Goal: Task Accomplishment & Management: Manage account settings

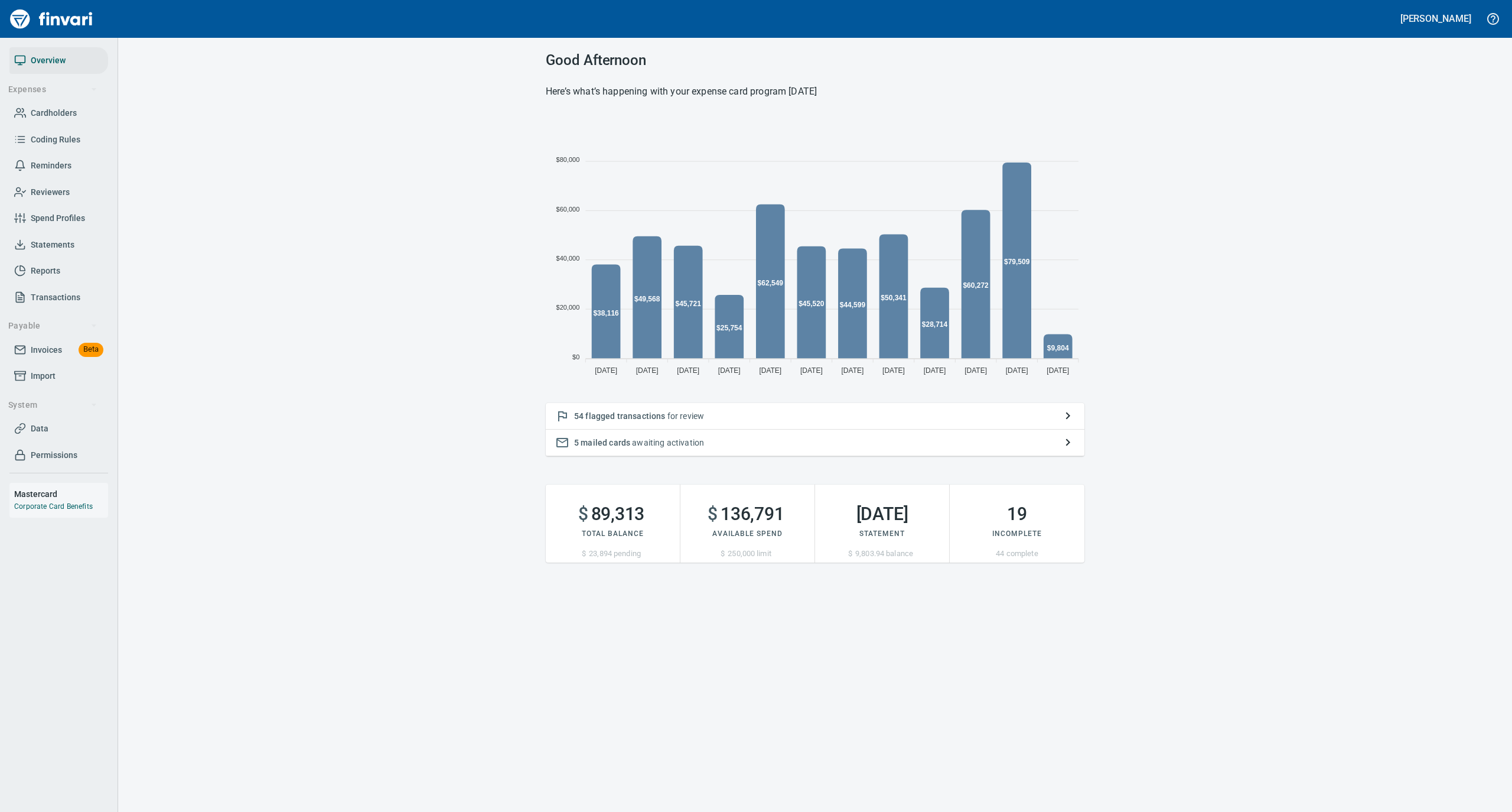
scroll to position [263, 527]
click at [53, 246] on span "Statements" at bounding box center [53, 245] width 43 height 14
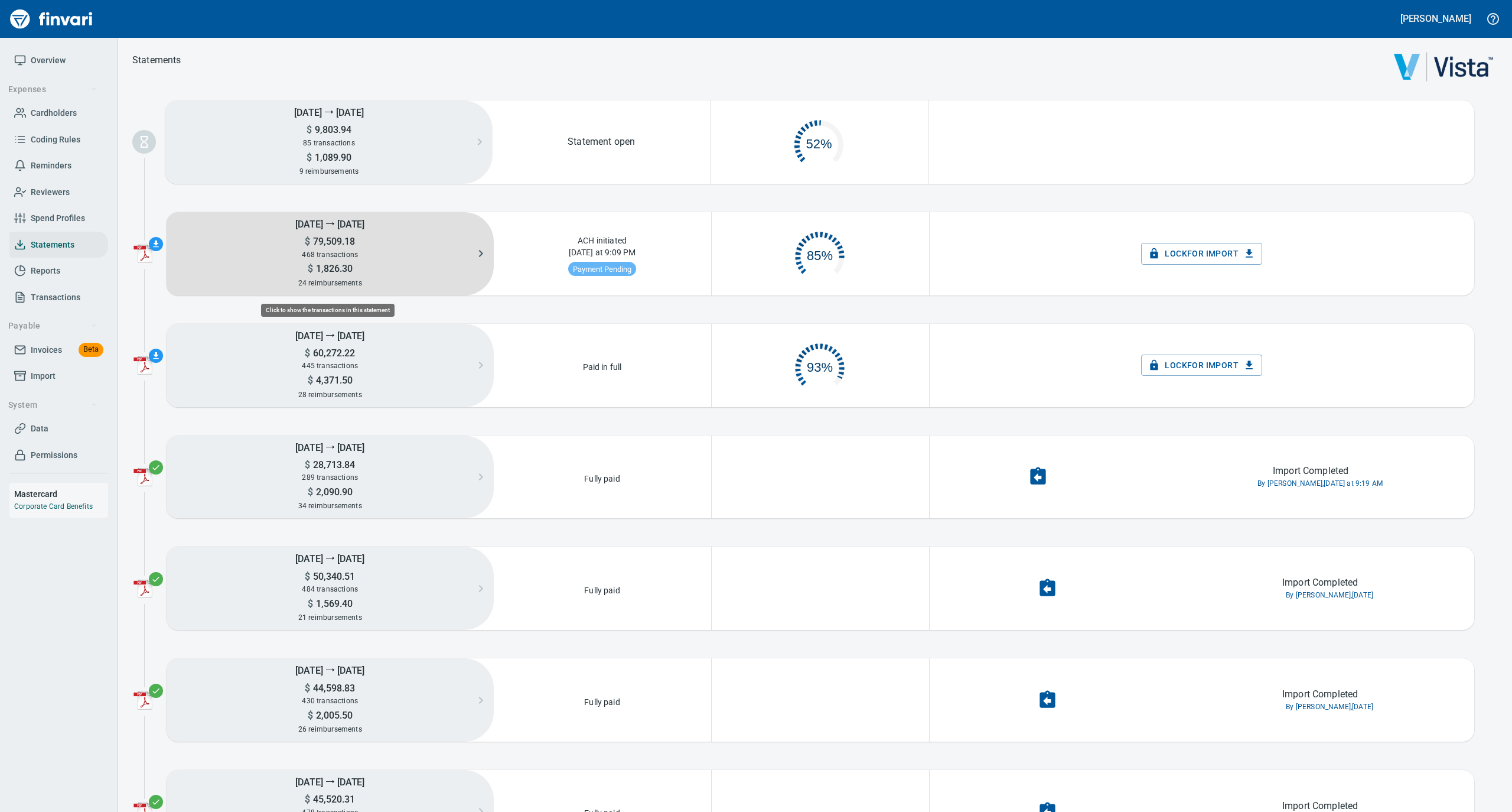
click at [341, 249] on div "468 transactions" at bounding box center [330, 255] width 327 height 13
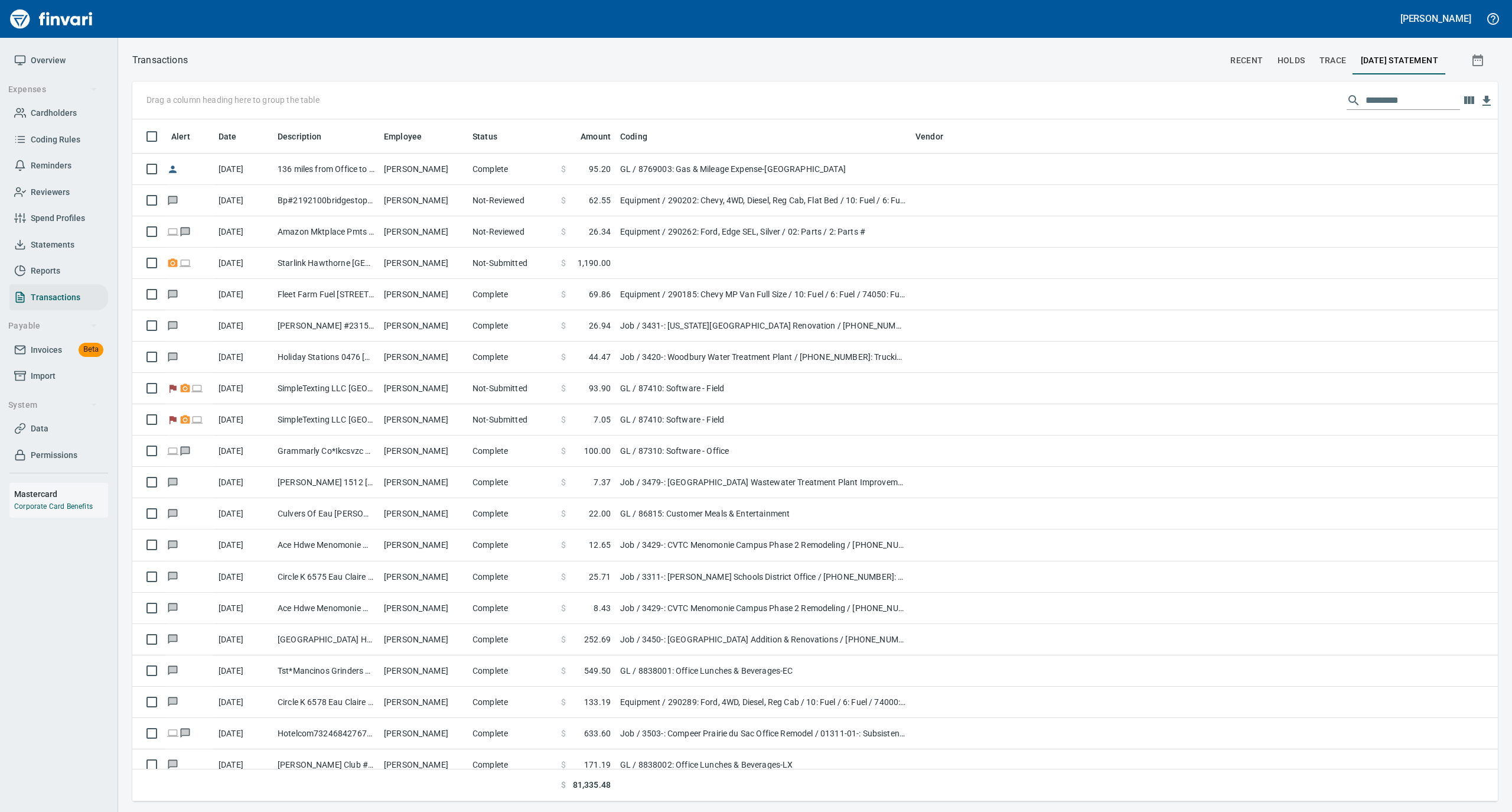
scroll to position [1, 1]
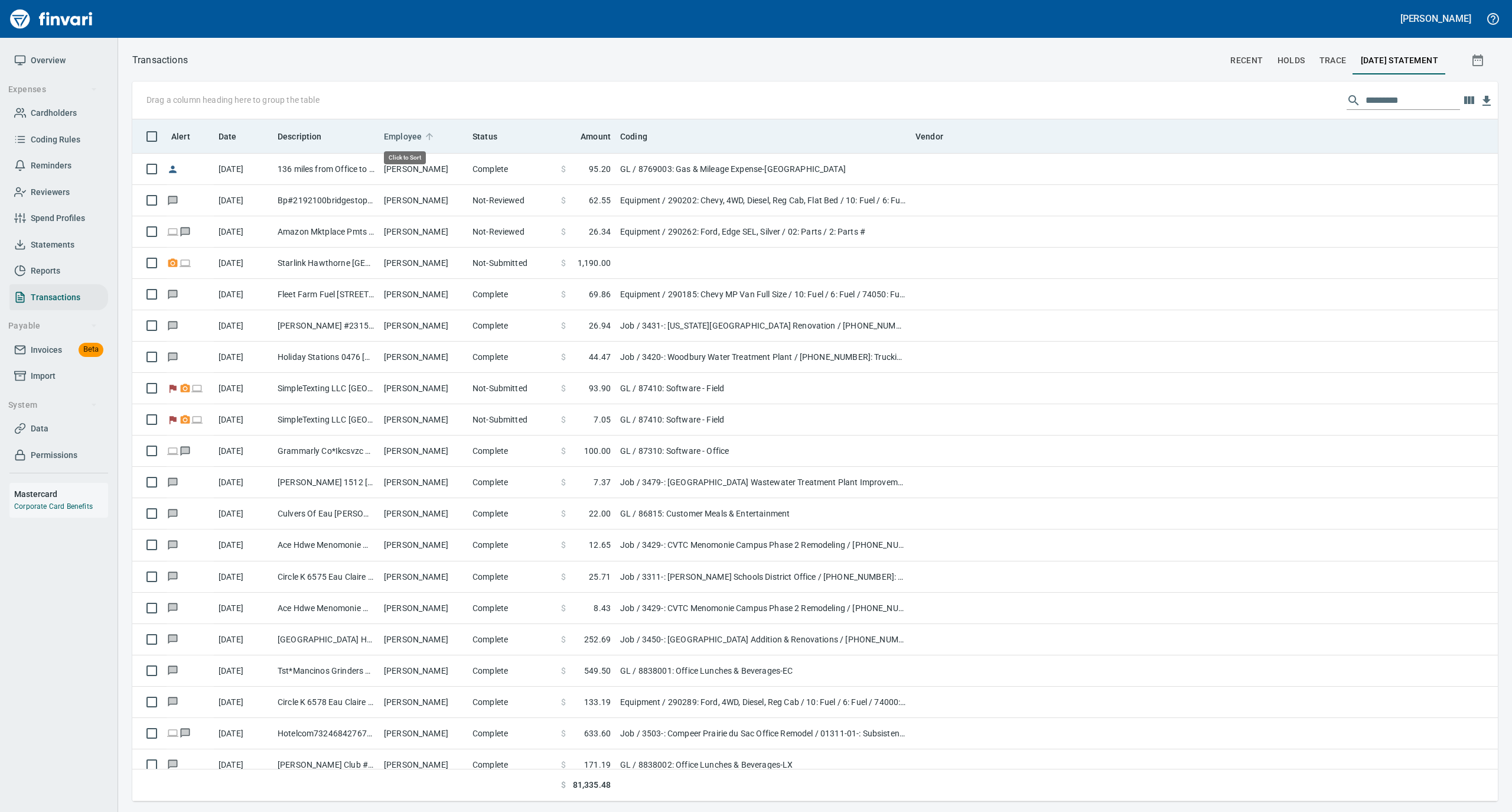
click at [425, 138] on icon at bounding box center [429, 137] width 11 height 11
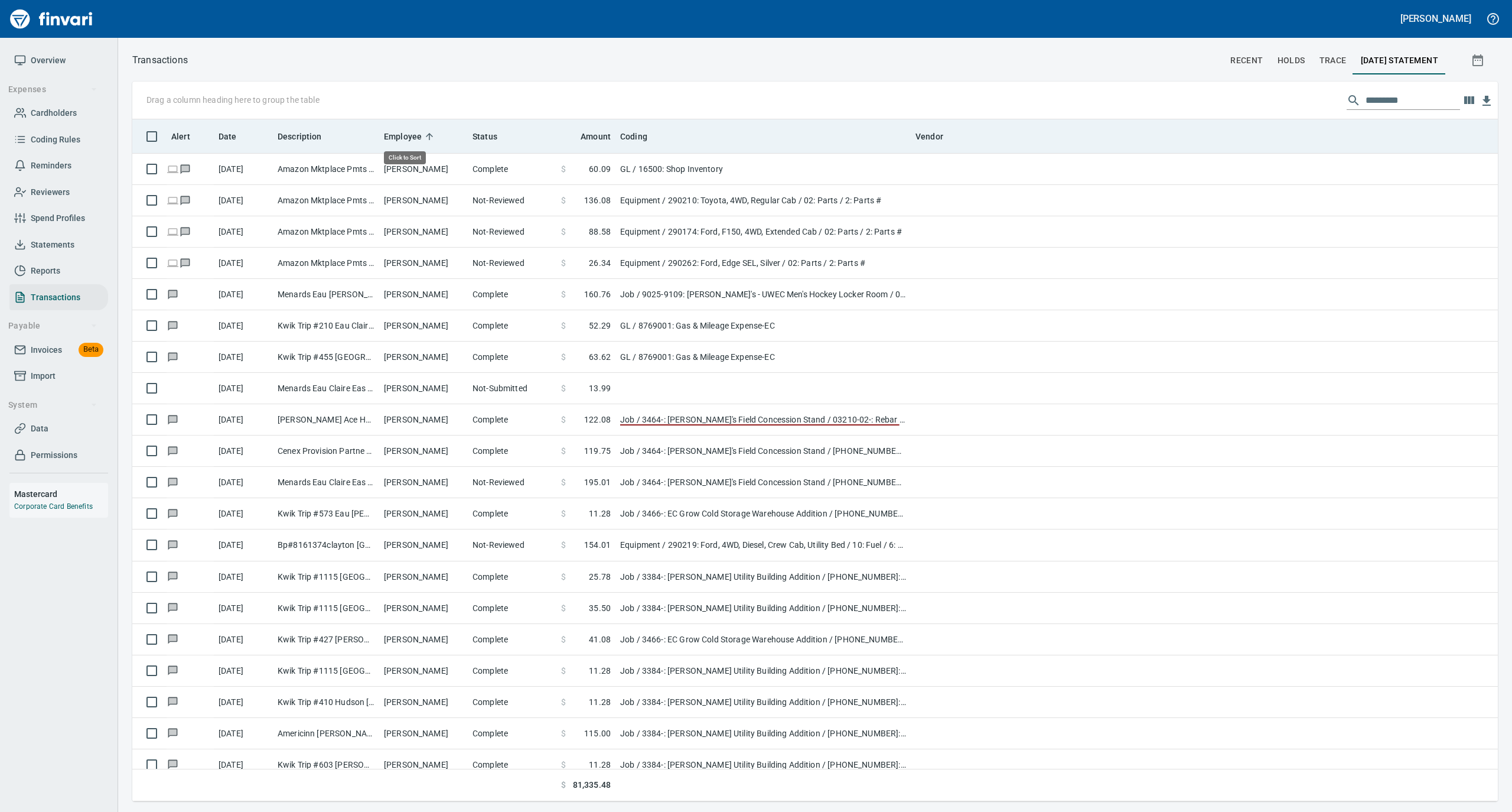
click at [425, 138] on icon at bounding box center [429, 137] width 11 height 11
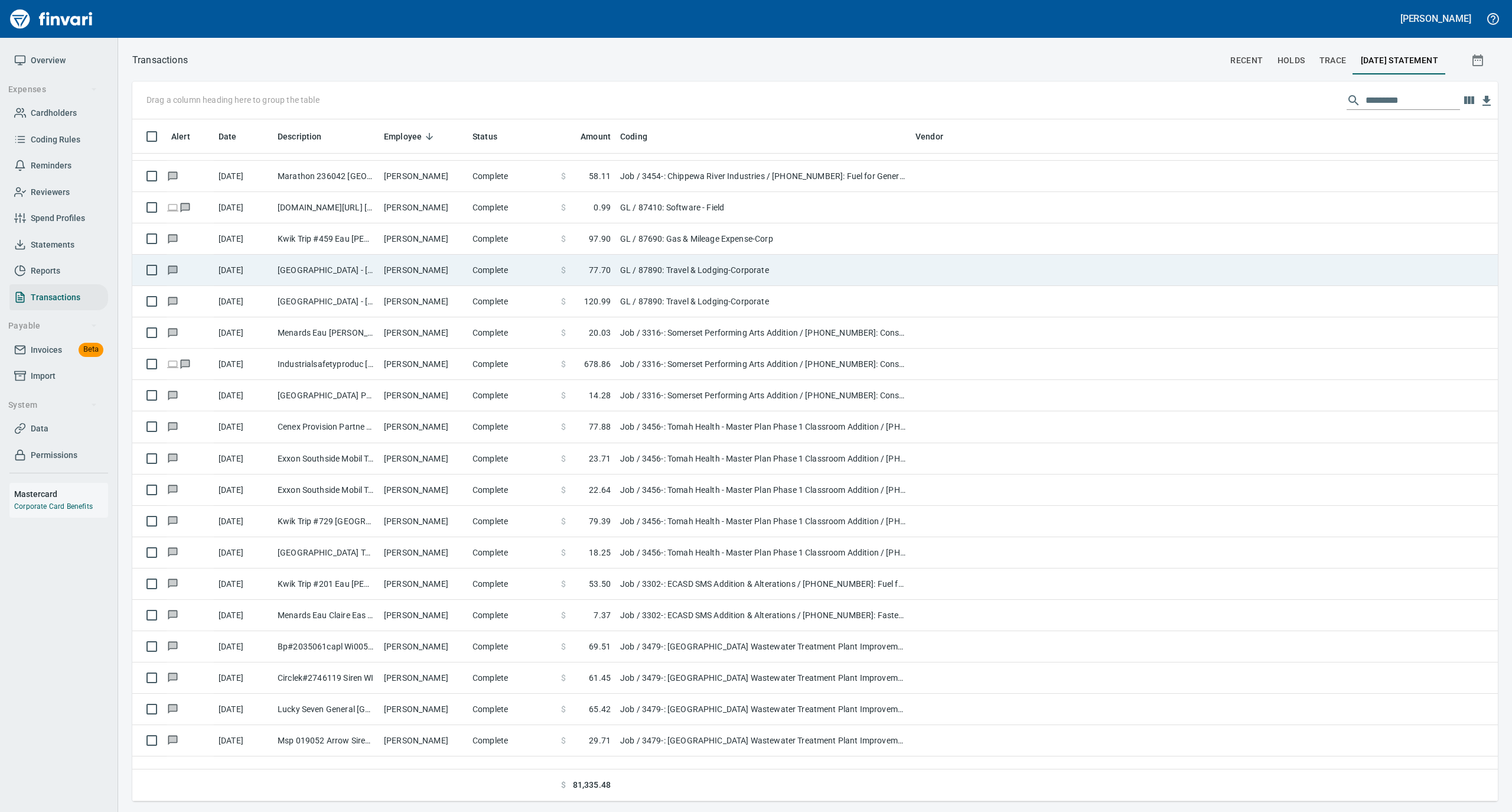
scroll to position [0, 0]
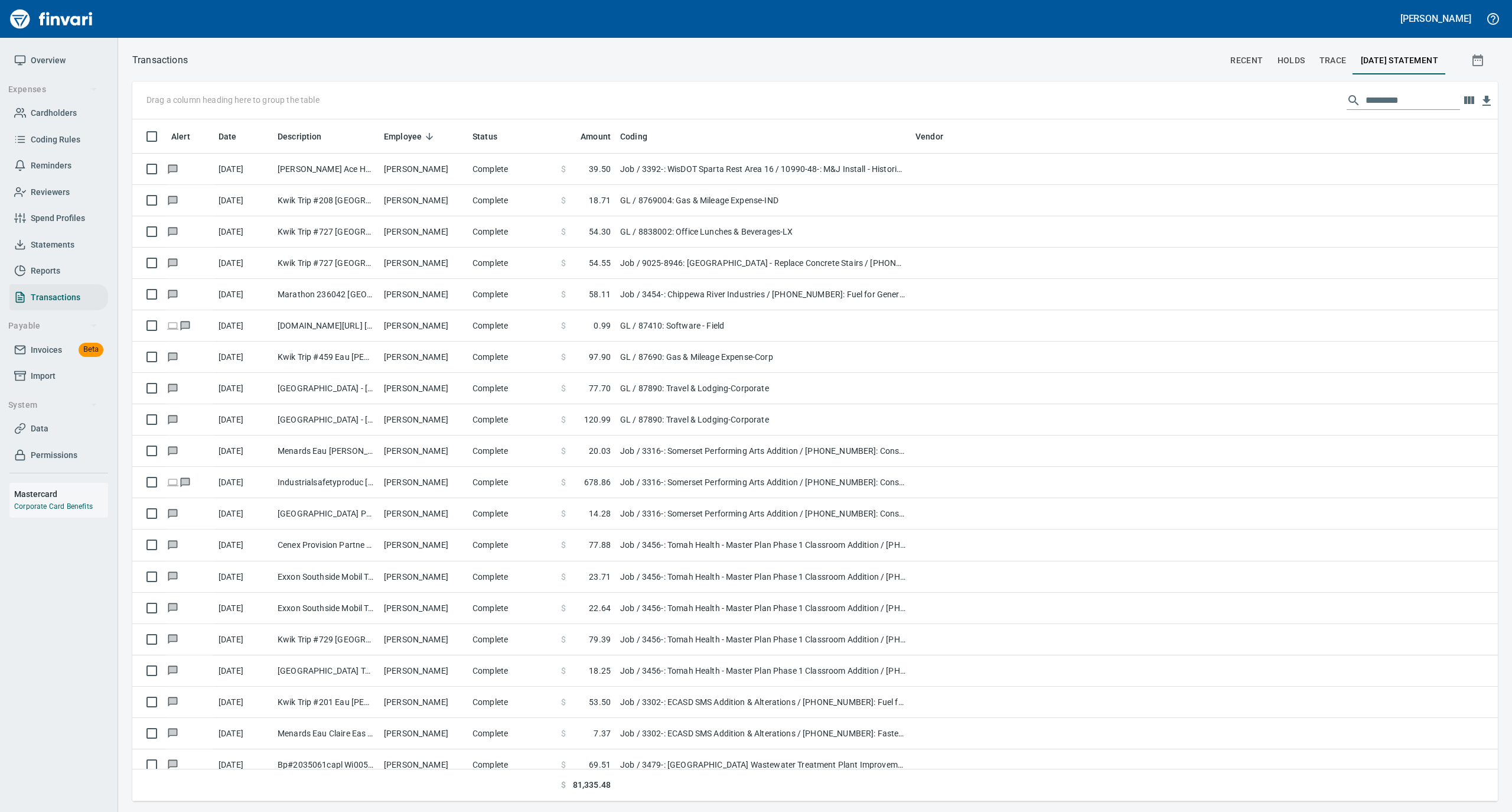
drag, startPoint x: 57, startPoint y: 58, endPoint x: 65, endPoint y: 57, distance: 8.1
click at [57, 58] on span "Overview" at bounding box center [48, 60] width 35 height 14
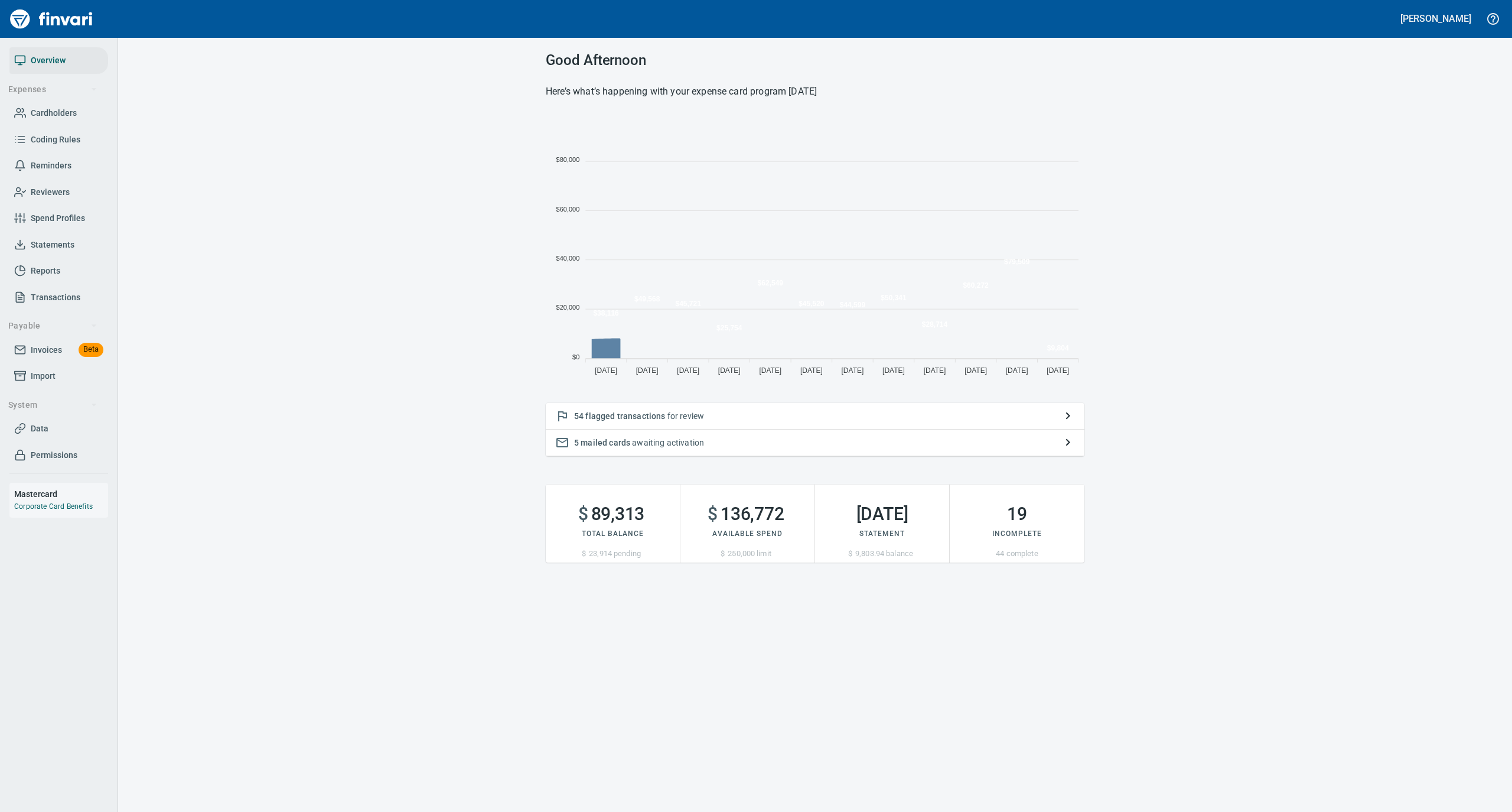
scroll to position [13, 13]
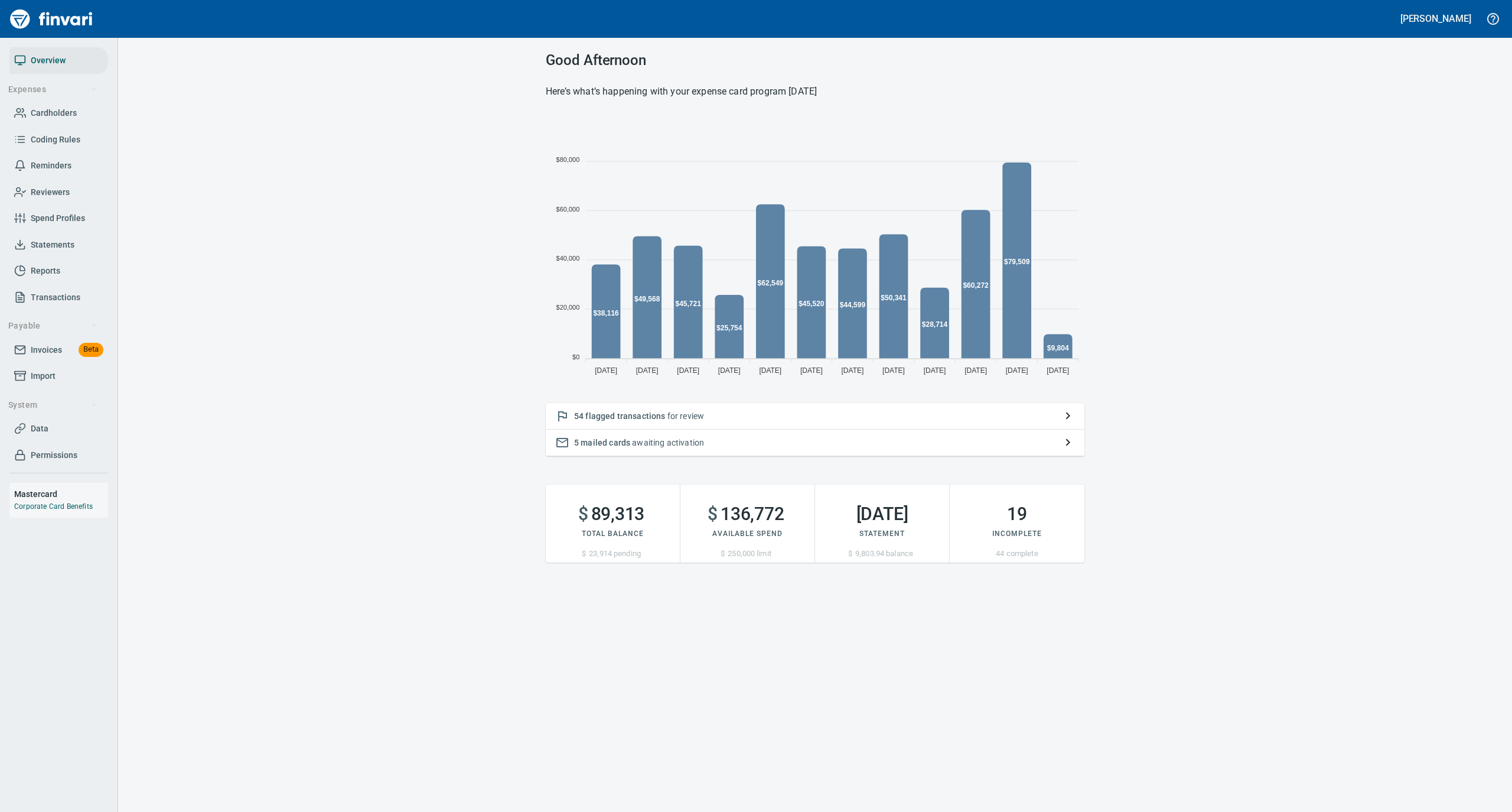
click at [737, 417] on p "54 flagged transactions for review" at bounding box center [815, 416] width 482 height 12
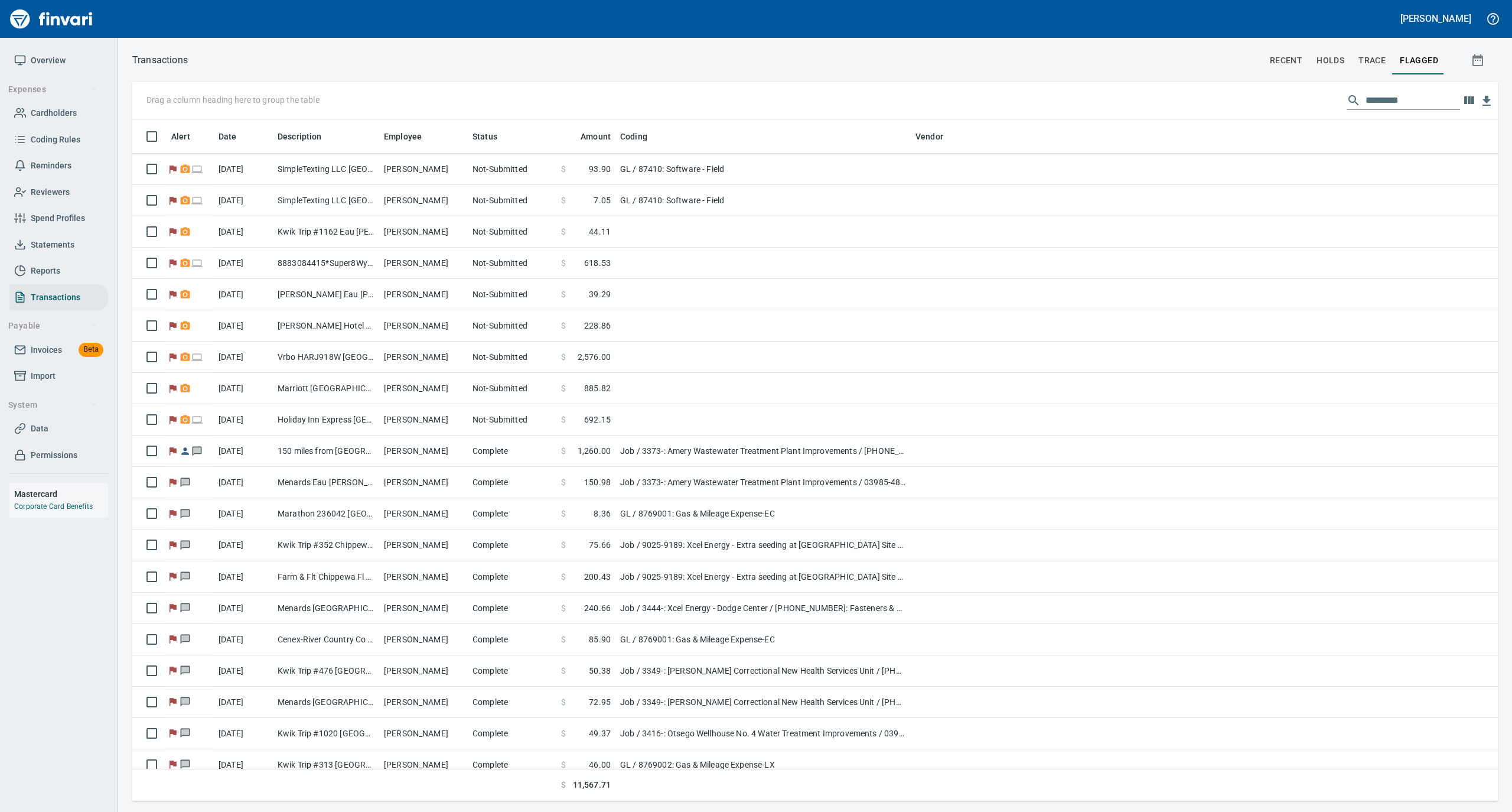
scroll to position [670, 1342]
click at [48, 245] on span "Statements" at bounding box center [53, 245] width 43 height 14
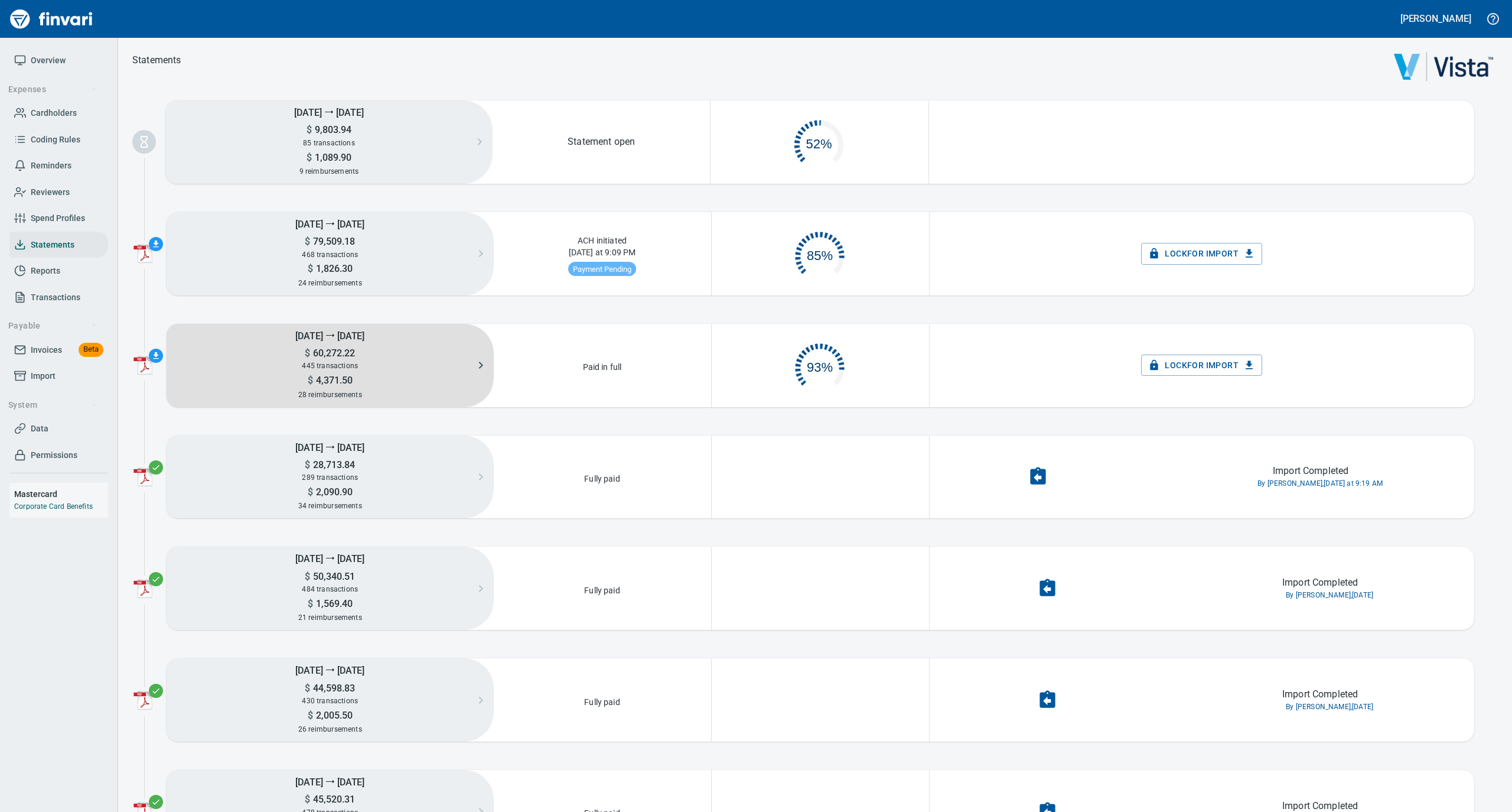
scroll to position [57, 204]
click at [341, 358] on span "60,272.22" at bounding box center [332, 353] width 45 height 11
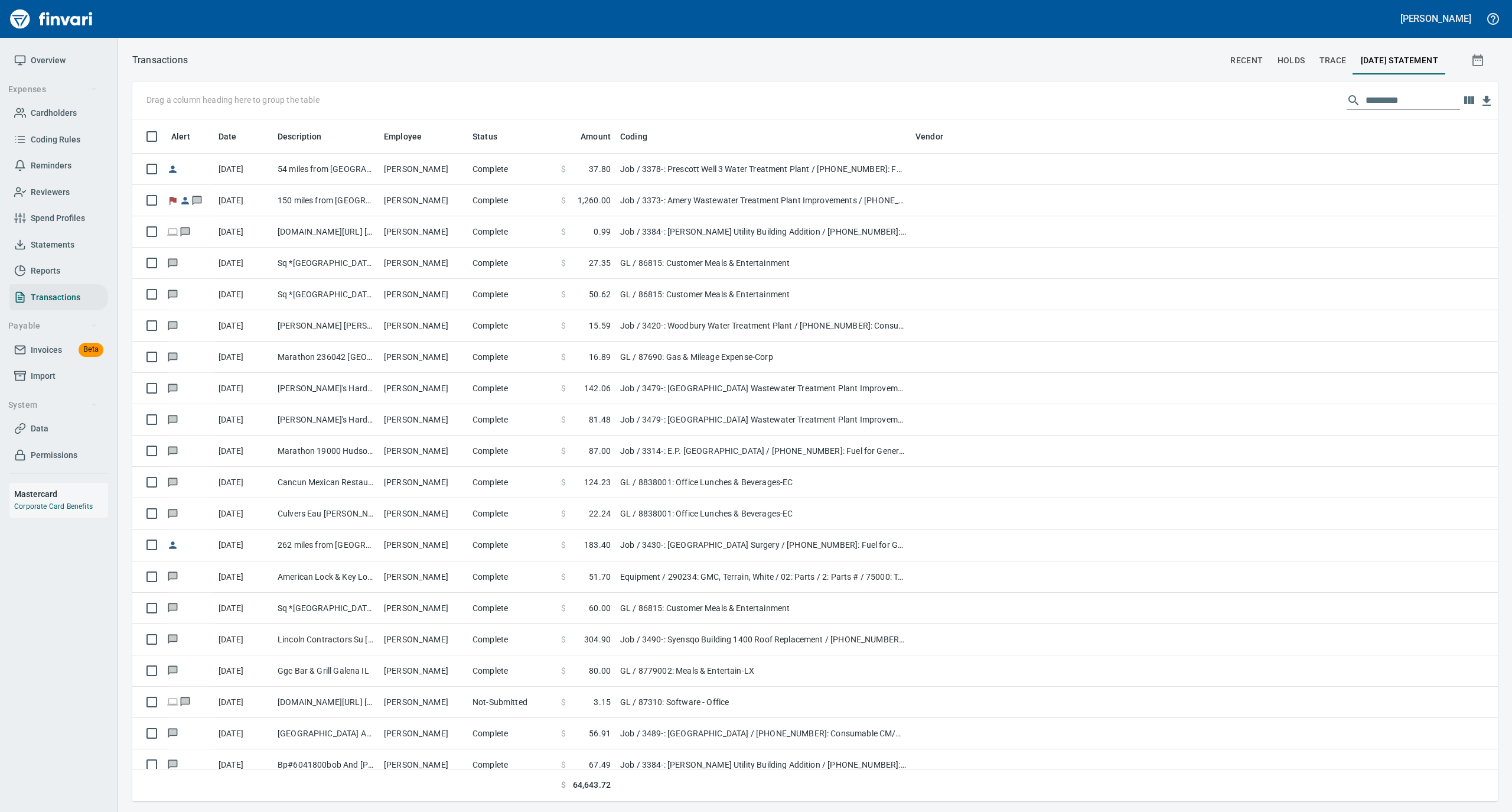
click at [45, 47] on link "Overview" at bounding box center [59, 60] width 98 height 27
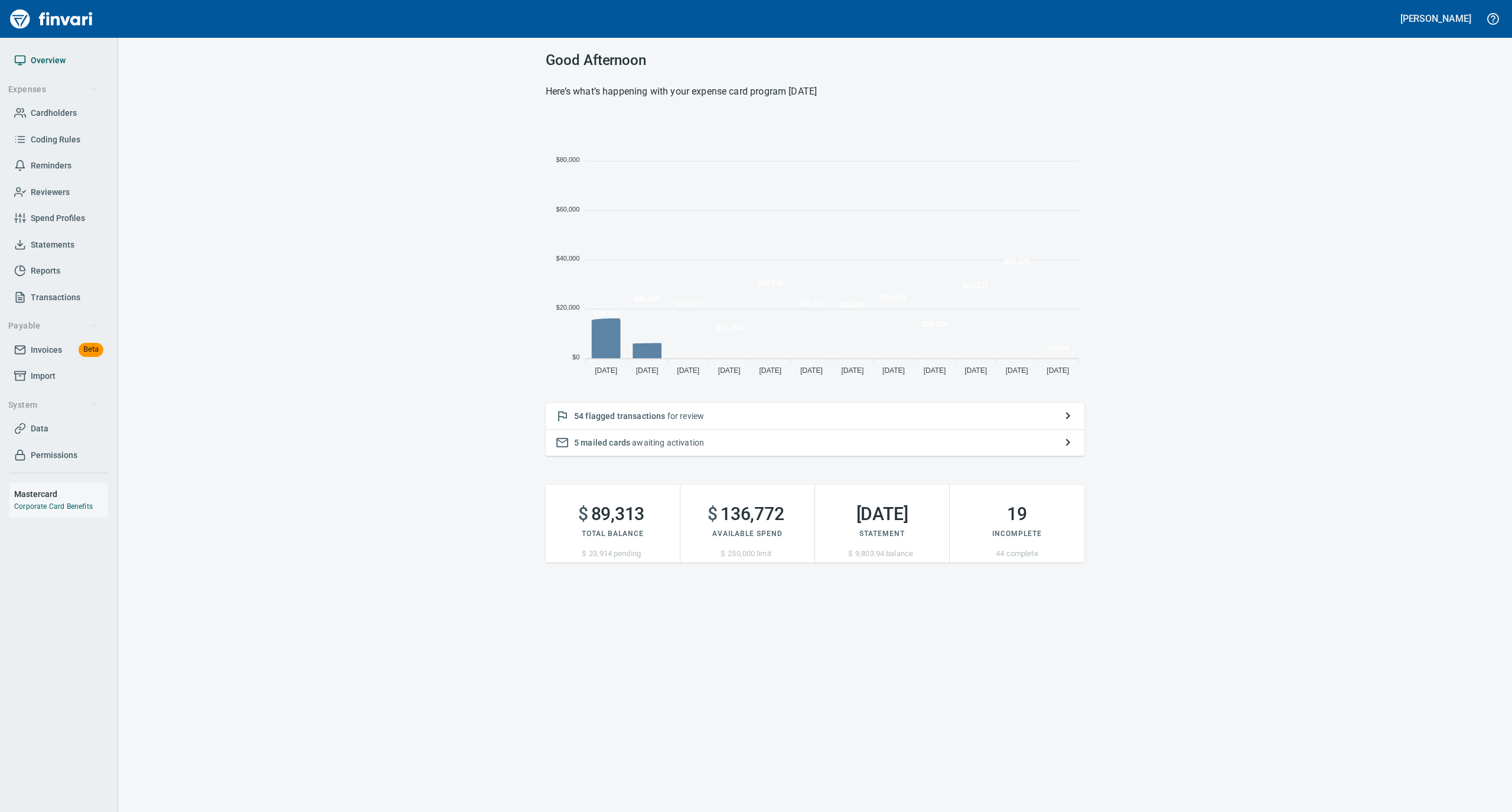
scroll to position [263, 527]
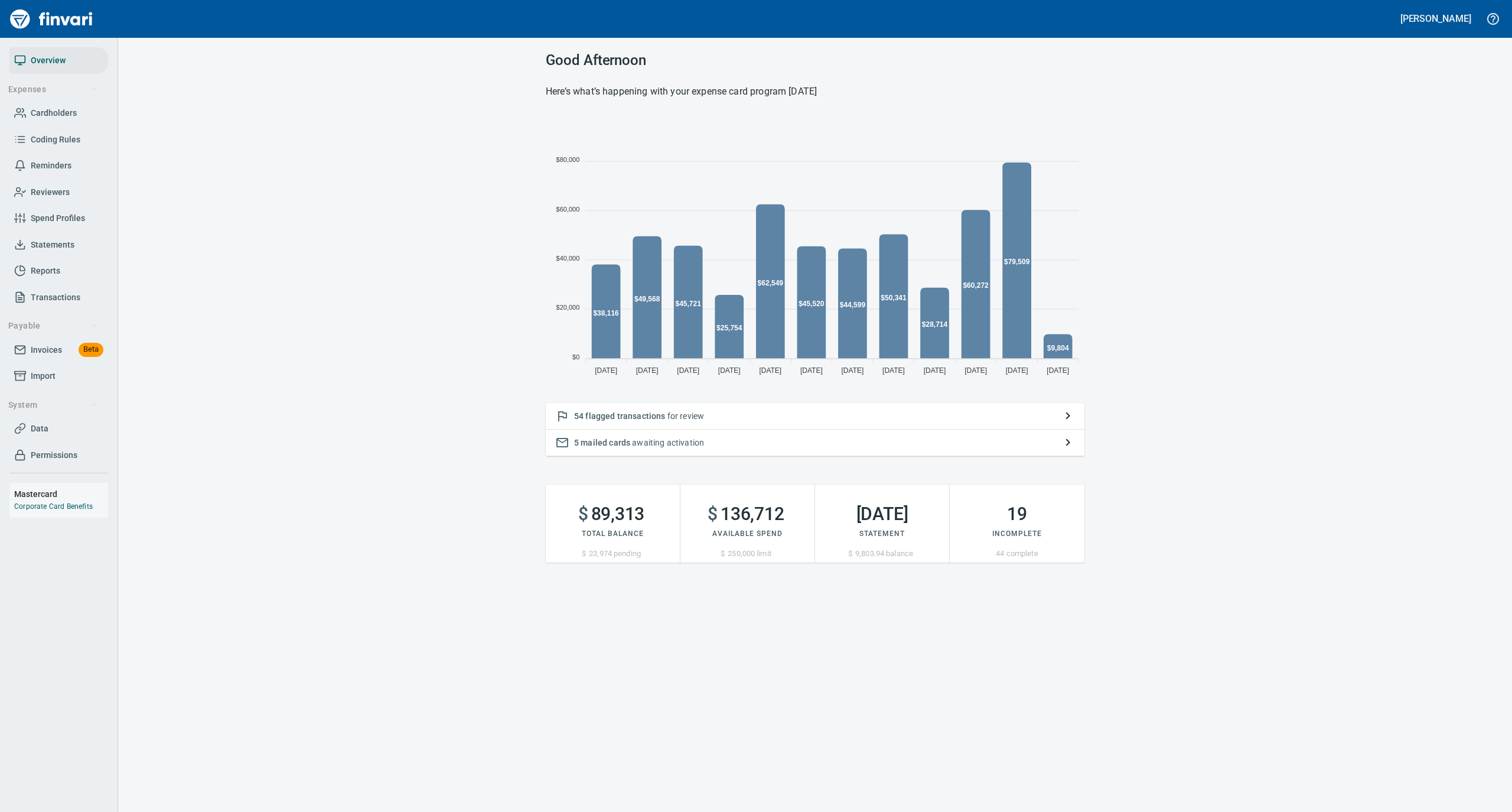
click at [65, 248] on span "Statements" at bounding box center [53, 245] width 43 height 14
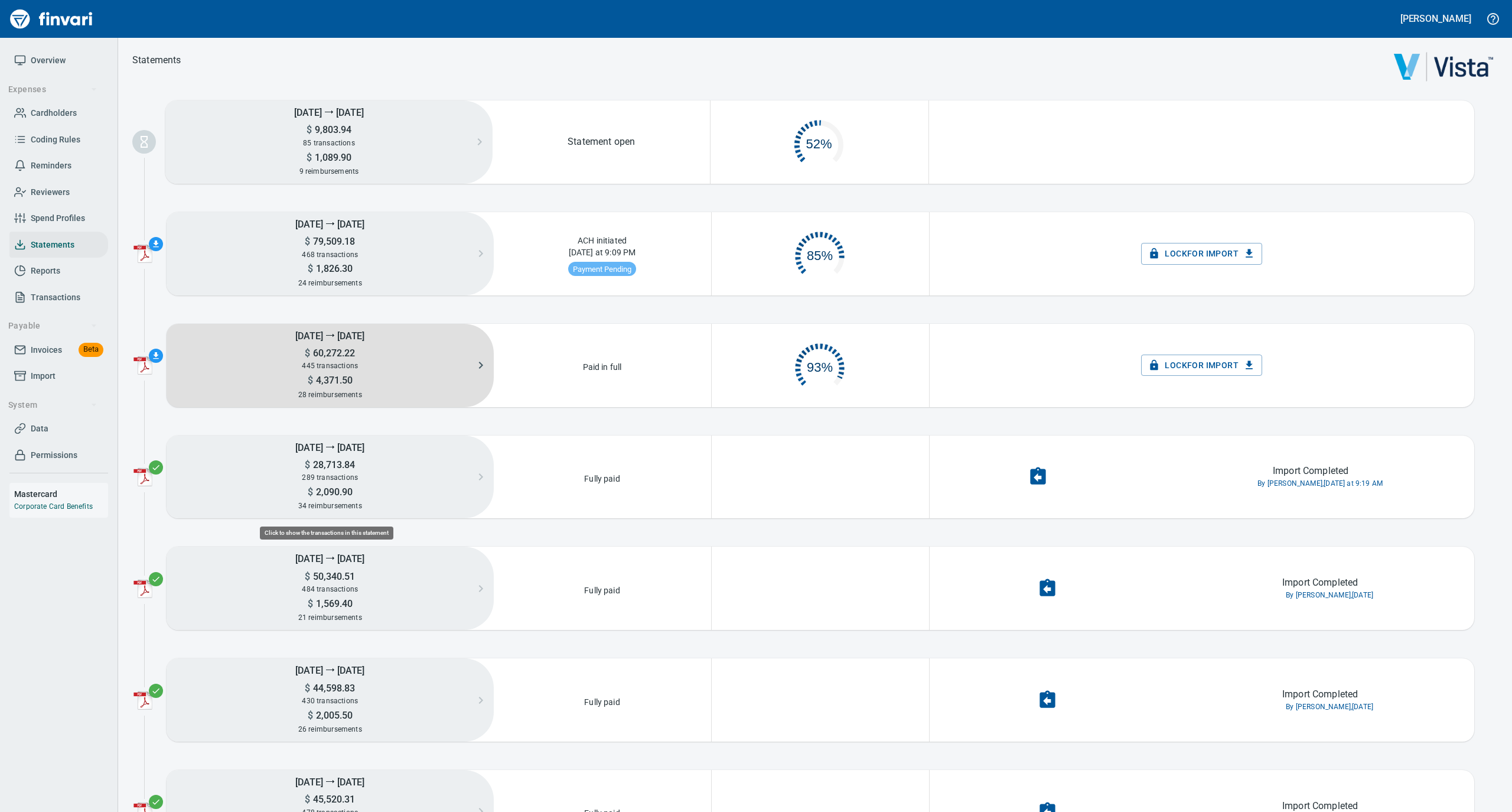
scroll to position [57, 203]
click at [349, 362] on span "445 transactions" at bounding box center [330, 366] width 56 height 8
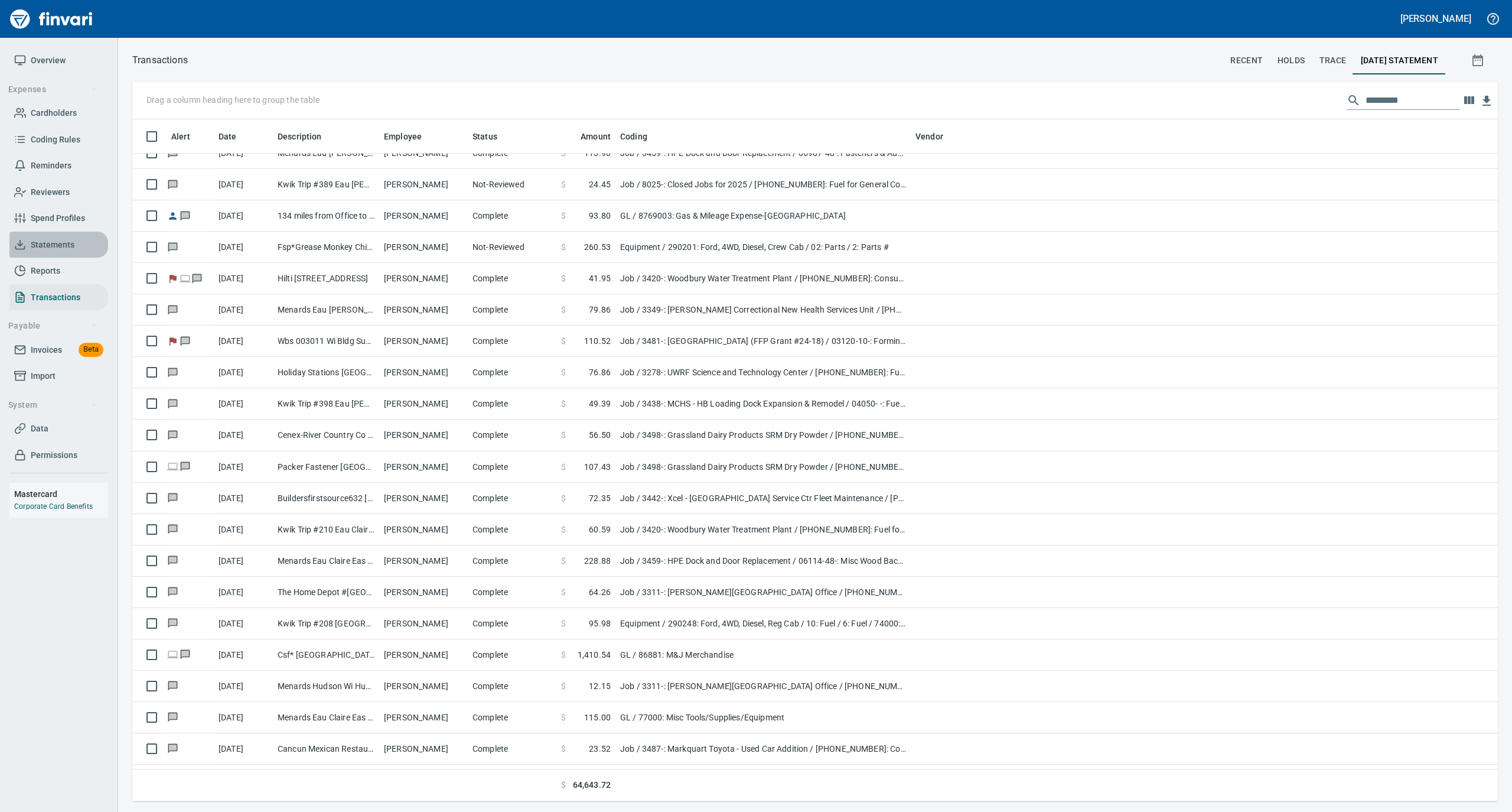
click at [55, 246] on span "Statements" at bounding box center [53, 245] width 43 height 14
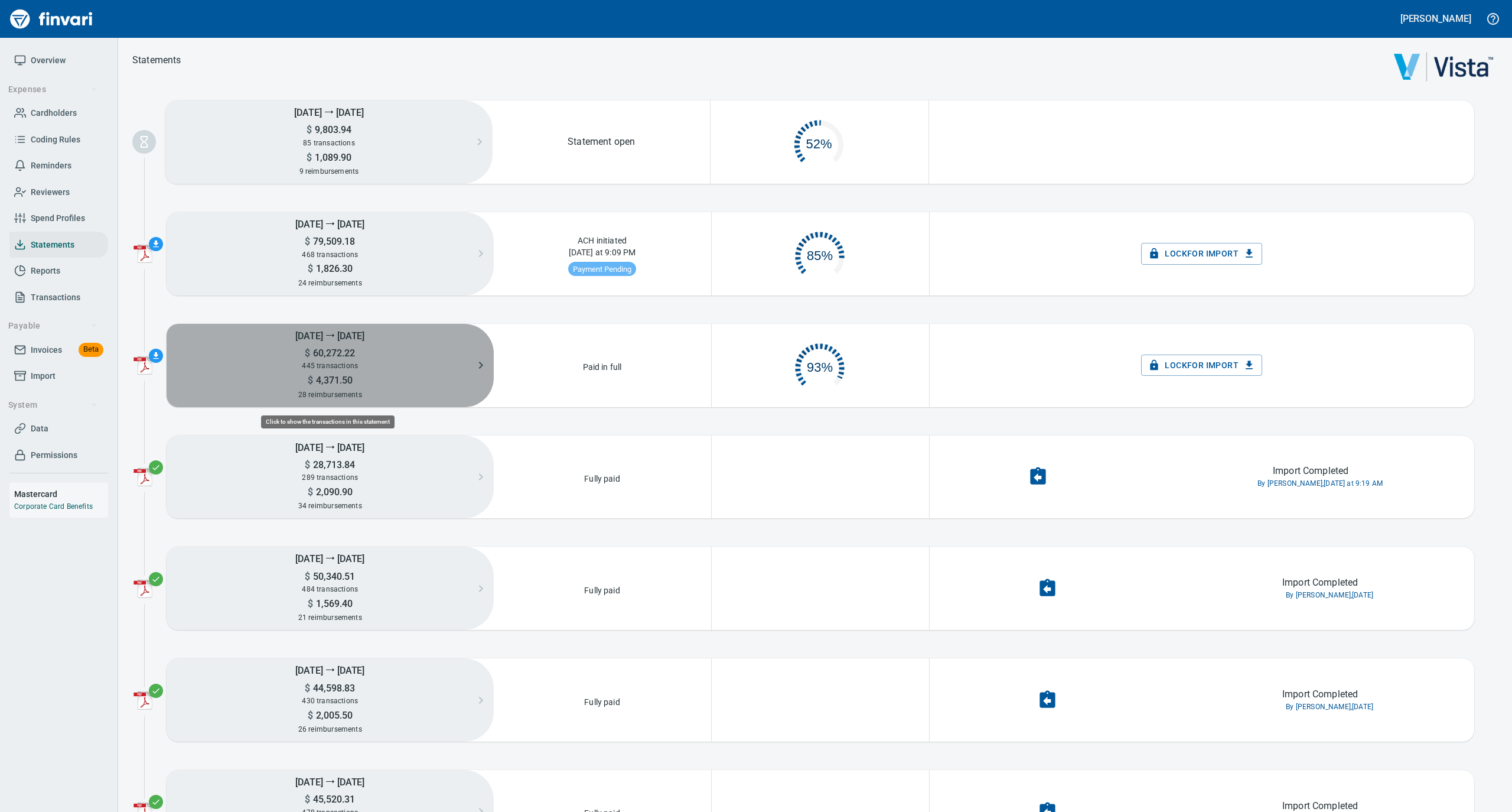
click at [360, 360] on div "445 transactions" at bounding box center [330, 366] width 327 height 13
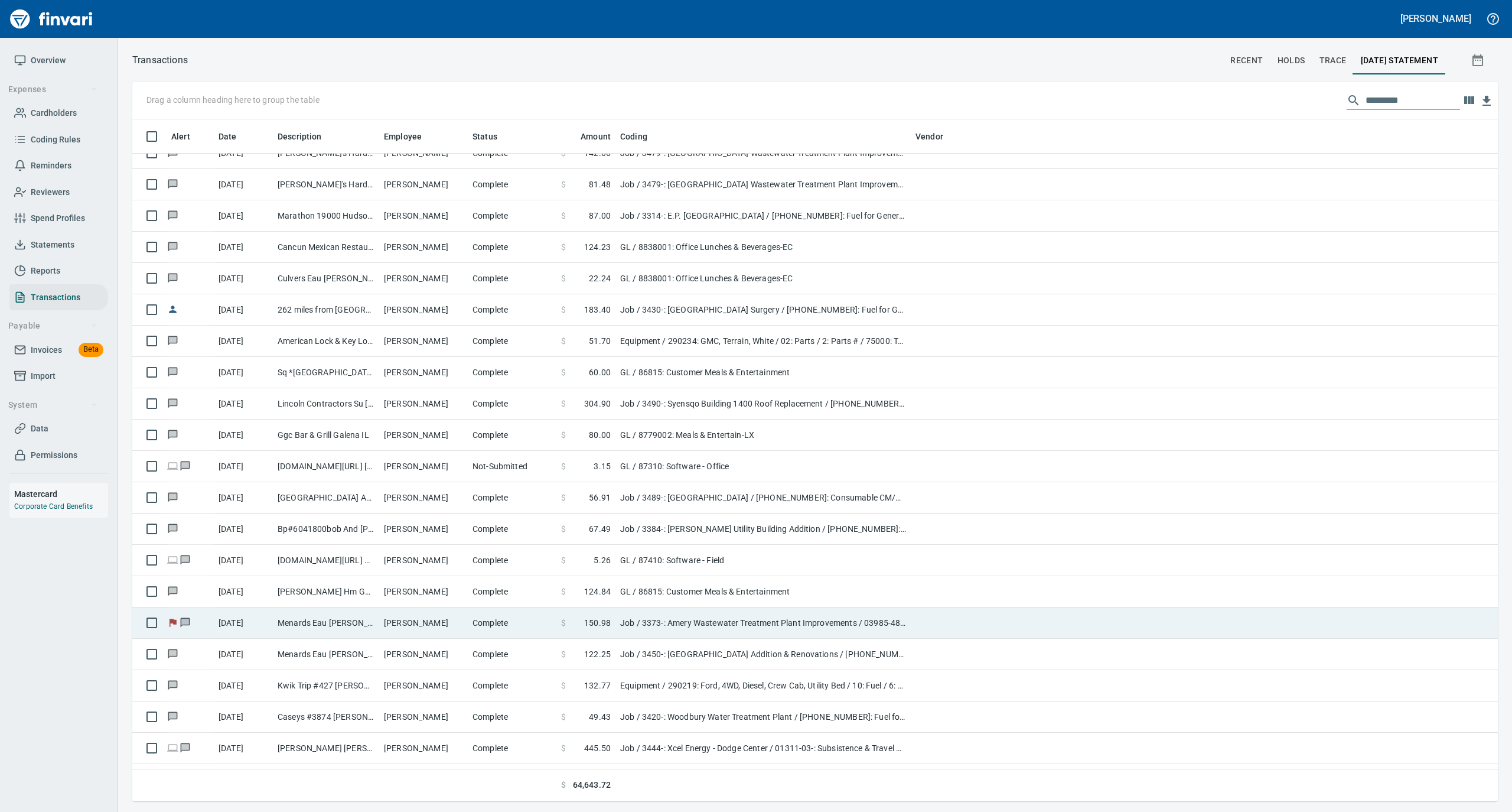
click at [457, 623] on td "[PERSON_NAME]" at bounding box center [423, 623] width 89 height 31
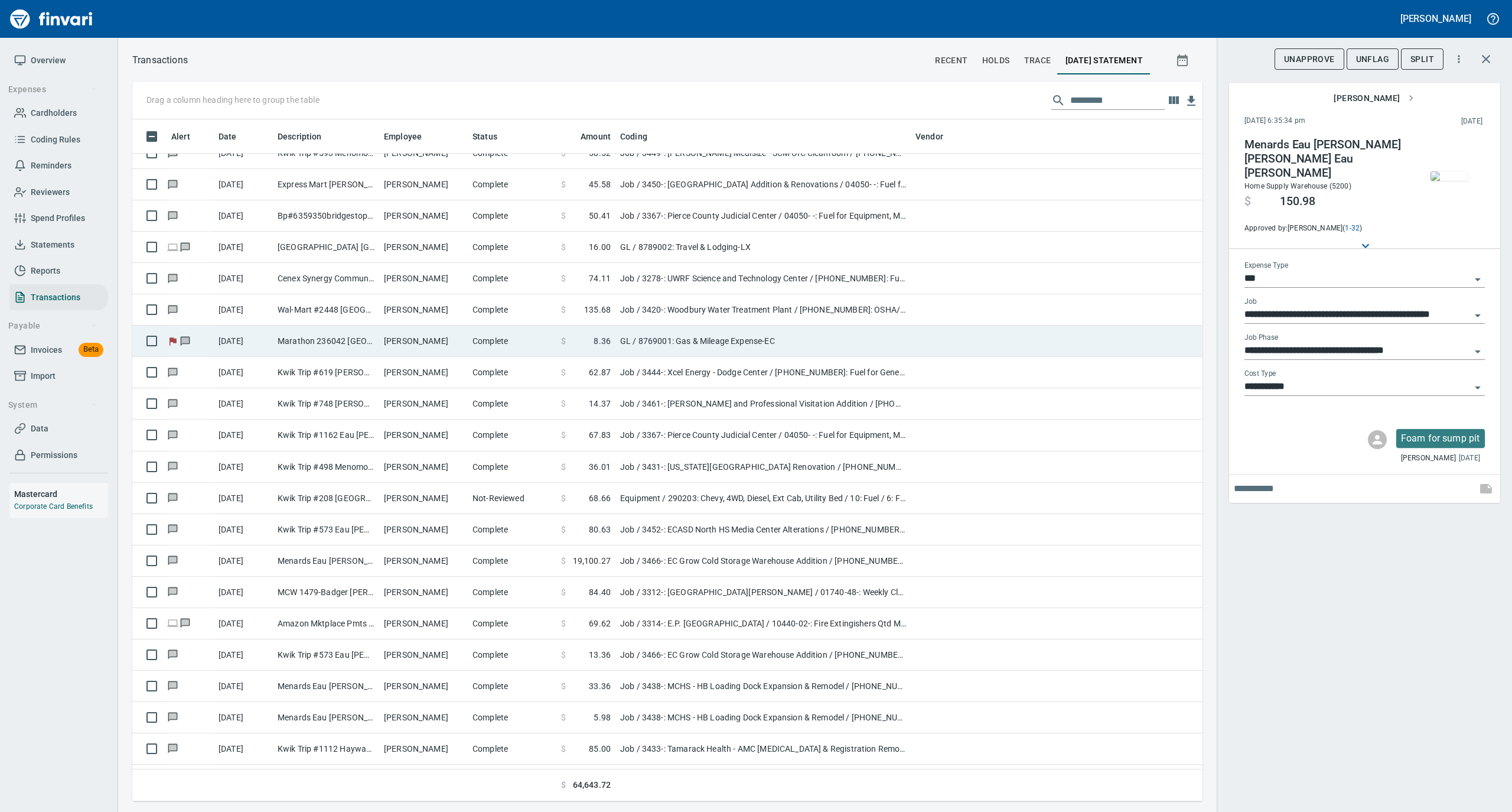
click at [481, 338] on td "Complete" at bounding box center [512, 341] width 89 height 31
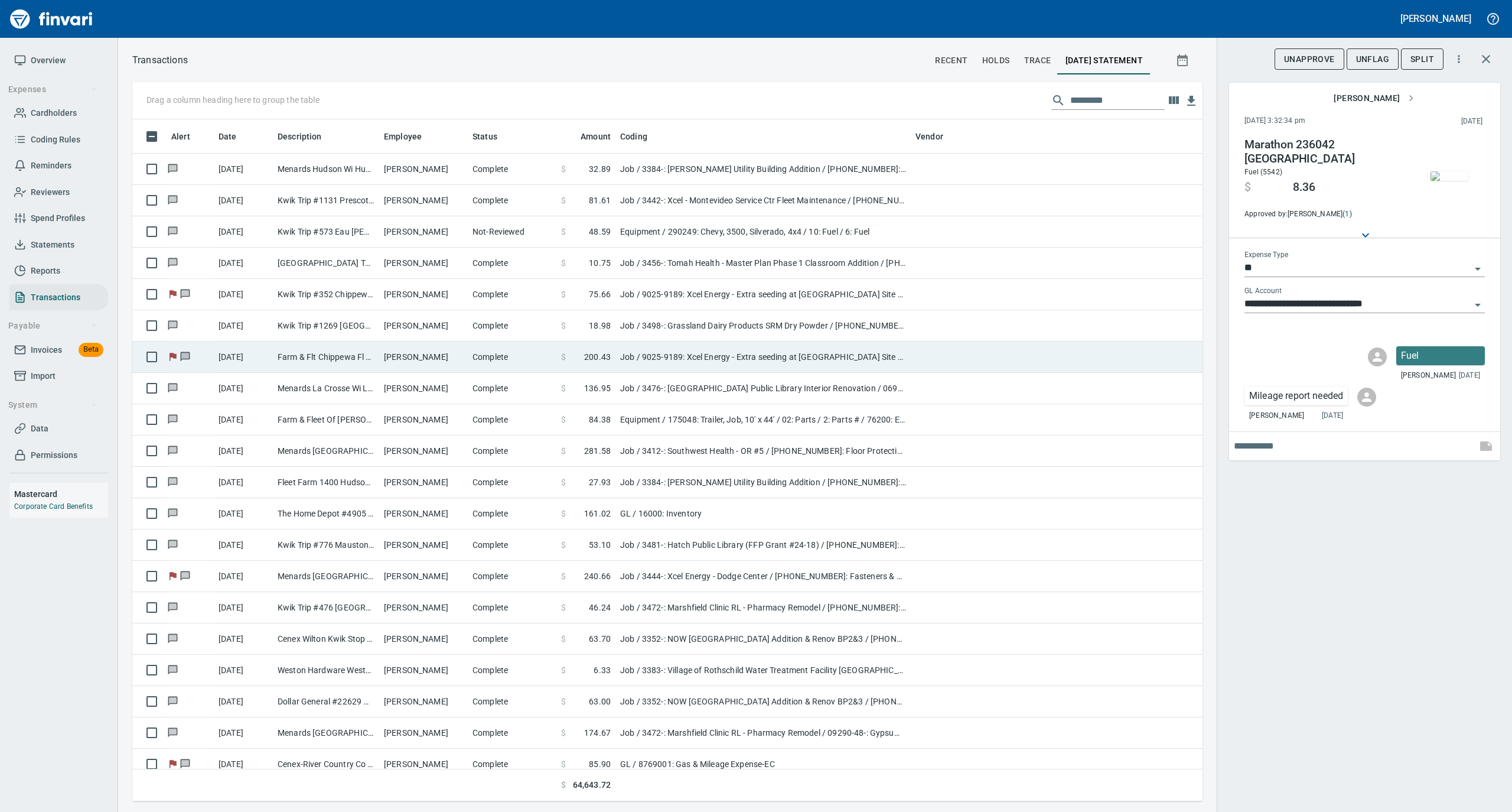
click at [410, 362] on td "[PERSON_NAME]" at bounding box center [423, 357] width 89 height 31
type input "***"
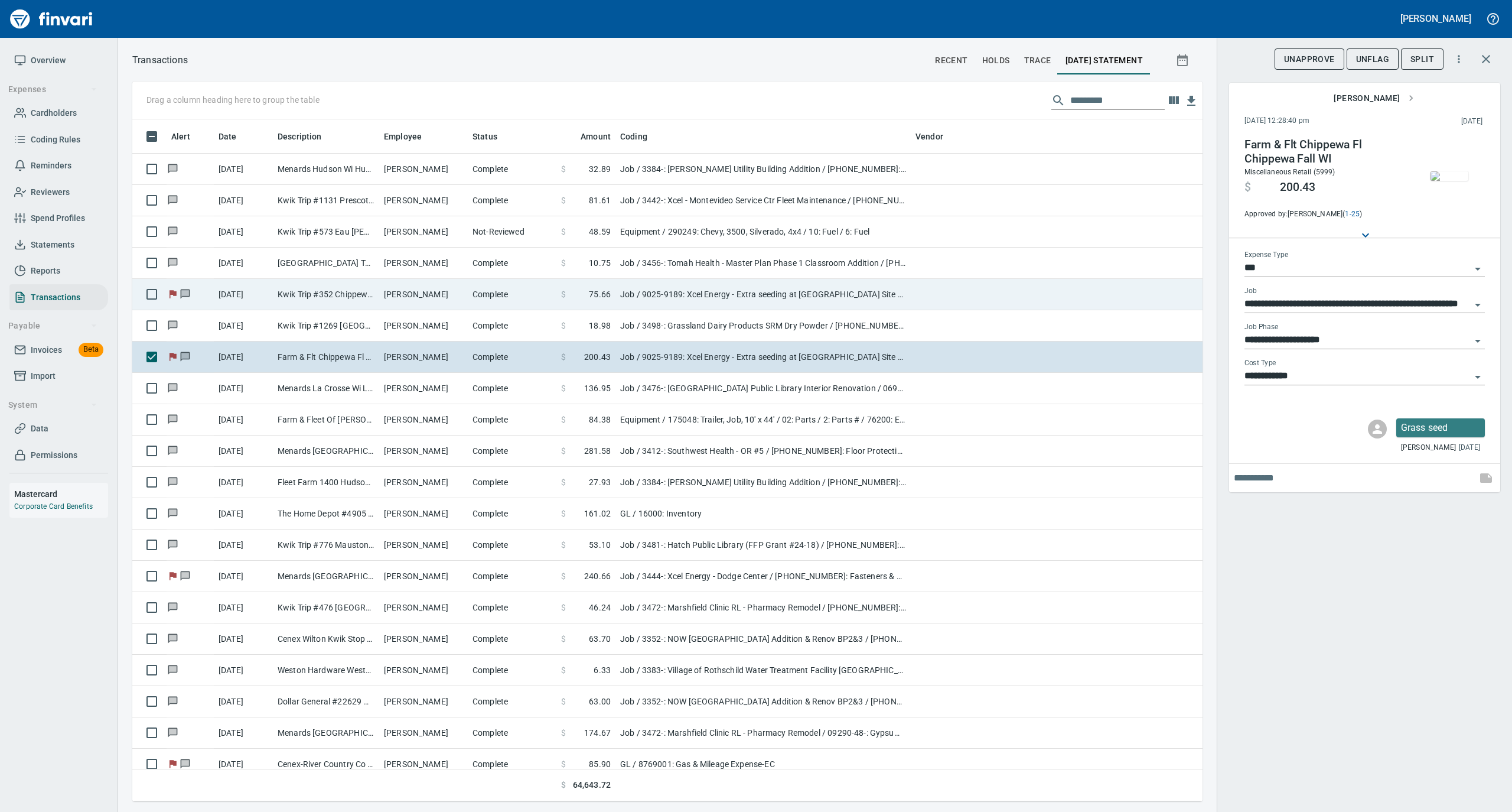
click at [419, 301] on td "[PERSON_NAME]" at bounding box center [423, 295] width 89 height 31
type input "**********"
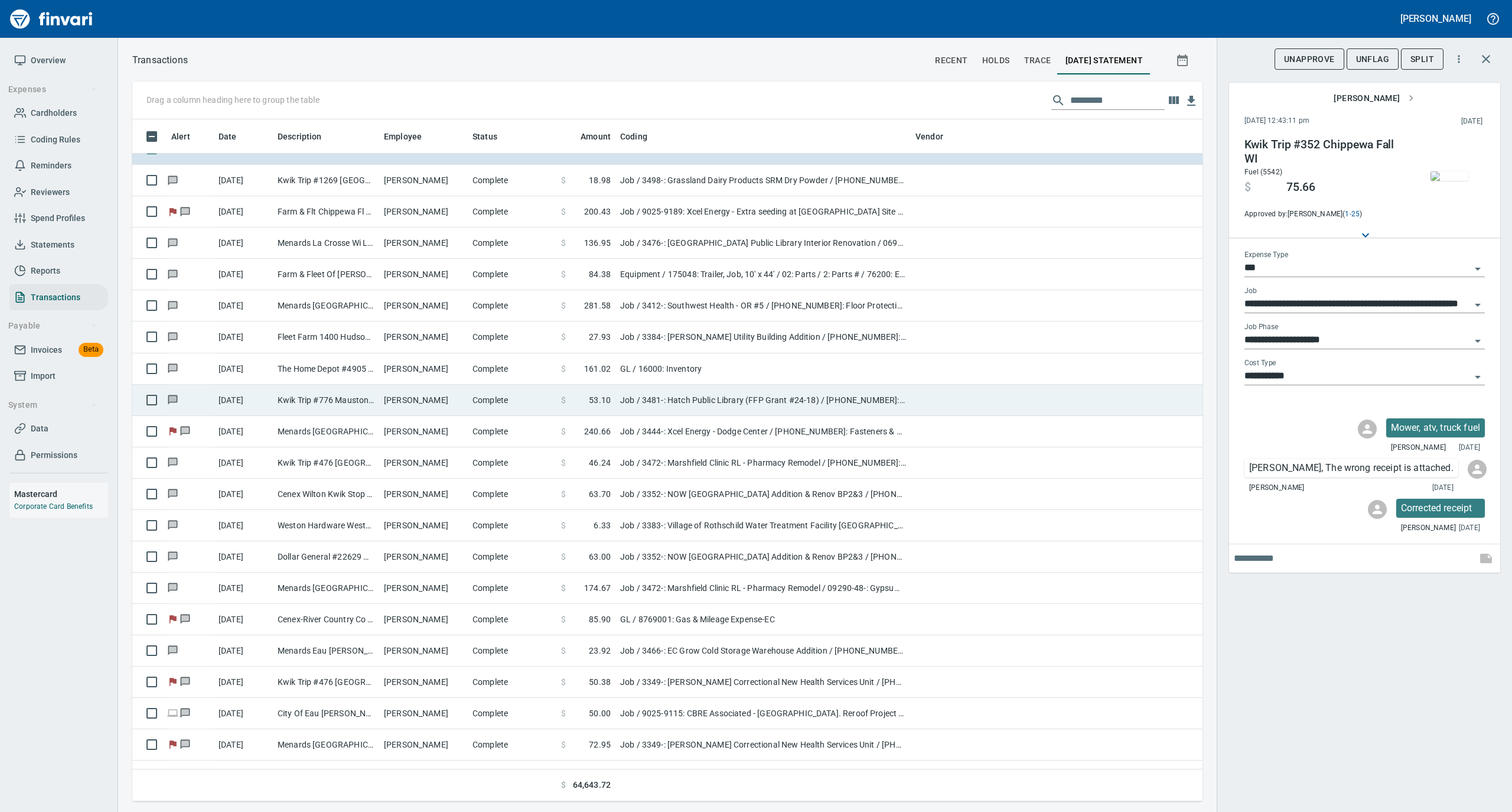
scroll to position [1733, 0]
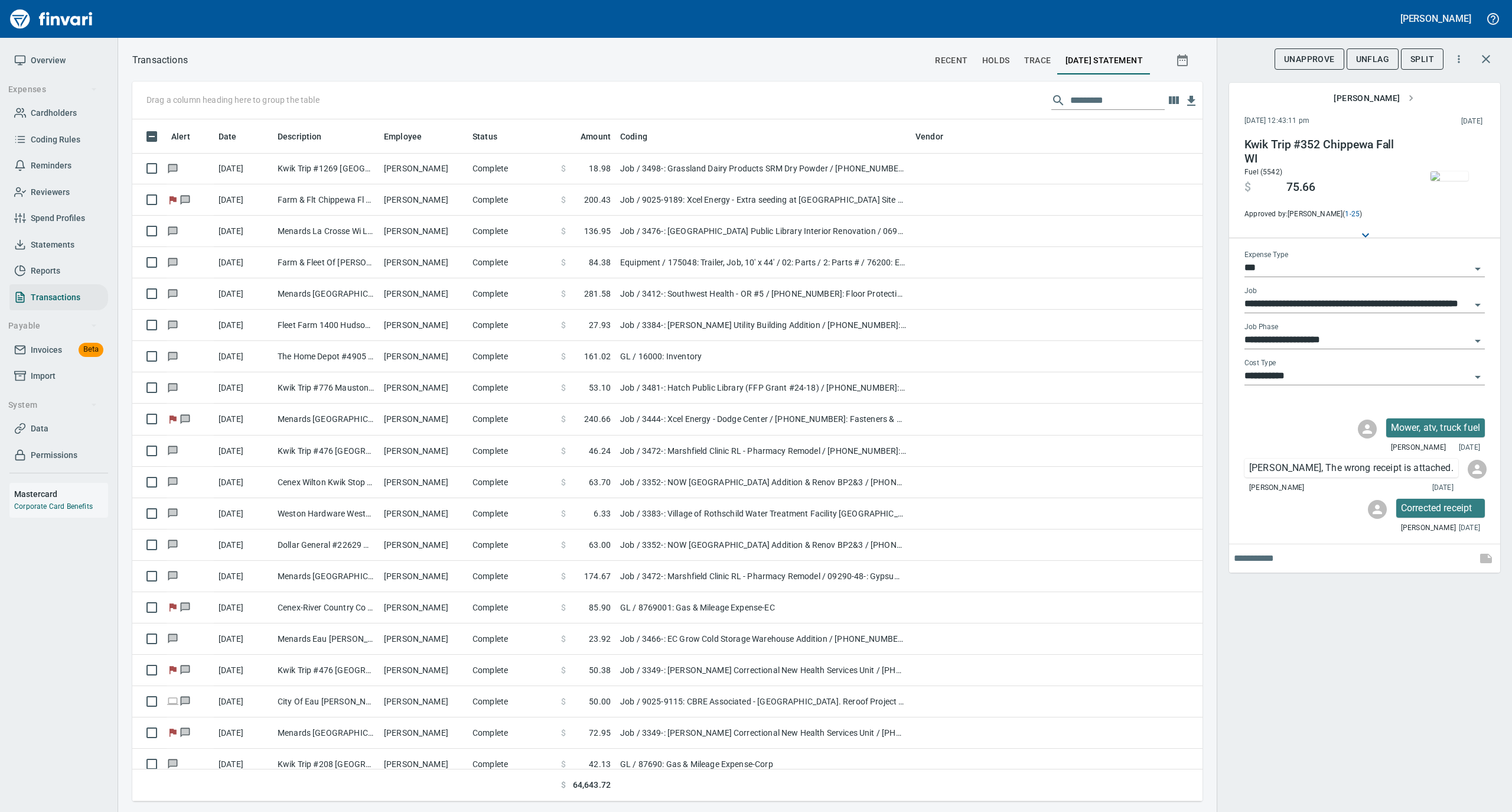
click at [1440, 177] on img "button" at bounding box center [1449, 176] width 38 height 10
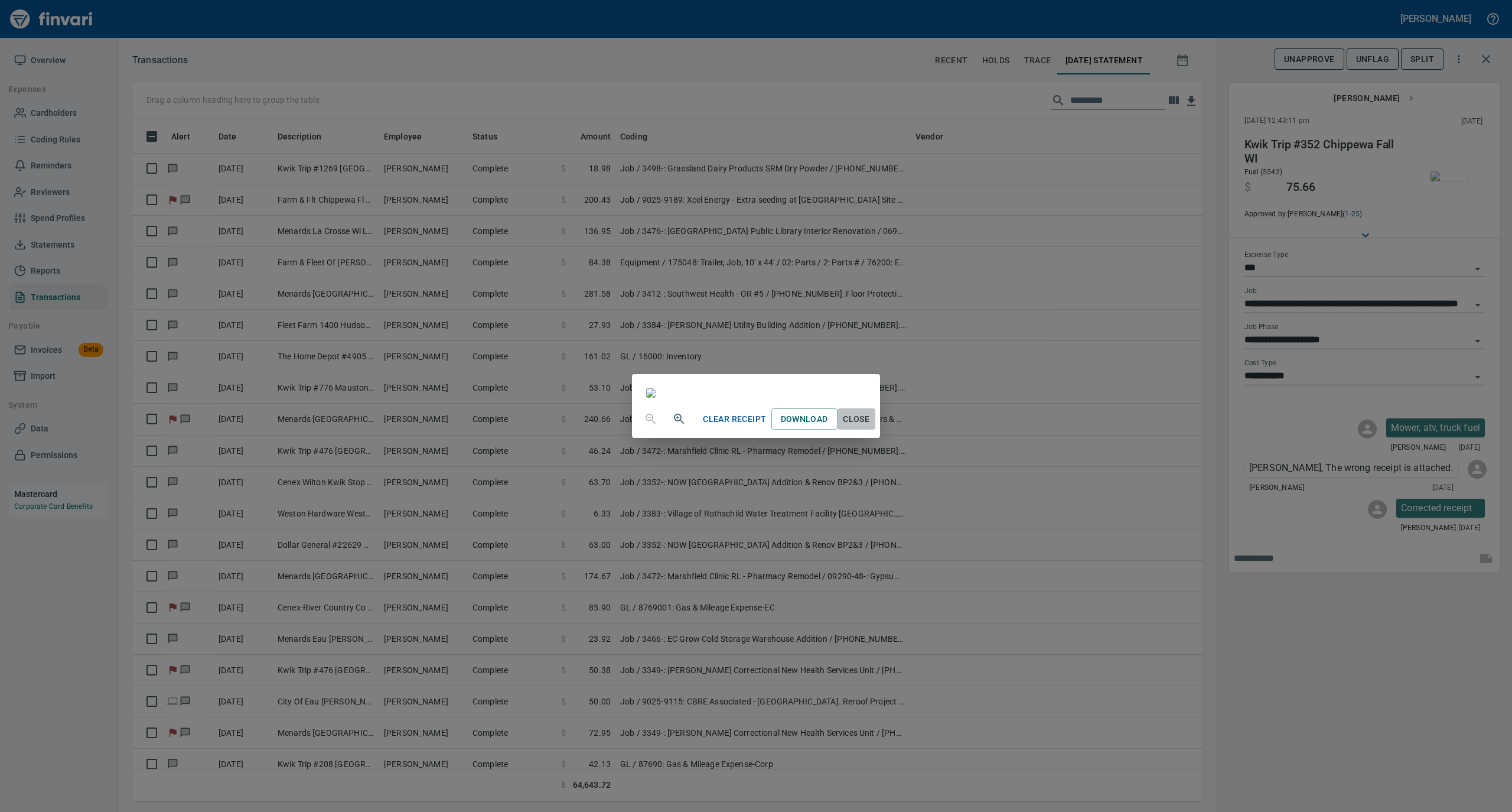
drag, startPoint x: 962, startPoint y: 719, endPoint x: 893, endPoint y: 665, distance: 87.6
click at [870, 427] on span "Close" at bounding box center [856, 419] width 28 height 14
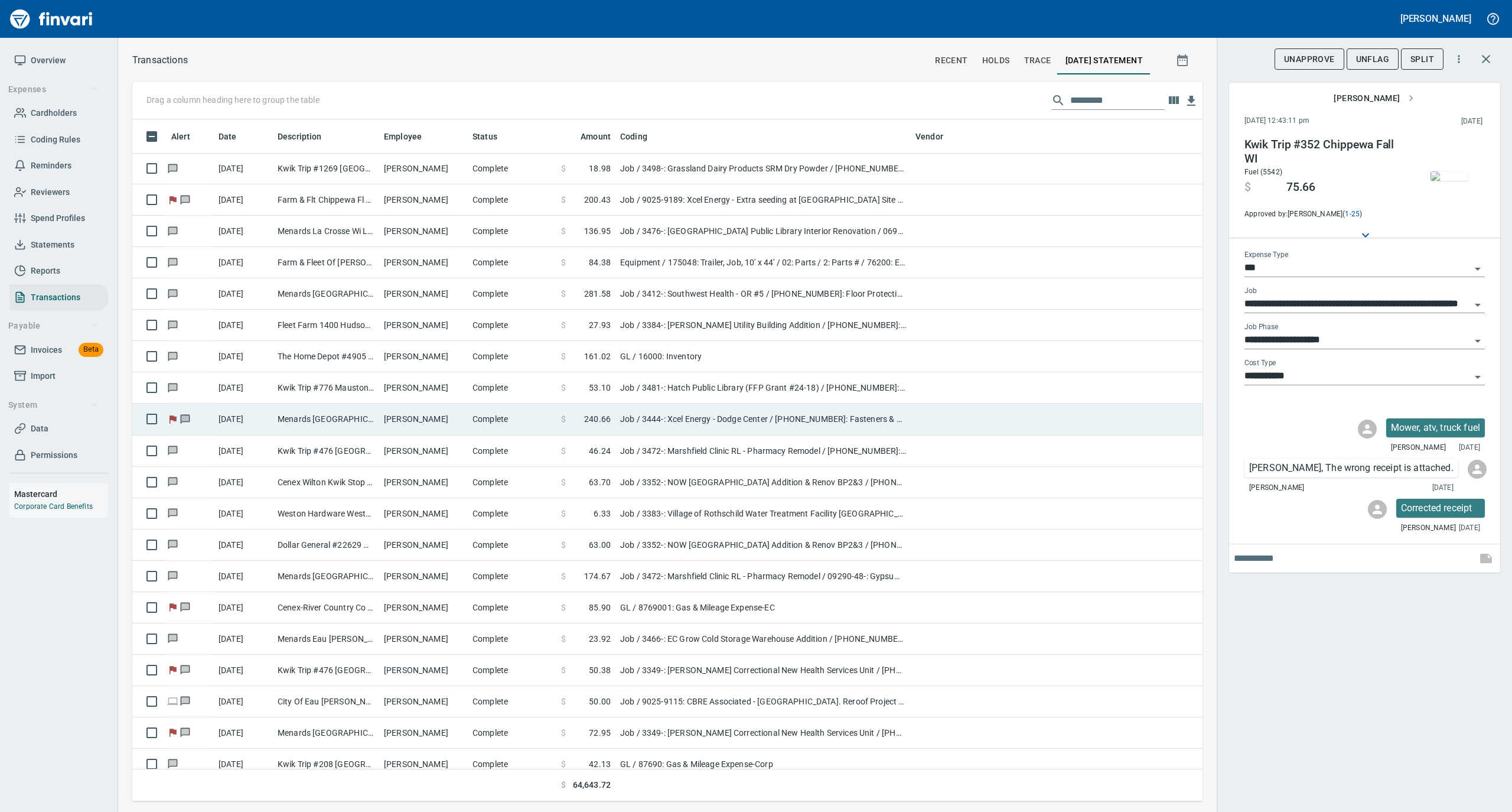
click at [387, 424] on td "[PERSON_NAME]" at bounding box center [423, 419] width 89 height 31
type input "**********"
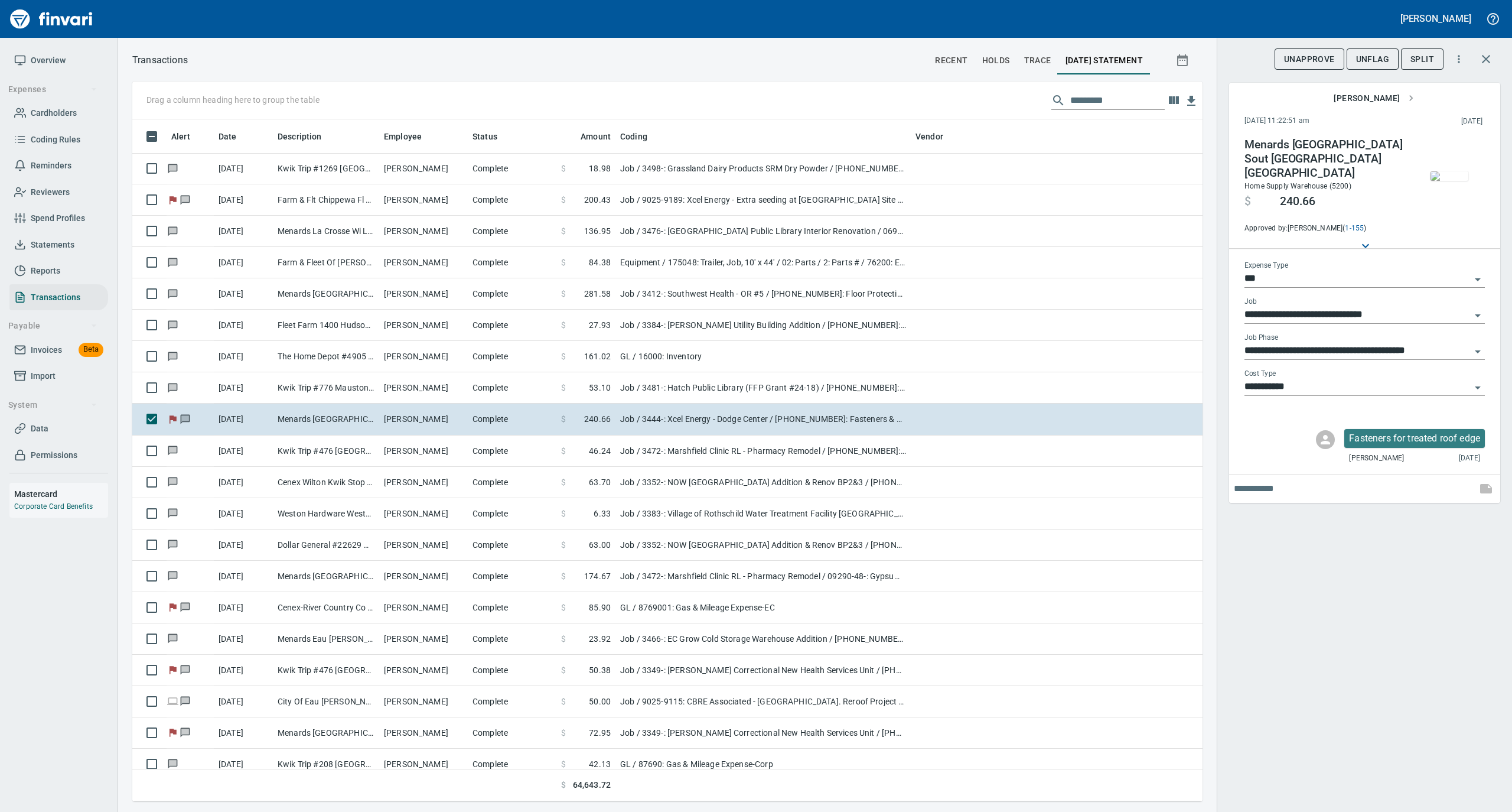
click at [1456, 172] on img "button" at bounding box center [1449, 176] width 38 height 10
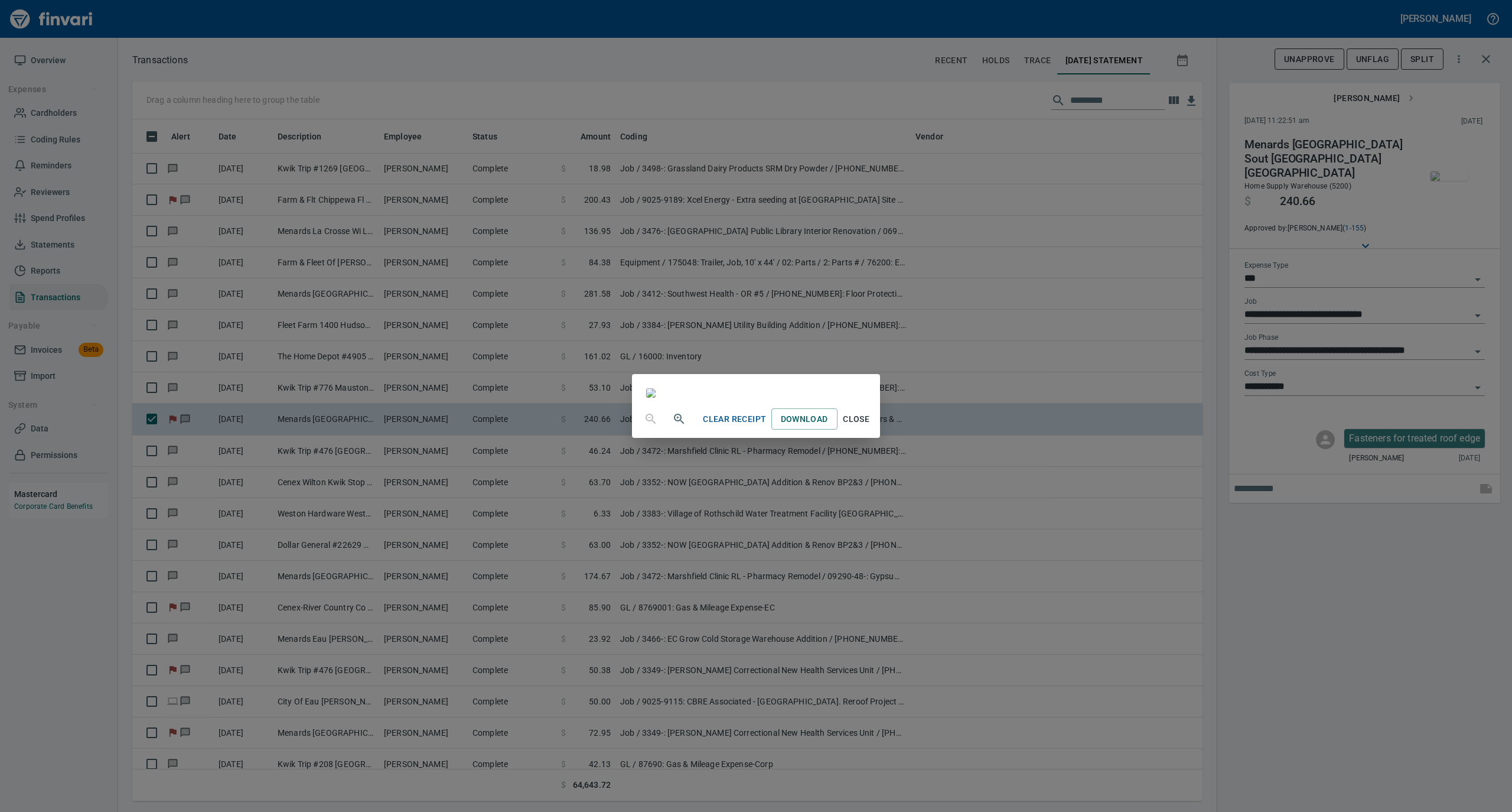
click at [870, 427] on span "Close" at bounding box center [856, 419] width 28 height 14
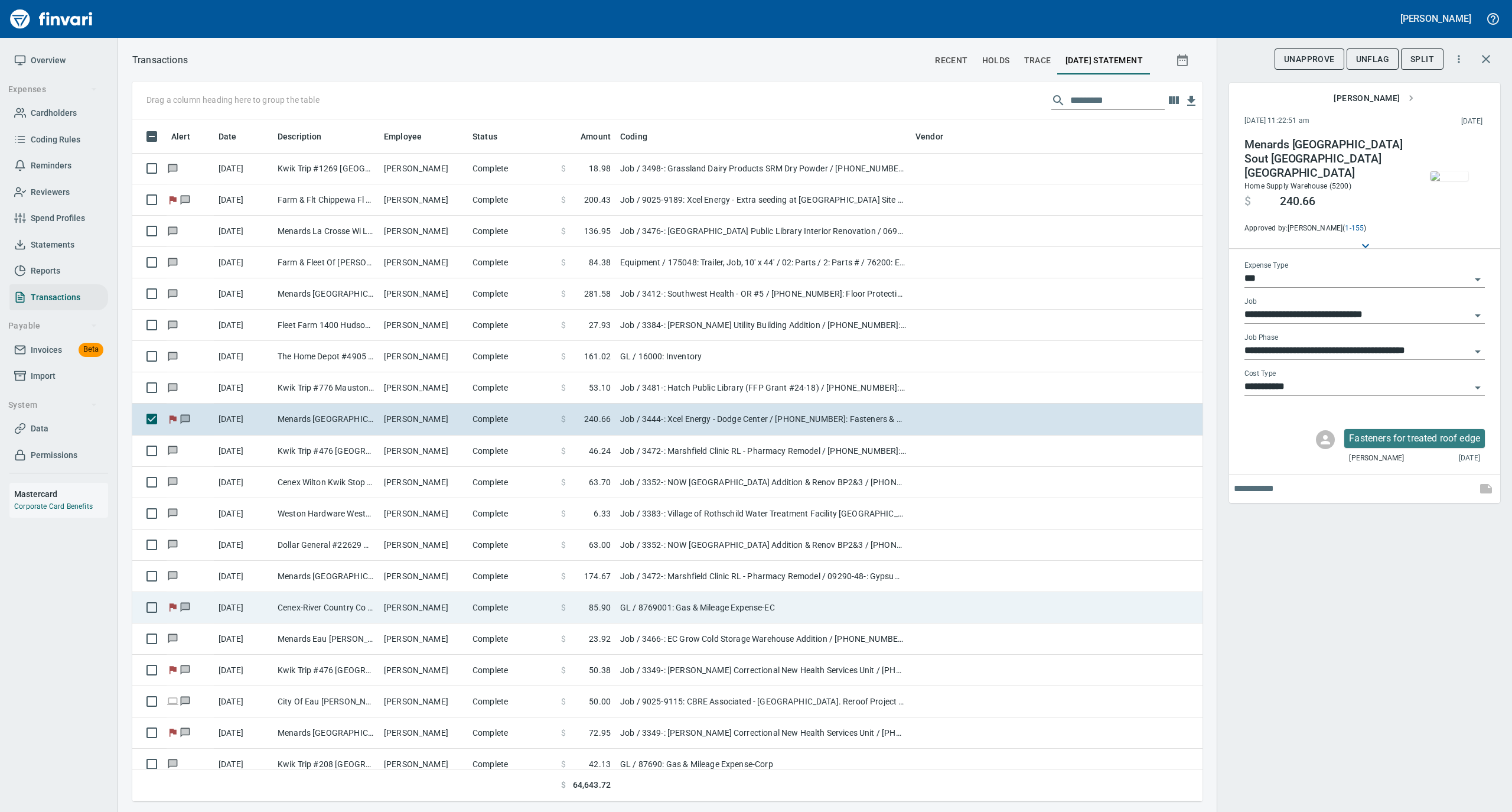
click at [377, 610] on td "Cenex-River Country Co [GEOGRAPHIC_DATA] [GEOGRAPHIC_DATA]" at bounding box center [326, 608] width 106 height 31
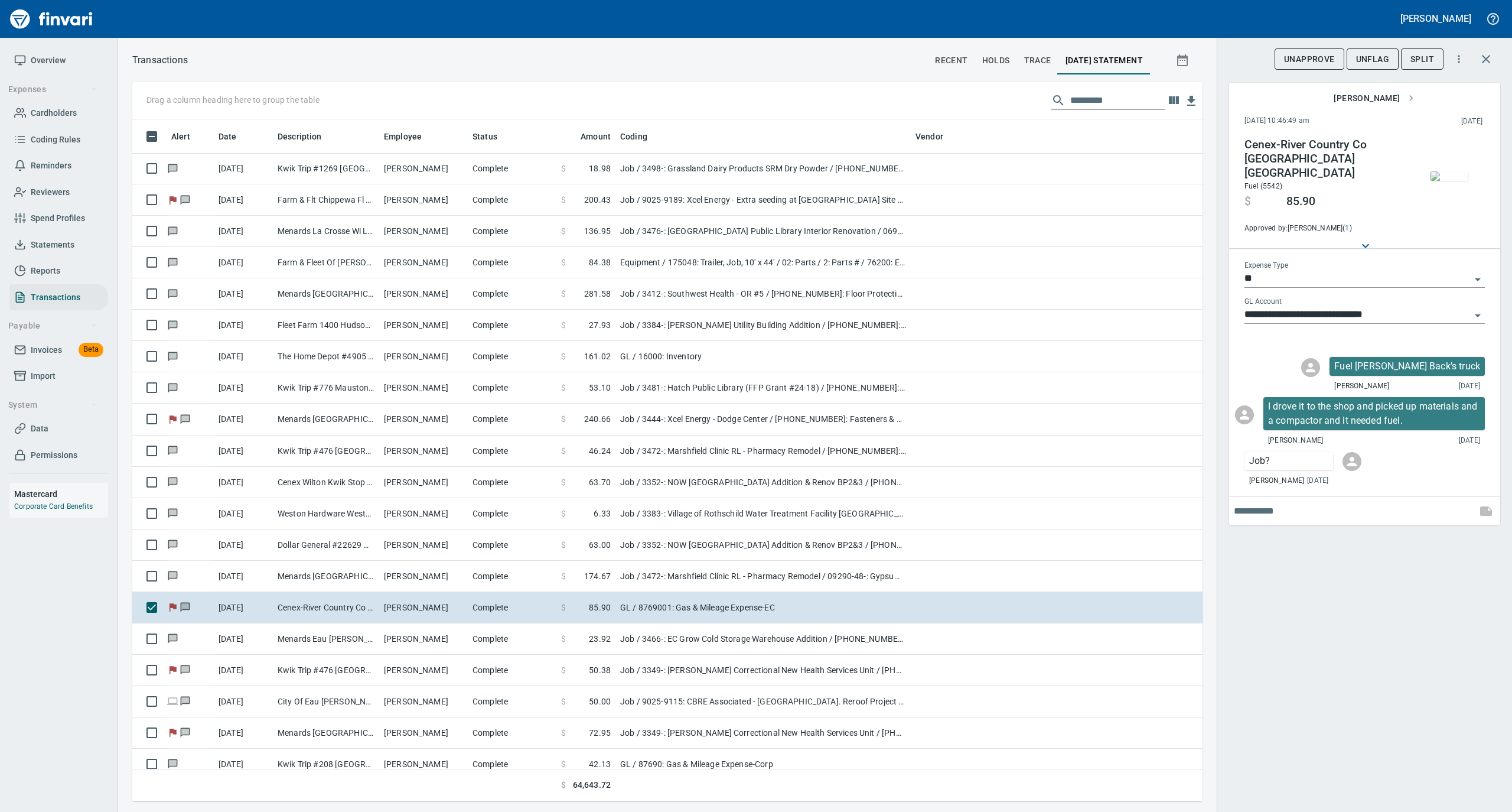
click at [1452, 181] on img "button" at bounding box center [1449, 176] width 38 height 10
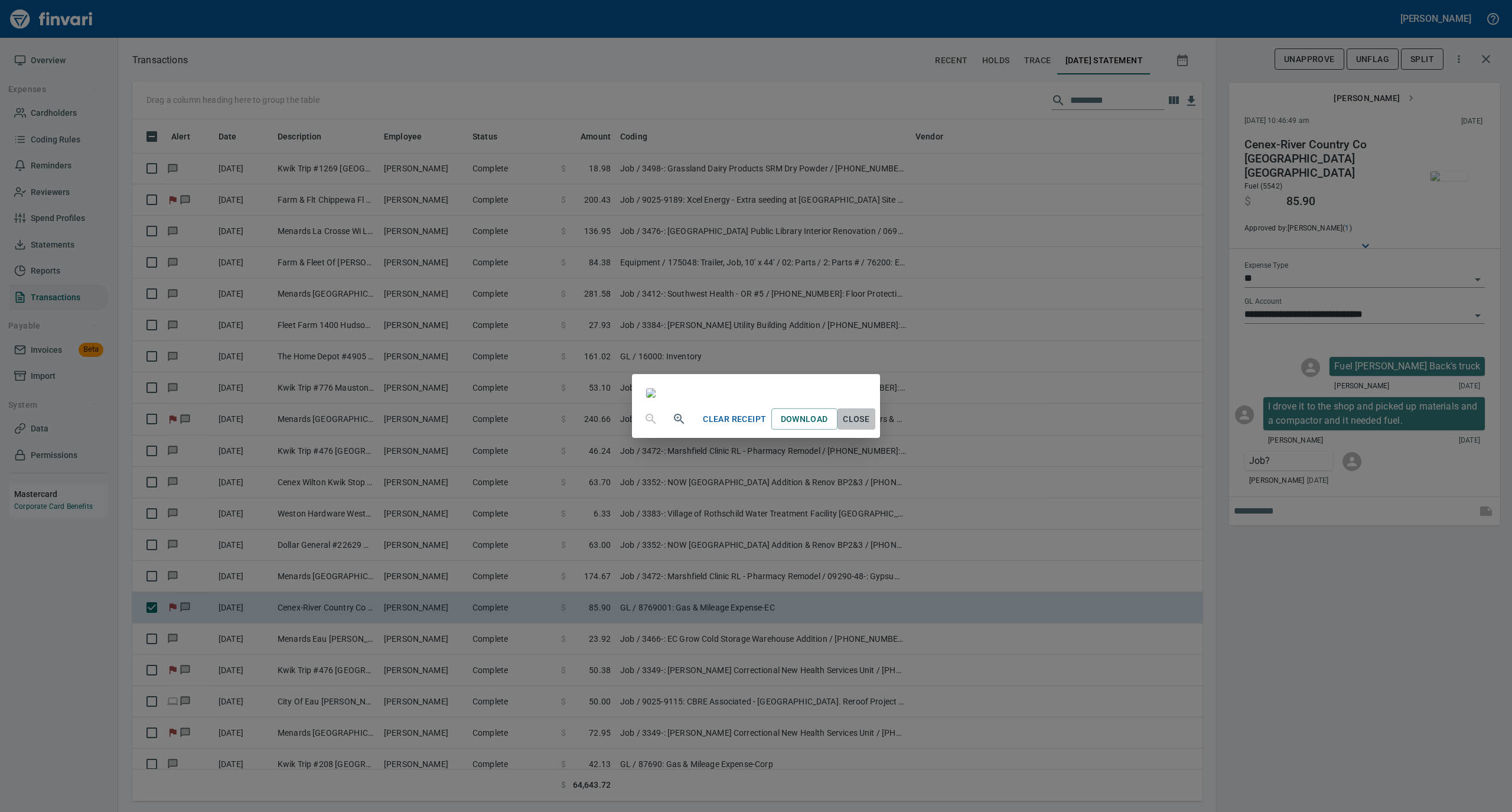
click at [870, 427] on span "Close" at bounding box center [856, 419] width 28 height 14
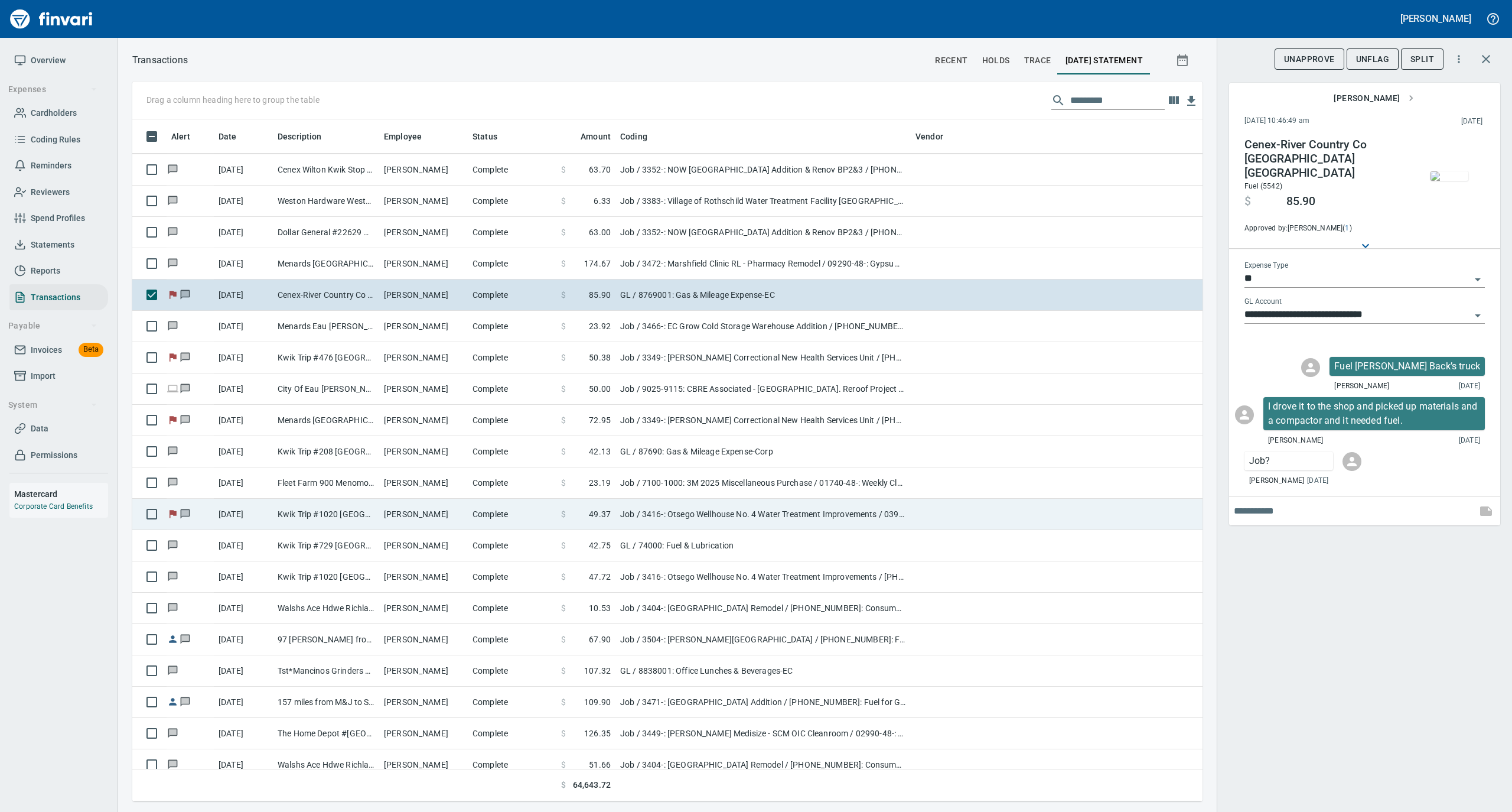
scroll to position [2048, 0]
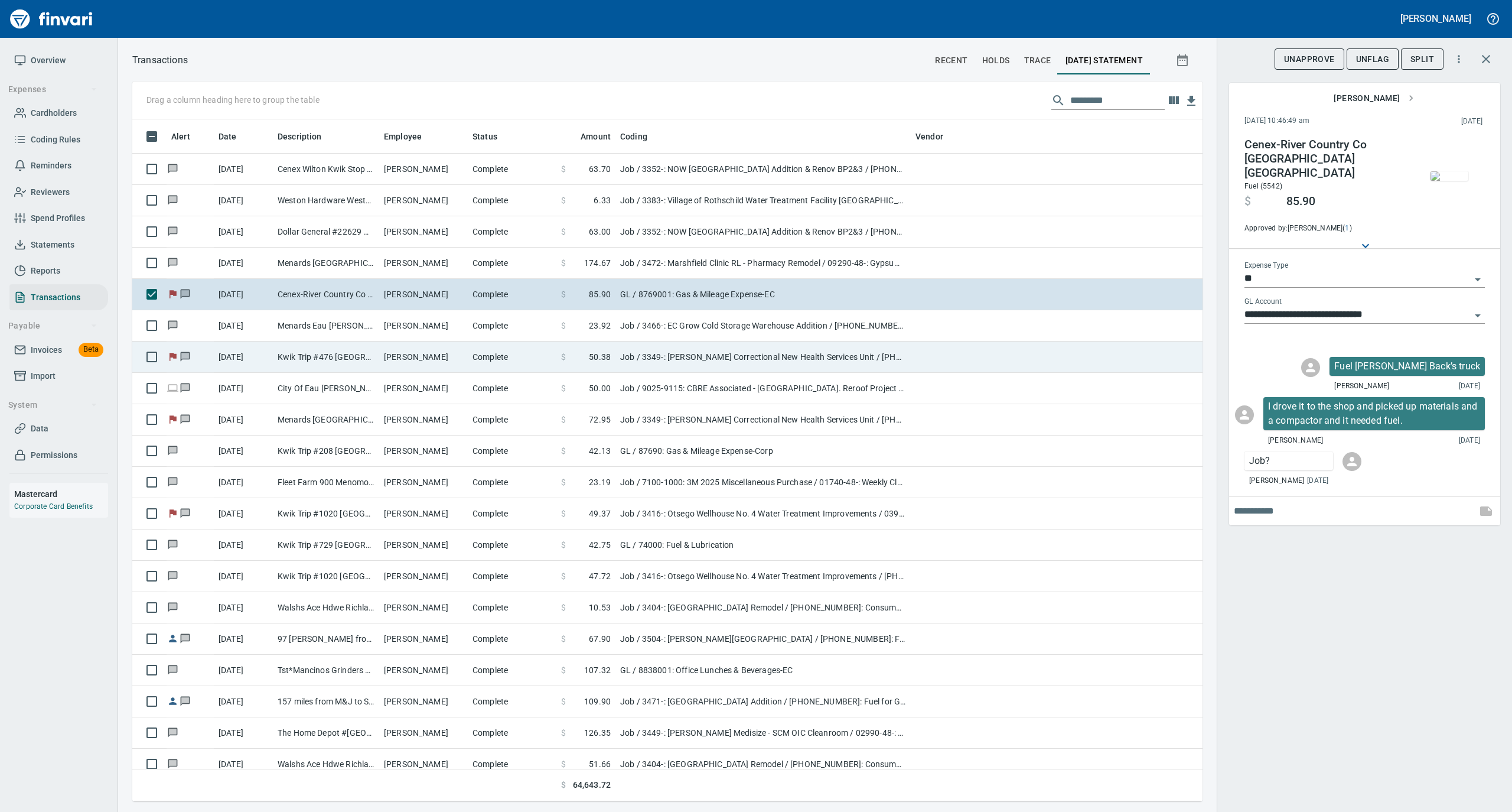
click at [418, 353] on td "[PERSON_NAME]" at bounding box center [423, 357] width 89 height 31
type input "***"
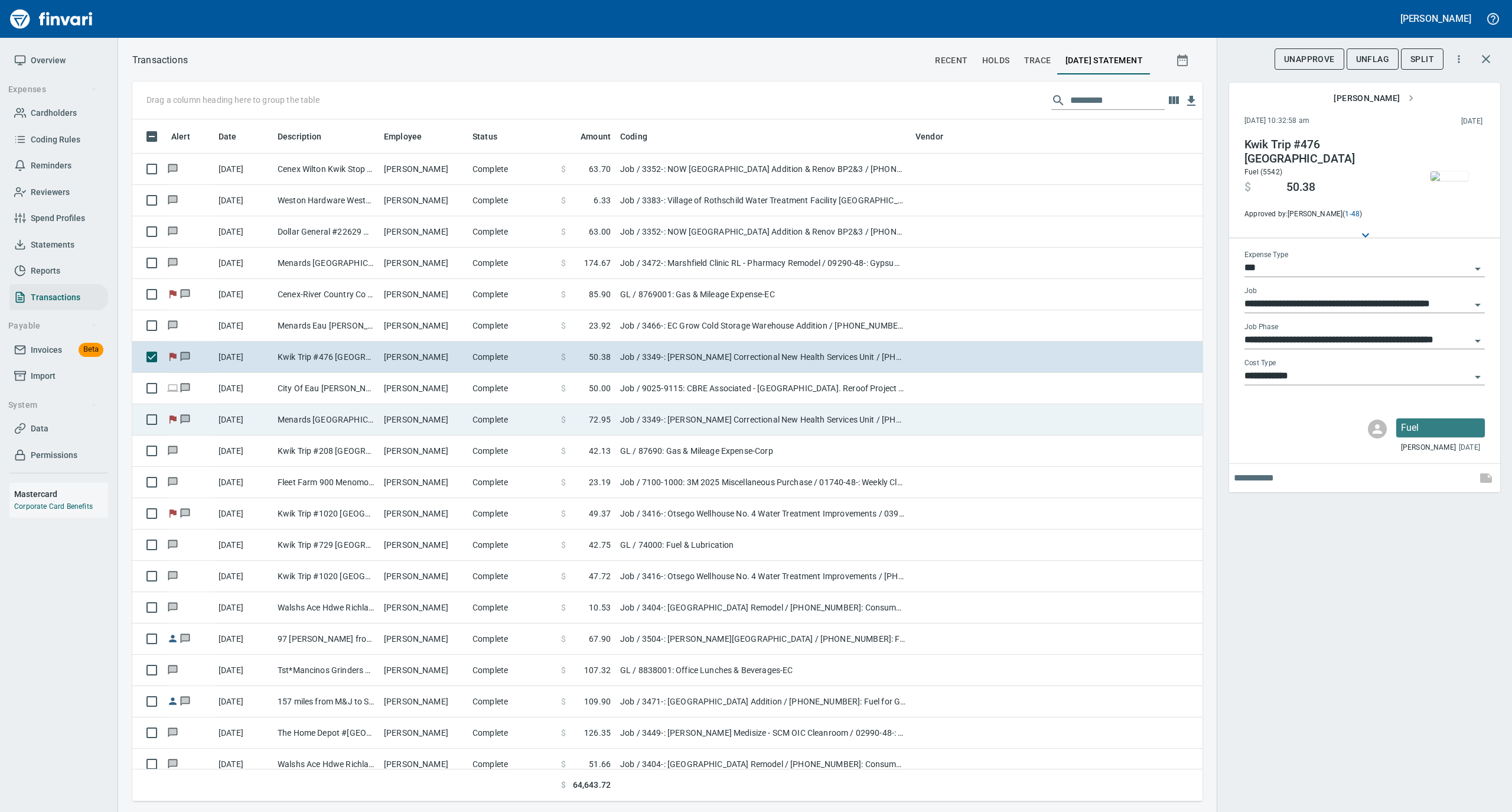
click at [451, 417] on td "[PERSON_NAME]" at bounding box center [423, 420] width 89 height 31
type input "**********"
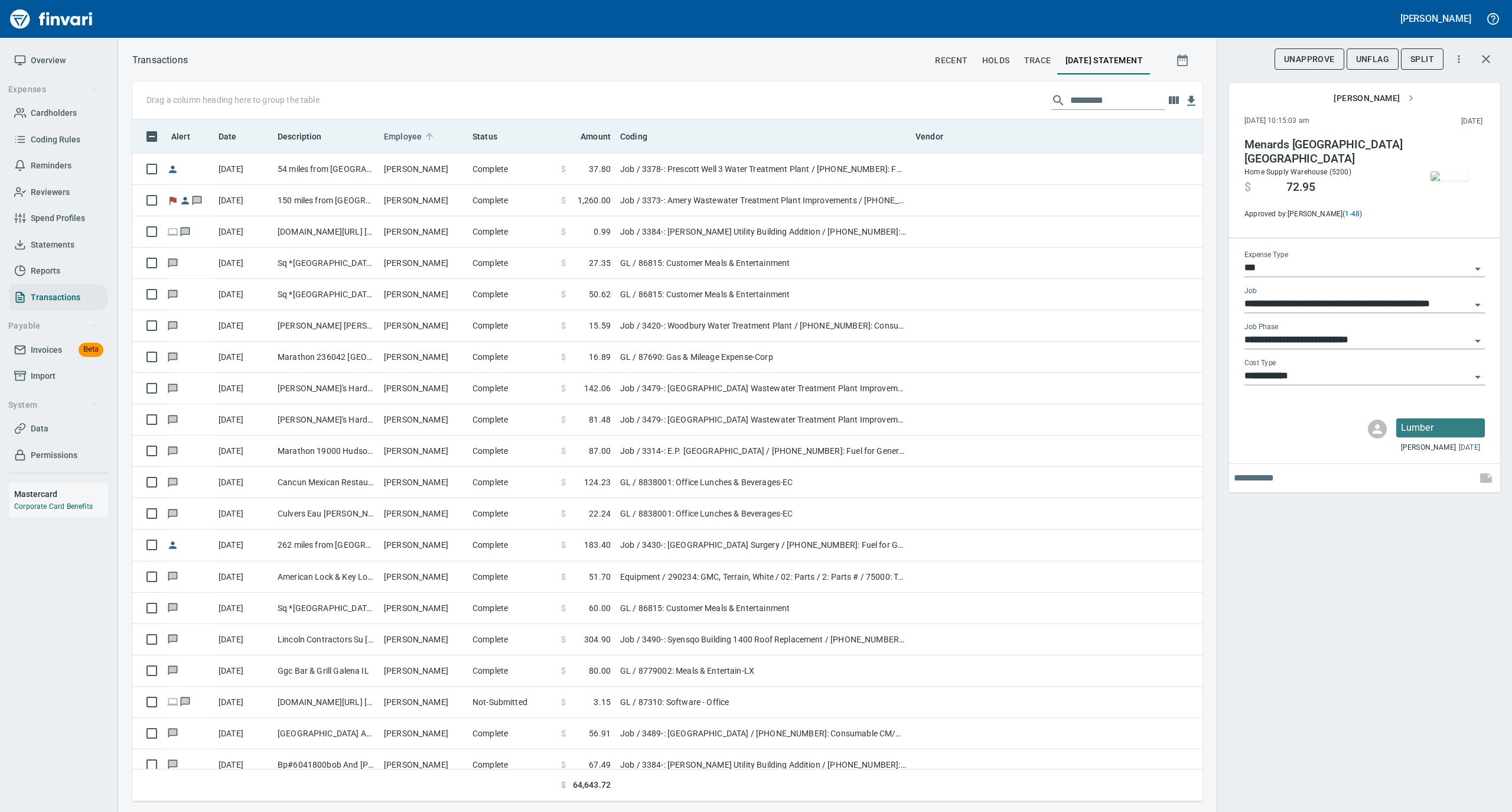
click at [433, 133] on icon at bounding box center [429, 137] width 11 height 11
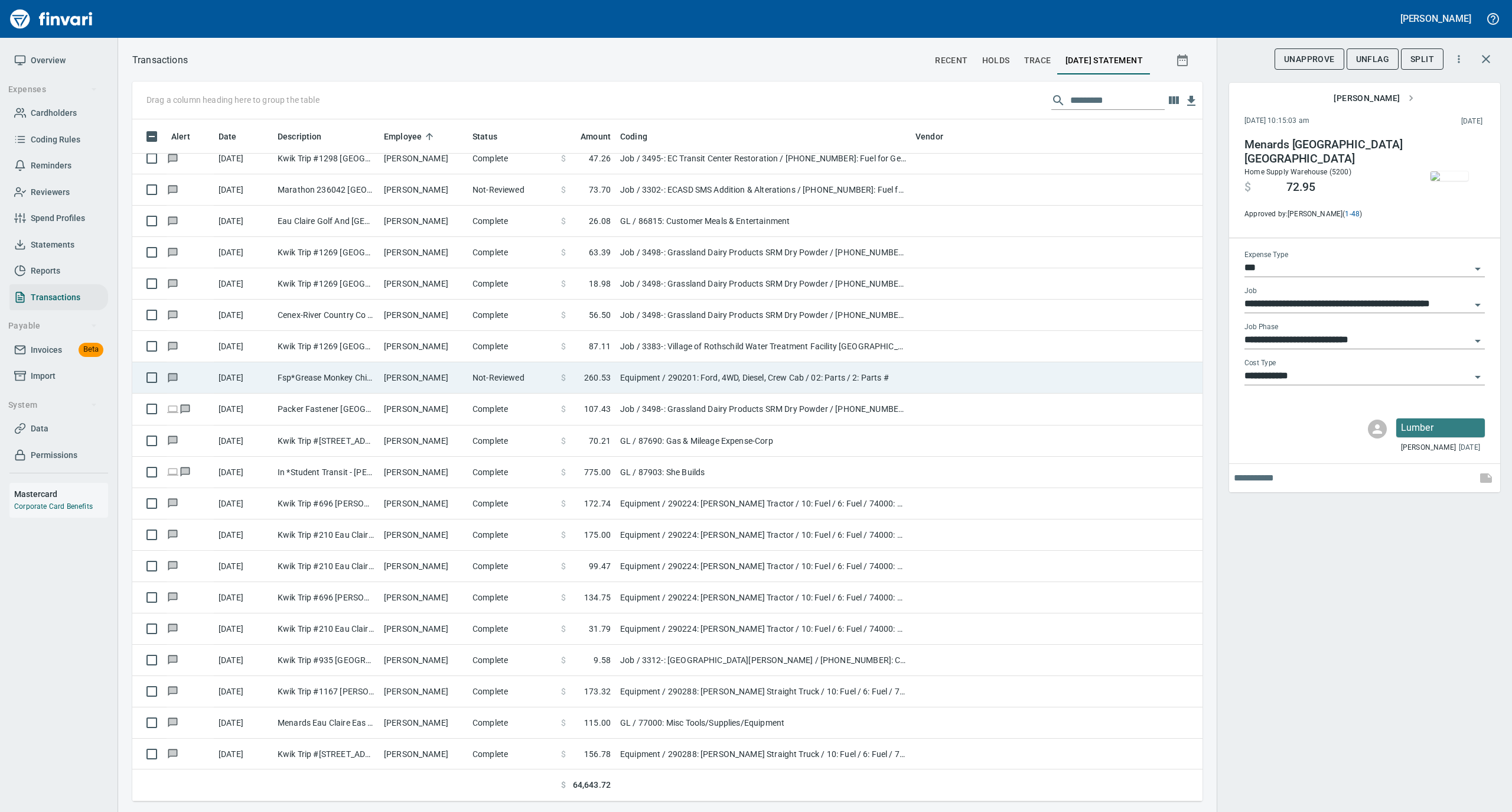
scroll to position [7956, 0]
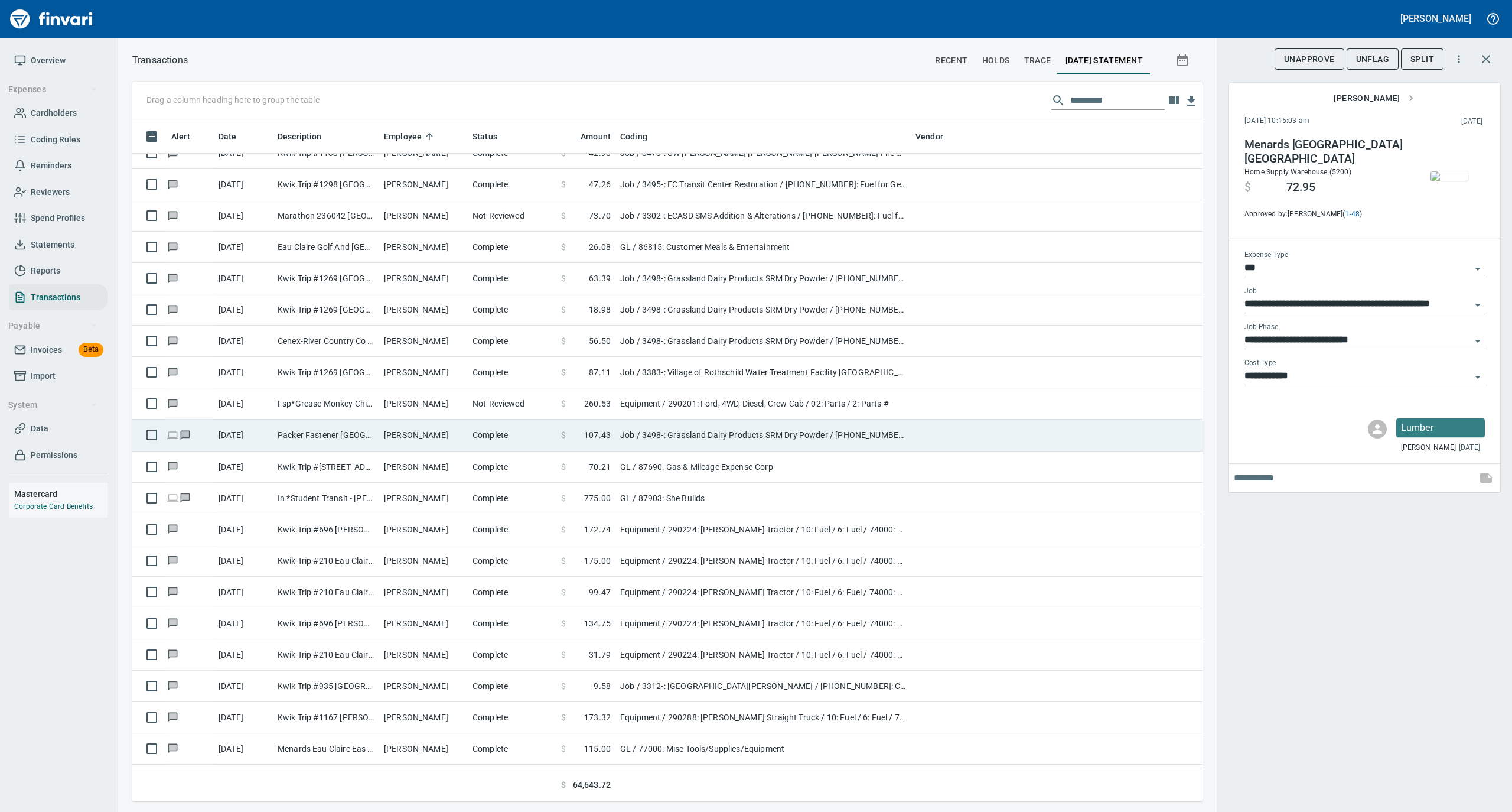
click at [431, 437] on td "[PERSON_NAME]" at bounding box center [423, 435] width 89 height 31
type input "**********"
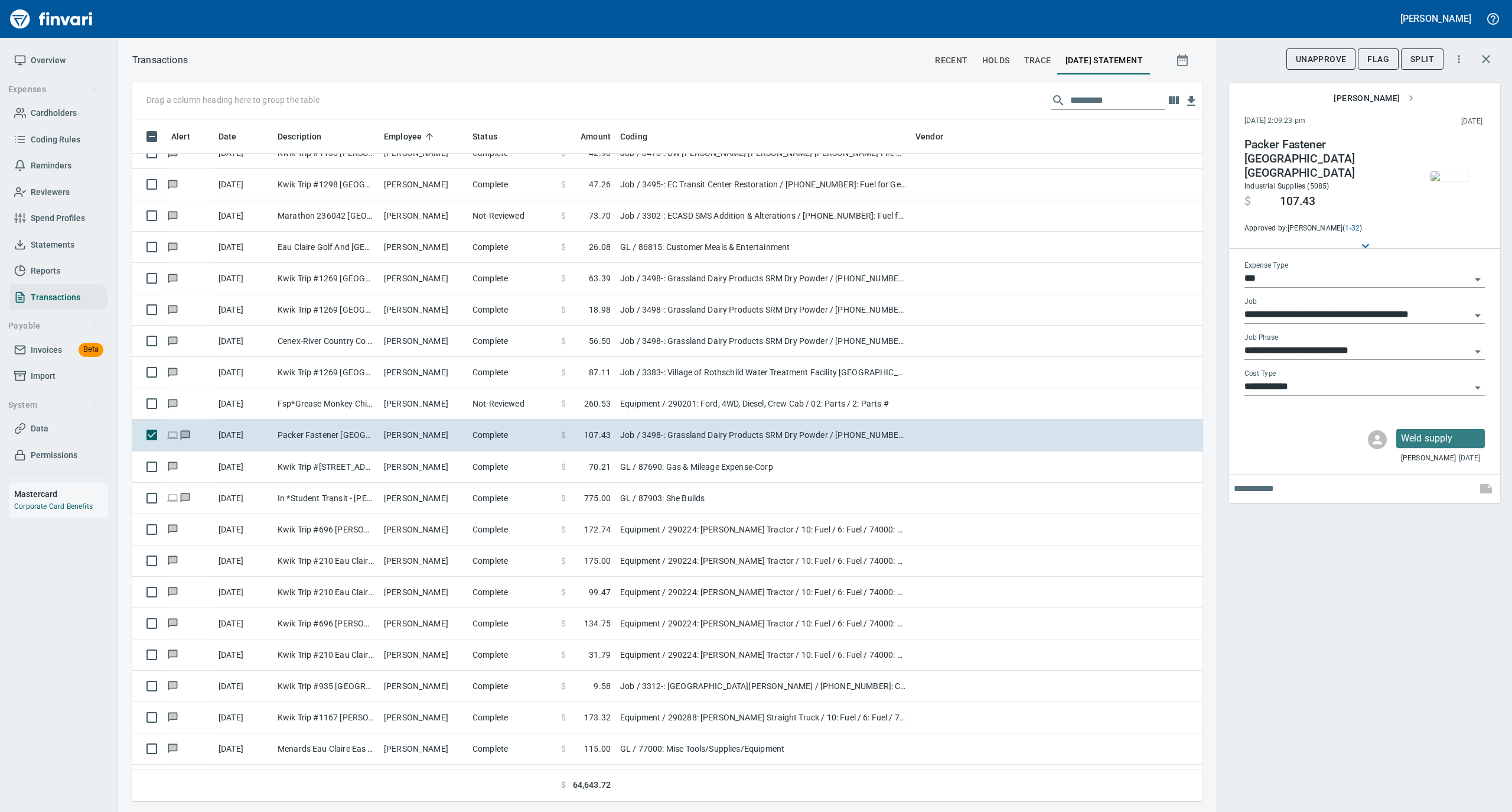
click at [1459, 173] on img "button" at bounding box center [1449, 176] width 38 height 10
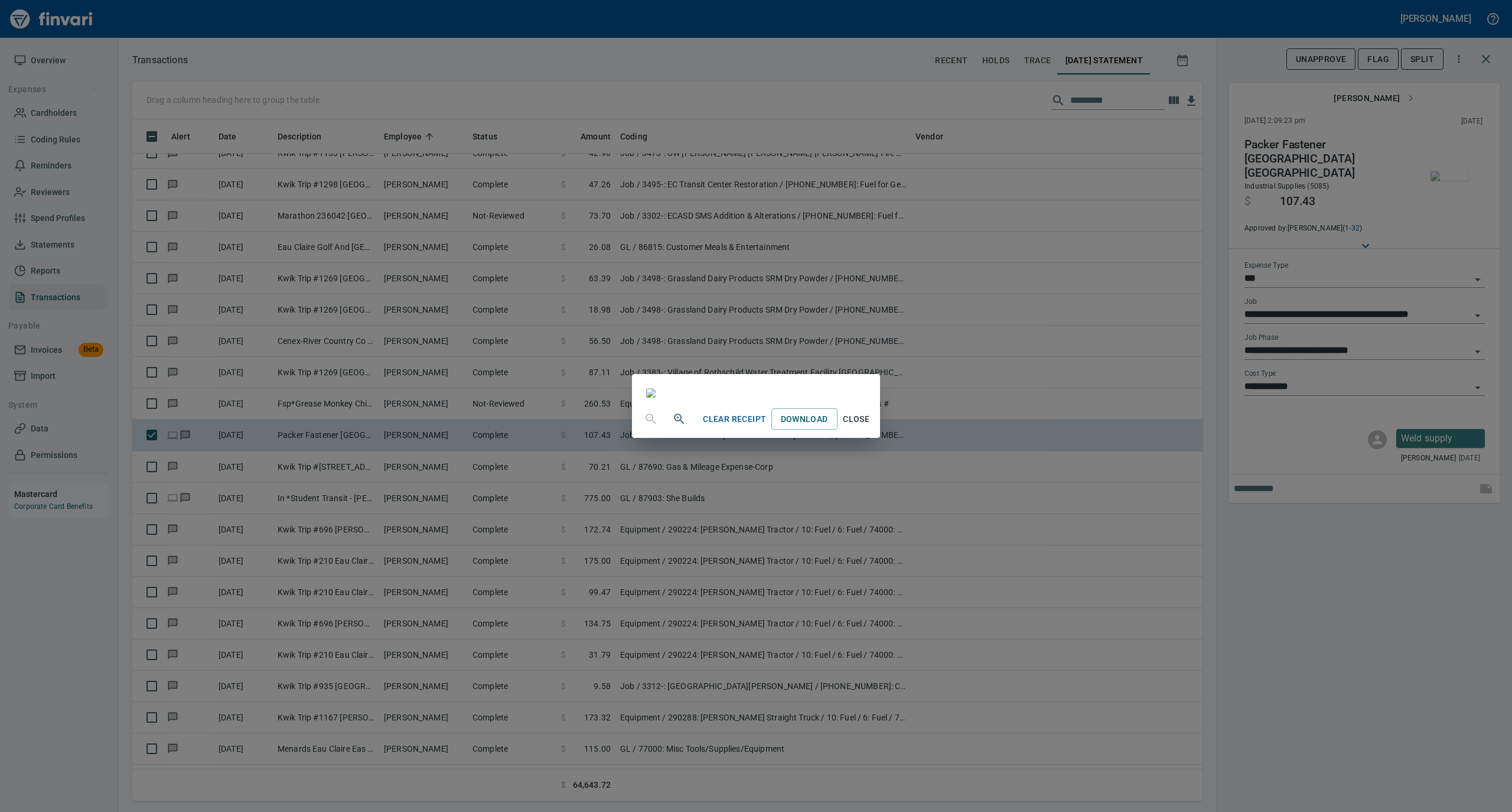
click at [870, 427] on span "Close" at bounding box center [856, 419] width 28 height 14
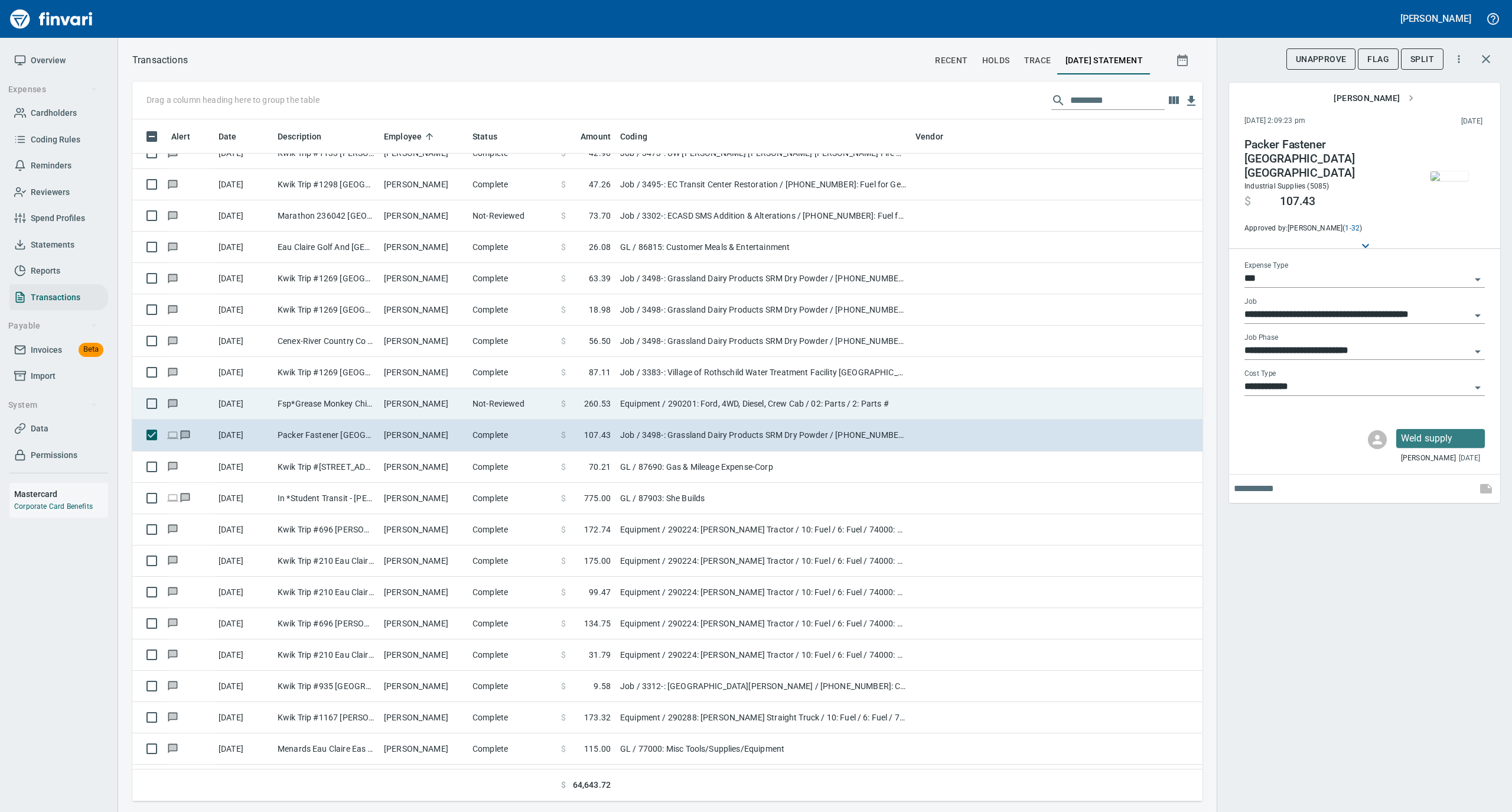
click at [346, 408] on td "Fsp*Grease Monkey Chippewa Fall WI" at bounding box center [326, 404] width 106 height 31
type input "*********"
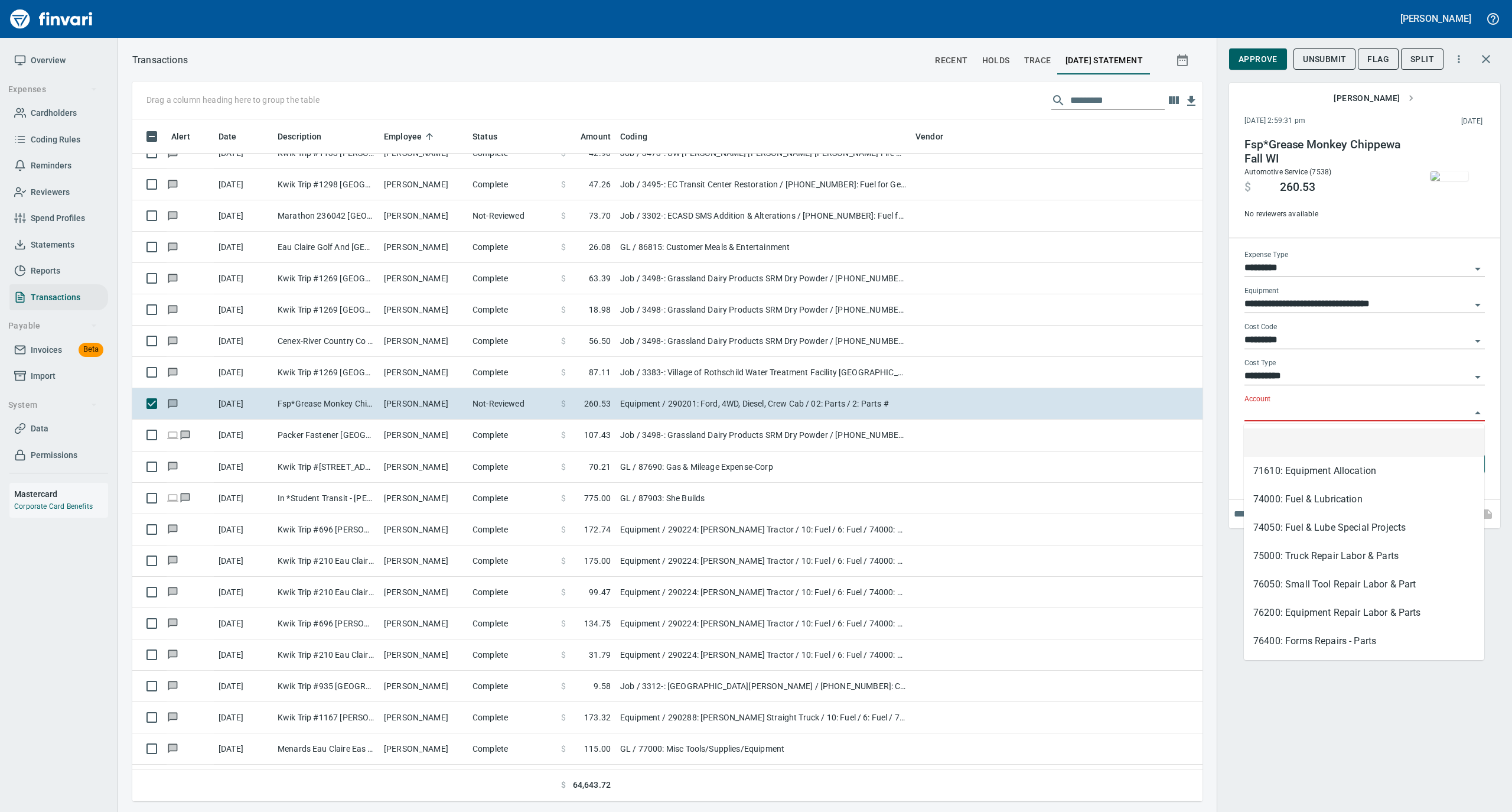
click at [1276, 409] on input "Account" at bounding box center [1357, 412] width 227 height 16
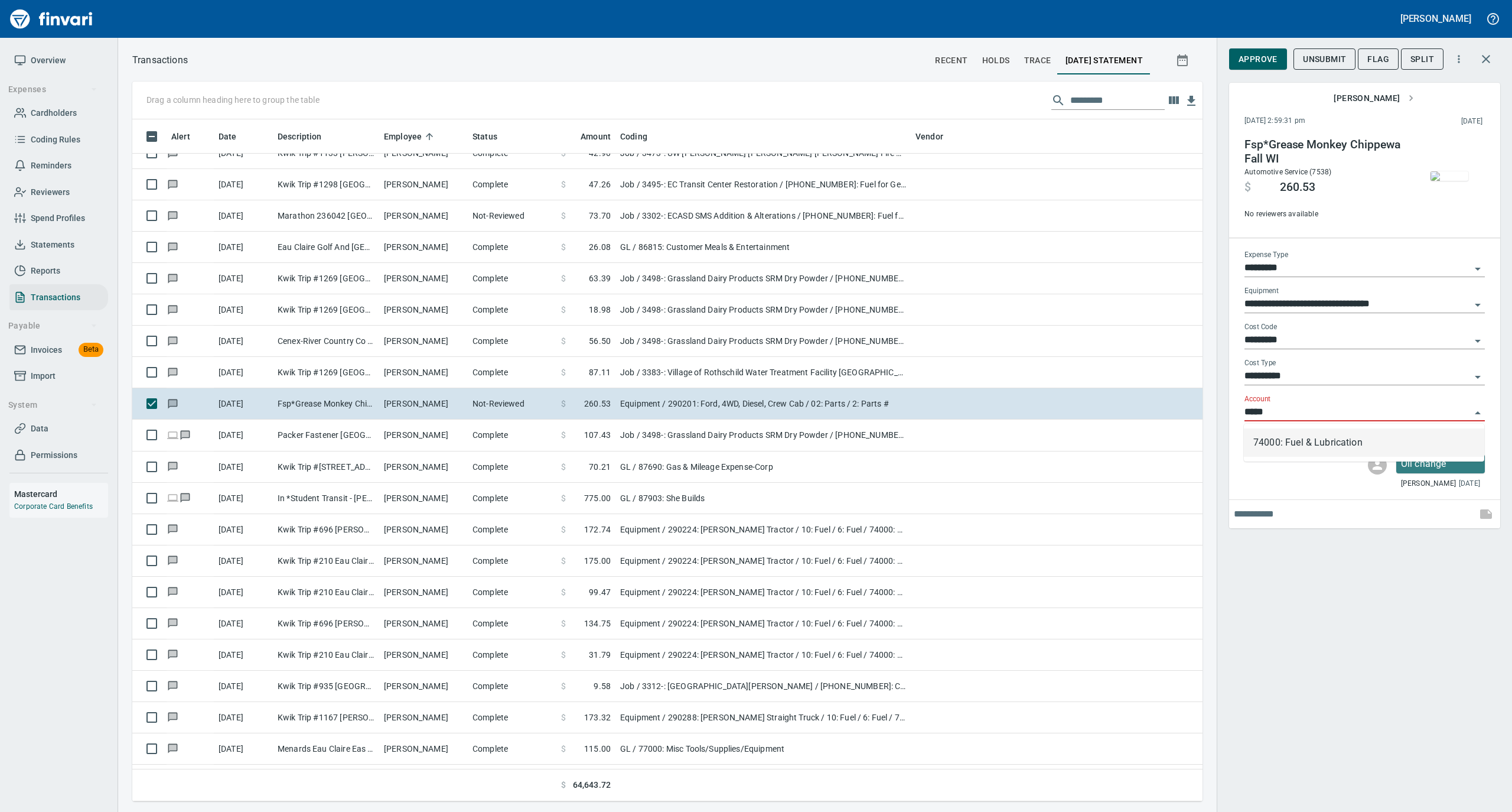
scroll to position [670, 1047]
click at [1281, 439] on li "74000: Fuel & Lubrication" at bounding box center [1364, 442] width 240 height 28
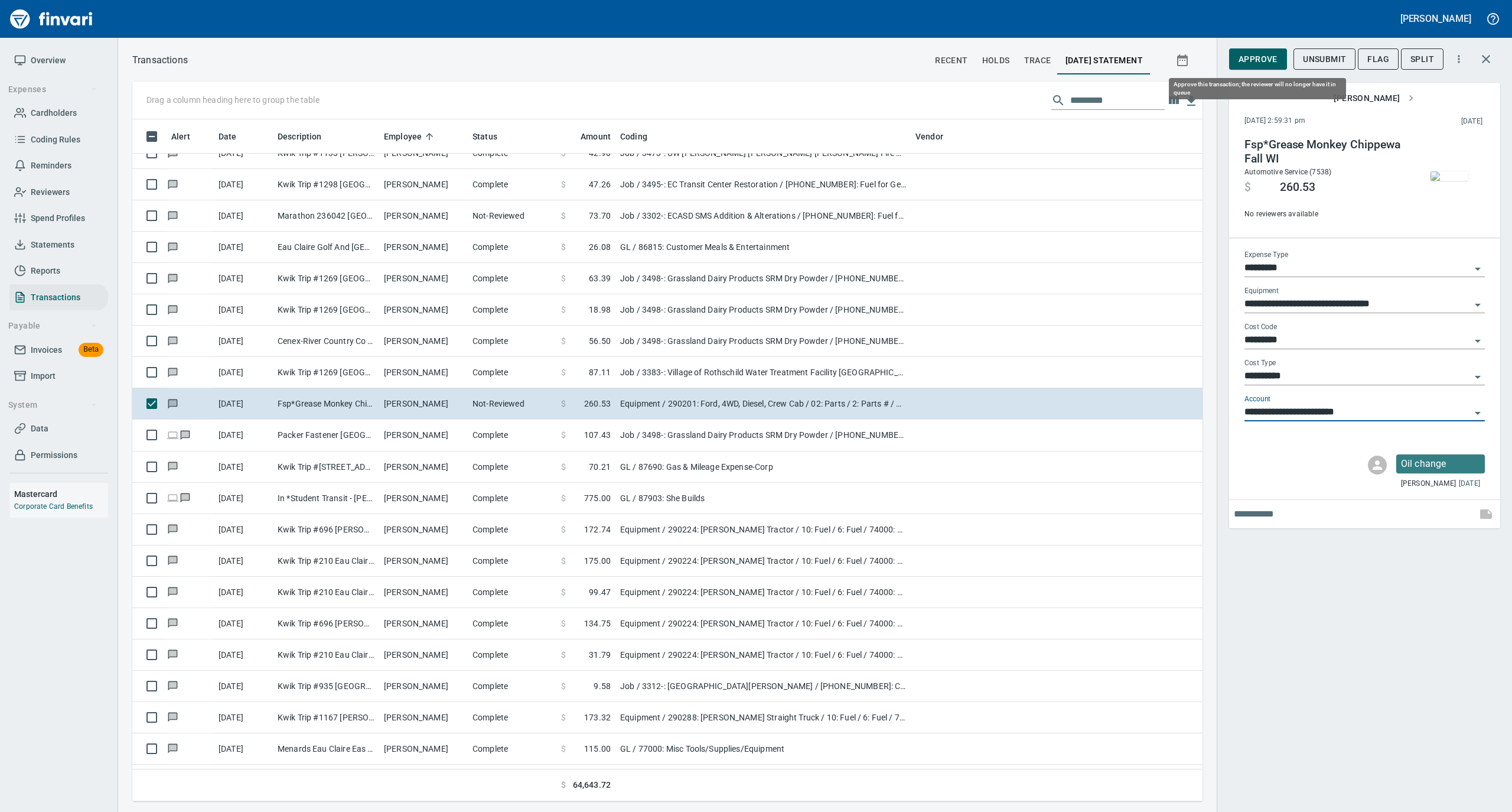
type input "**********"
click at [1253, 56] on span "Approve" at bounding box center [1258, 59] width 39 height 14
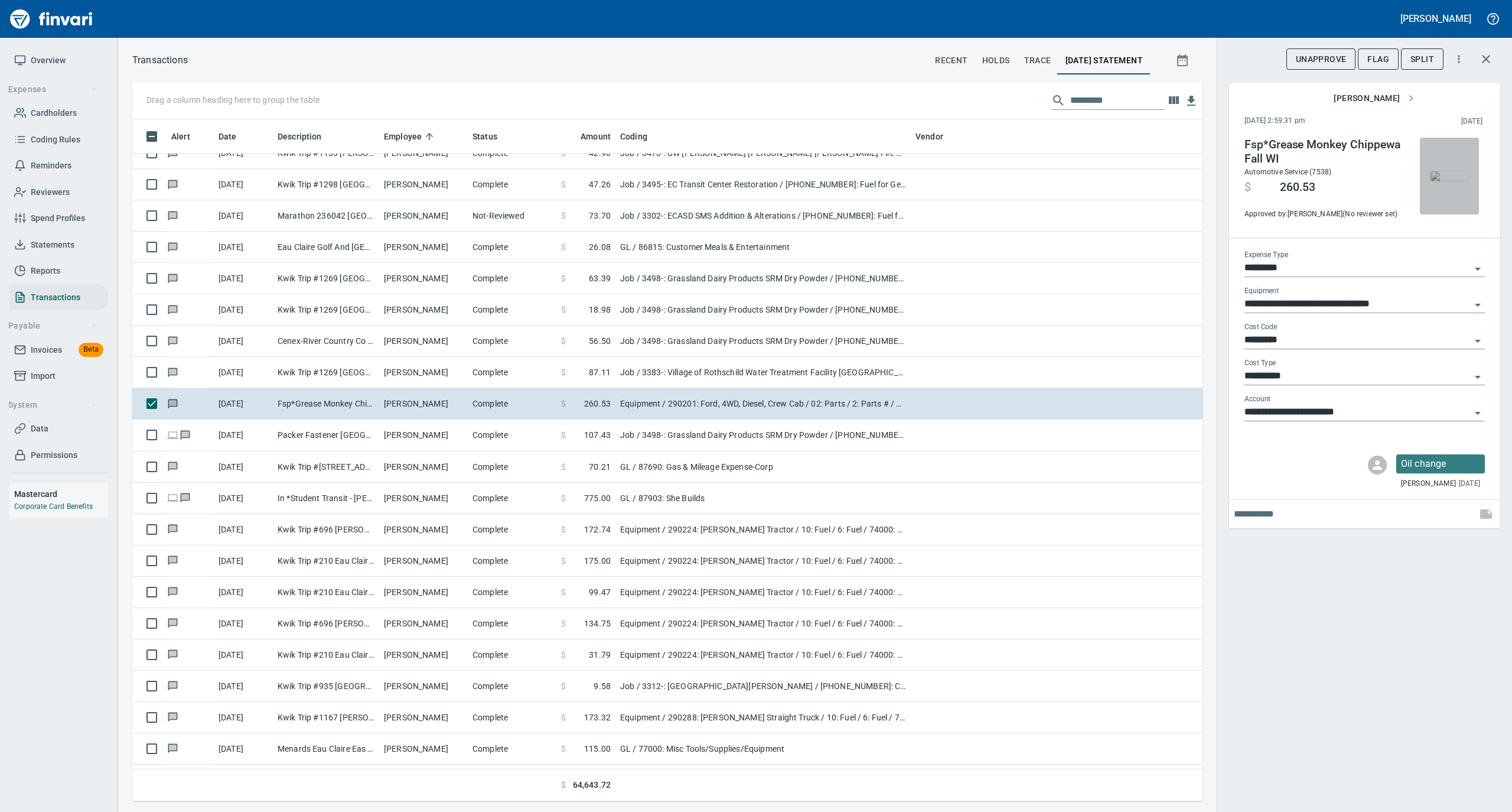
click at [1461, 173] on img "button" at bounding box center [1449, 176] width 38 height 10
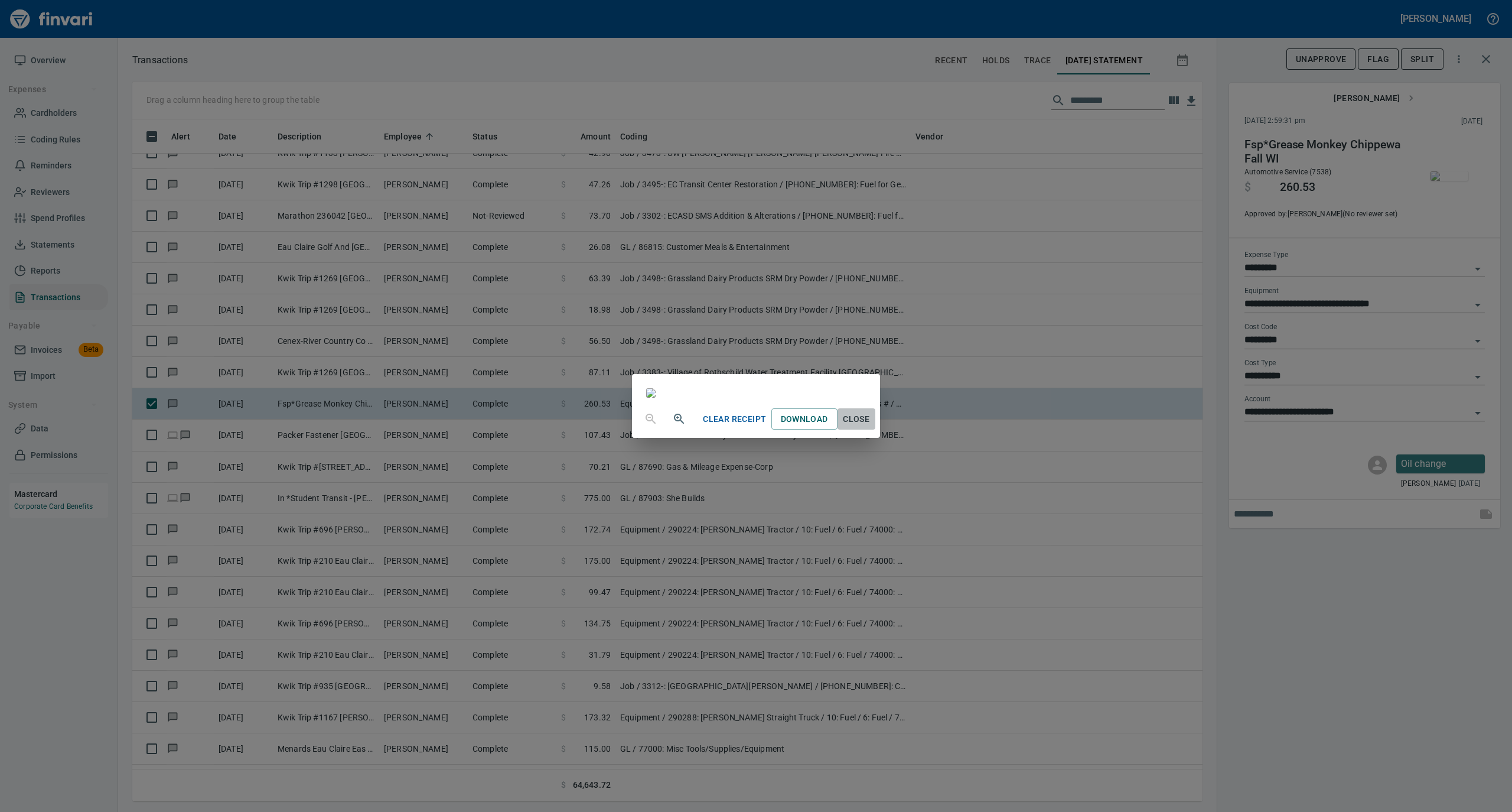
click at [870, 427] on span "Close" at bounding box center [856, 419] width 28 height 14
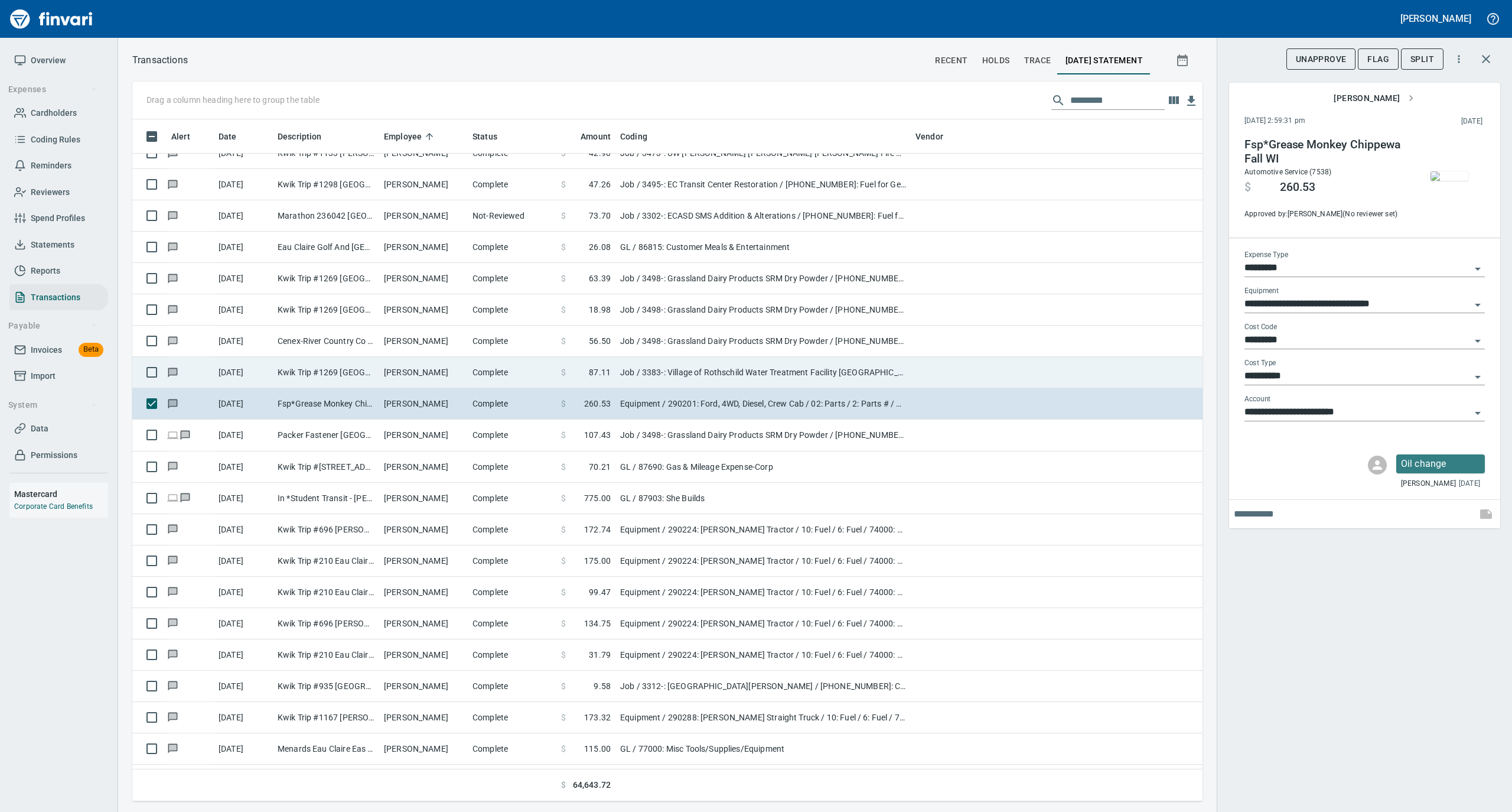
click at [448, 373] on td "[PERSON_NAME]" at bounding box center [423, 373] width 89 height 31
type input "***"
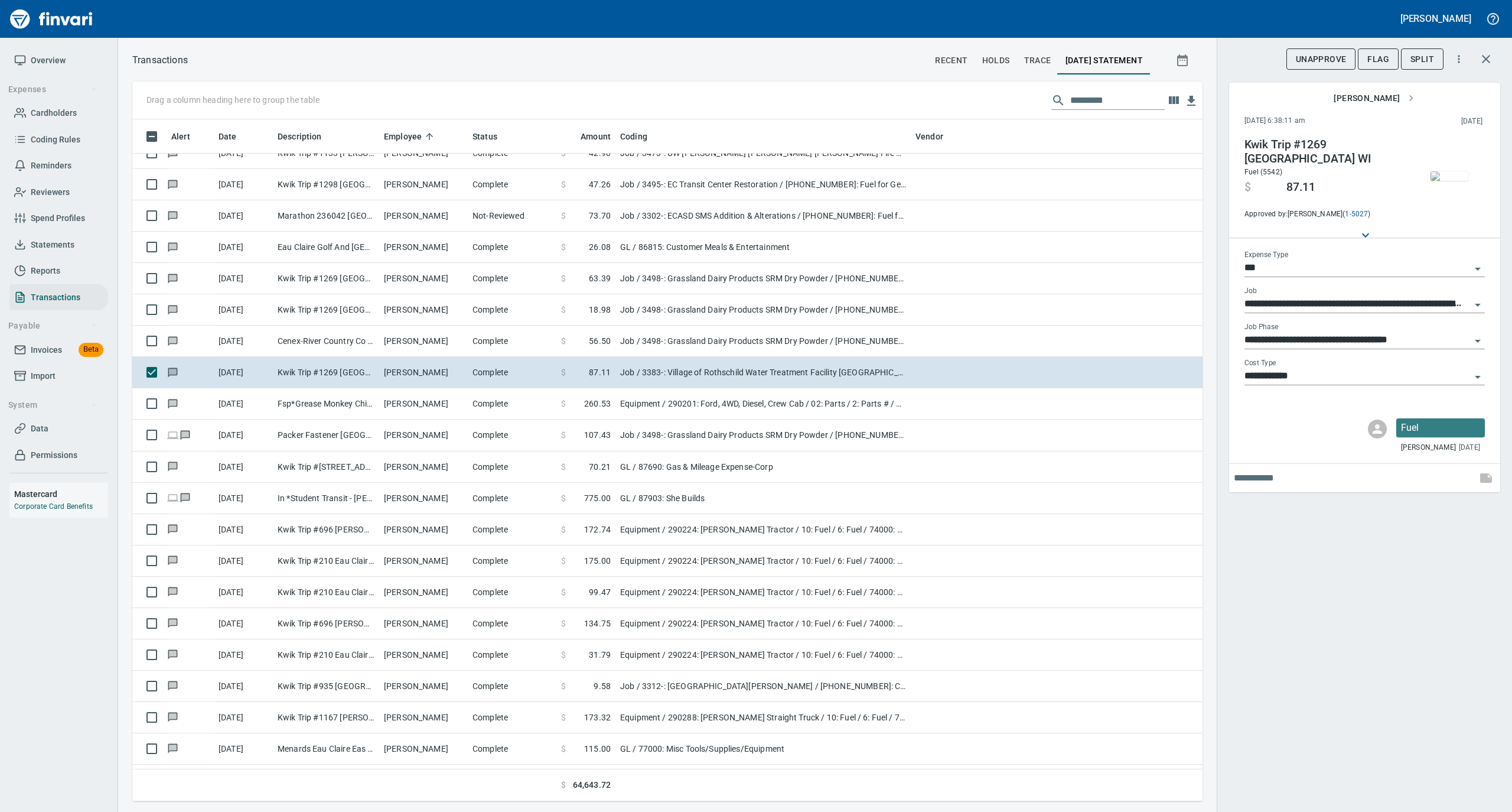
click at [1446, 179] on img "button" at bounding box center [1449, 176] width 38 height 10
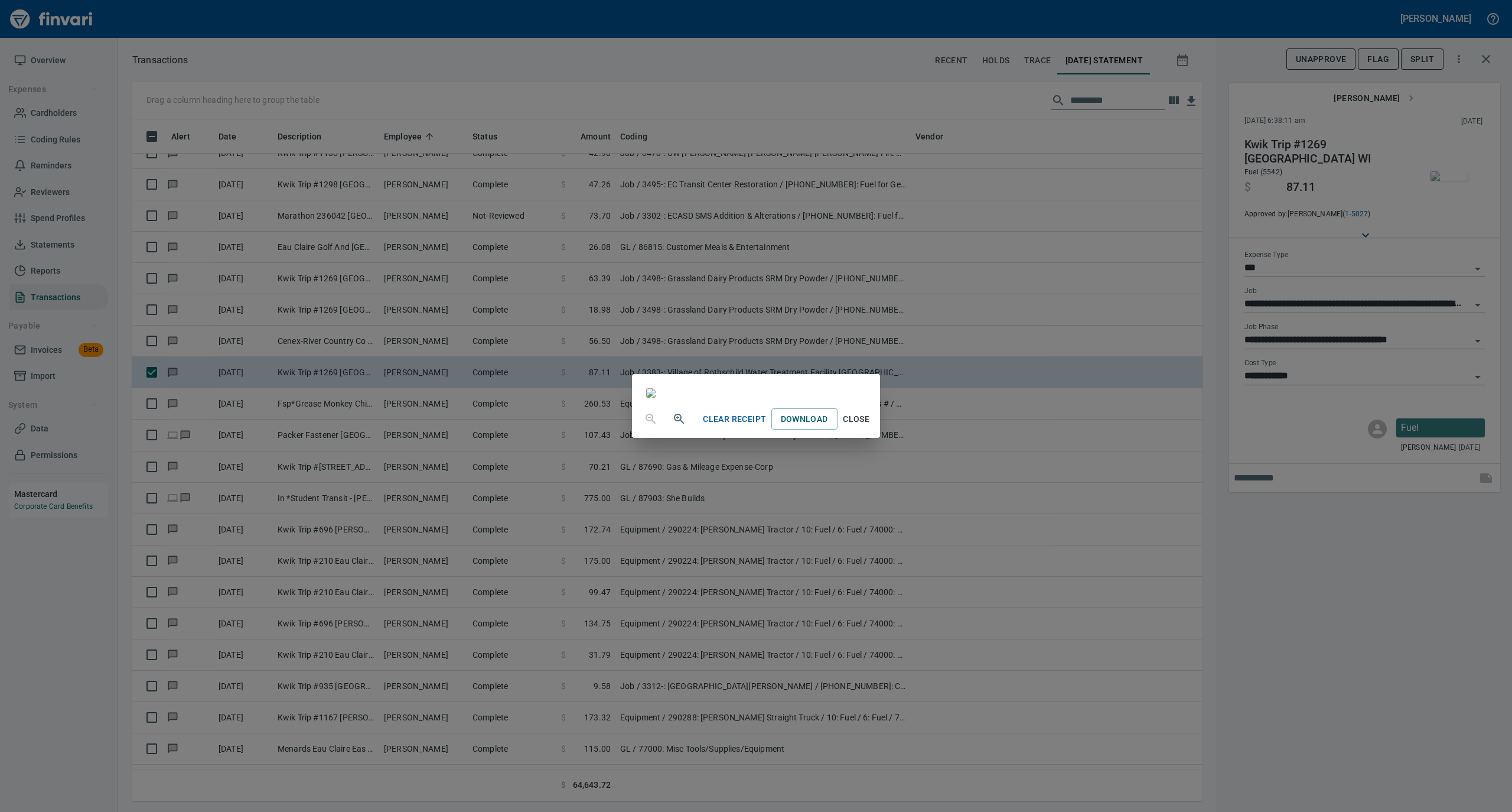
drag, startPoint x: 971, startPoint y: 723, endPoint x: 844, endPoint y: 663, distance: 140.5
click at [870, 427] on span "Close" at bounding box center [856, 419] width 28 height 14
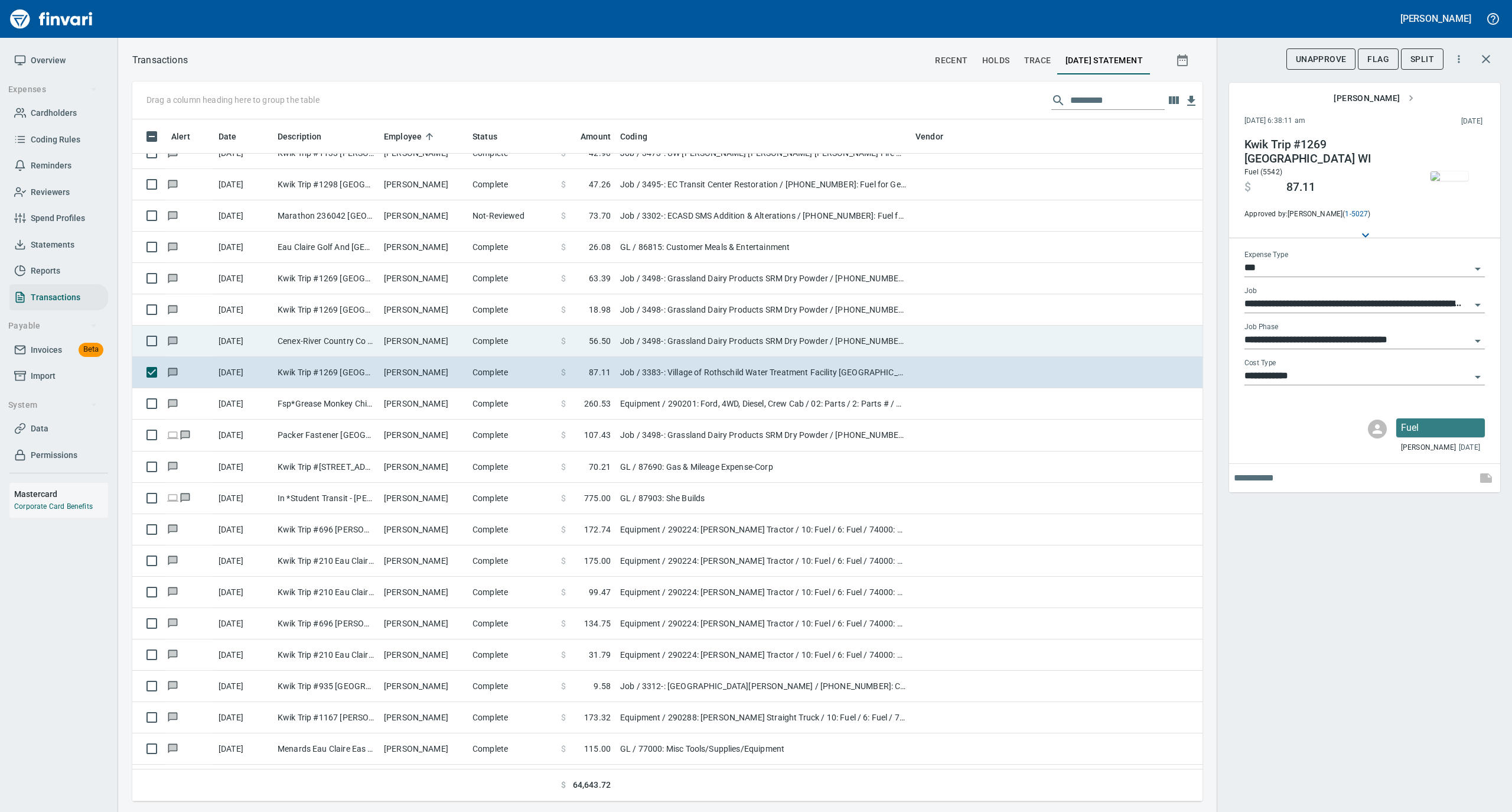
click at [421, 332] on td "[PERSON_NAME]" at bounding box center [423, 341] width 89 height 31
type input "**********"
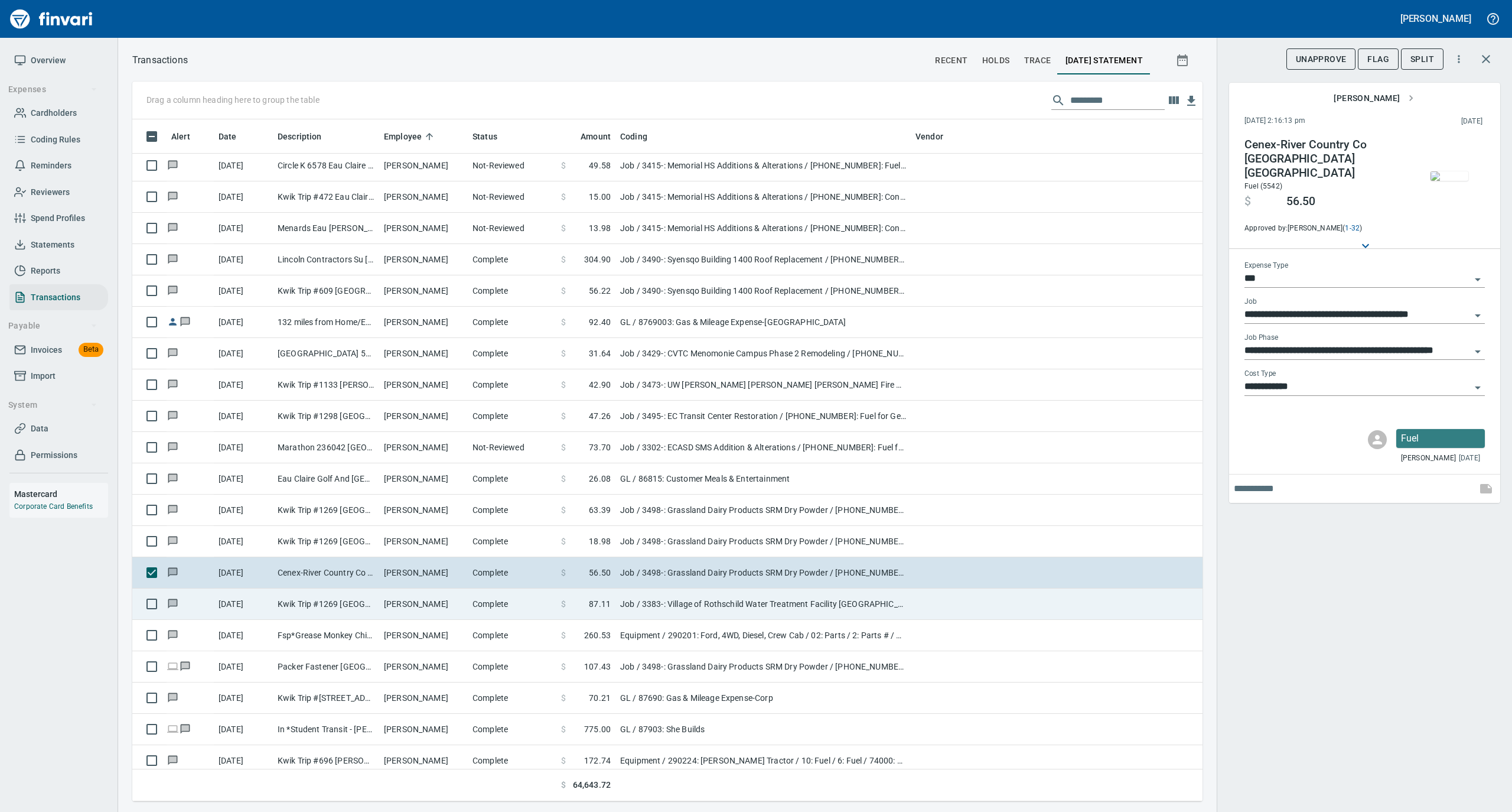
scroll to position [7719, 0]
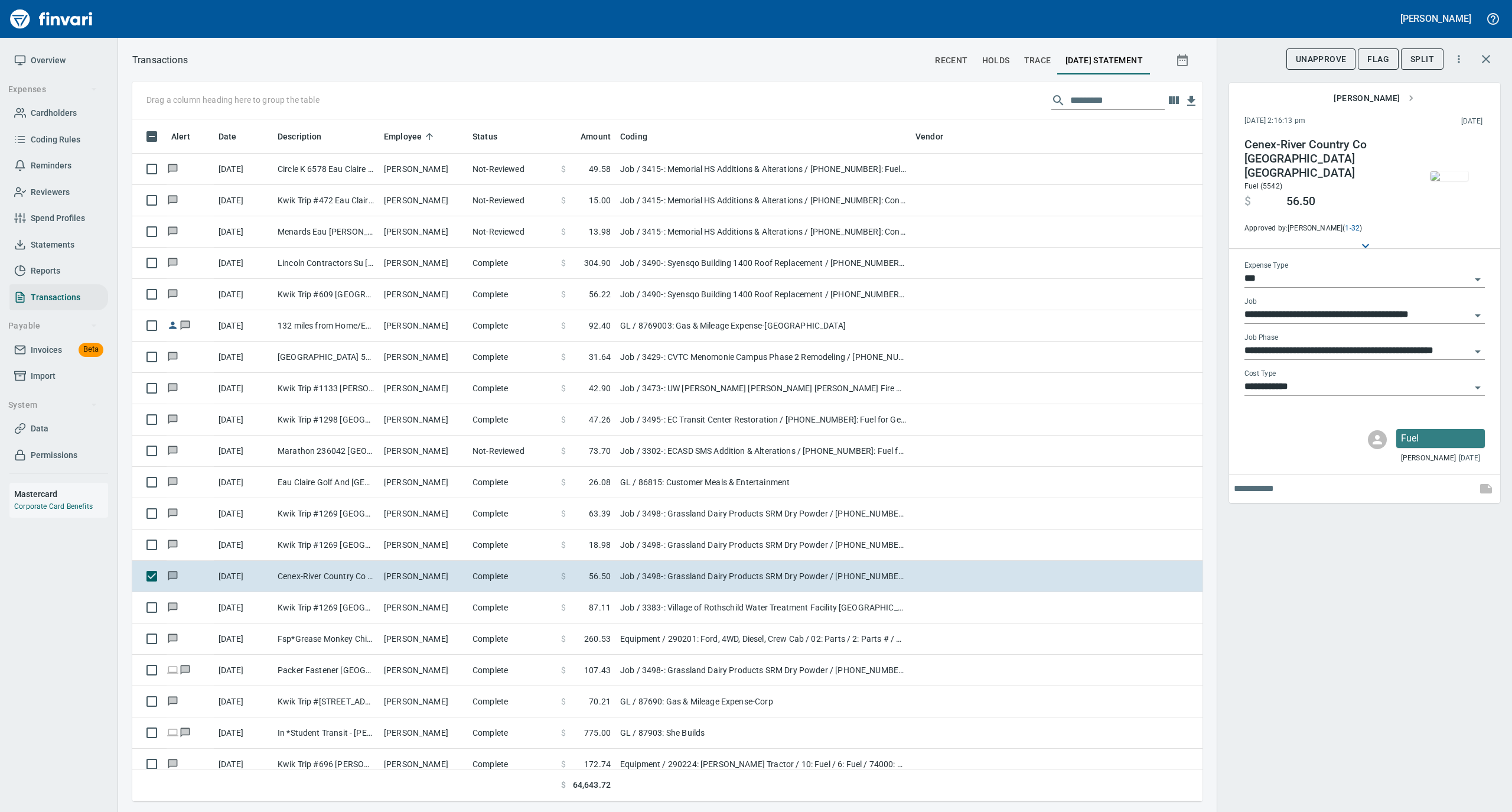
click at [1438, 175] on img "button" at bounding box center [1449, 176] width 38 height 10
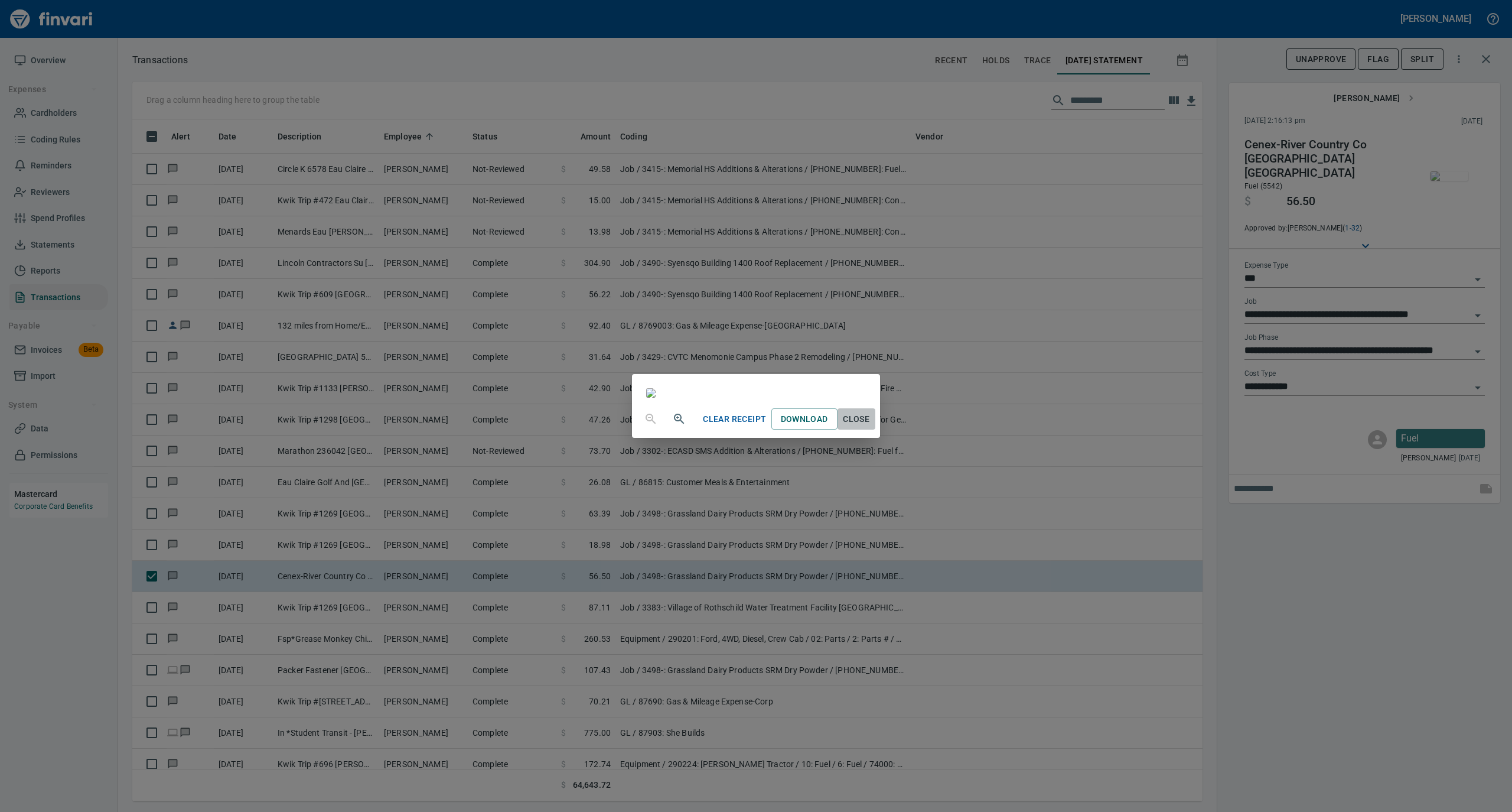
click at [875, 430] on button "Close" at bounding box center [857, 419] width 38 height 22
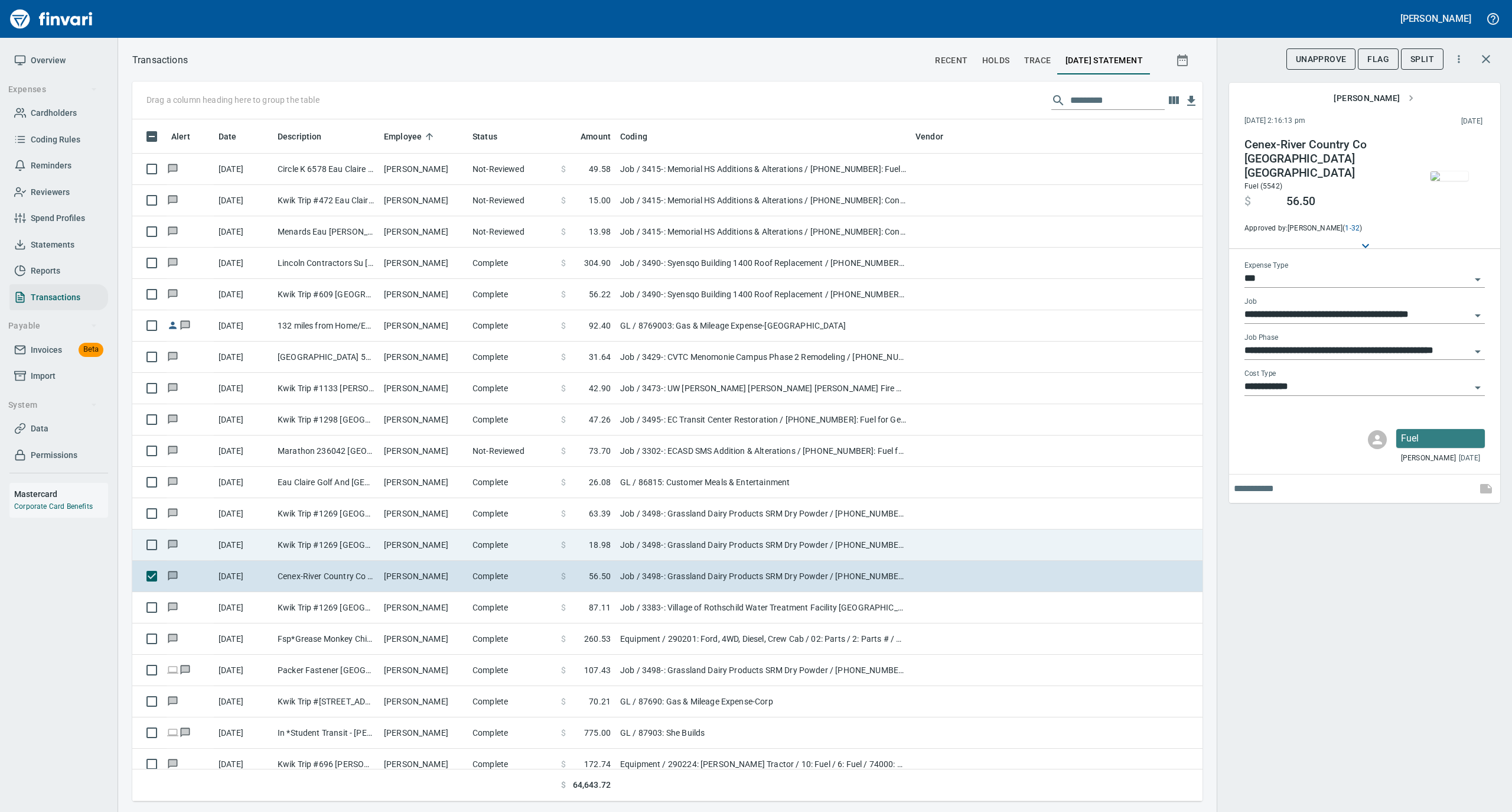
click at [459, 539] on td "[PERSON_NAME]" at bounding box center [423, 545] width 89 height 31
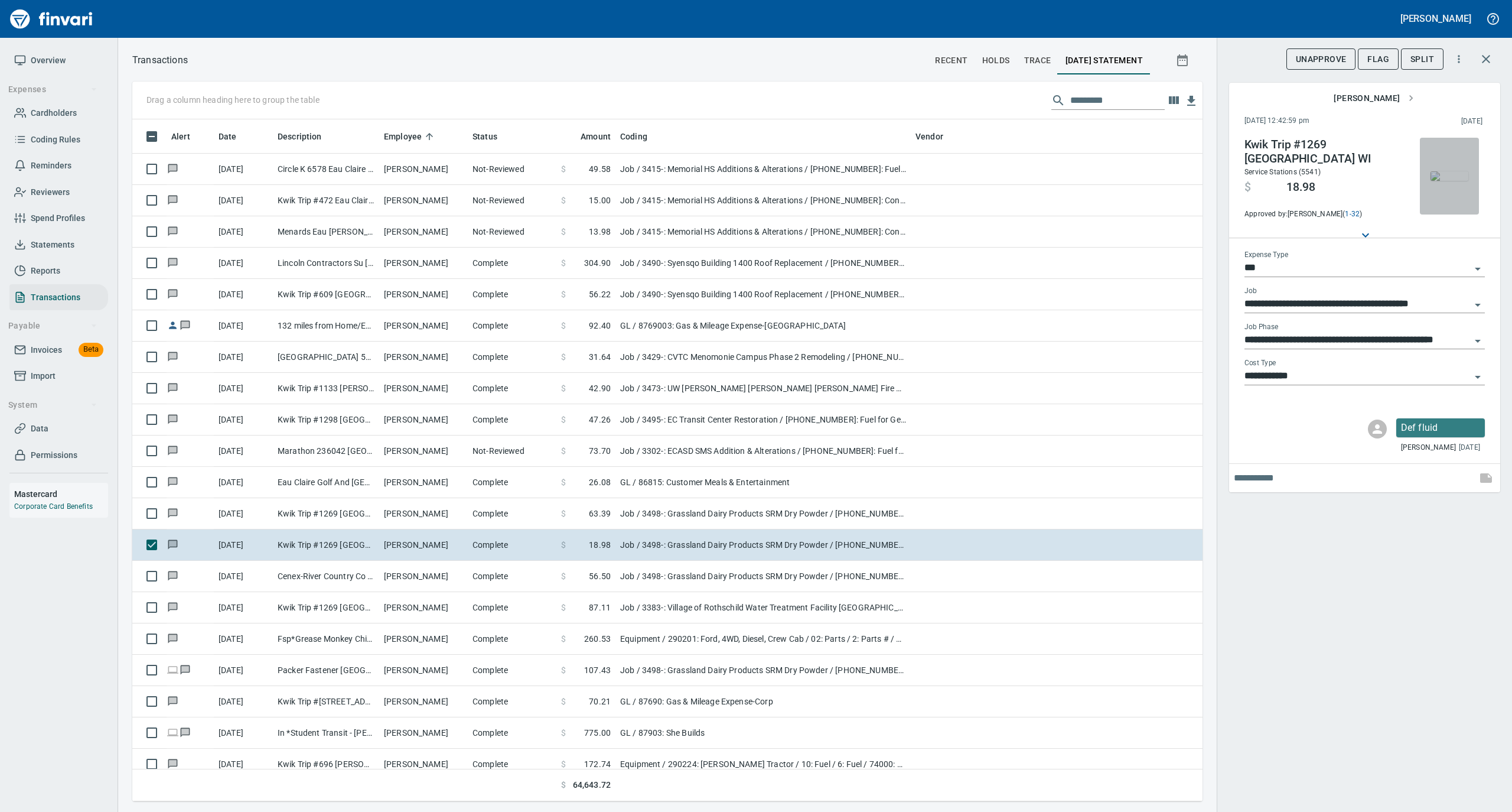
click at [1456, 173] on img "button" at bounding box center [1449, 176] width 38 height 10
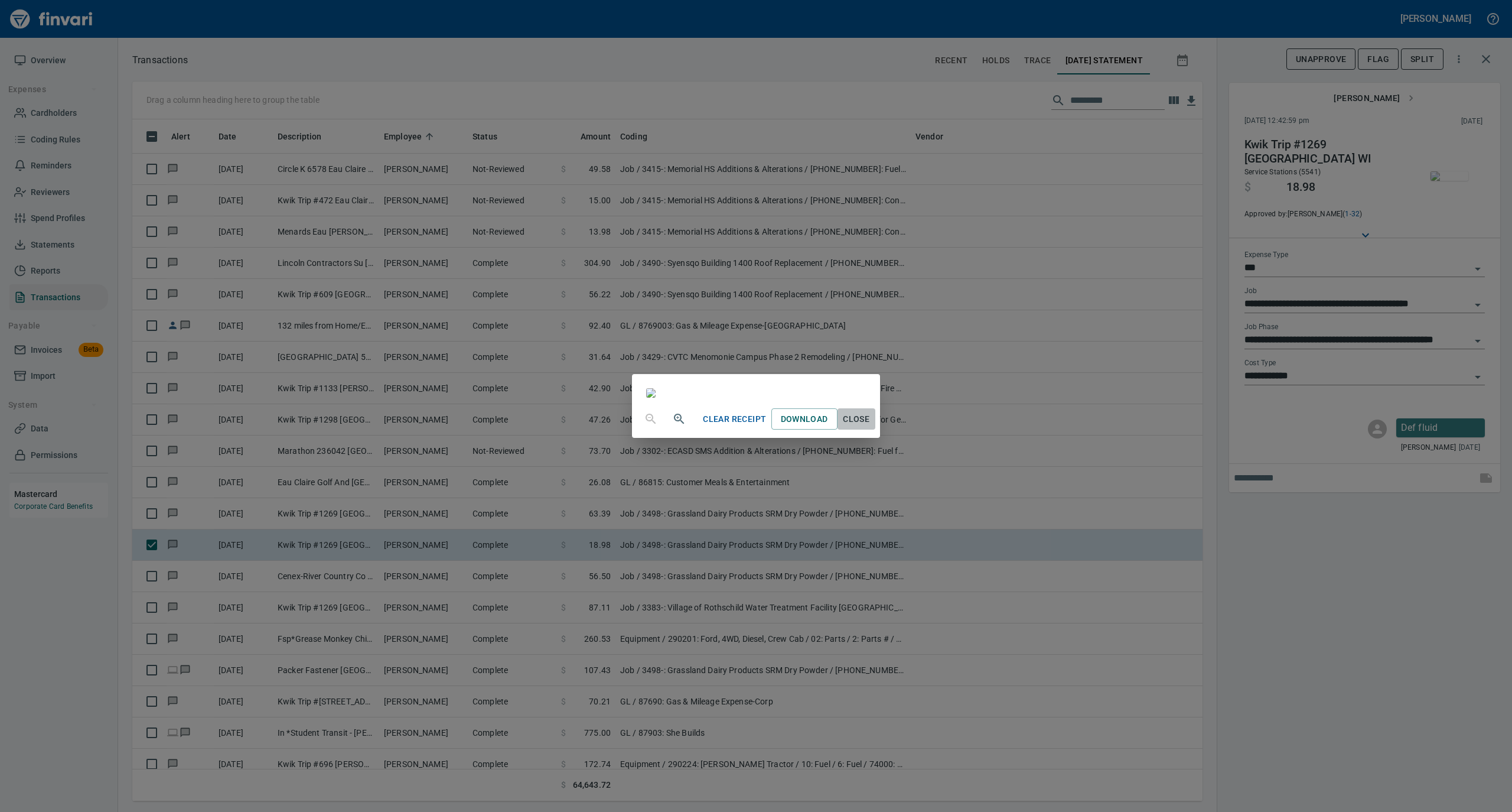
click at [870, 427] on span "Close" at bounding box center [856, 419] width 28 height 14
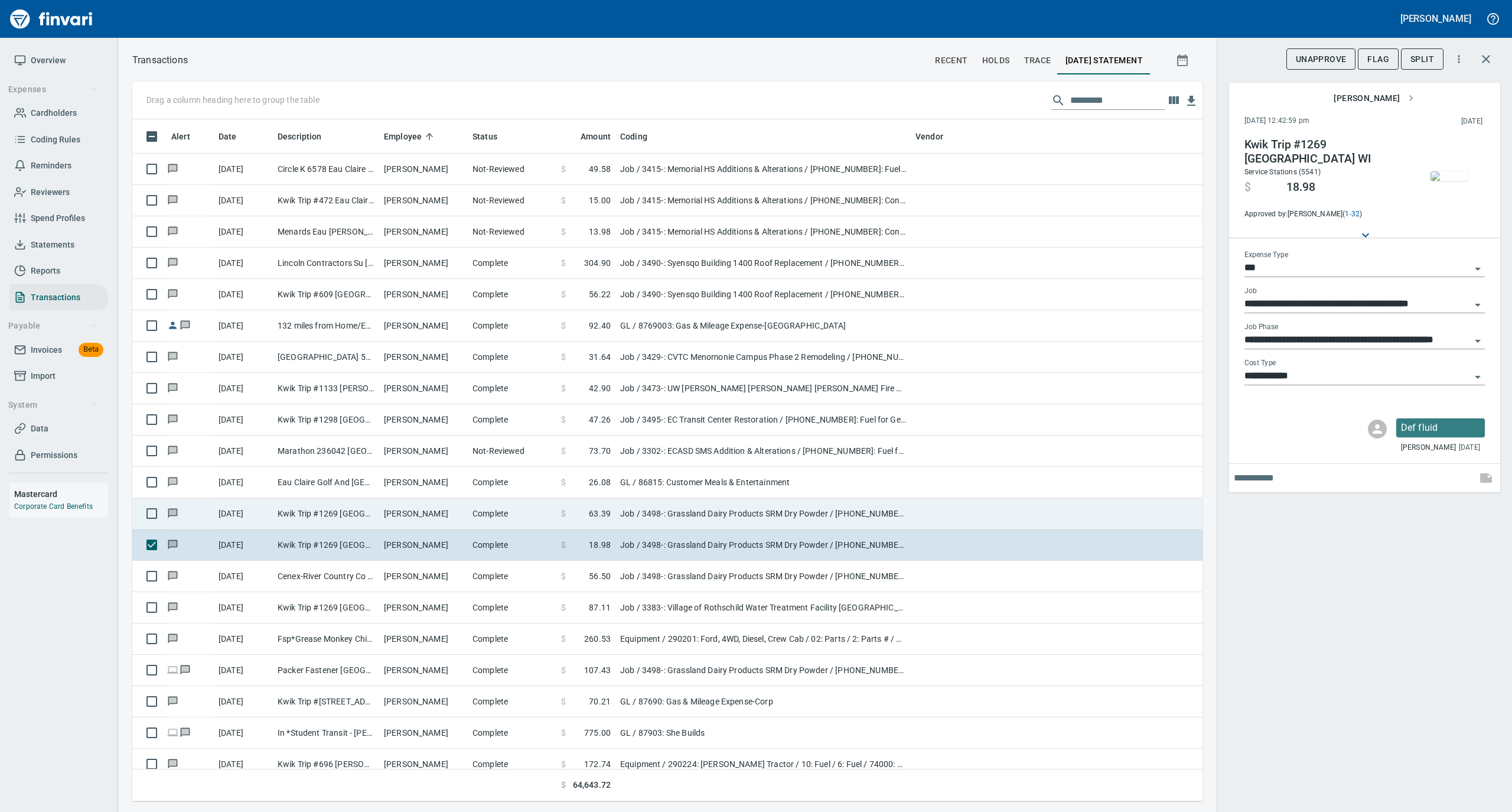
click at [435, 515] on td "[PERSON_NAME]" at bounding box center [423, 514] width 89 height 31
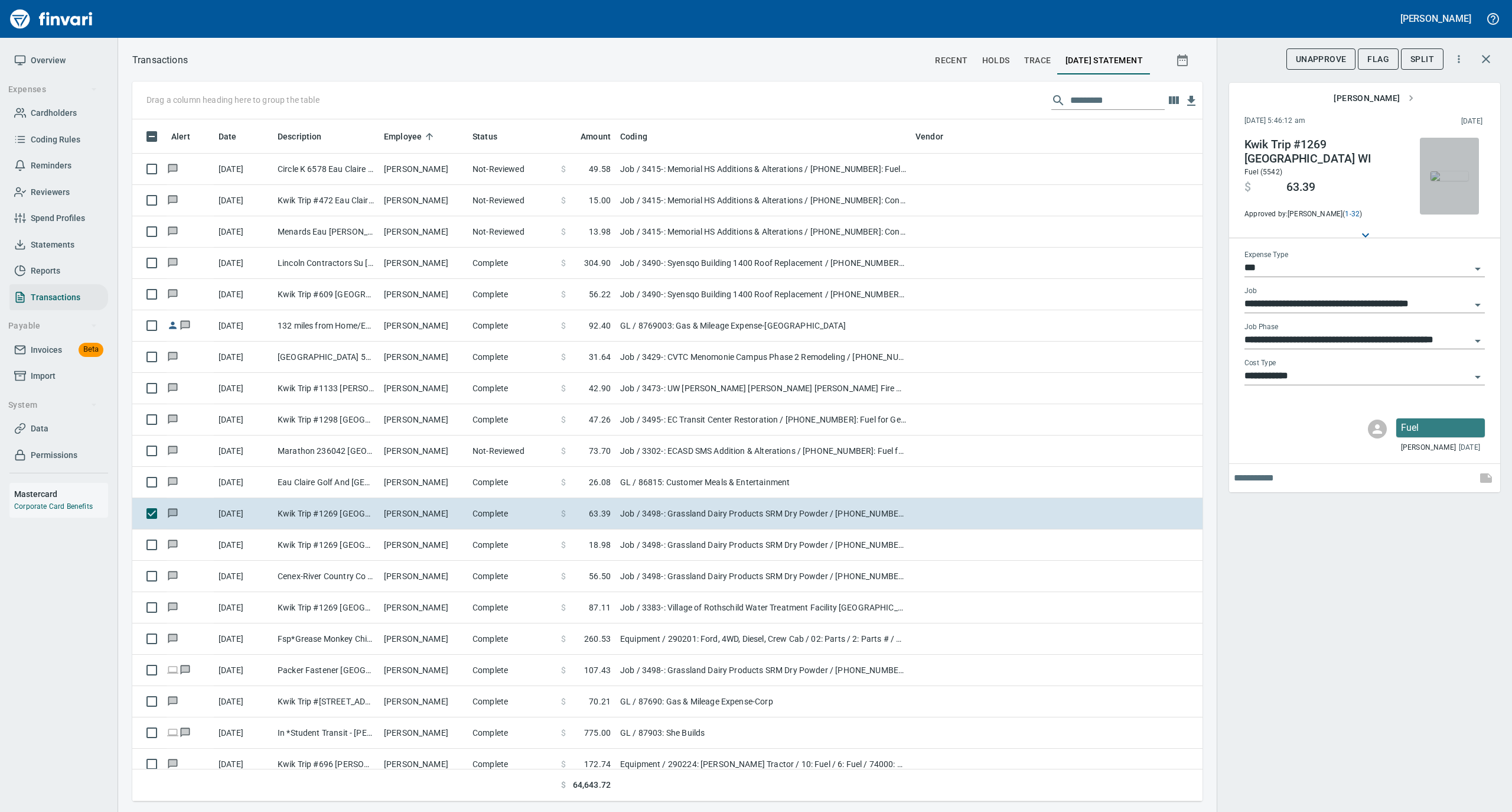
click at [1451, 172] on img "button" at bounding box center [1449, 176] width 38 height 10
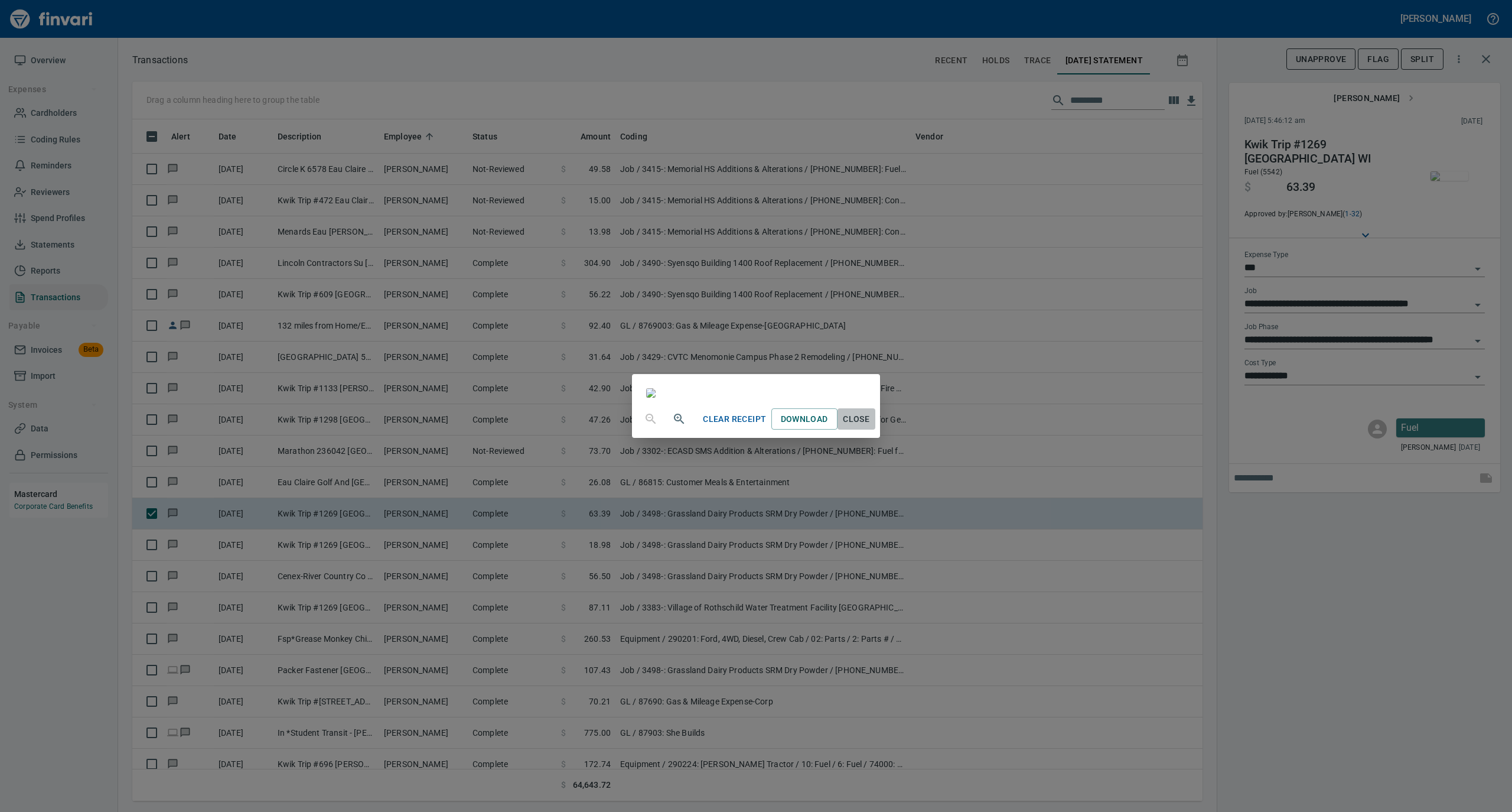
click at [870, 427] on span "Close" at bounding box center [856, 419] width 28 height 14
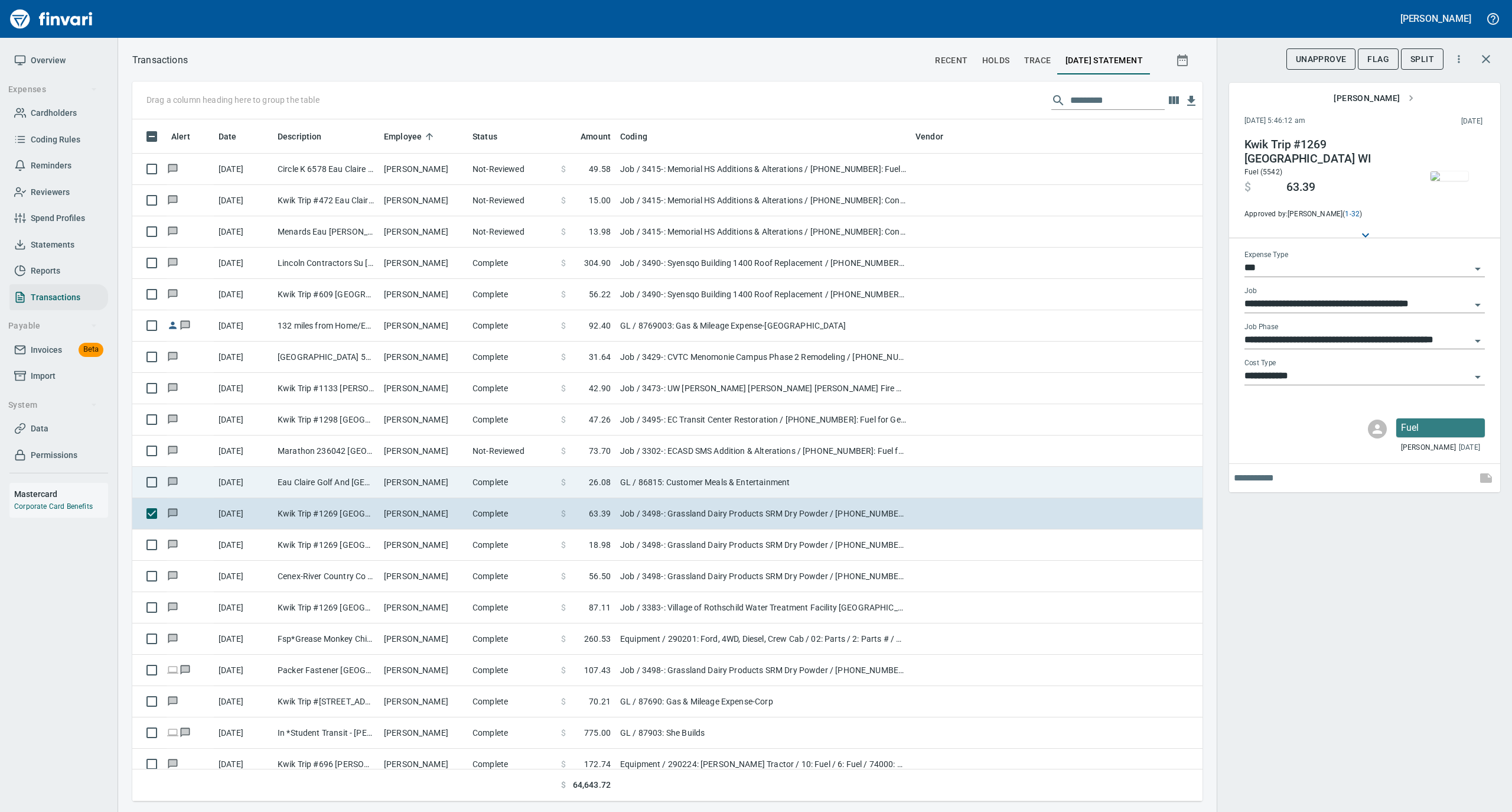
click at [484, 486] on td "Complete" at bounding box center [512, 483] width 89 height 31
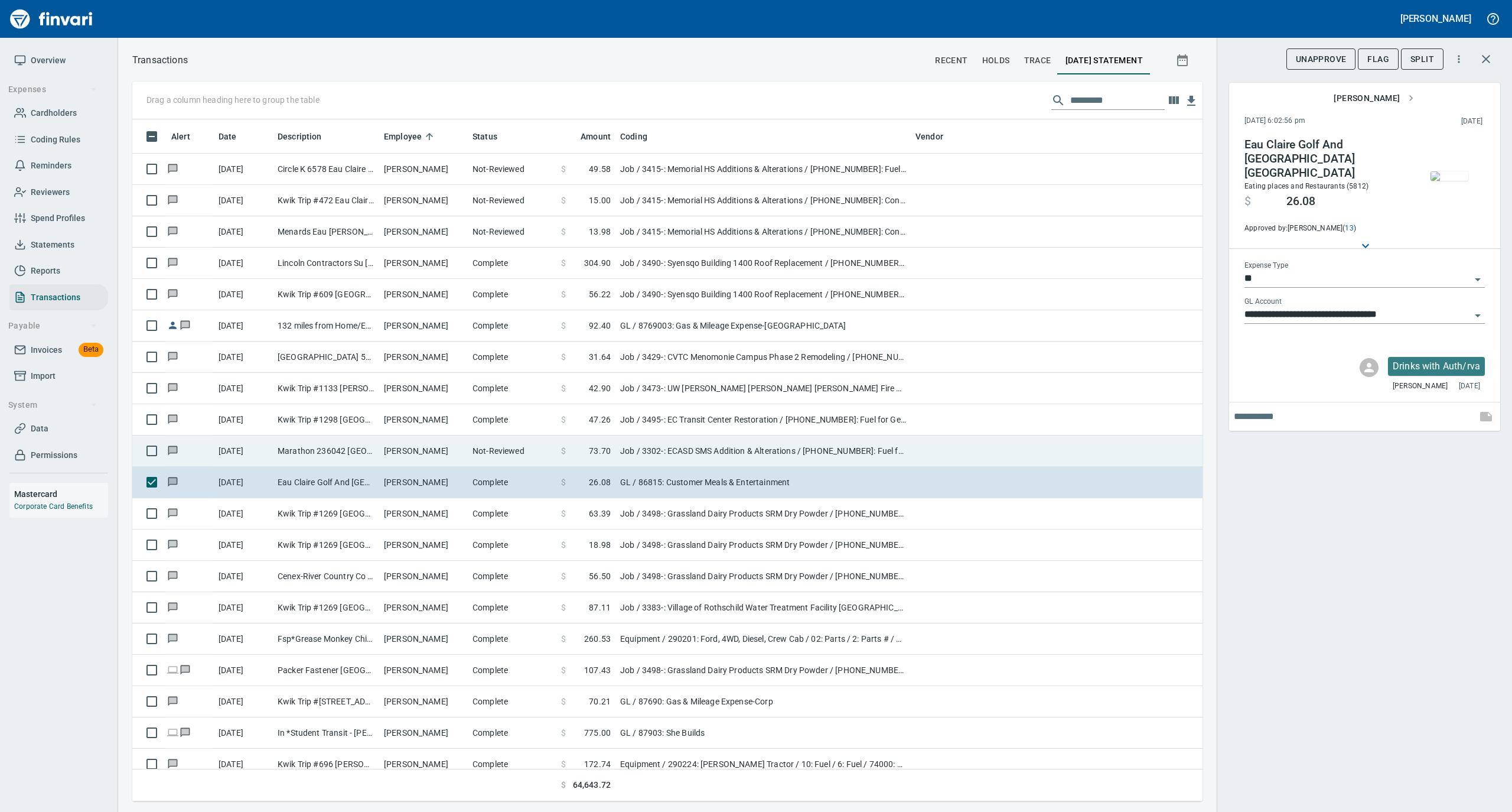
click at [439, 450] on td "[PERSON_NAME]" at bounding box center [423, 451] width 89 height 31
type input "***"
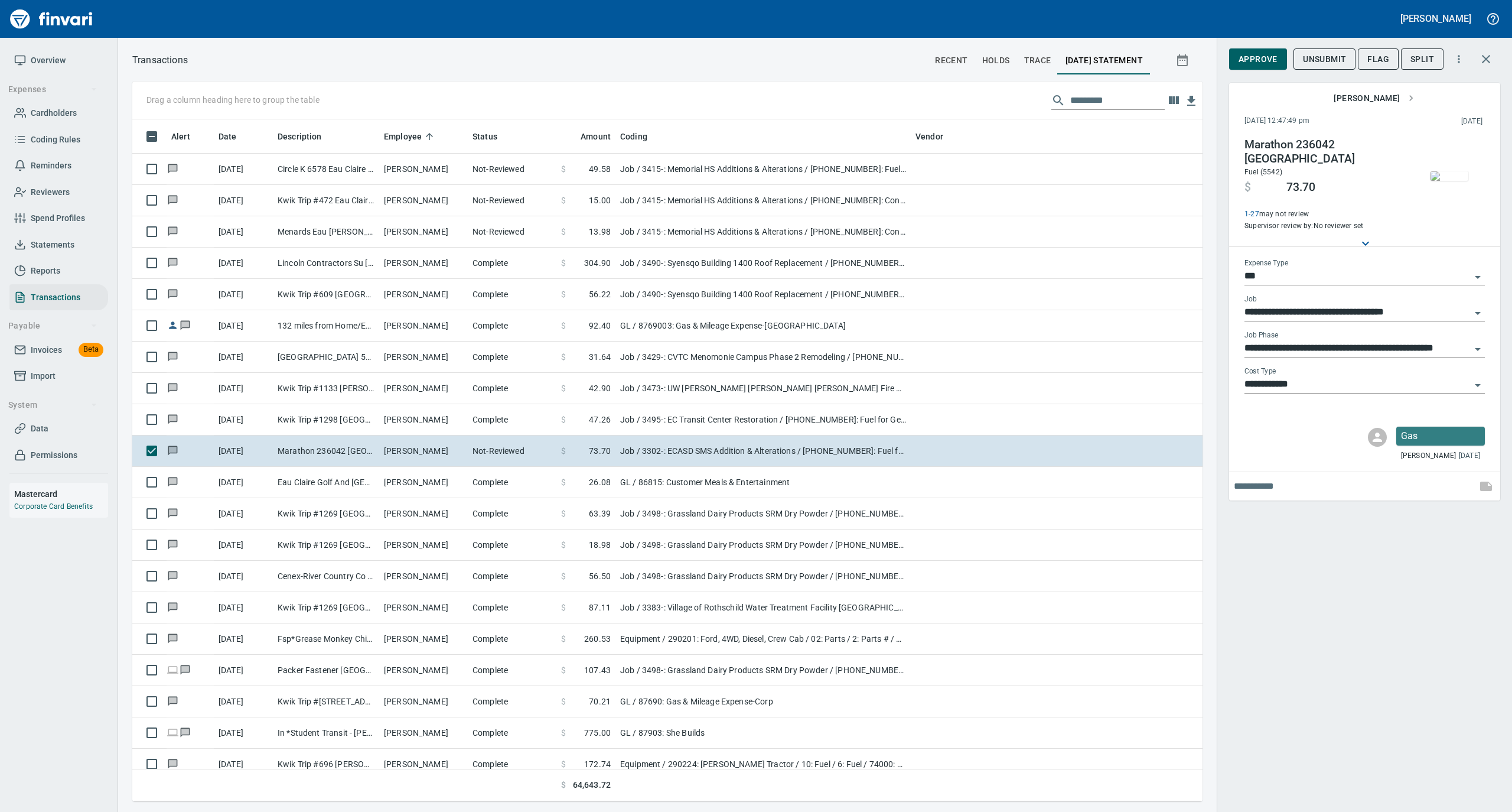
click at [1445, 172] on img "button" at bounding box center [1449, 176] width 38 height 10
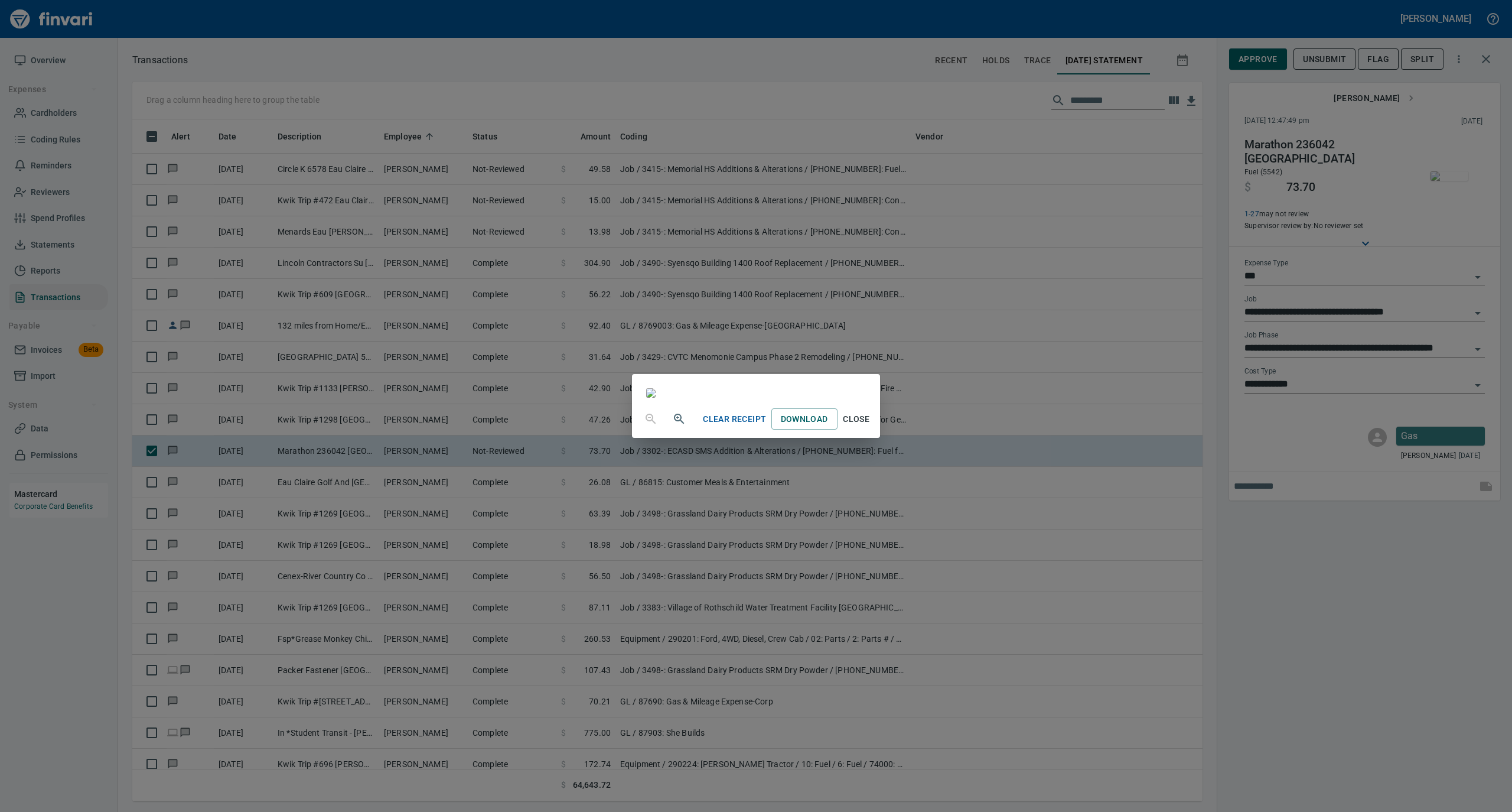
drag, startPoint x: 983, startPoint y: 718, endPoint x: 1011, endPoint y: 693, distance: 37.5
click at [870, 427] on span "Close" at bounding box center [856, 419] width 28 height 14
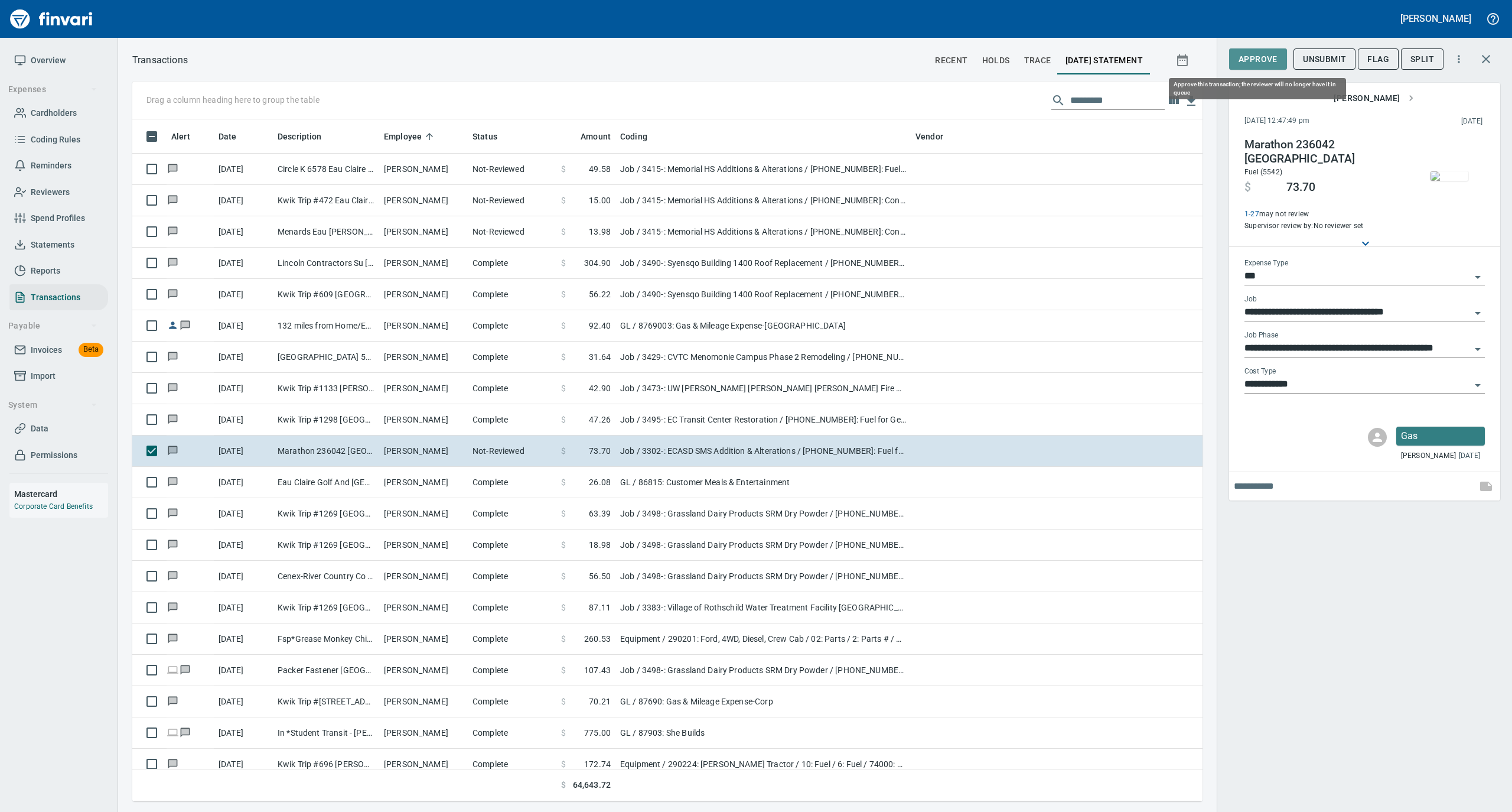
click at [1272, 63] on span "Approve" at bounding box center [1258, 59] width 39 height 14
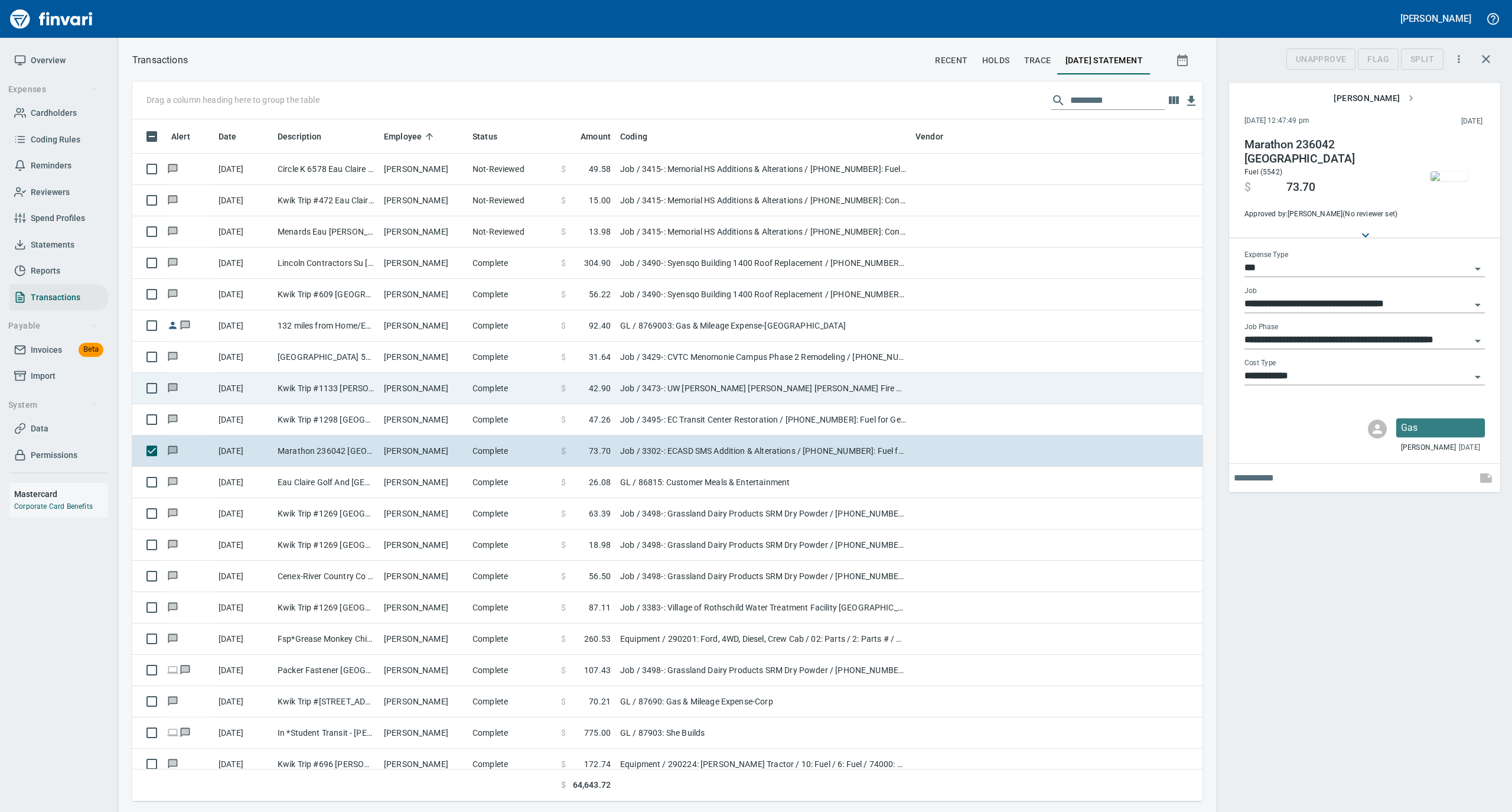
scroll to position [670, 1047]
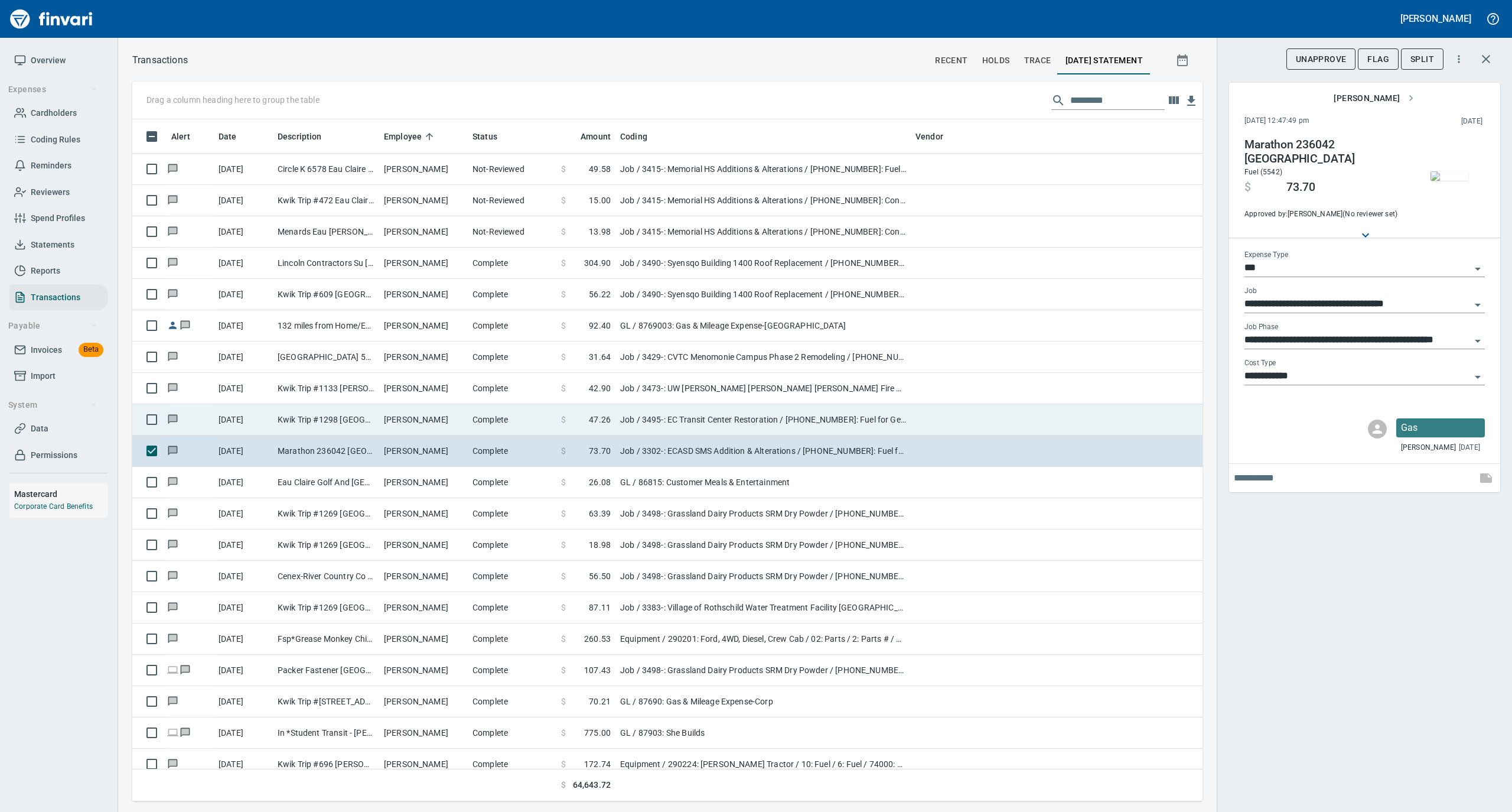
click at [419, 427] on td "[PERSON_NAME]" at bounding box center [423, 420] width 89 height 31
type input "**********"
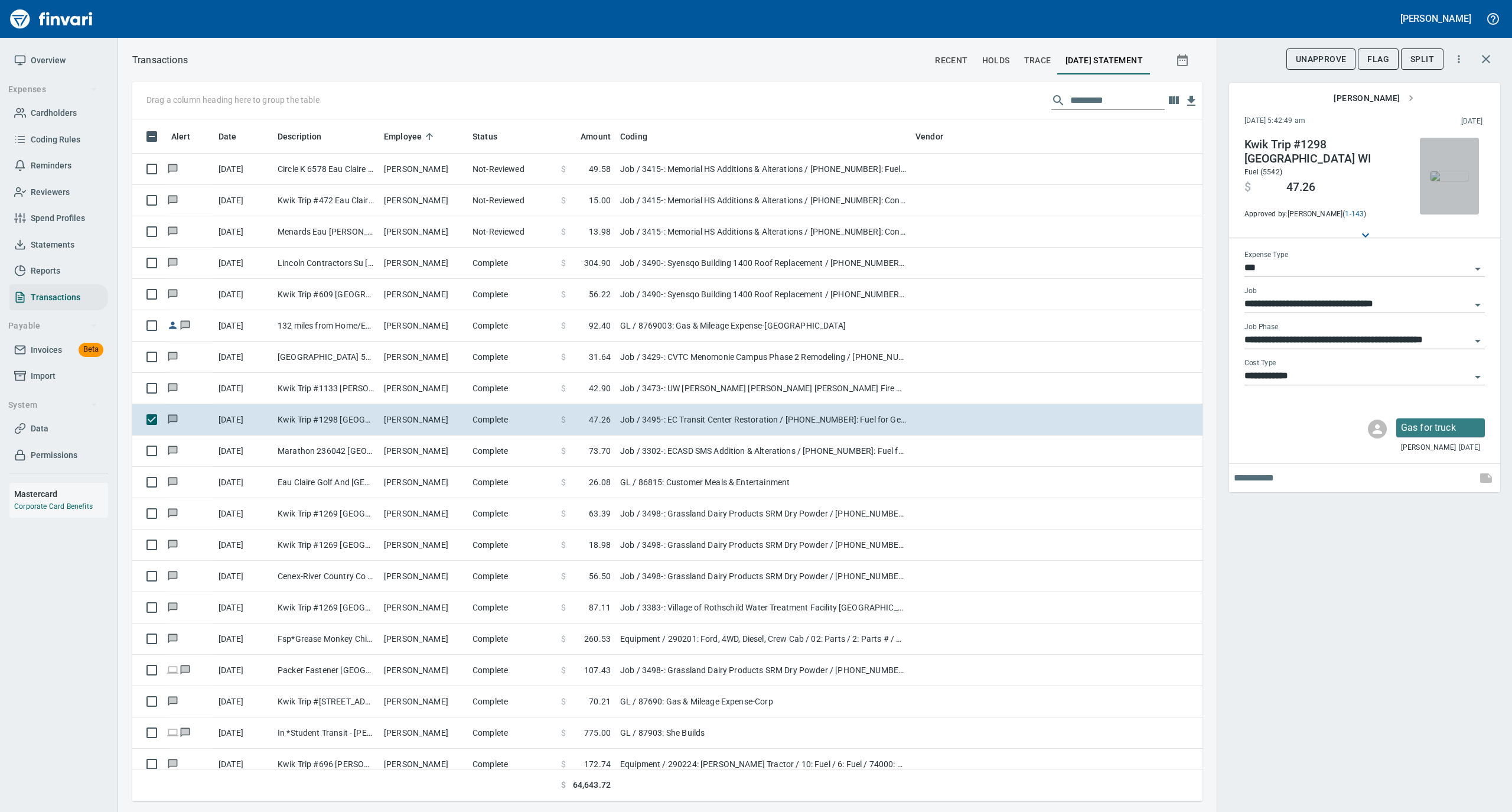
click at [1453, 172] on img "button" at bounding box center [1449, 176] width 38 height 10
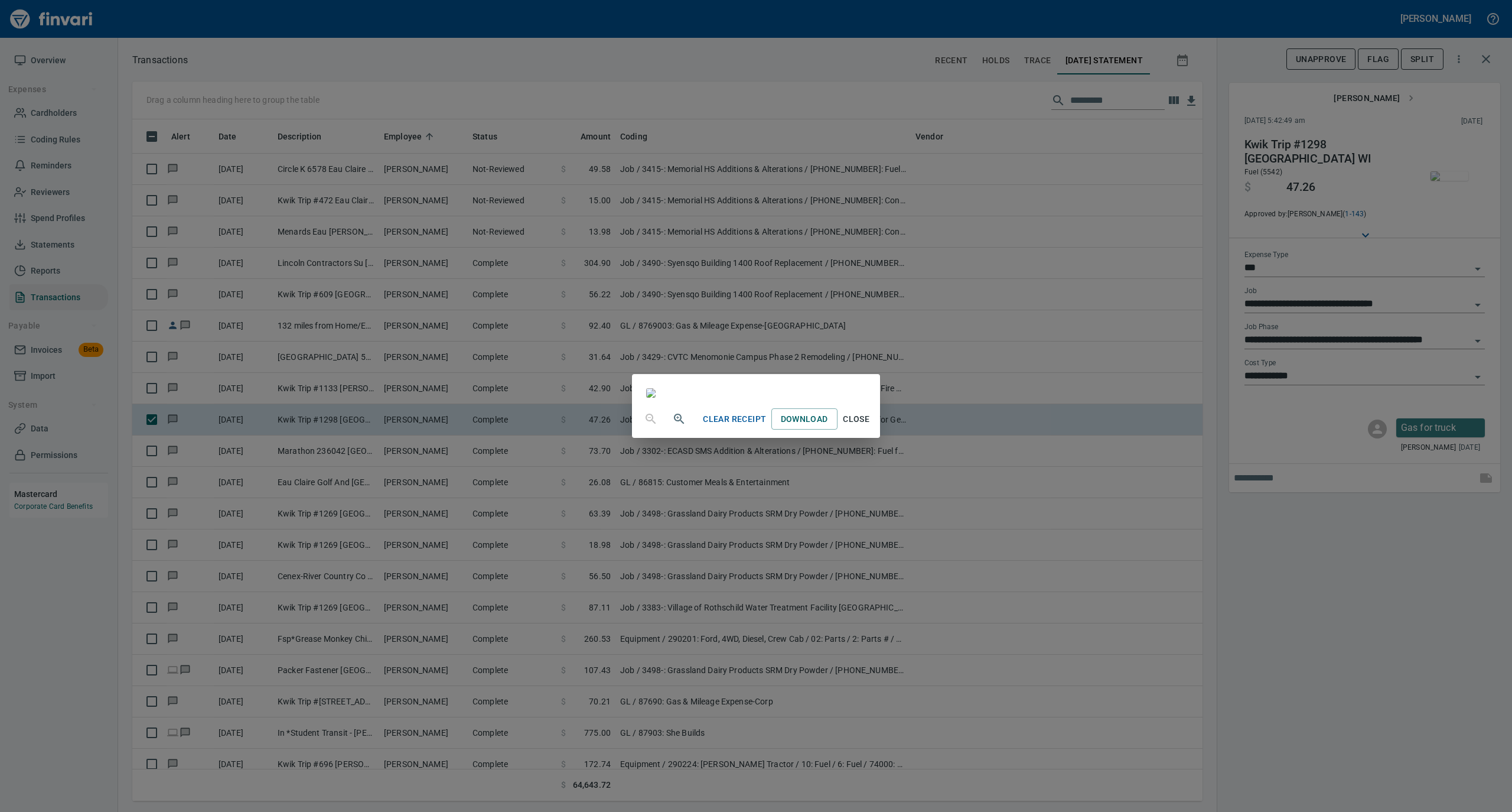
click at [870, 427] on span "Close" at bounding box center [856, 419] width 28 height 14
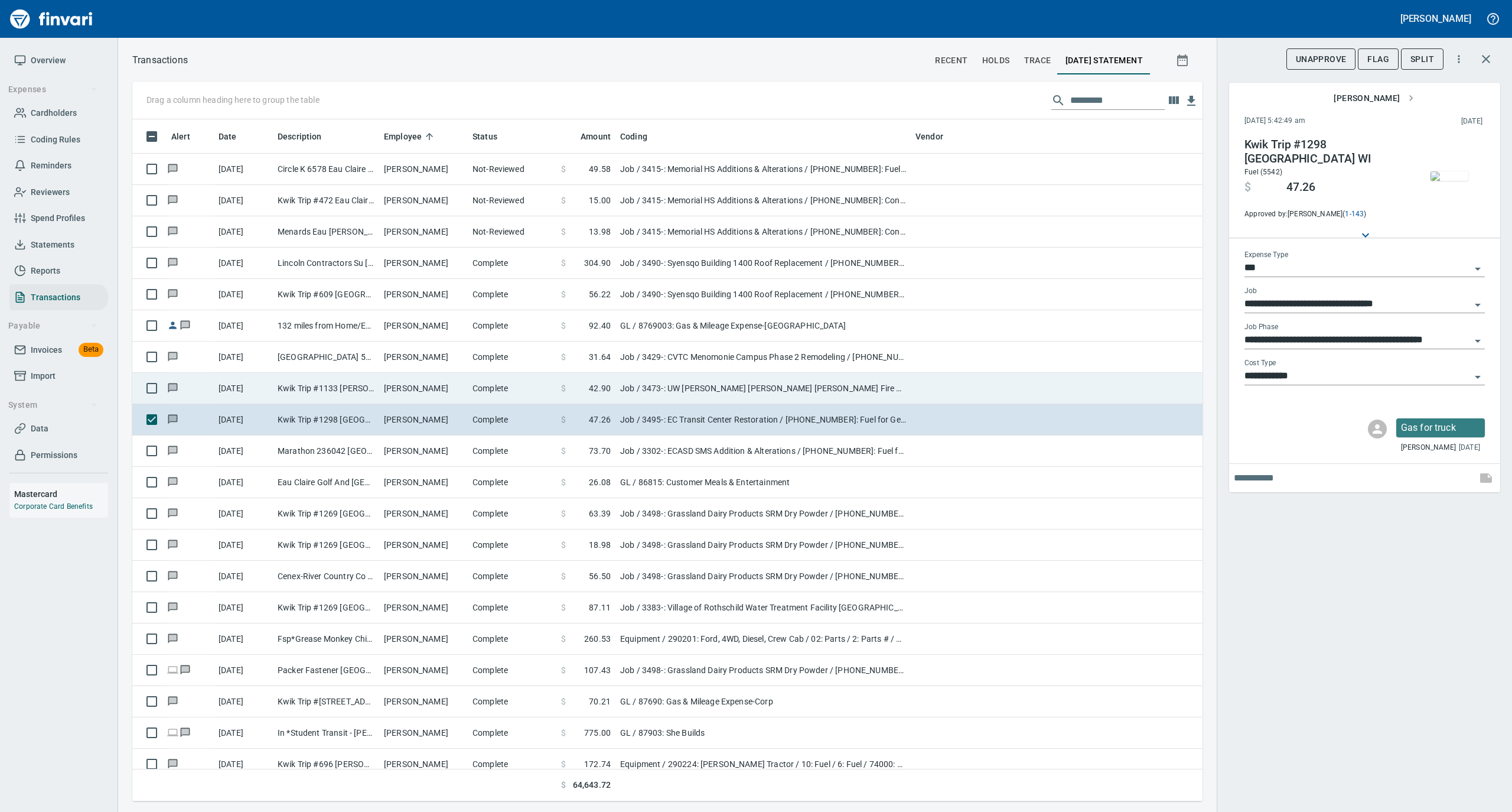
click at [426, 396] on td "[PERSON_NAME]" at bounding box center [423, 388] width 89 height 31
type input "**********"
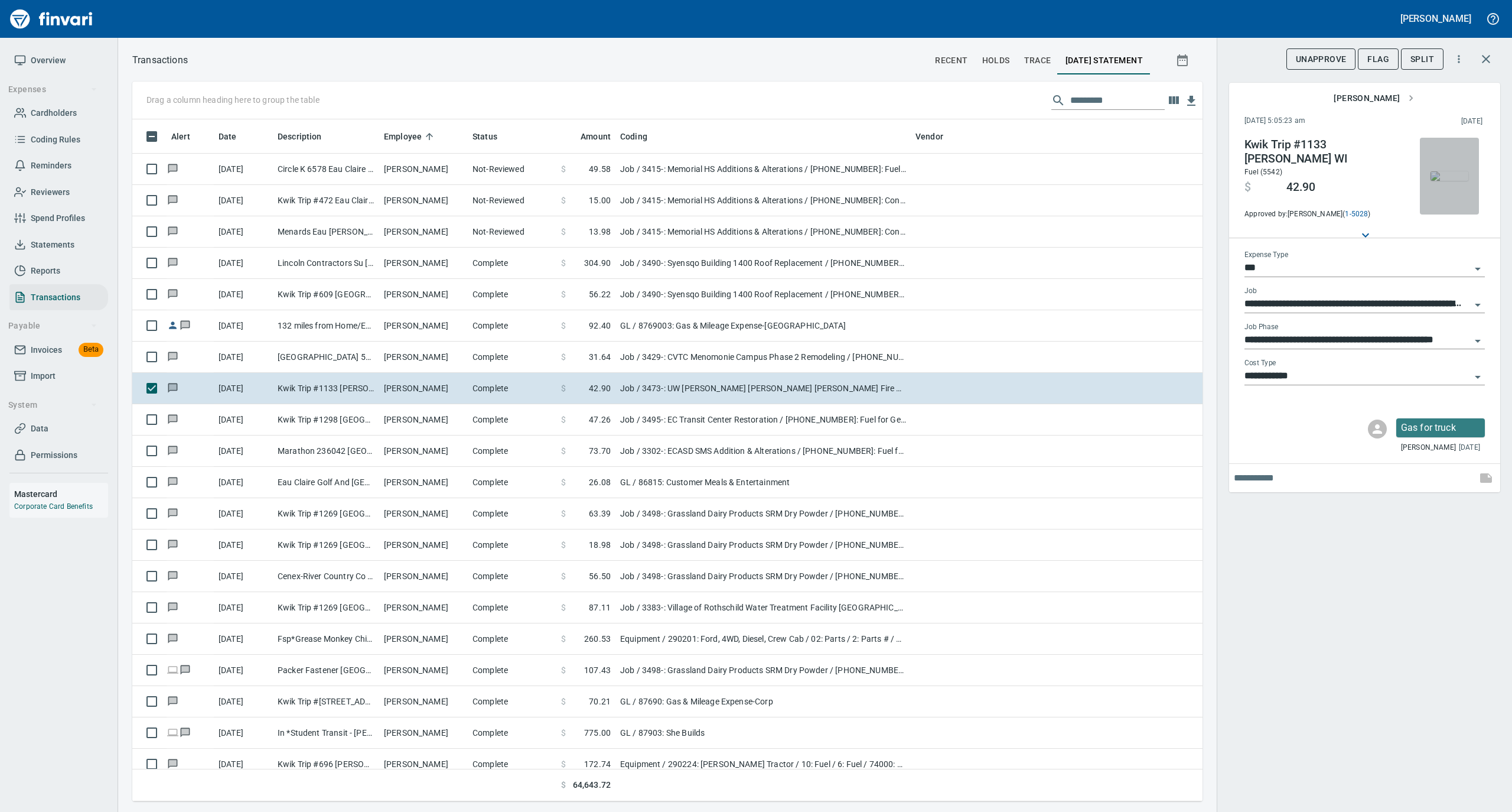
click at [1453, 173] on img "button" at bounding box center [1449, 176] width 38 height 10
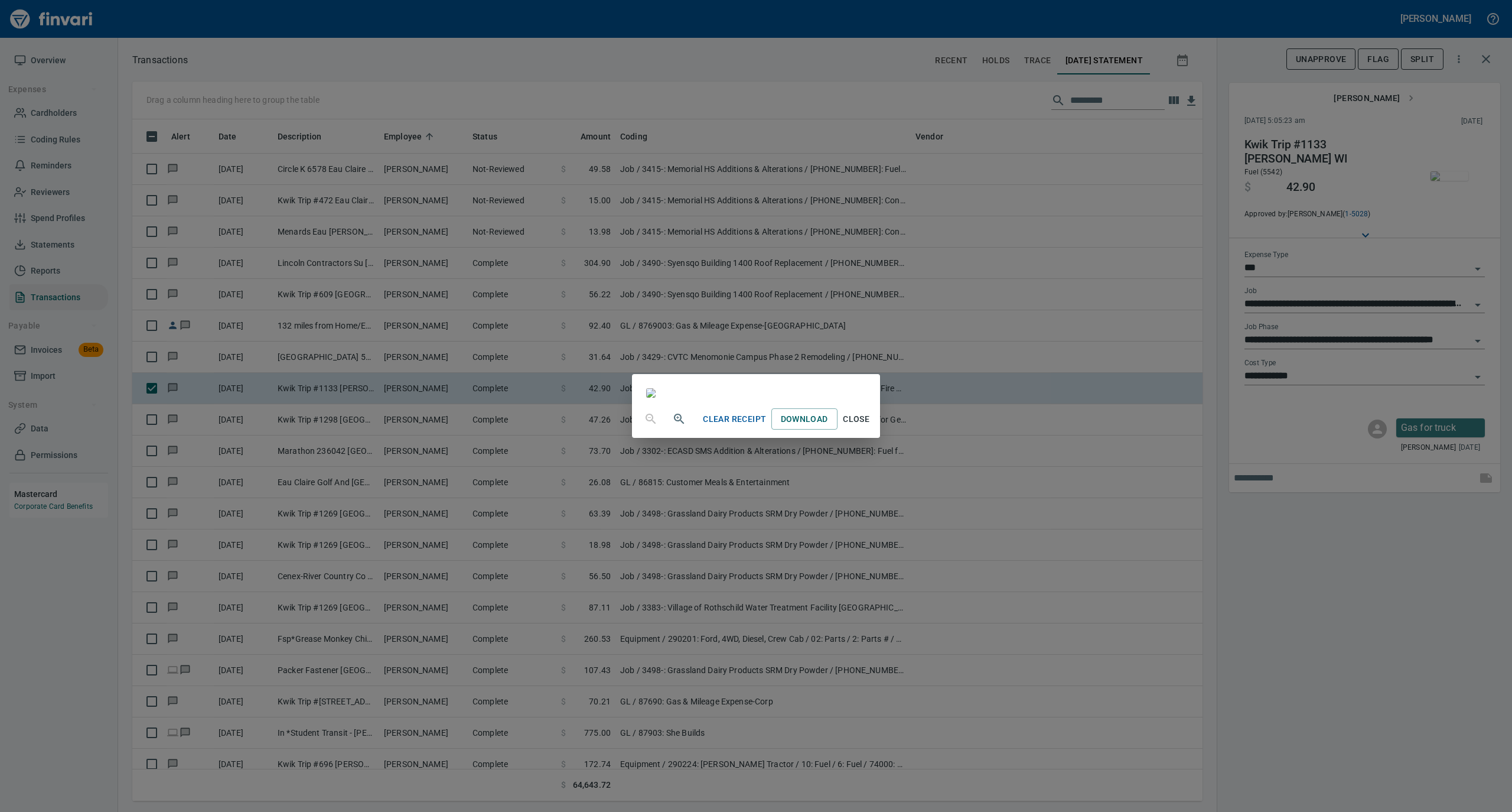
click at [870, 427] on span "Close" at bounding box center [856, 419] width 28 height 14
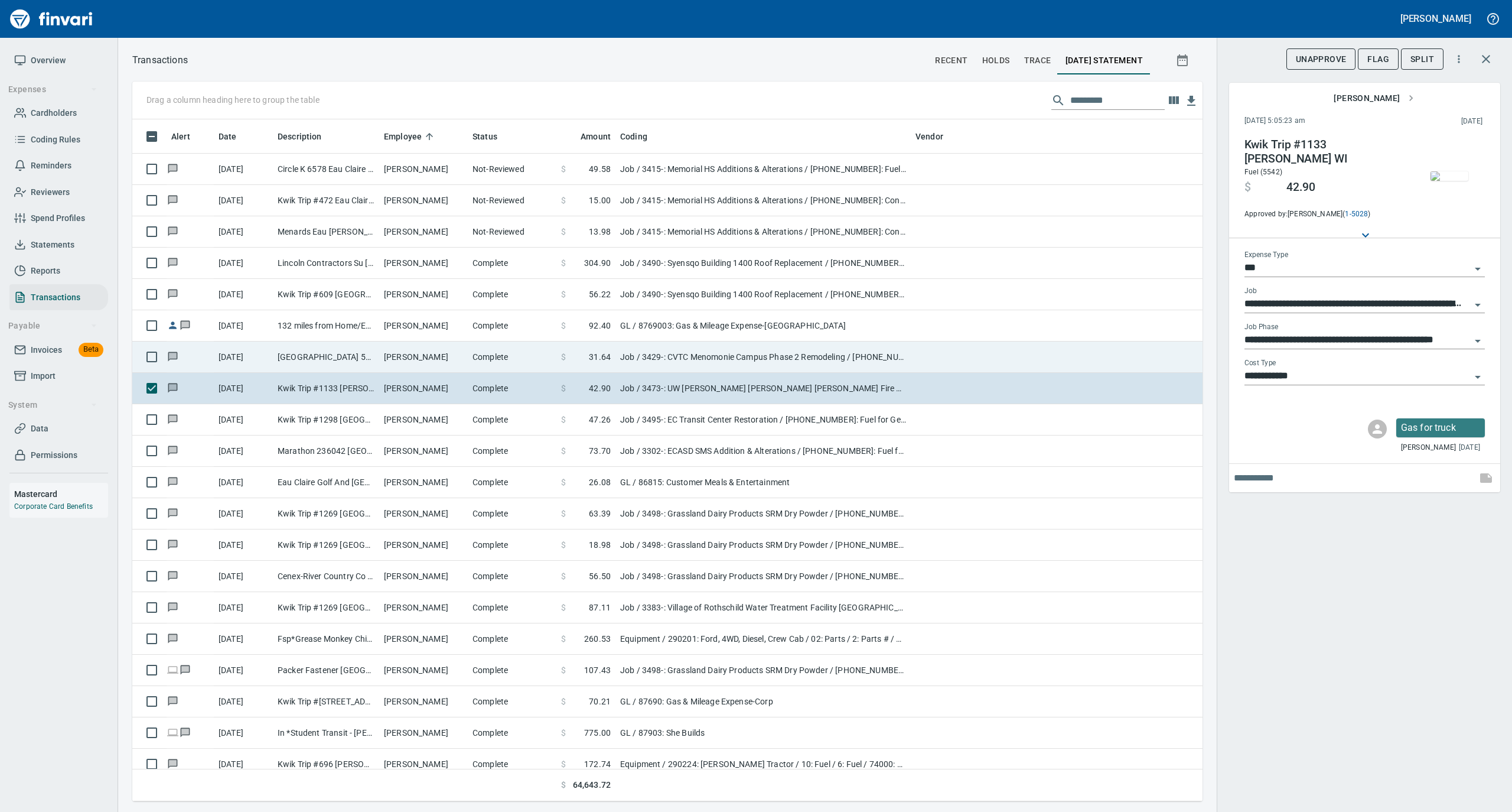
click at [348, 364] on td "[GEOGRAPHIC_DATA] 5200 [GEOGRAPHIC_DATA]" at bounding box center [326, 357] width 106 height 31
type input "**********"
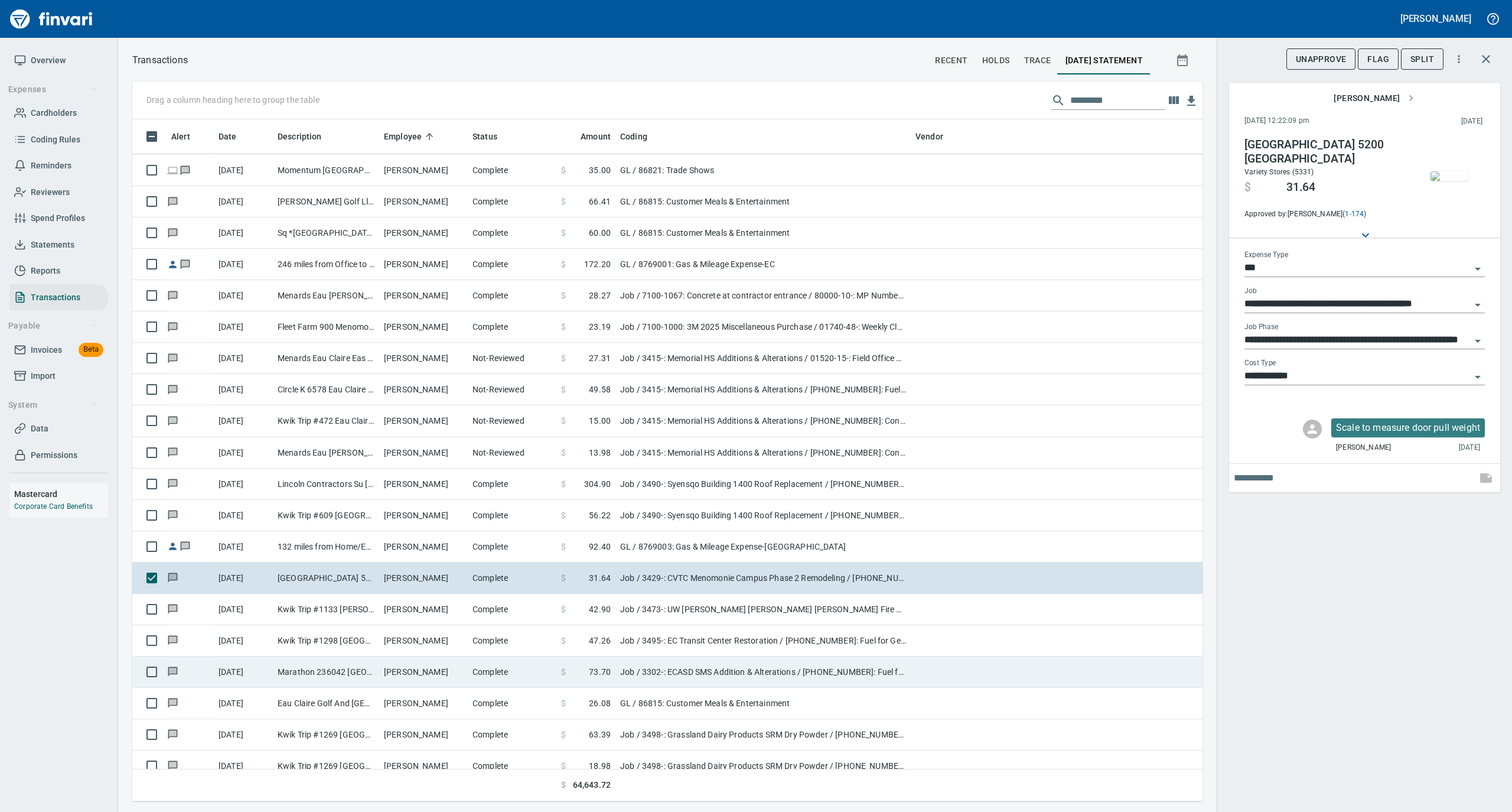
scroll to position [7483, 0]
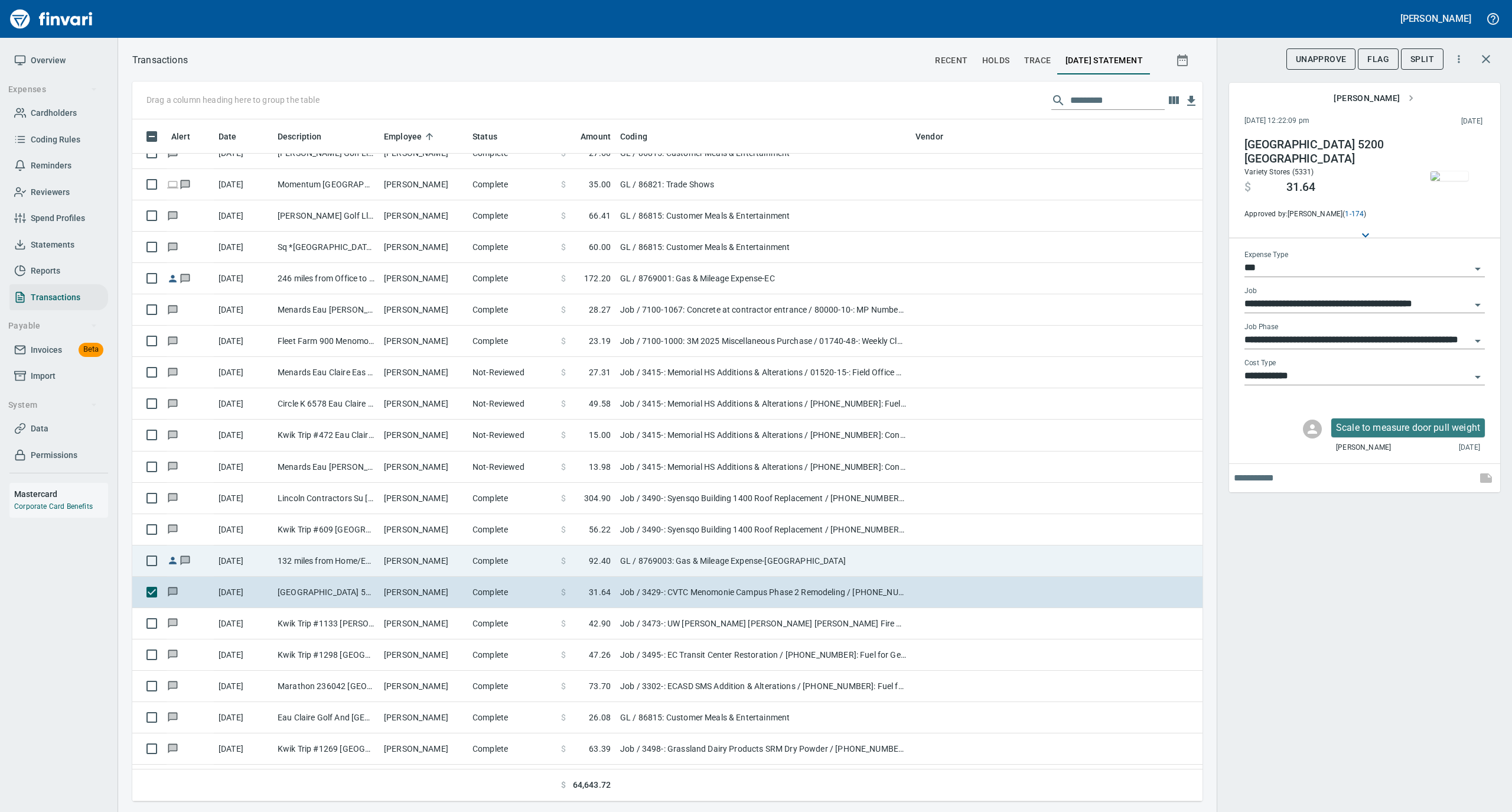
click at [452, 559] on td "[PERSON_NAME]" at bounding box center [423, 561] width 89 height 31
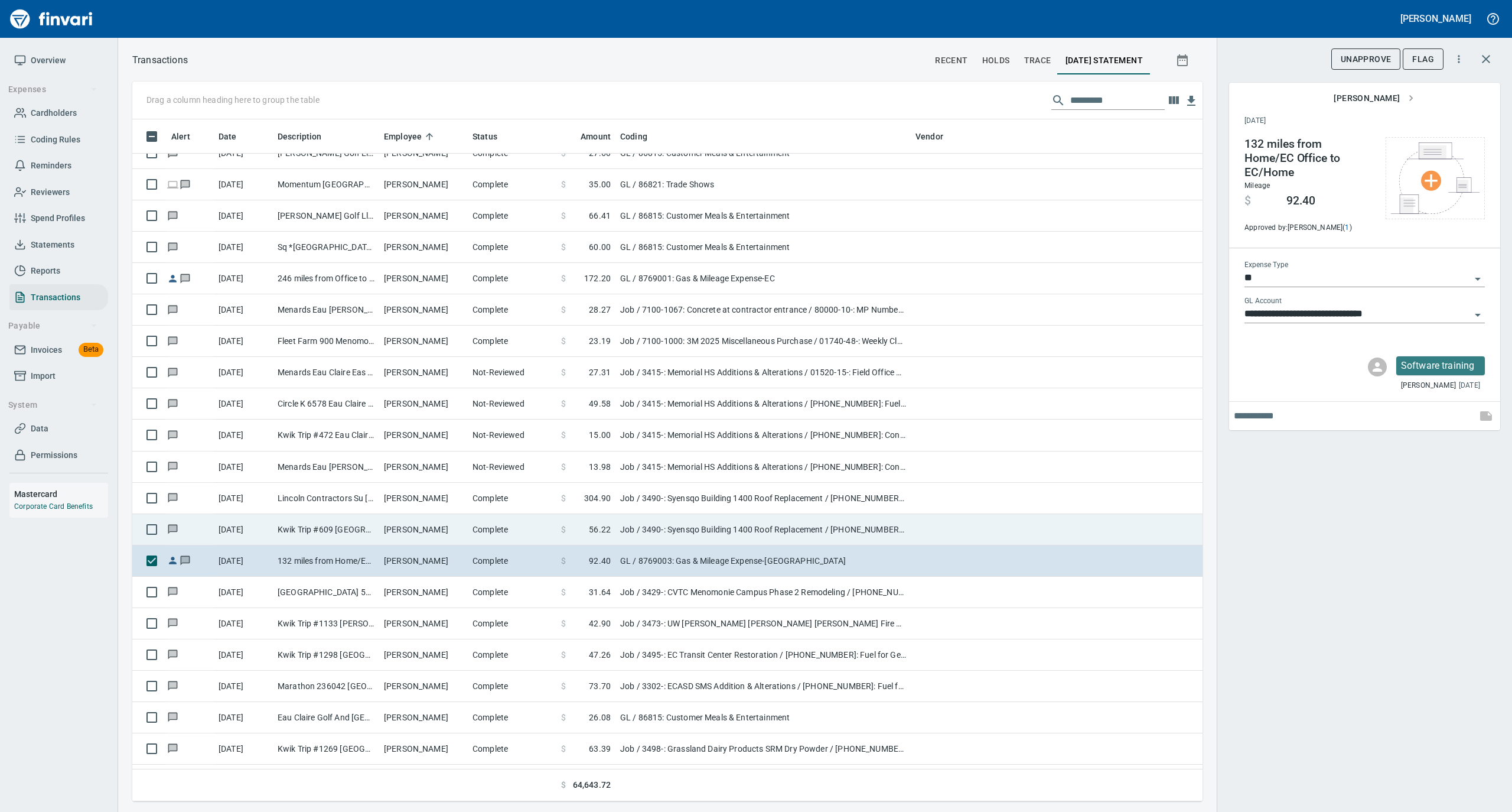
click at [442, 527] on td "[PERSON_NAME]" at bounding box center [423, 530] width 89 height 31
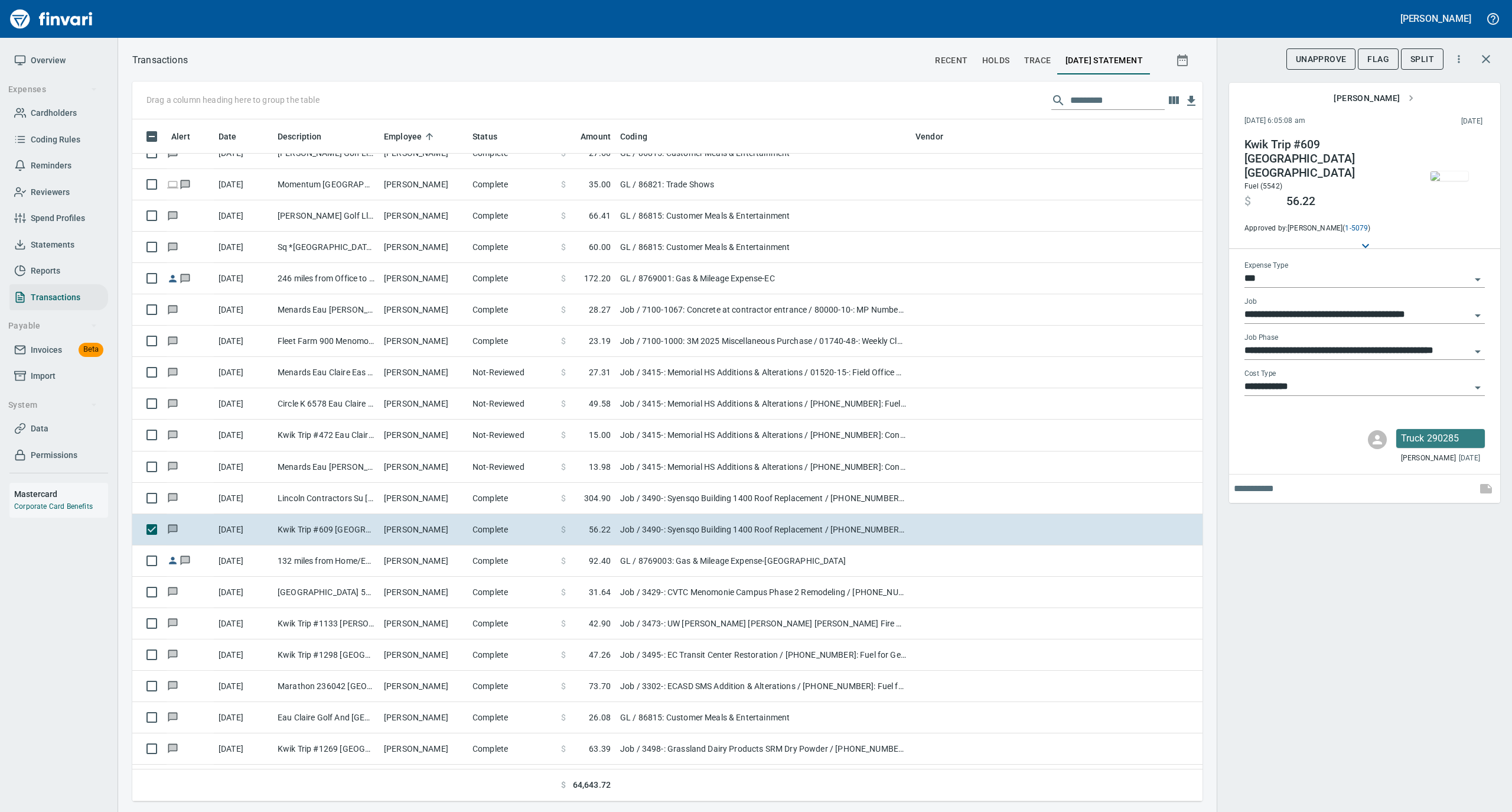
click at [1456, 178] on img "button" at bounding box center [1449, 176] width 38 height 10
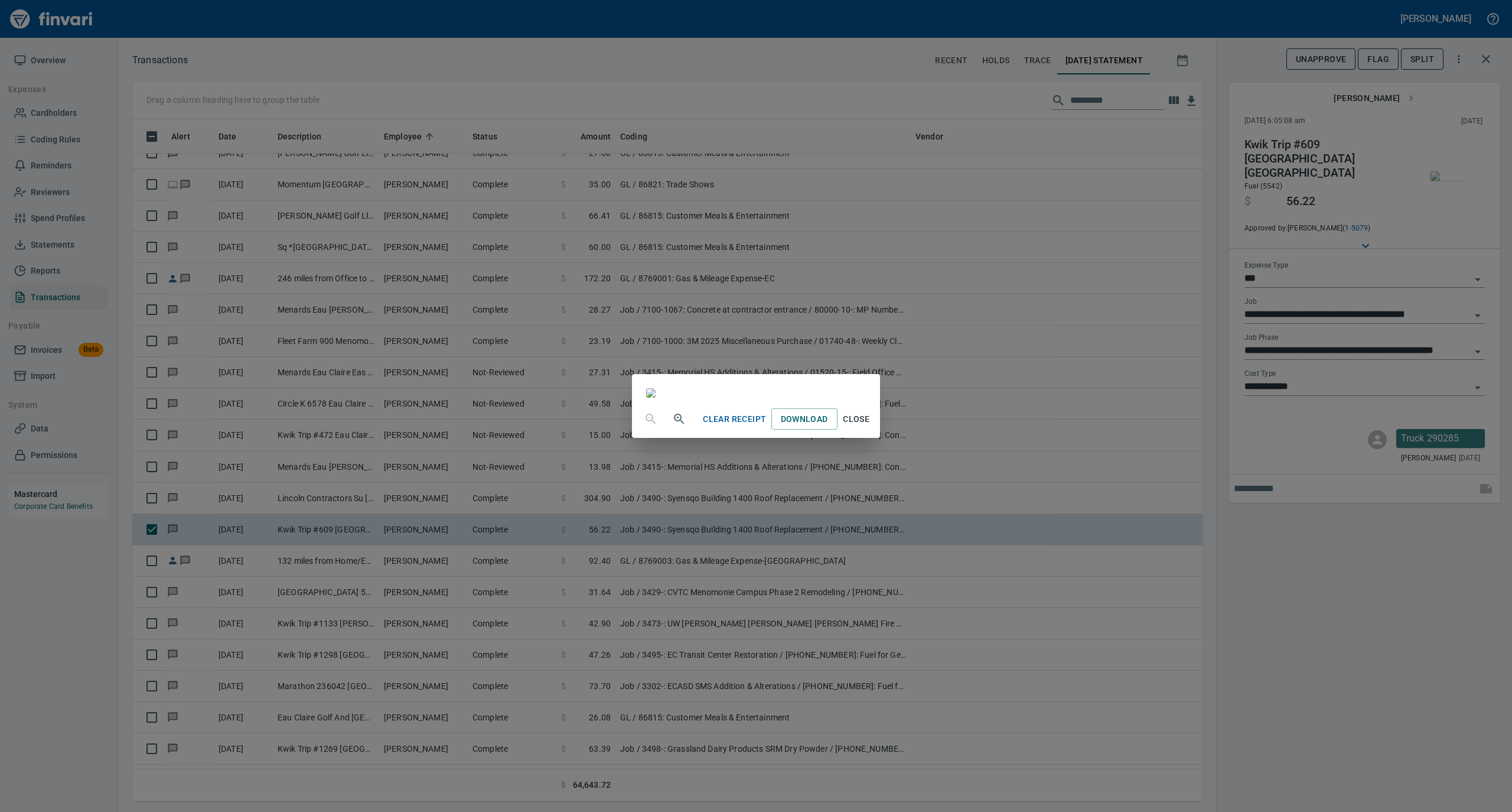
click at [870, 427] on span "Close" at bounding box center [856, 419] width 28 height 14
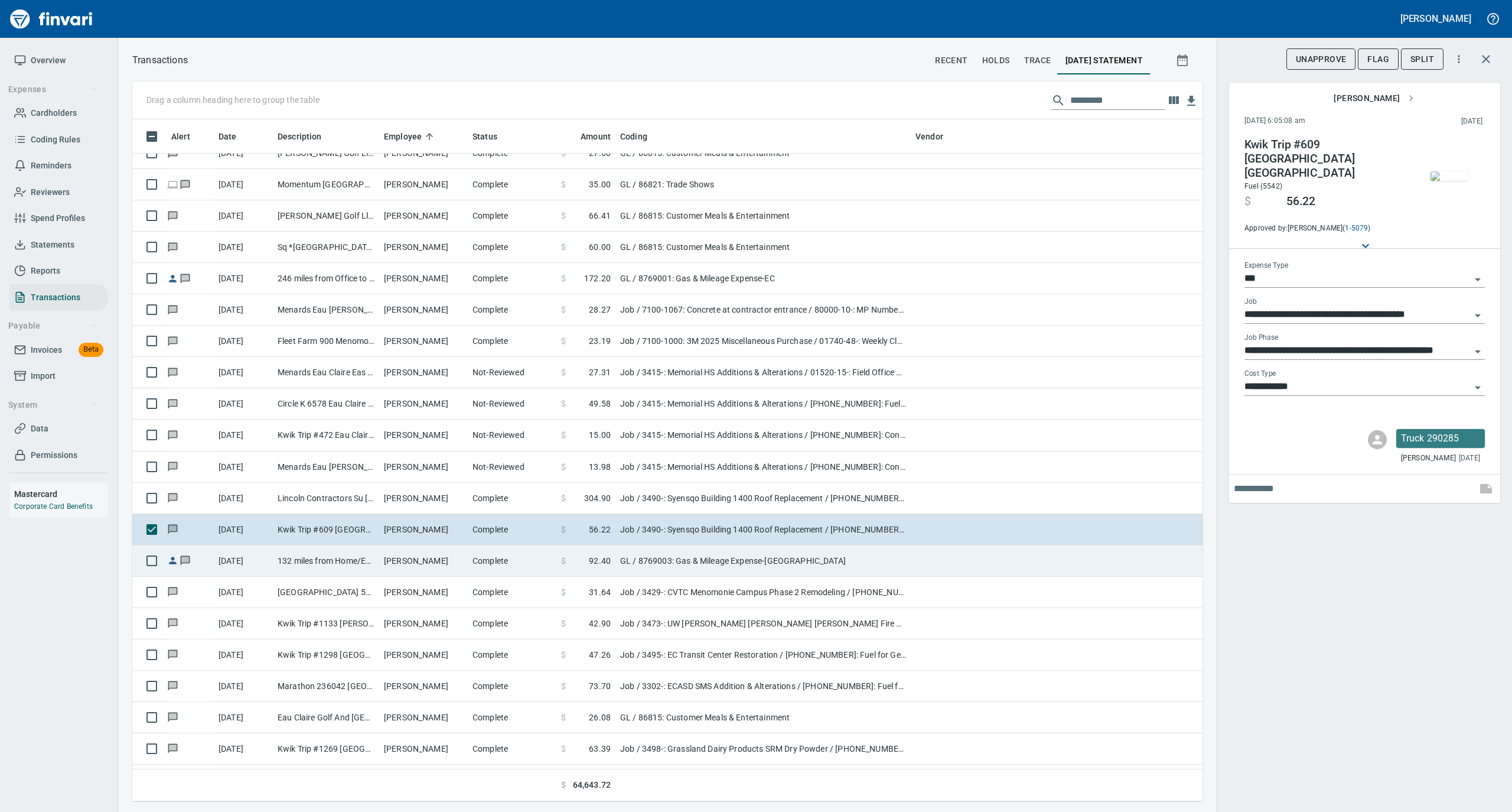
click at [400, 570] on td "[PERSON_NAME]" at bounding box center [423, 561] width 89 height 31
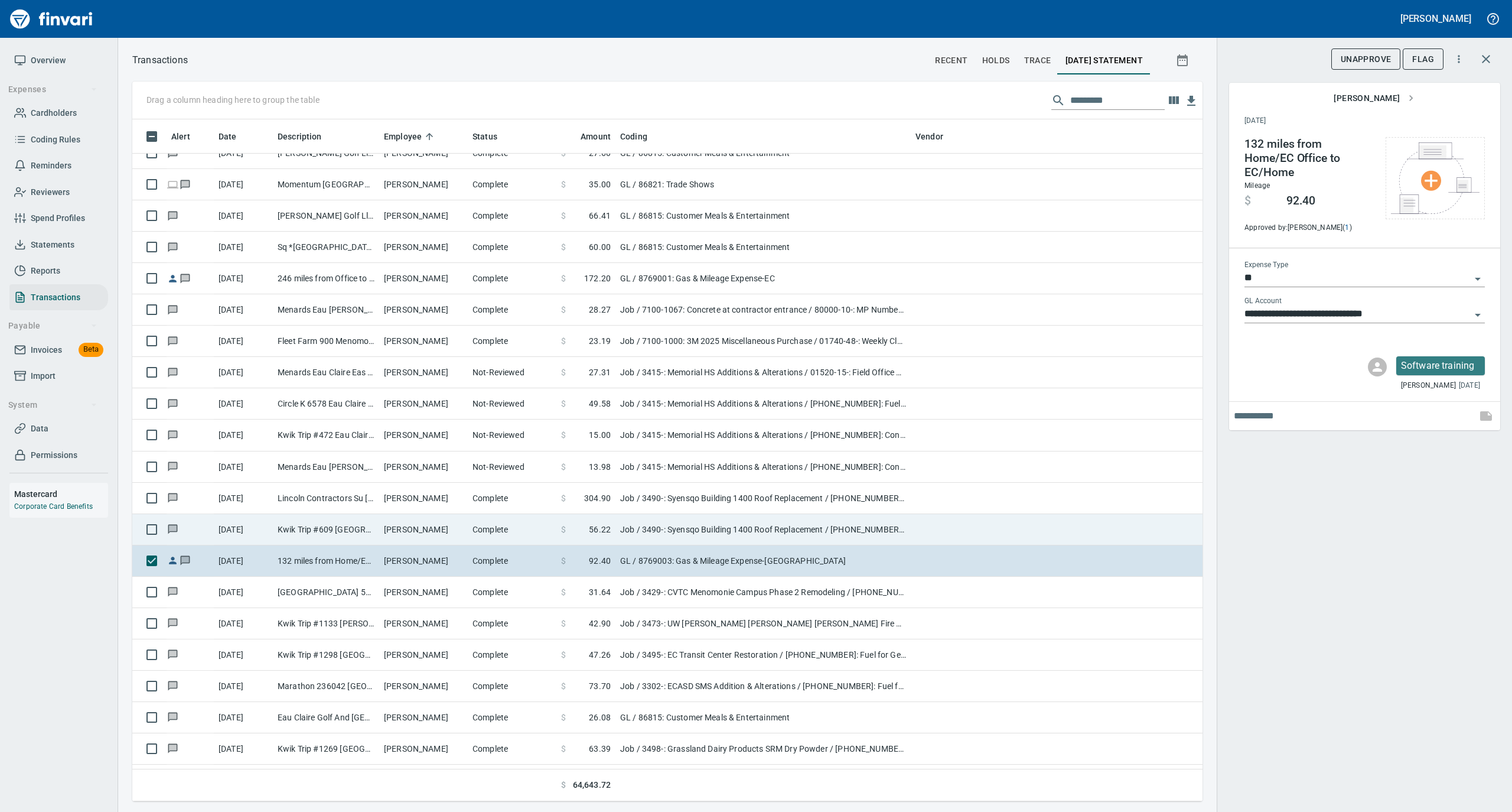
click at [401, 542] on td "[PERSON_NAME]" at bounding box center [423, 530] width 89 height 31
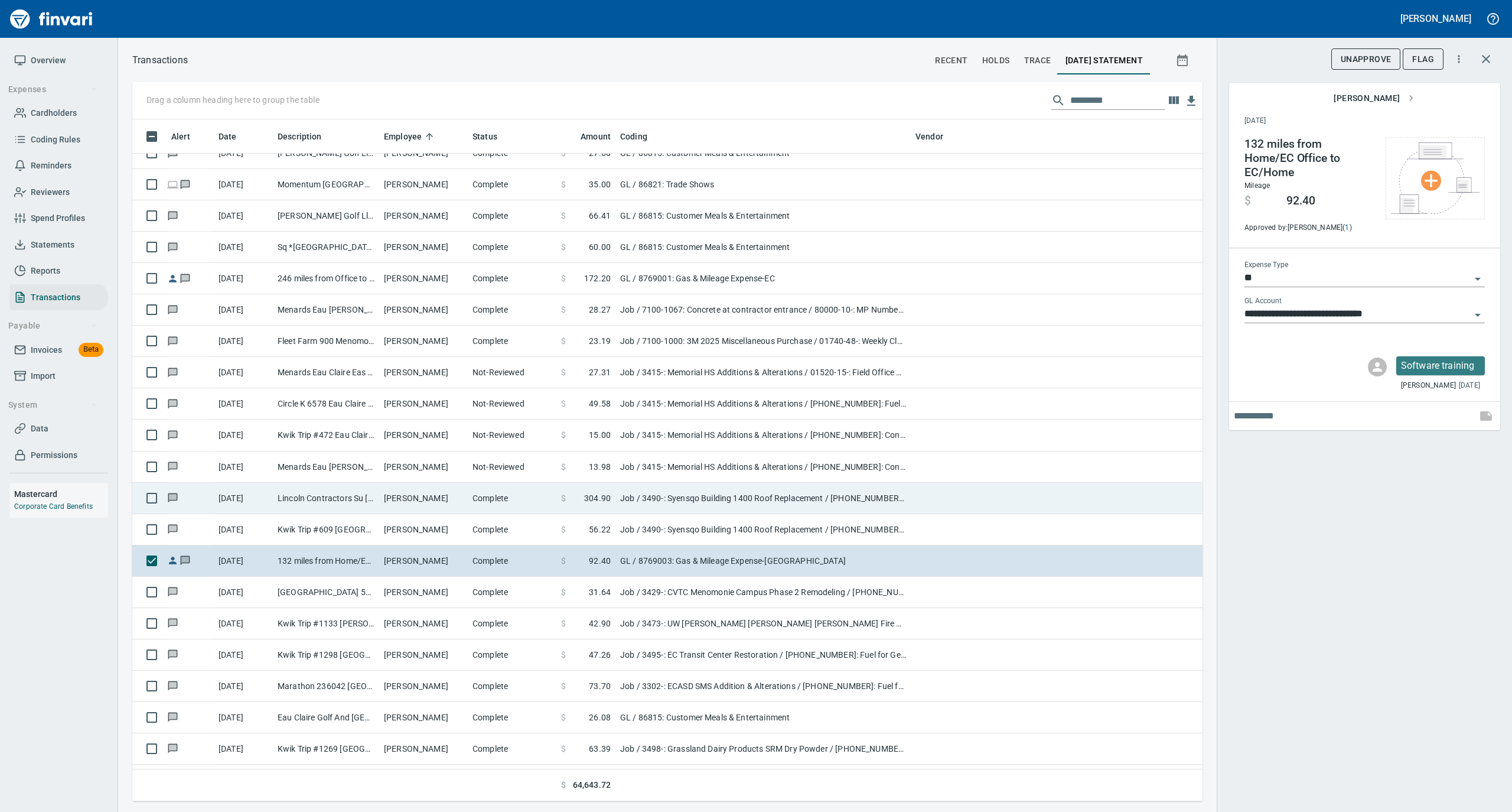
type input "***"
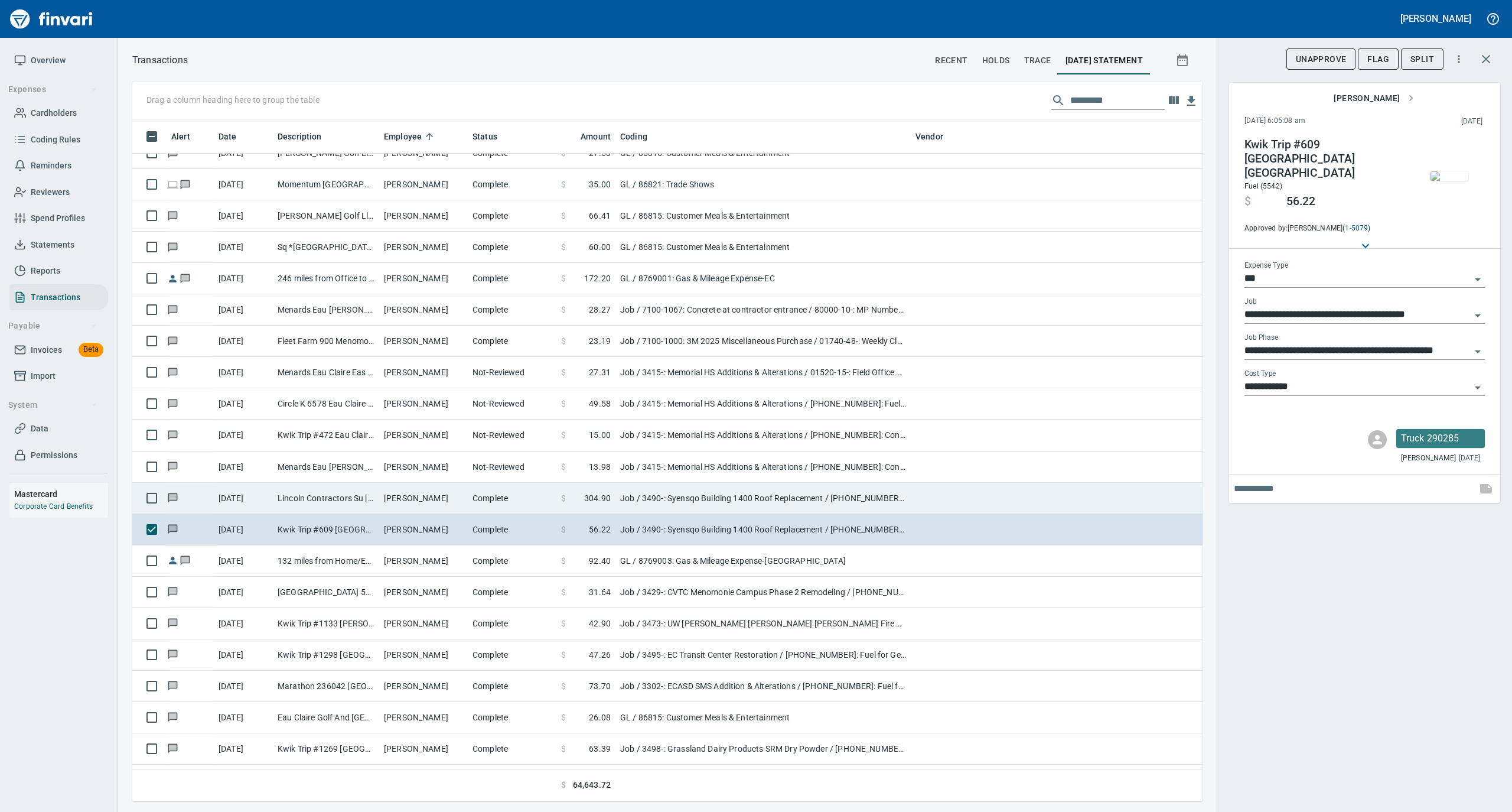
click at [407, 501] on td "[PERSON_NAME]" at bounding box center [423, 498] width 89 height 31
type input "**********"
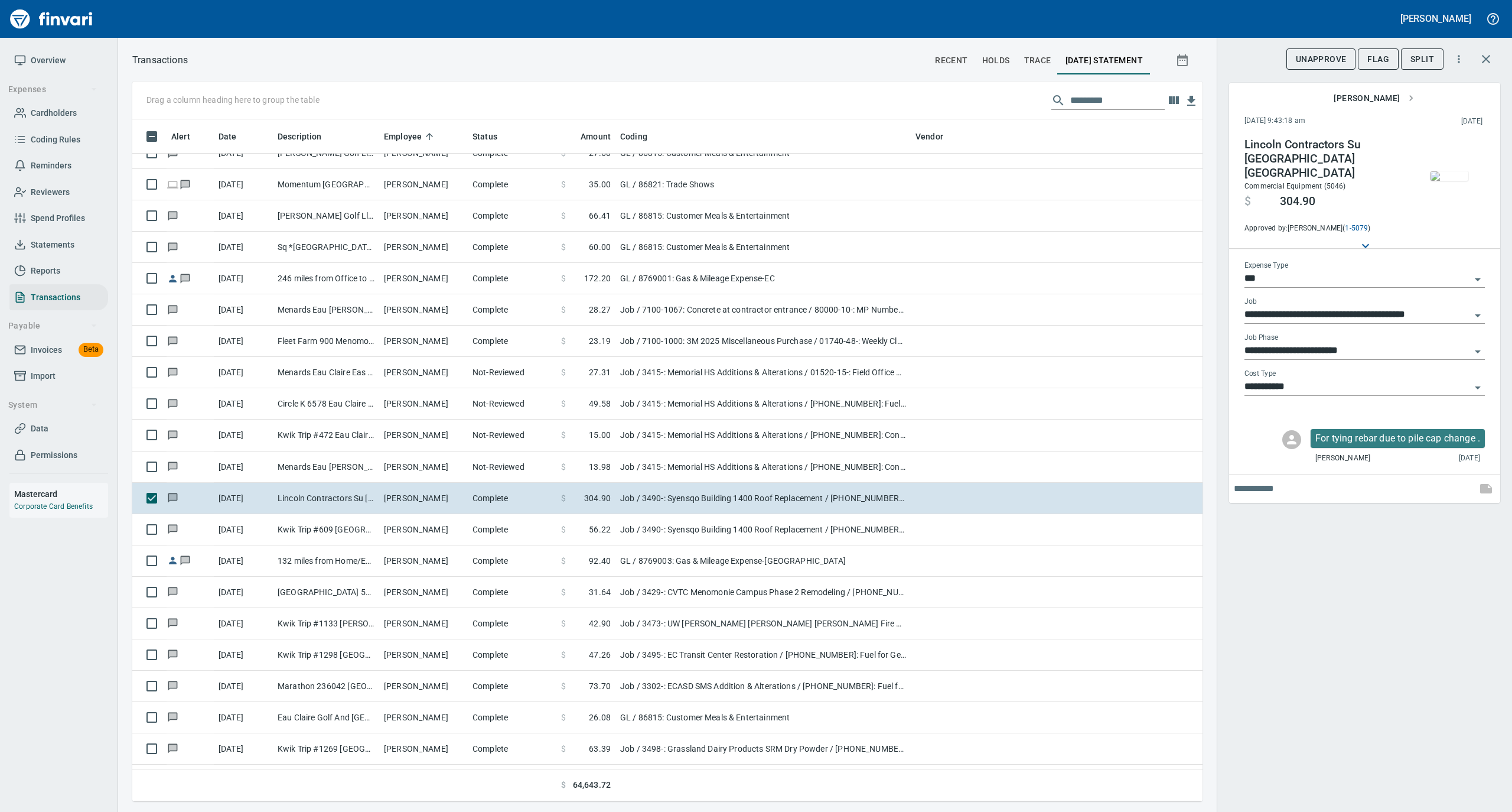
click at [1454, 173] on img "button" at bounding box center [1449, 176] width 38 height 10
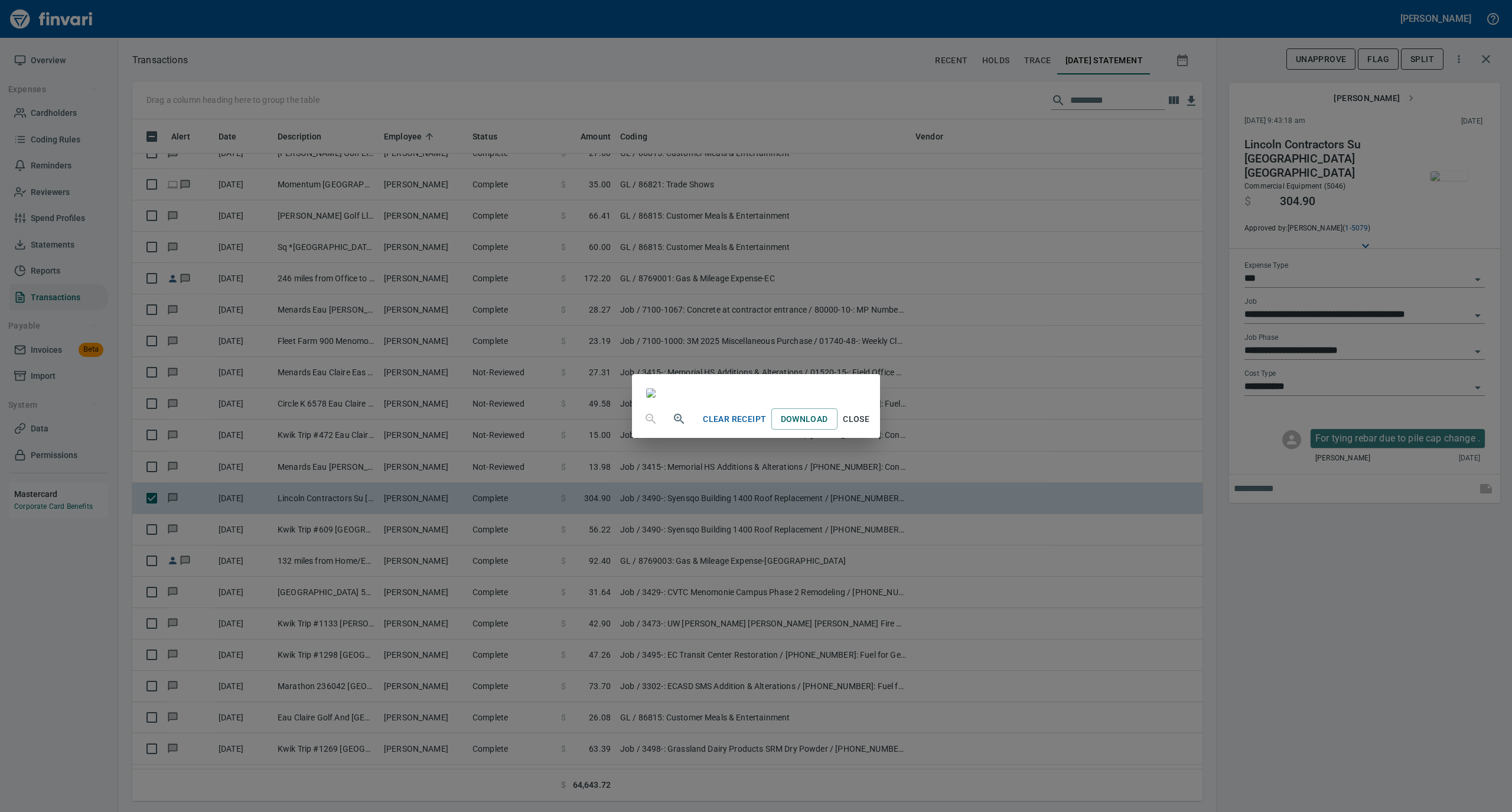
click at [870, 427] on span "Close" at bounding box center [856, 419] width 28 height 14
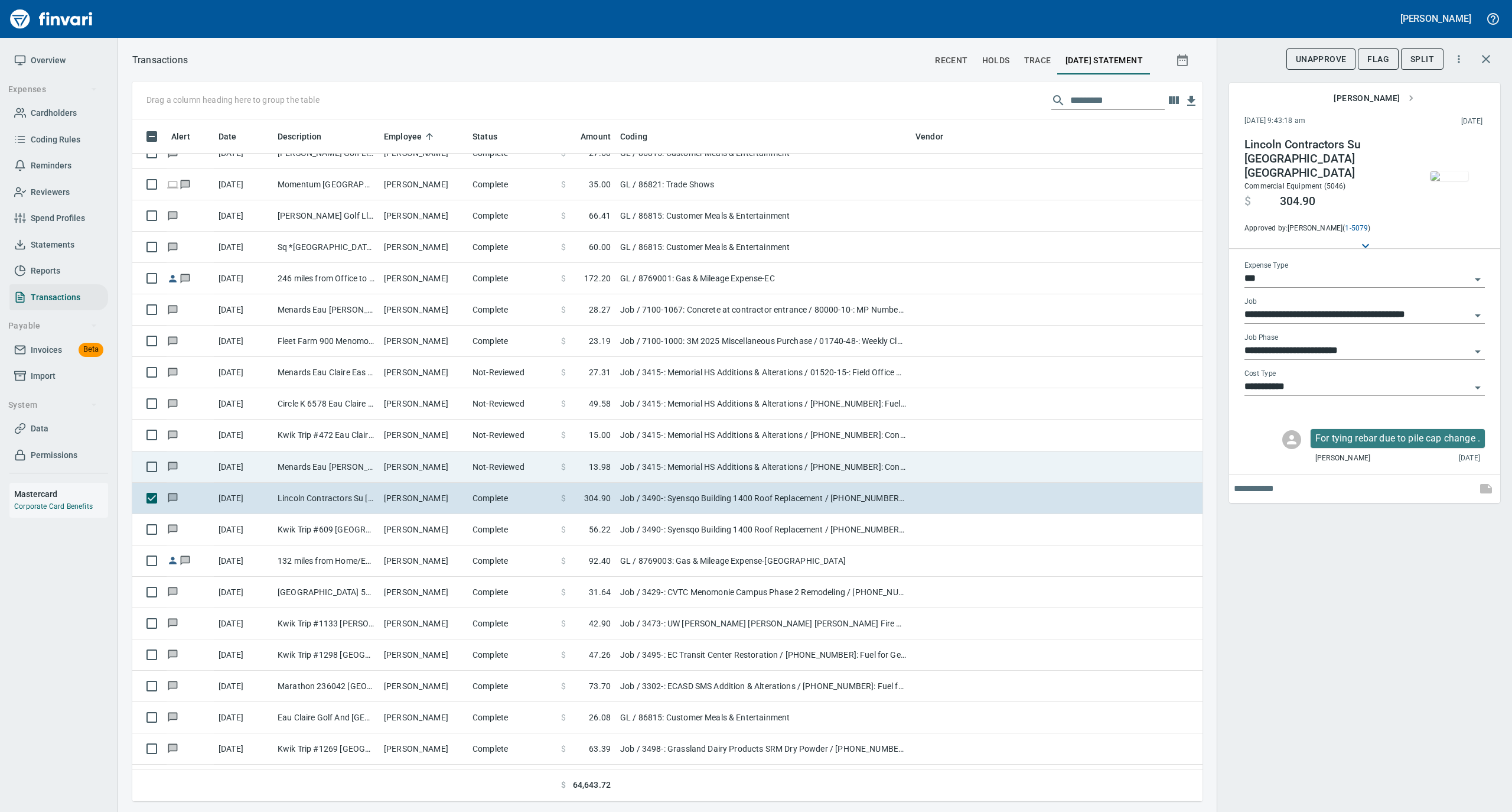
click at [369, 468] on td "Menards Eau [PERSON_NAME] [PERSON_NAME] Eau [PERSON_NAME]" at bounding box center [326, 467] width 106 height 31
type input "**********"
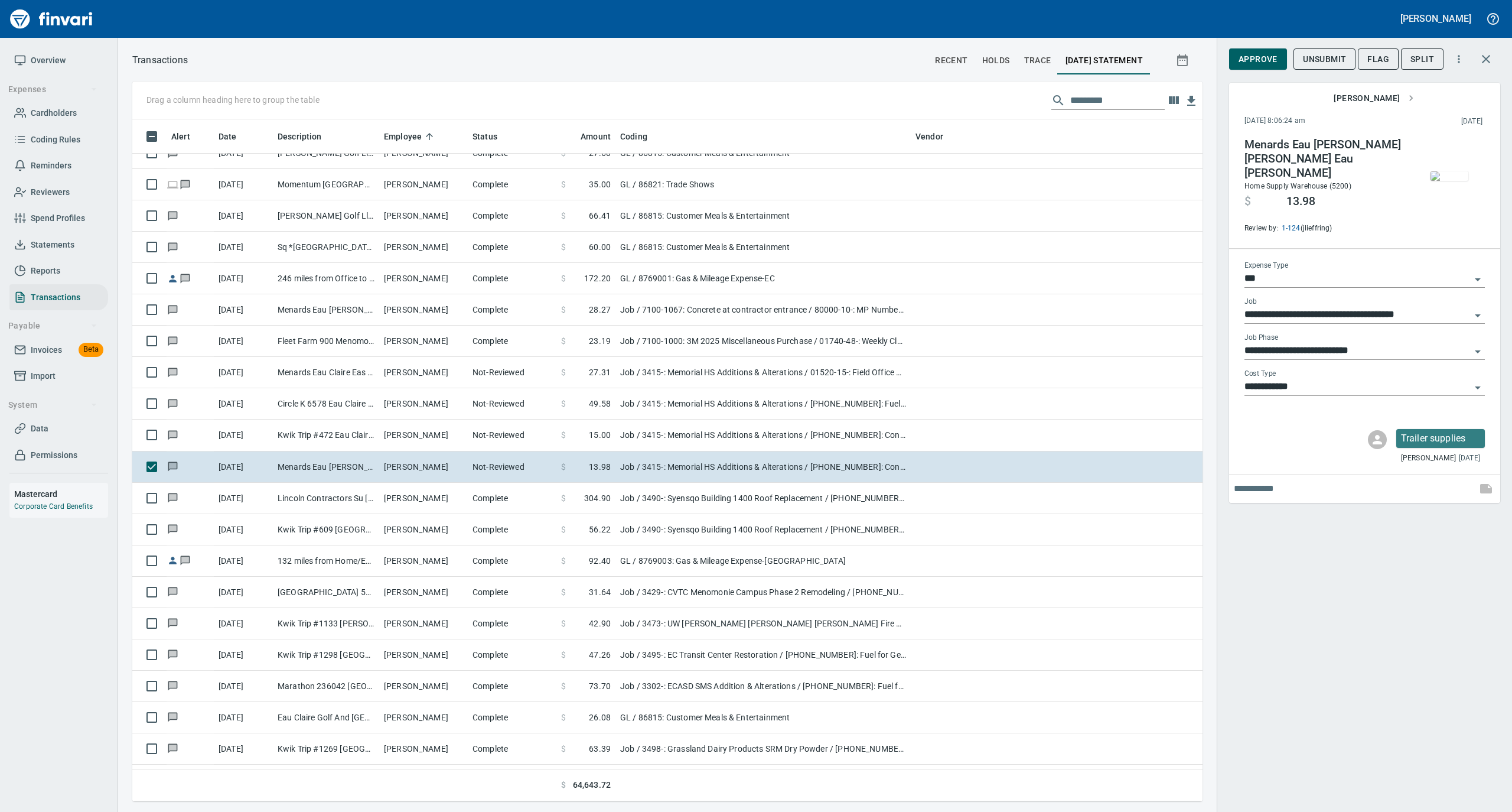
click at [1440, 172] on img "button" at bounding box center [1449, 176] width 38 height 10
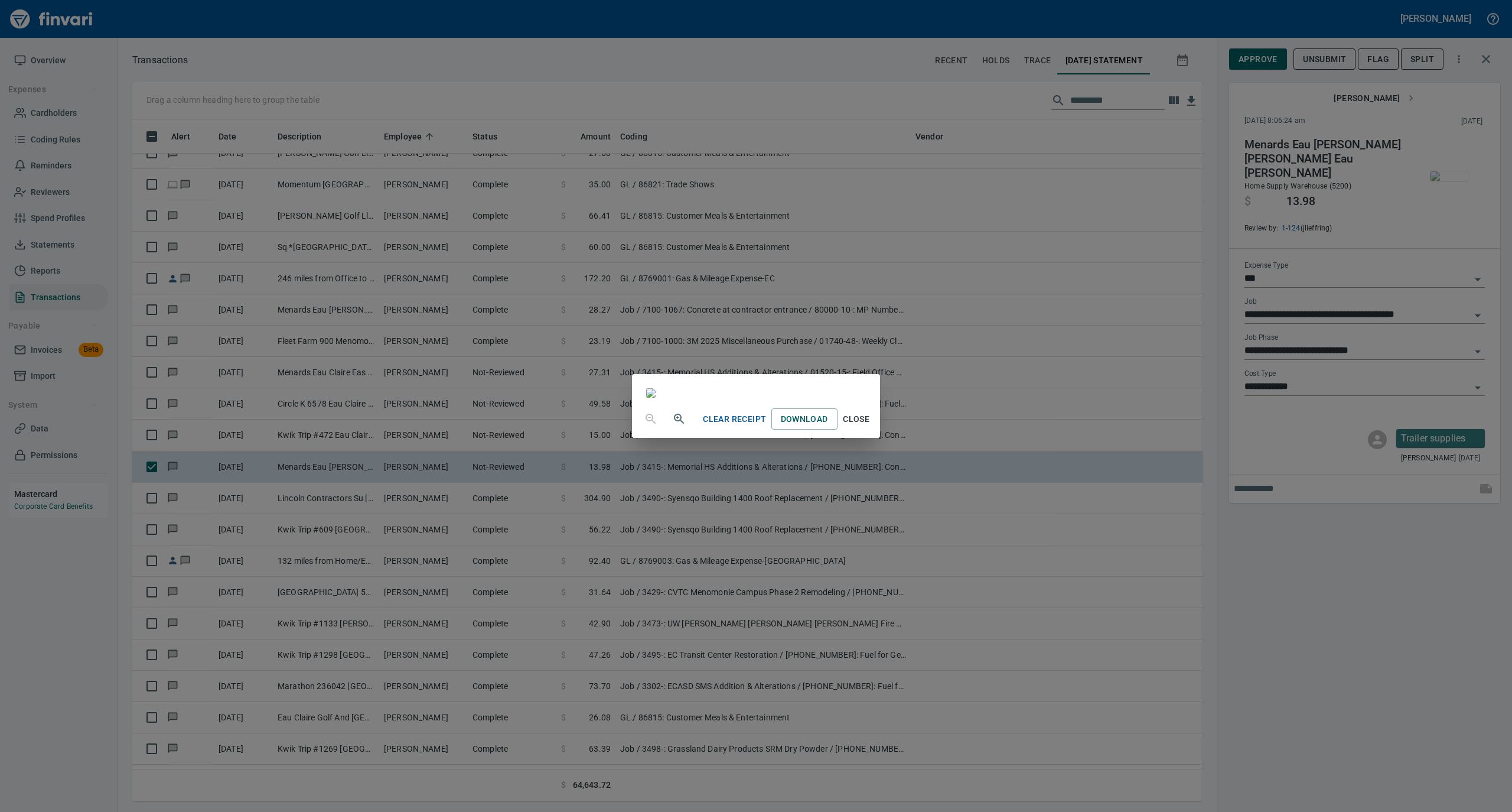
drag, startPoint x: 986, startPoint y: 711, endPoint x: 996, endPoint y: 683, distance: 29.7
click at [870, 427] on span "Close" at bounding box center [856, 419] width 28 height 14
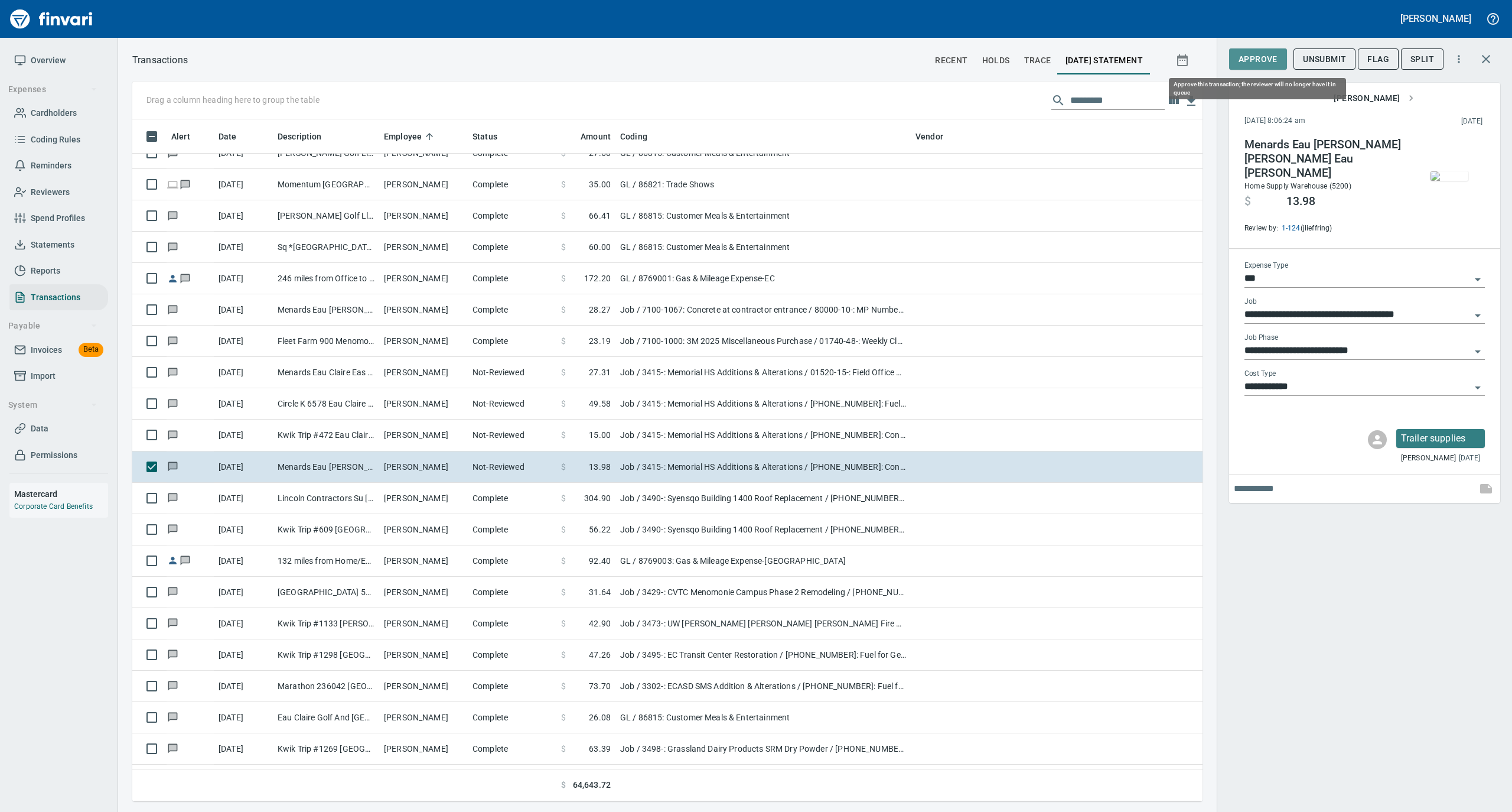
click at [1252, 62] on span "Approve" at bounding box center [1258, 59] width 39 height 14
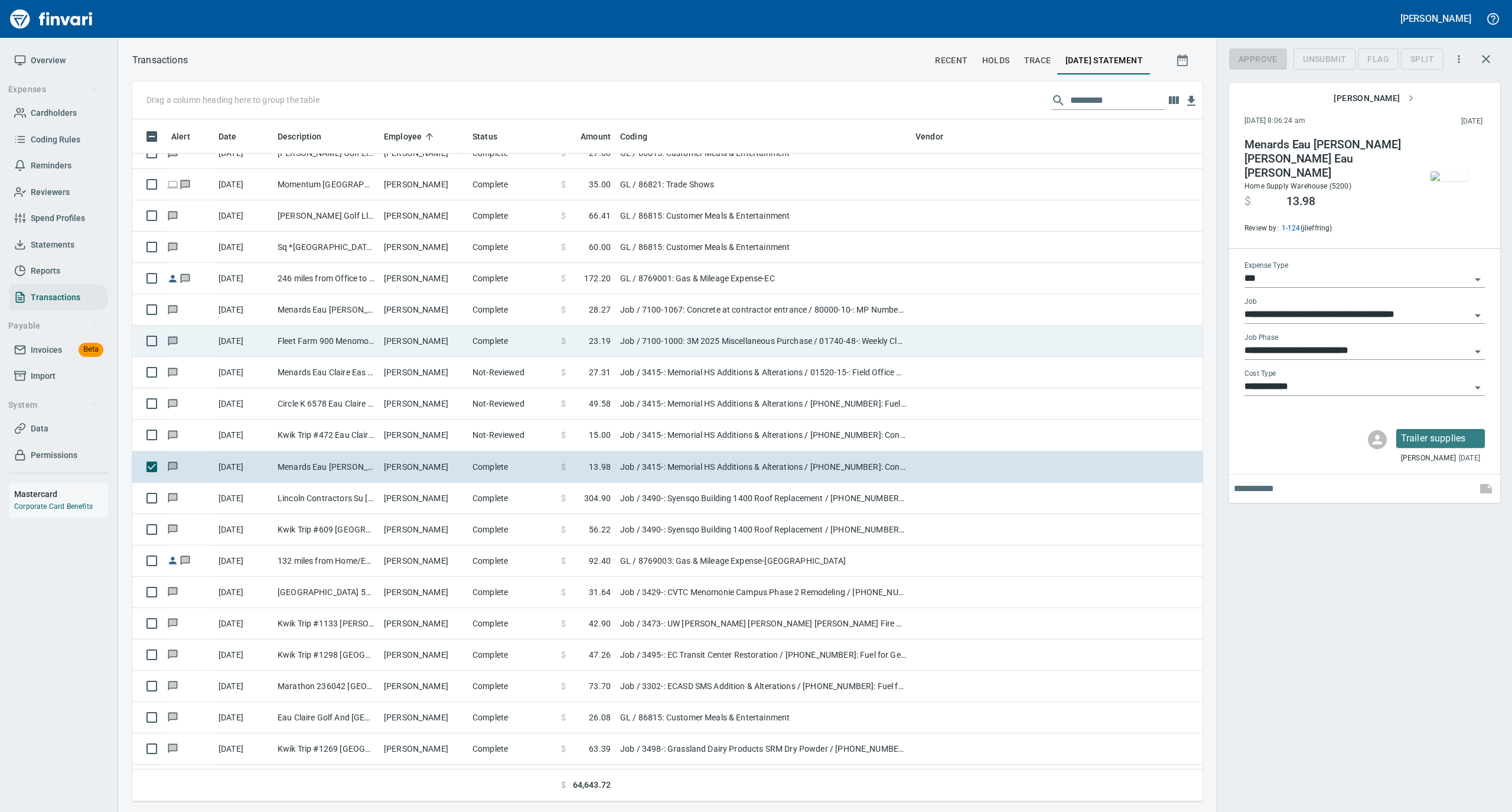
scroll to position [670, 1047]
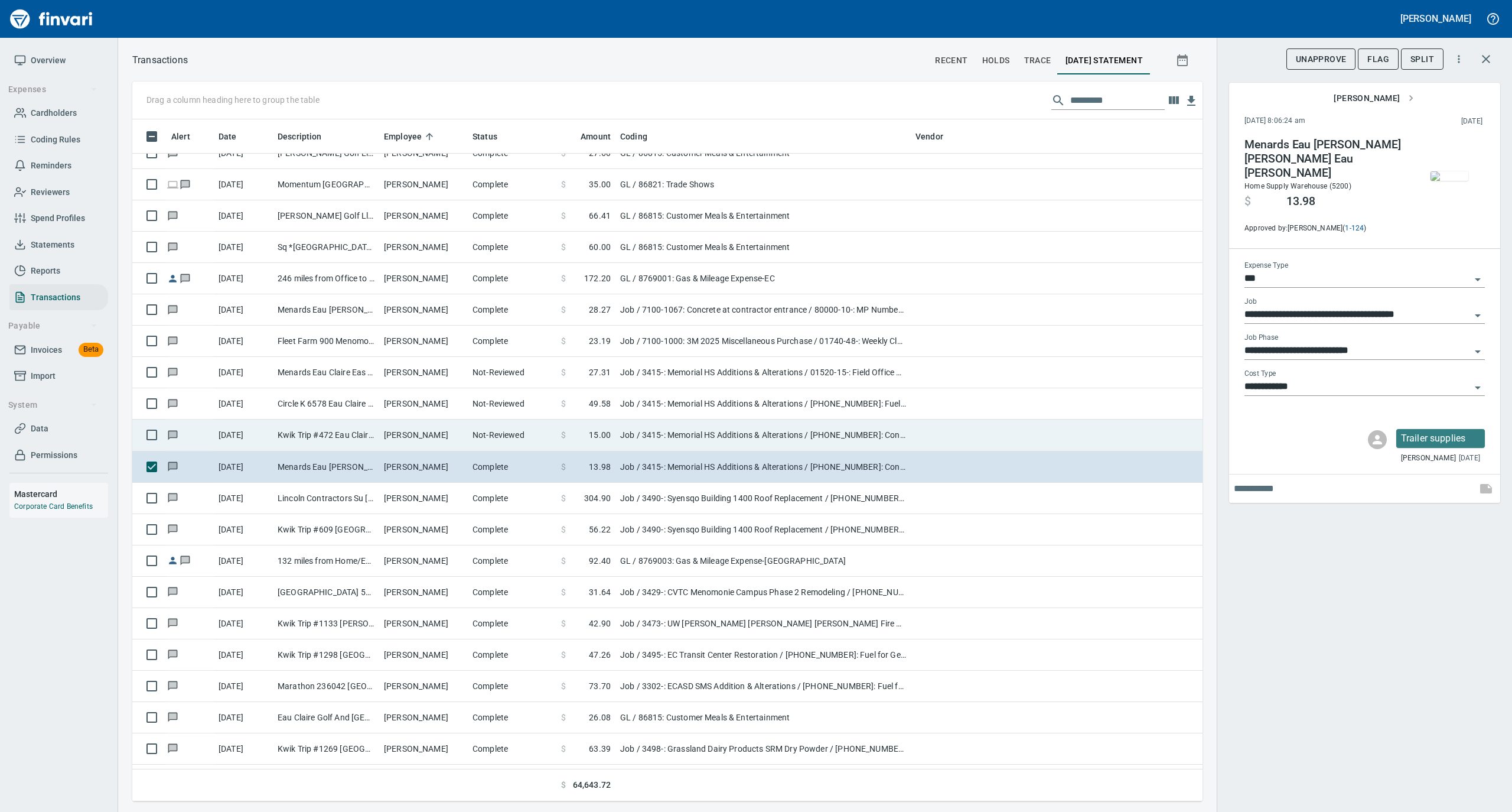
click at [374, 449] on td "Kwik Trip #472 Eau Claire [GEOGRAPHIC_DATA]" at bounding box center [326, 435] width 106 height 31
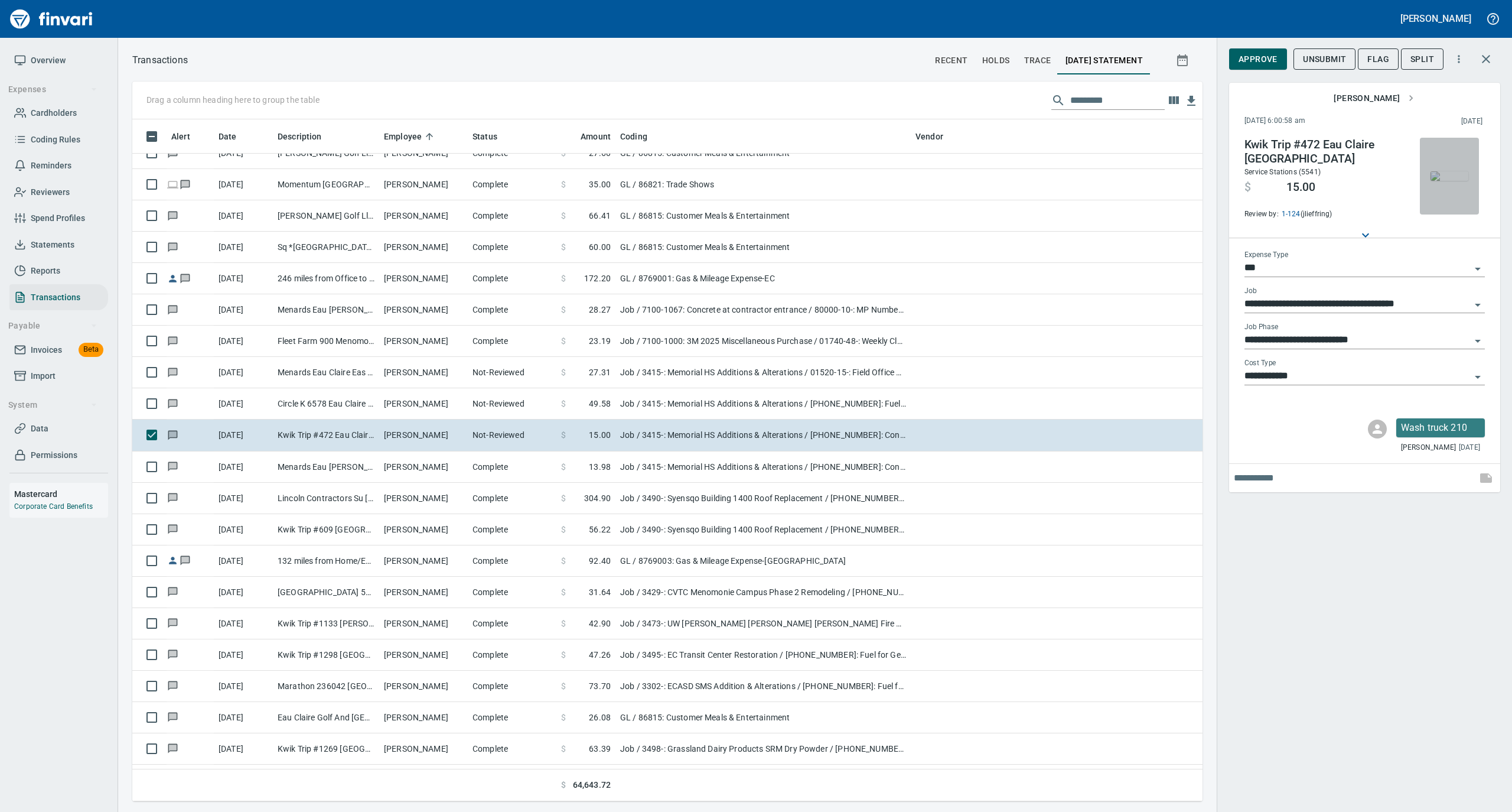
click at [1446, 172] on img "button" at bounding box center [1449, 176] width 38 height 10
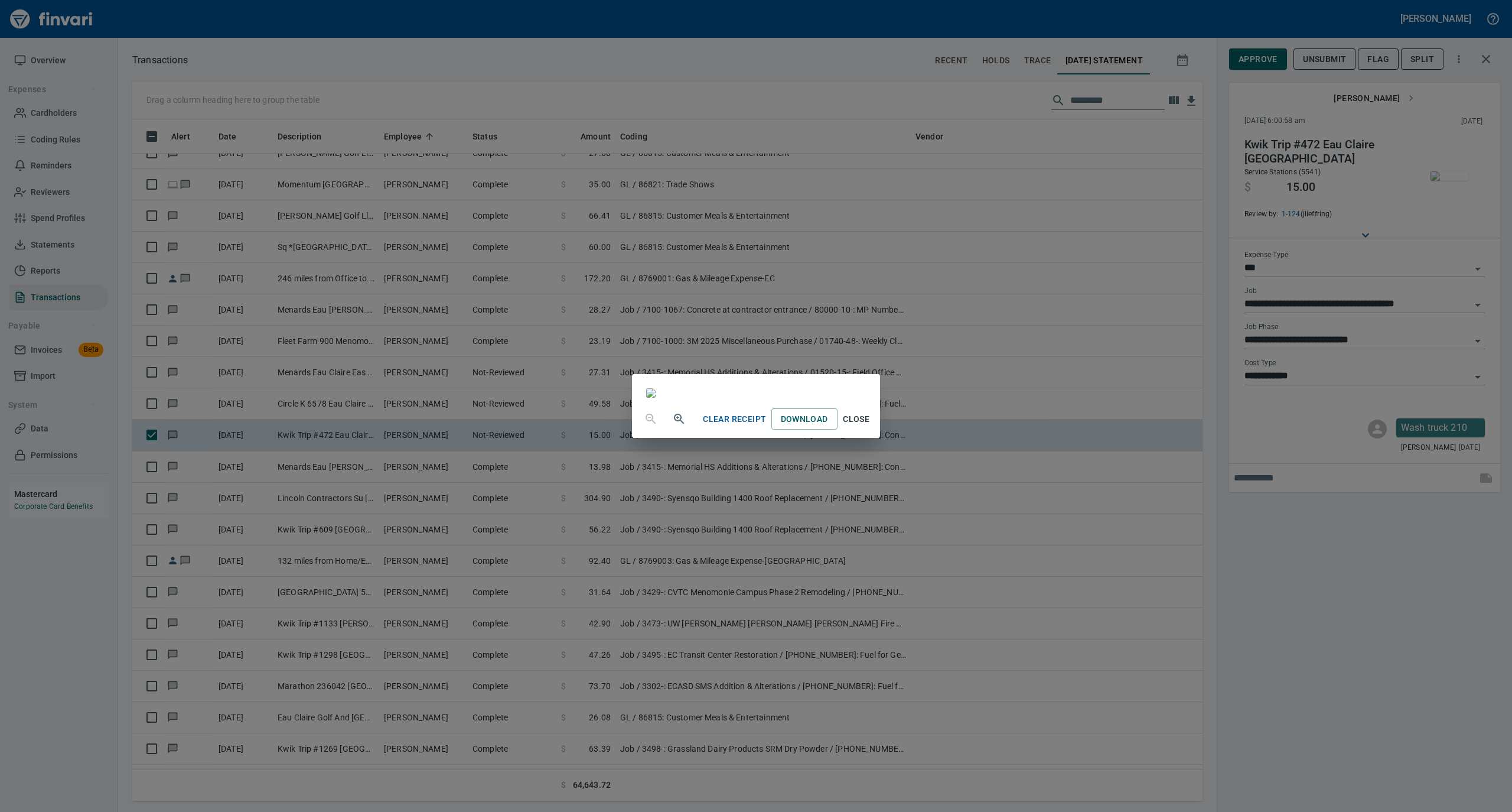
click at [870, 427] on span "Close" at bounding box center [856, 419] width 28 height 14
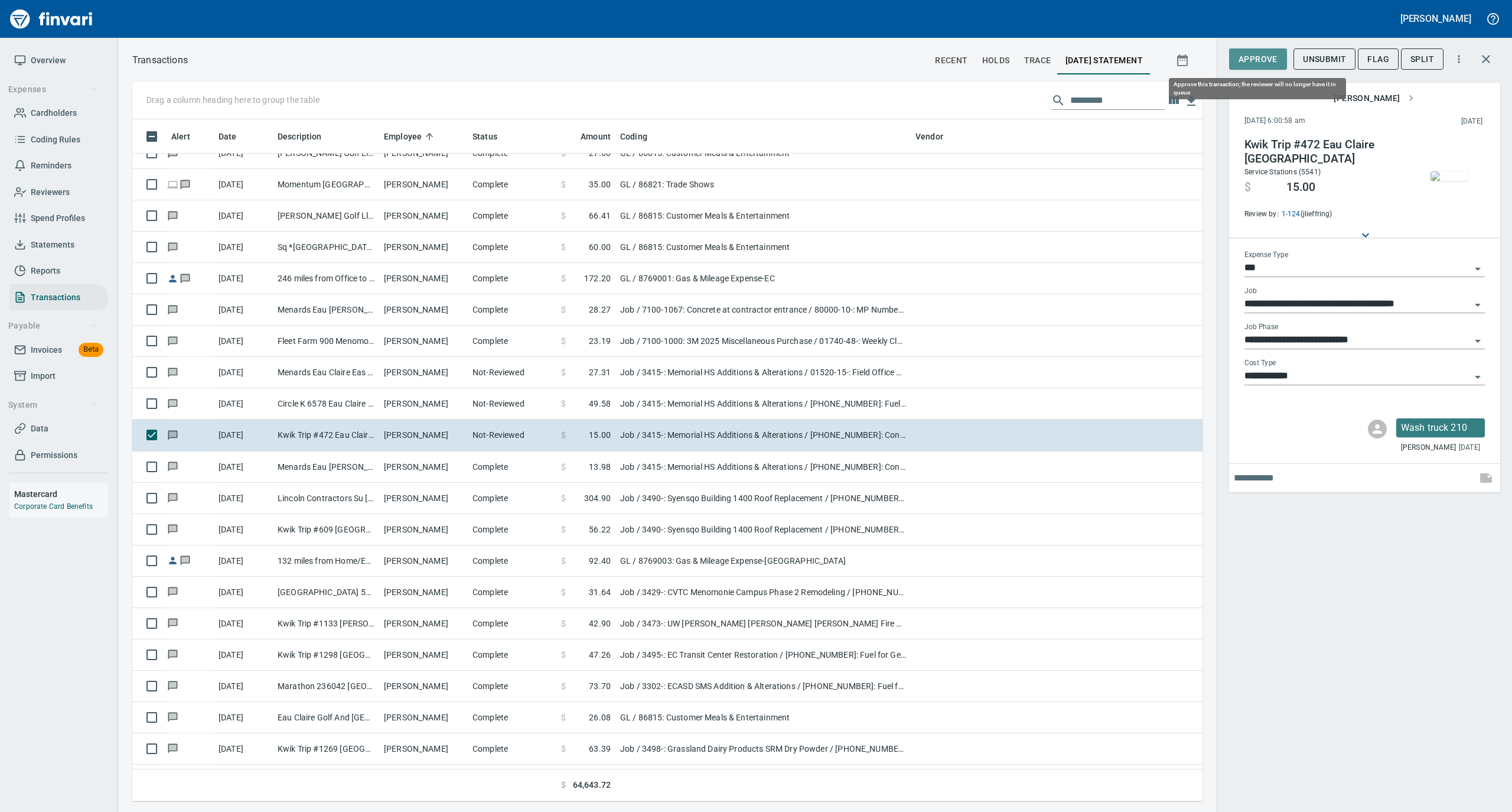
click at [1256, 62] on span "Approve" at bounding box center [1258, 59] width 39 height 14
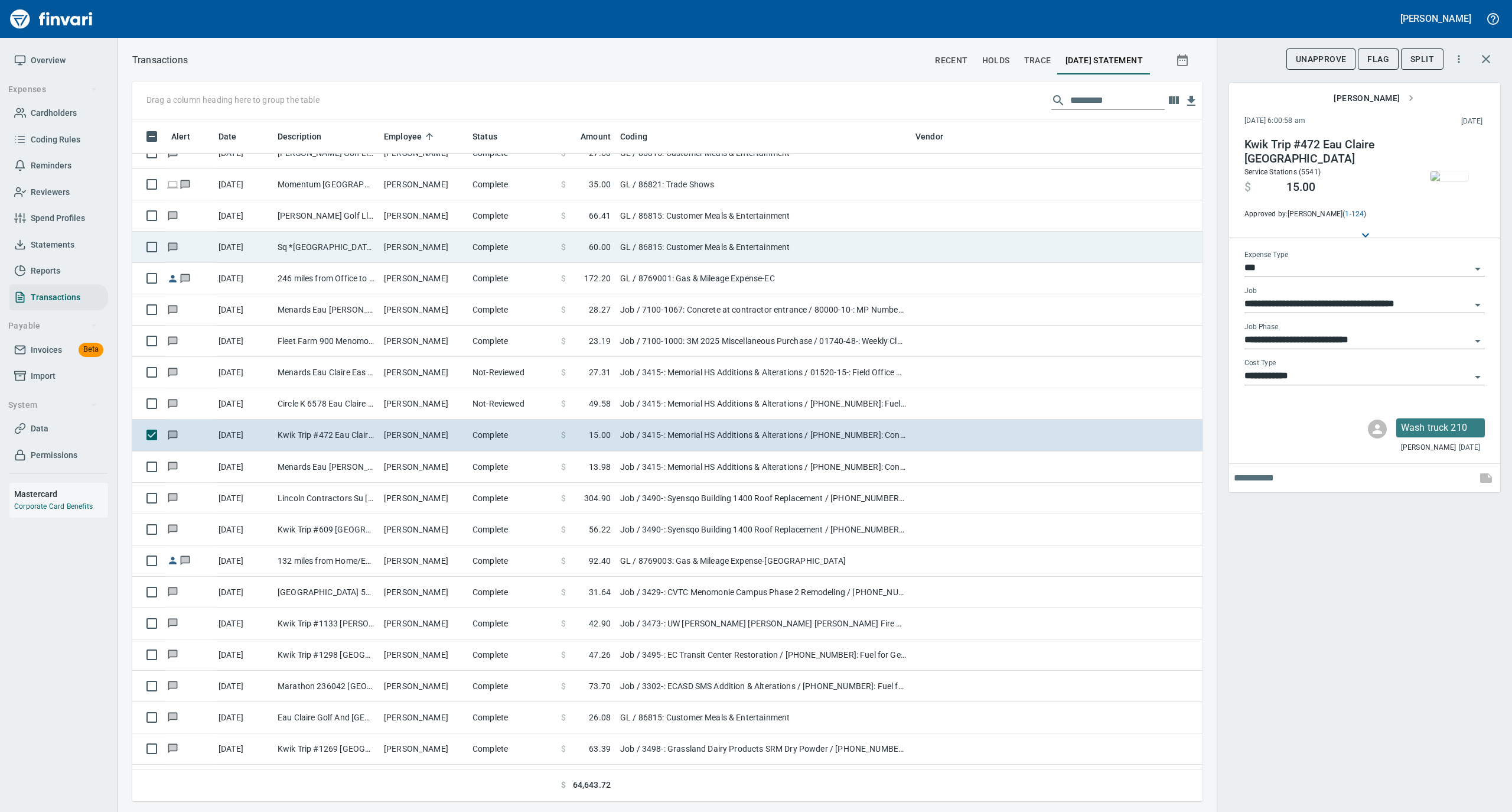
scroll to position [670, 1047]
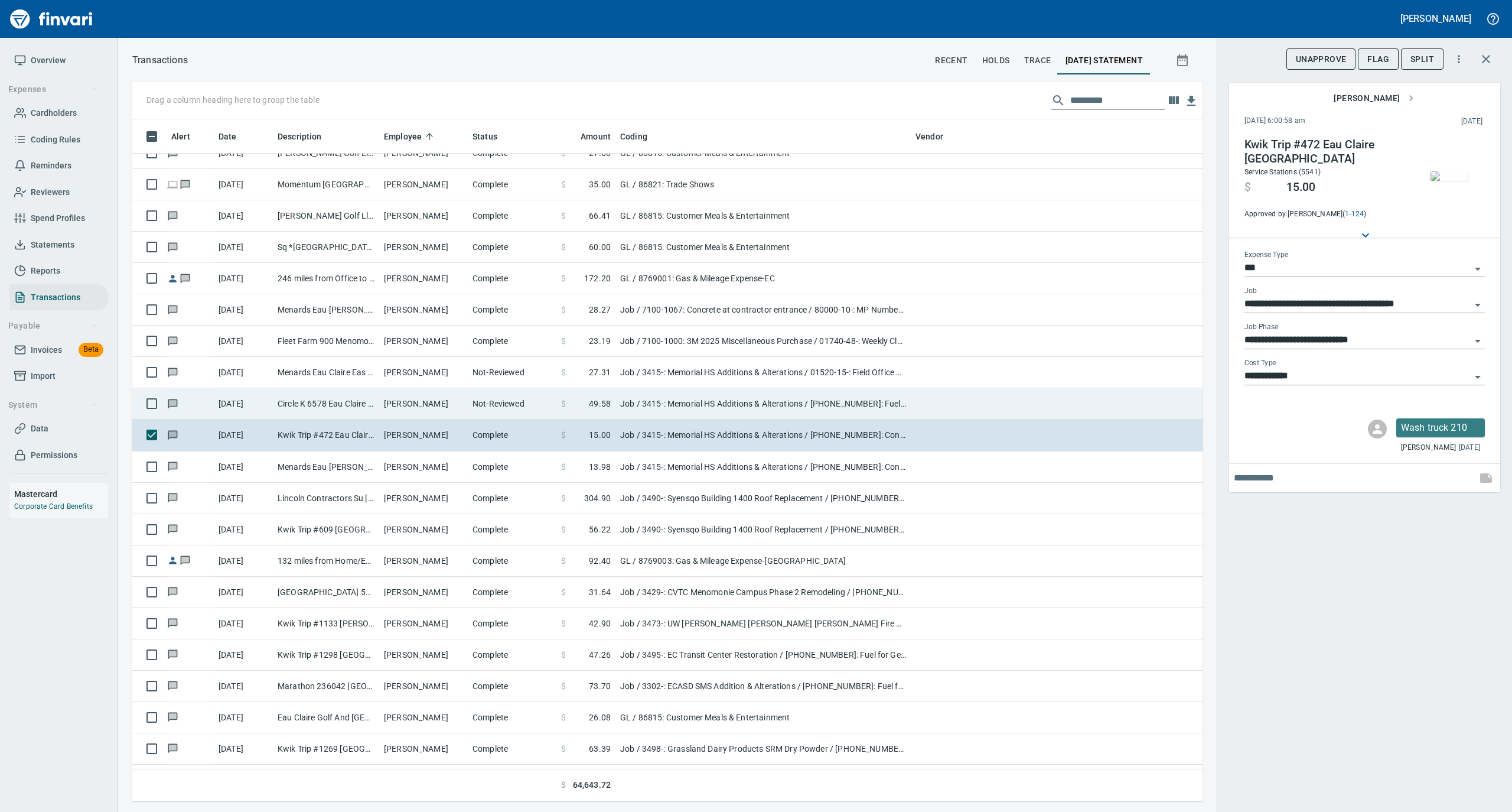
click at [561, 401] on span "$" at bounding box center [564, 404] width 5 height 12
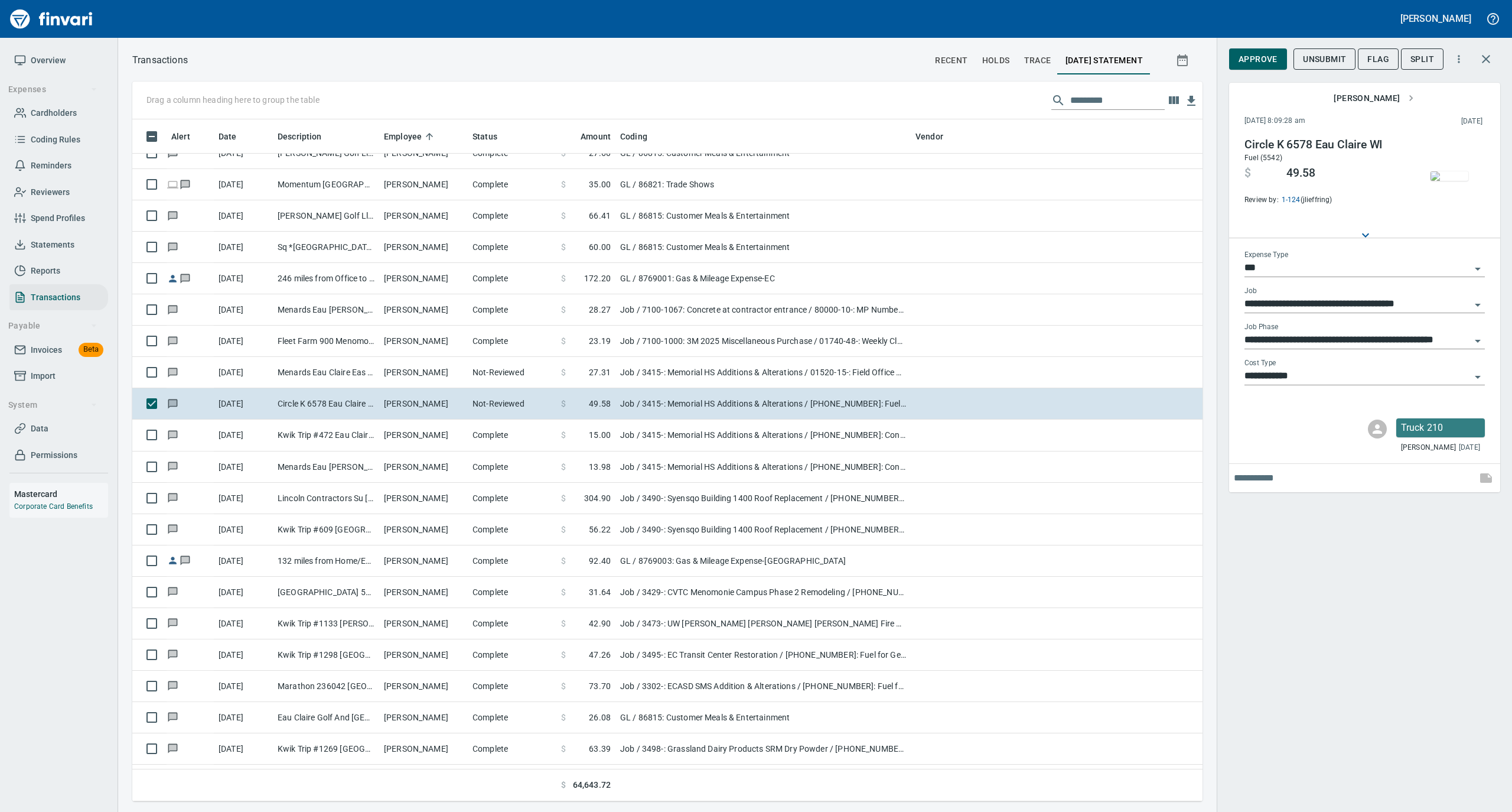
click at [1447, 172] on img "button" at bounding box center [1449, 176] width 38 height 10
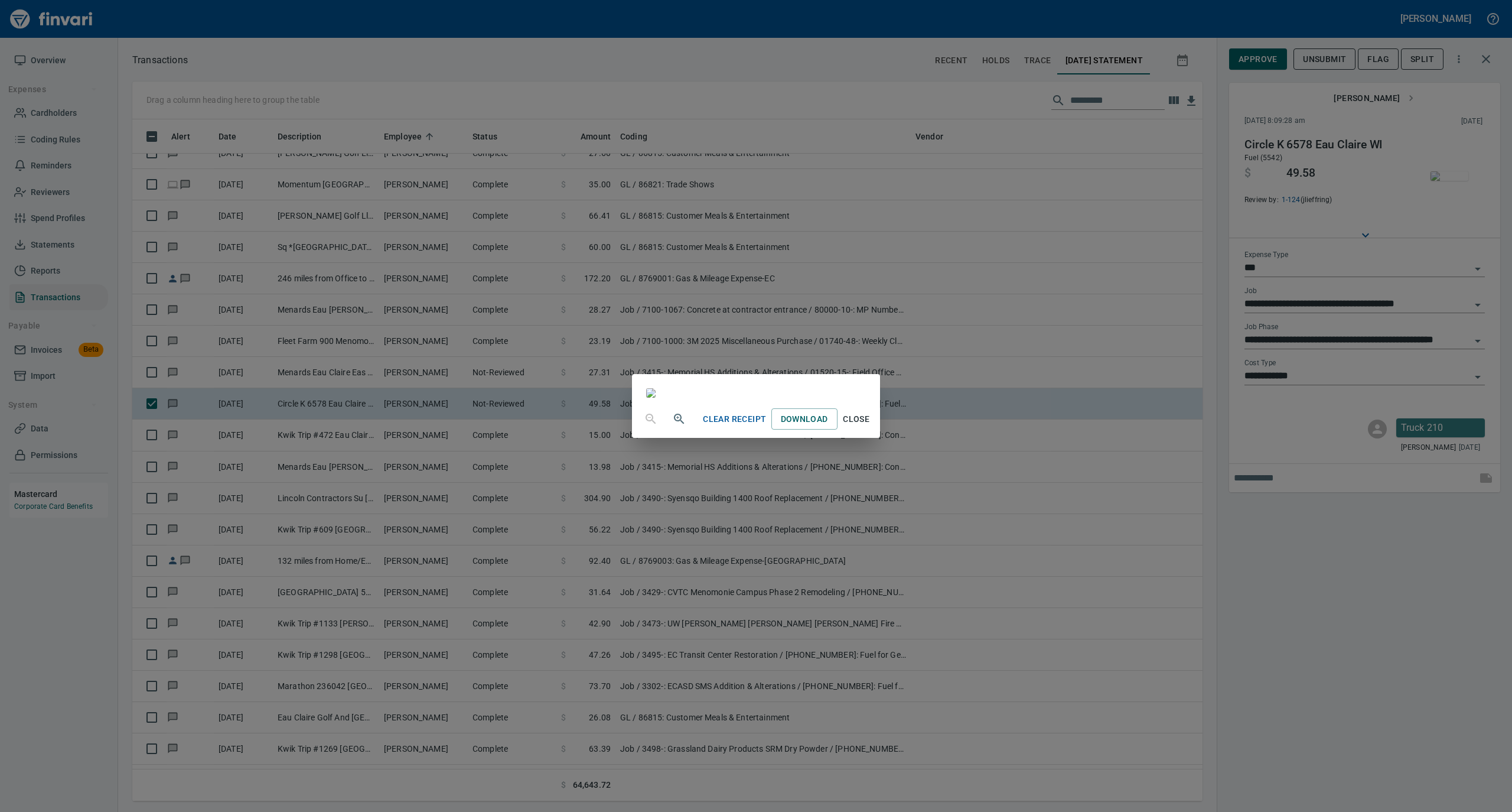
click at [870, 427] on span "Close" at bounding box center [856, 419] width 28 height 14
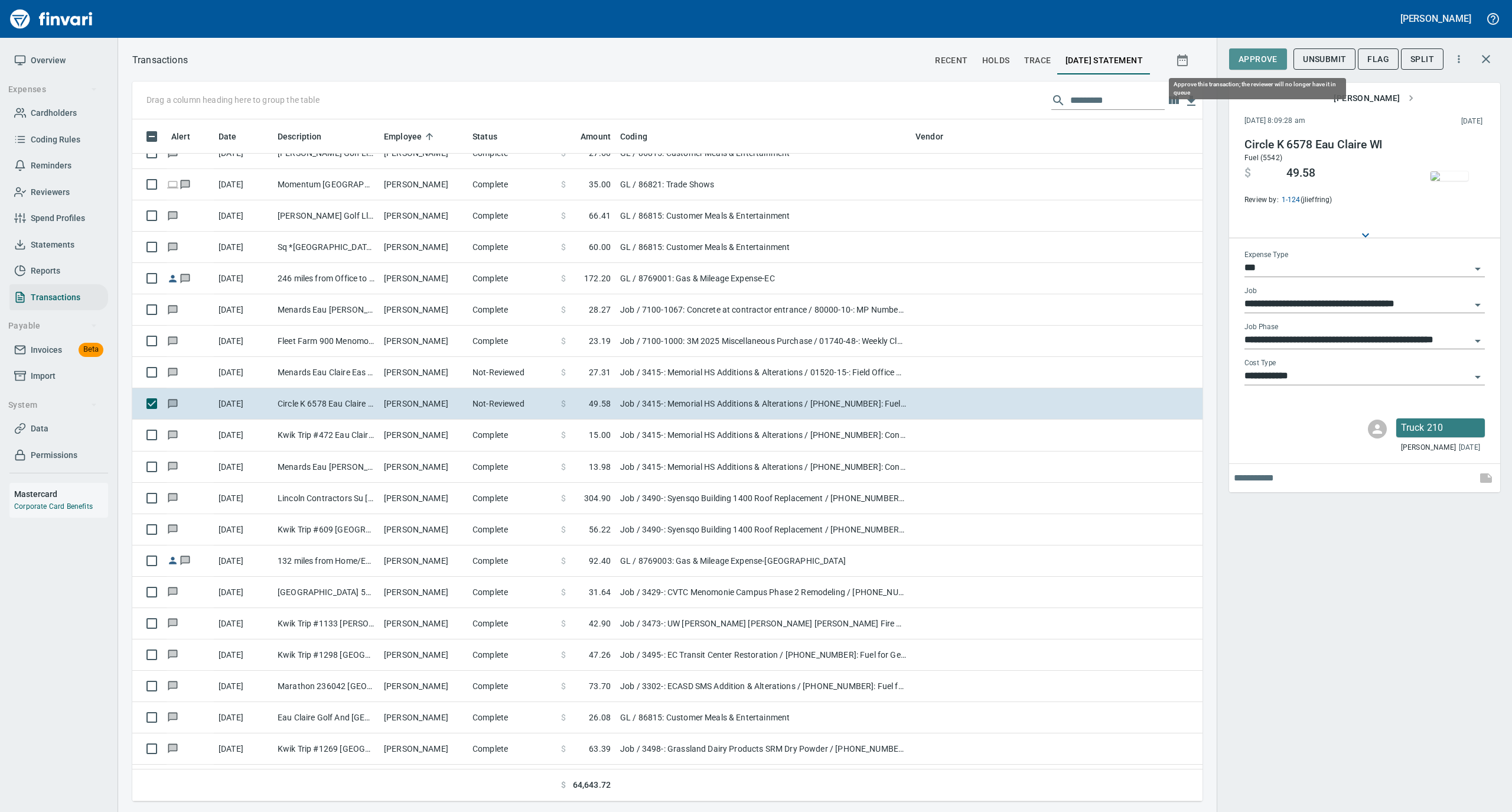
click at [1258, 59] on span "Approve" at bounding box center [1258, 59] width 39 height 14
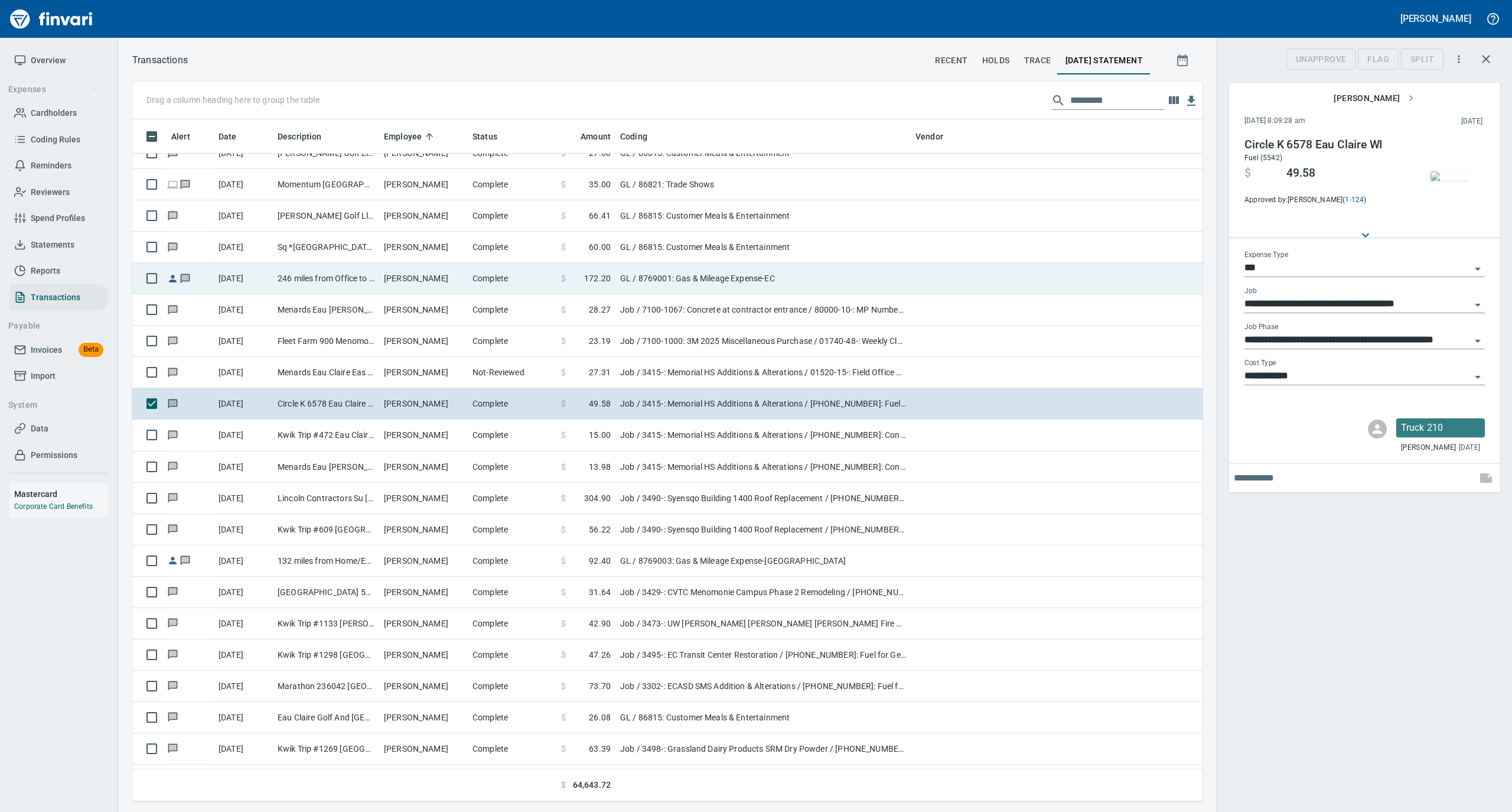
scroll to position [670, 1047]
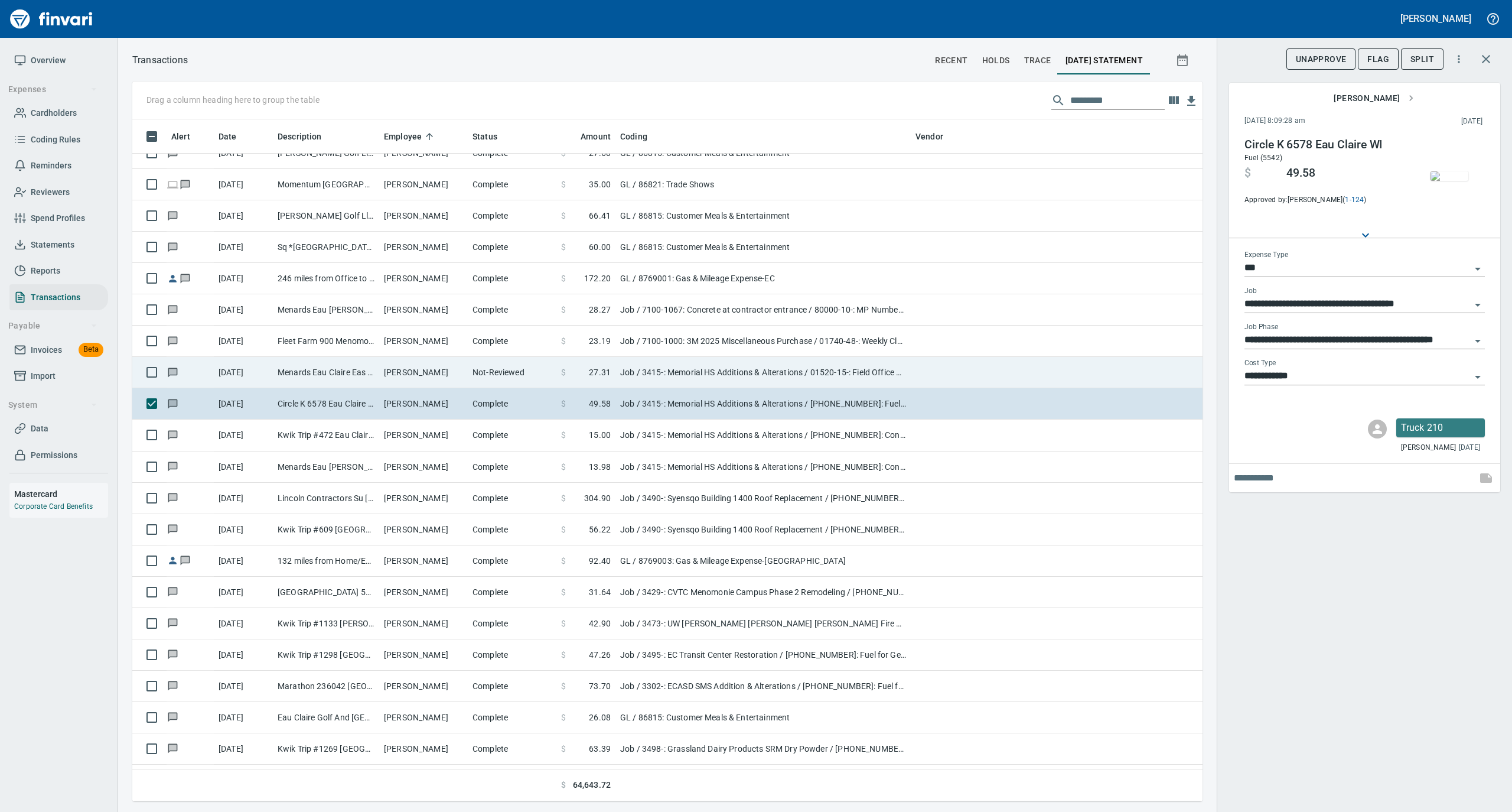
click at [456, 378] on td "[PERSON_NAME]" at bounding box center [423, 373] width 89 height 31
type input "**********"
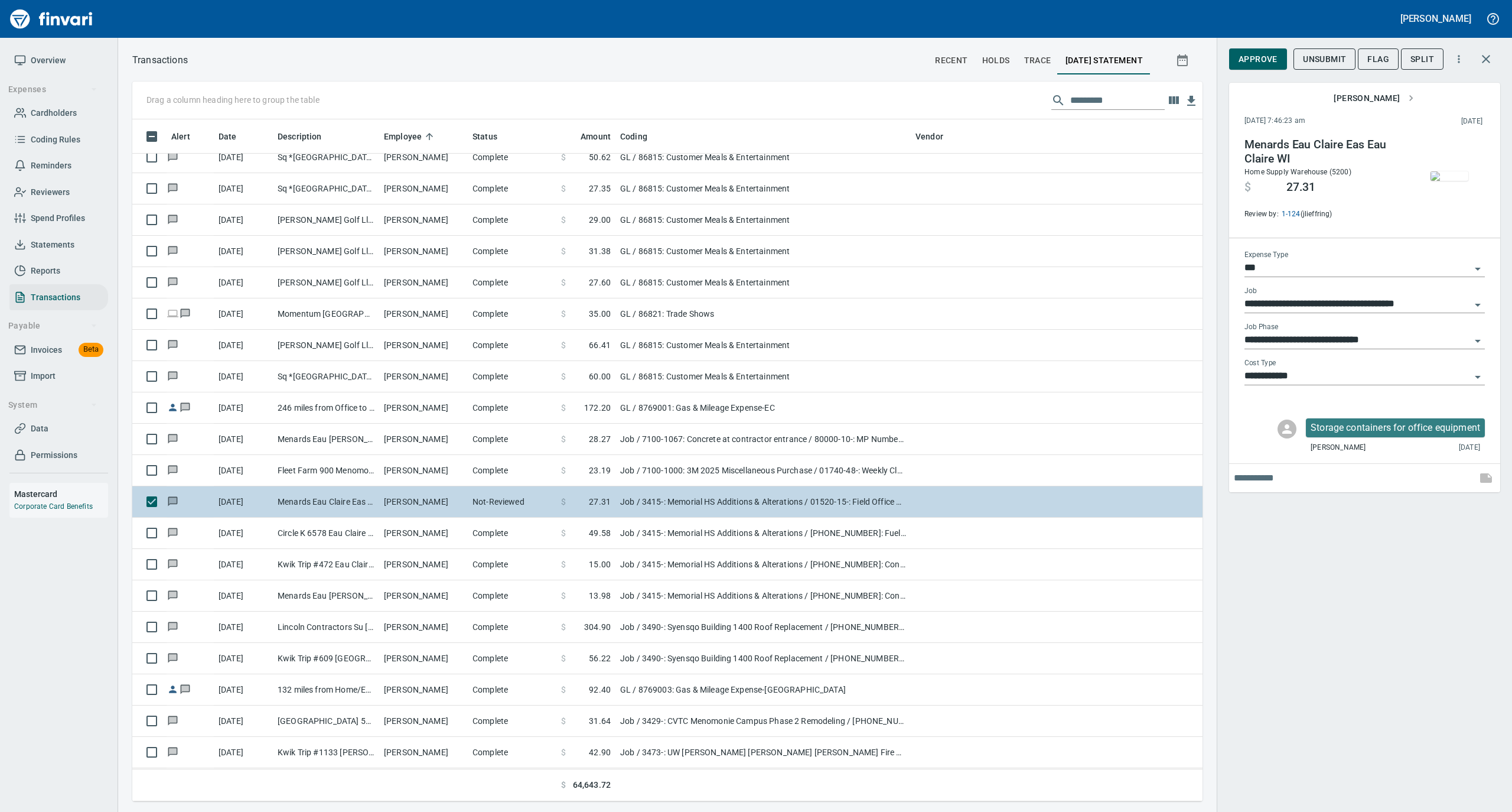
scroll to position [7326, 0]
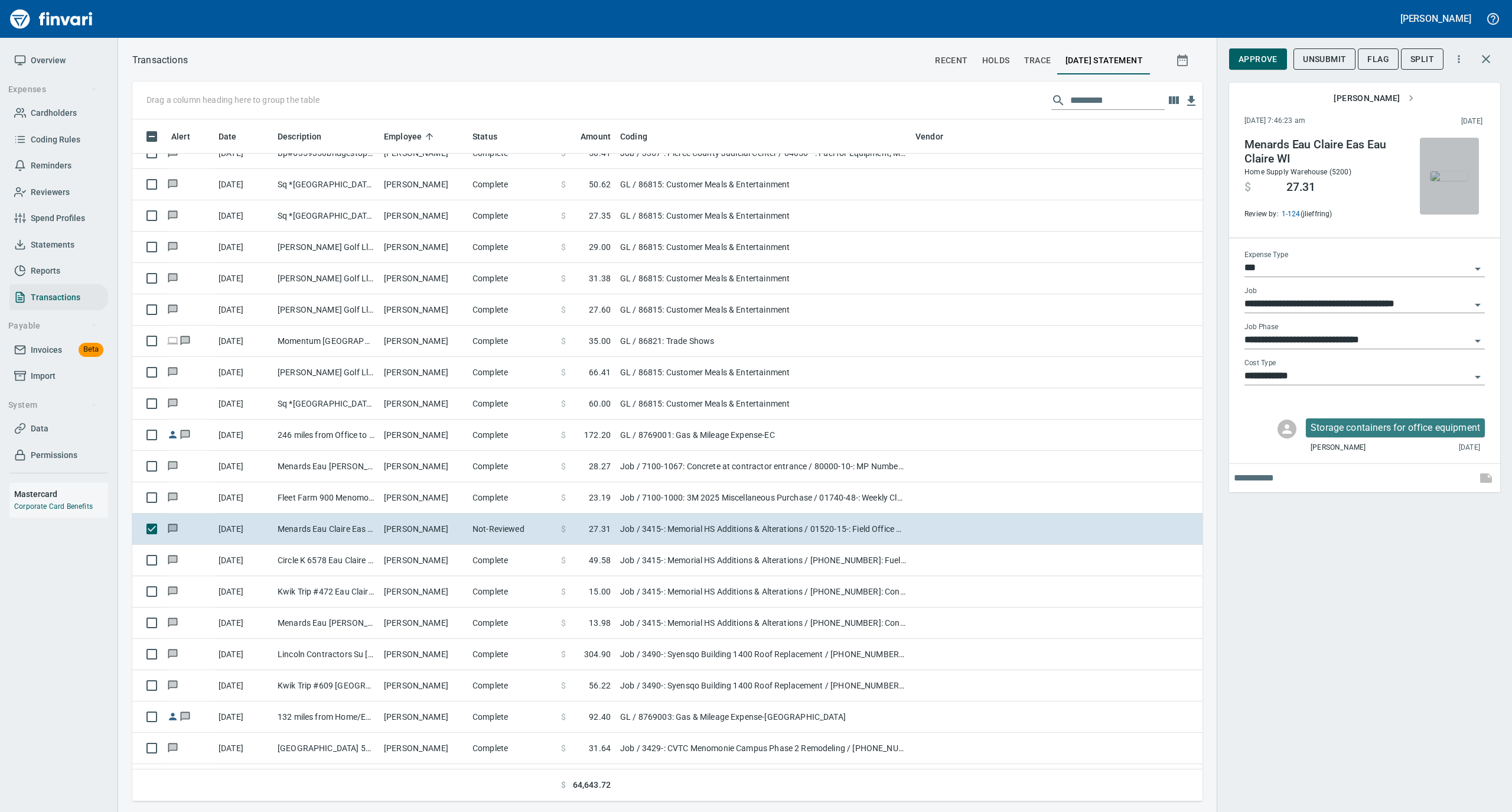
click at [1452, 172] on img "button" at bounding box center [1449, 176] width 38 height 10
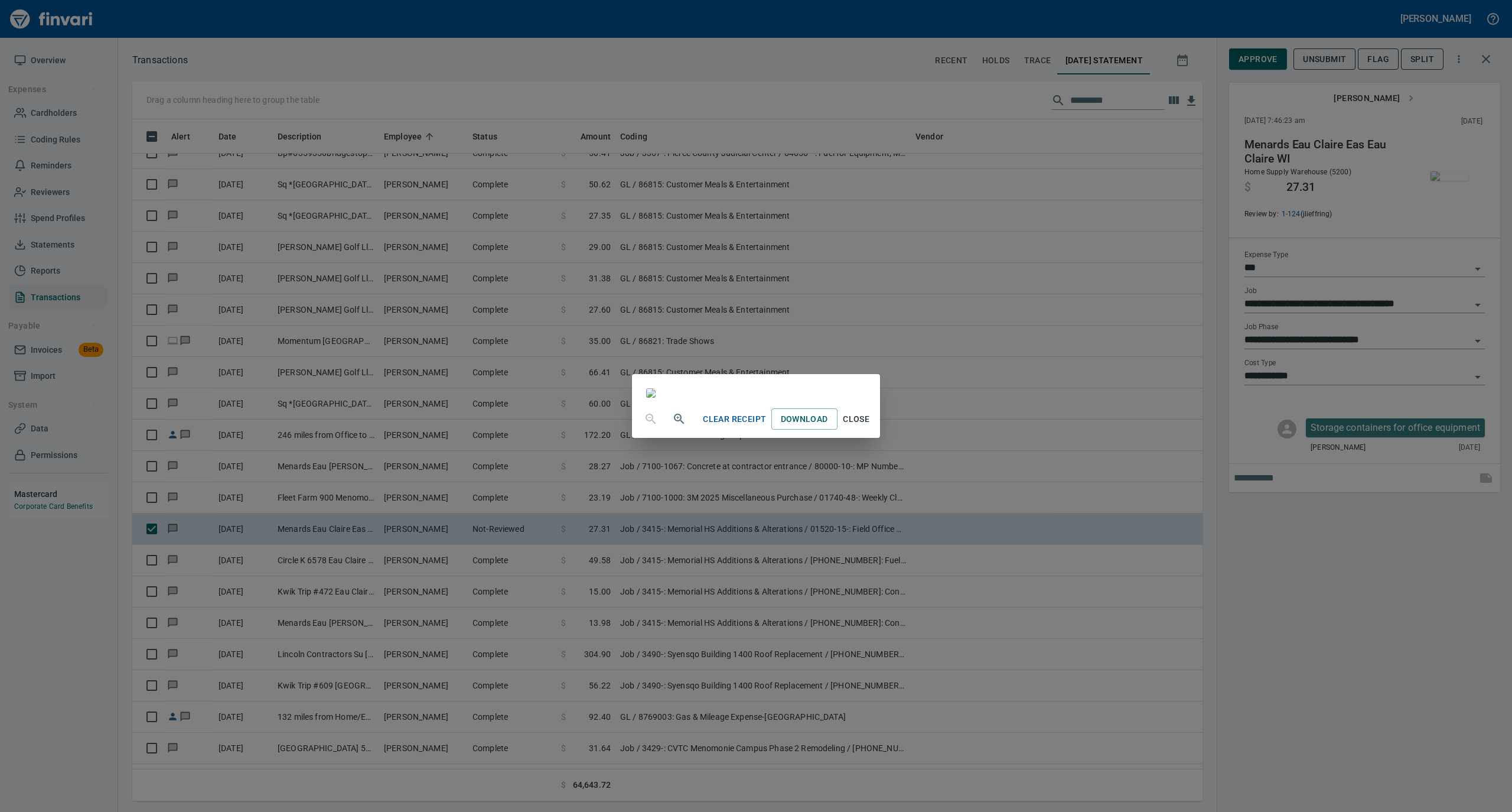
click at [870, 427] on span "Close" at bounding box center [856, 419] width 28 height 14
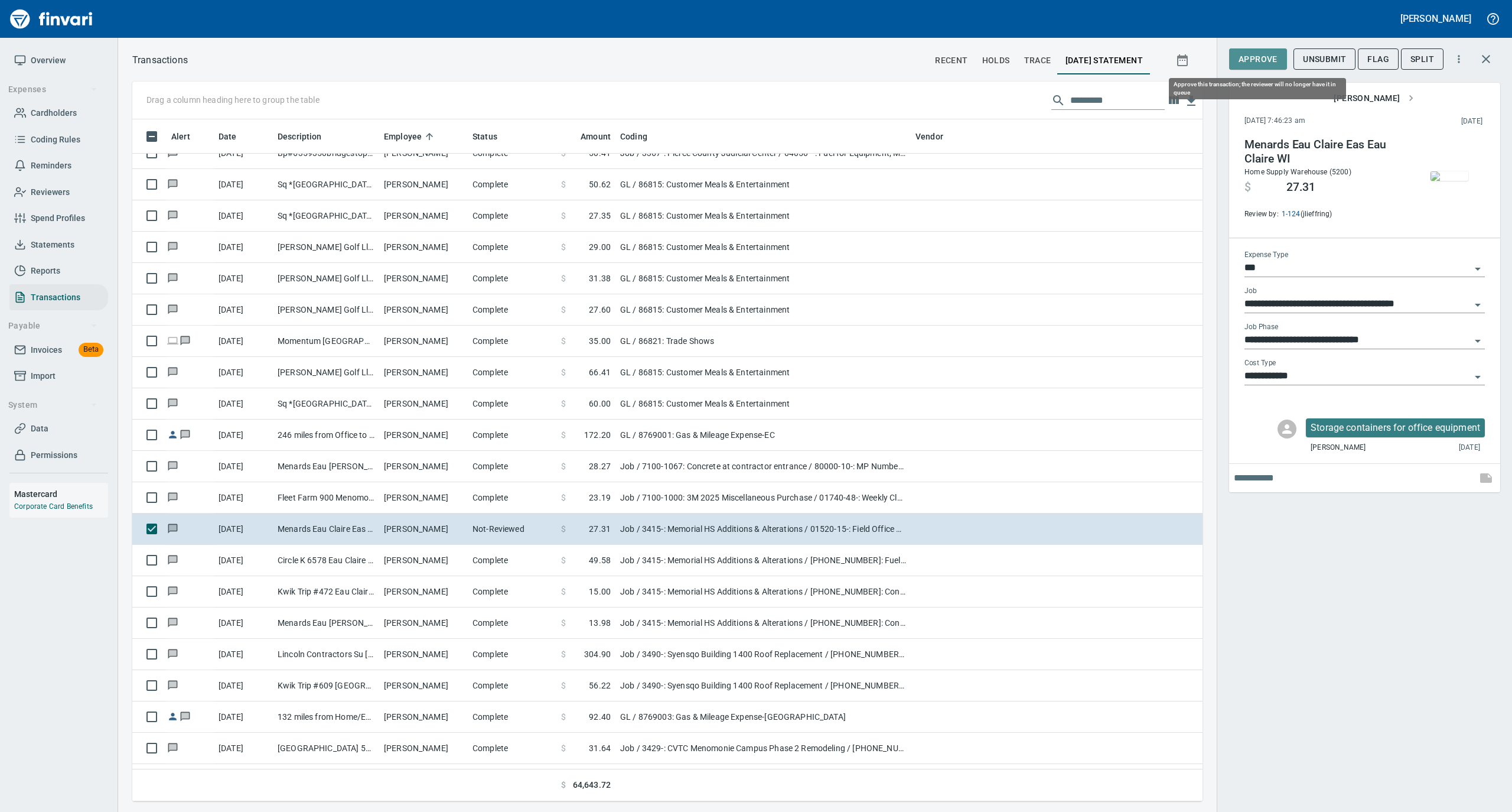
click at [1246, 59] on span "Approve" at bounding box center [1258, 59] width 39 height 14
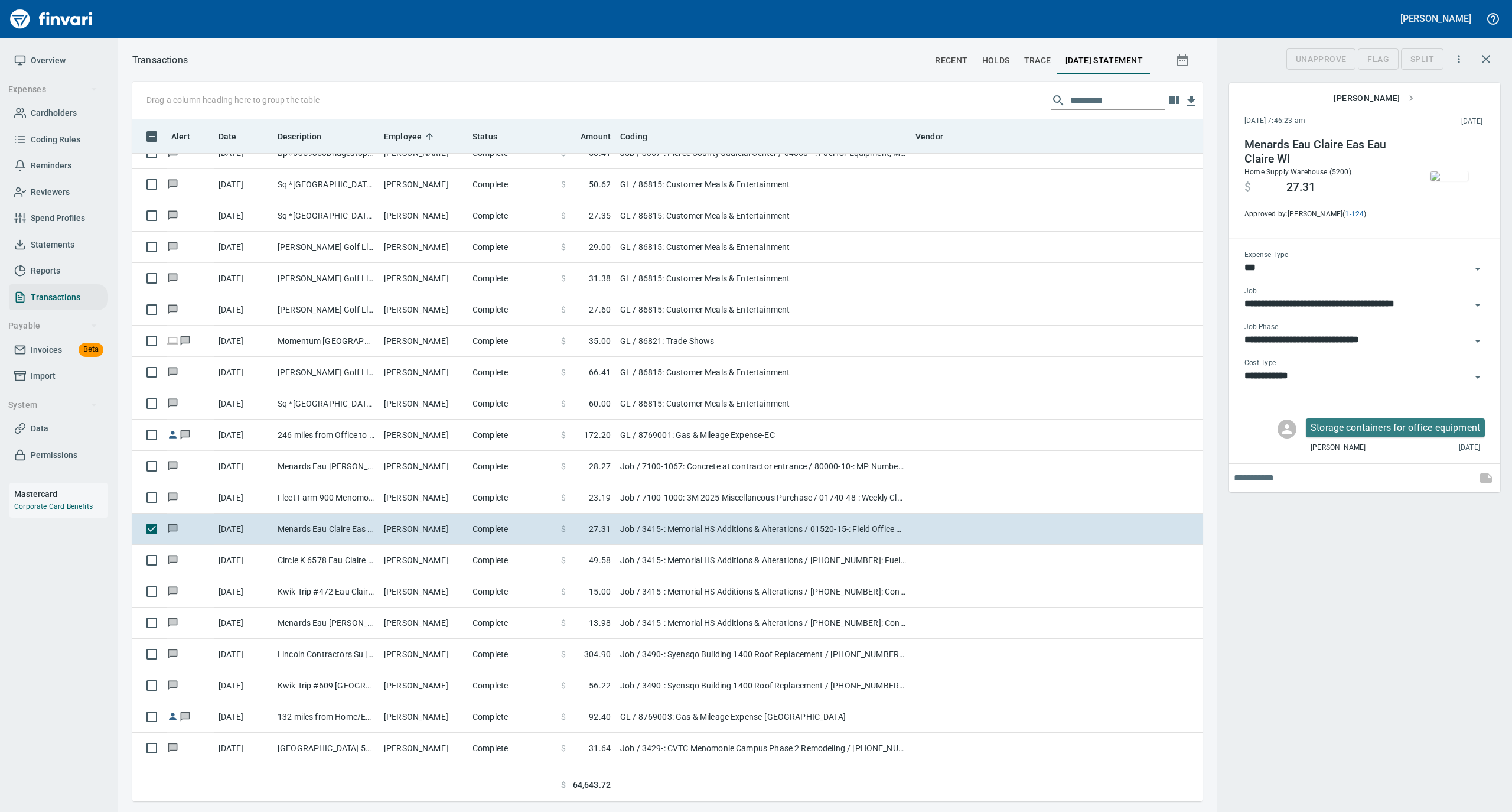
scroll to position [670, 1047]
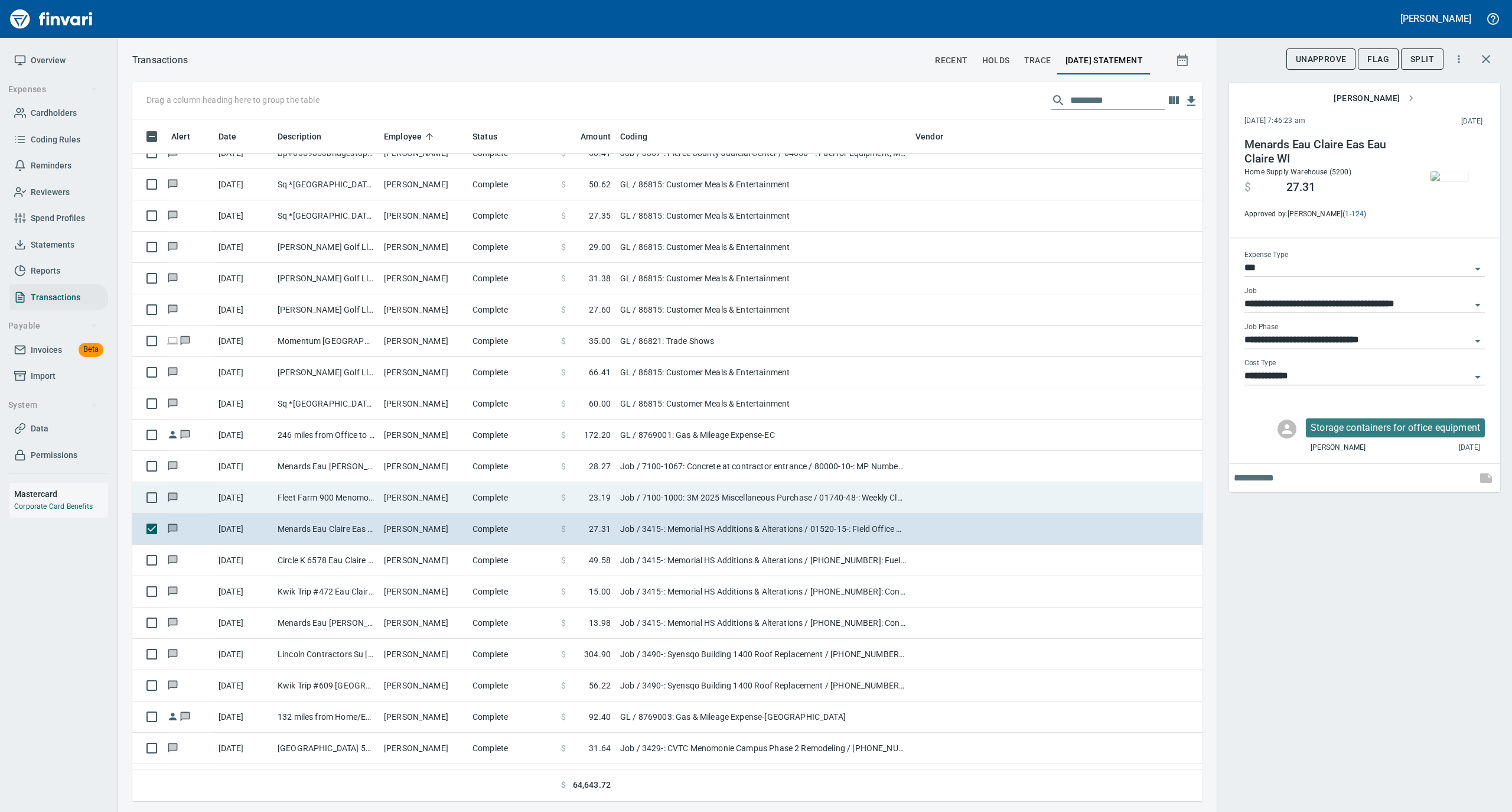
click at [428, 495] on td "[PERSON_NAME]" at bounding box center [423, 498] width 89 height 31
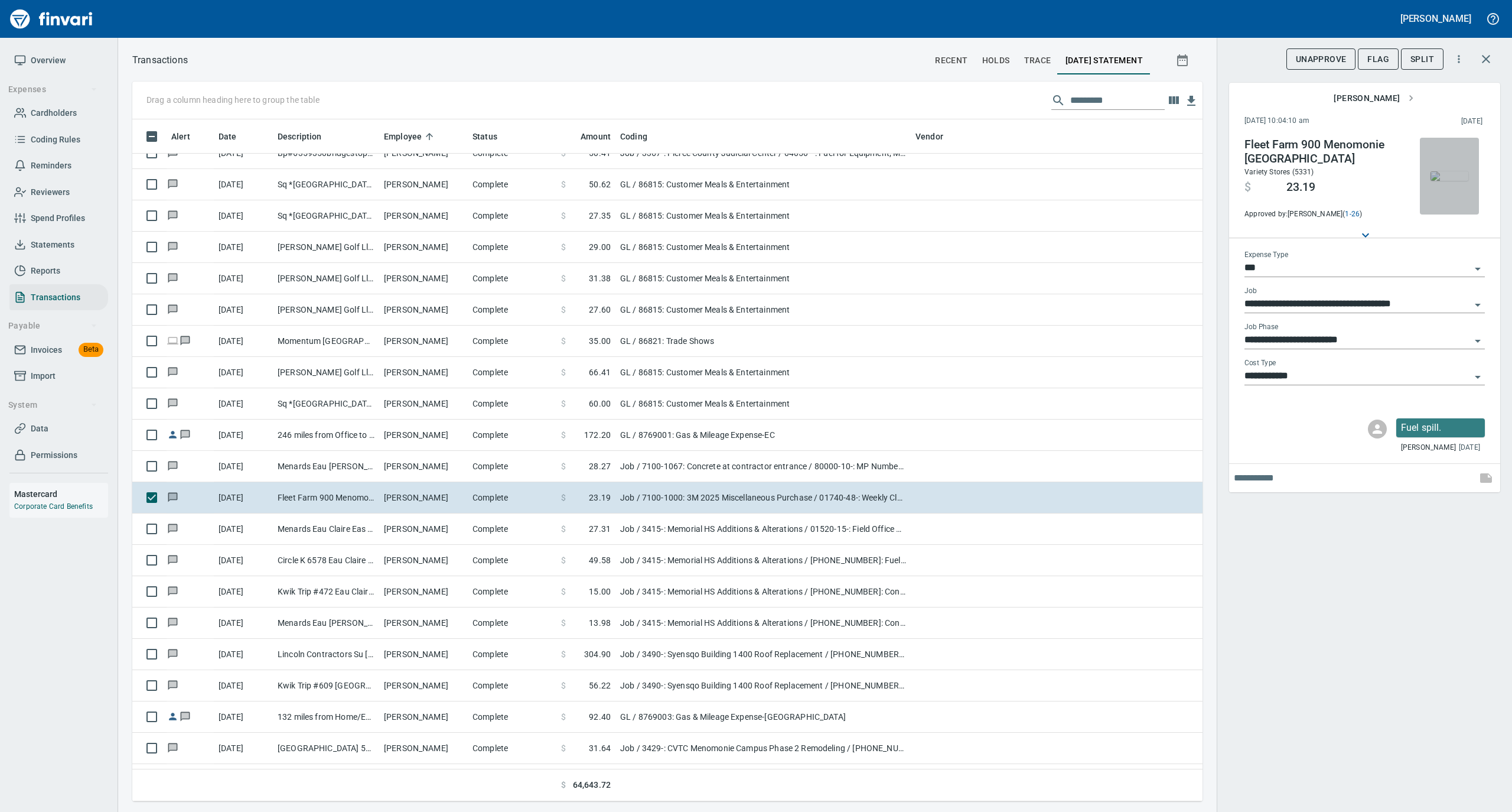
click at [1452, 175] on img "button" at bounding box center [1449, 176] width 38 height 10
click at [1455, 178] on img "button" at bounding box center [1449, 176] width 38 height 10
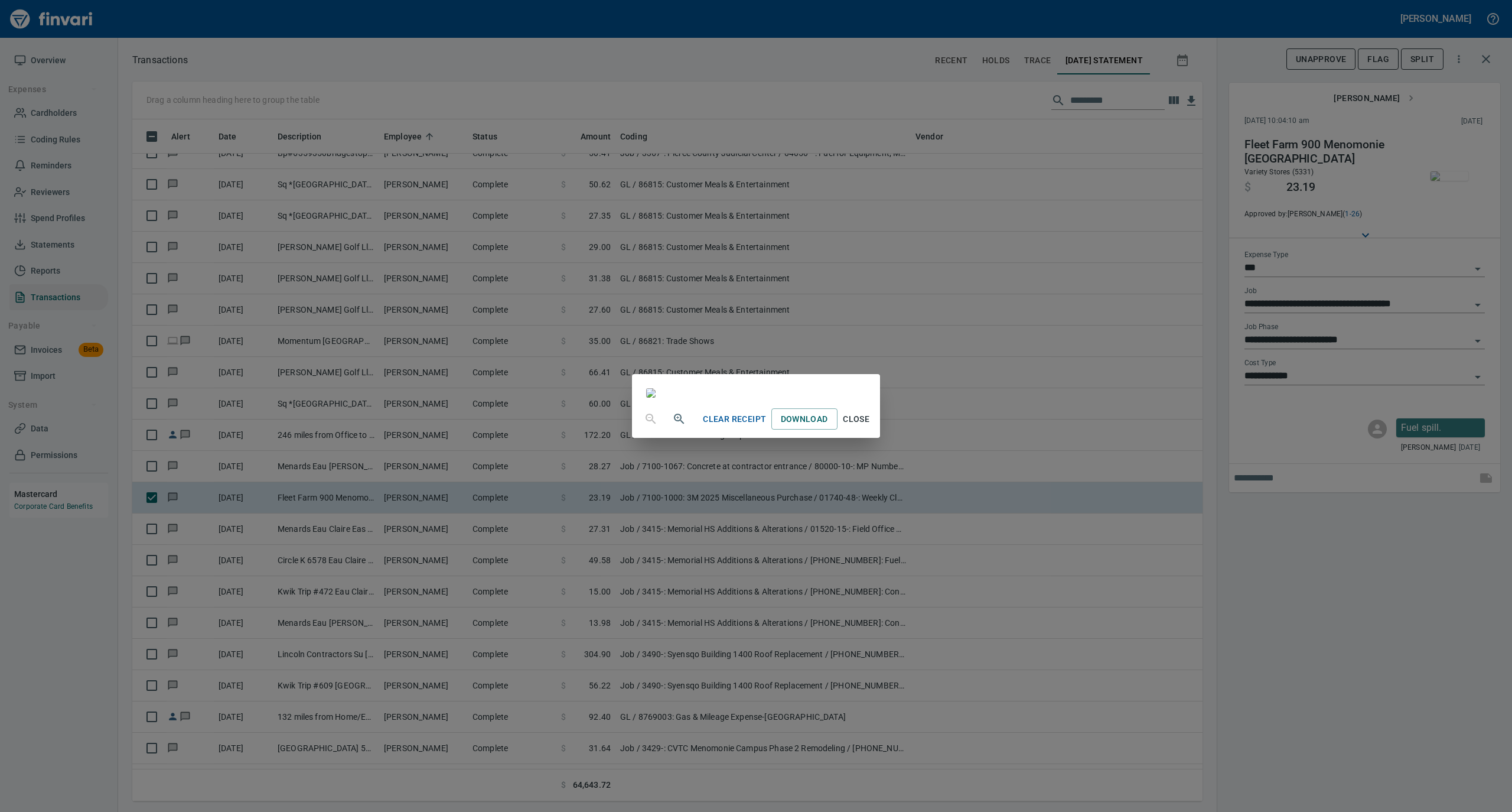
click at [870, 427] on span "Close" at bounding box center [856, 419] width 28 height 14
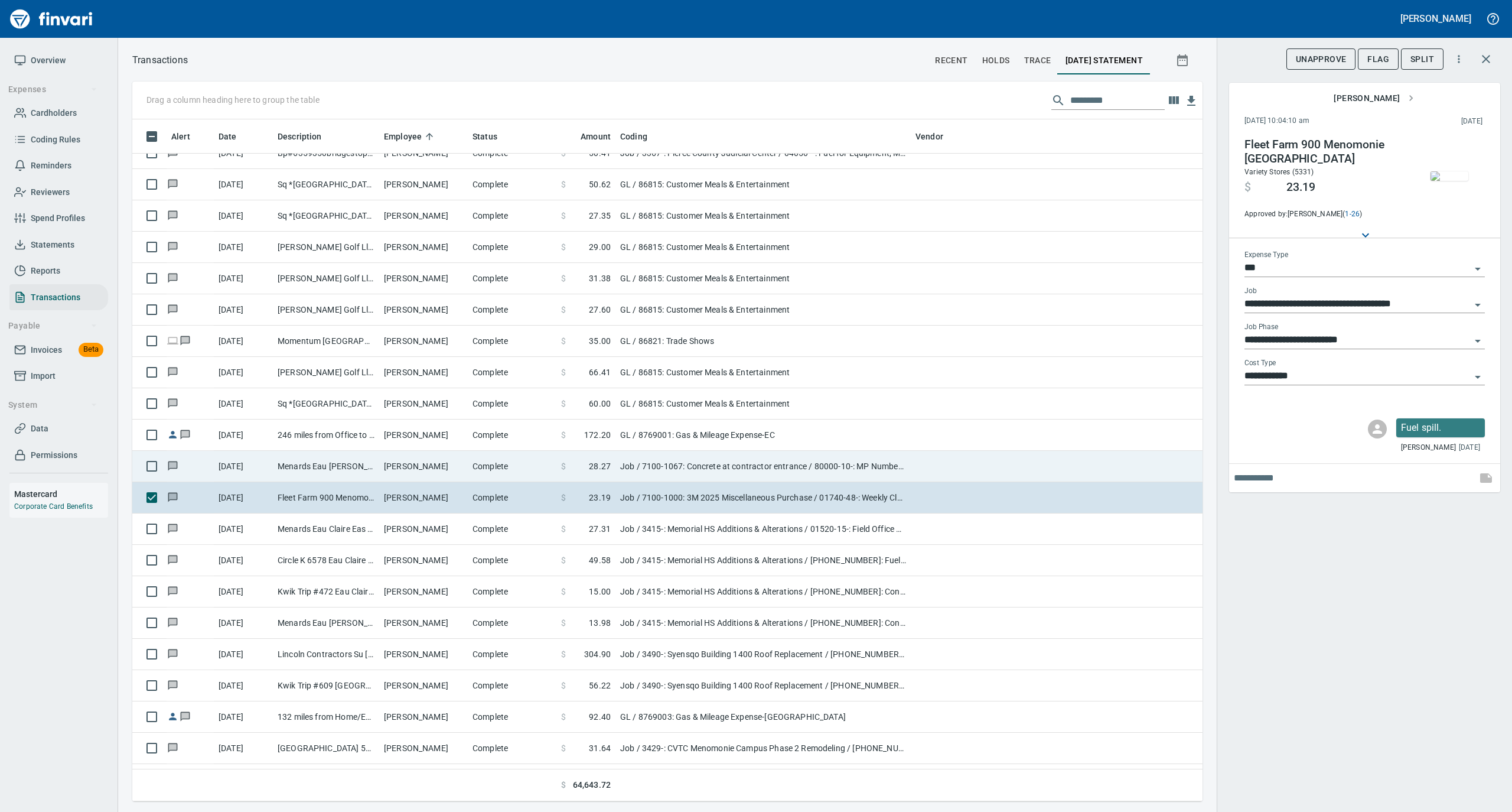
click at [530, 462] on td "Complete" at bounding box center [512, 466] width 89 height 31
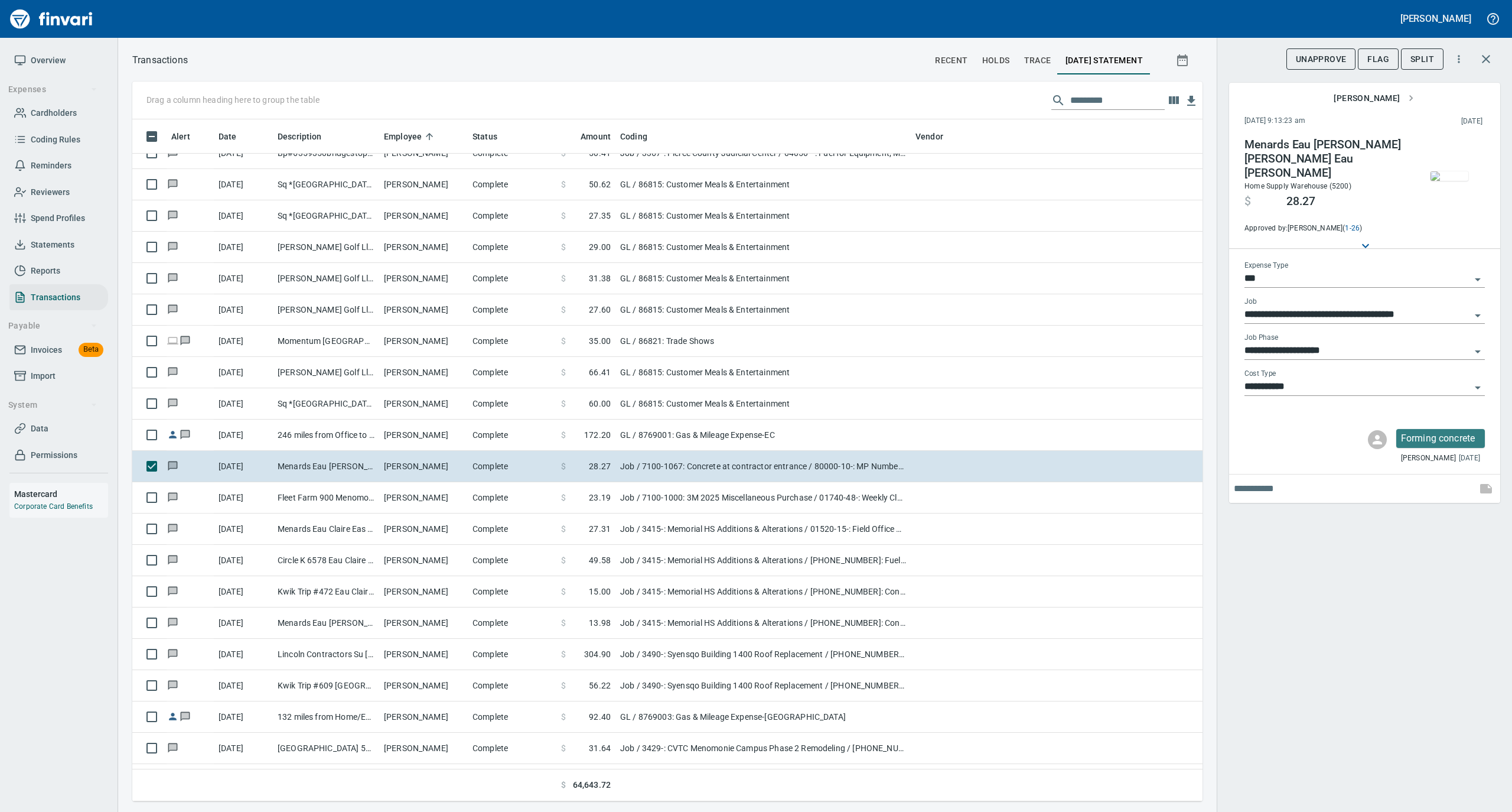
click at [1450, 178] on img "button" at bounding box center [1449, 176] width 38 height 10
click at [1446, 172] on img "button" at bounding box center [1449, 176] width 38 height 10
click at [1451, 181] on img "button" at bounding box center [1449, 176] width 38 height 10
click at [1455, 181] on img "button" at bounding box center [1449, 176] width 38 height 10
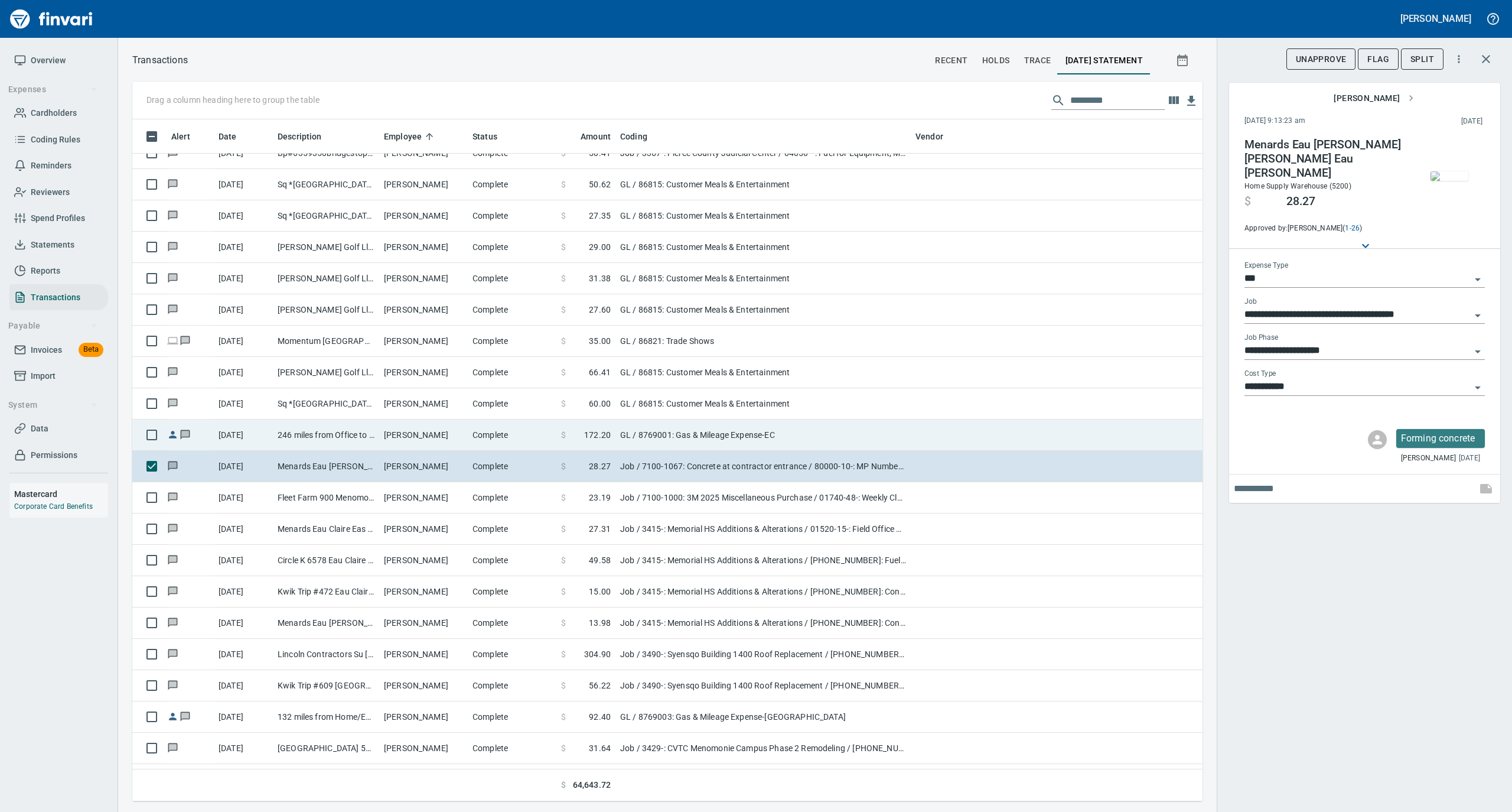
click at [480, 434] on td "Complete" at bounding box center [512, 435] width 89 height 31
type input "**"
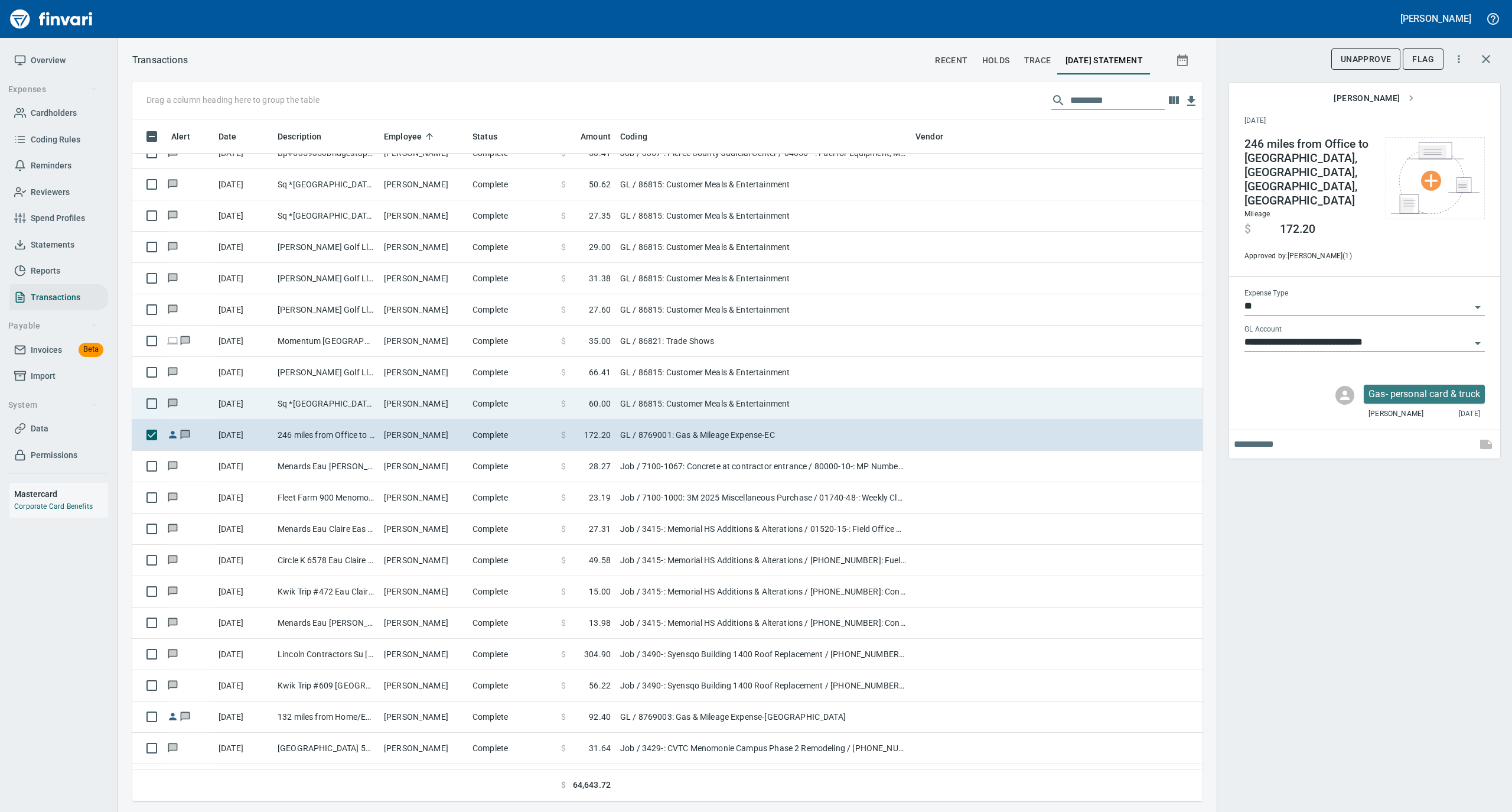
click at [485, 403] on td "Complete" at bounding box center [512, 404] width 89 height 31
type input "**********"
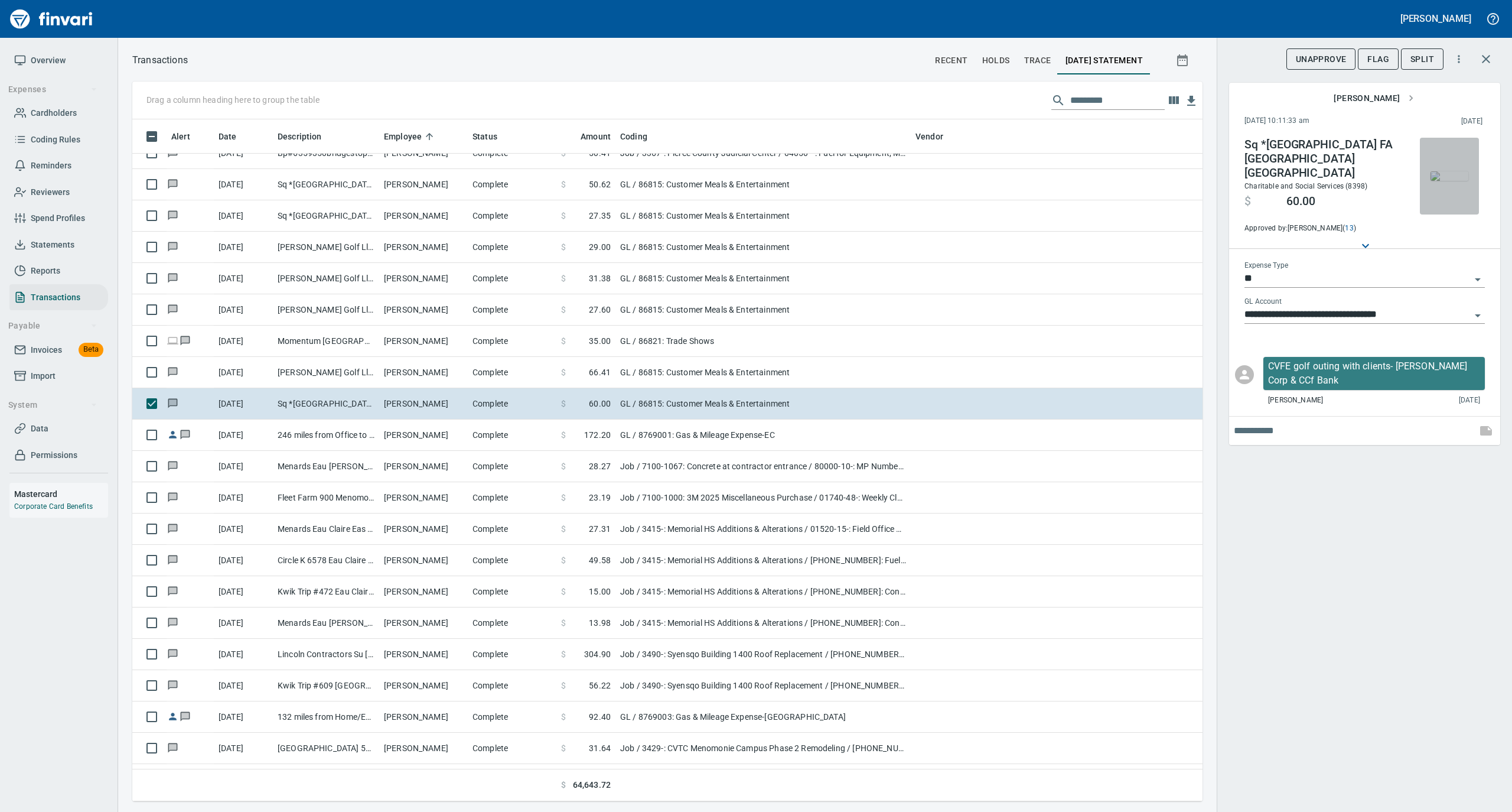
click at [1449, 172] on img "button" at bounding box center [1449, 176] width 38 height 10
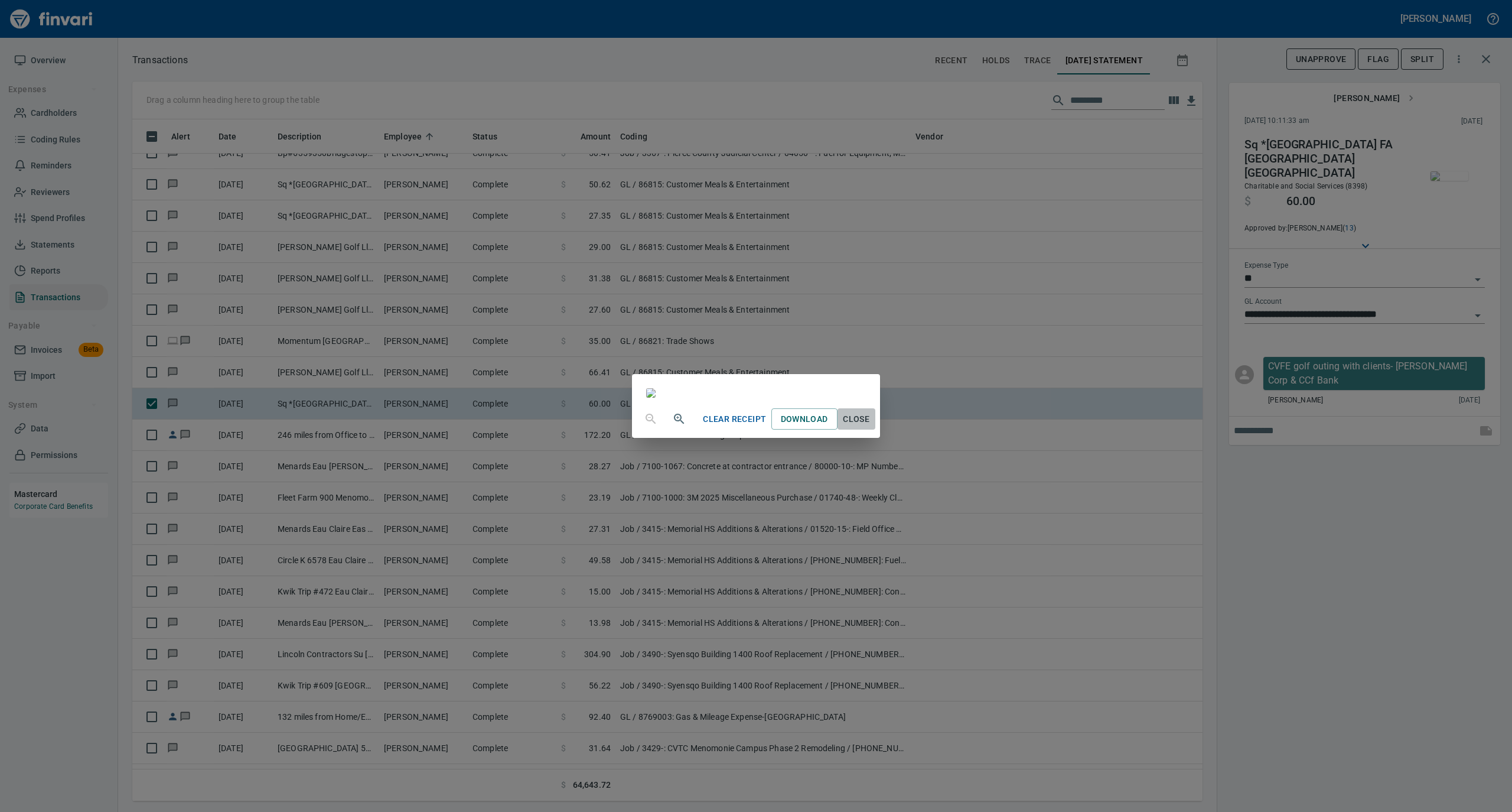
click at [870, 427] on span "Close" at bounding box center [856, 419] width 28 height 14
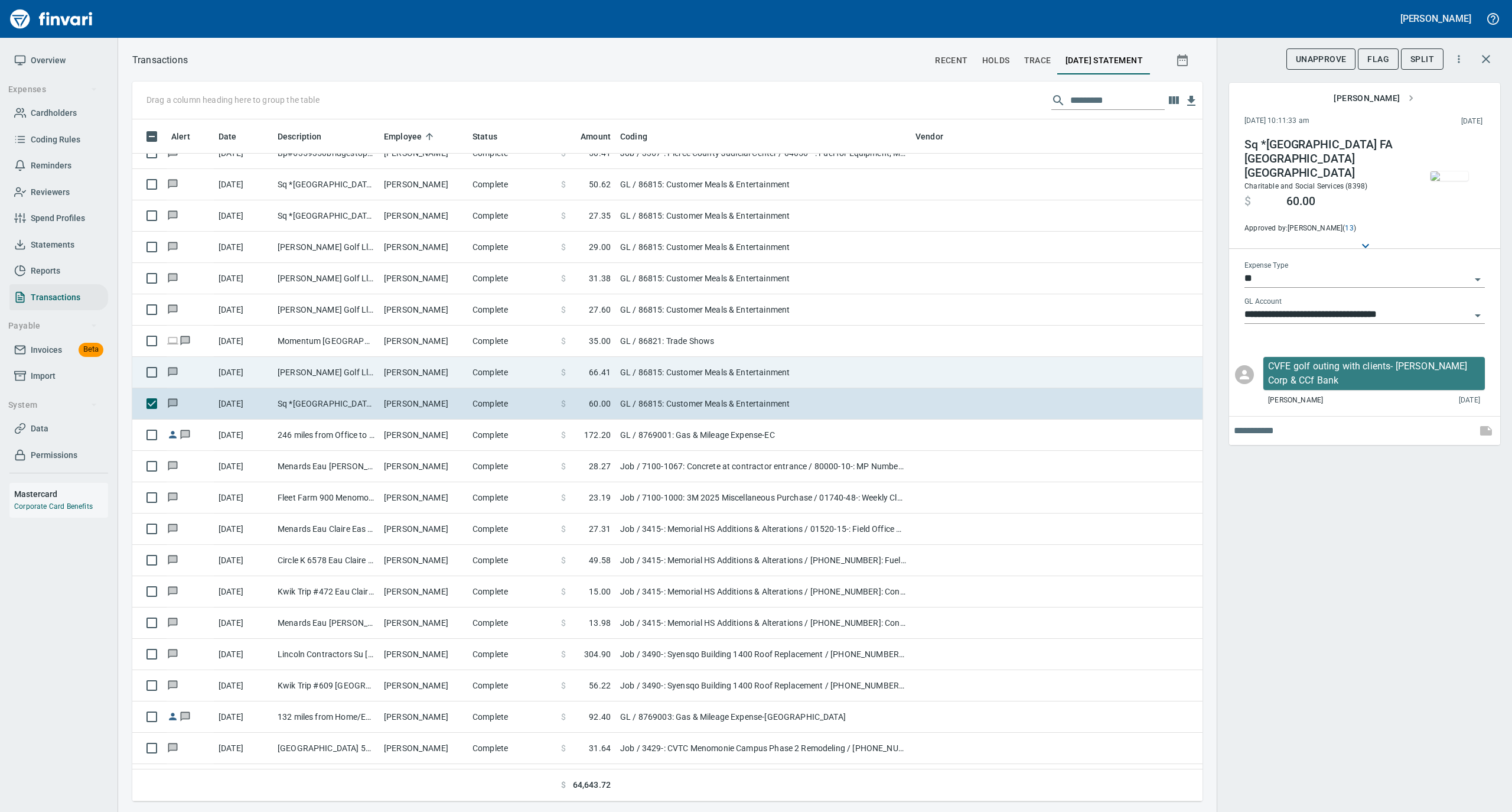
click at [405, 370] on td "[PERSON_NAME]" at bounding box center [423, 373] width 89 height 31
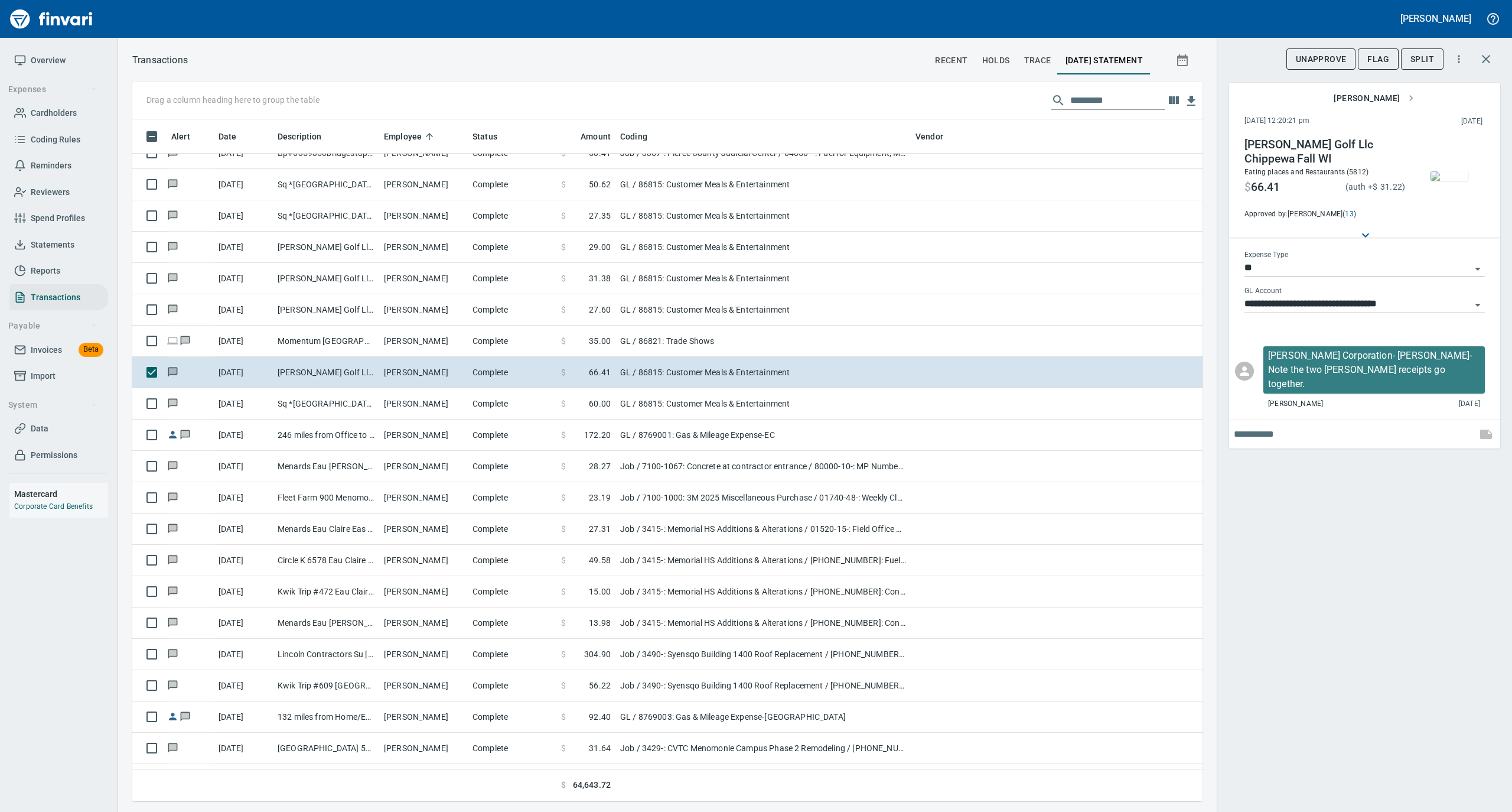
click at [1445, 175] on img "button" at bounding box center [1449, 176] width 38 height 10
click at [1452, 172] on img "button" at bounding box center [1449, 176] width 38 height 10
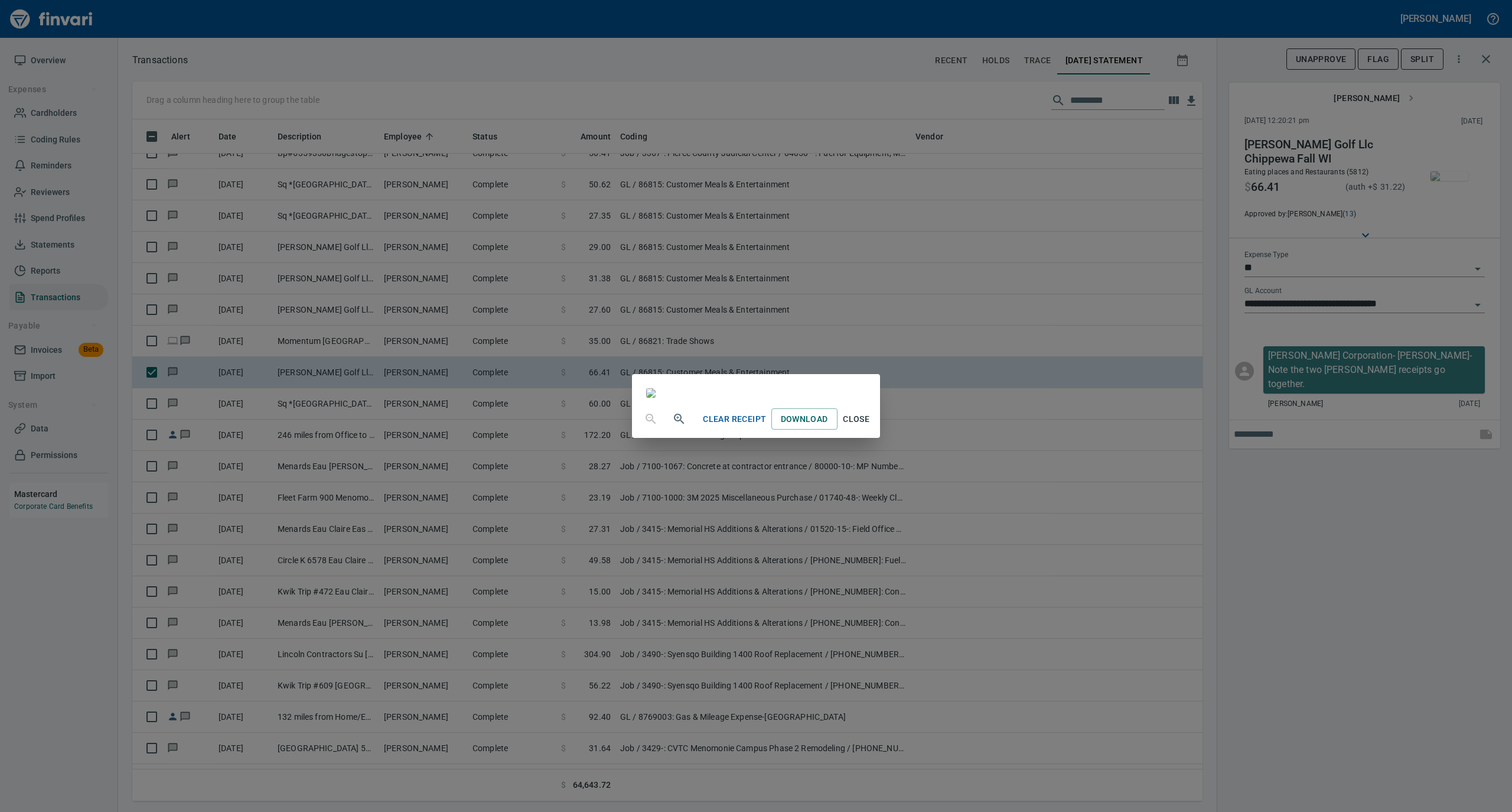
click at [870, 427] on span "Close" at bounding box center [856, 419] width 28 height 14
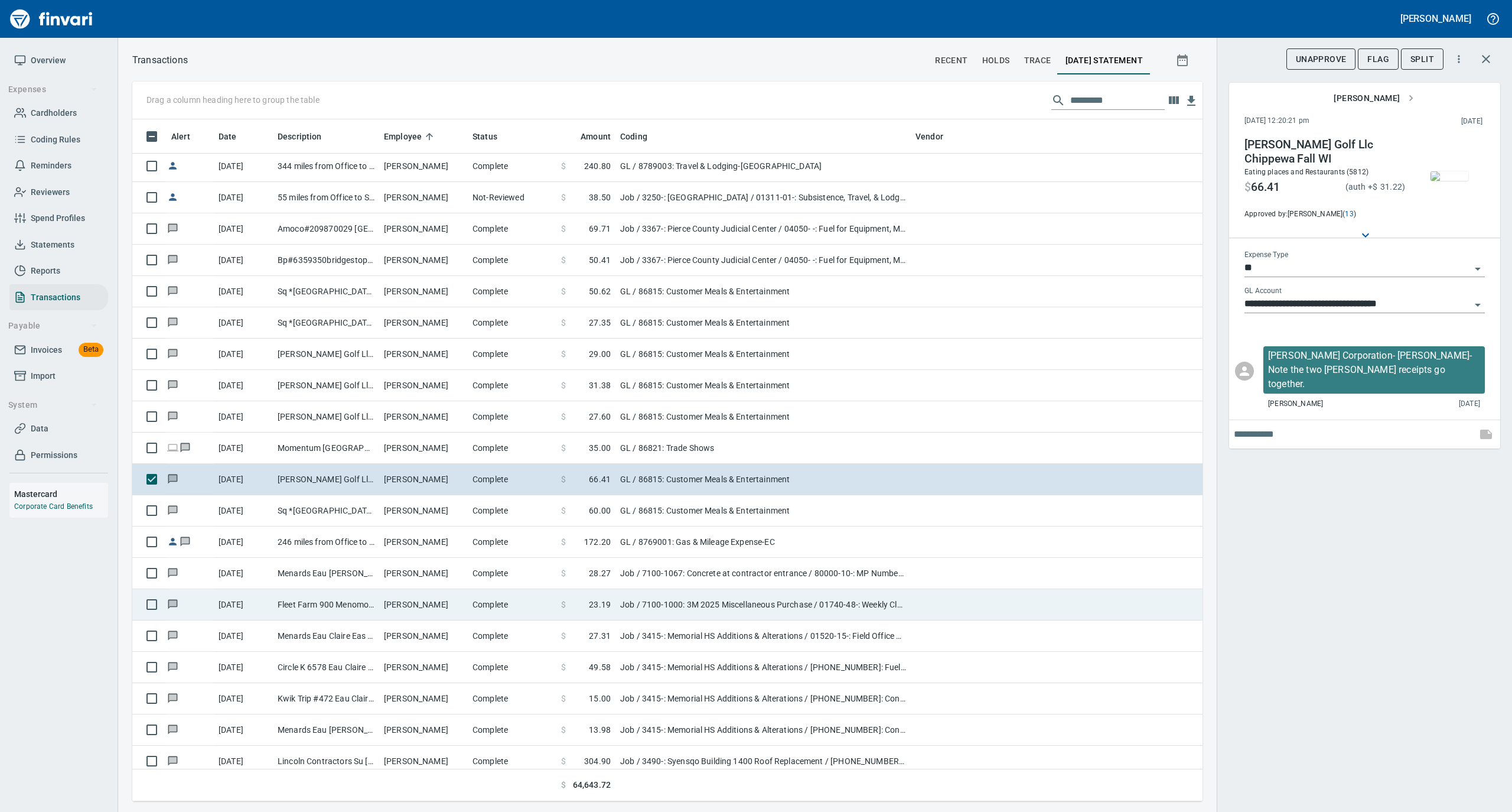
scroll to position [7168, 0]
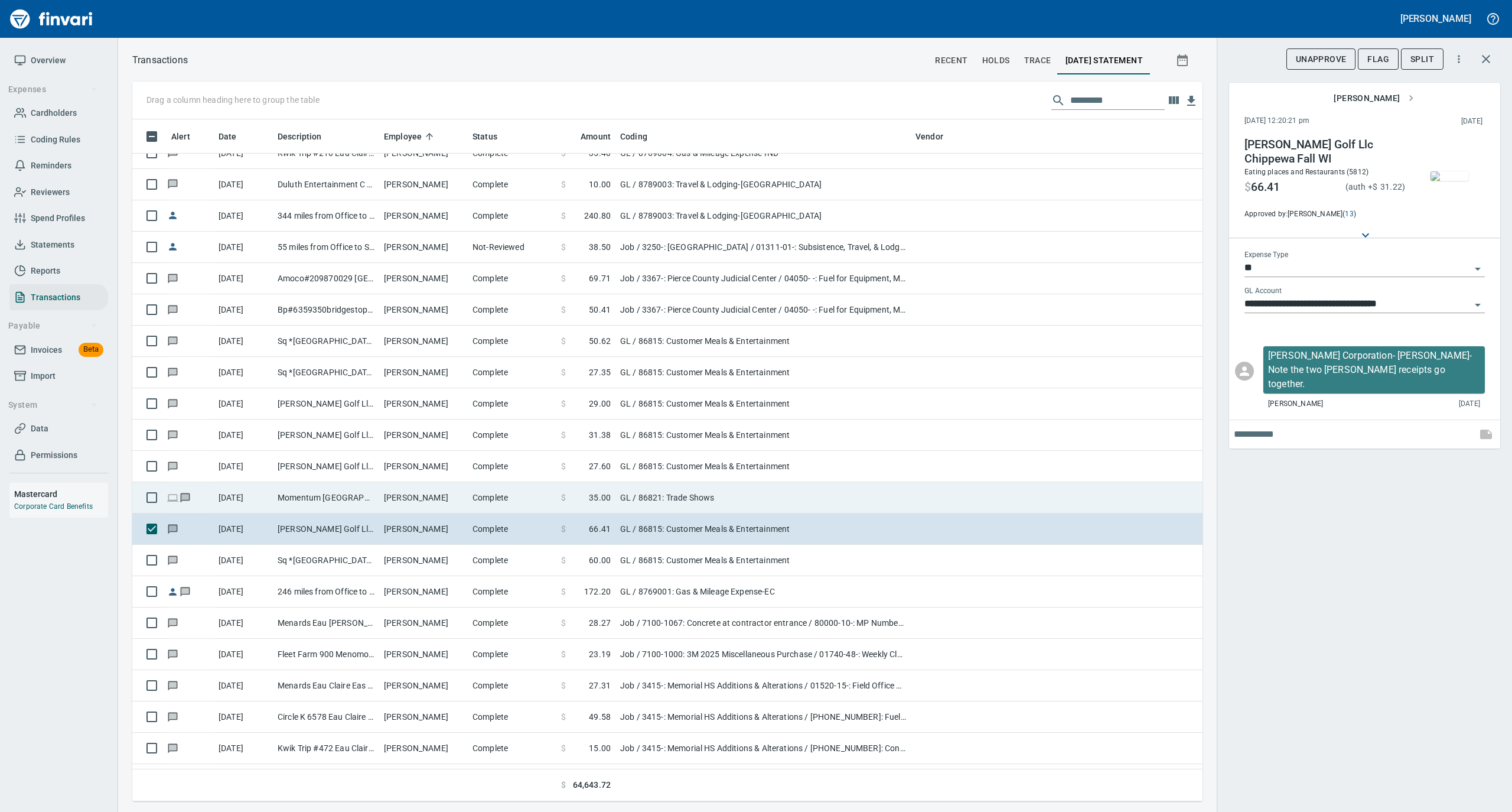
click at [442, 506] on td "[PERSON_NAME]" at bounding box center [423, 498] width 89 height 31
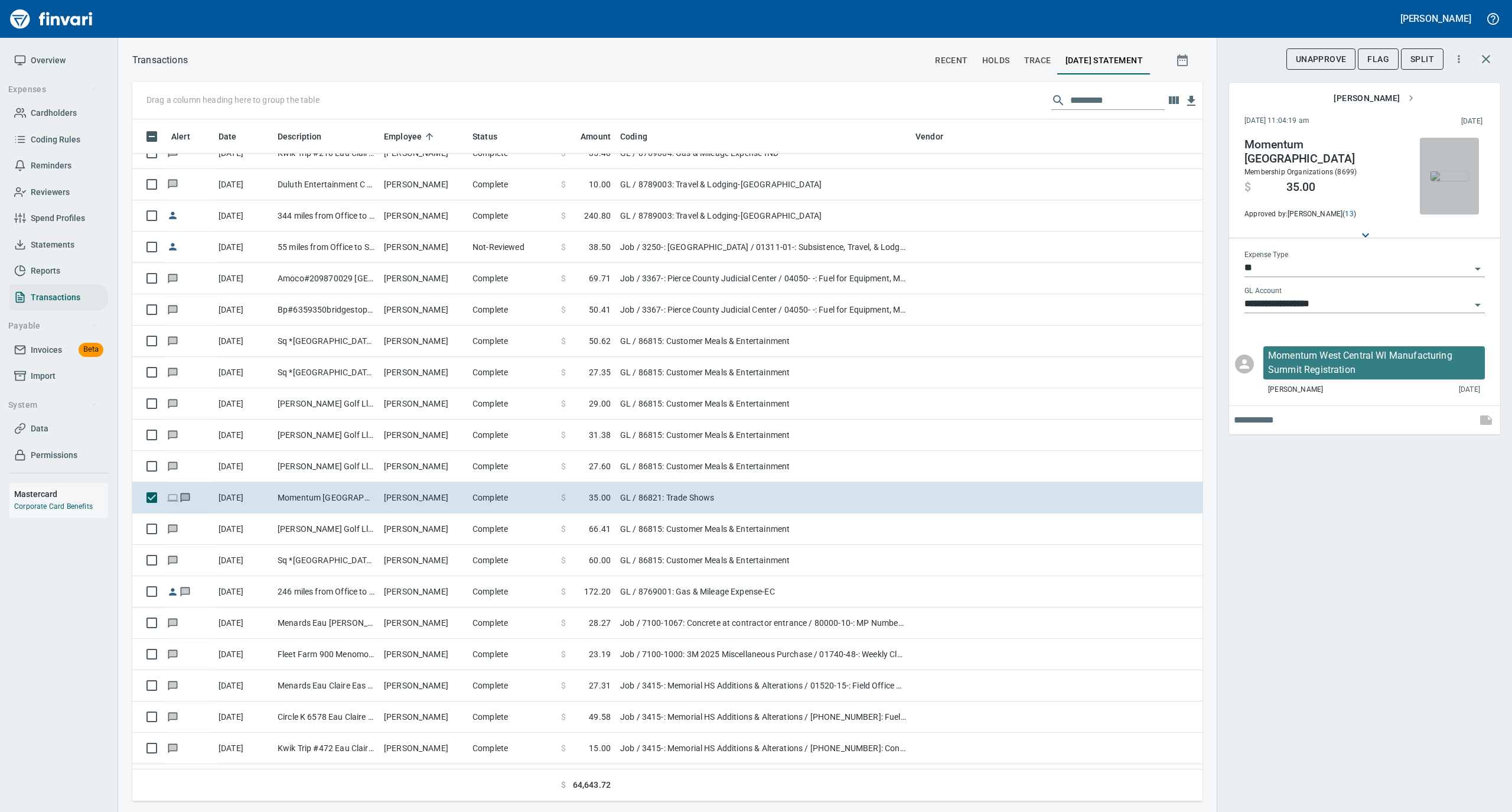
click at [1456, 181] on img "button" at bounding box center [1449, 176] width 38 height 10
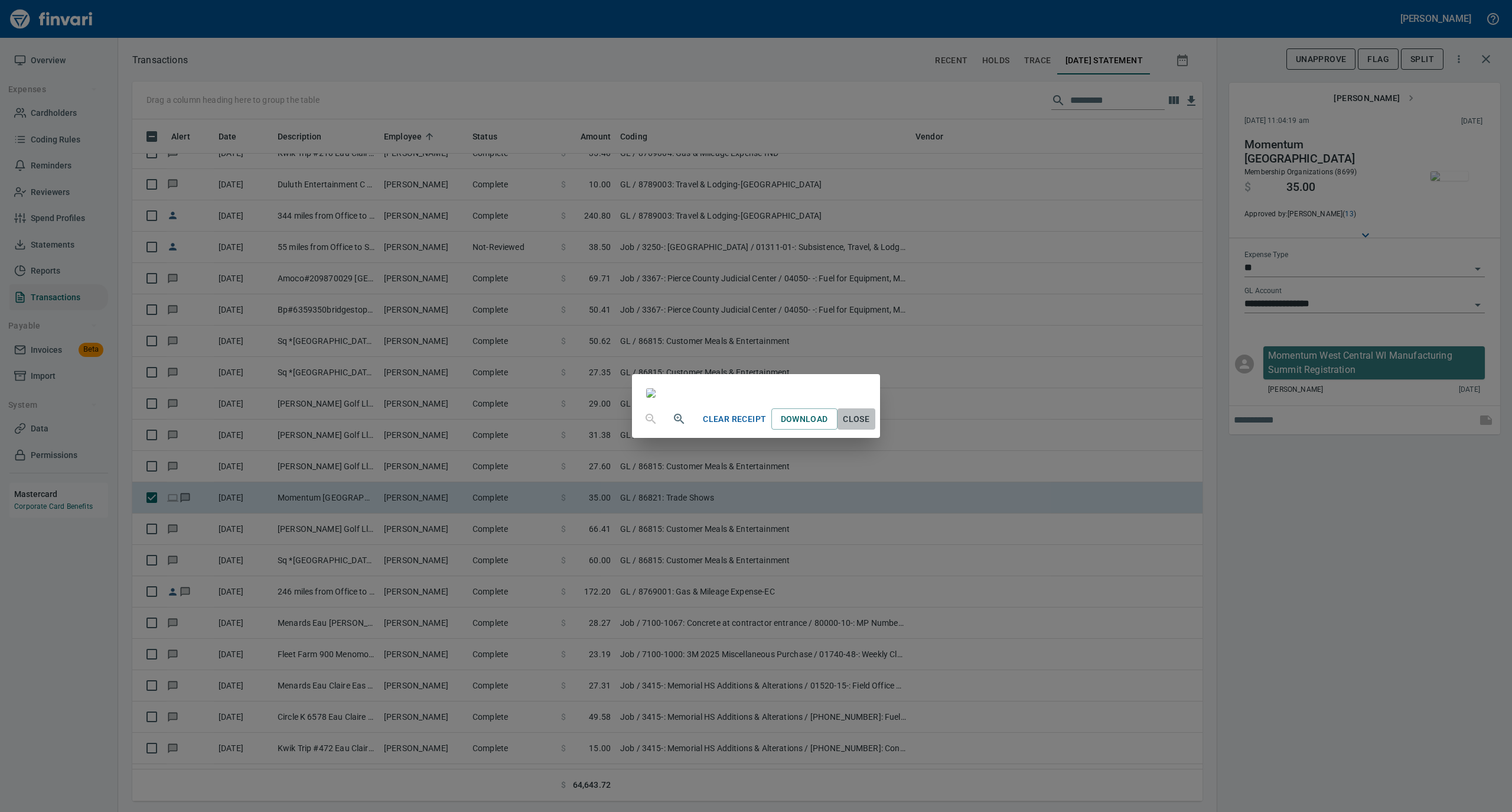
click at [870, 427] on span "Close" at bounding box center [856, 419] width 28 height 14
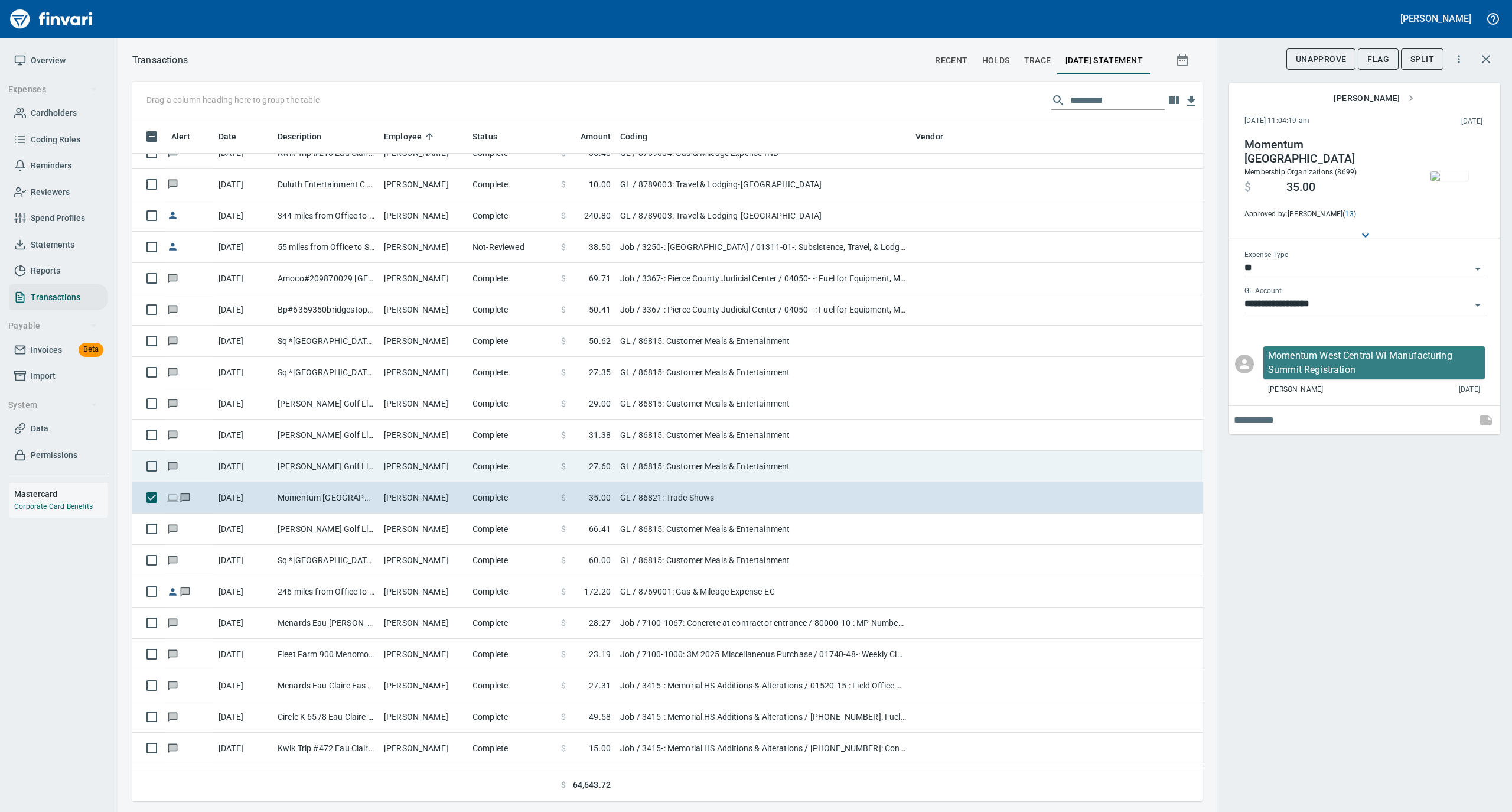
click at [457, 469] on td "[PERSON_NAME]" at bounding box center [423, 466] width 89 height 31
type input "**********"
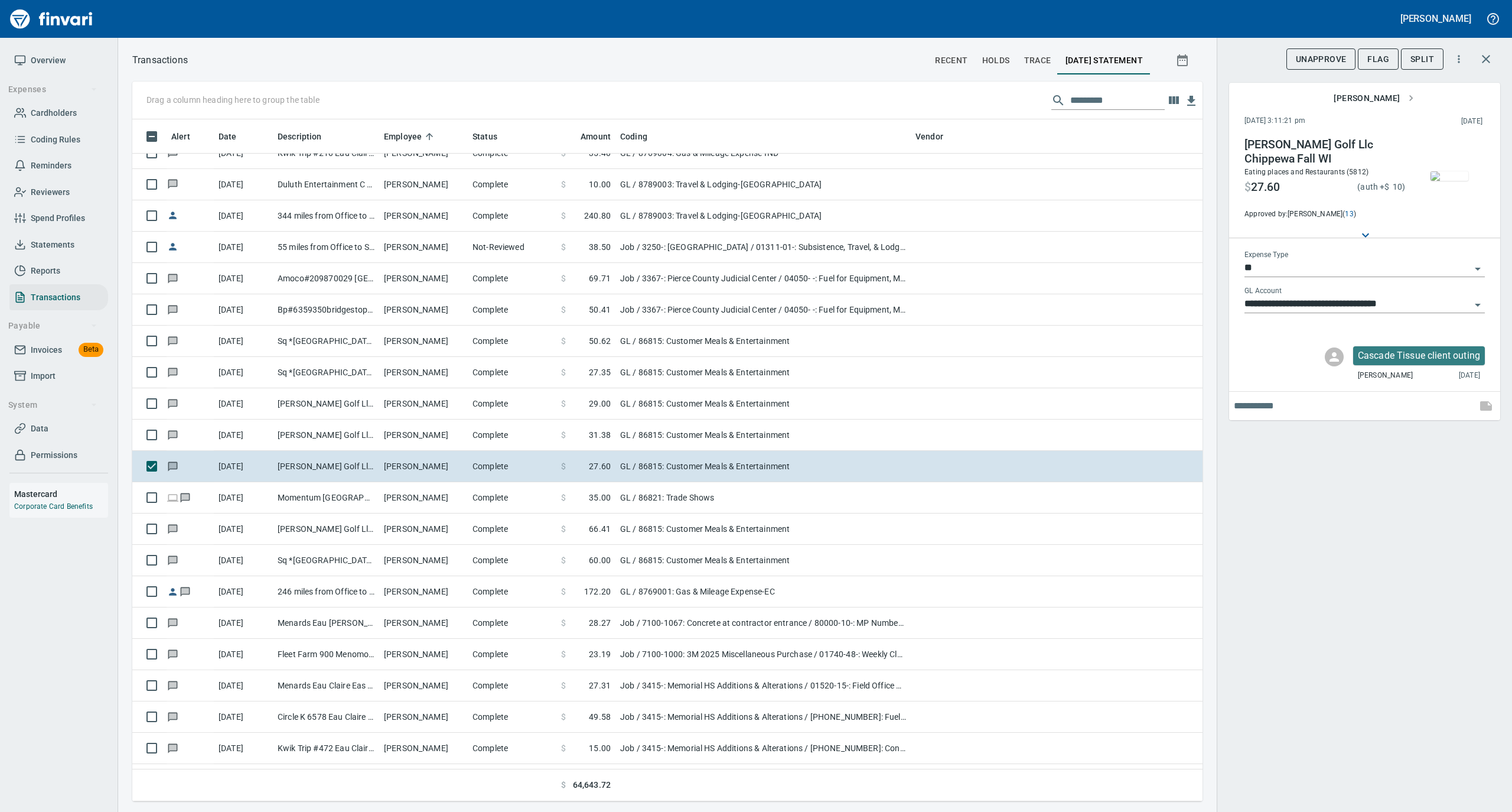
click at [1440, 181] on img "button" at bounding box center [1449, 176] width 38 height 10
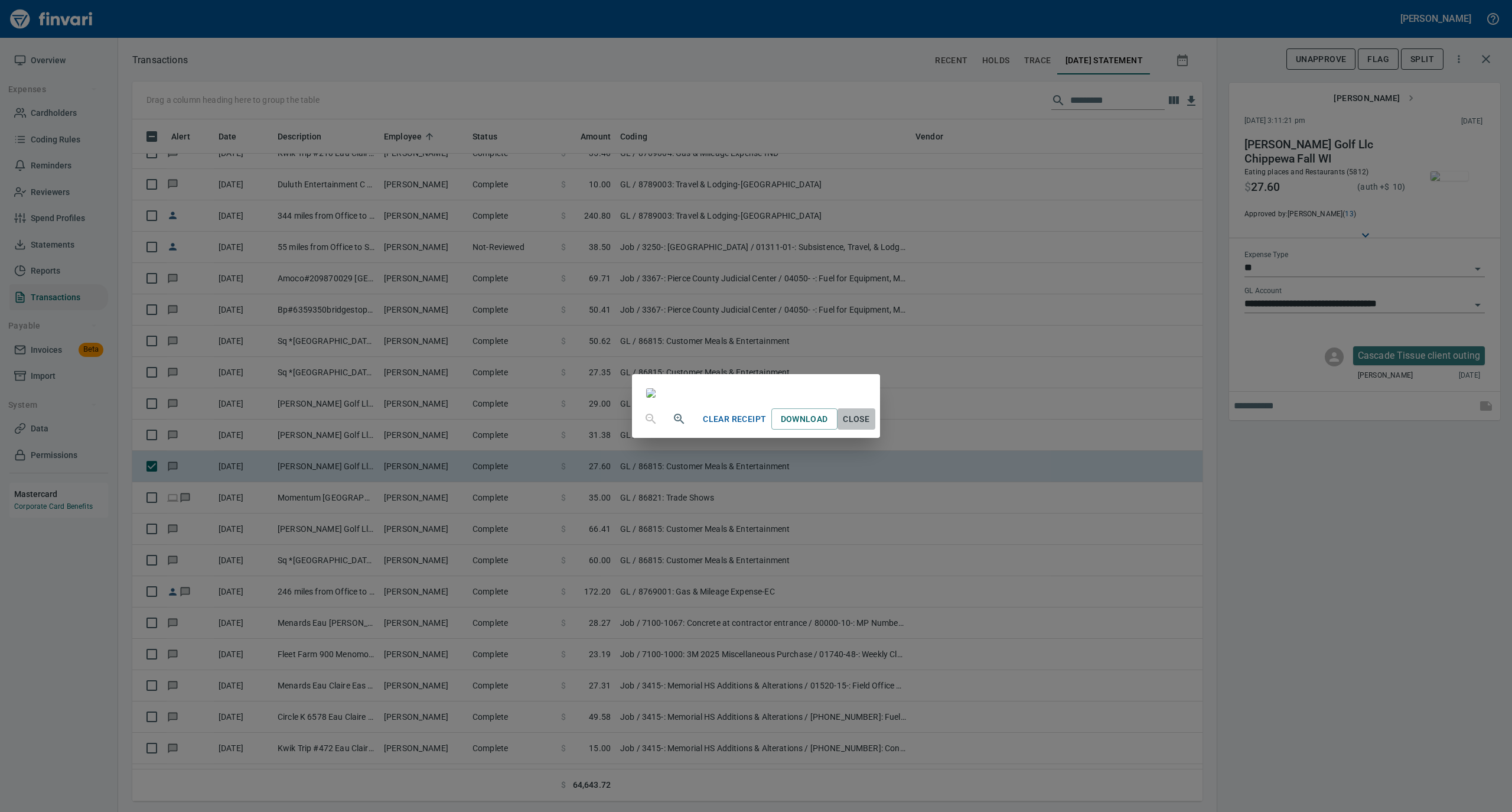
click at [870, 427] on span "Close" at bounding box center [856, 419] width 28 height 14
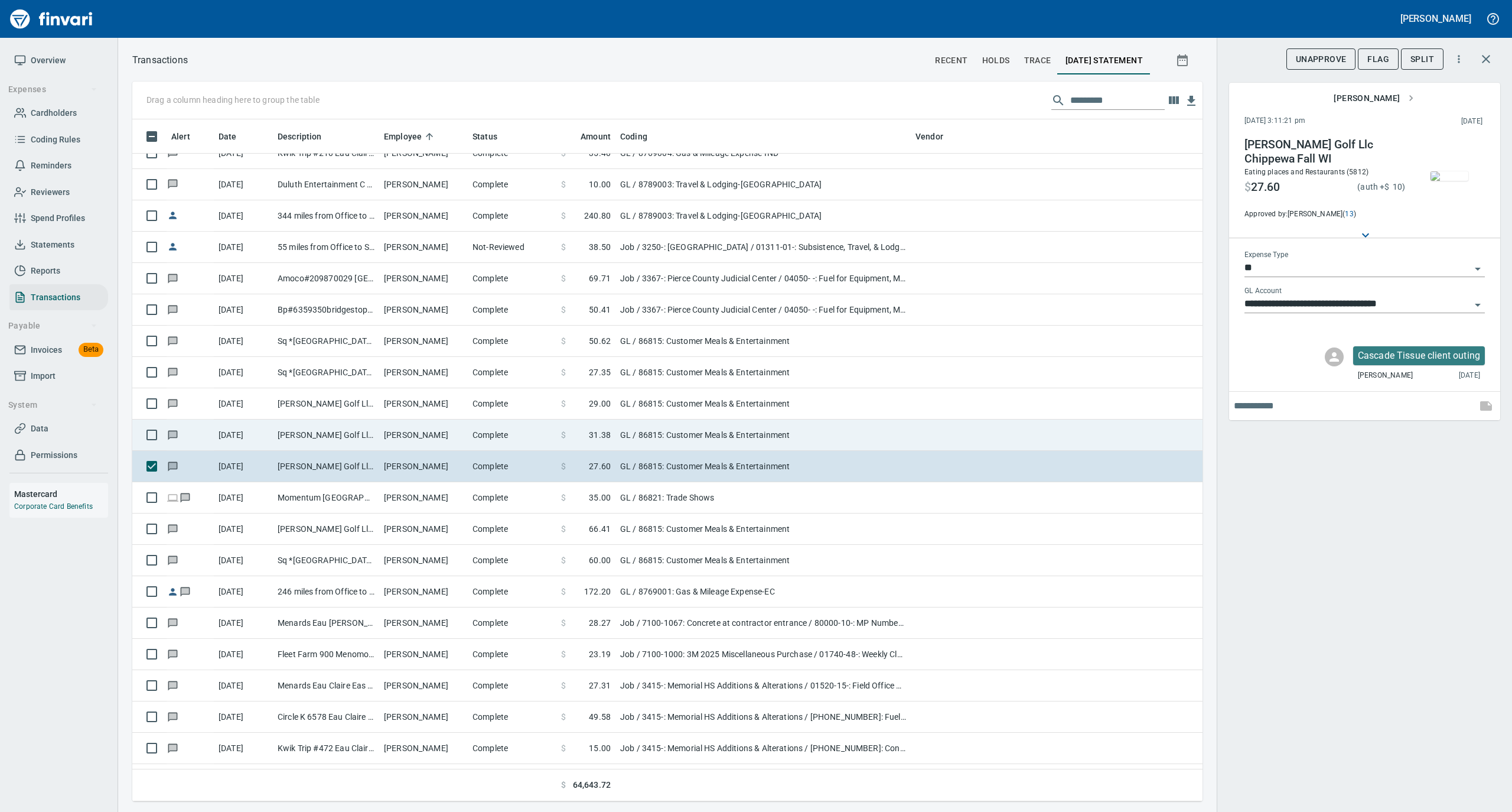
click at [428, 438] on td "[PERSON_NAME]" at bounding box center [423, 435] width 89 height 31
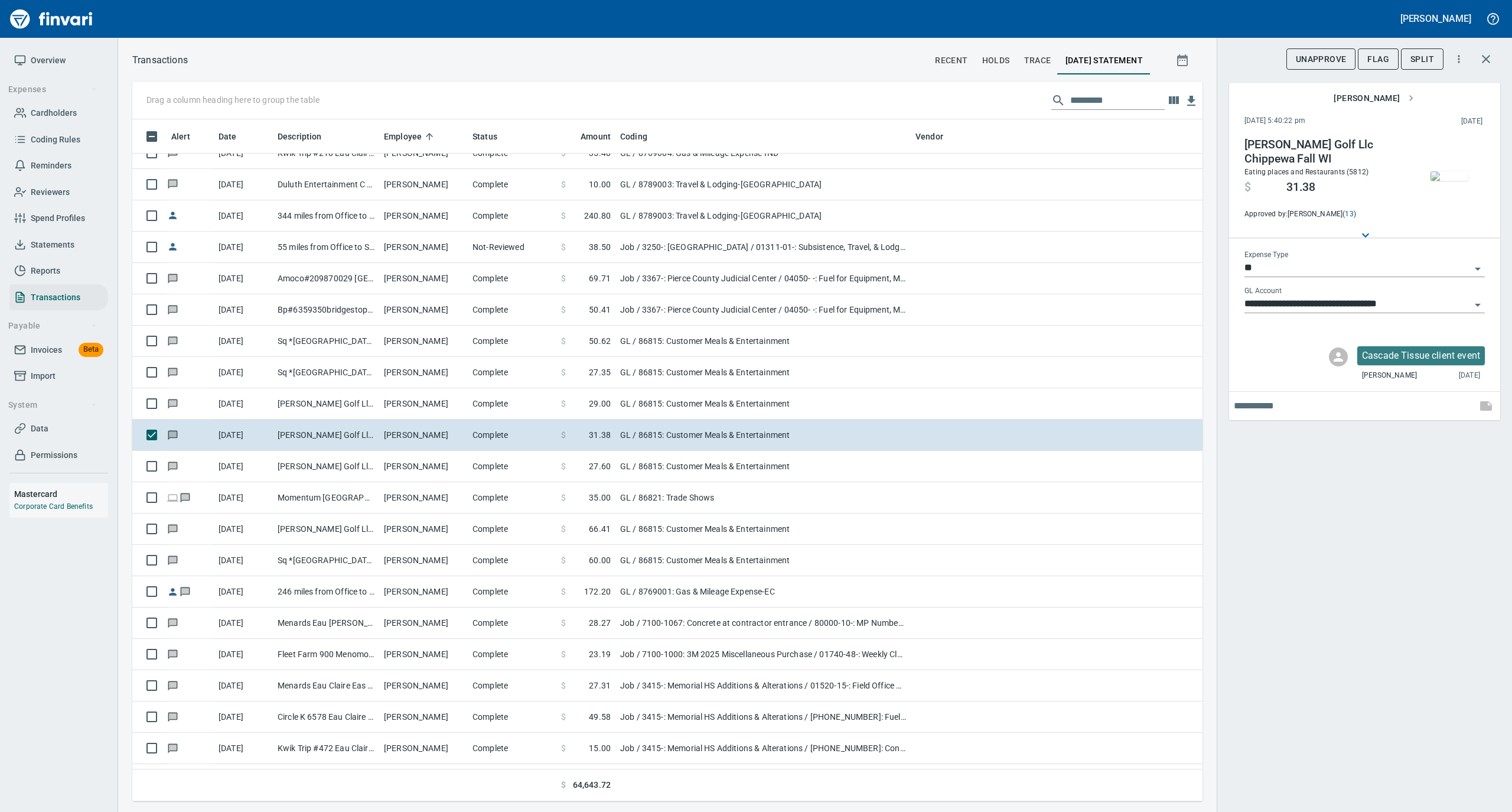
click at [1449, 181] on img "button" at bounding box center [1449, 176] width 38 height 10
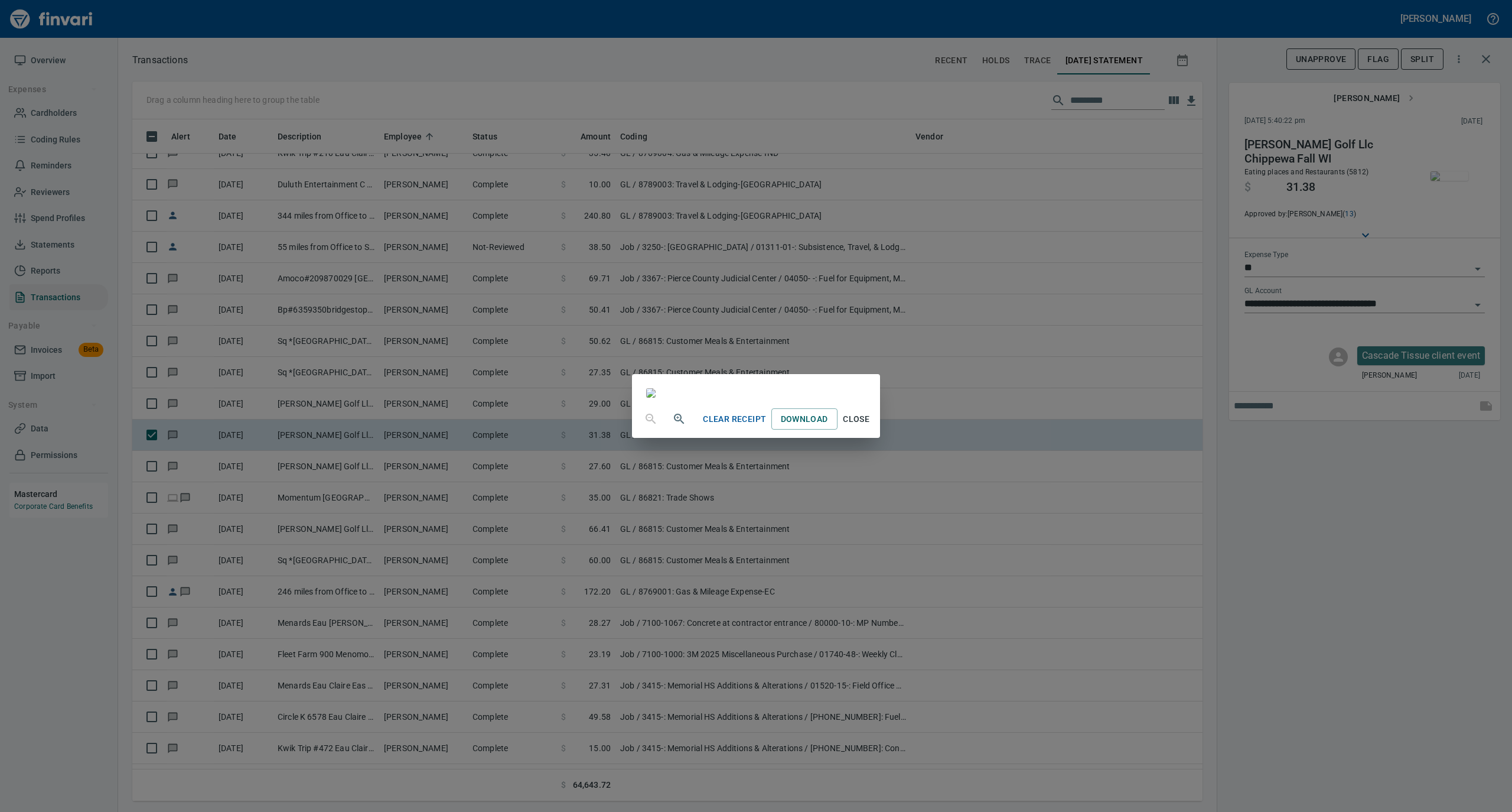
click at [870, 427] on span "Close" at bounding box center [856, 419] width 28 height 14
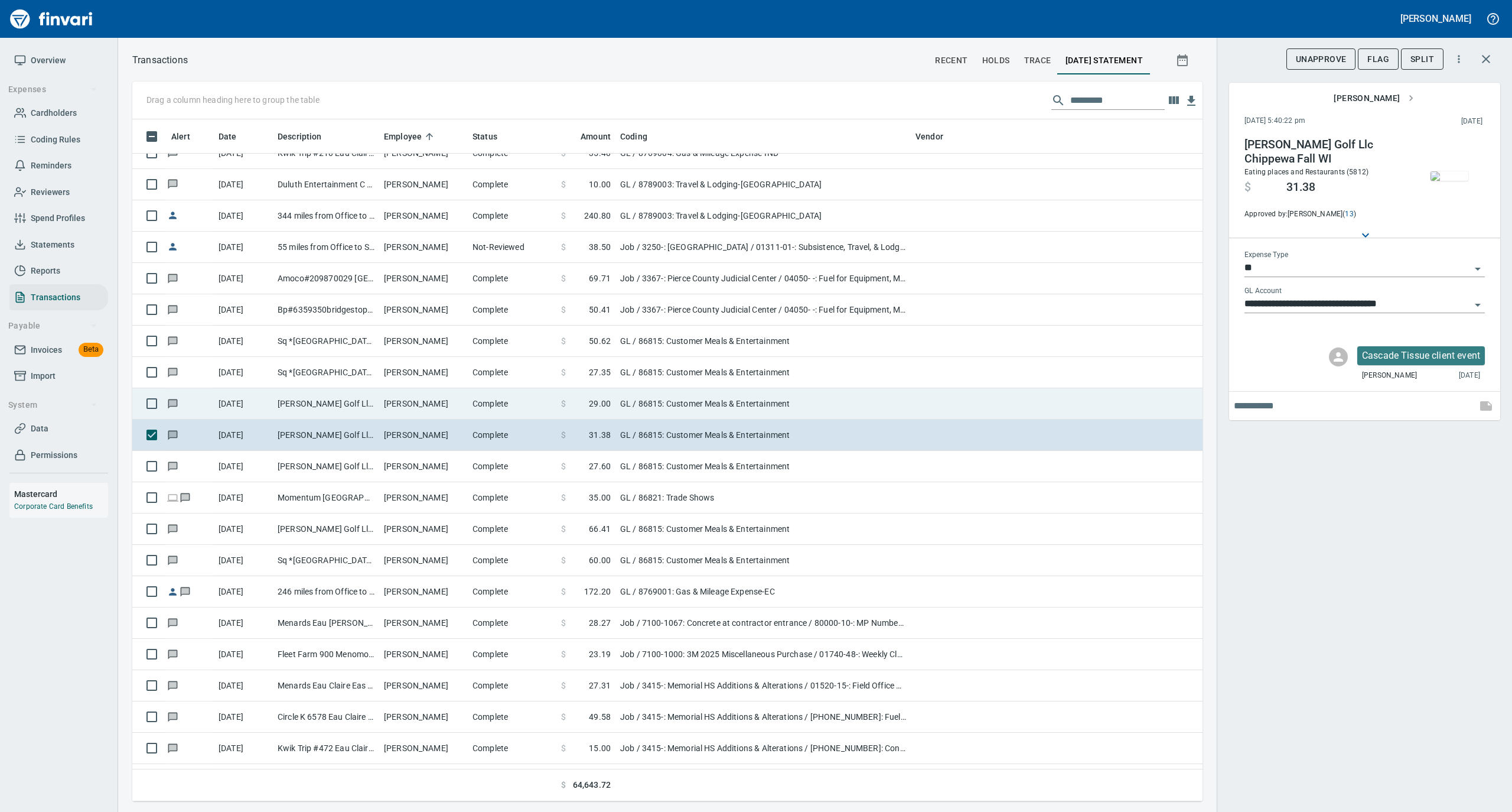
click at [416, 398] on td "[PERSON_NAME]" at bounding box center [423, 404] width 89 height 31
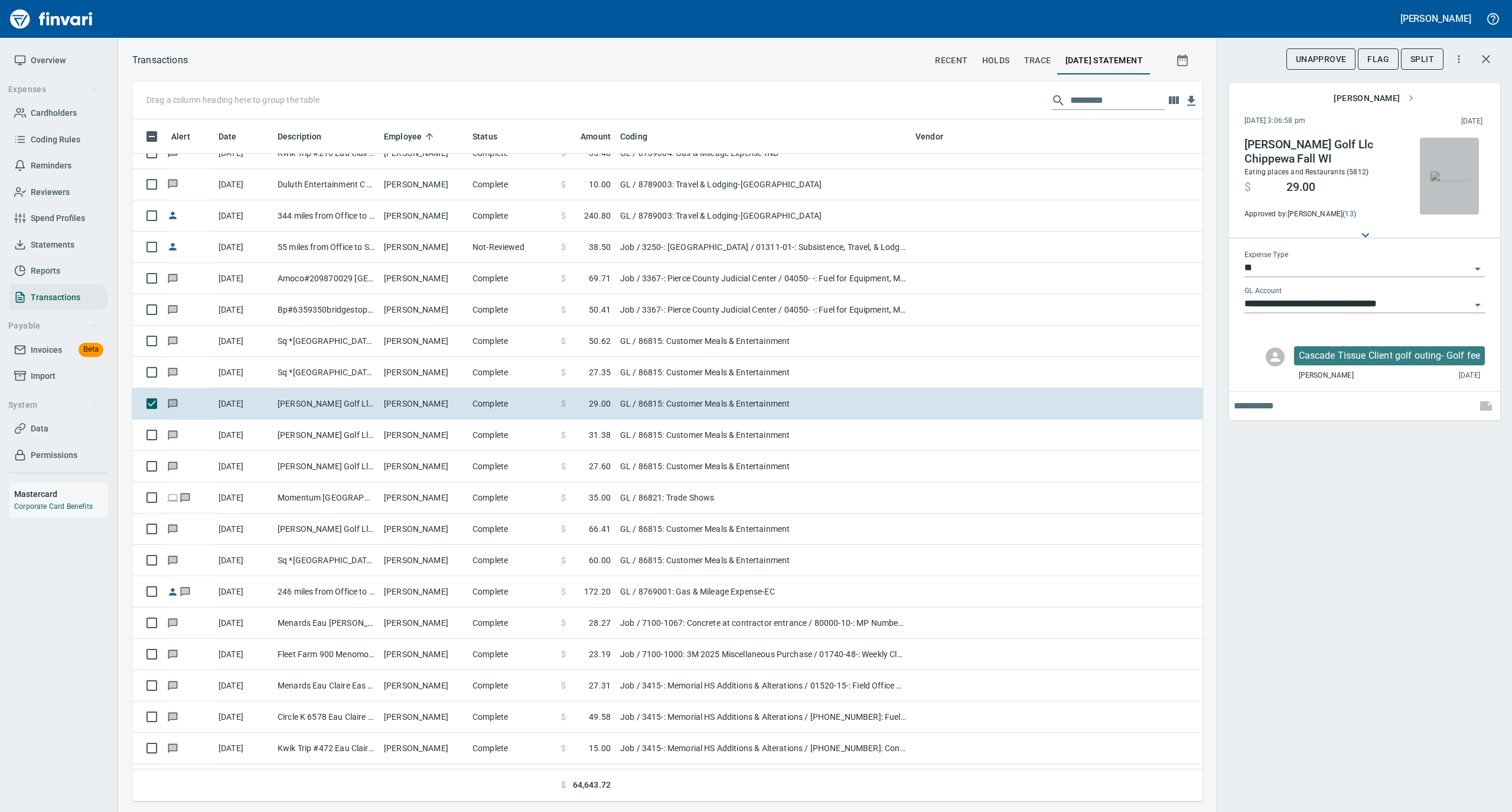
click at [1449, 173] on img "button" at bounding box center [1449, 176] width 38 height 10
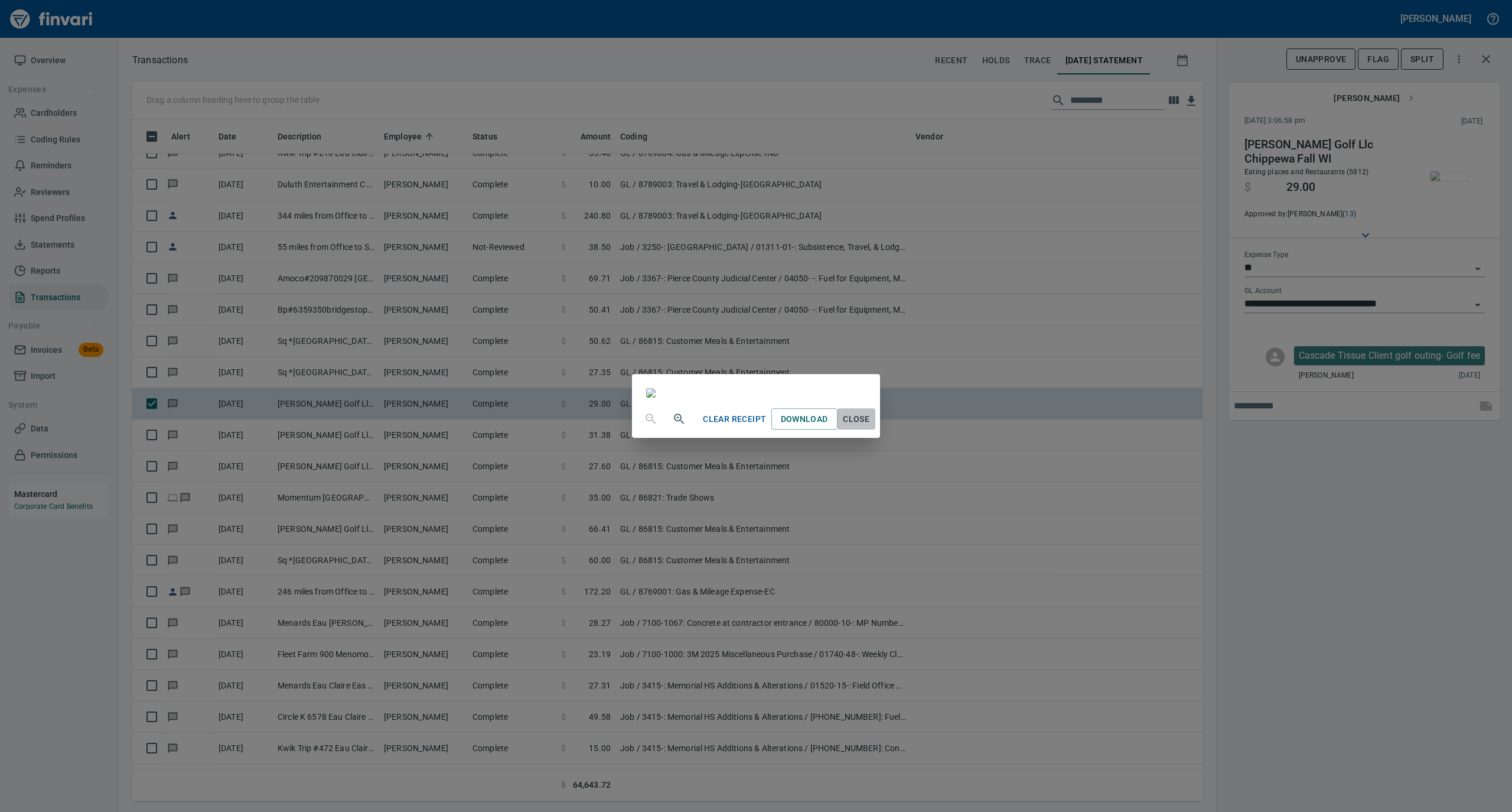
click at [870, 427] on span "Close" at bounding box center [856, 419] width 28 height 14
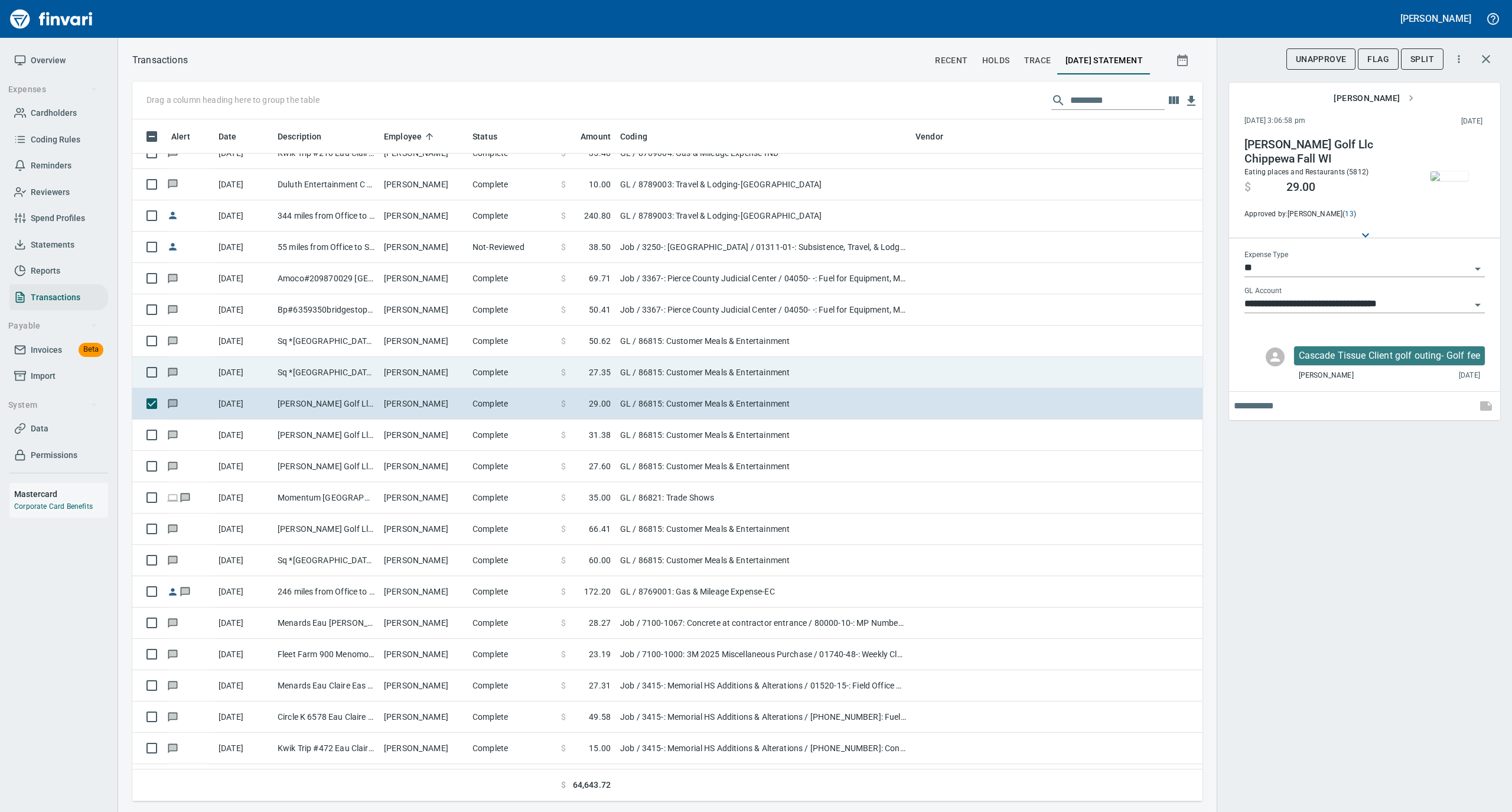
click at [502, 373] on td "Complete" at bounding box center [512, 373] width 89 height 31
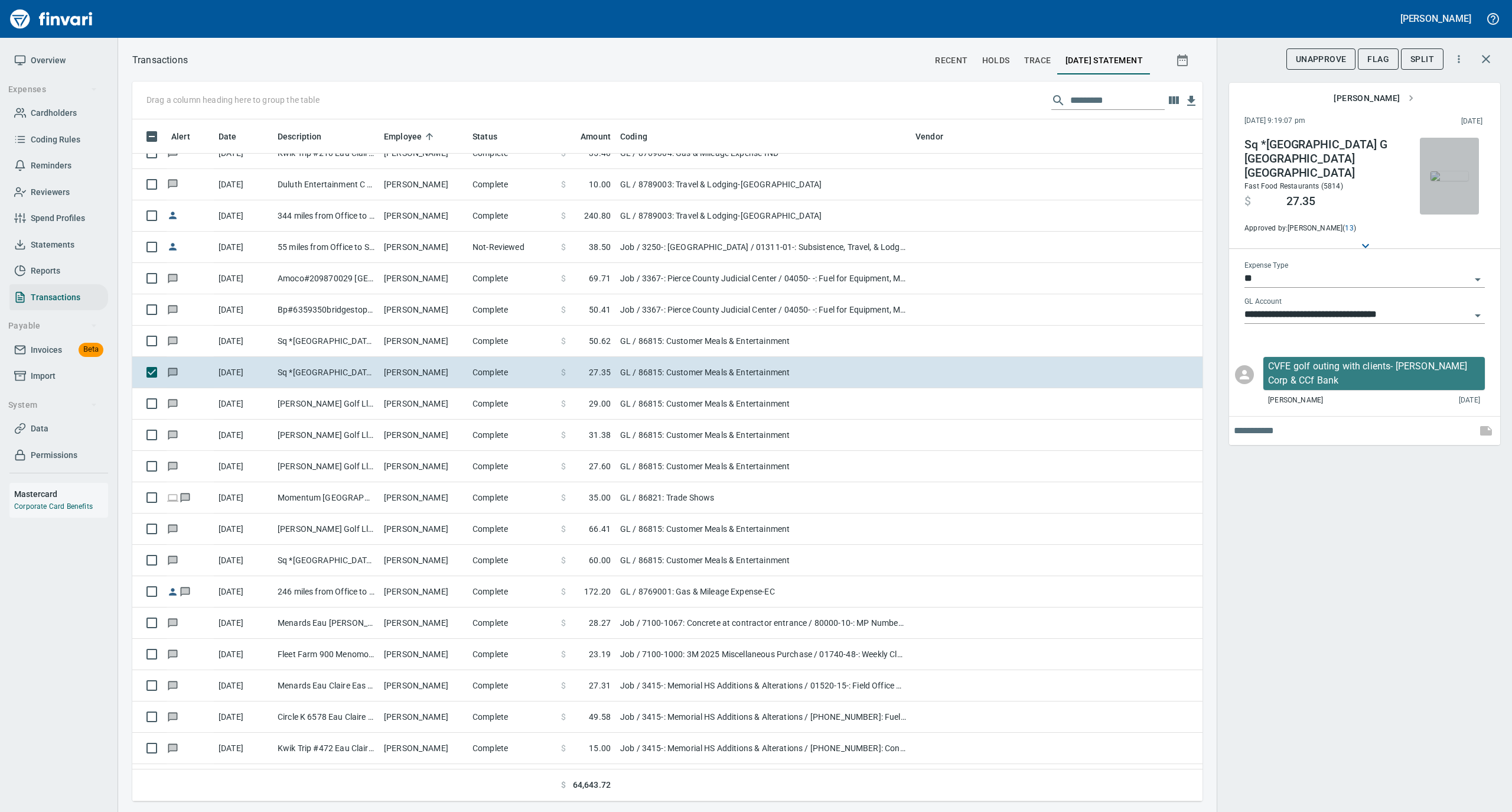
click at [1452, 173] on img "button" at bounding box center [1449, 176] width 38 height 10
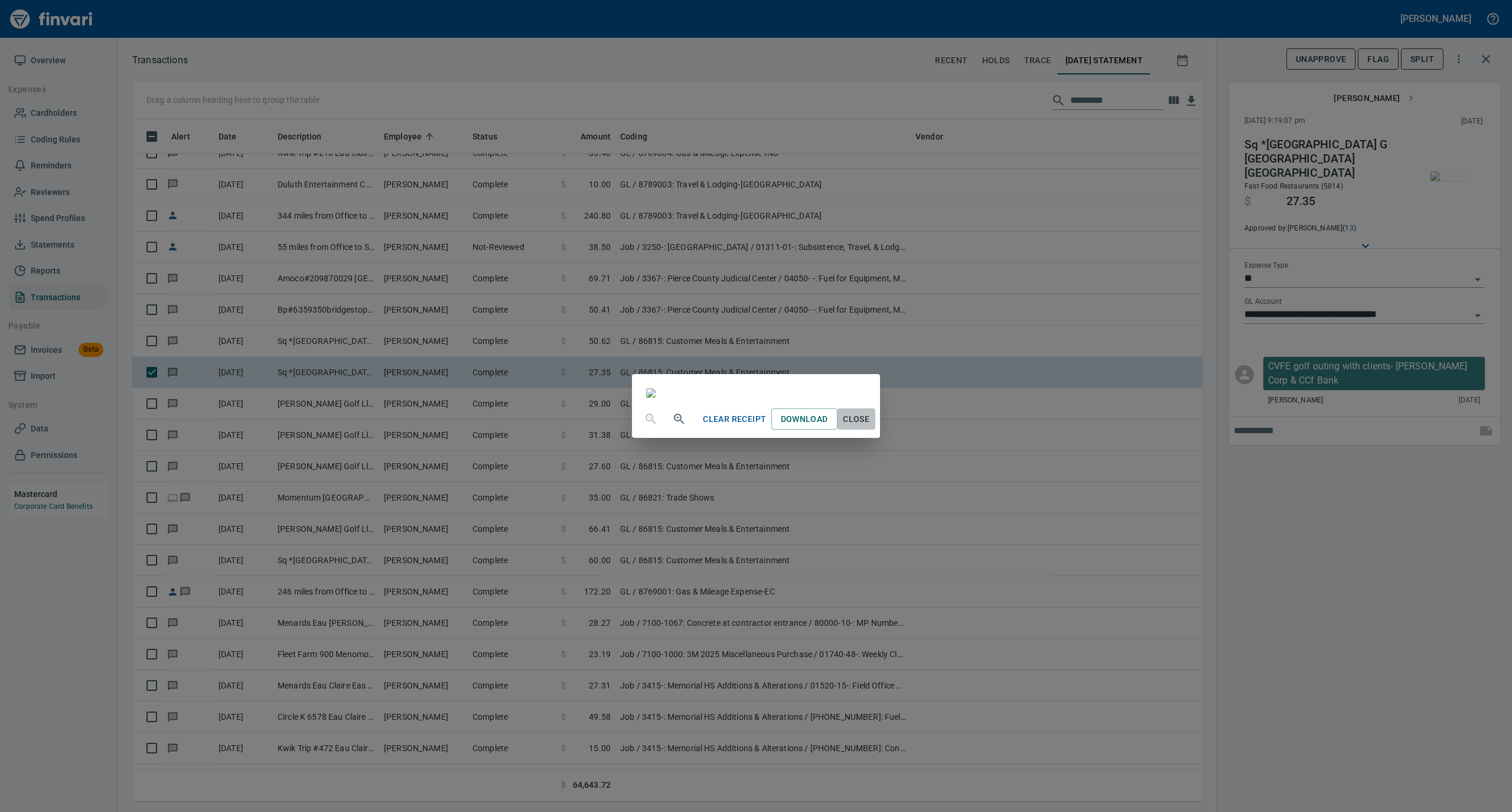
click at [870, 427] on span "Close" at bounding box center [856, 419] width 28 height 14
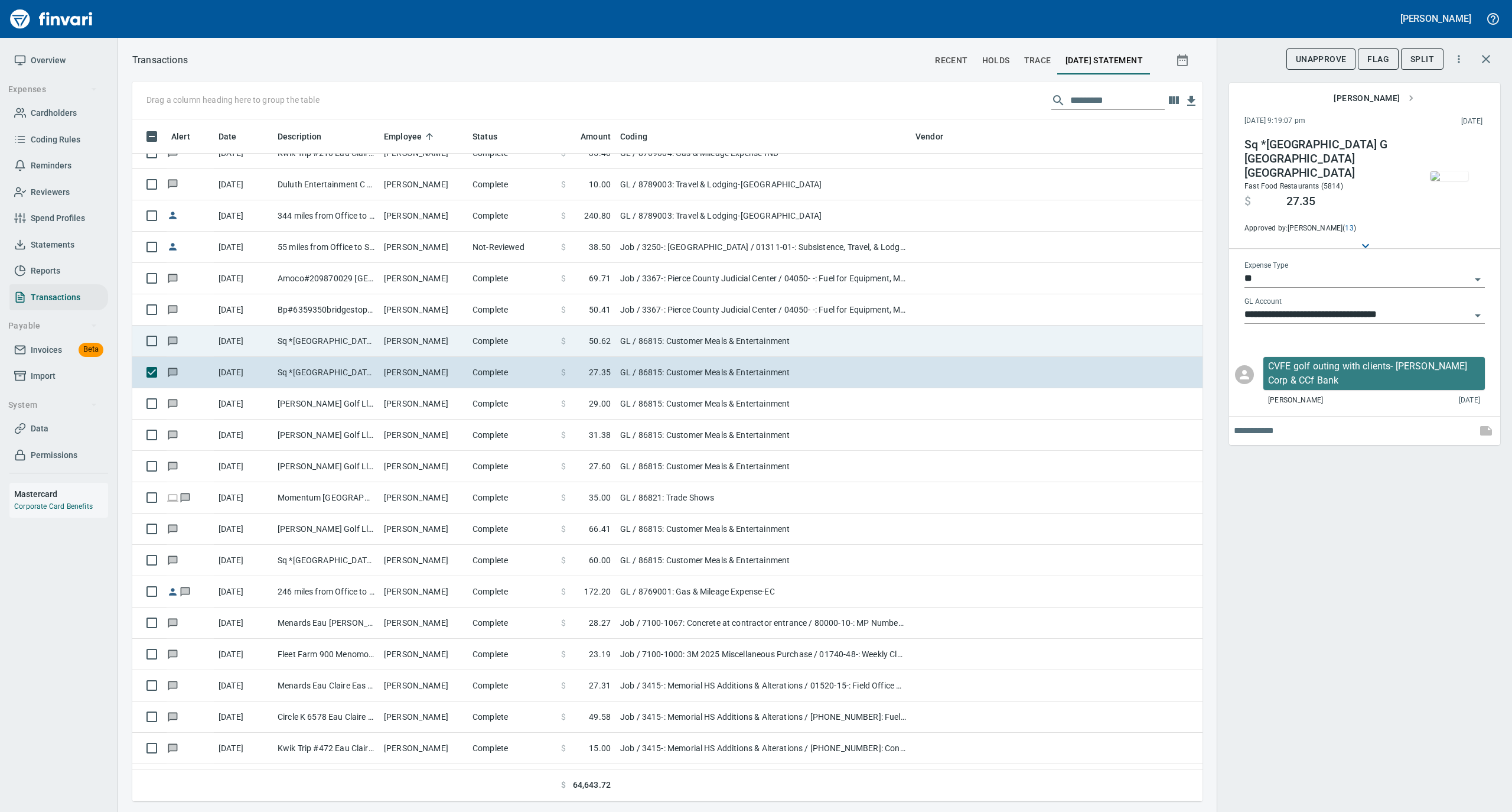
click at [498, 336] on td "Complete" at bounding box center [512, 341] width 89 height 31
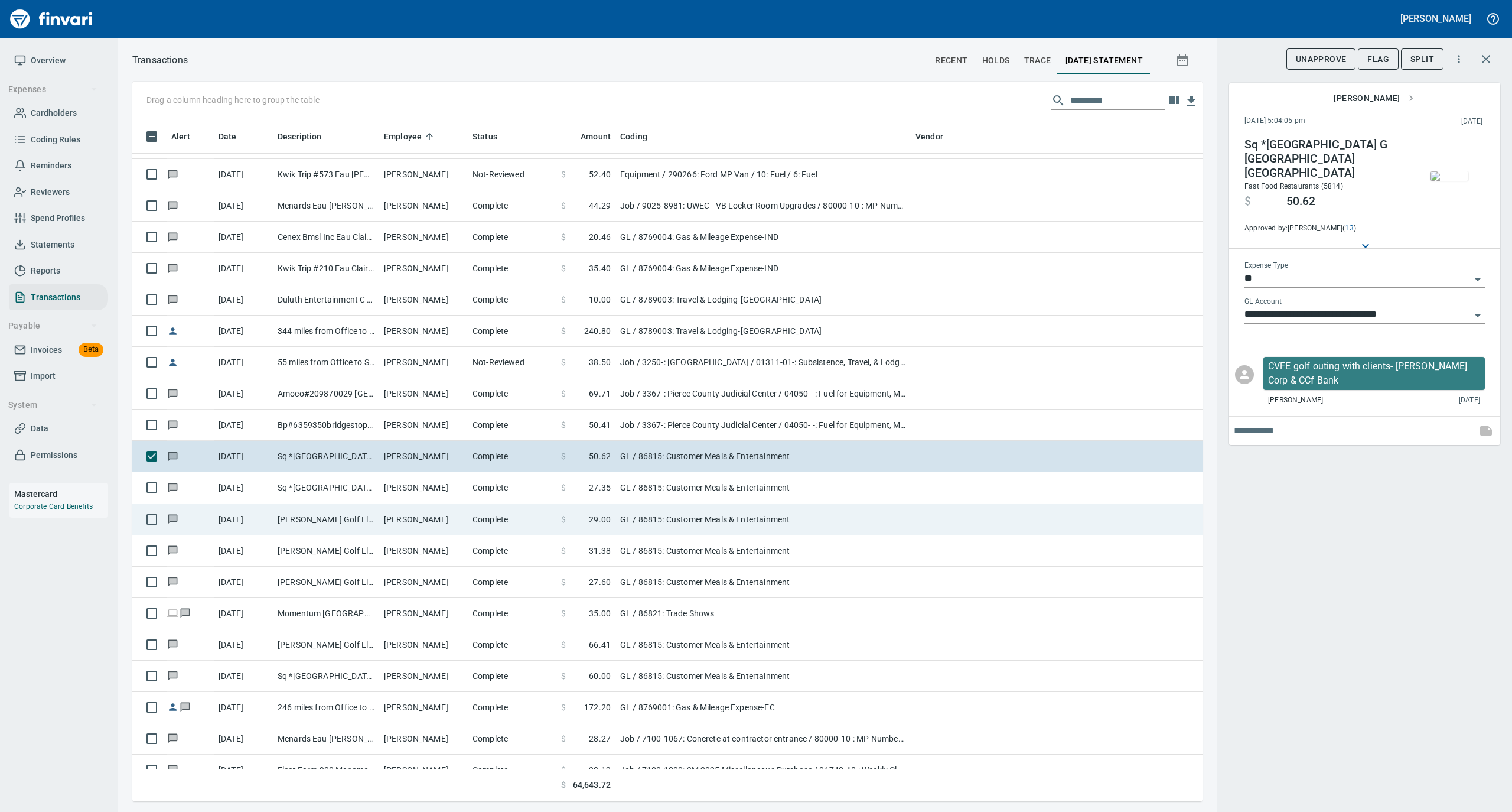
scroll to position [7010, 0]
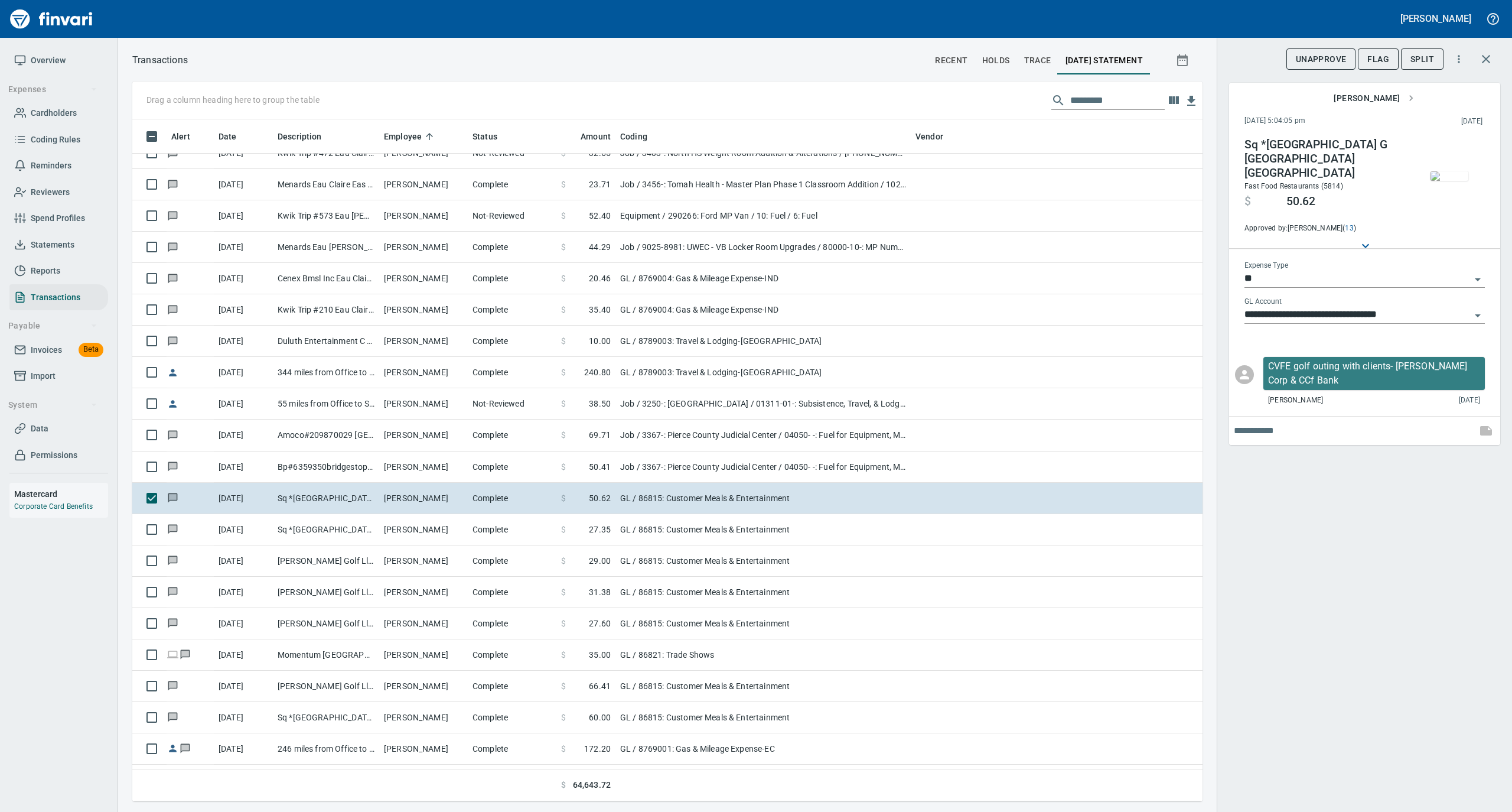
click at [1449, 178] on img "button" at bounding box center [1449, 176] width 38 height 10
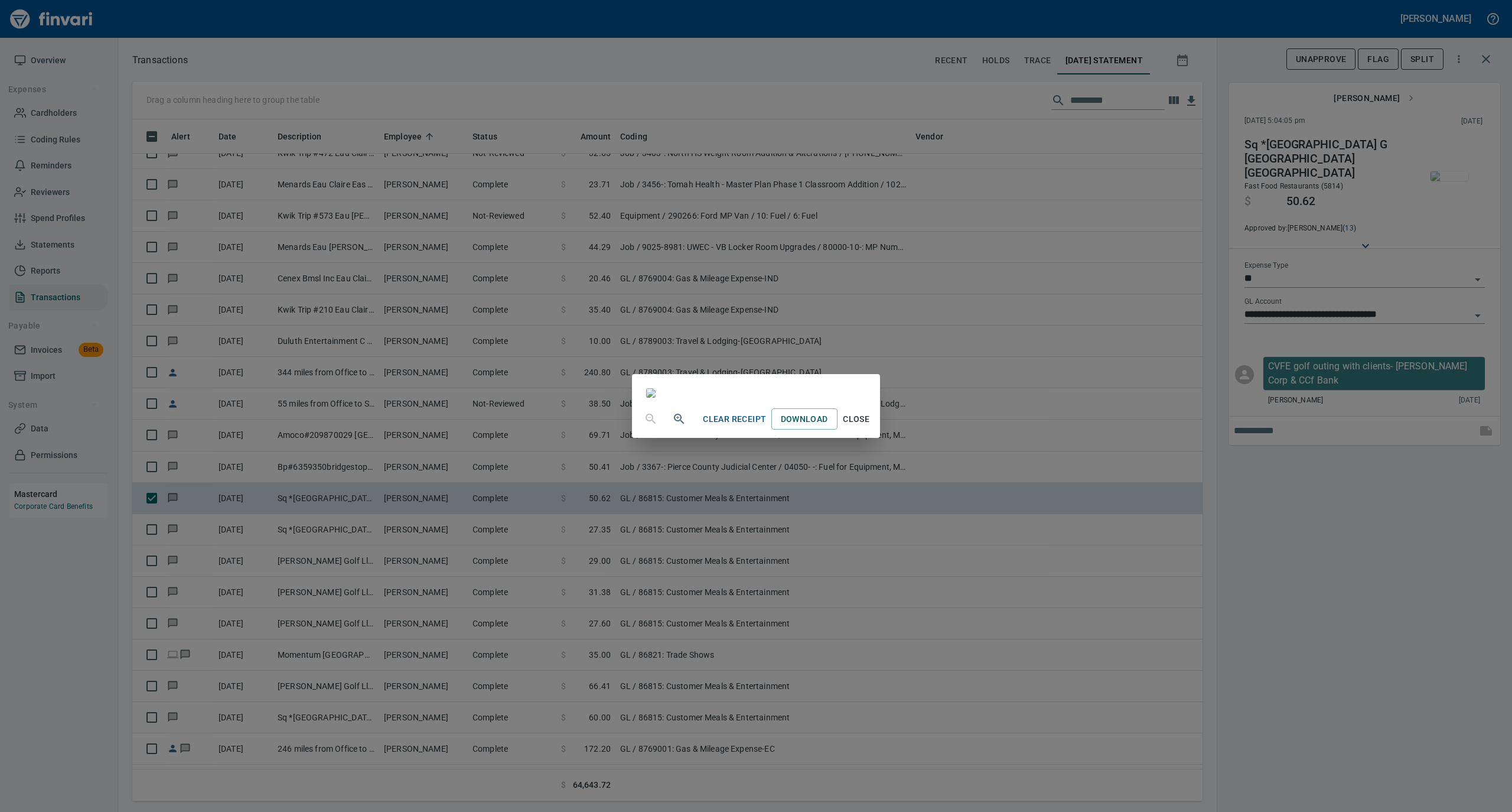
click at [870, 427] on span "Close" at bounding box center [856, 419] width 28 height 14
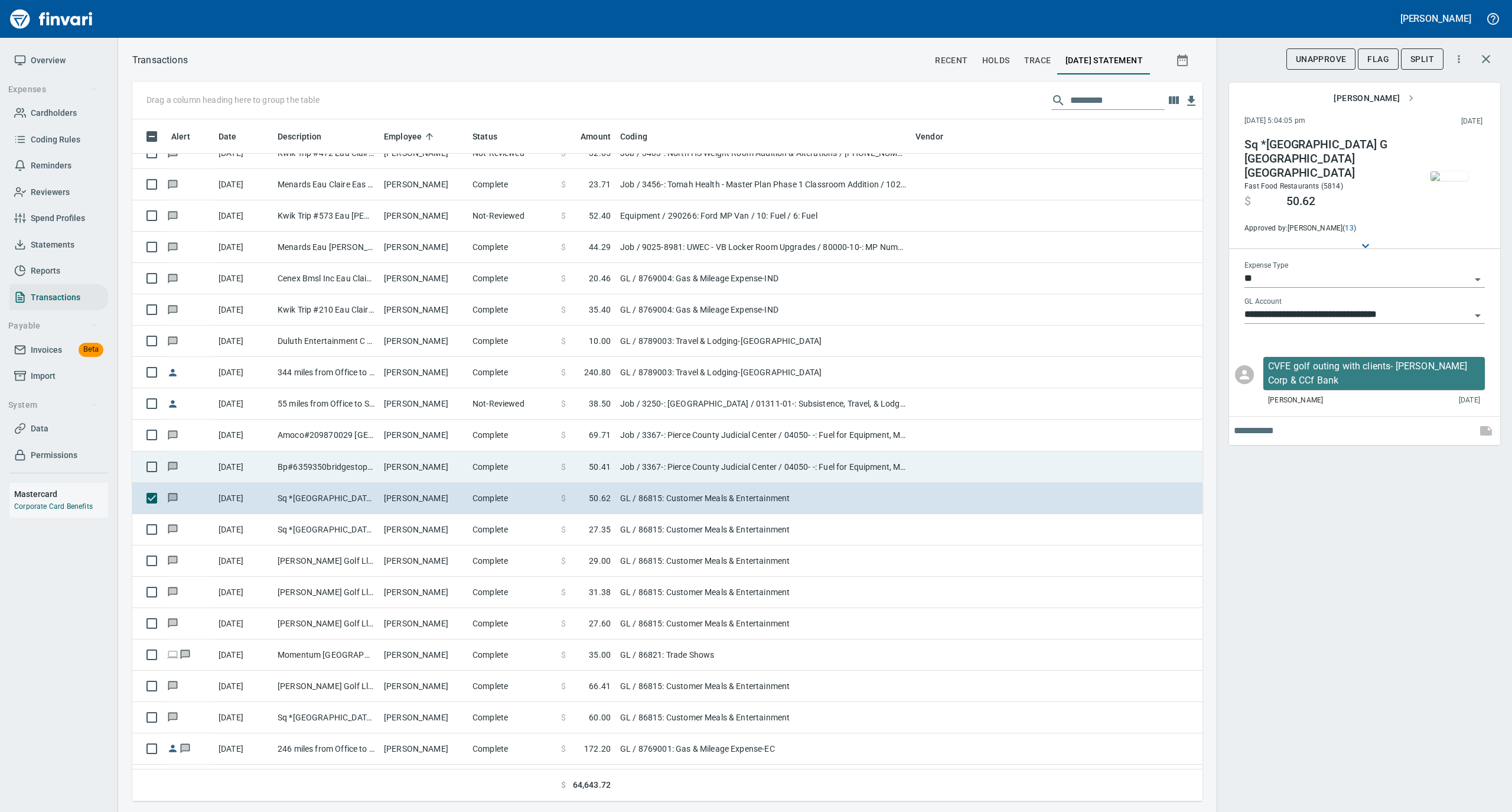
click at [474, 460] on td "Complete" at bounding box center [512, 467] width 89 height 31
type input "***"
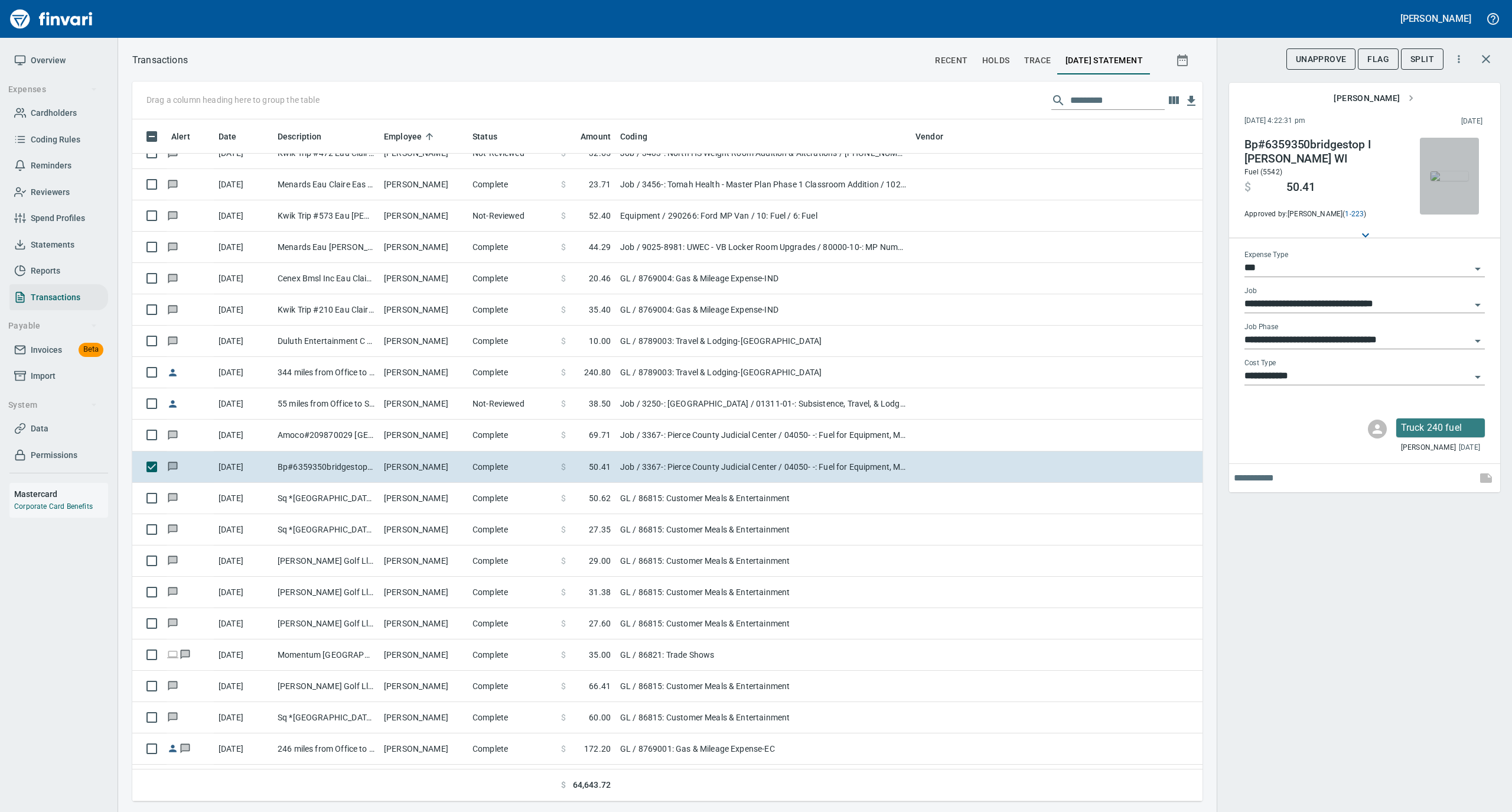
click at [1450, 175] on img "button" at bounding box center [1449, 176] width 38 height 10
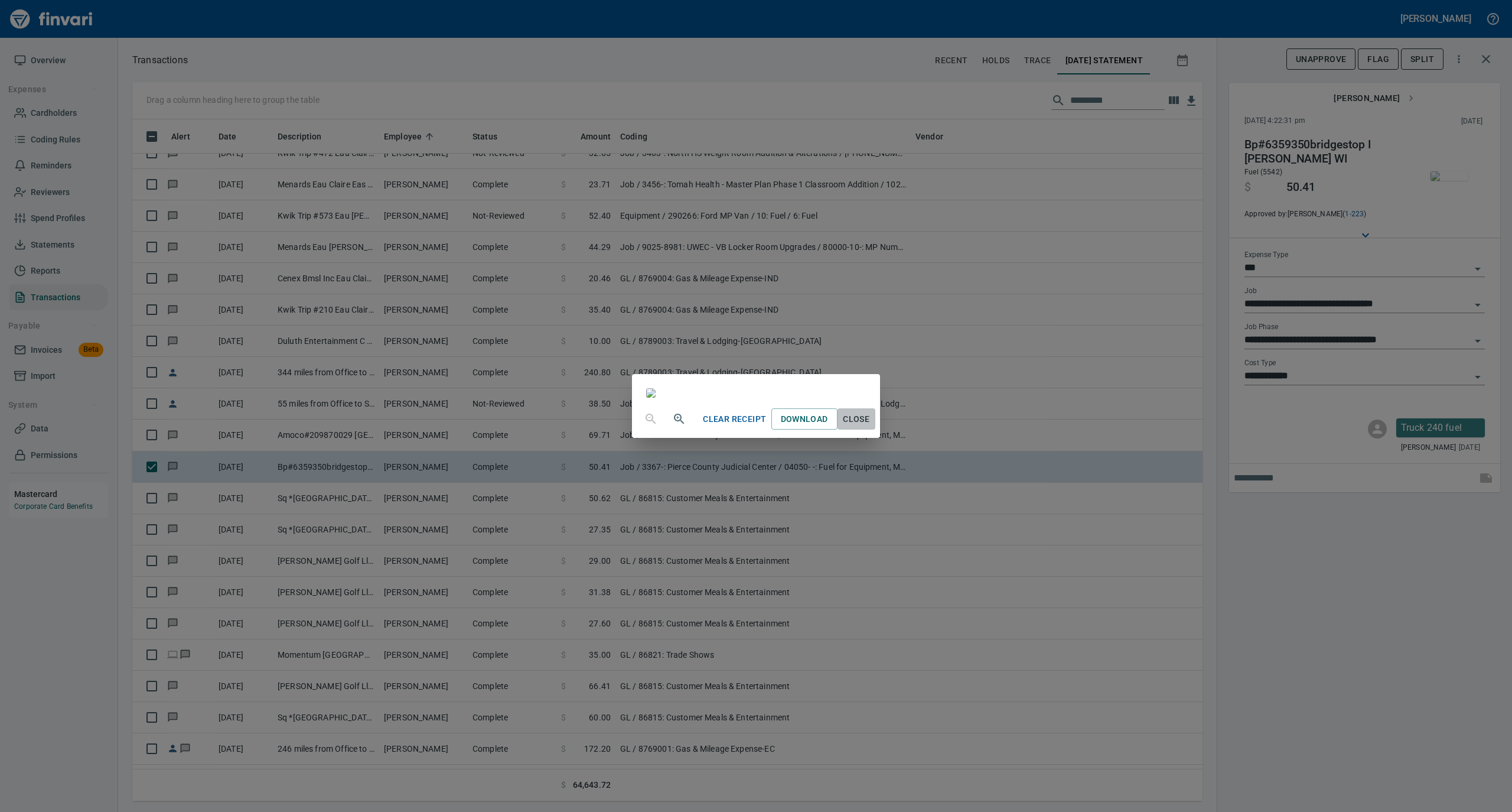
click at [870, 427] on span "Close" at bounding box center [856, 419] width 28 height 14
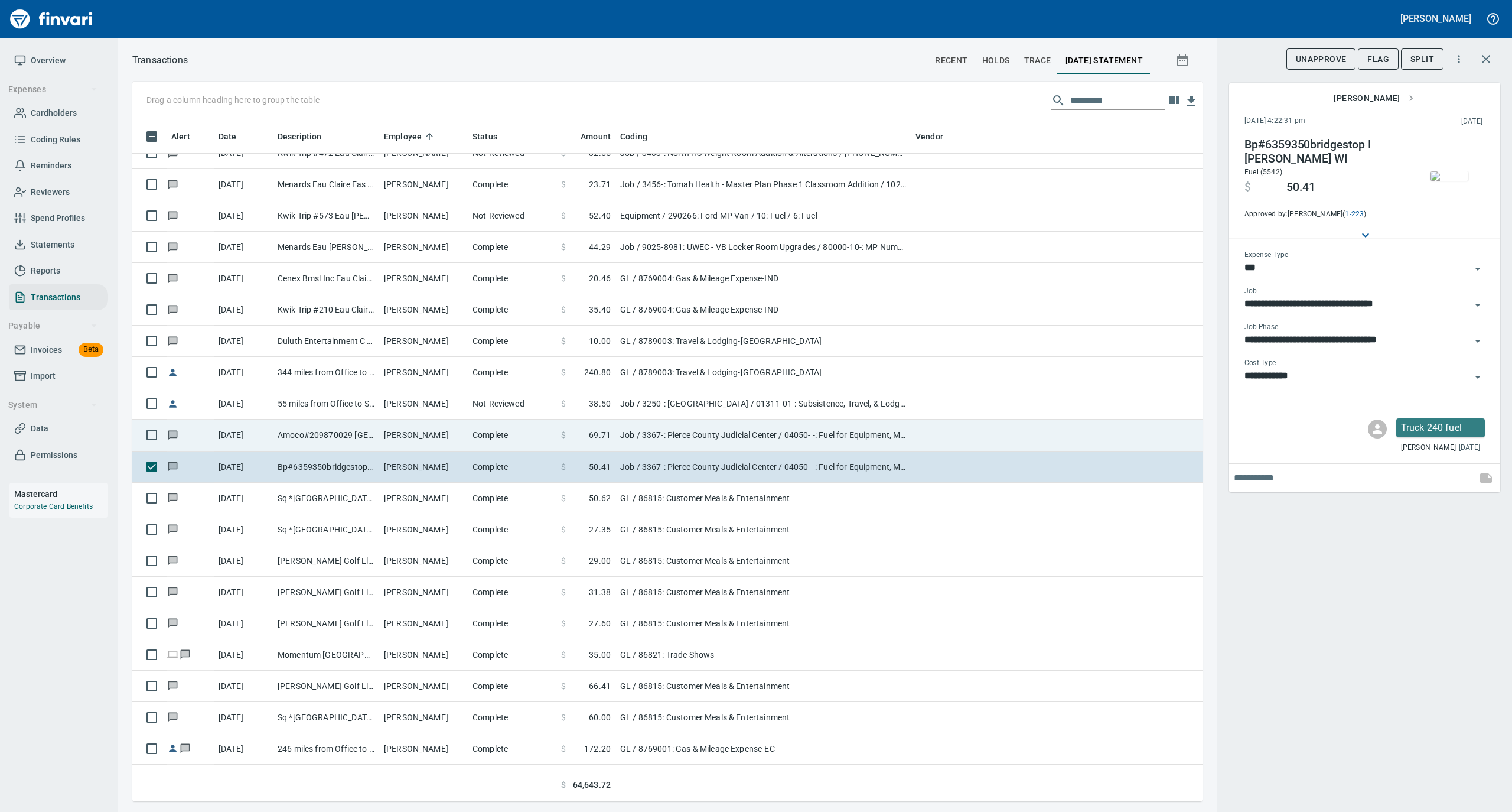
click at [436, 436] on td "[PERSON_NAME]" at bounding box center [423, 435] width 89 height 31
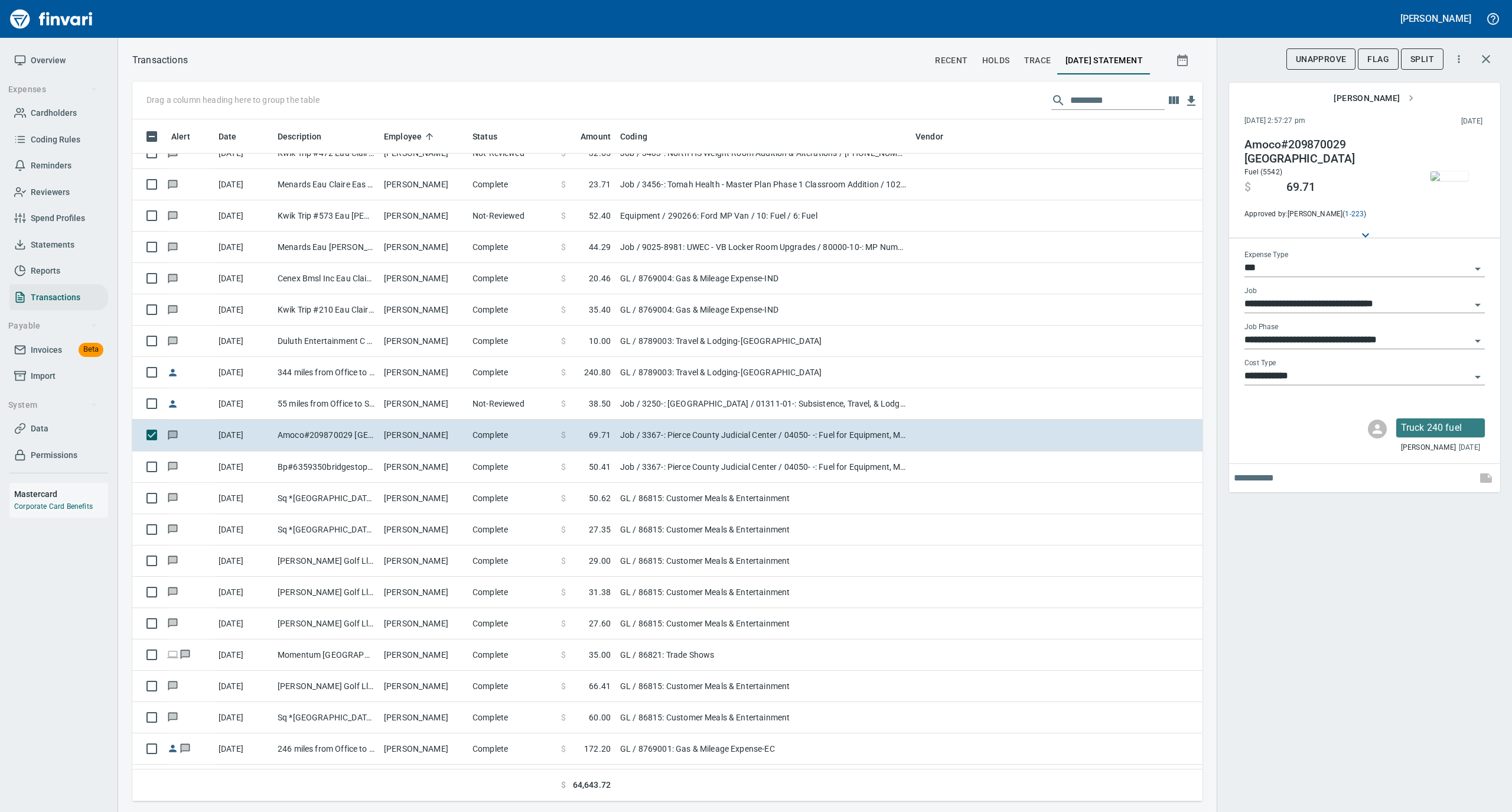
click at [1447, 172] on img "button" at bounding box center [1449, 176] width 38 height 10
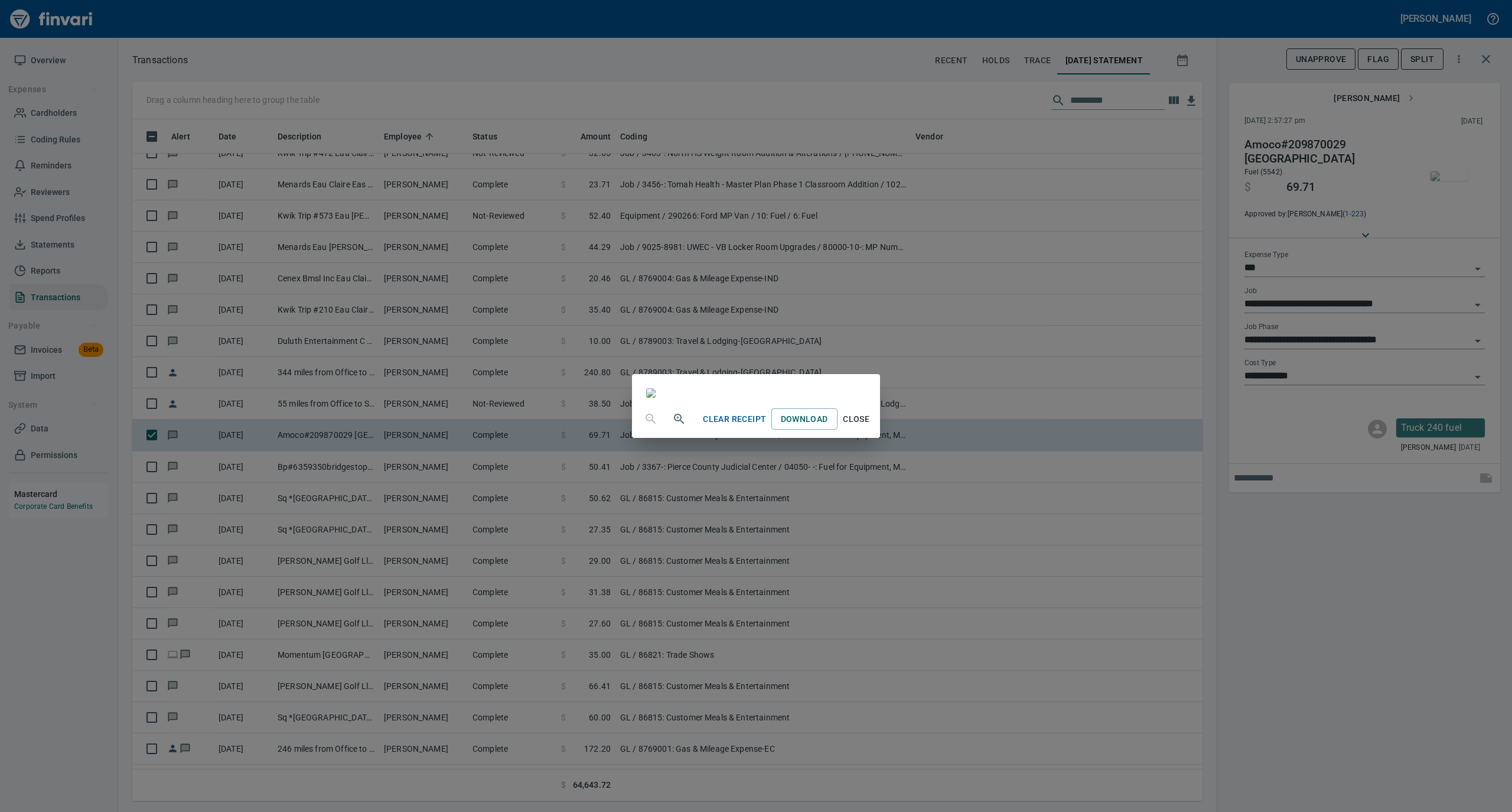
click at [870, 427] on span "Close" at bounding box center [856, 419] width 28 height 14
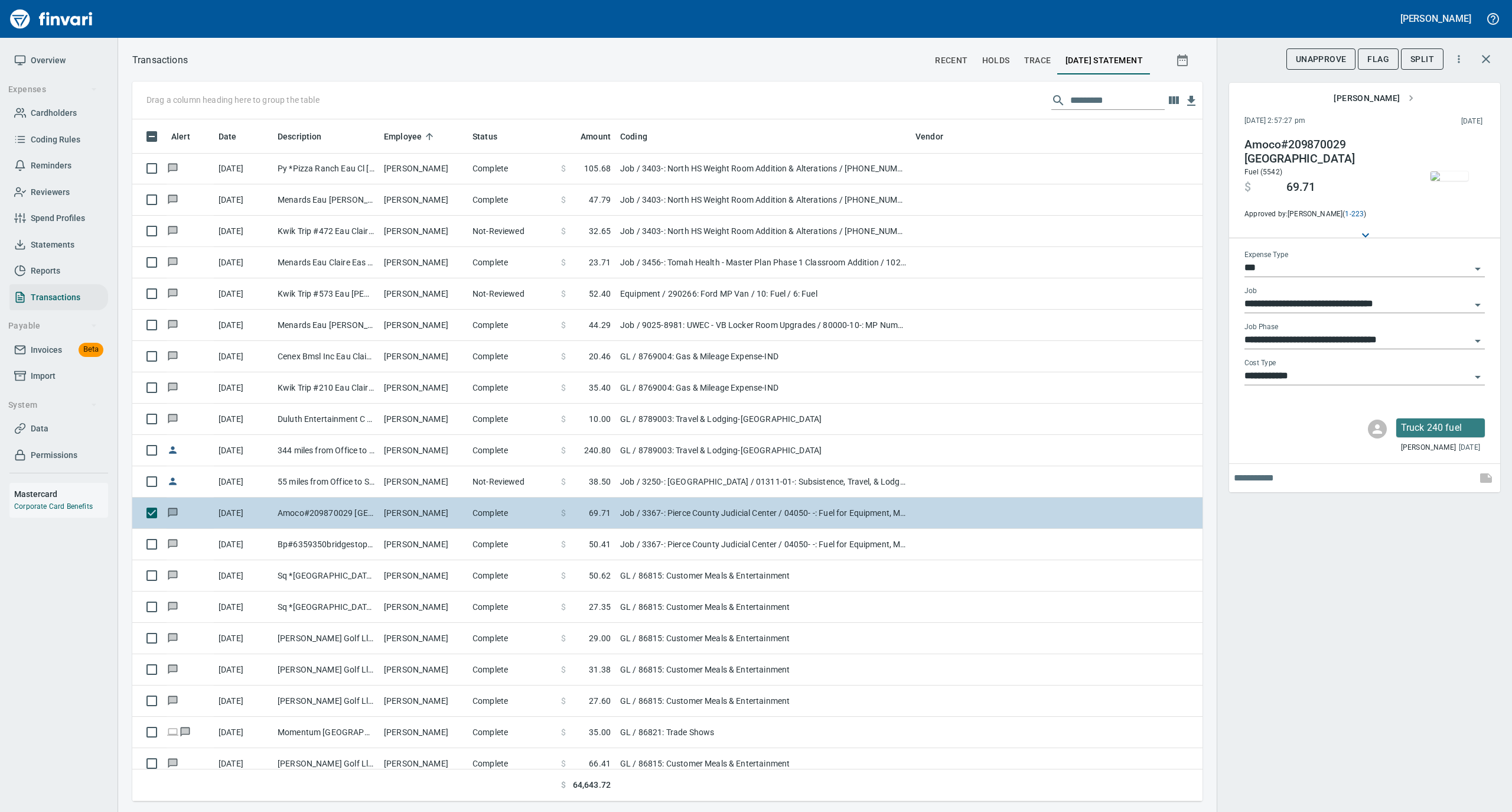
scroll to position [6932, 0]
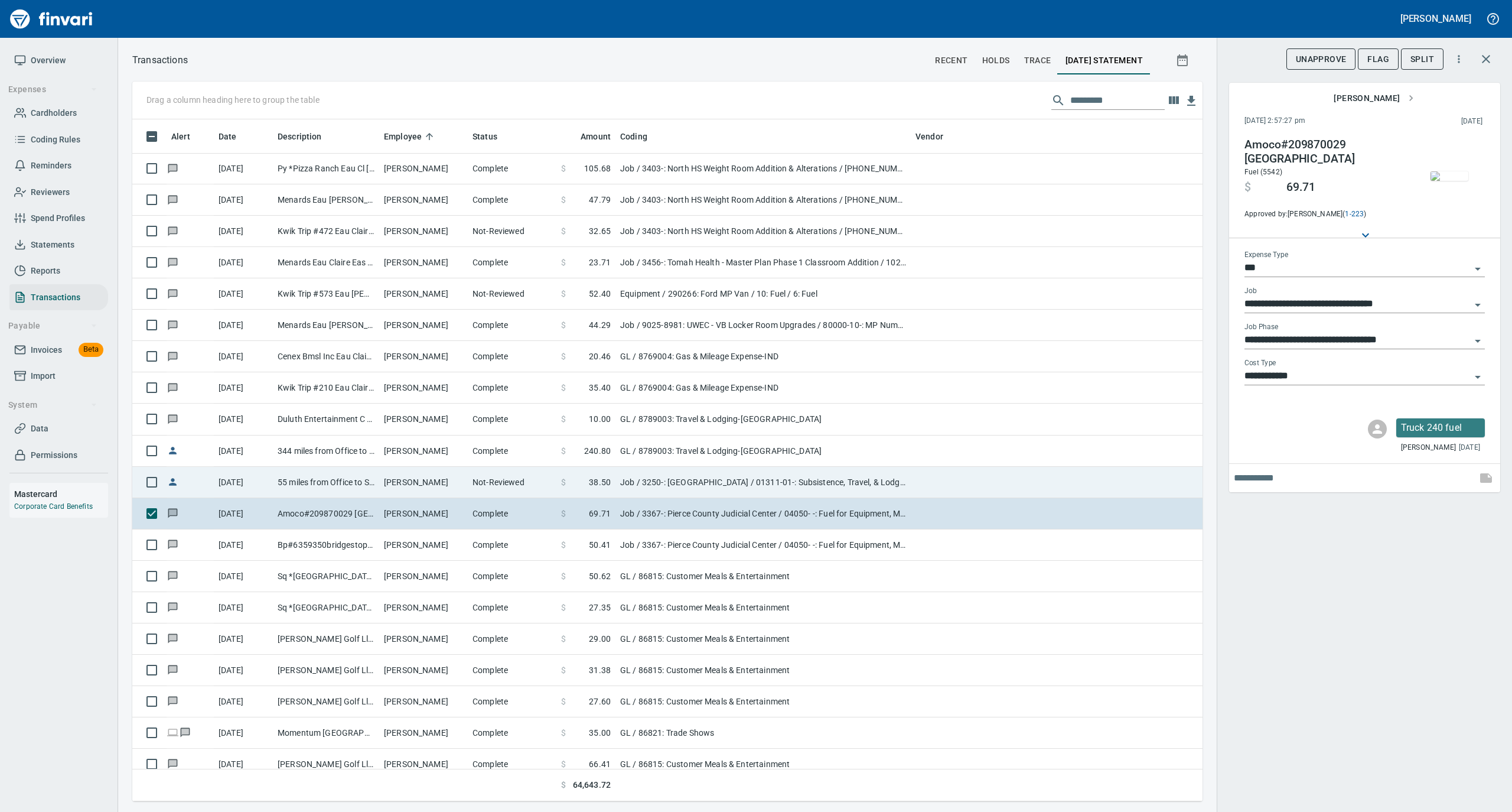
click at [449, 478] on td "[PERSON_NAME]" at bounding box center [423, 483] width 89 height 31
type input "**********"
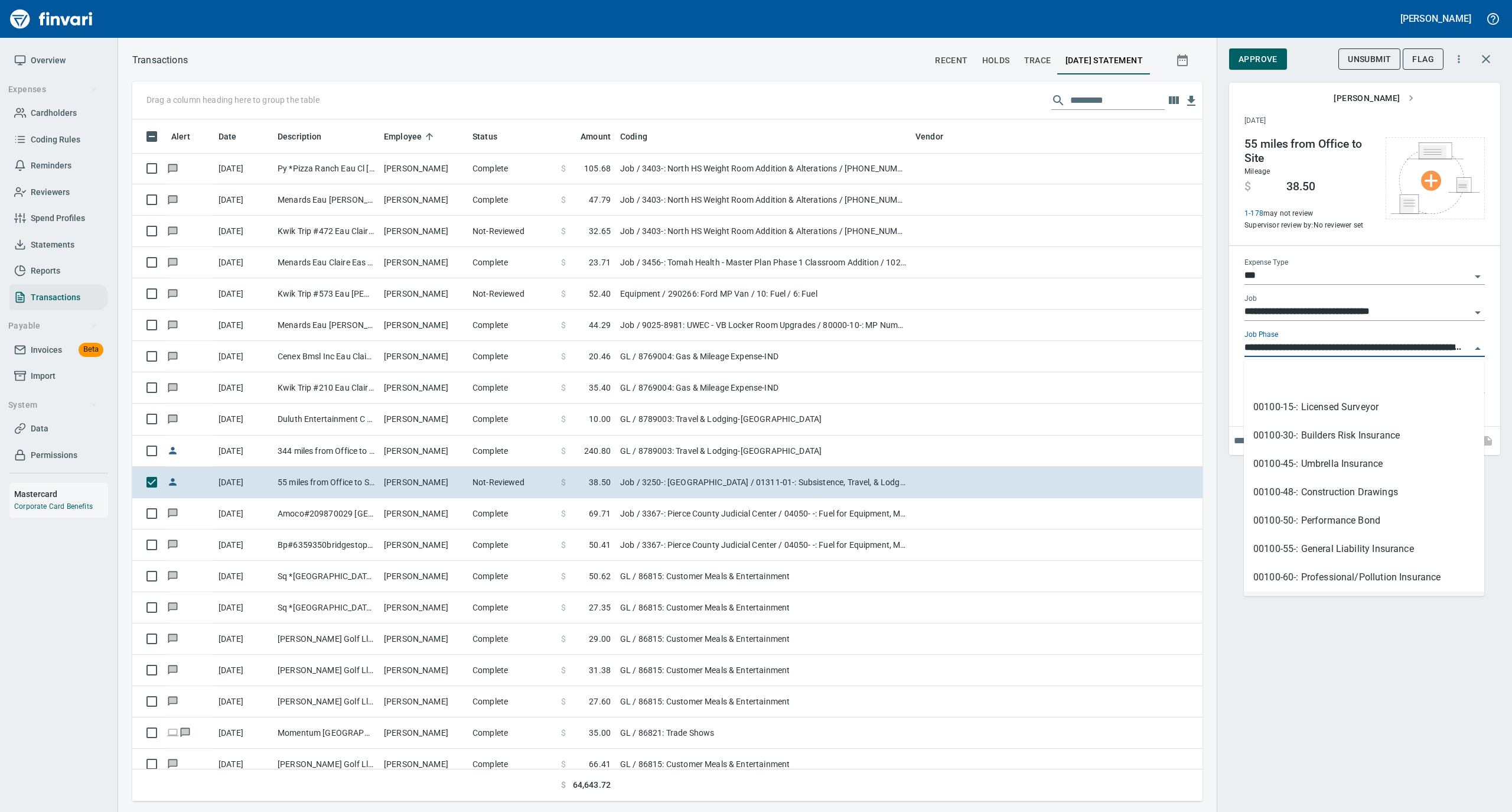
click at [1302, 351] on input "**********" at bounding box center [1357, 347] width 227 height 16
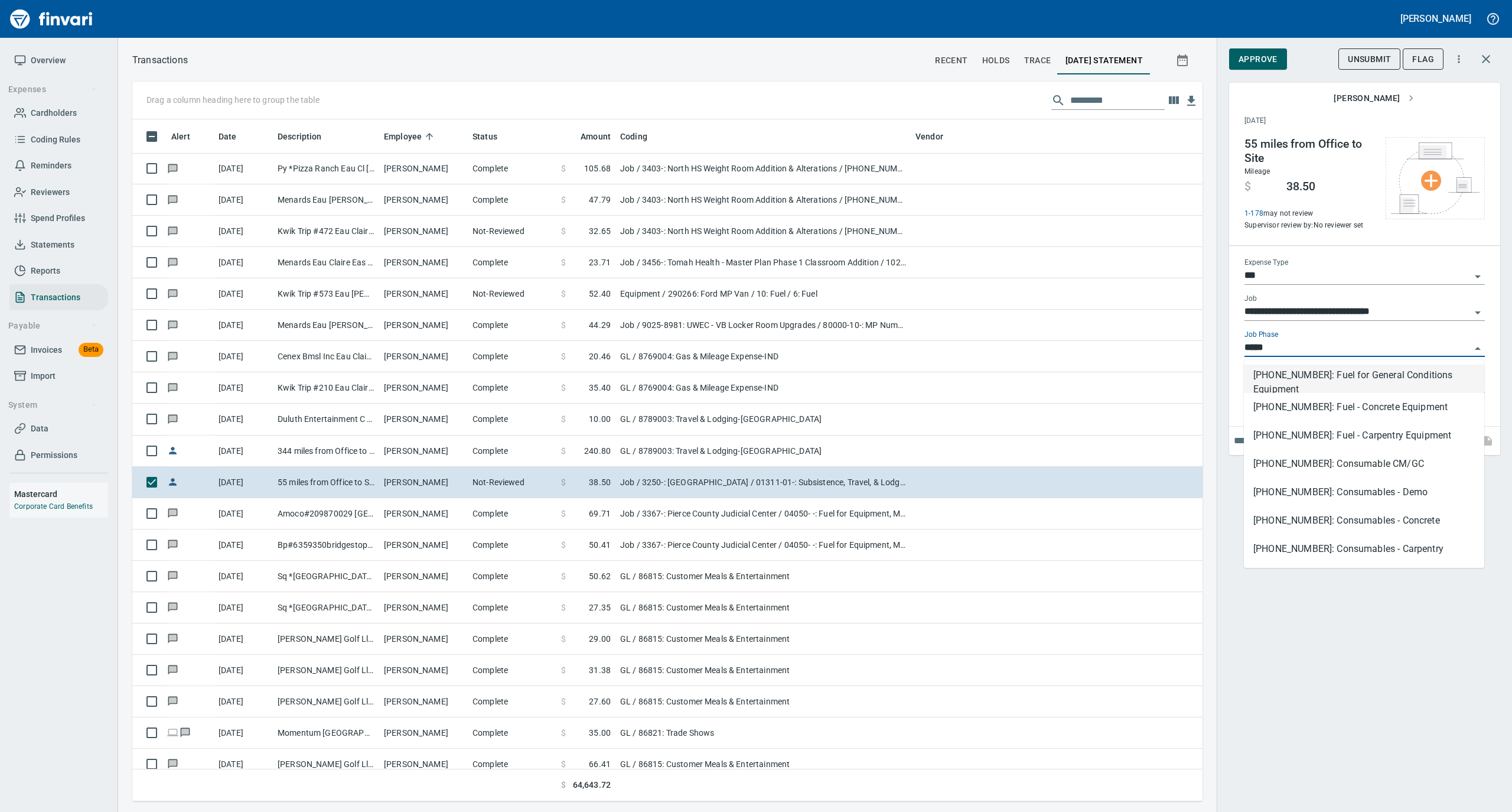
scroll to position [670, 1047]
click at [1302, 378] on li "[PHONE_NUMBER]: Fuel for General Conditions Equipment" at bounding box center [1364, 378] width 240 height 28
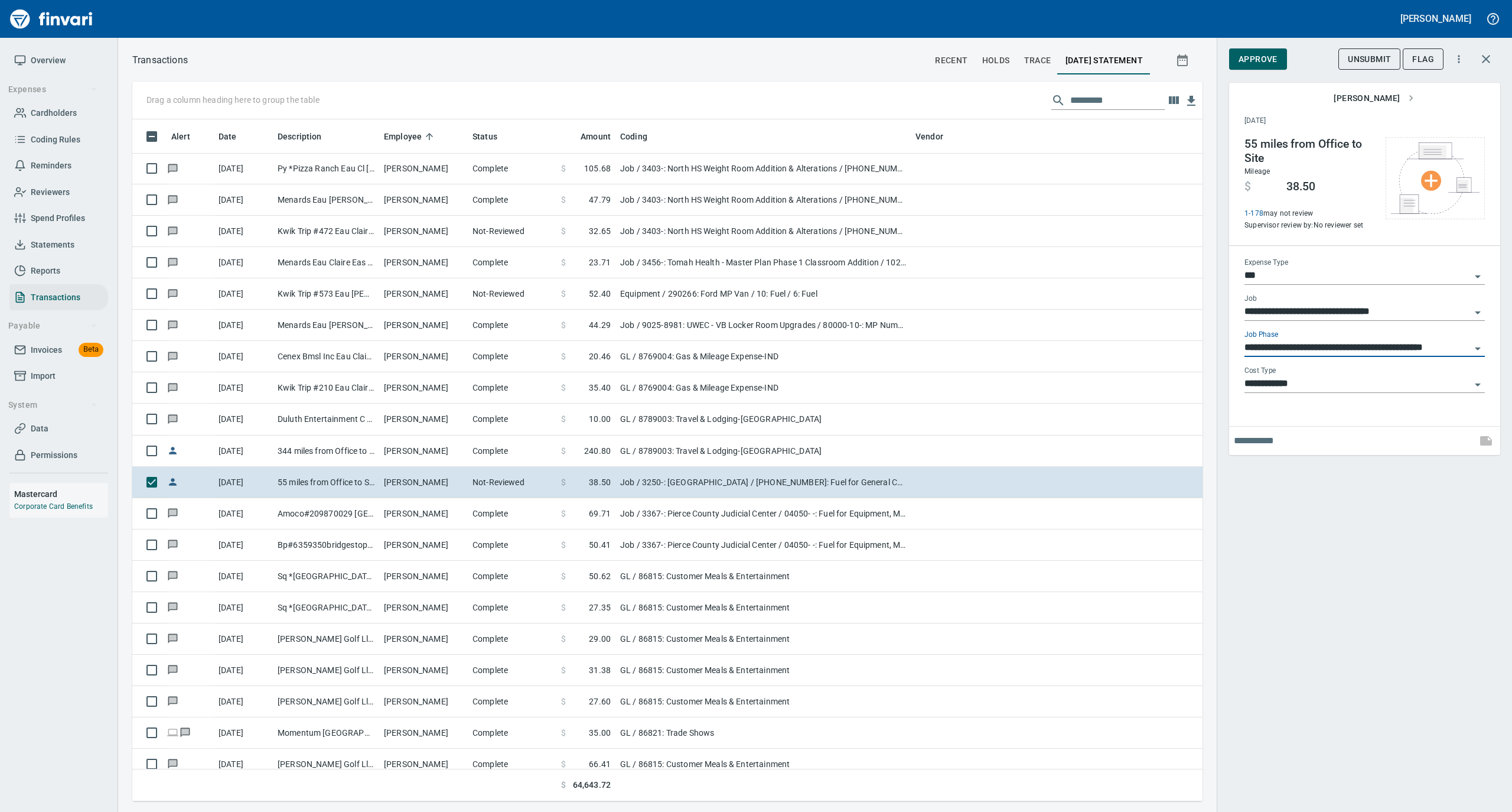
type input "**********"
click at [1267, 63] on span "Approve" at bounding box center [1258, 59] width 39 height 14
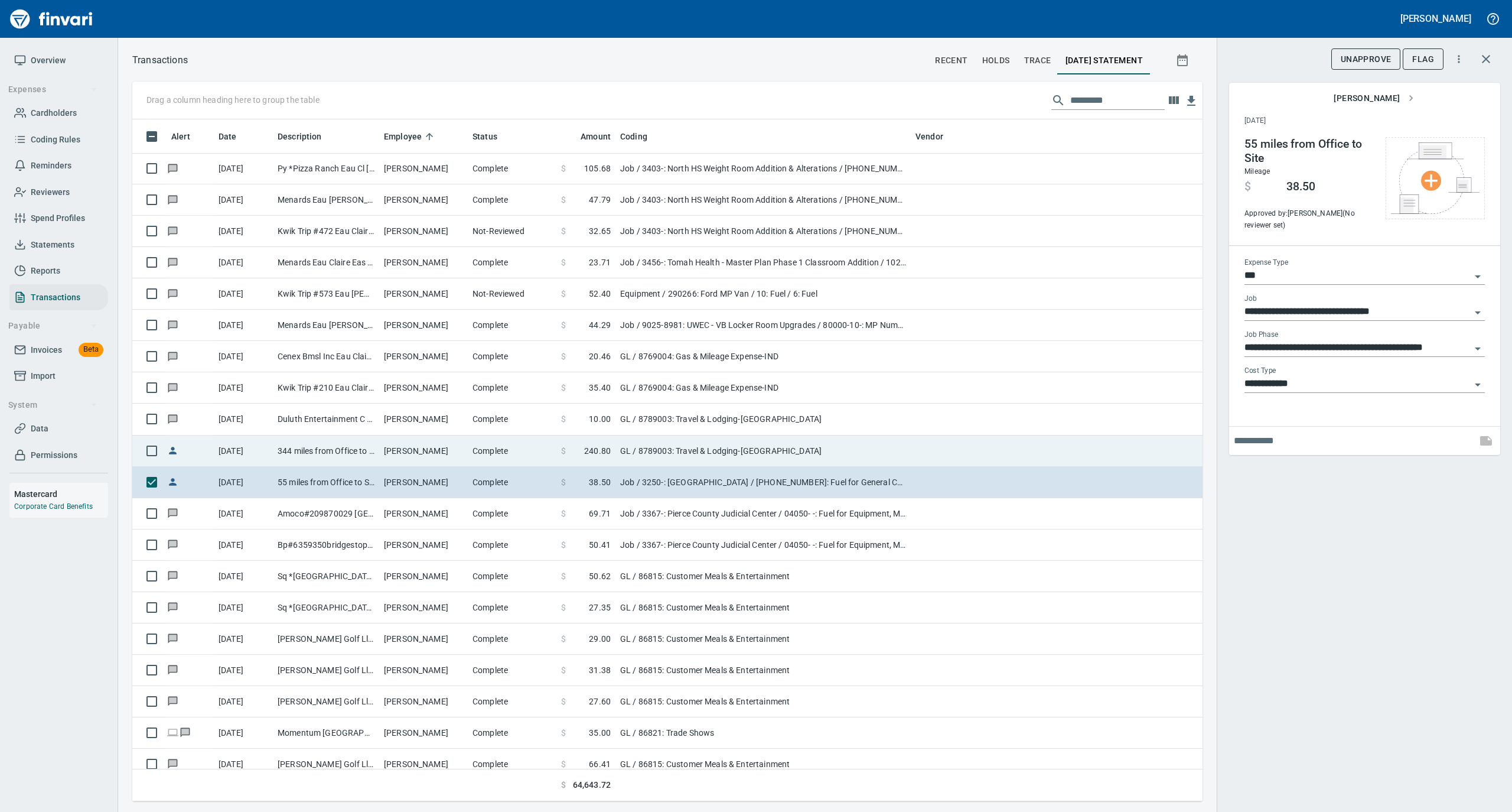
click at [436, 444] on td "[PERSON_NAME]" at bounding box center [423, 451] width 89 height 31
type input "**"
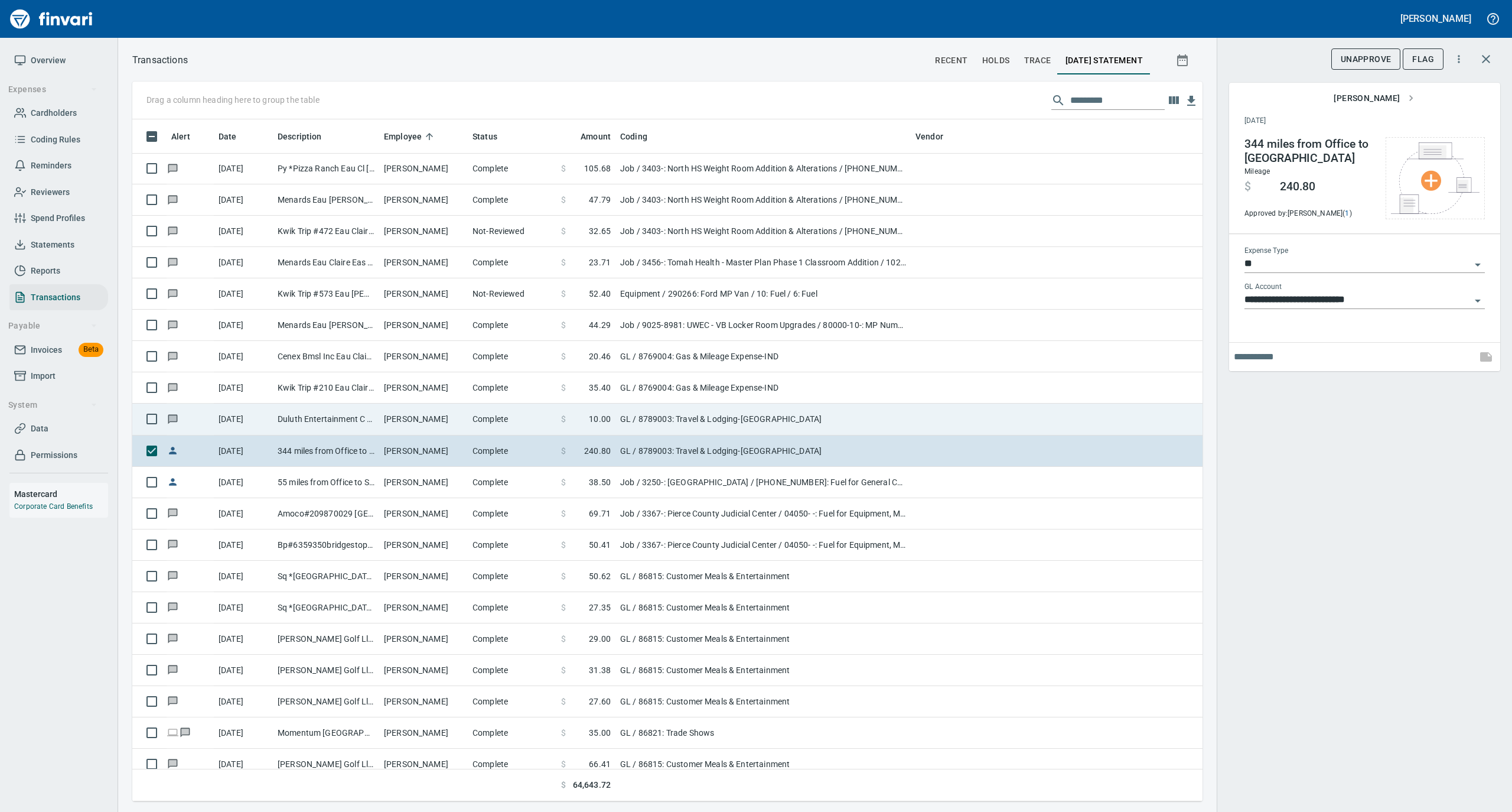
click at [445, 427] on td "[PERSON_NAME]" at bounding box center [423, 419] width 89 height 31
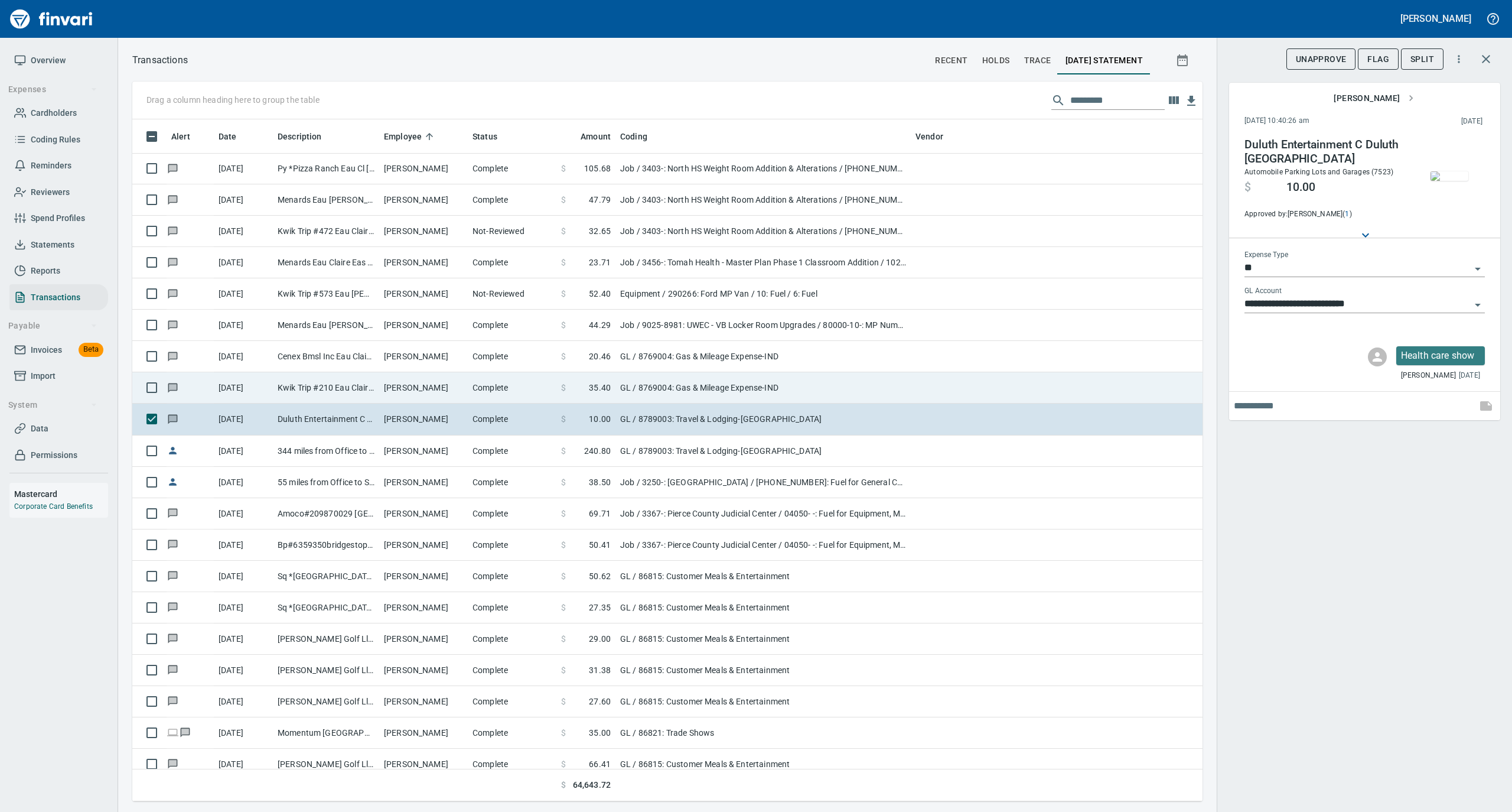
click at [444, 392] on td "[PERSON_NAME]" at bounding box center [423, 388] width 89 height 31
type input "**********"
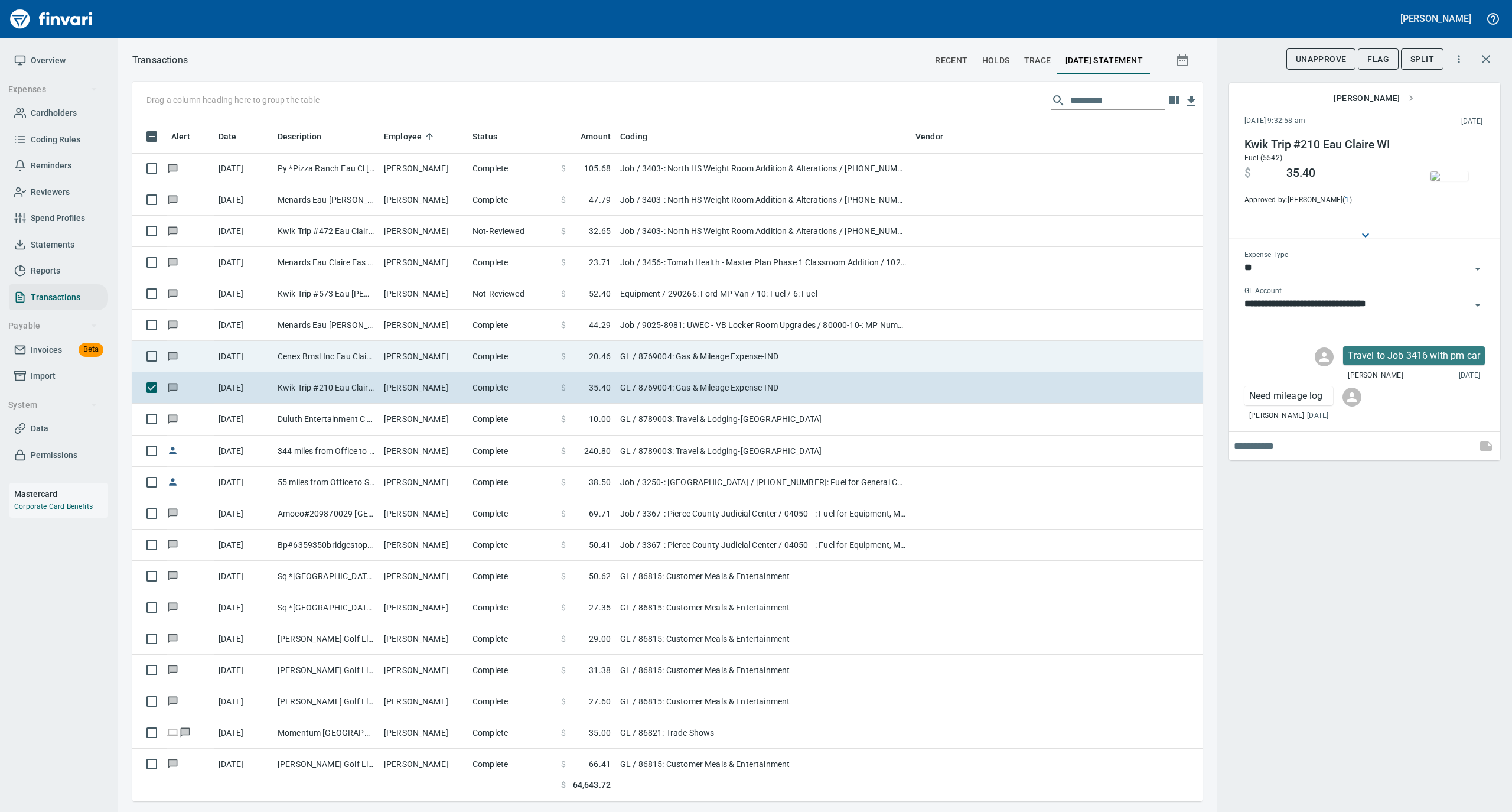
click at [413, 353] on td "[PERSON_NAME]" at bounding box center [423, 356] width 89 height 31
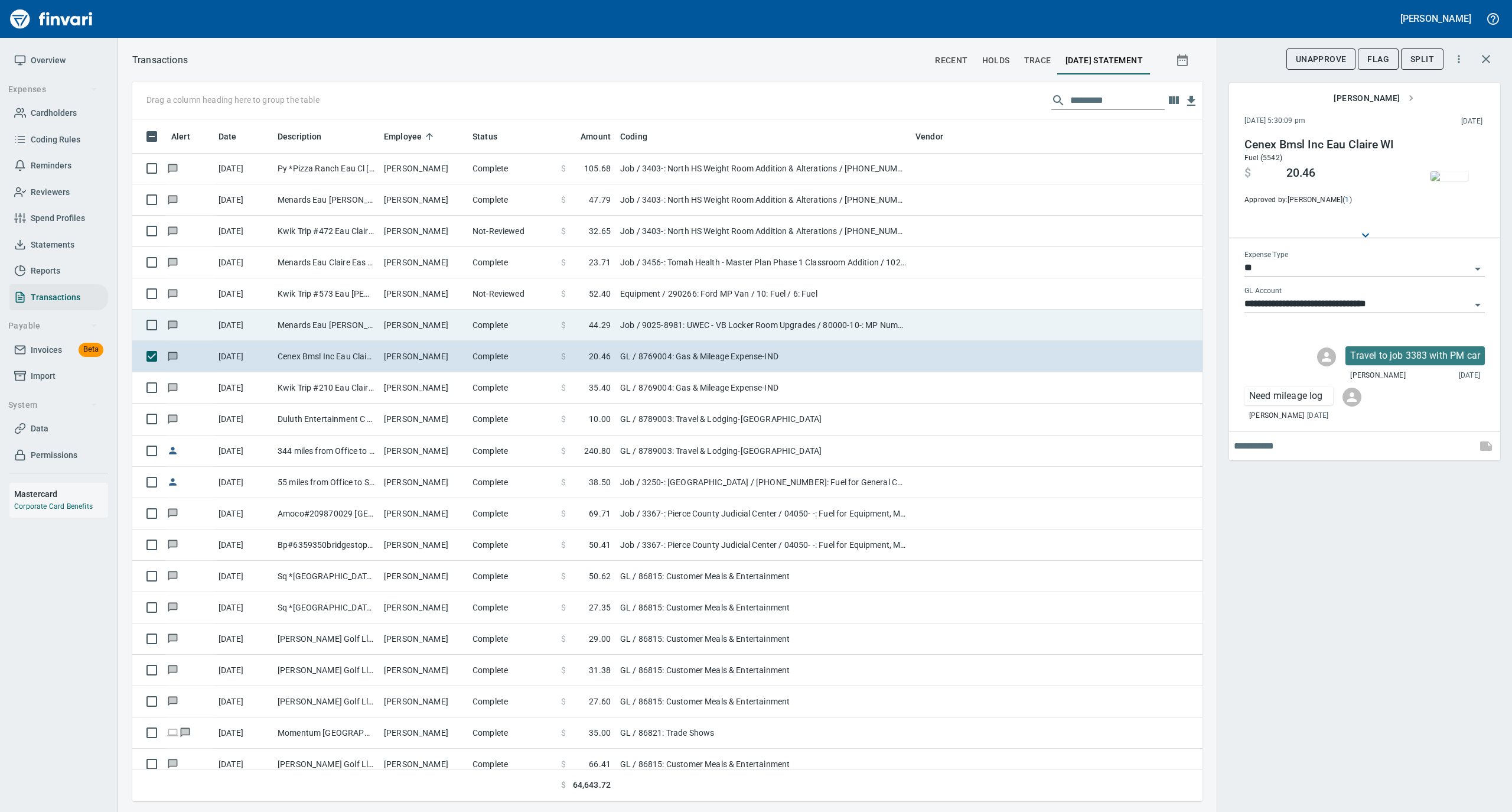
click at [352, 321] on td "Menards Eau [PERSON_NAME] [PERSON_NAME] Eau [PERSON_NAME]" at bounding box center [326, 325] width 106 height 31
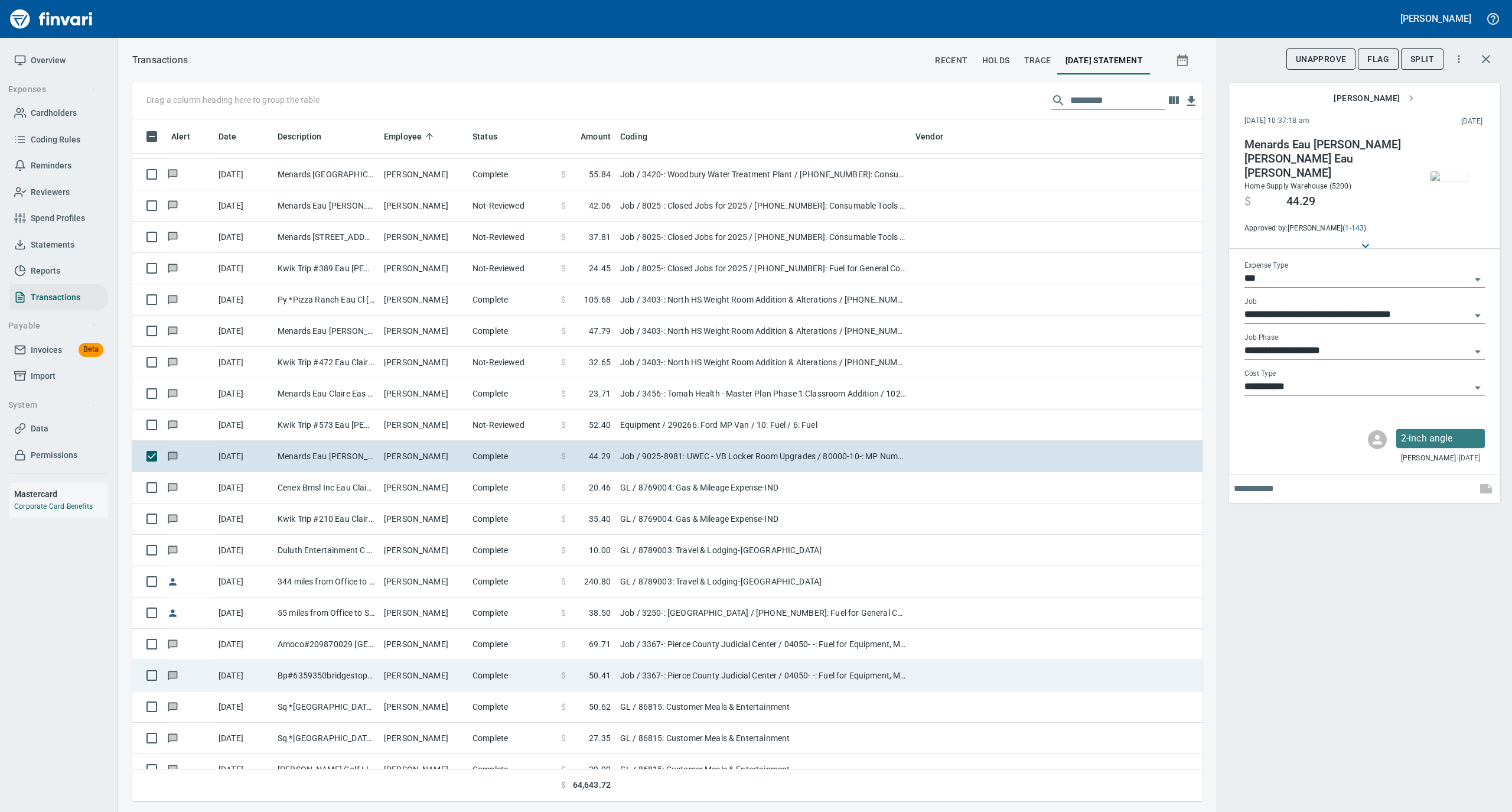
scroll to position [6774, 0]
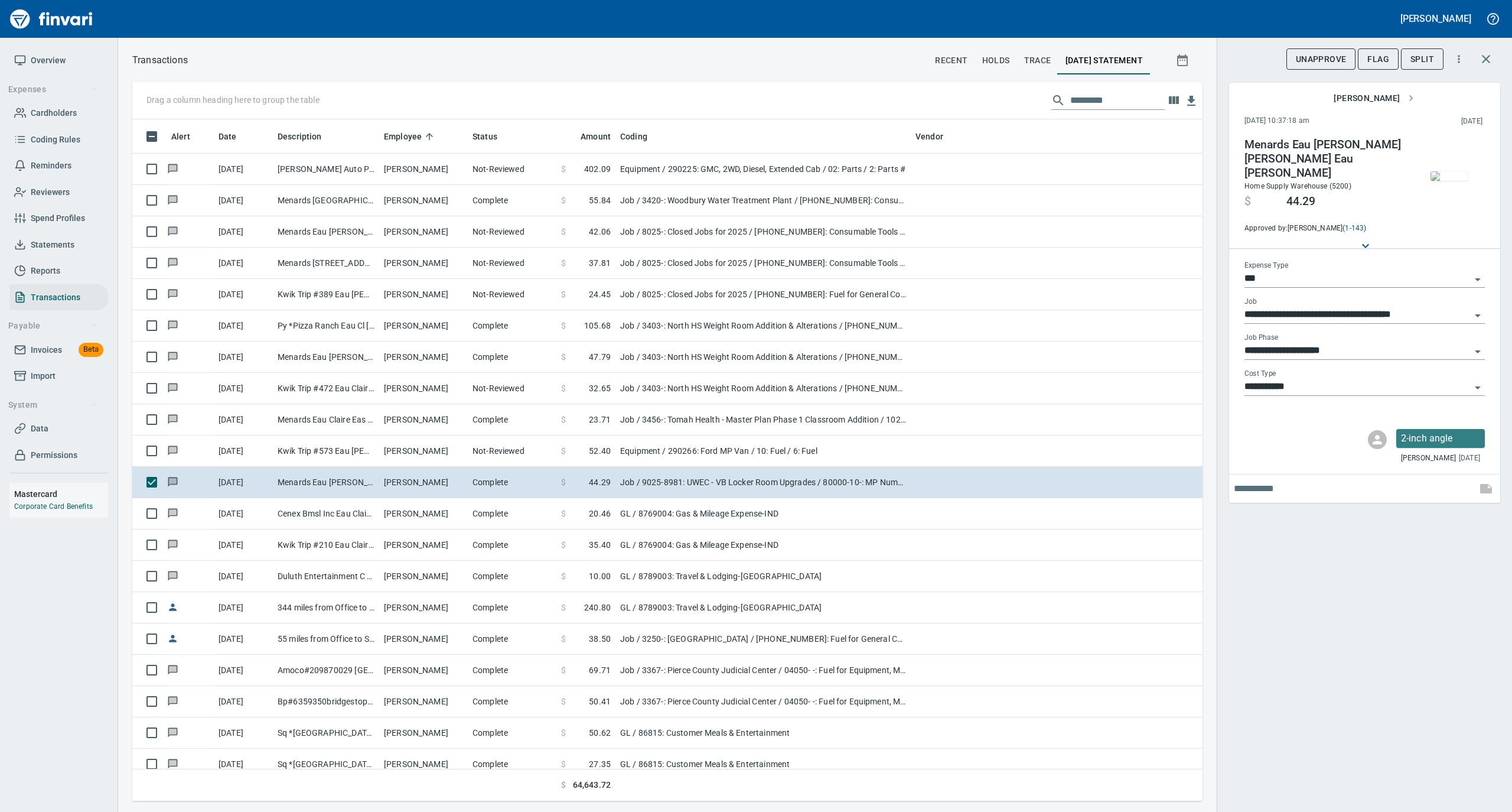
click at [1453, 172] on img "button" at bounding box center [1449, 176] width 38 height 10
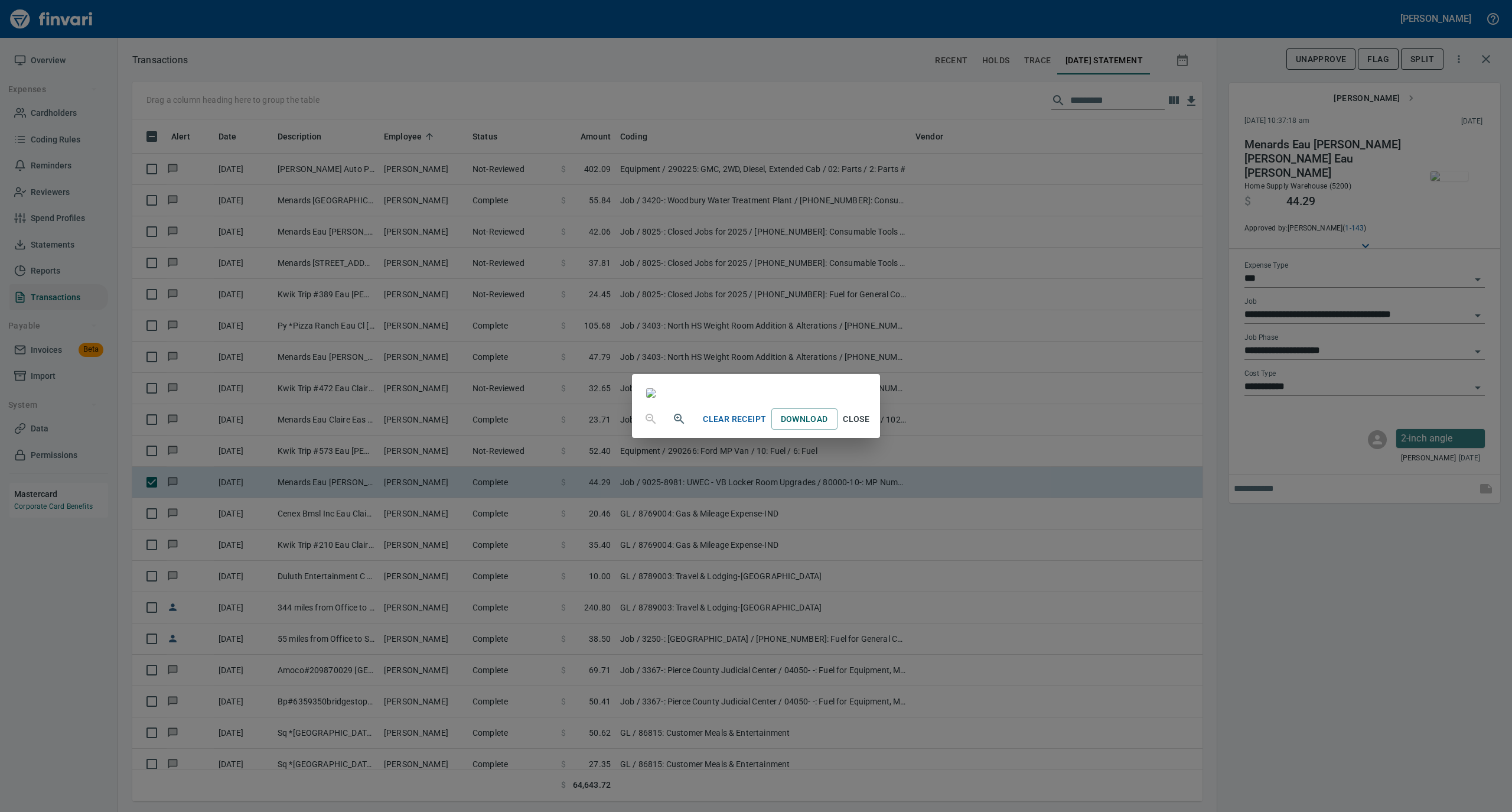
click at [870, 427] on span "Close" at bounding box center [856, 419] width 28 height 14
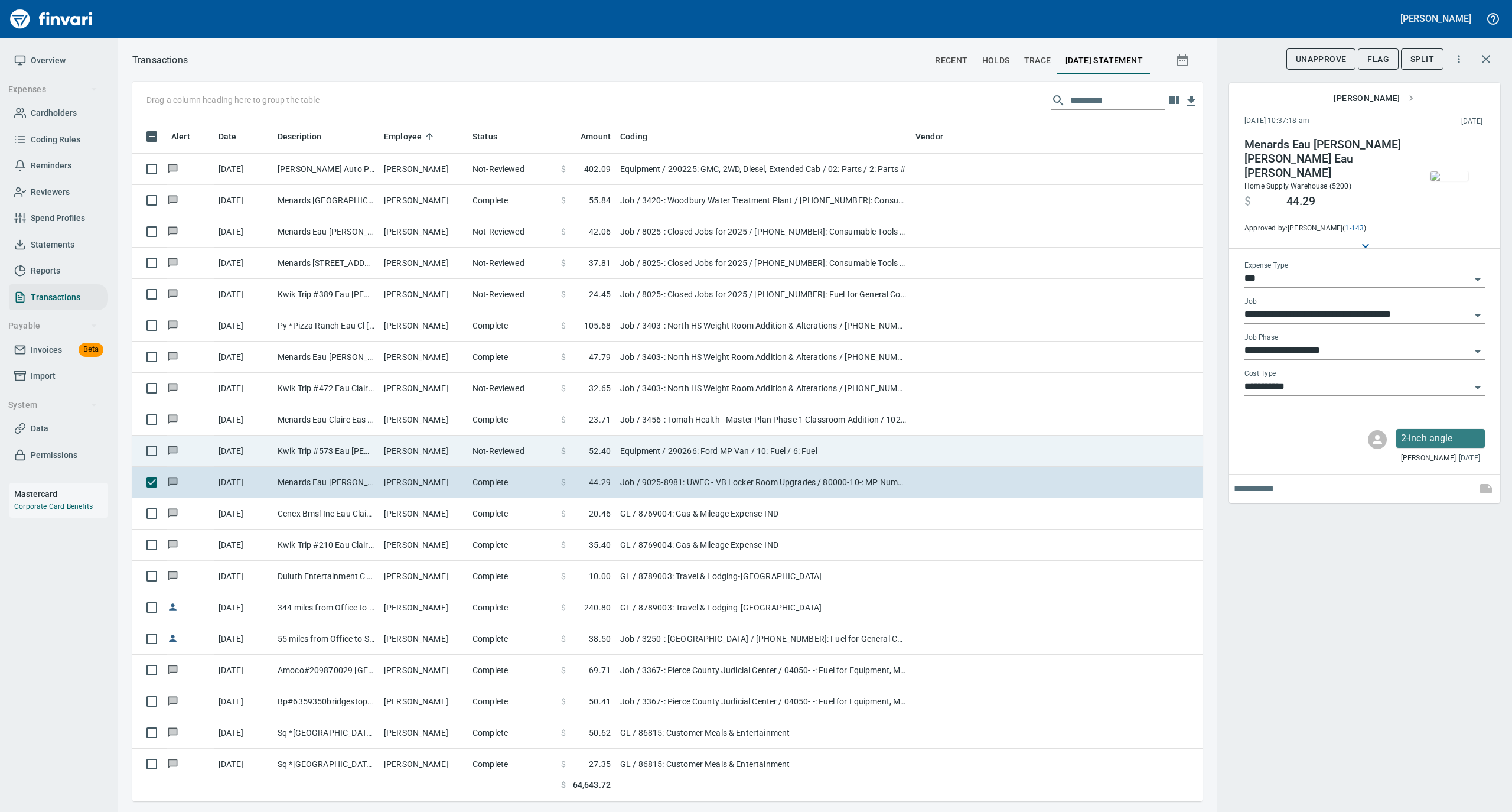
click at [503, 459] on td "Not-Reviewed" at bounding box center [512, 451] width 89 height 31
type input "*********"
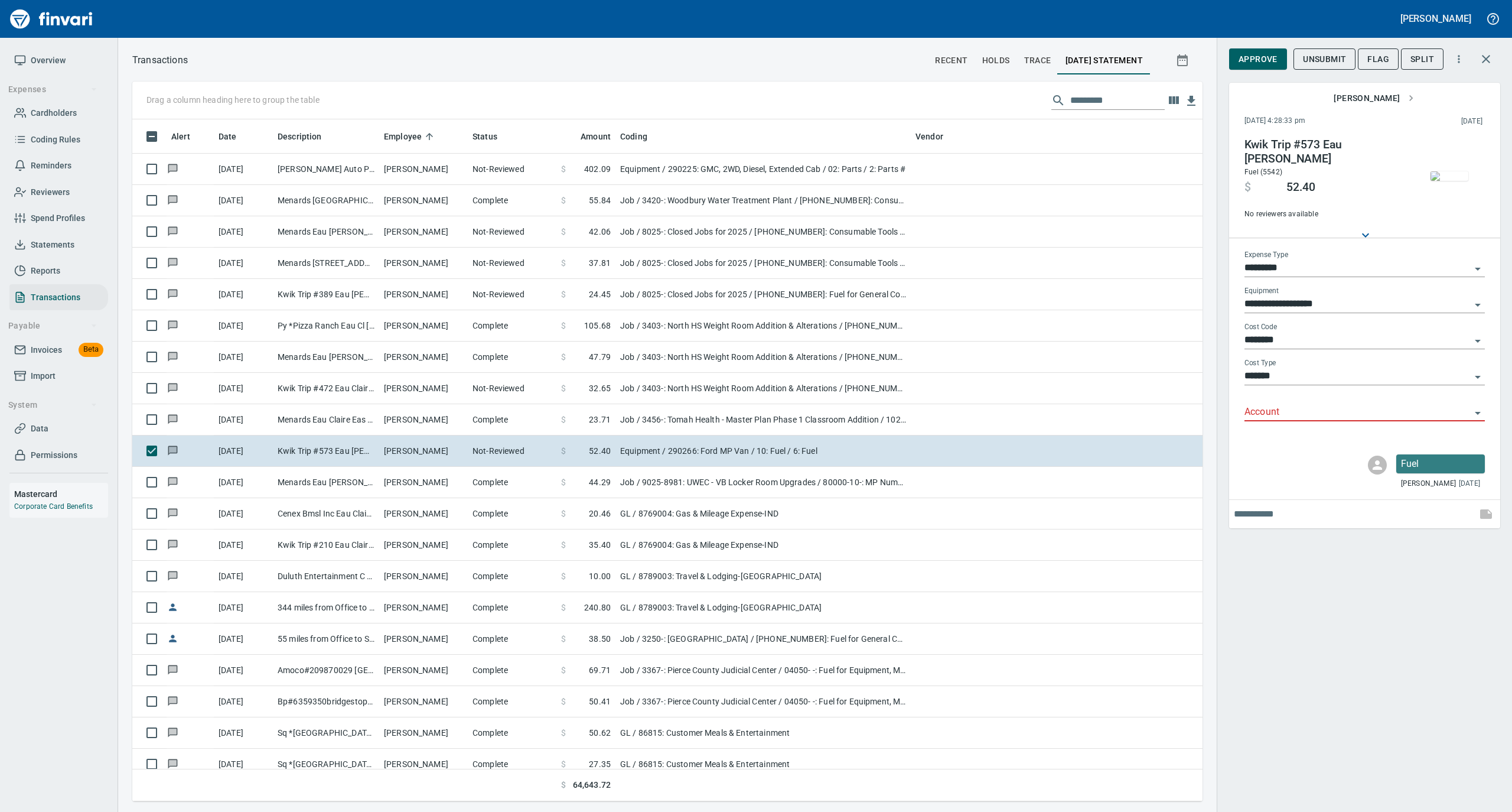
click at [1447, 173] on img "button" at bounding box center [1449, 176] width 38 height 10
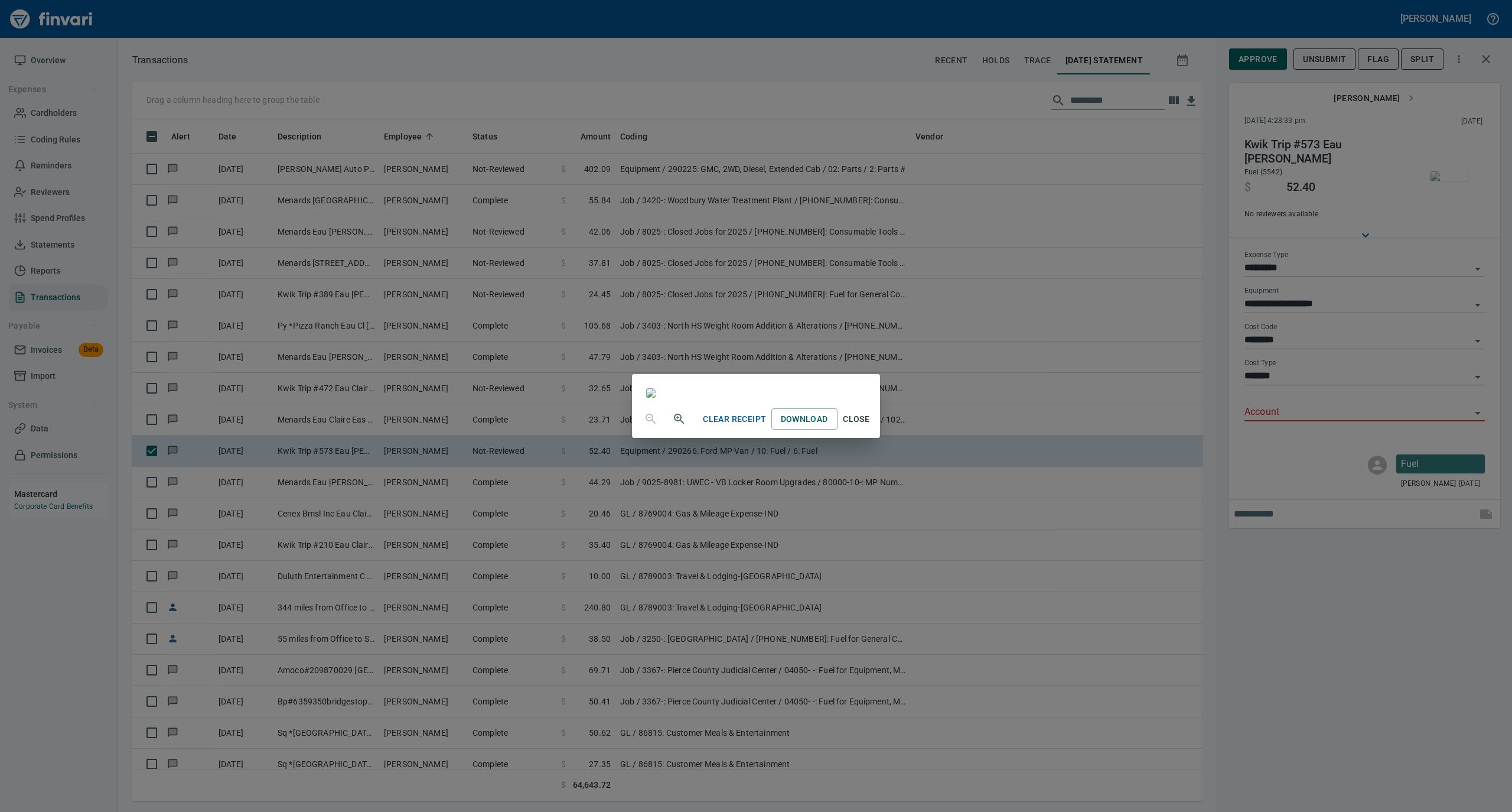
click at [870, 427] on span "Close" at bounding box center [856, 419] width 28 height 14
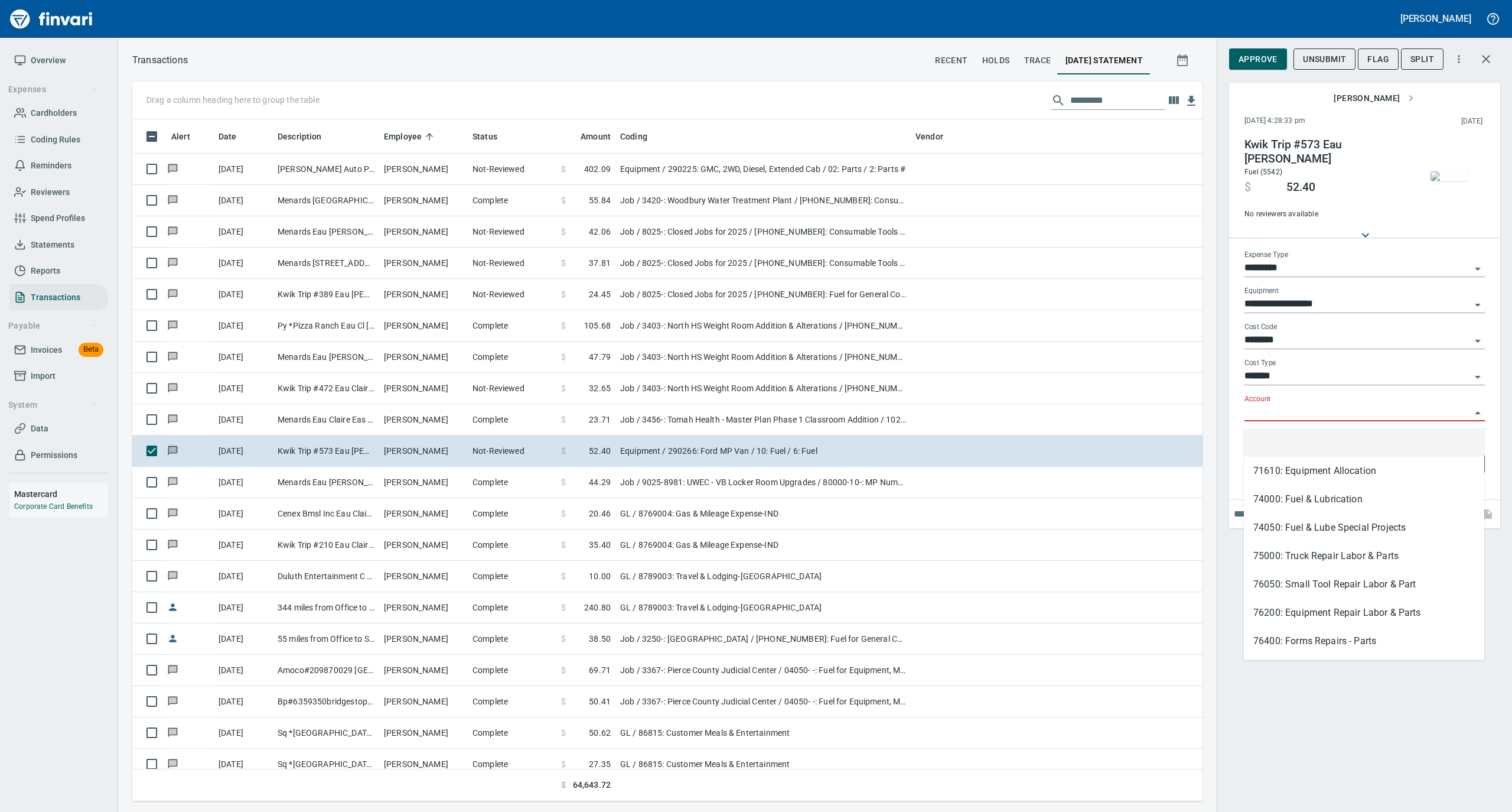
click at [1277, 407] on input "Account" at bounding box center [1357, 412] width 227 height 16
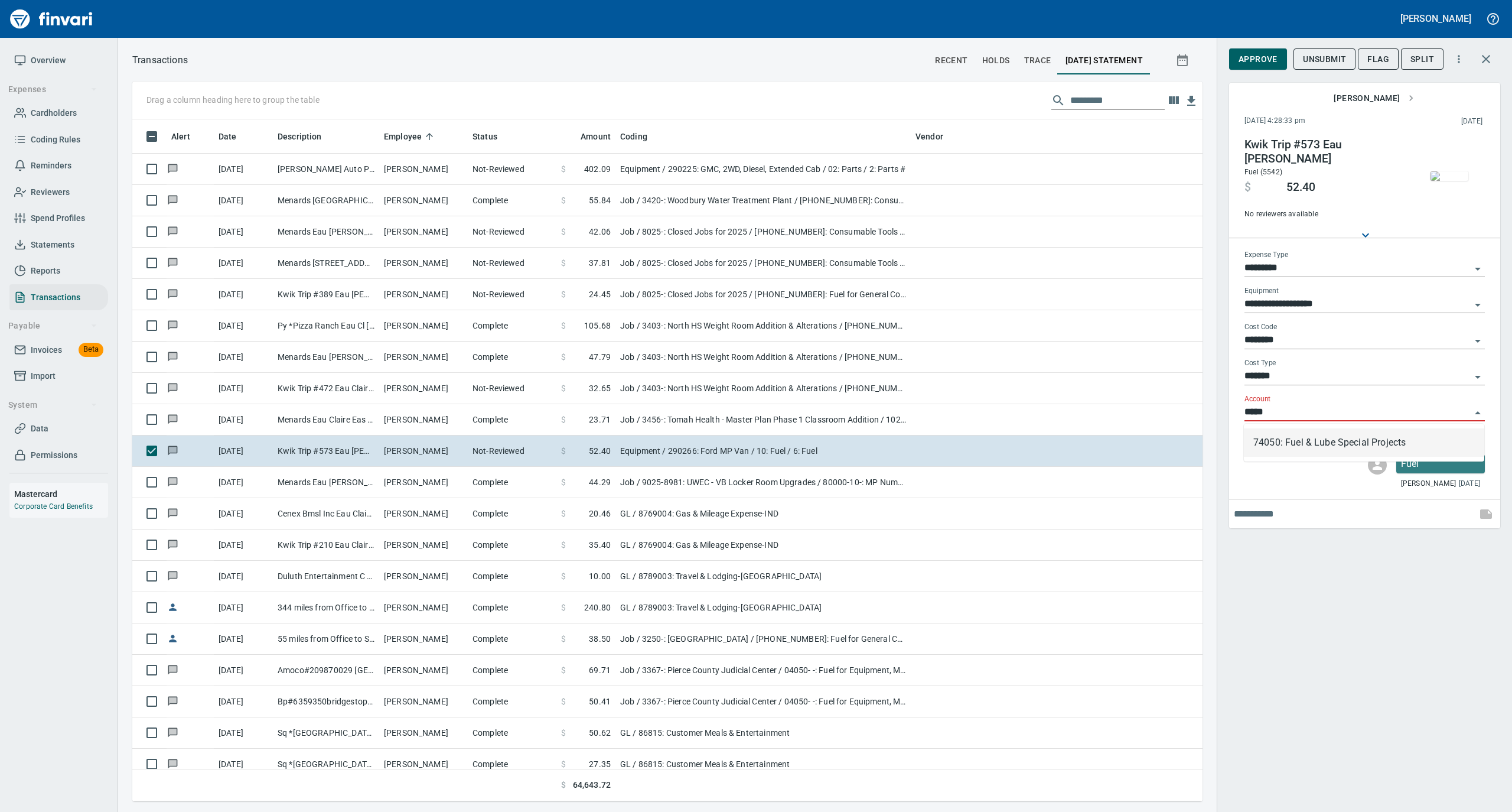
scroll to position [670, 1047]
click at [1263, 445] on li "74050: Fuel & Lube Special Projects" at bounding box center [1364, 442] width 240 height 28
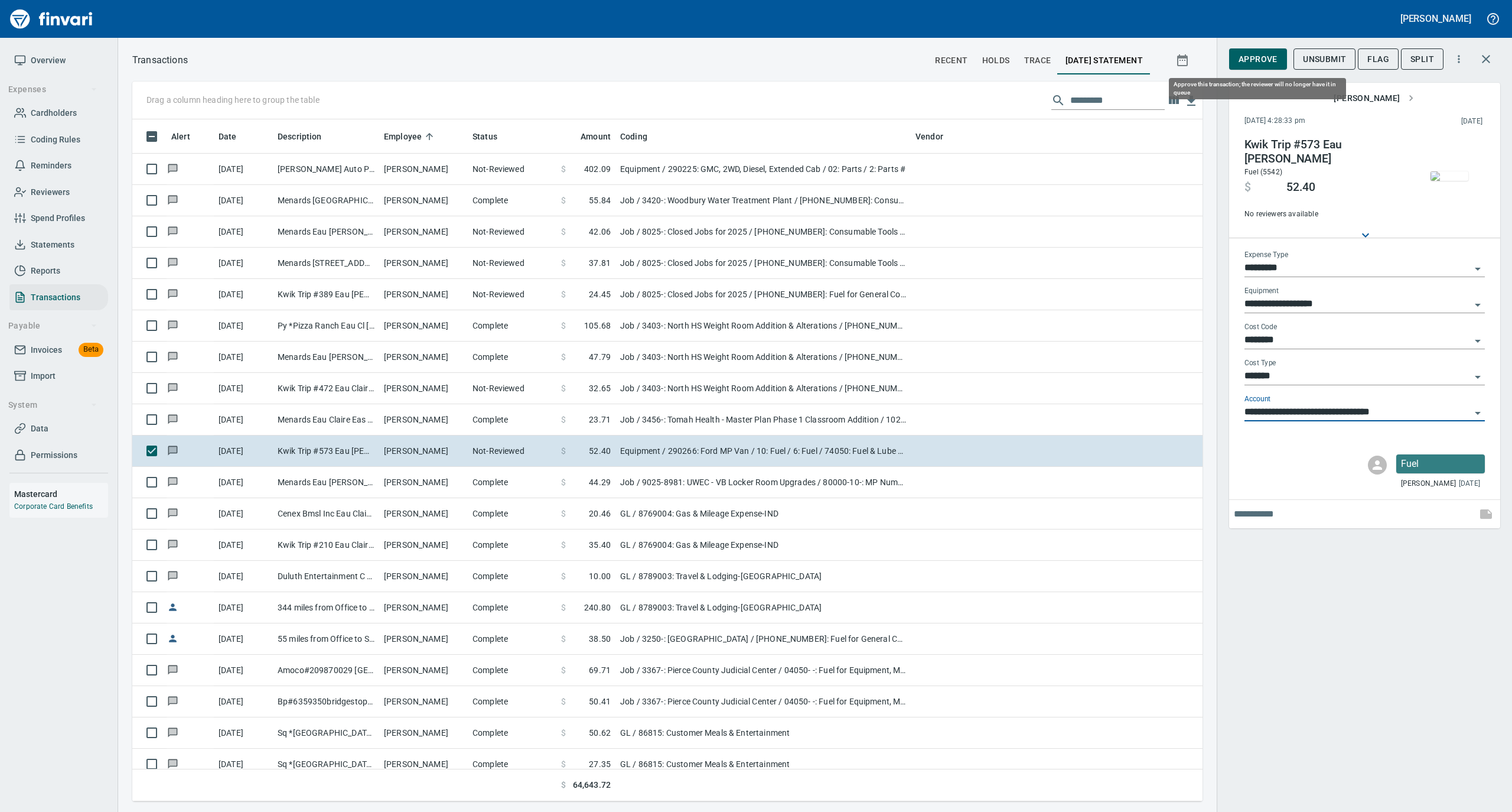
type input "**********"
click at [1262, 62] on span "Approve" at bounding box center [1258, 59] width 39 height 14
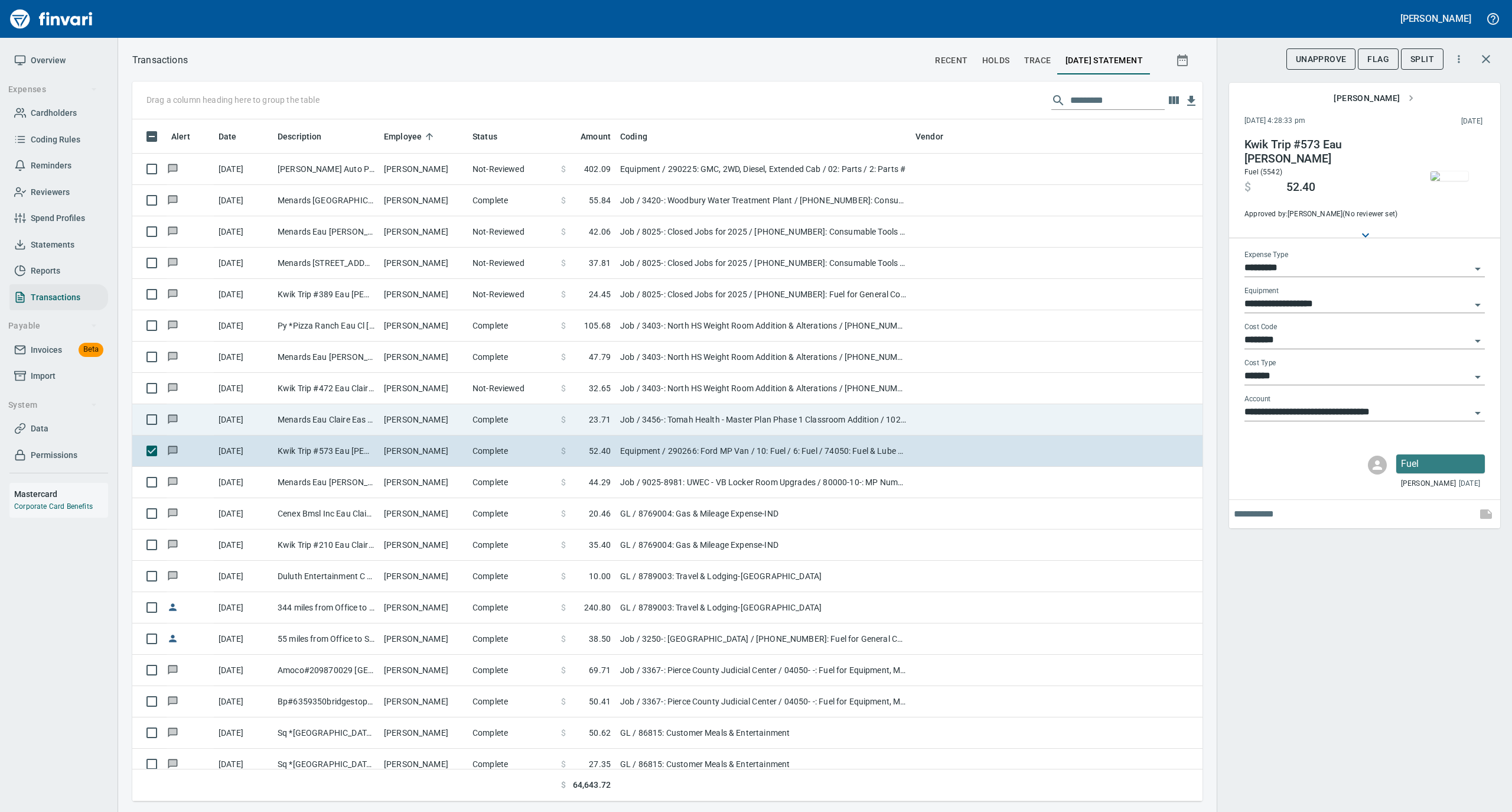
click at [332, 414] on td "Menards Eau Claire Eas Eau Claire WI" at bounding box center [326, 420] width 106 height 31
type input "***"
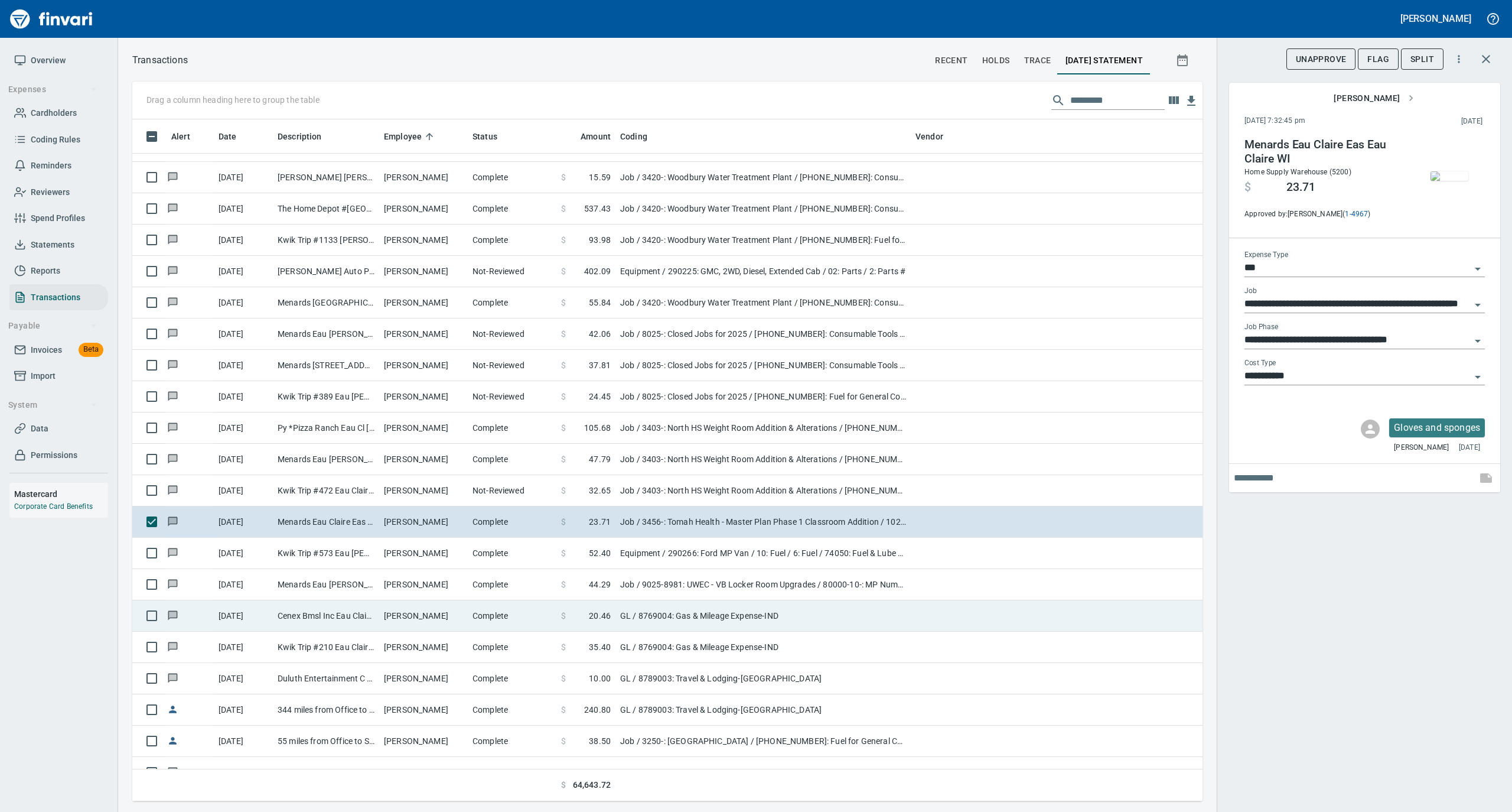
scroll to position [6617, 0]
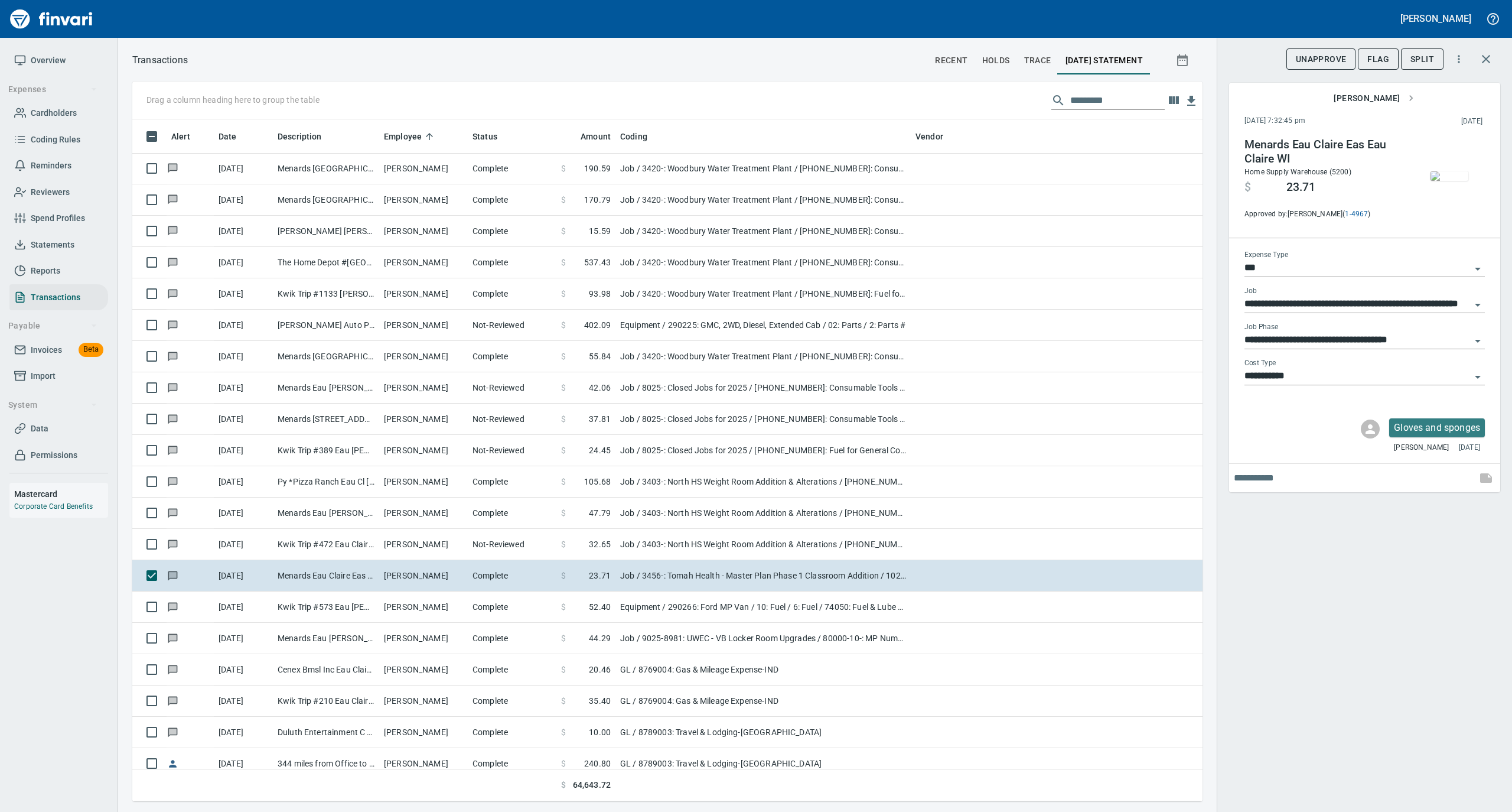
click at [1449, 173] on img "button" at bounding box center [1449, 176] width 38 height 10
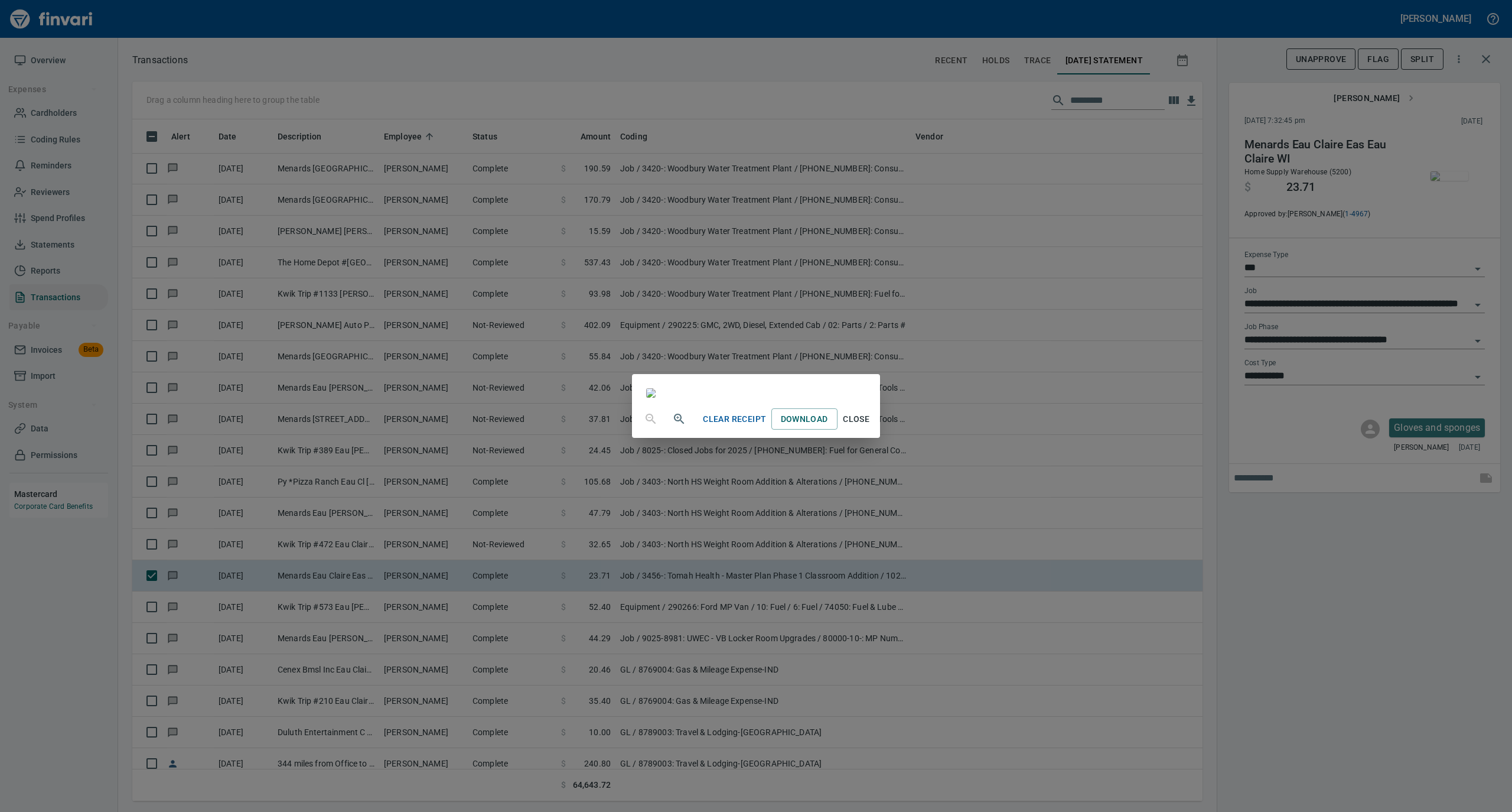
click at [870, 427] on span "Close" at bounding box center [856, 419] width 28 height 14
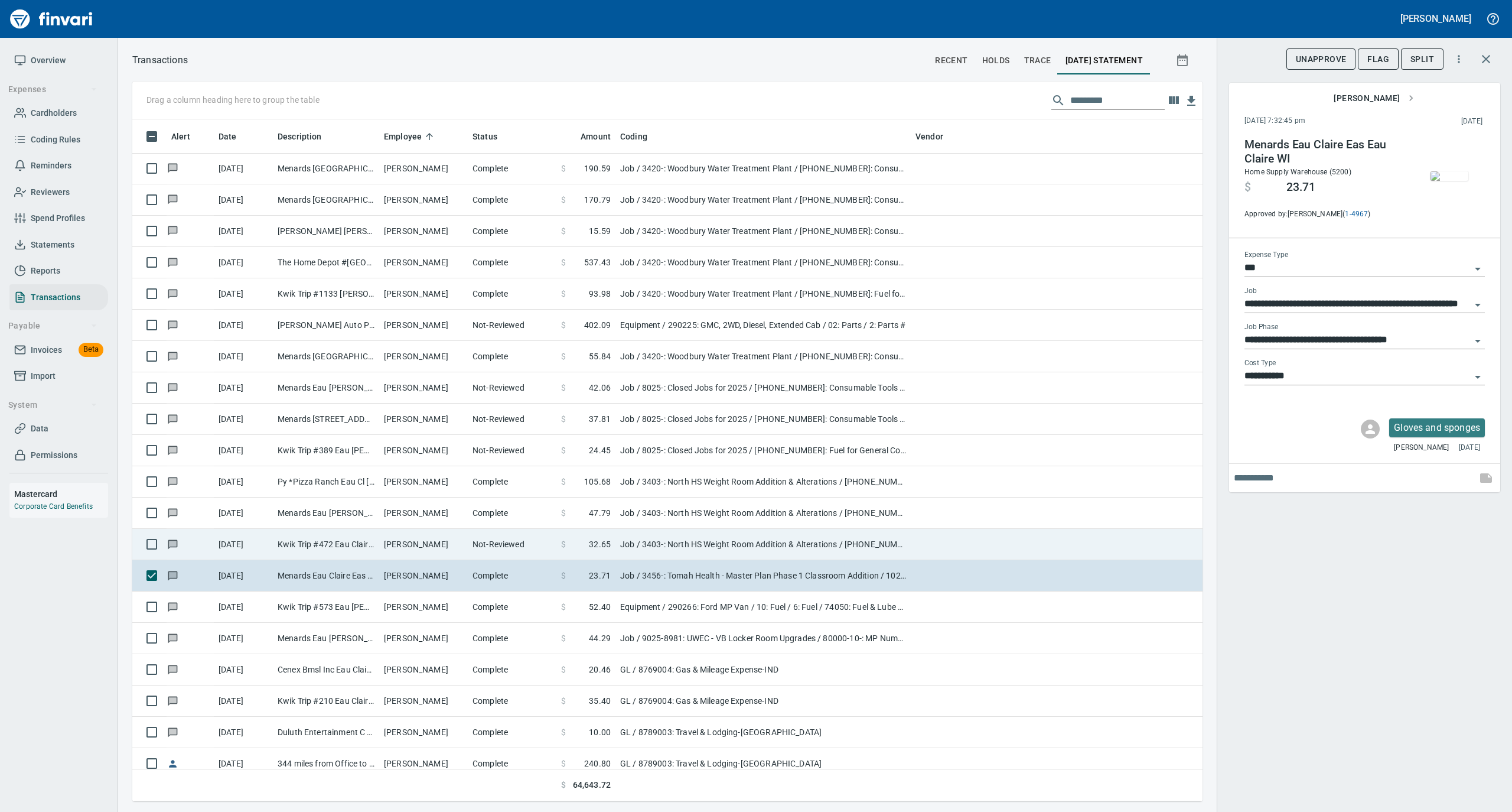
click at [513, 546] on td "Not-Reviewed" at bounding box center [512, 544] width 89 height 31
type input "**********"
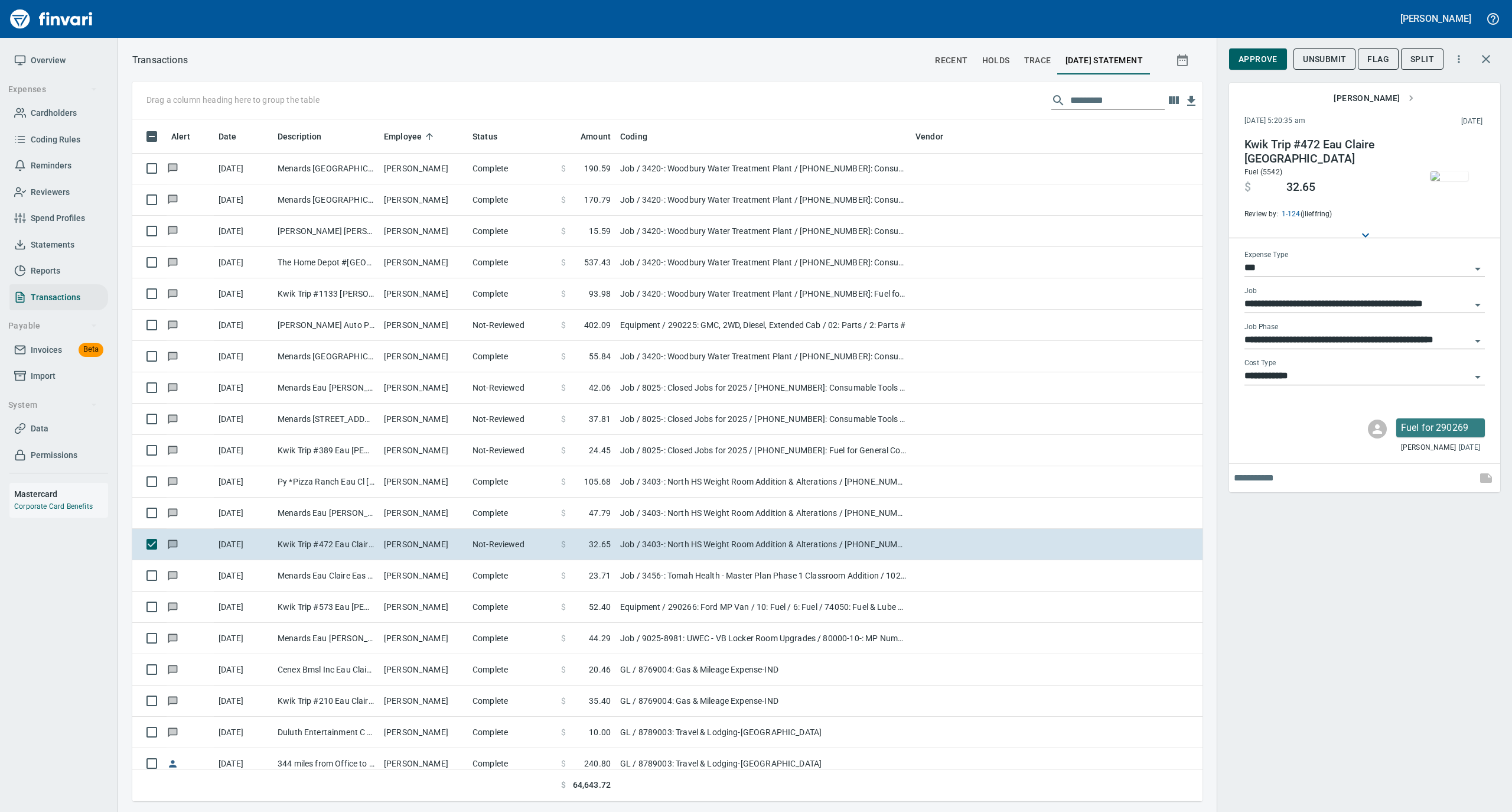
click at [1443, 178] on img "button" at bounding box center [1449, 176] width 38 height 10
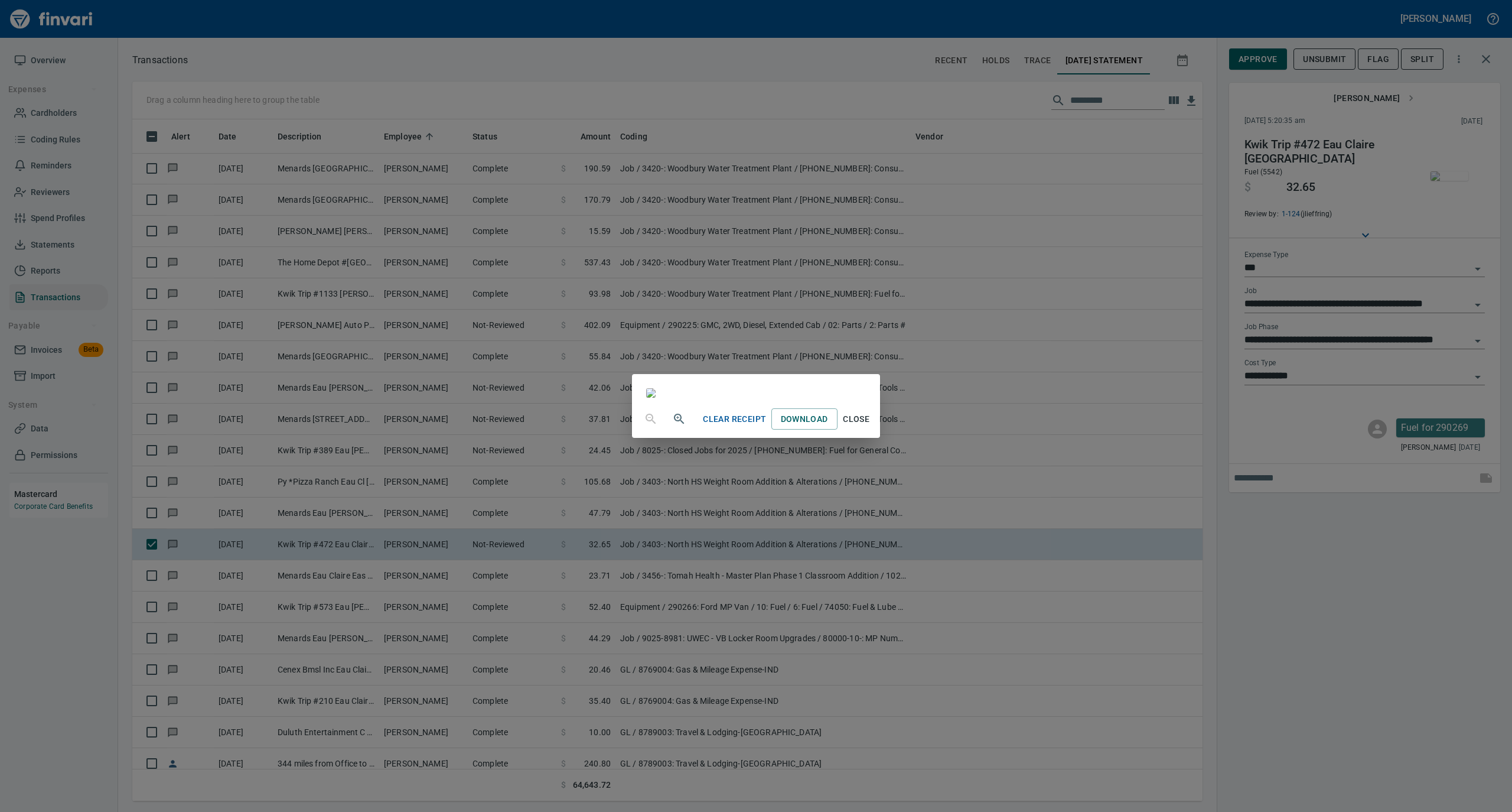
click at [870, 427] on span "Close" at bounding box center [856, 419] width 28 height 14
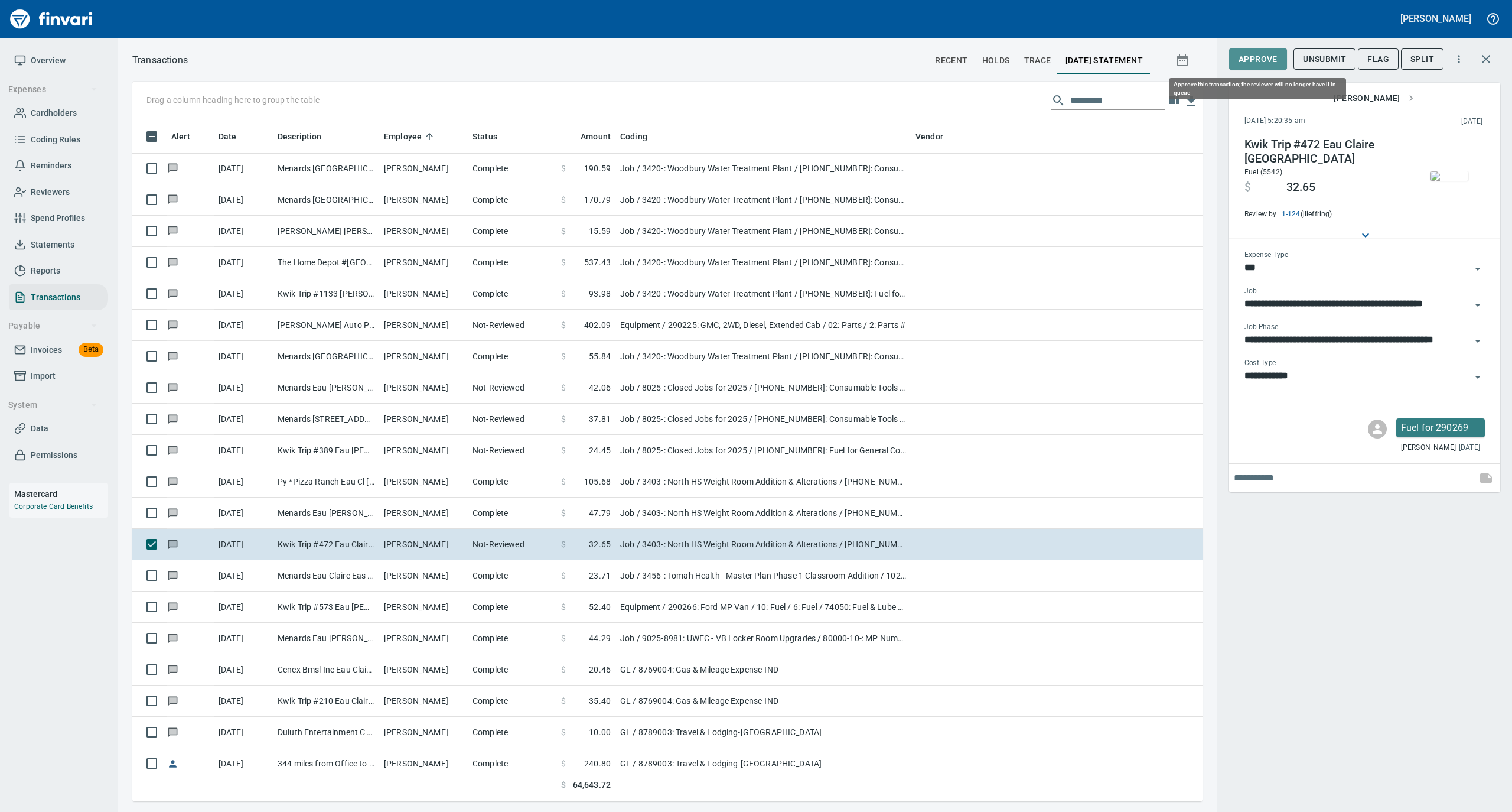
click at [1261, 59] on span "Approve" at bounding box center [1258, 59] width 39 height 14
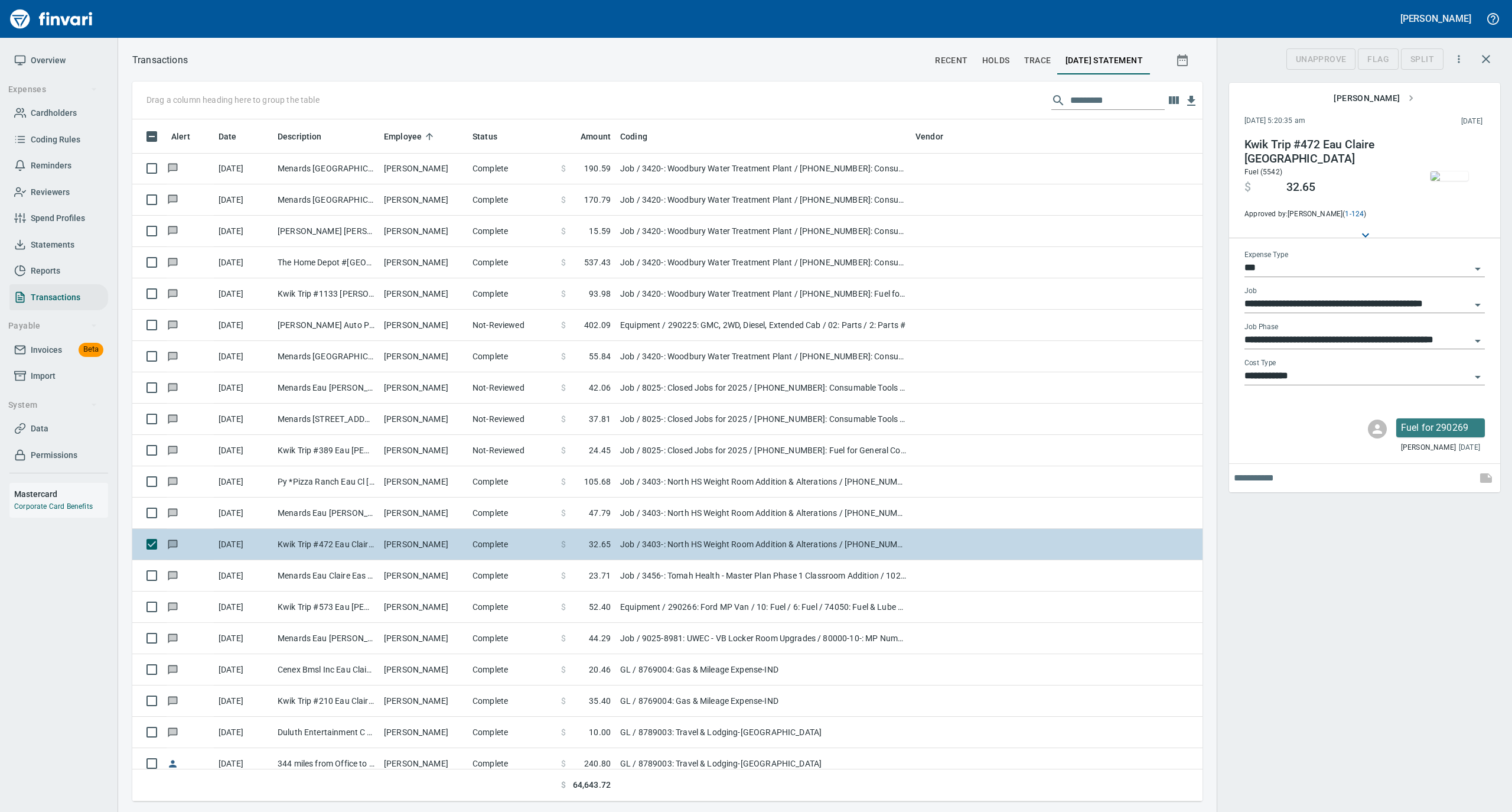
scroll to position [670, 1047]
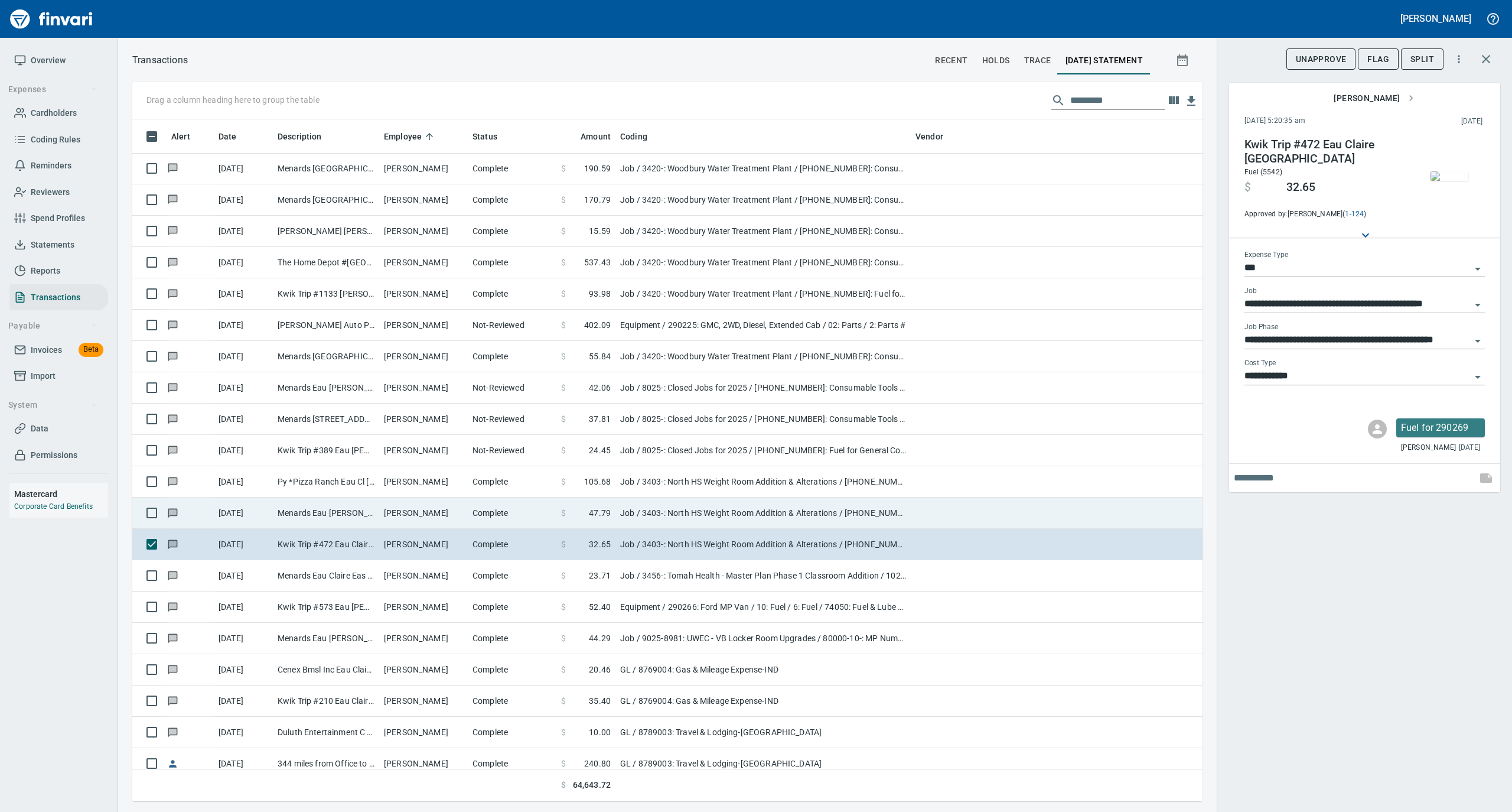
click at [530, 515] on td "Complete" at bounding box center [512, 513] width 89 height 31
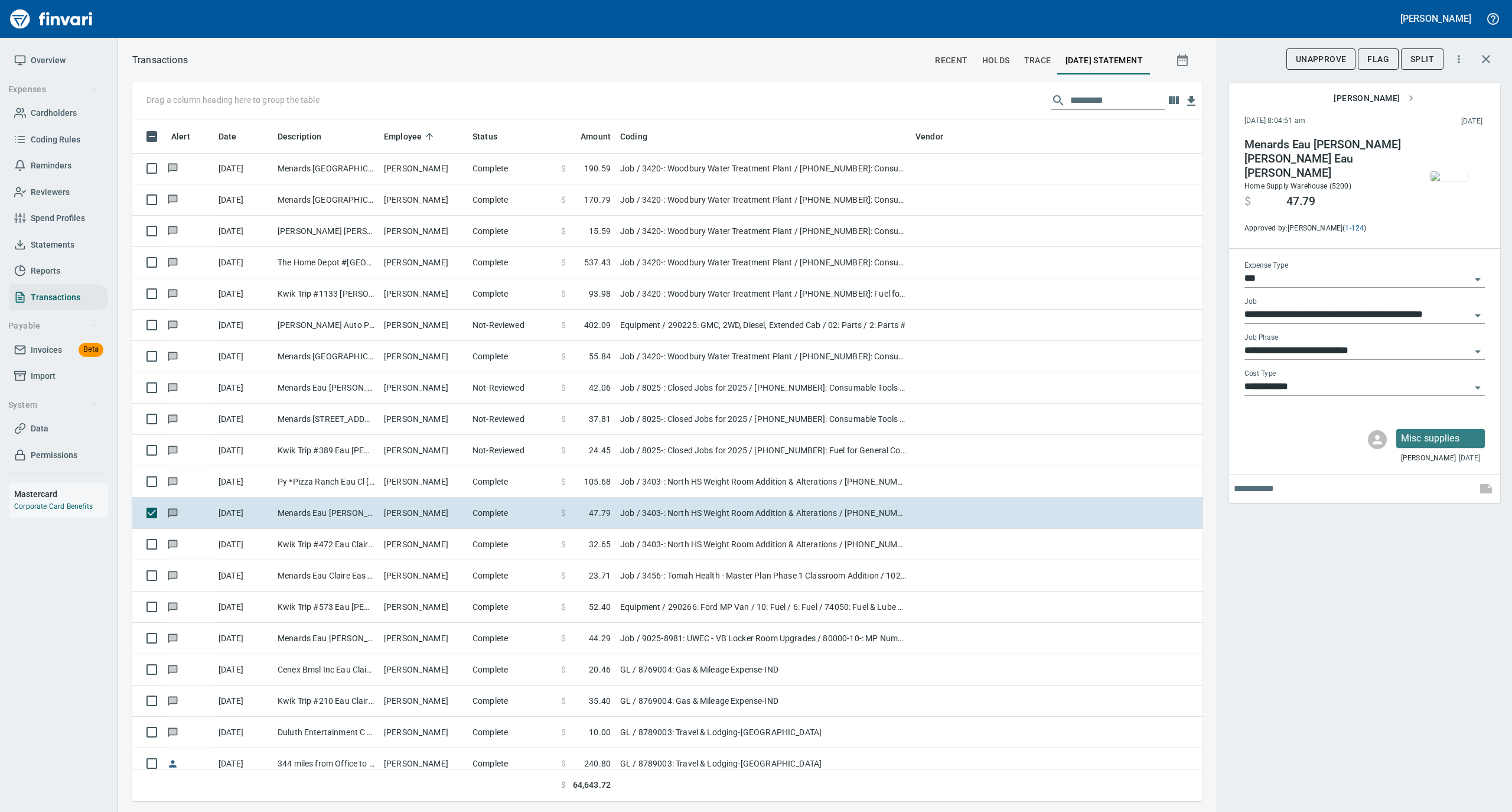
click at [1449, 172] on img "button" at bounding box center [1449, 176] width 38 height 10
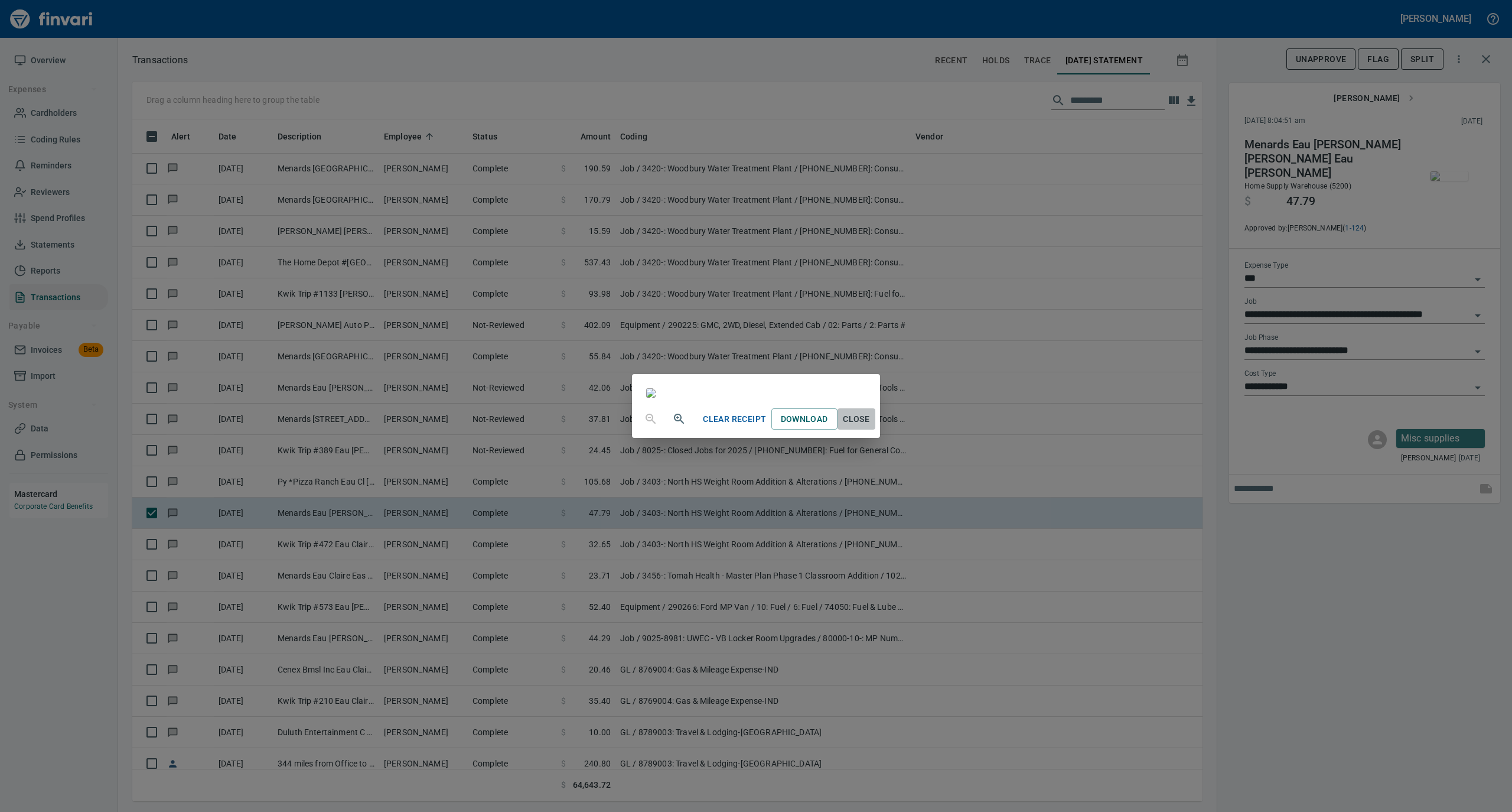
click at [870, 427] on span "Close" at bounding box center [856, 419] width 28 height 14
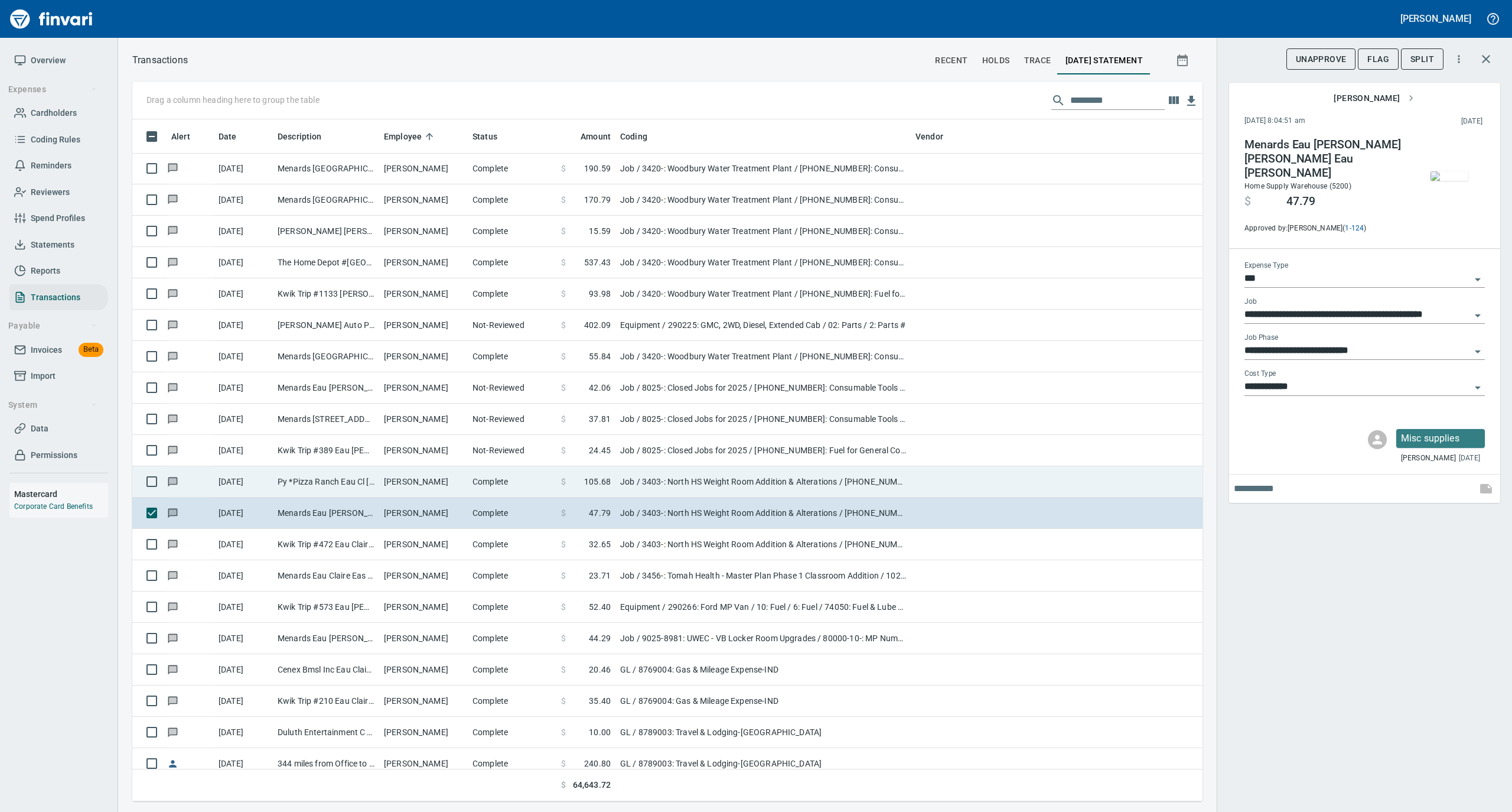
click at [455, 480] on td "[PERSON_NAME]" at bounding box center [423, 482] width 89 height 31
type input "**********"
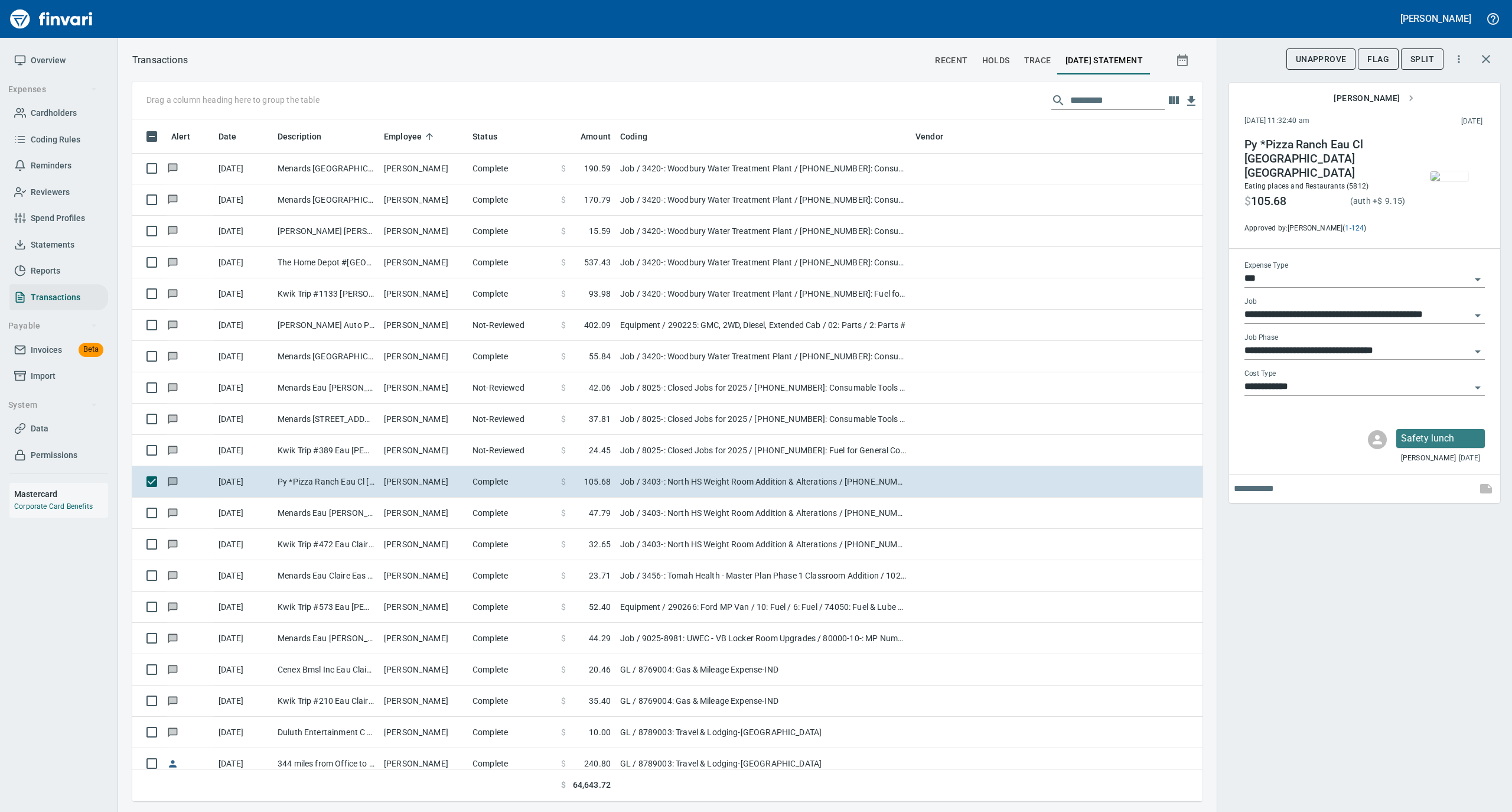
click at [1447, 175] on img "button" at bounding box center [1449, 176] width 38 height 10
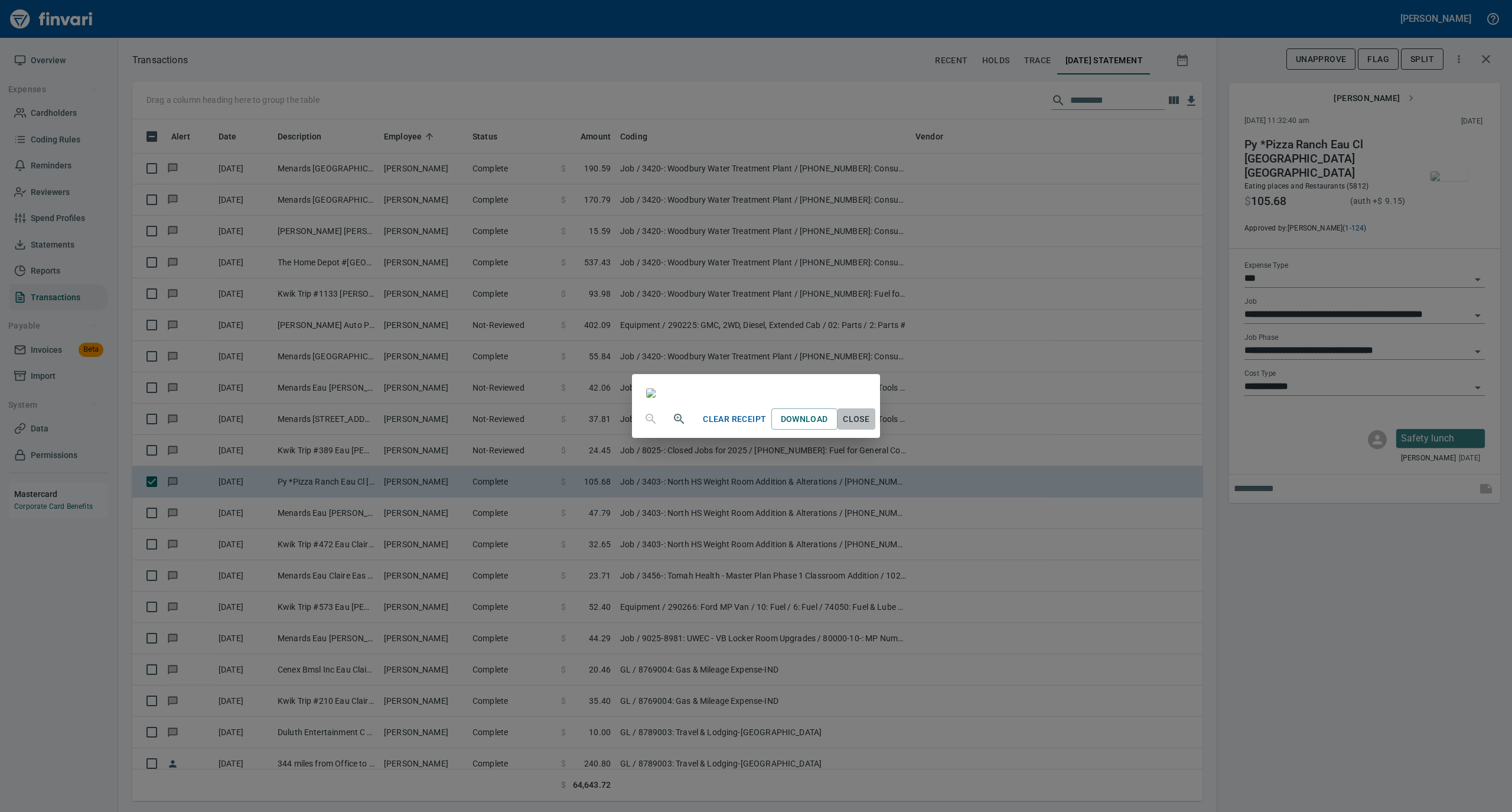
click at [870, 427] on span "Close" at bounding box center [856, 419] width 28 height 14
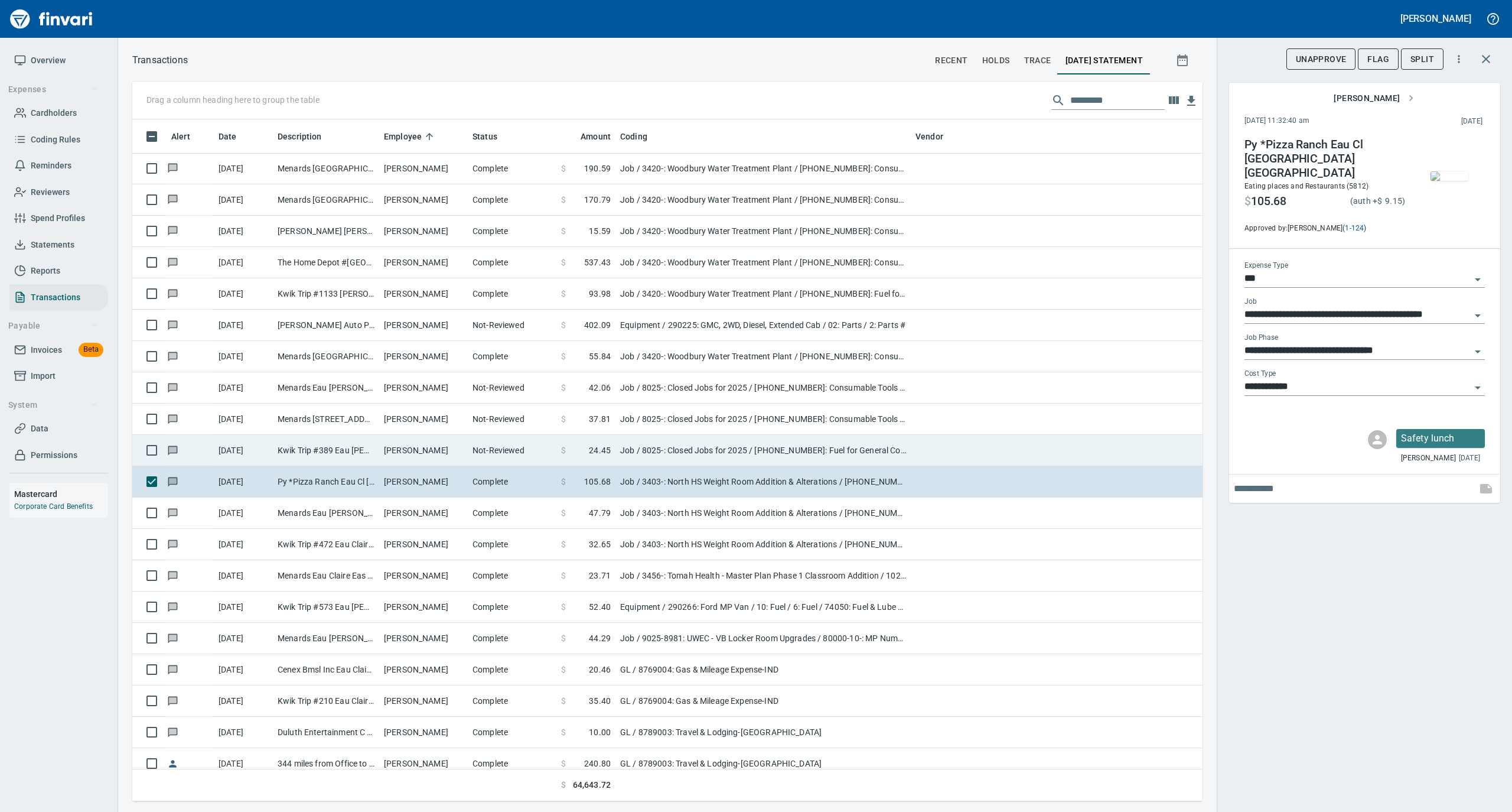
click at [418, 448] on td "[PERSON_NAME]" at bounding box center [423, 451] width 89 height 31
type input "**********"
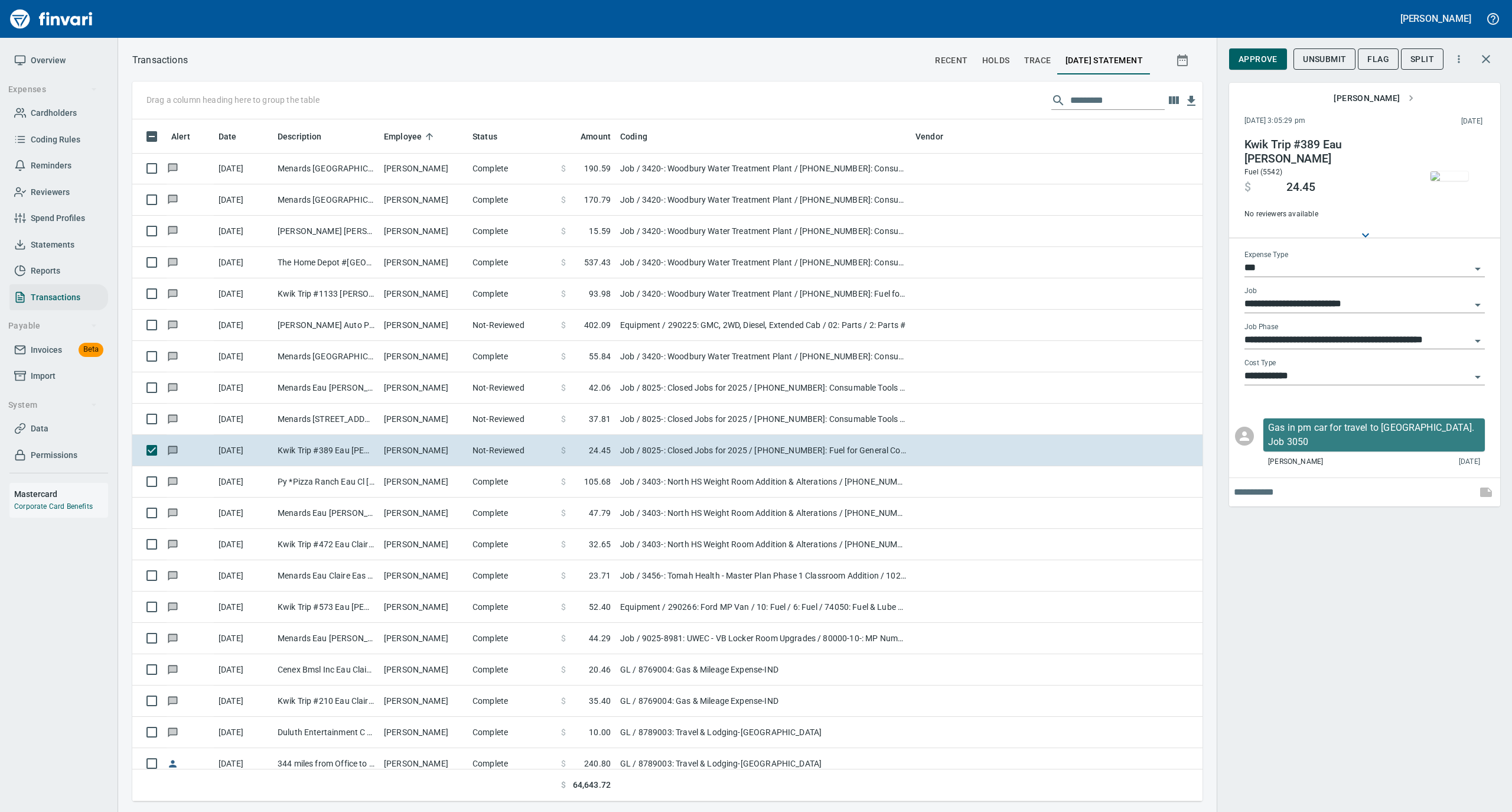
click at [1446, 175] on img "button" at bounding box center [1449, 176] width 38 height 10
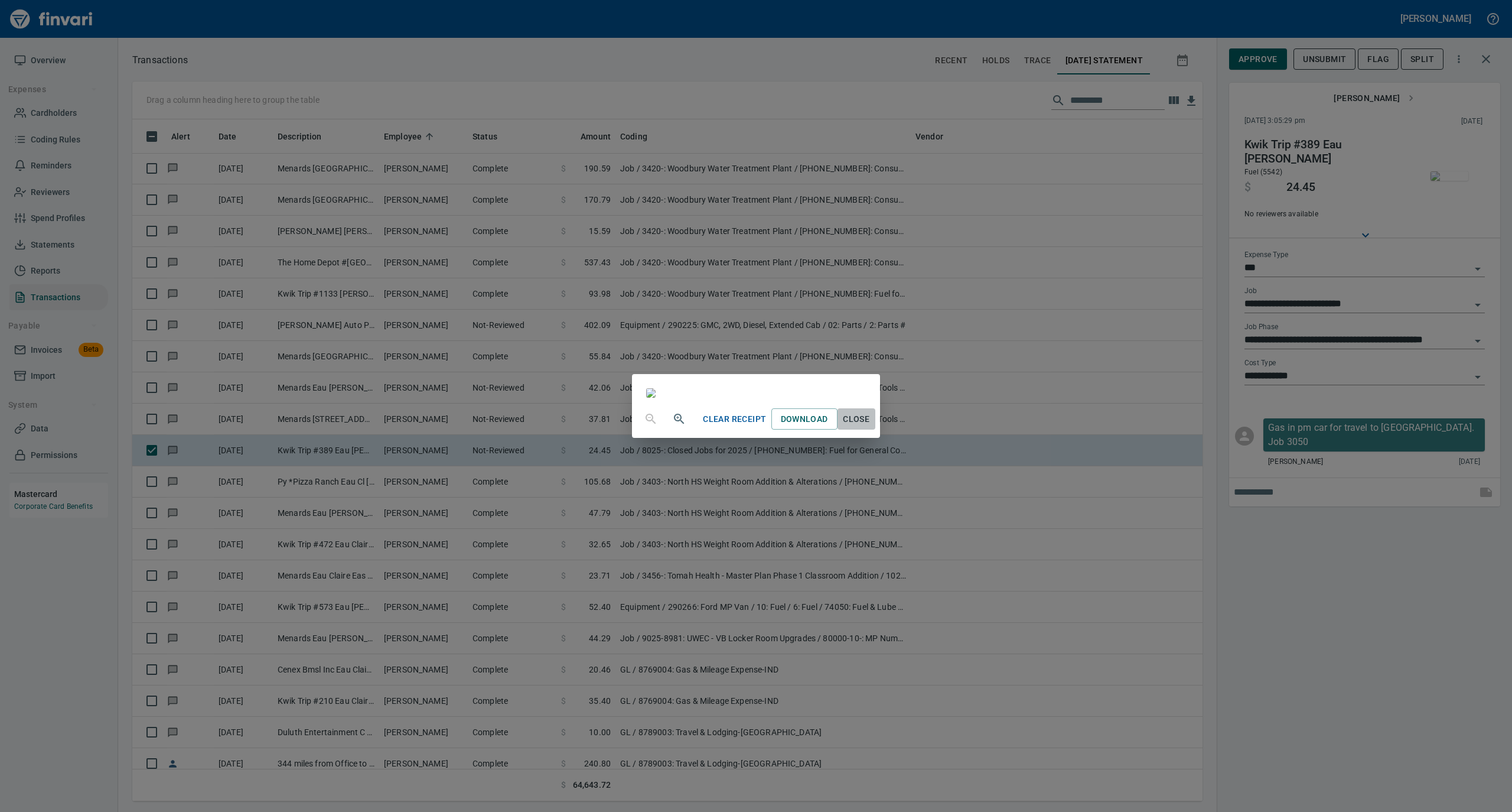
click at [870, 427] on span "Close" at bounding box center [856, 419] width 28 height 14
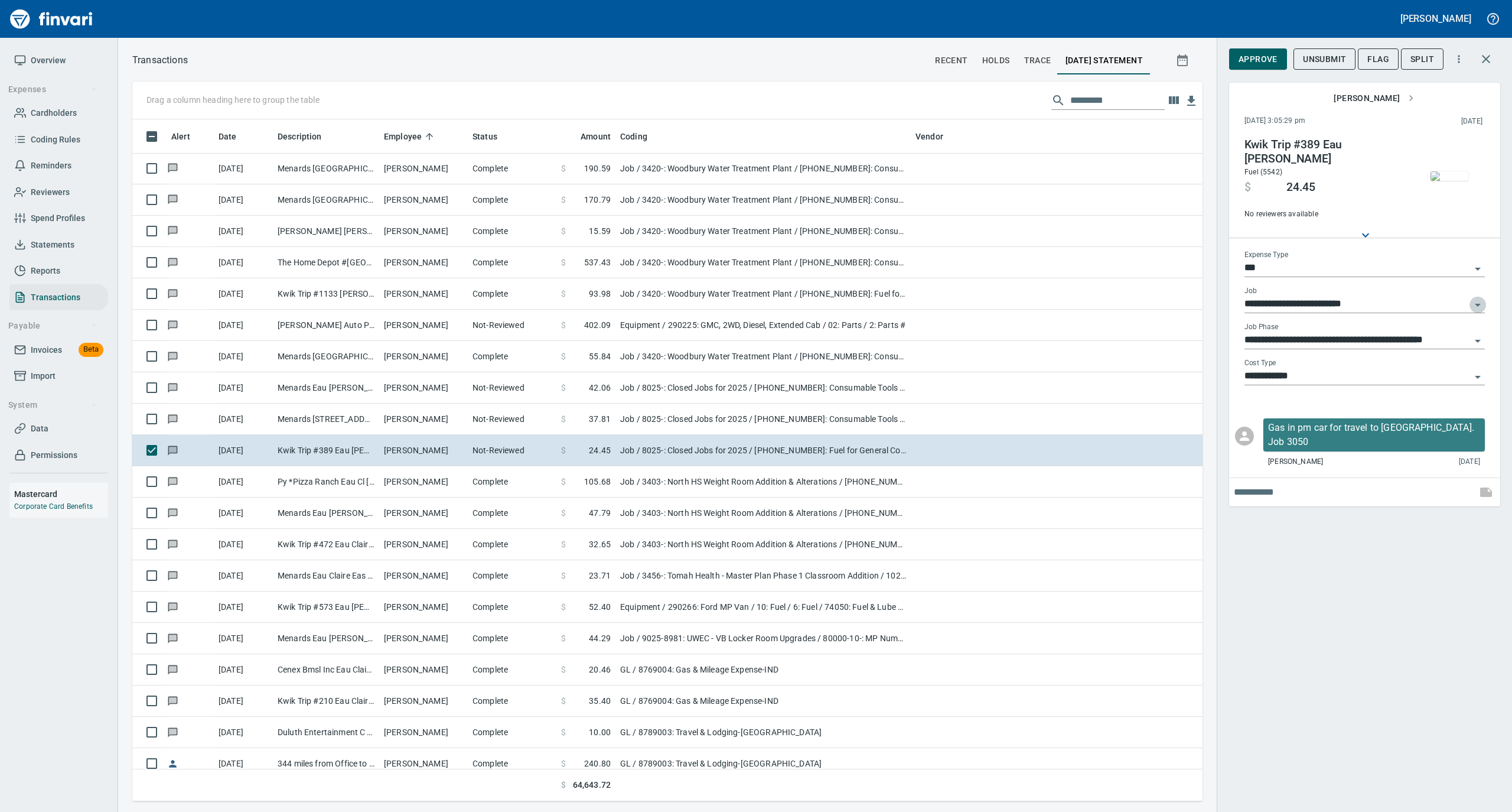
click at [1478, 308] on icon "Open" at bounding box center [1478, 304] width 14 height 14
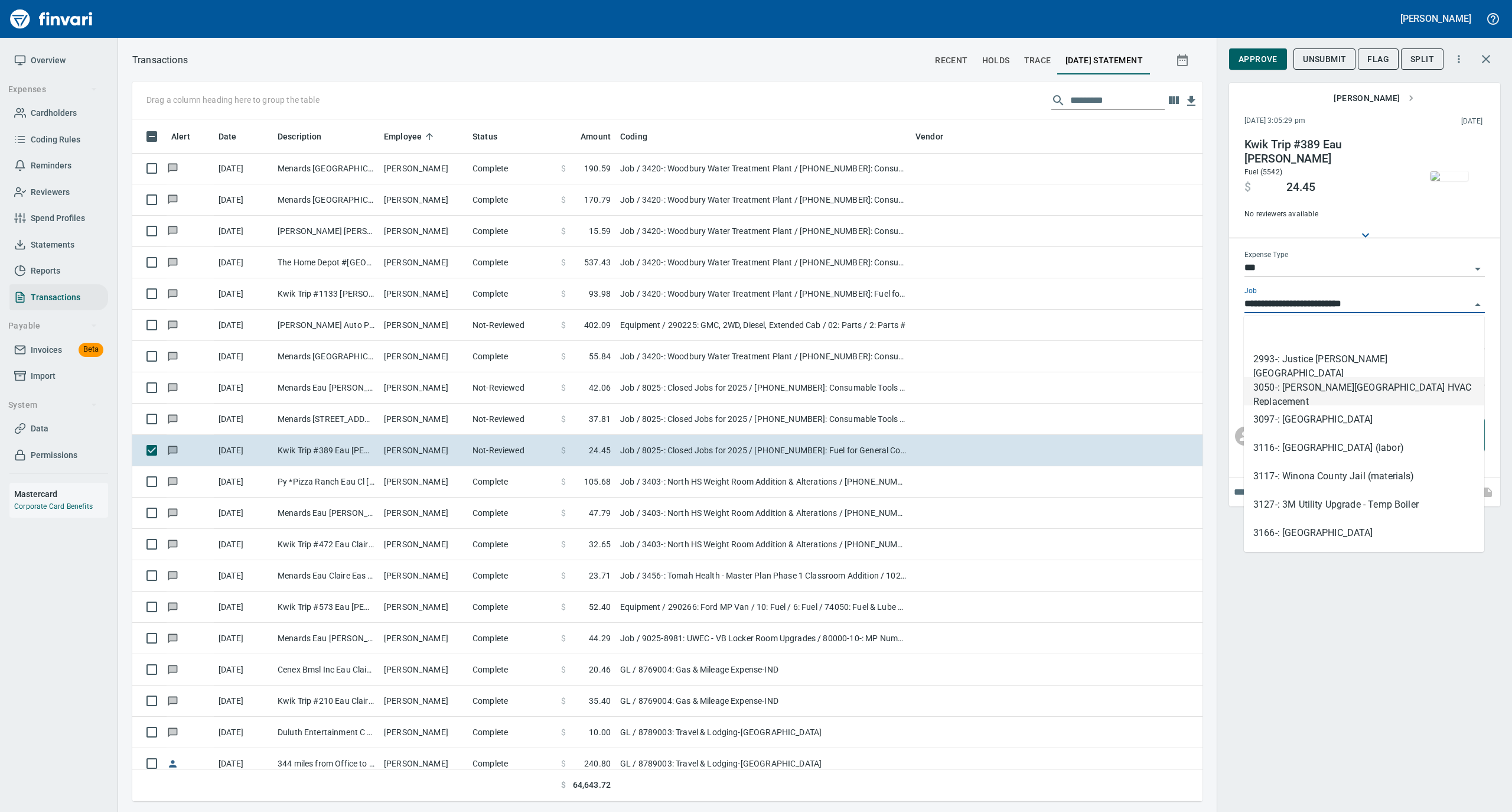
click at [1417, 387] on li "3050-: [PERSON_NAME][GEOGRAPHIC_DATA] HVAC Replacement" at bounding box center [1364, 391] width 240 height 28
type input "**********"
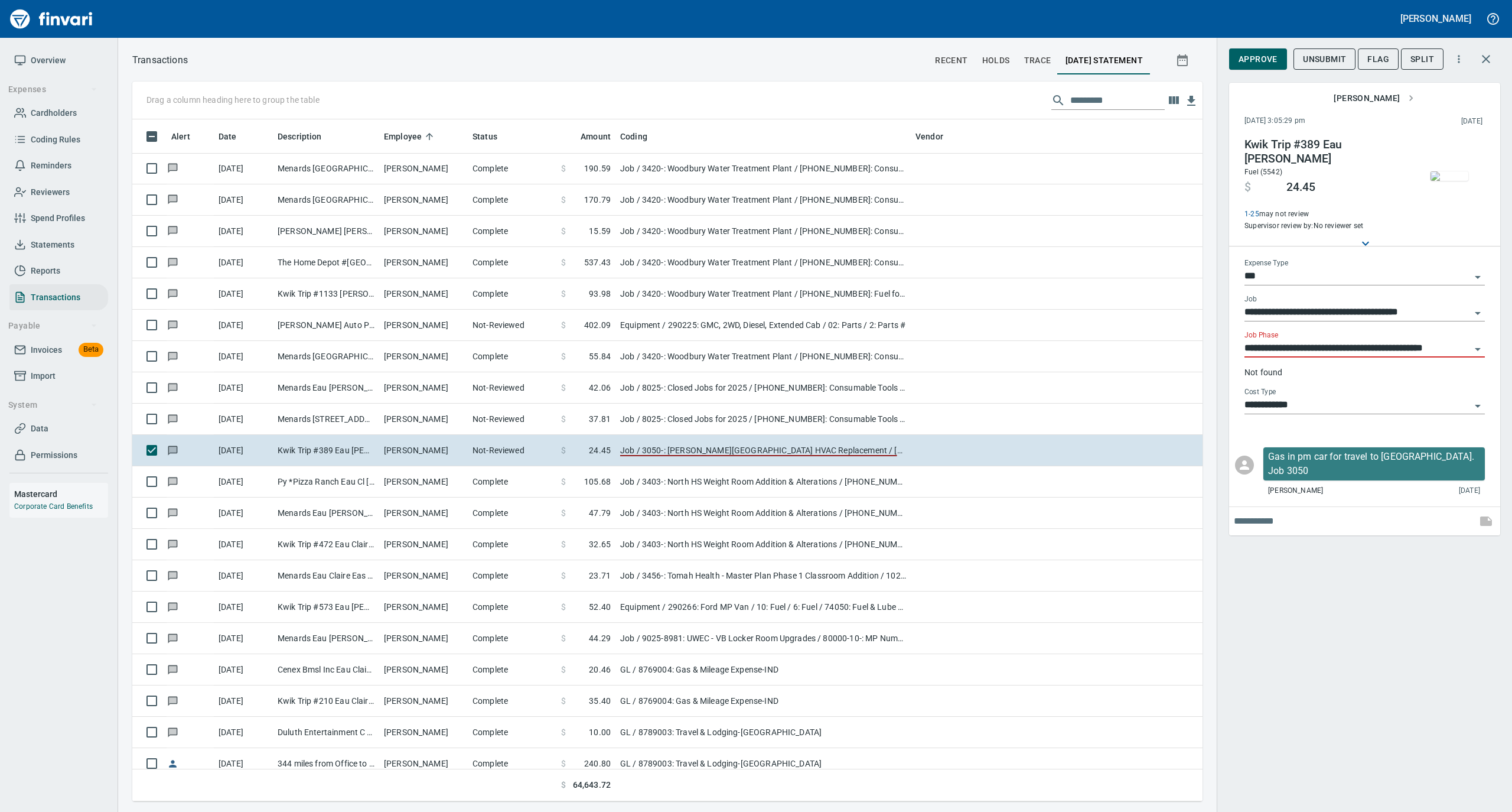
click at [1307, 340] on input "**********" at bounding box center [1357, 348] width 227 height 16
click at [1331, 641] on div "**********" at bounding box center [1364, 406] width 295 height 812
click at [1293, 340] on input "**********" at bounding box center [1357, 348] width 227 height 16
type input "*"
click at [1388, 331] on div "Job Phase" at bounding box center [1365, 344] width 240 height 27
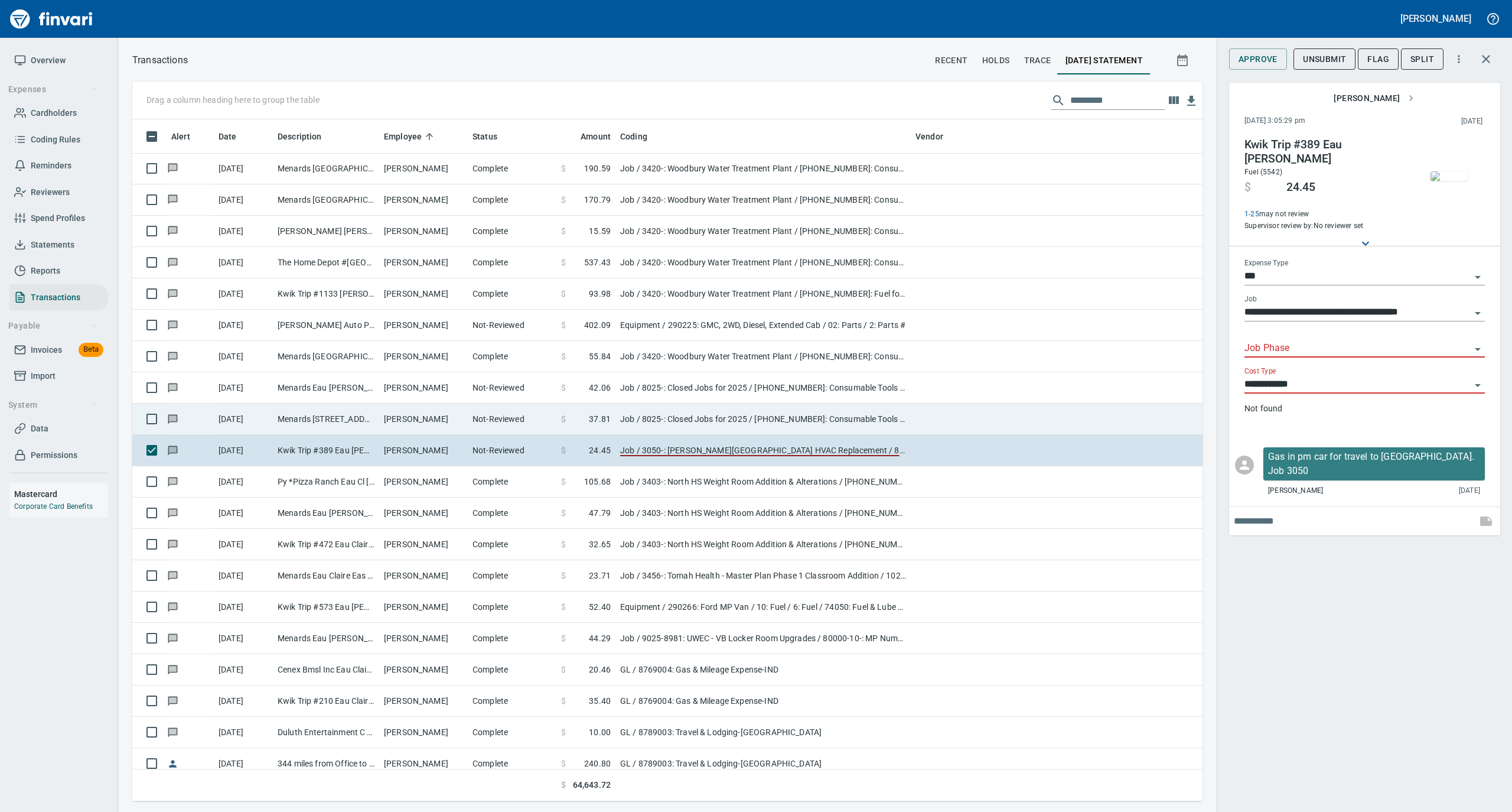
click at [420, 431] on td "[PERSON_NAME]" at bounding box center [423, 419] width 89 height 31
type input "**********"
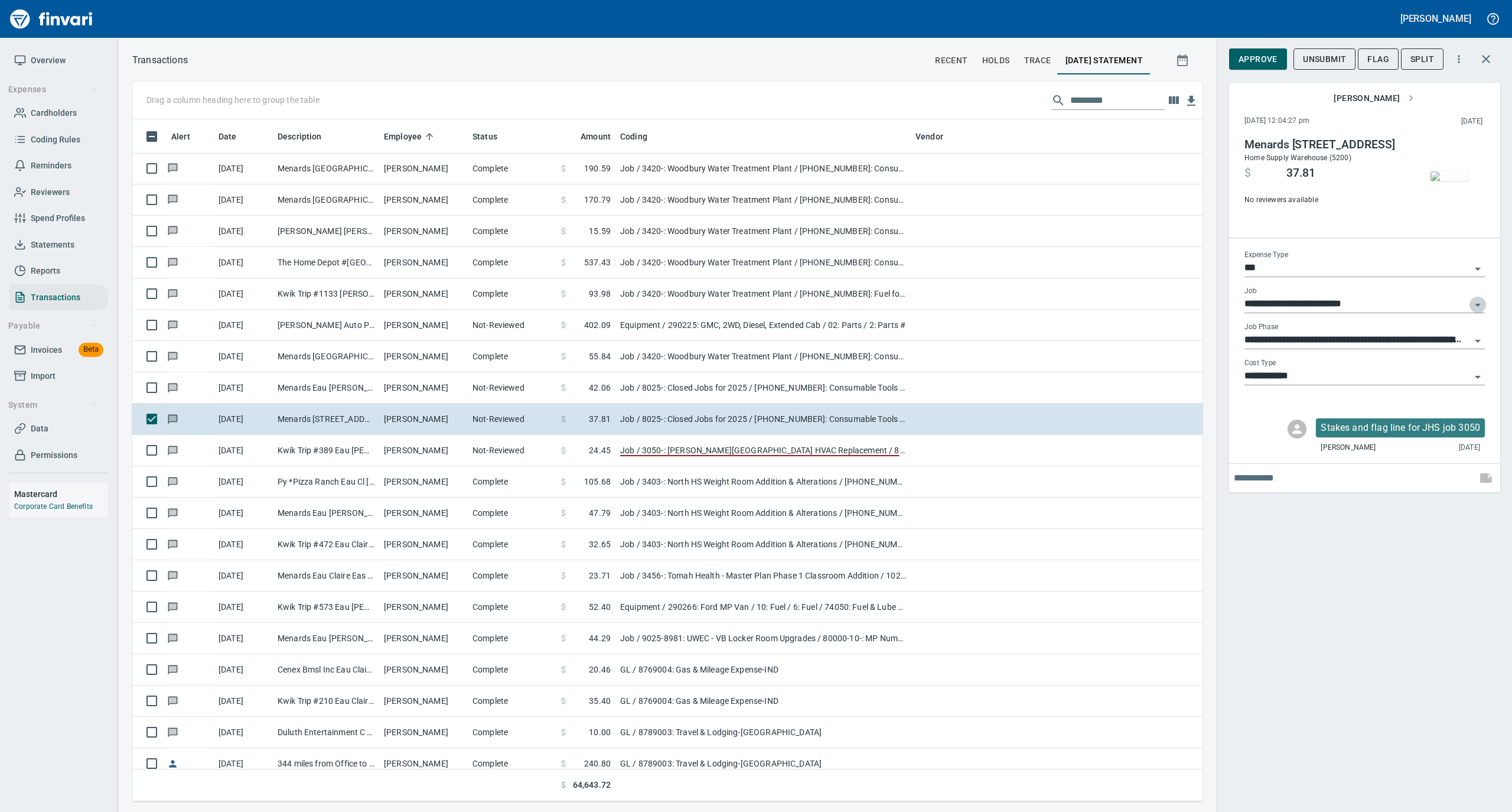
click at [1480, 306] on icon "Open" at bounding box center [1478, 304] width 14 height 14
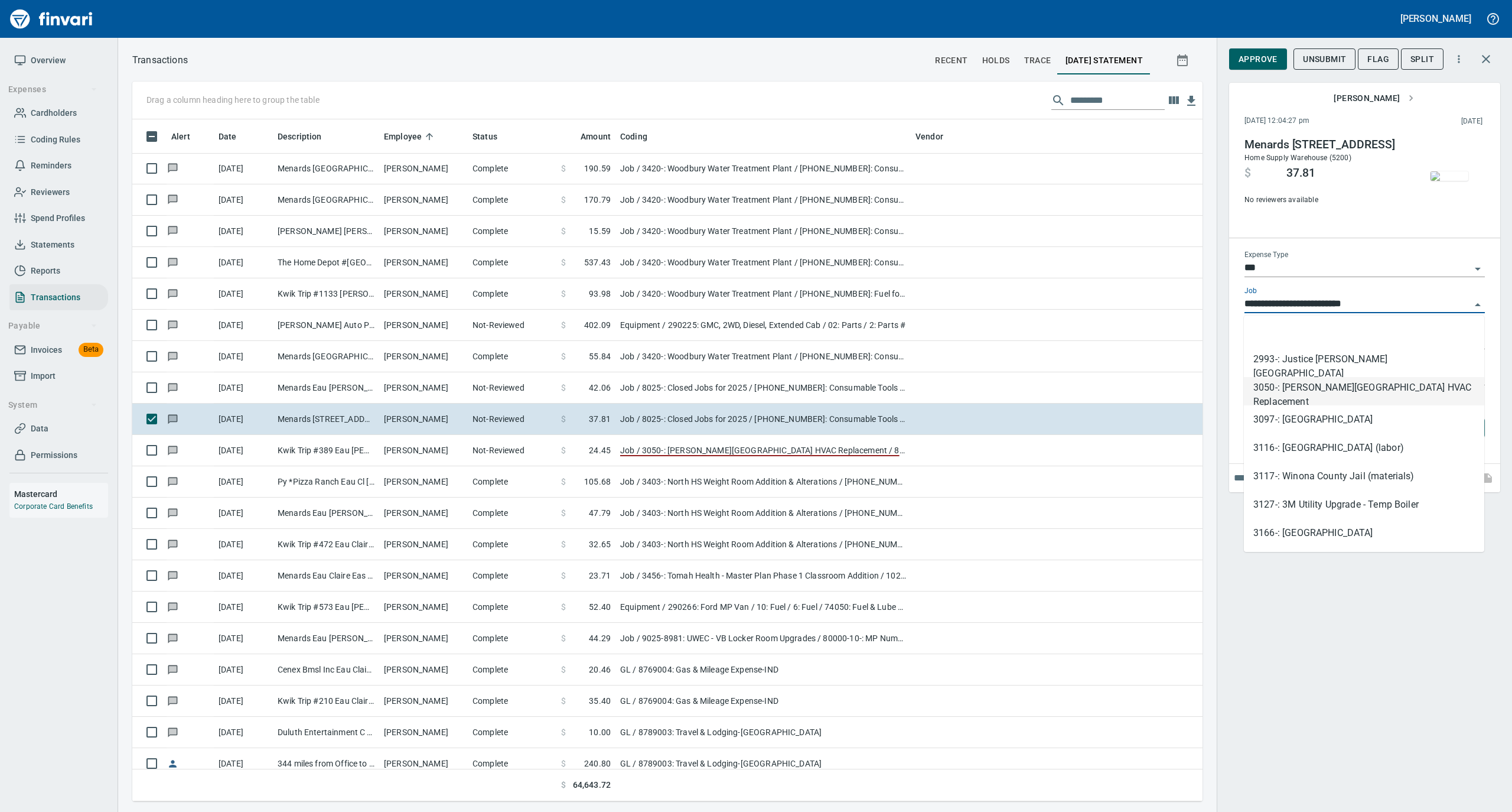
click at [1433, 388] on li "3050-: [PERSON_NAME][GEOGRAPHIC_DATA] HVAC Replacement" at bounding box center [1364, 391] width 240 height 28
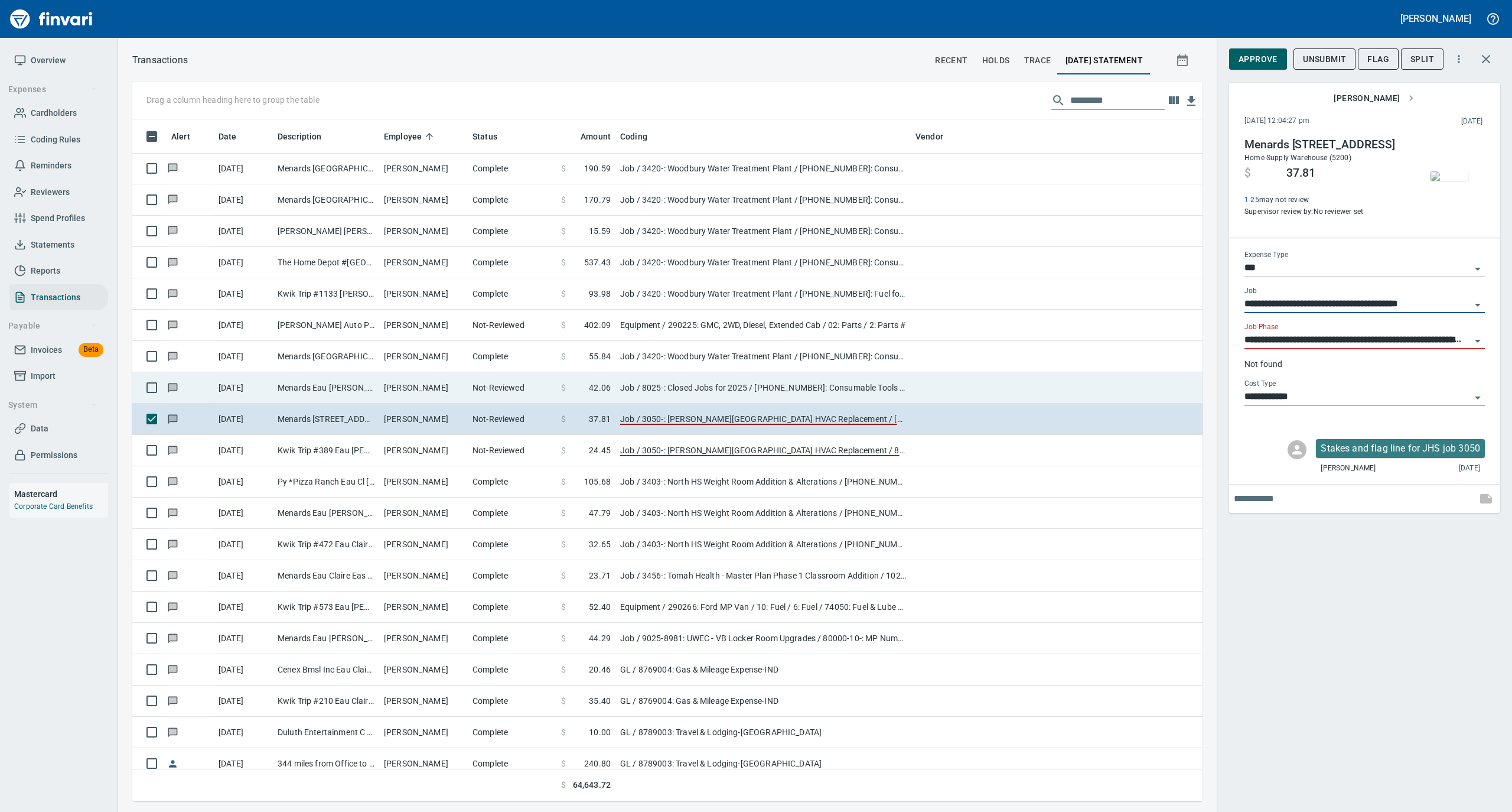
click at [674, 384] on td "Job / 8025-: Closed Jobs for 2025 / [PHONE_NUMBER]: Consumable Tools & Accessor…" at bounding box center [763, 388] width 295 height 31
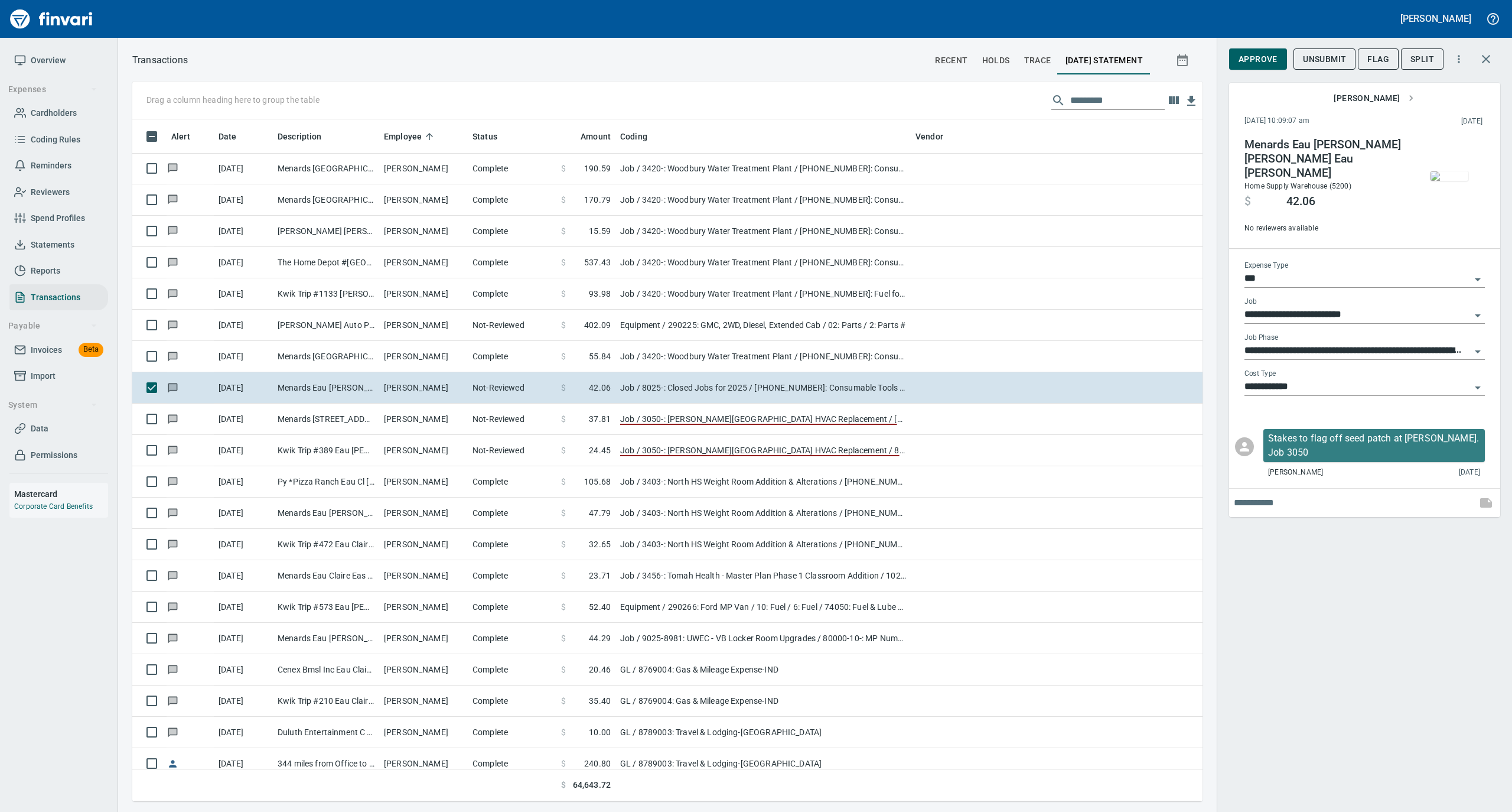
click at [1476, 314] on icon "Open" at bounding box center [1478, 315] width 6 height 3
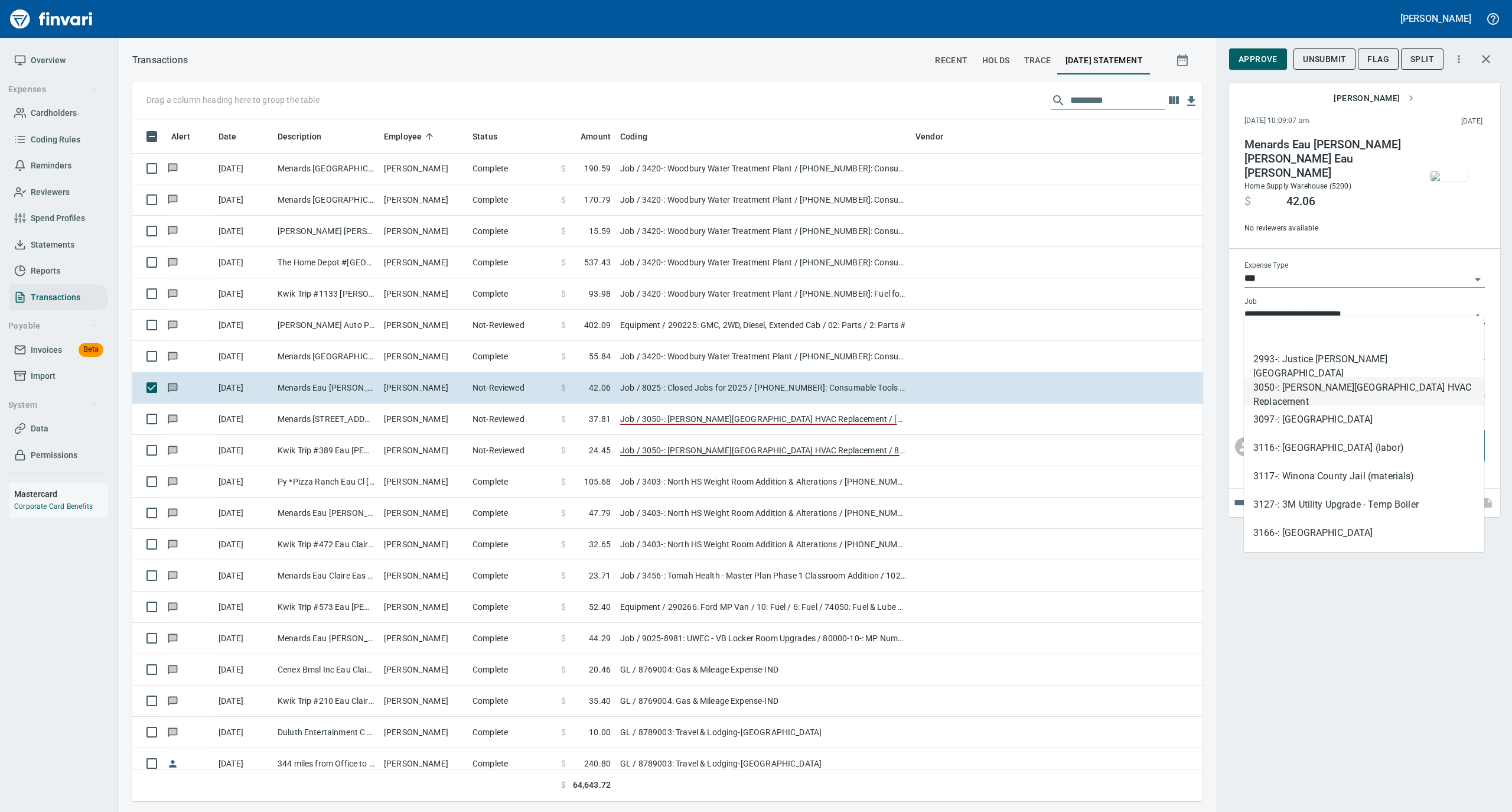
click at [1421, 386] on li "3050-: [PERSON_NAME][GEOGRAPHIC_DATA] HVAC Replacement" at bounding box center [1364, 391] width 240 height 28
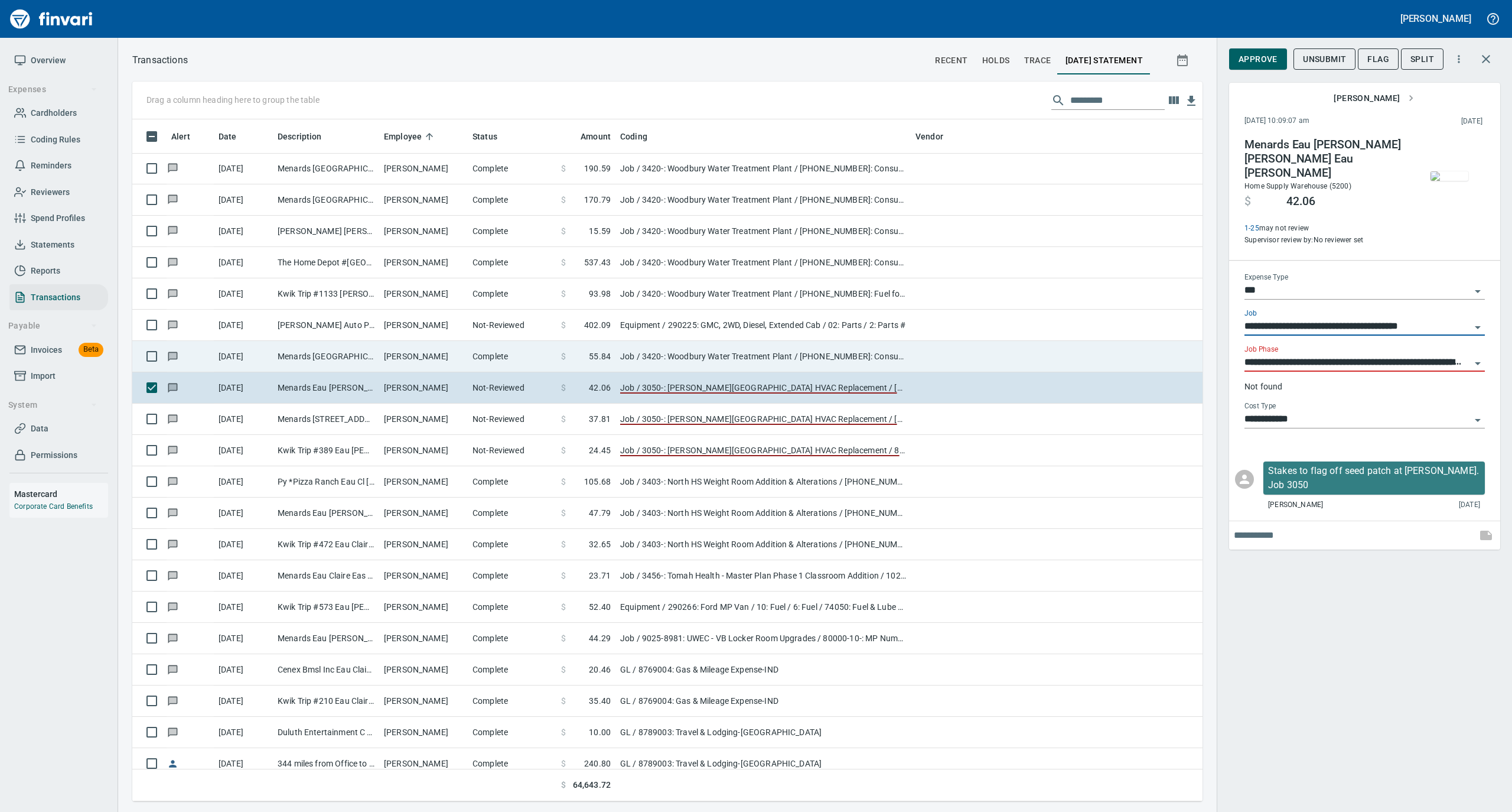
click at [506, 359] on td "Complete" at bounding box center [512, 356] width 89 height 31
type input "**********"
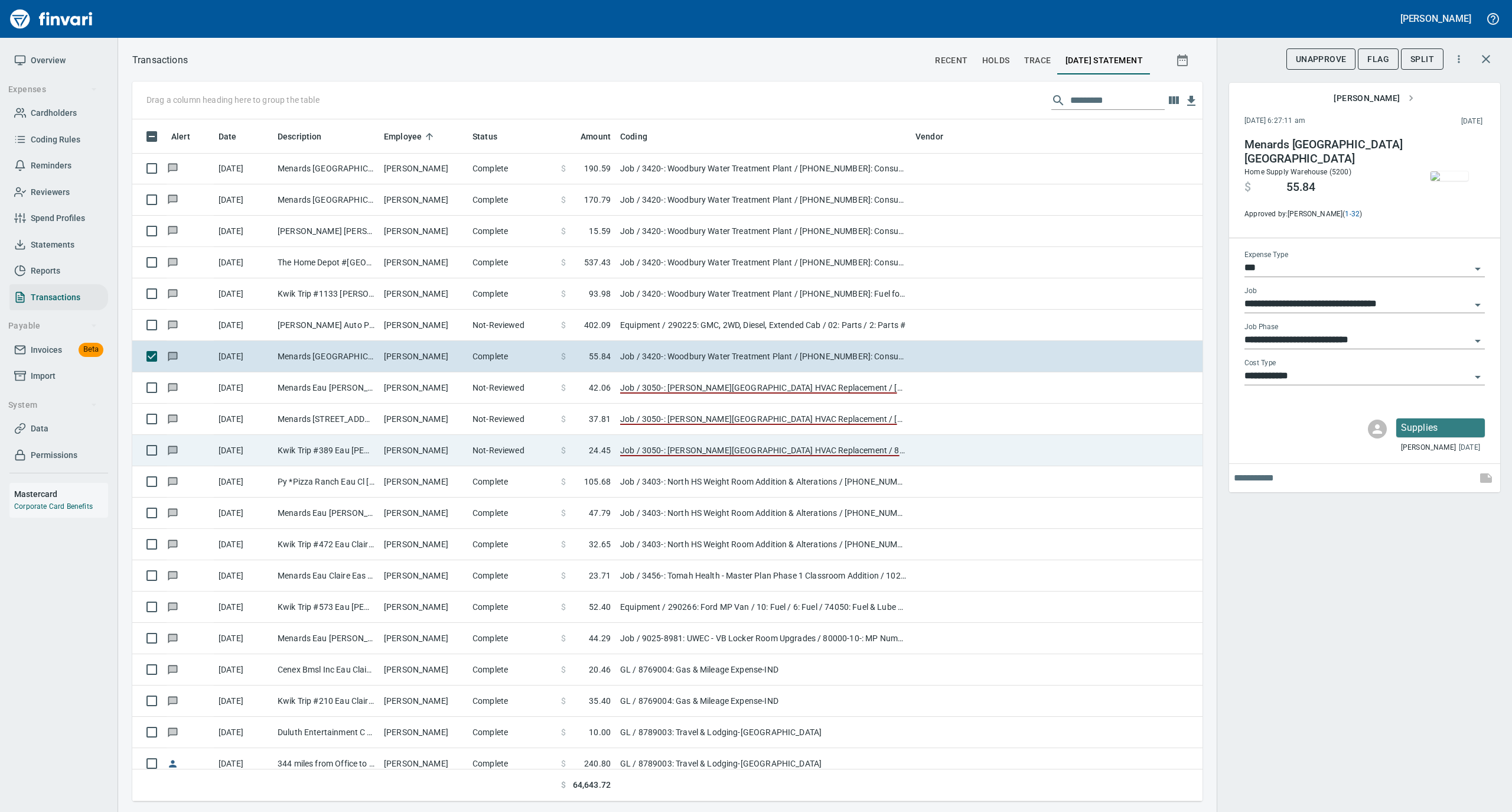
click at [828, 455] on td "Job / 3050-: [PERSON_NAME][GEOGRAPHIC_DATA] HVAC Replacement / 8: Indirects" at bounding box center [763, 451] width 295 height 31
type input "**********"
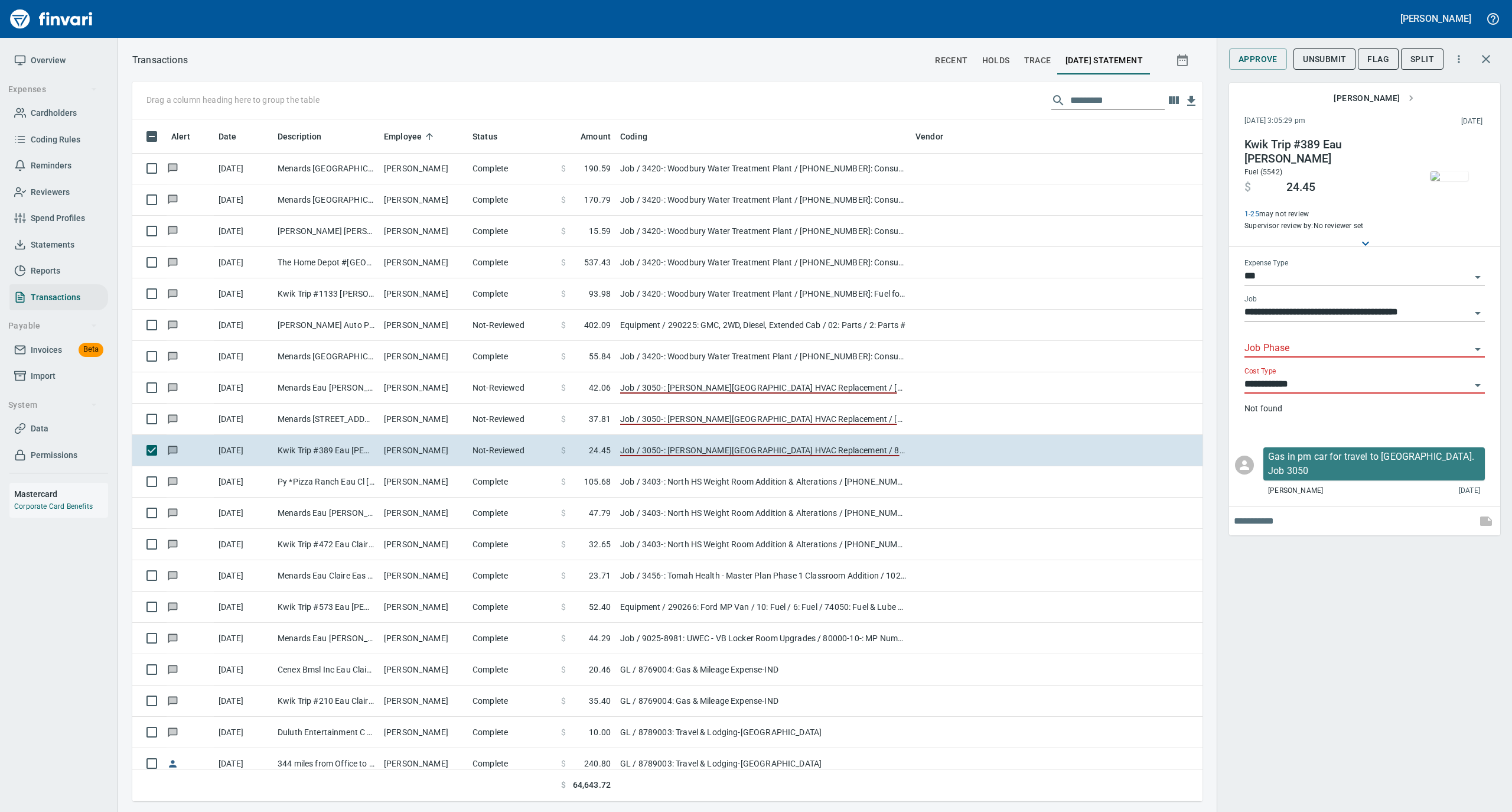
drag, startPoint x: 1294, startPoint y: 325, endPoint x: 1289, endPoint y: 338, distance: 13.9
click at [1291, 334] on div "Job Phase" at bounding box center [1365, 344] width 240 height 27
click at [1289, 340] on input "Job Phase" at bounding box center [1357, 348] width 227 height 16
type input "**********"
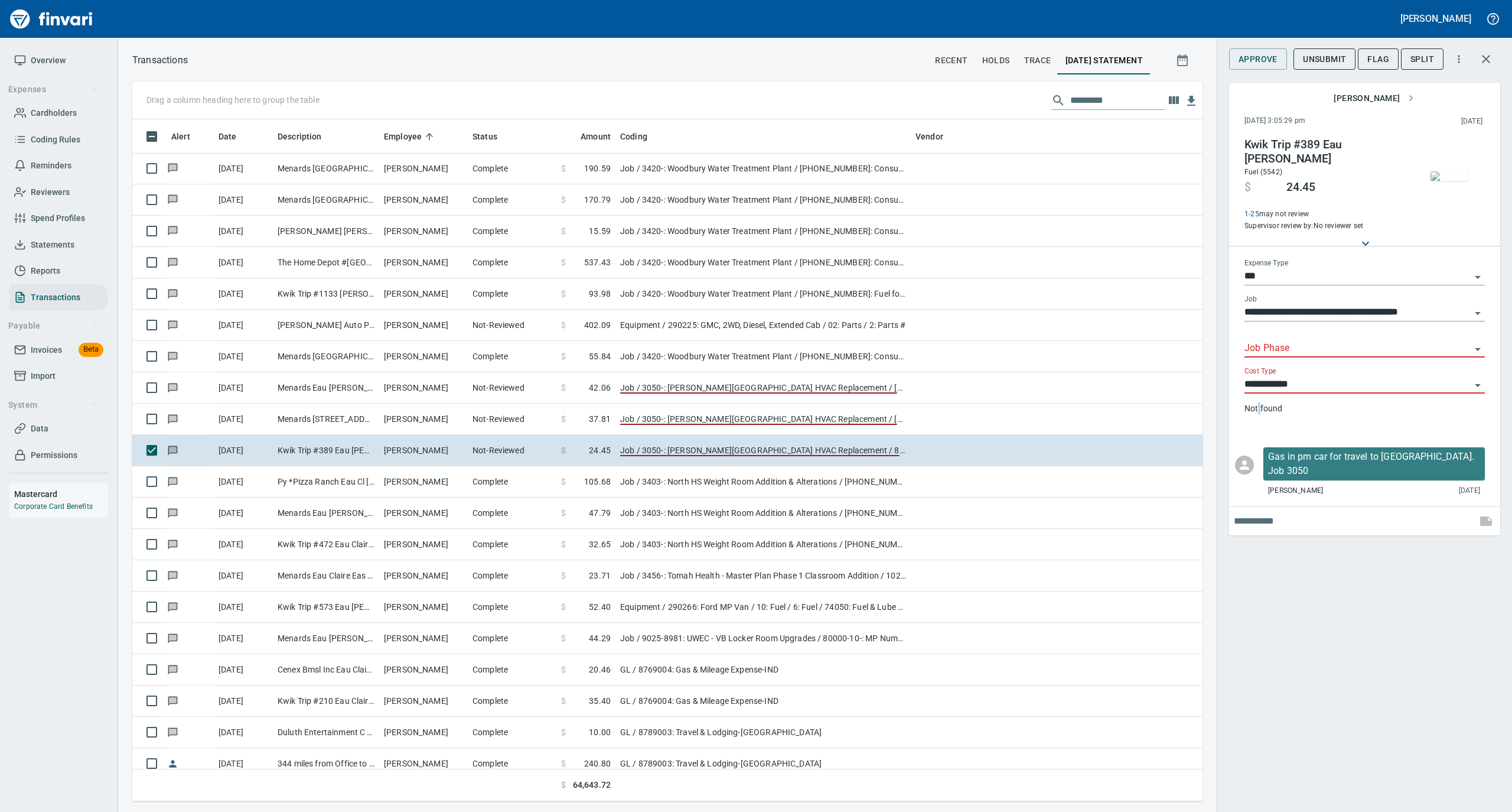
click at [1259, 428] on div "**********" at bounding box center [1365, 344] width 259 height 188
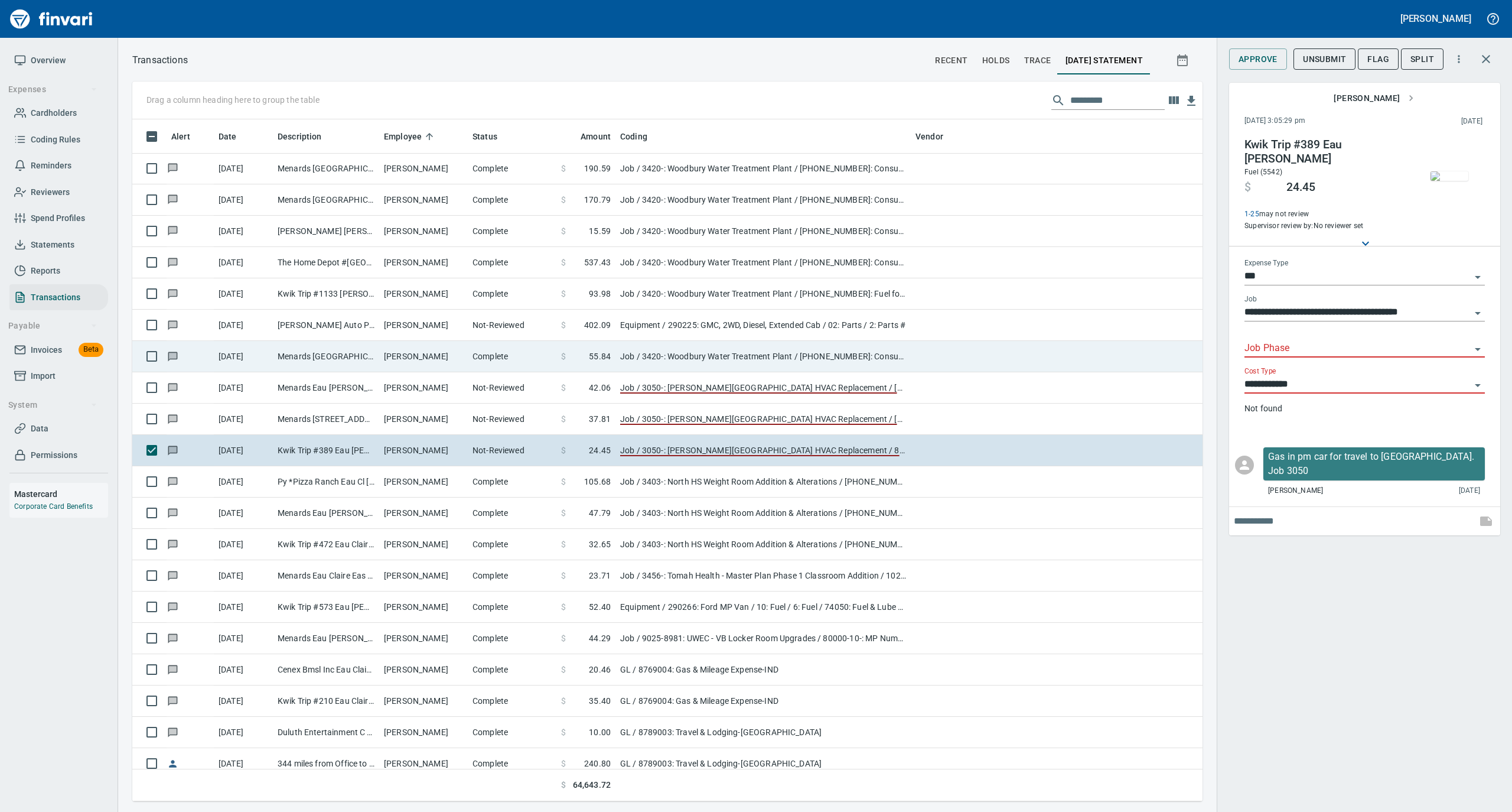
click at [312, 359] on td "Menards [GEOGRAPHIC_DATA] [GEOGRAPHIC_DATA]" at bounding box center [326, 356] width 106 height 31
type input "**********"
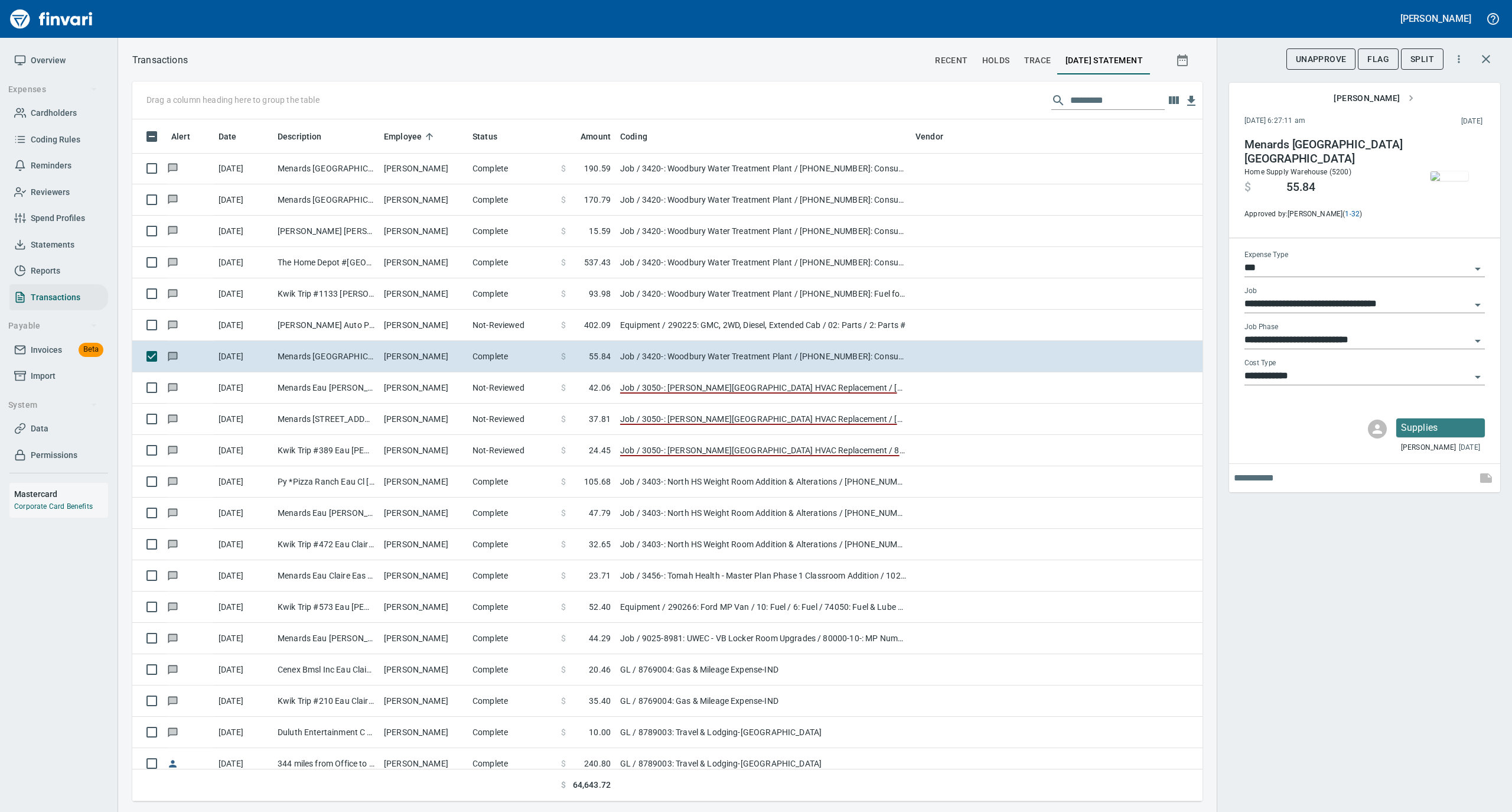
click at [34, 422] on span "Data" at bounding box center [39, 428] width 18 height 14
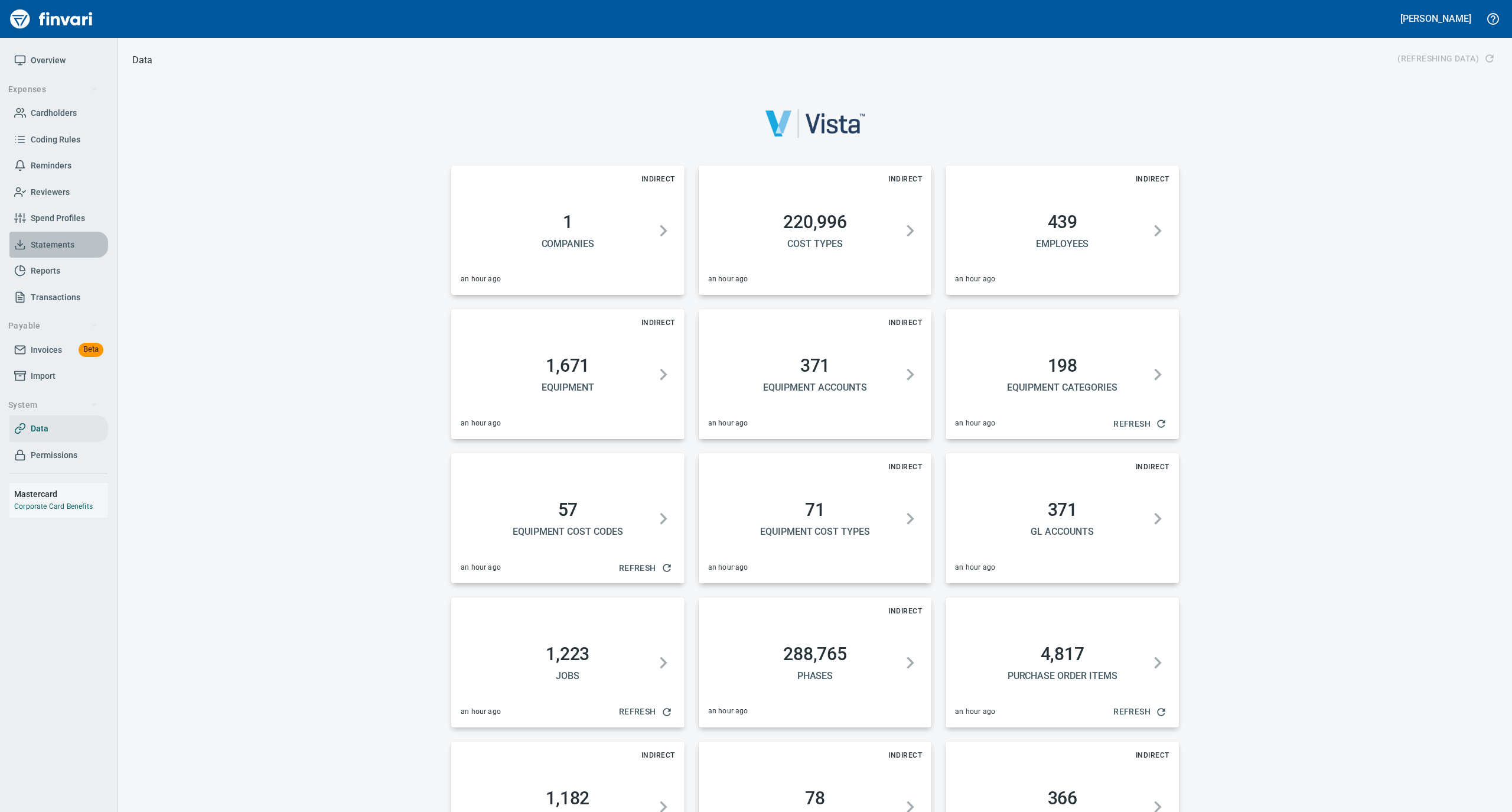
click at [55, 246] on span "Statements" at bounding box center [53, 245] width 43 height 14
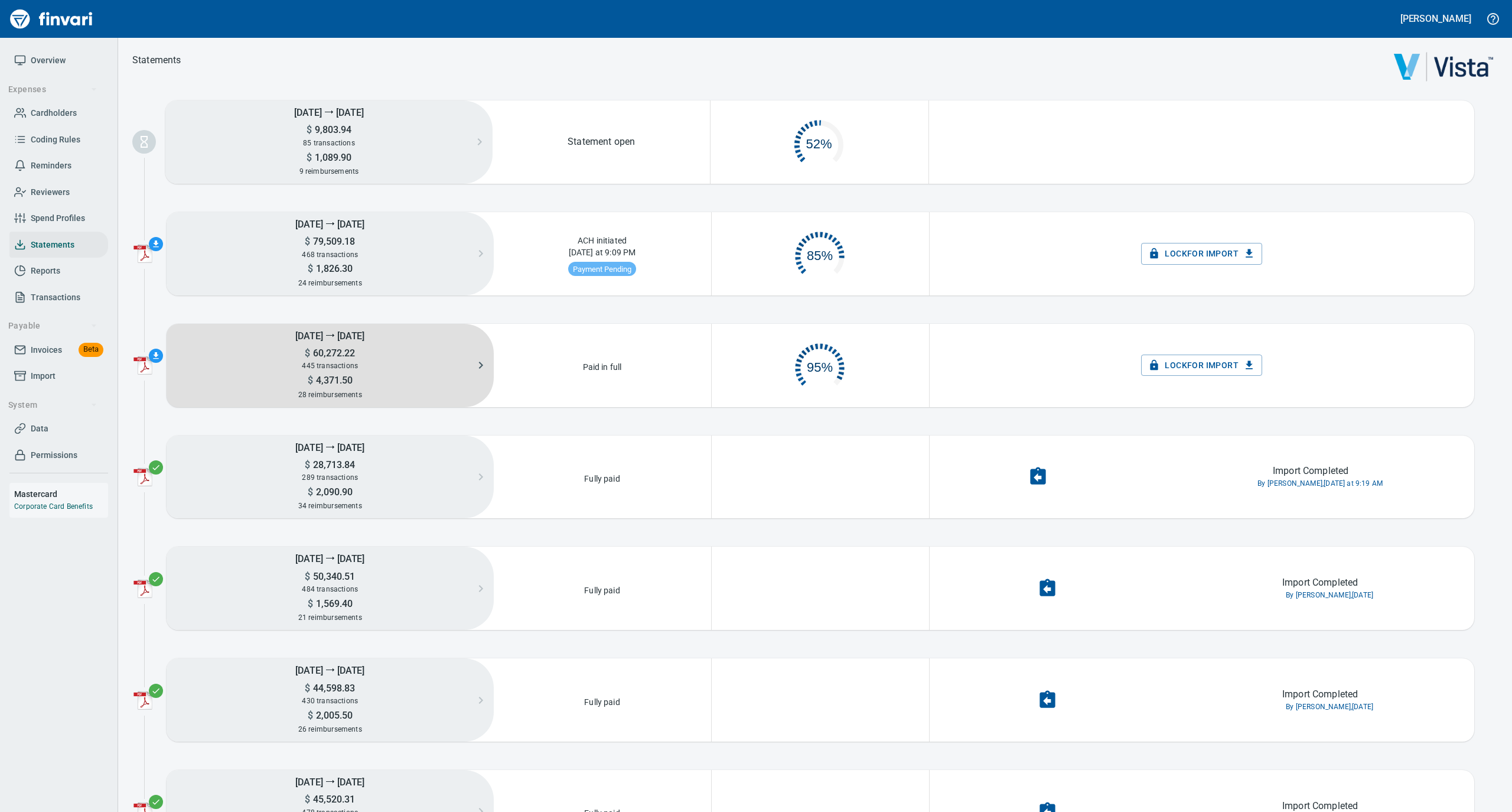
scroll to position [57, 204]
click at [324, 366] on span "445 transactions" at bounding box center [330, 366] width 56 height 8
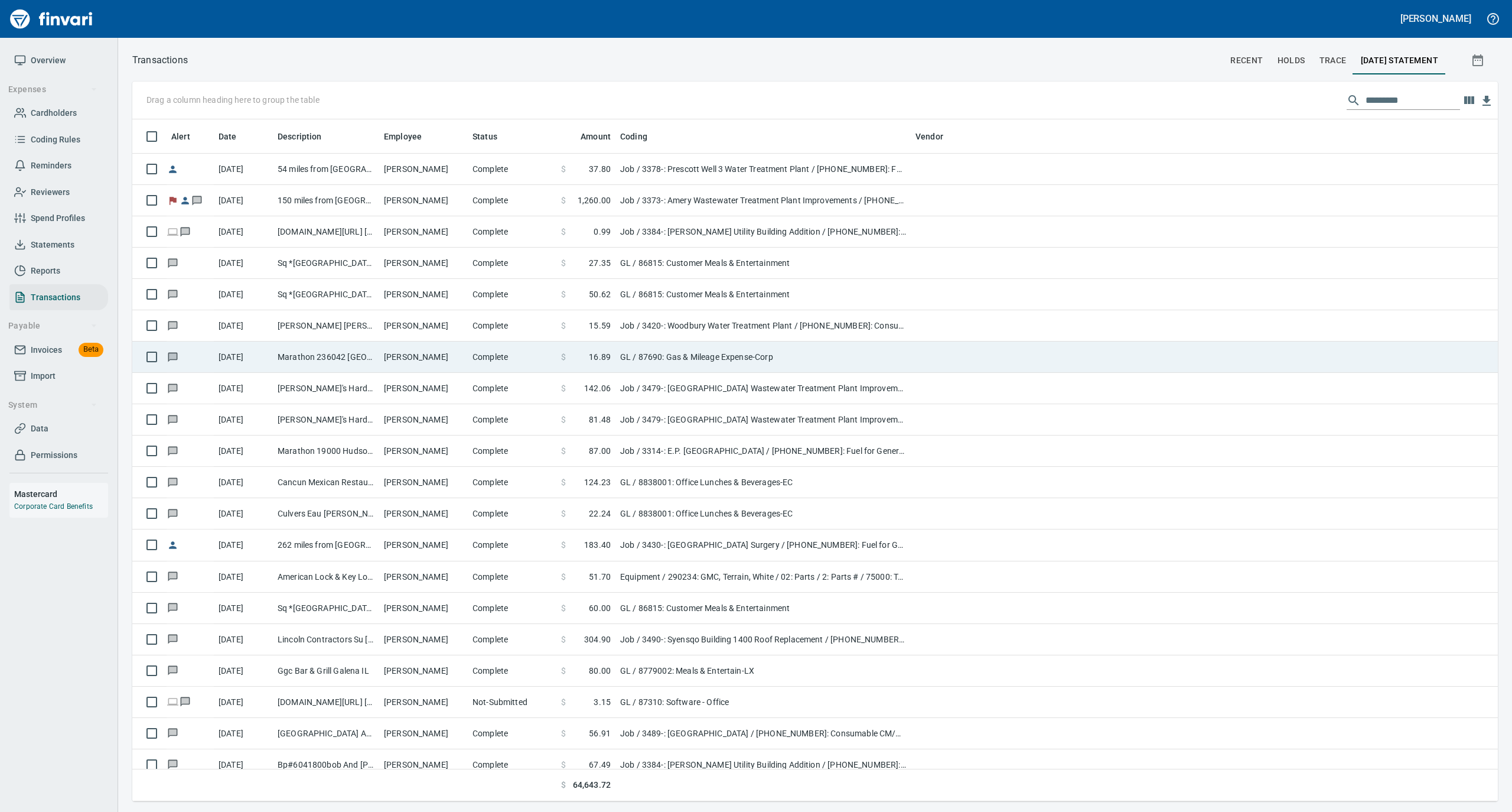
scroll to position [1, 1]
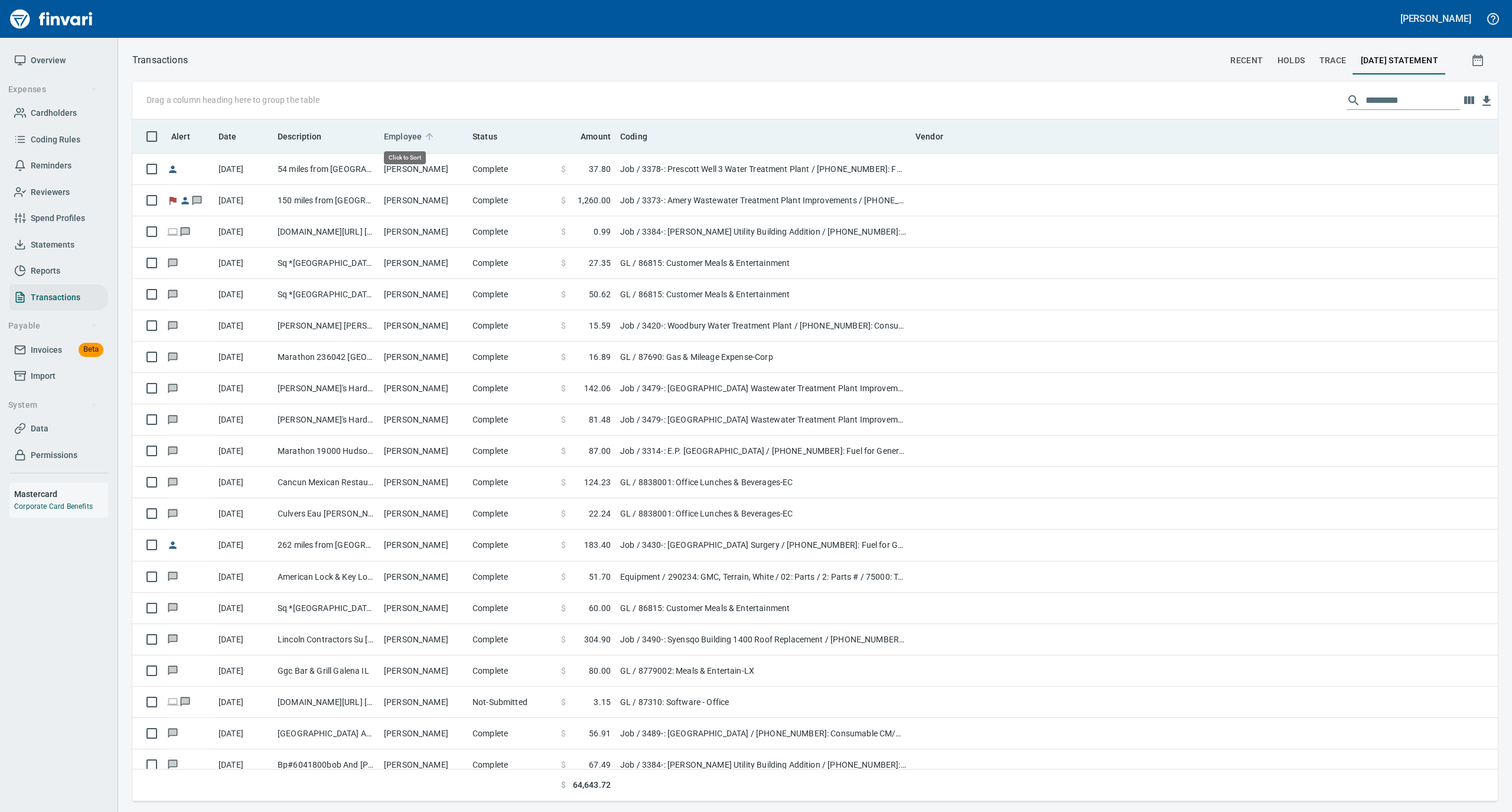
click at [428, 135] on icon at bounding box center [429, 137] width 7 height 7
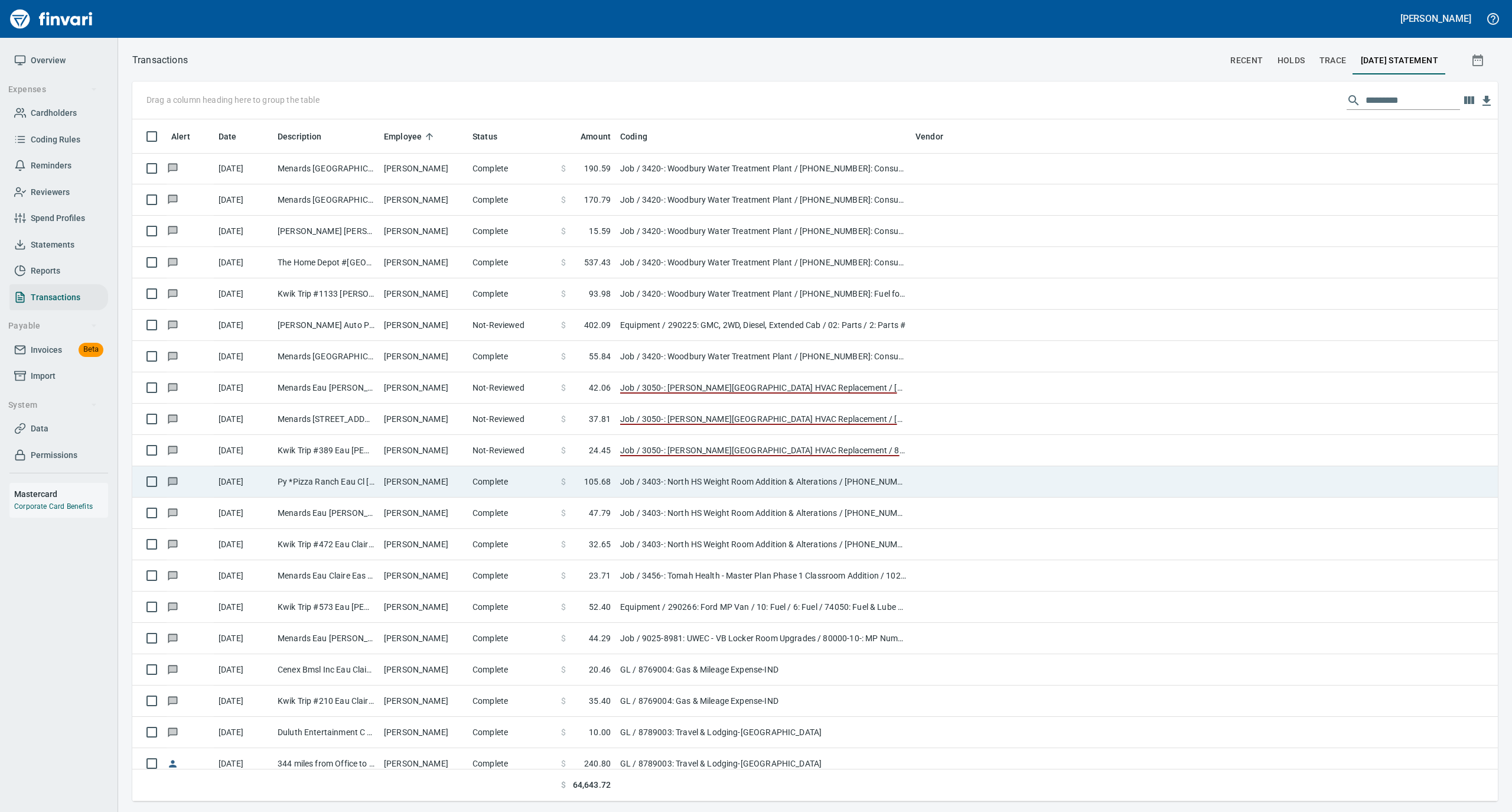
scroll to position [6538, 0]
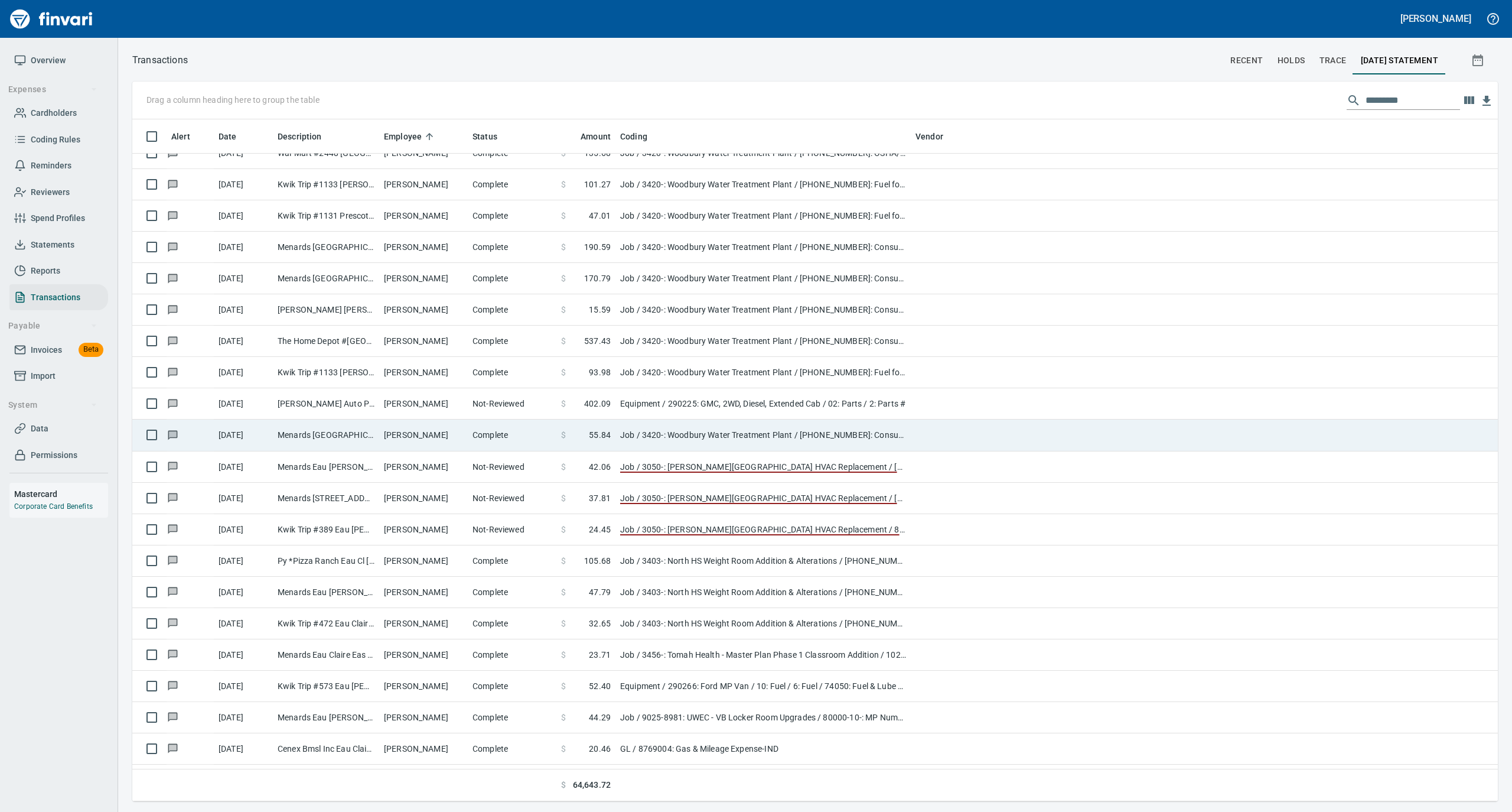
click at [442, 433] on td "[PERSON_NAME]" at bounding box center [423, 435] width 89 height 31
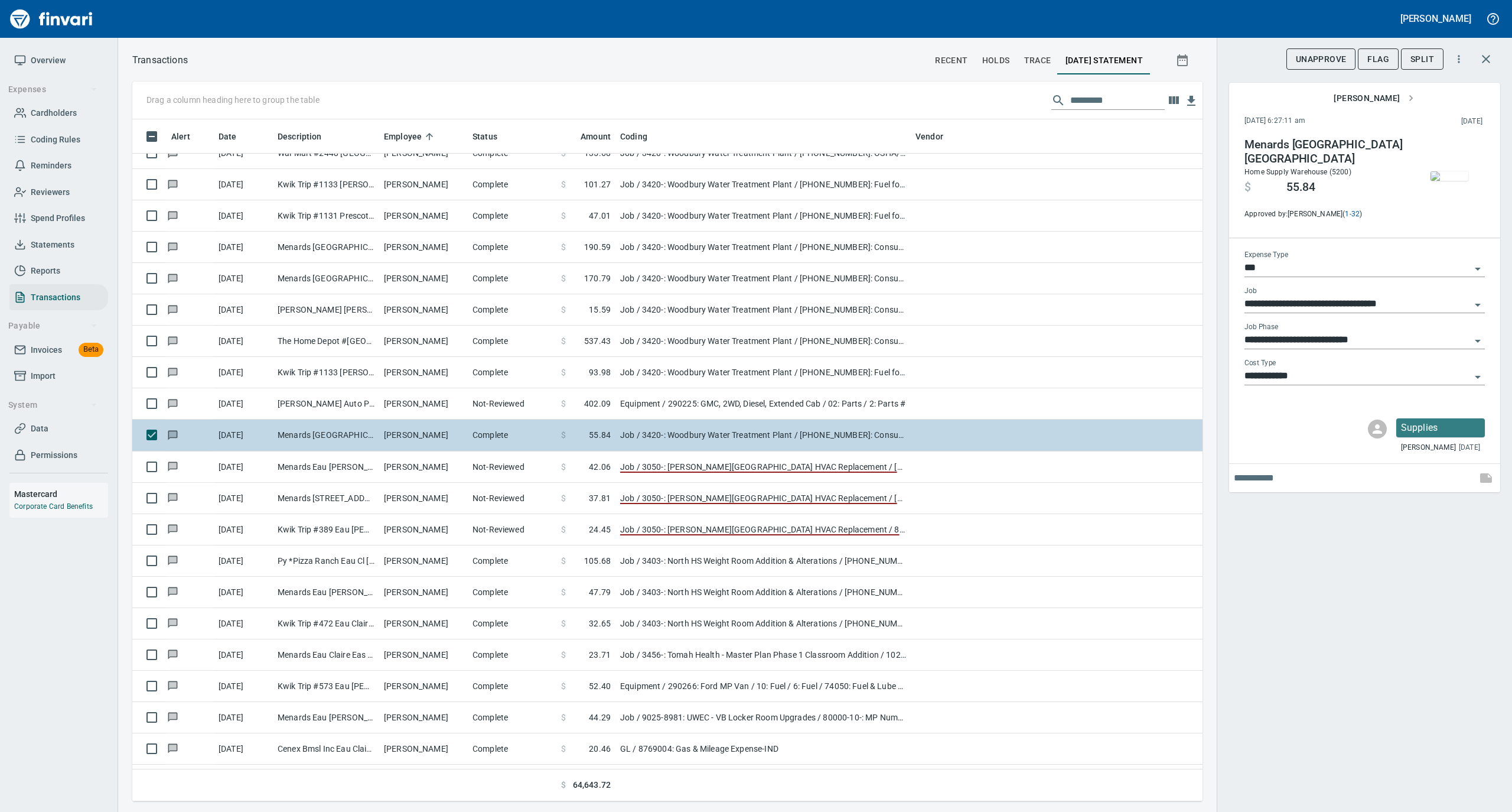
scroll to position [670, 1047]
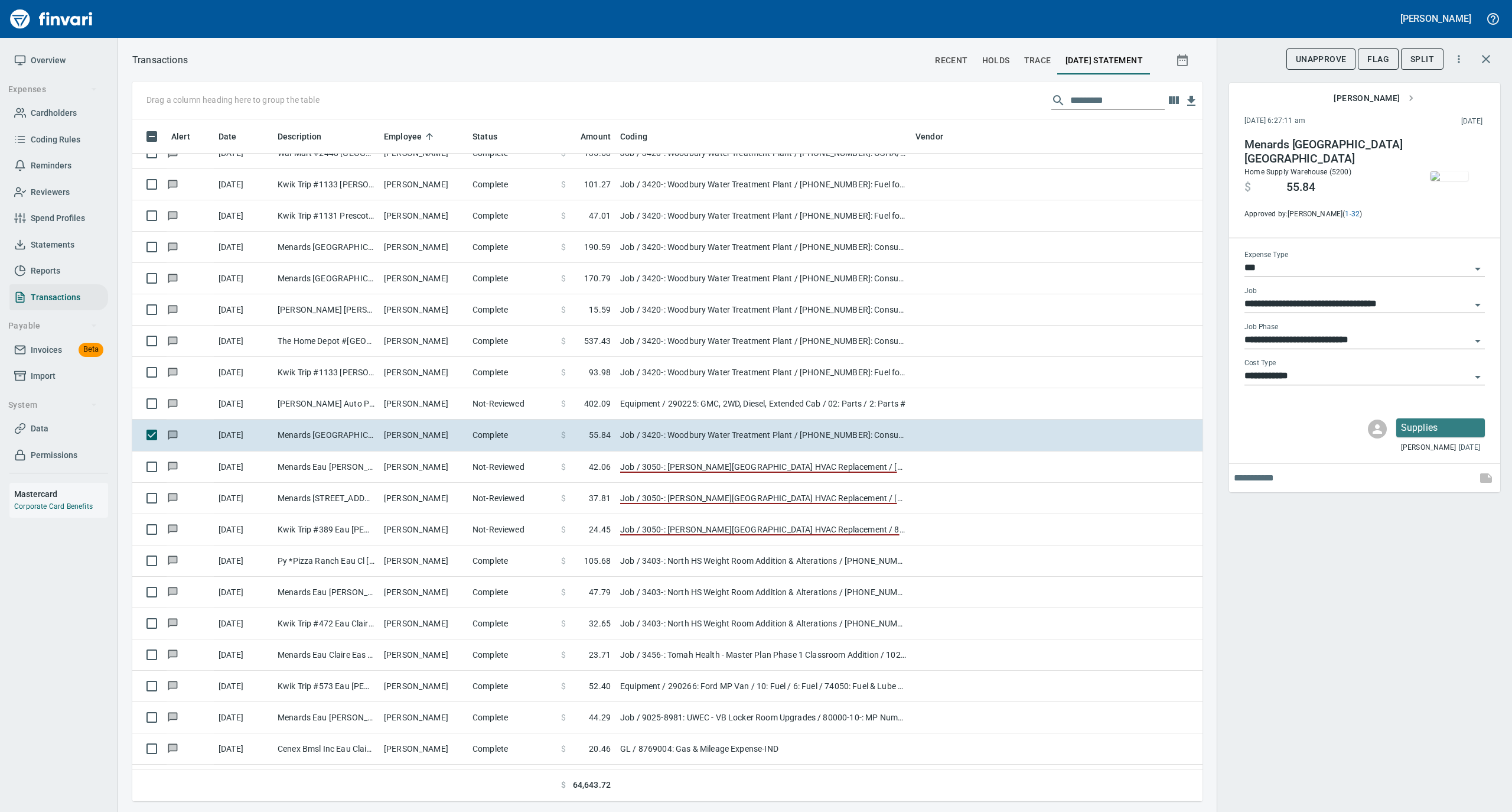
click at [1451, 172] on img "button" at bounding box center [1449, 176] width 38 height 10
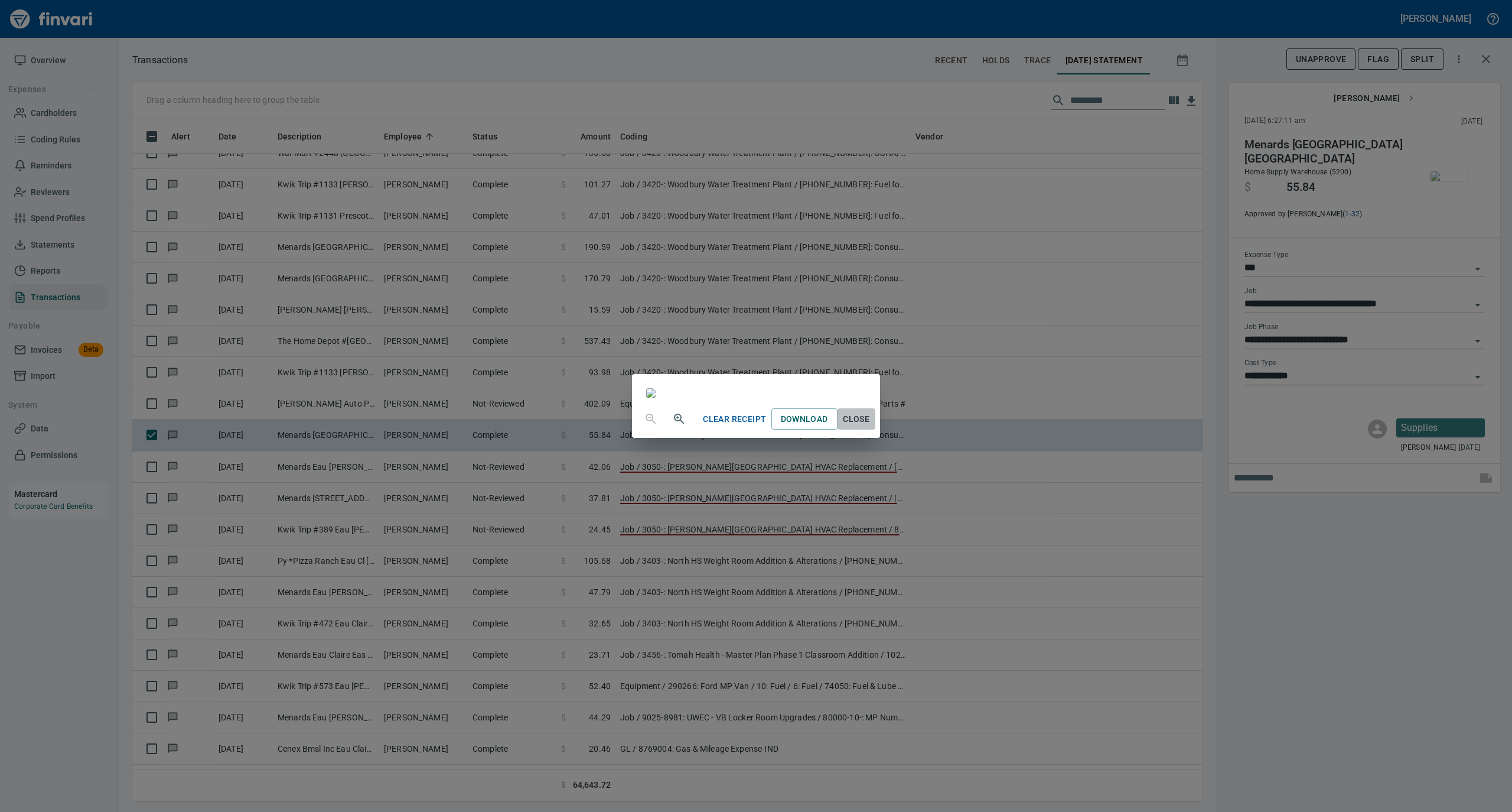
click at [870, 427] on span "Close" at bounding box center [856, 419] width 28 height 14
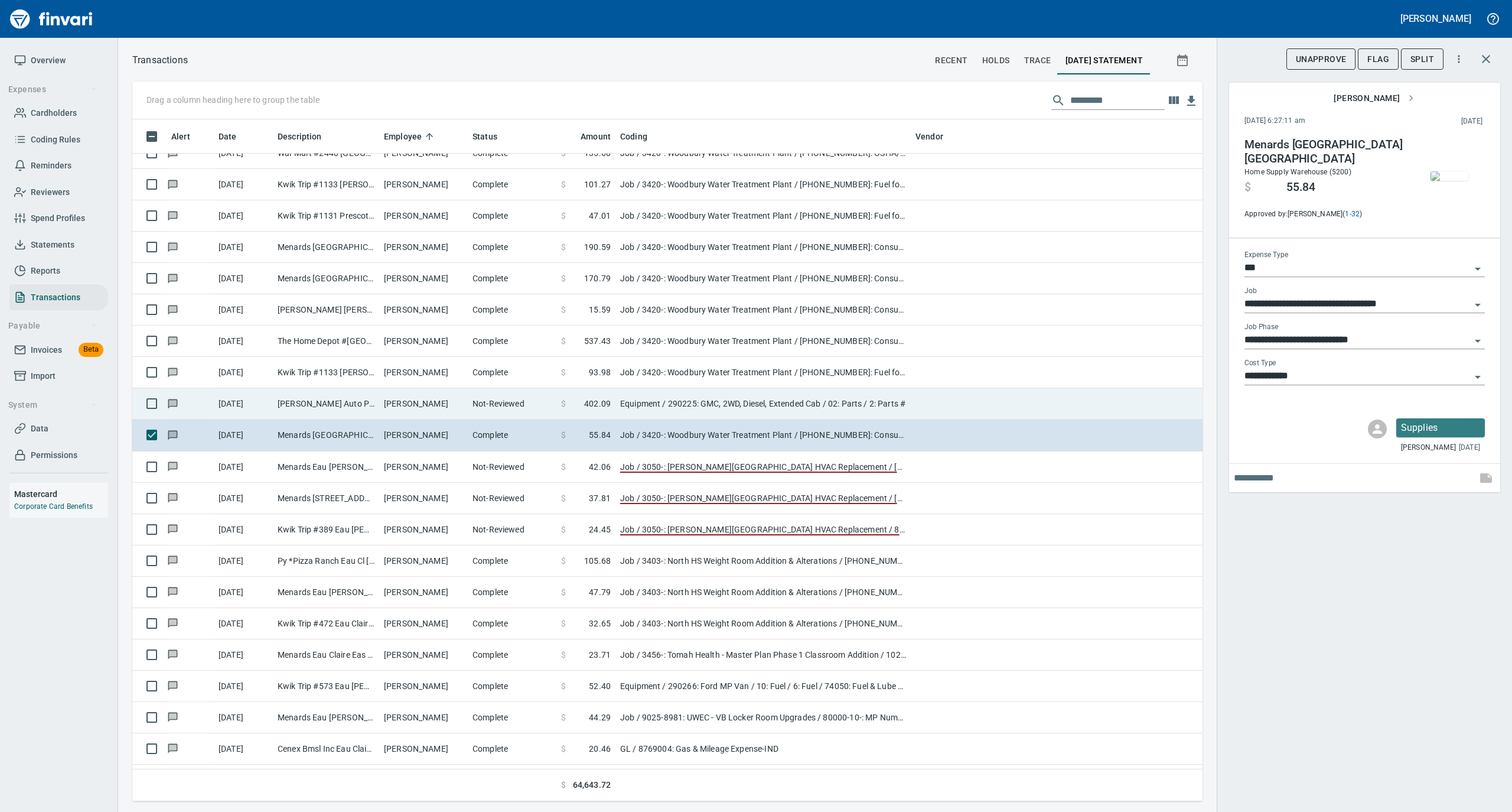
click at [494, 402] on td "Not-Reviewed" at bounding box center [512, 404] width 89 height 31
type input "*********"
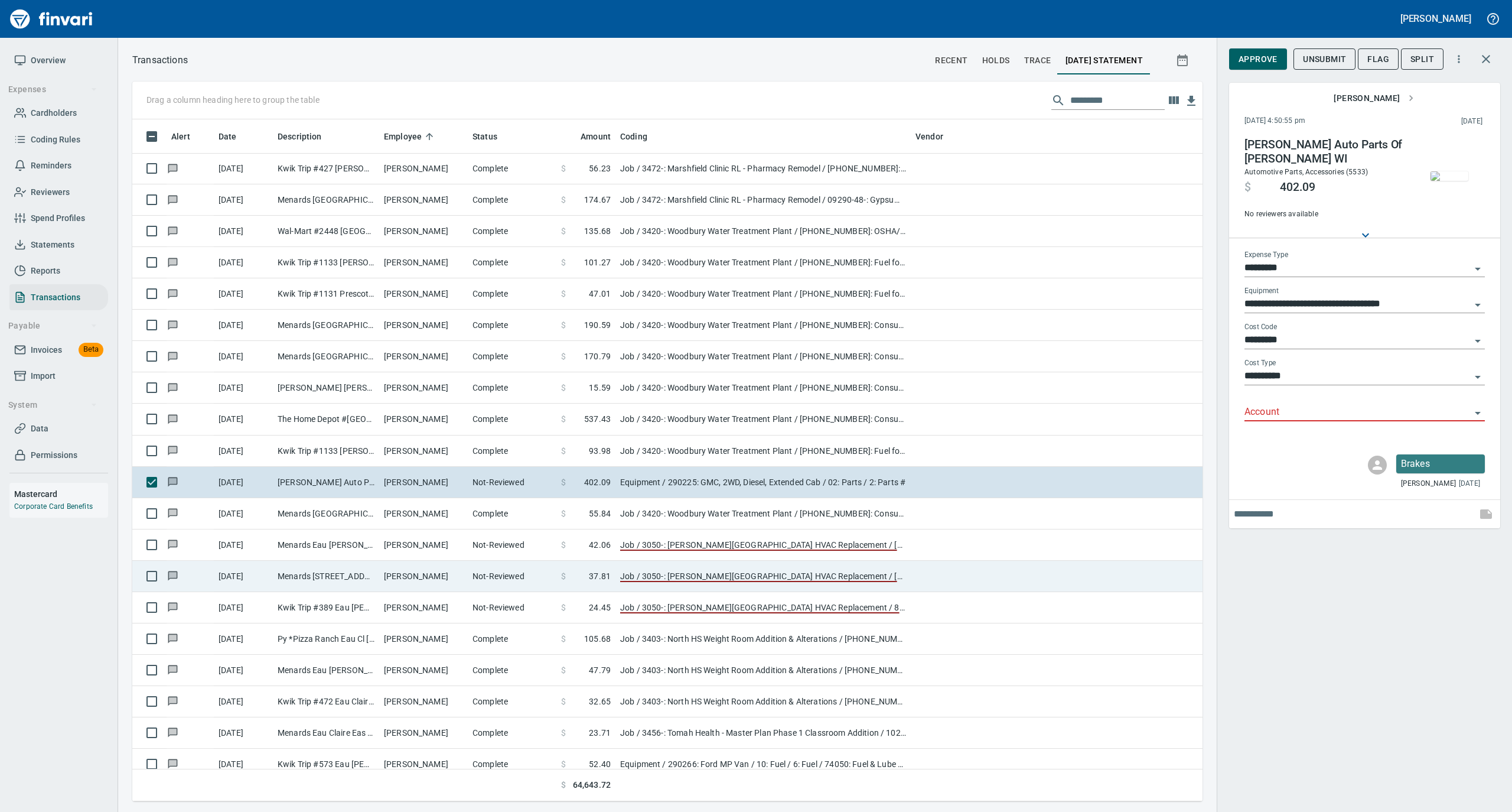
scroll to position [6381, 0]
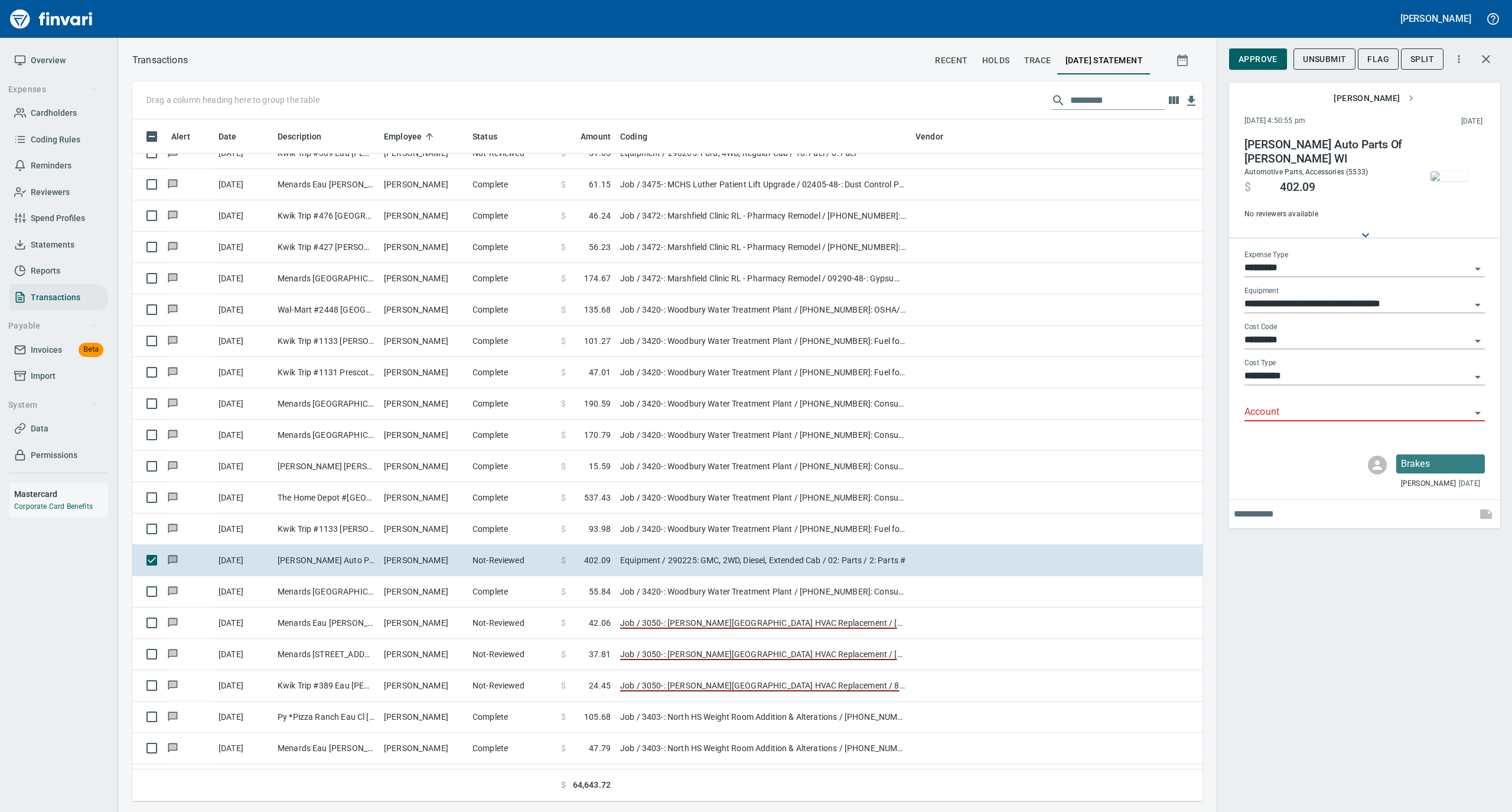
click at [1443, 179] on img "button" at bounding box center [1449, 176] width 38 height 10
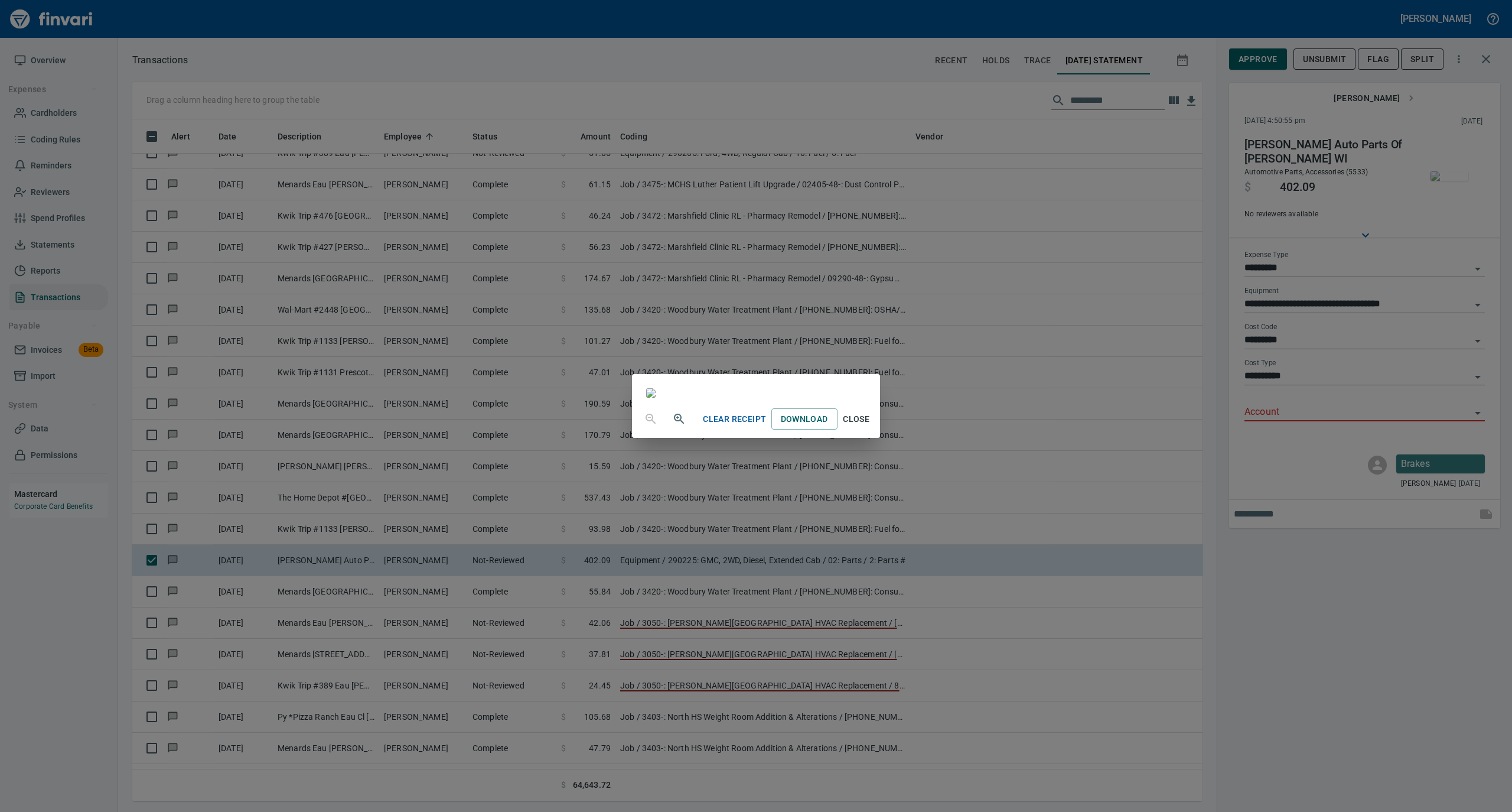
click at [870, 427] on span "Close" at bounding box center [856, 419] width 28 height 14
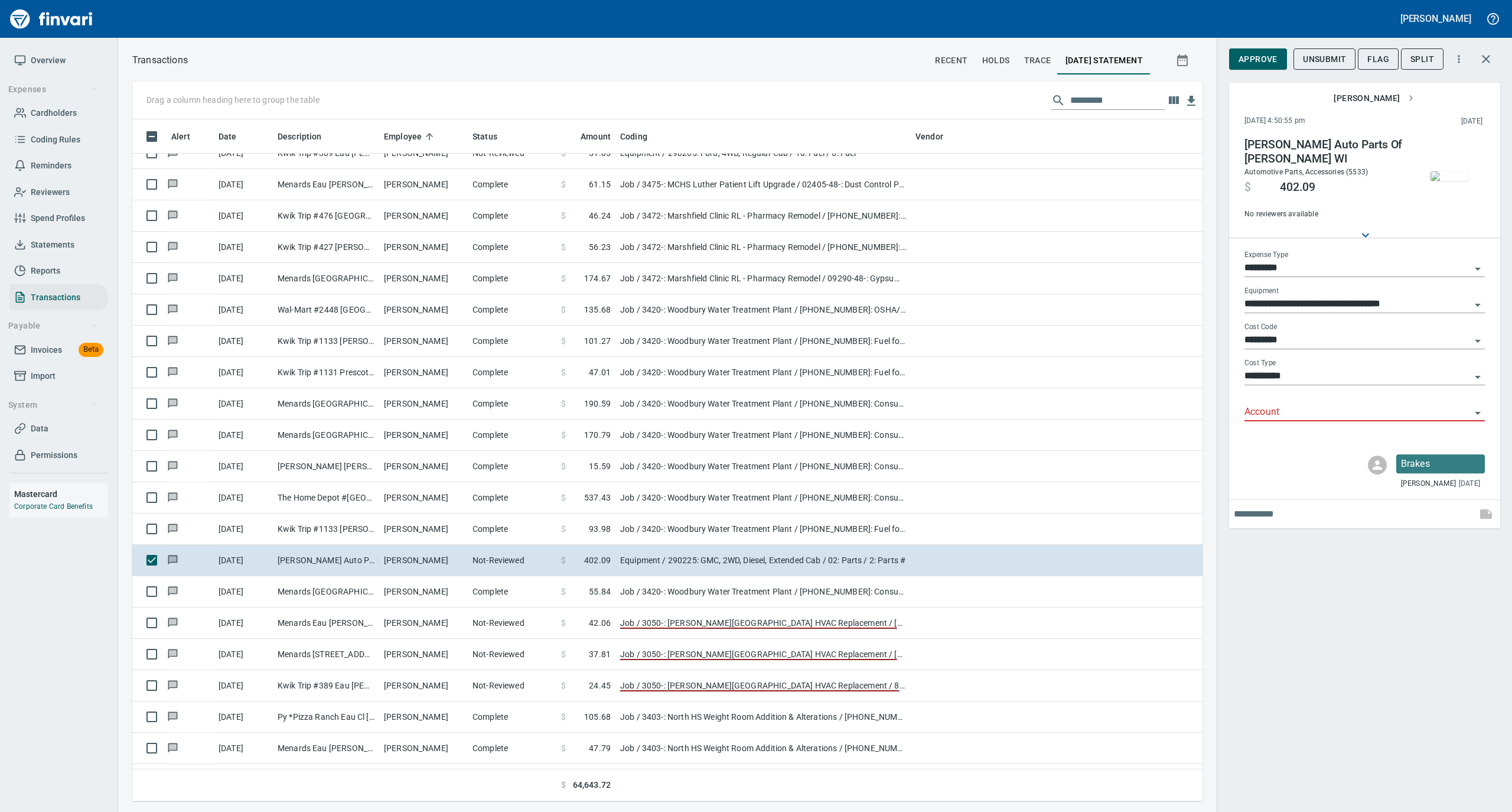
click at [1263, 410] on input "Account" at bounding box center [1357, 412] width 227 height 16
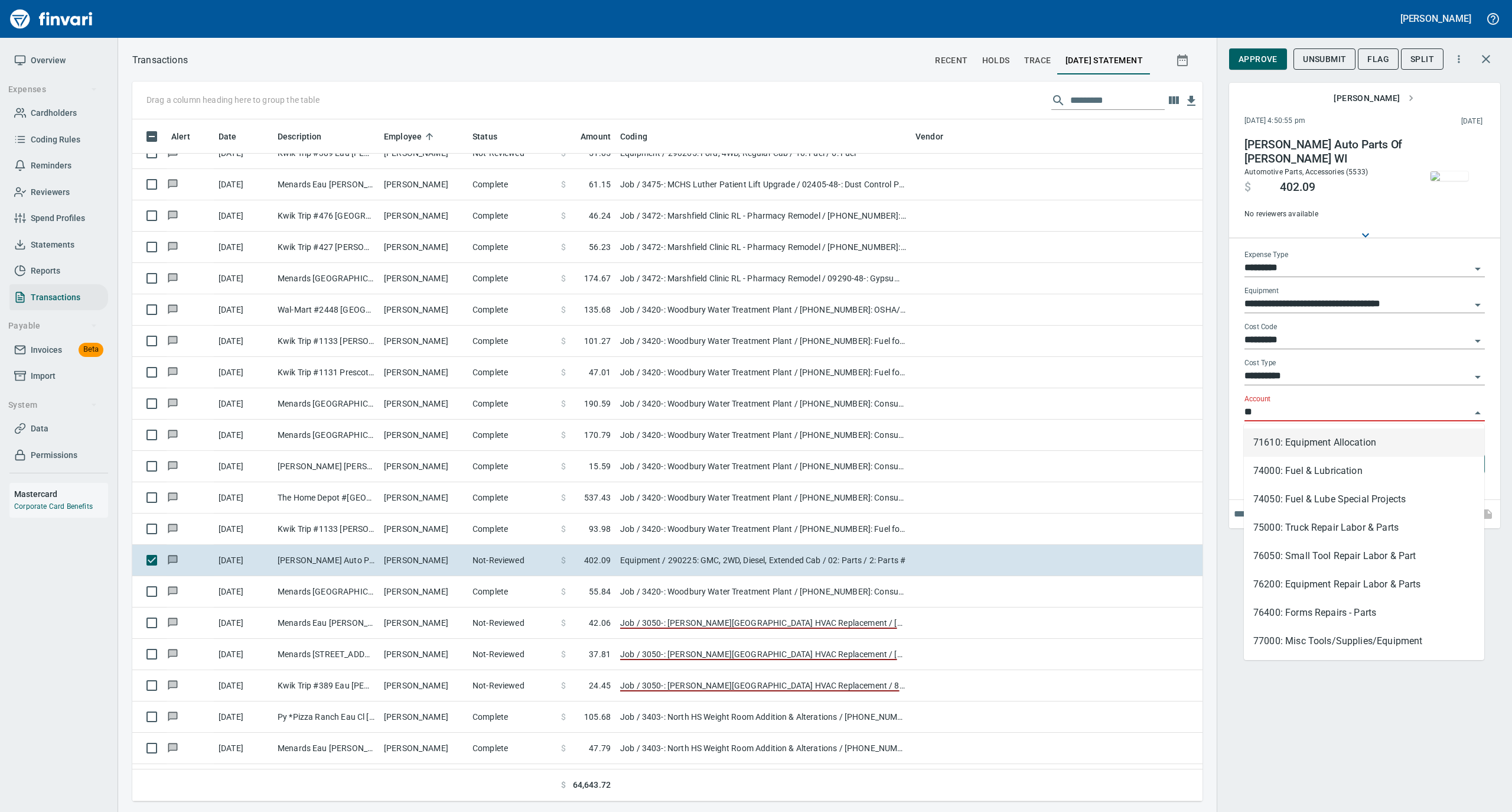
scroll to position [670, 1047]
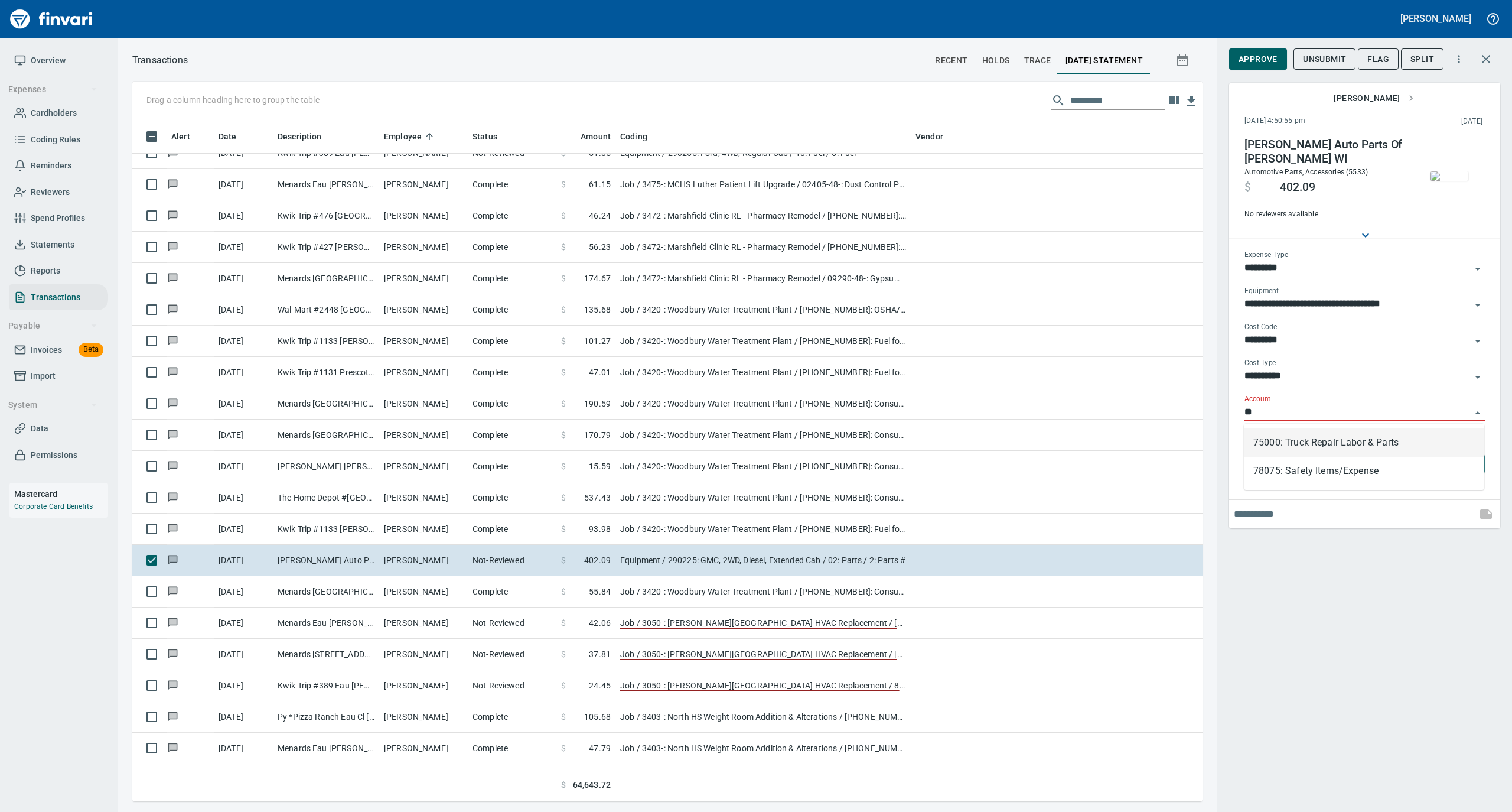
click at [1265, 442] on li "75000: Truck Repair Labor & Parts" at bounding box center [1364, 442] width 240 height 28
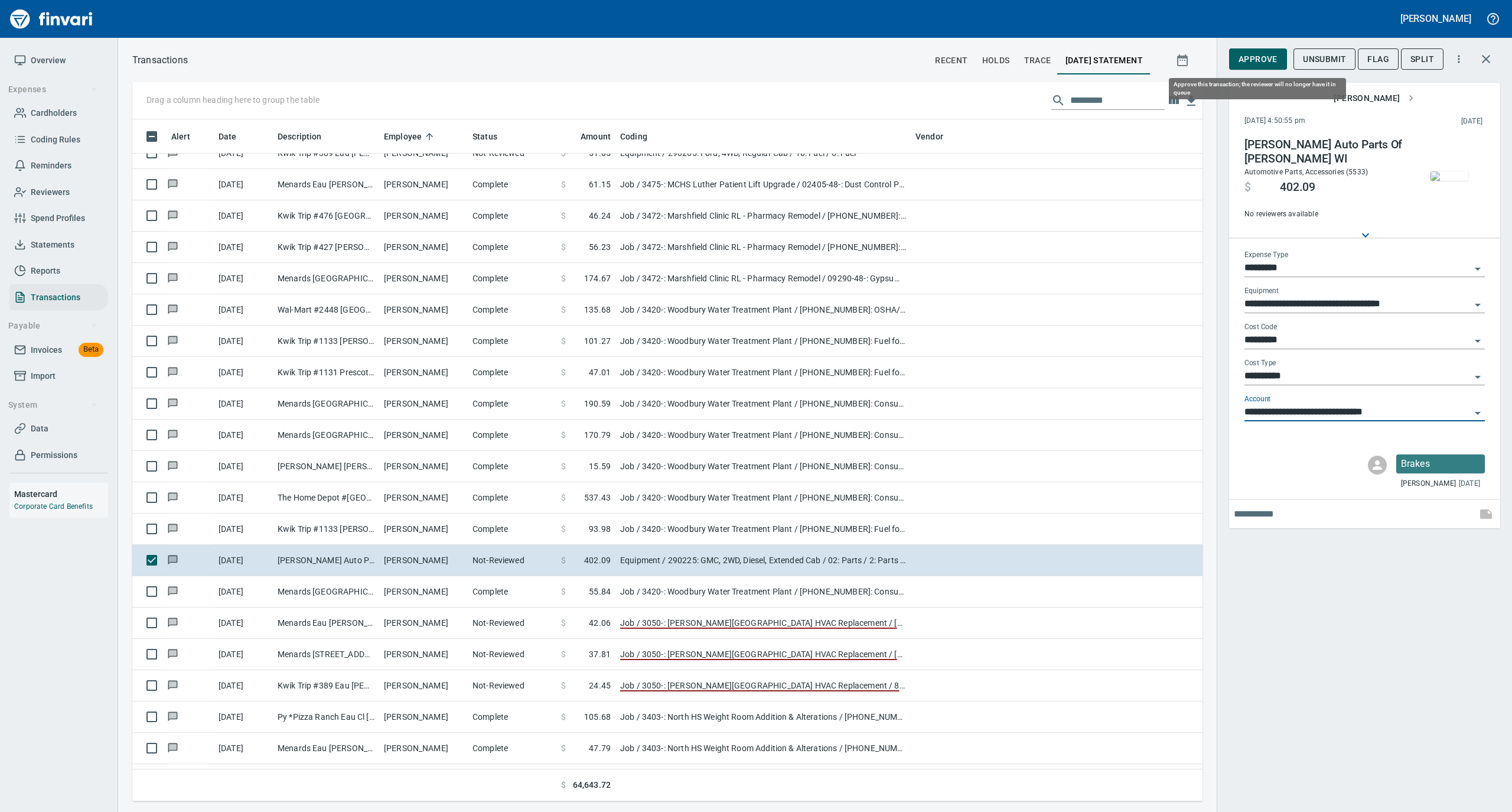
type input "**********"
click at [1262, 64] on span "Approve" at bounding box center [1258, 59] width 39 height 14
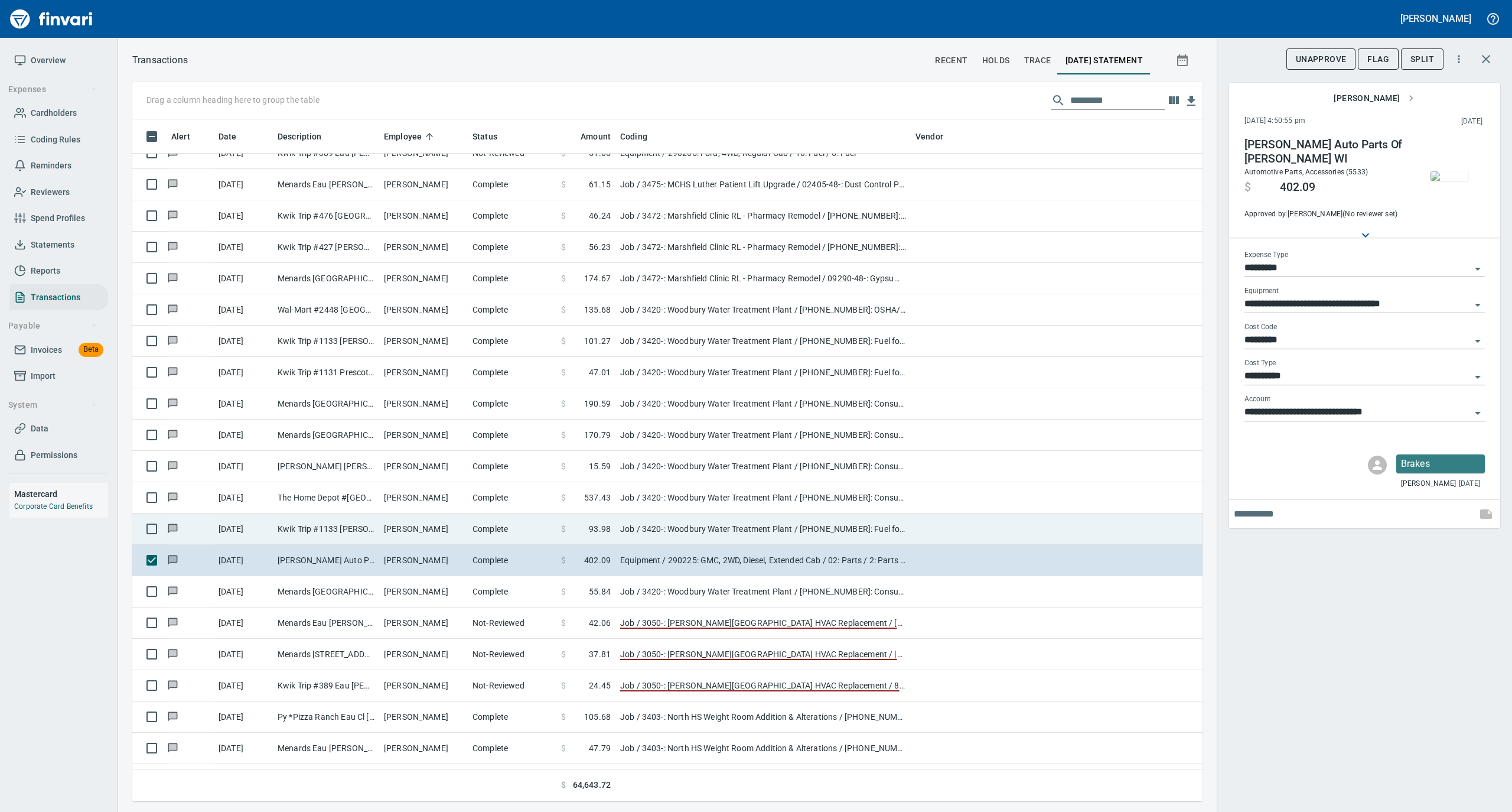
click at [489, 536] on td "Complete" at bounding box center [512, 529] width 89 height 31
type input "***"
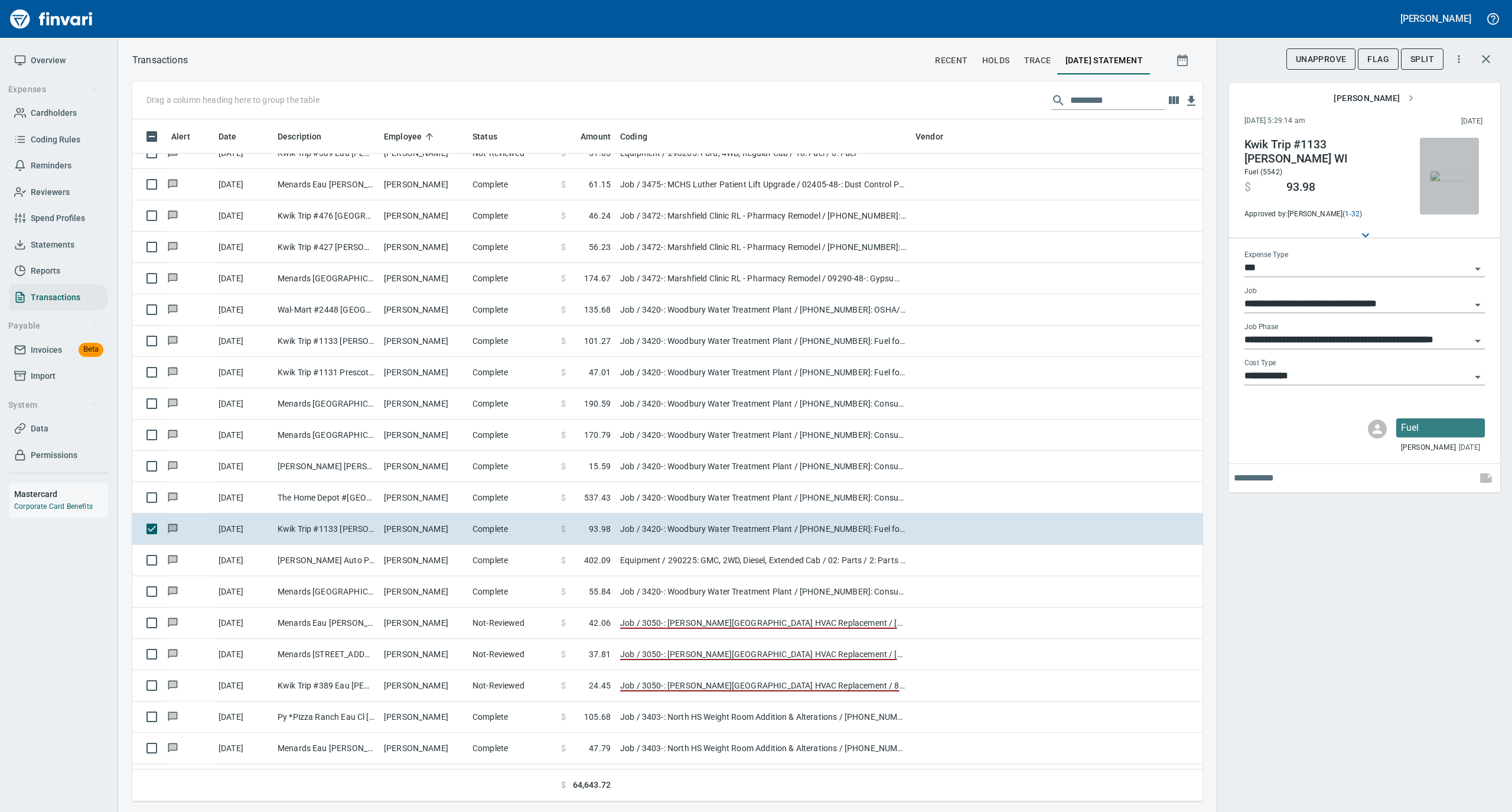
click at [1444, 181] on img "button" at bounding box center [1449, 176] width 38 height 10
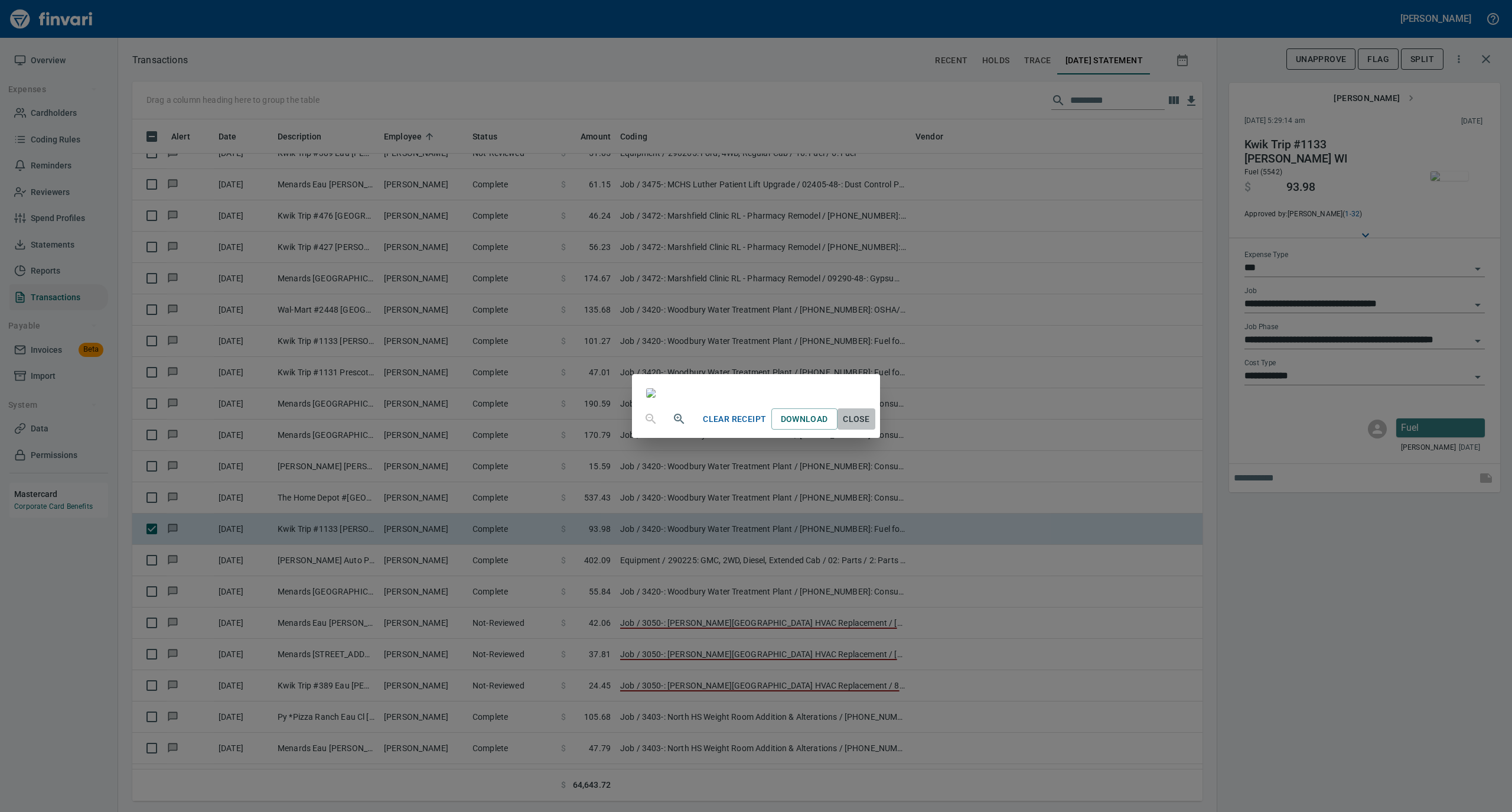
click at [870, 427] on span "Close" at bounding box center [856, 419] width 28 height 14
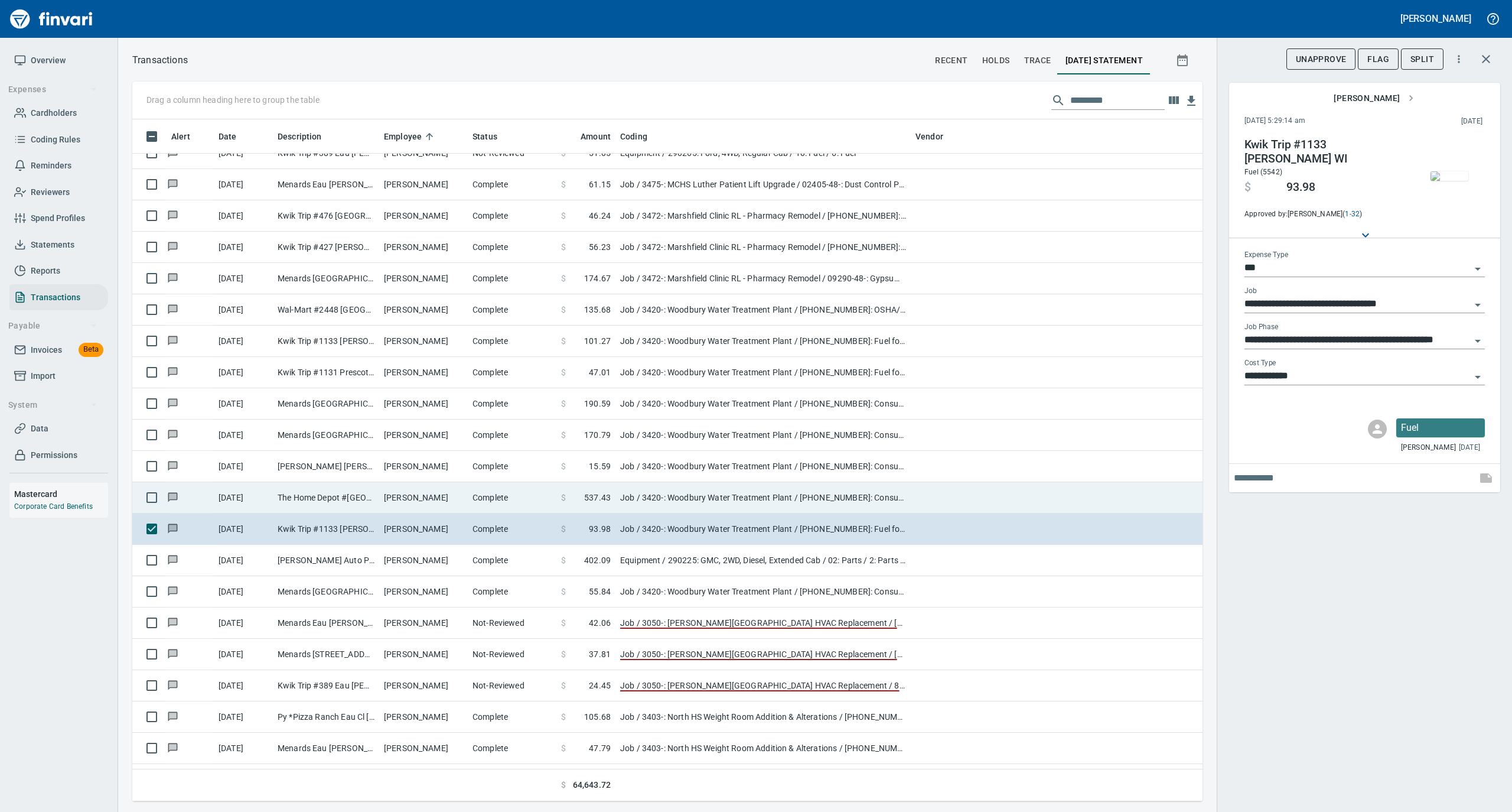
click at [530, 494] on td "Complete" at bounding box center [512, 498] width 89 height 31
type input "**********"
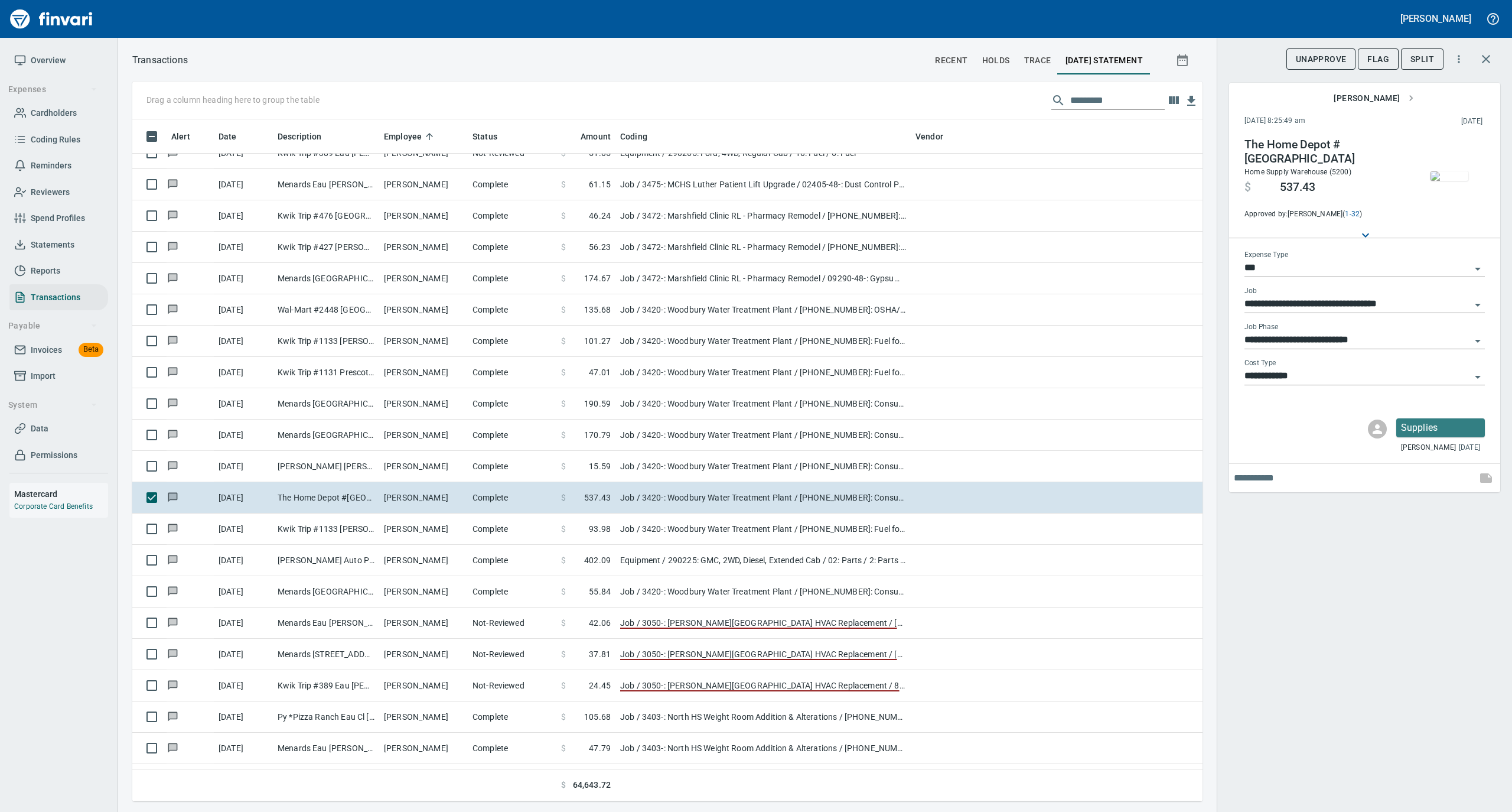
click at [1451, 173] on img "button" at bounding box center [1449, 176] width 38 height 10
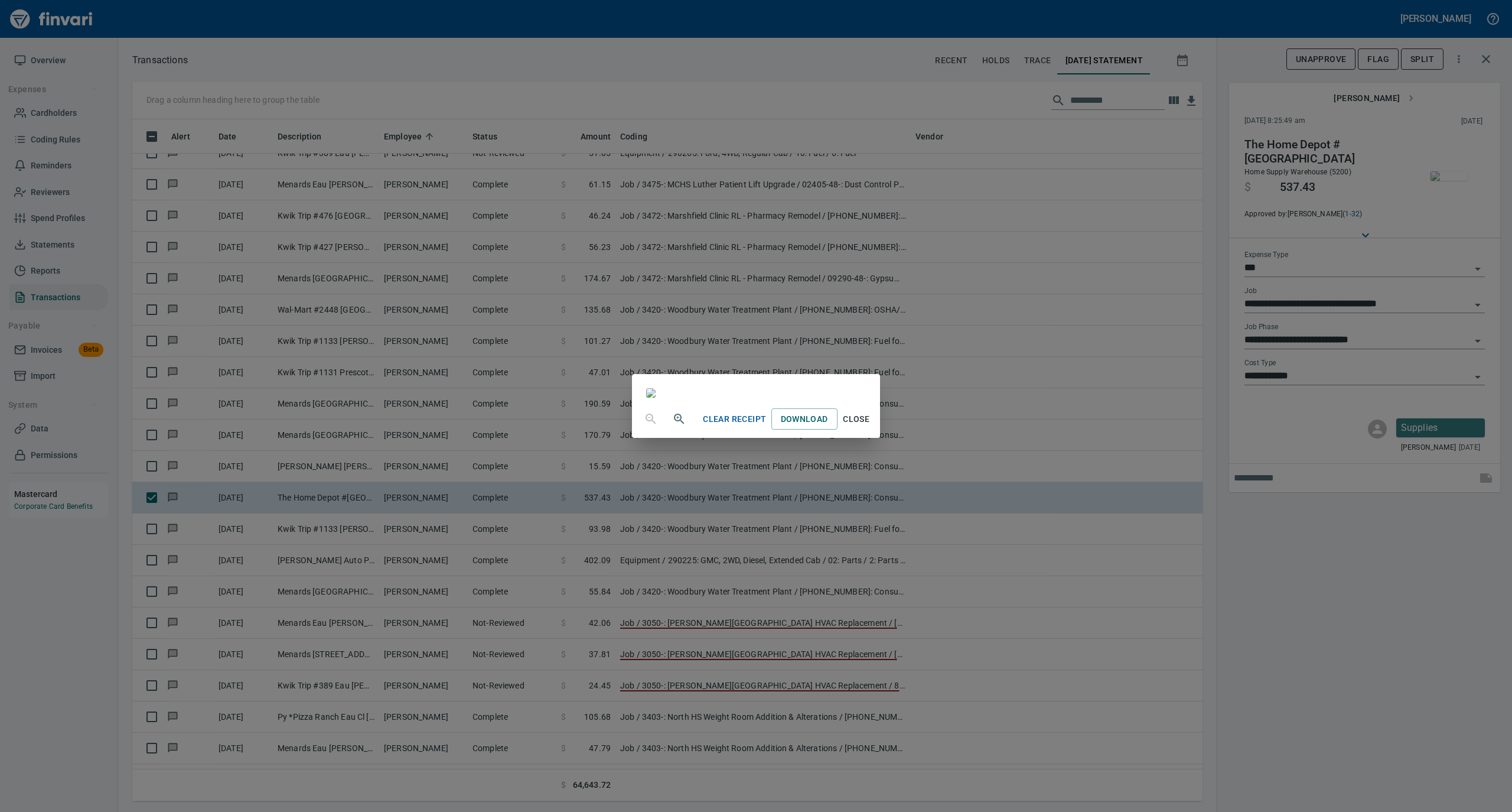
click at [870, 427] on span "Close" at bounding box center [856, 419] width 28 height 14
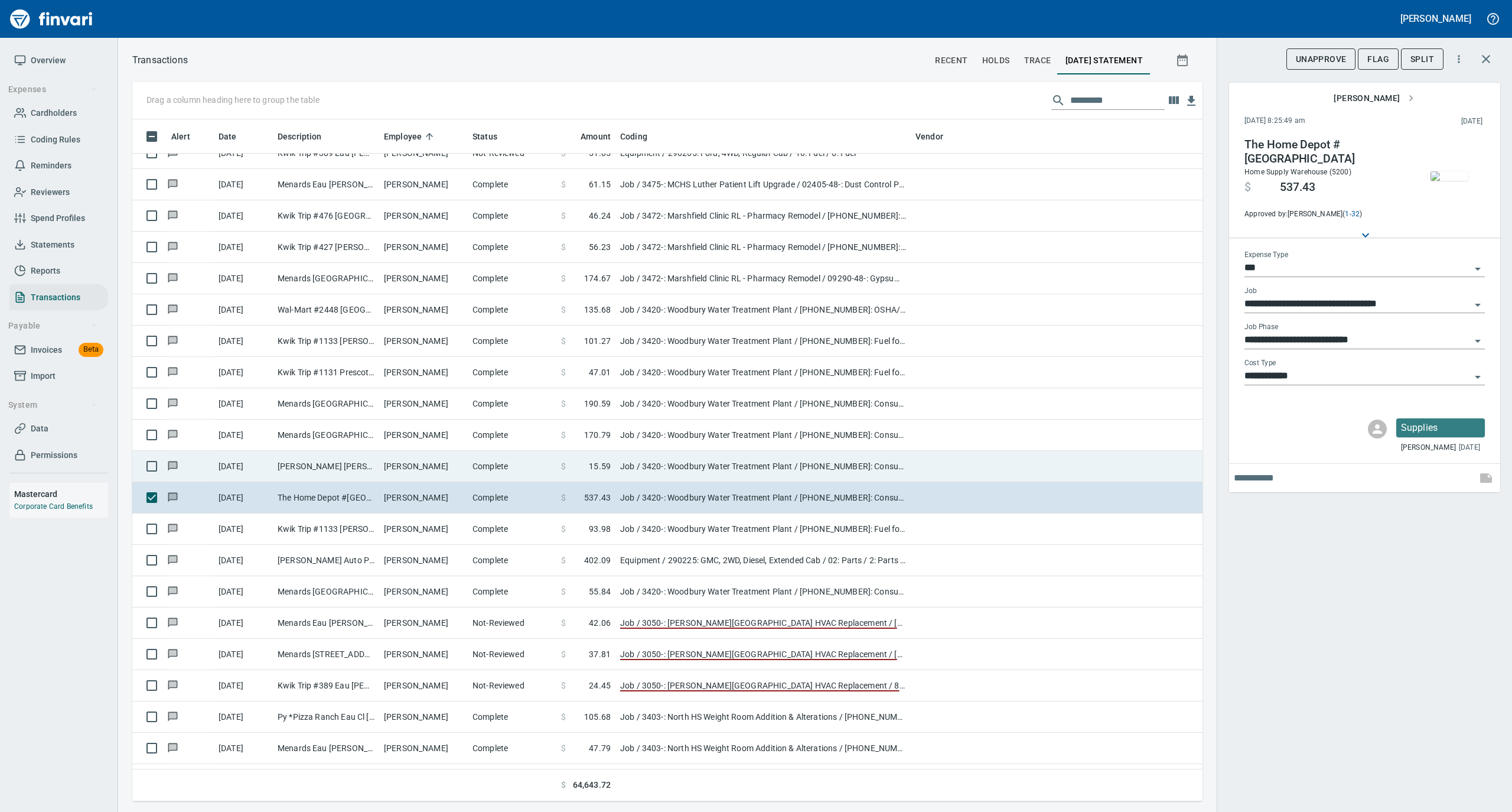
click at [473, 466] on td "Complete" at bounding box center [512, 466] width 89 height 31
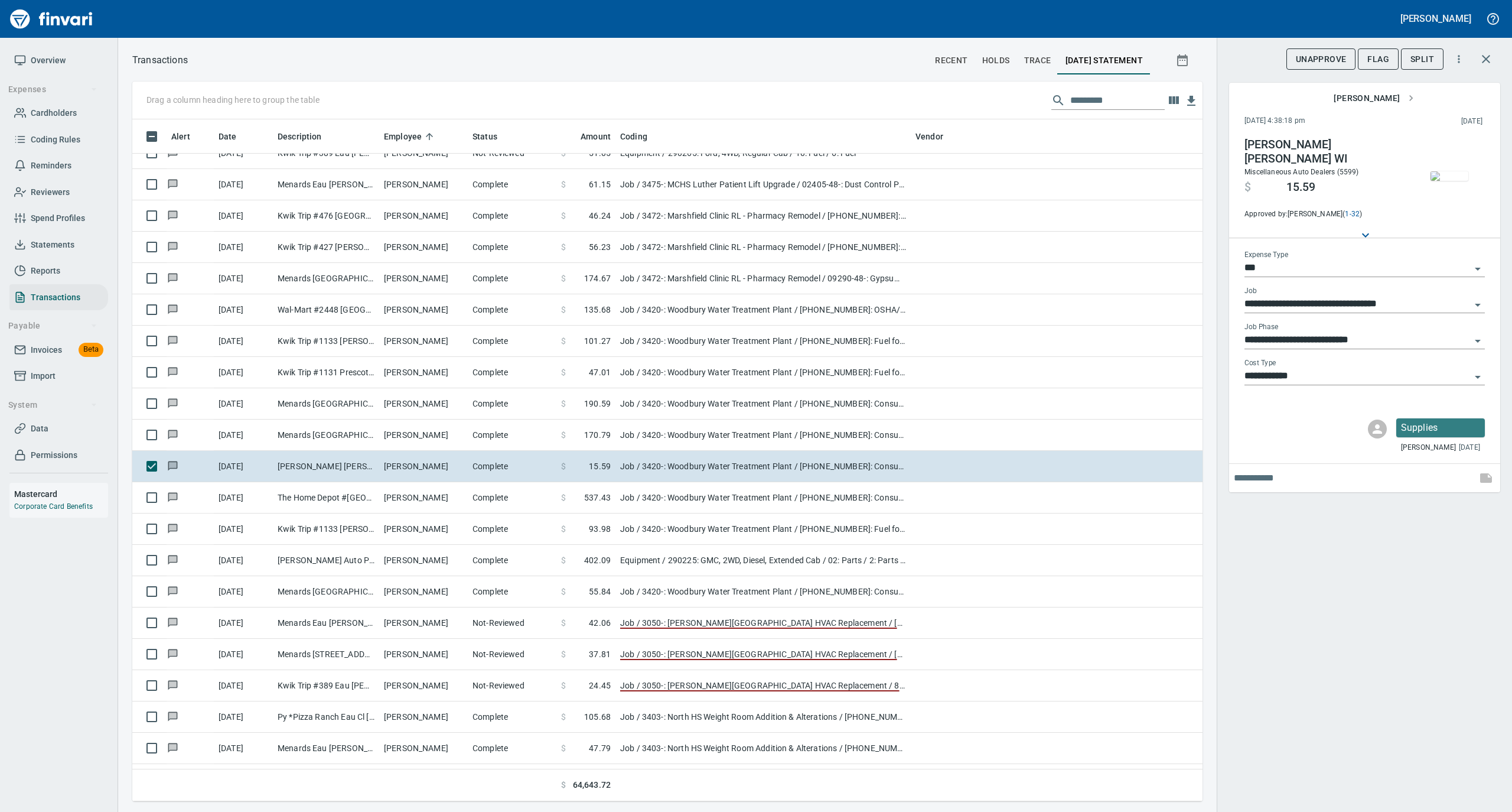
click at [1455, 173] on img "button" at bounding box center [1449, 176] width 38 height 10
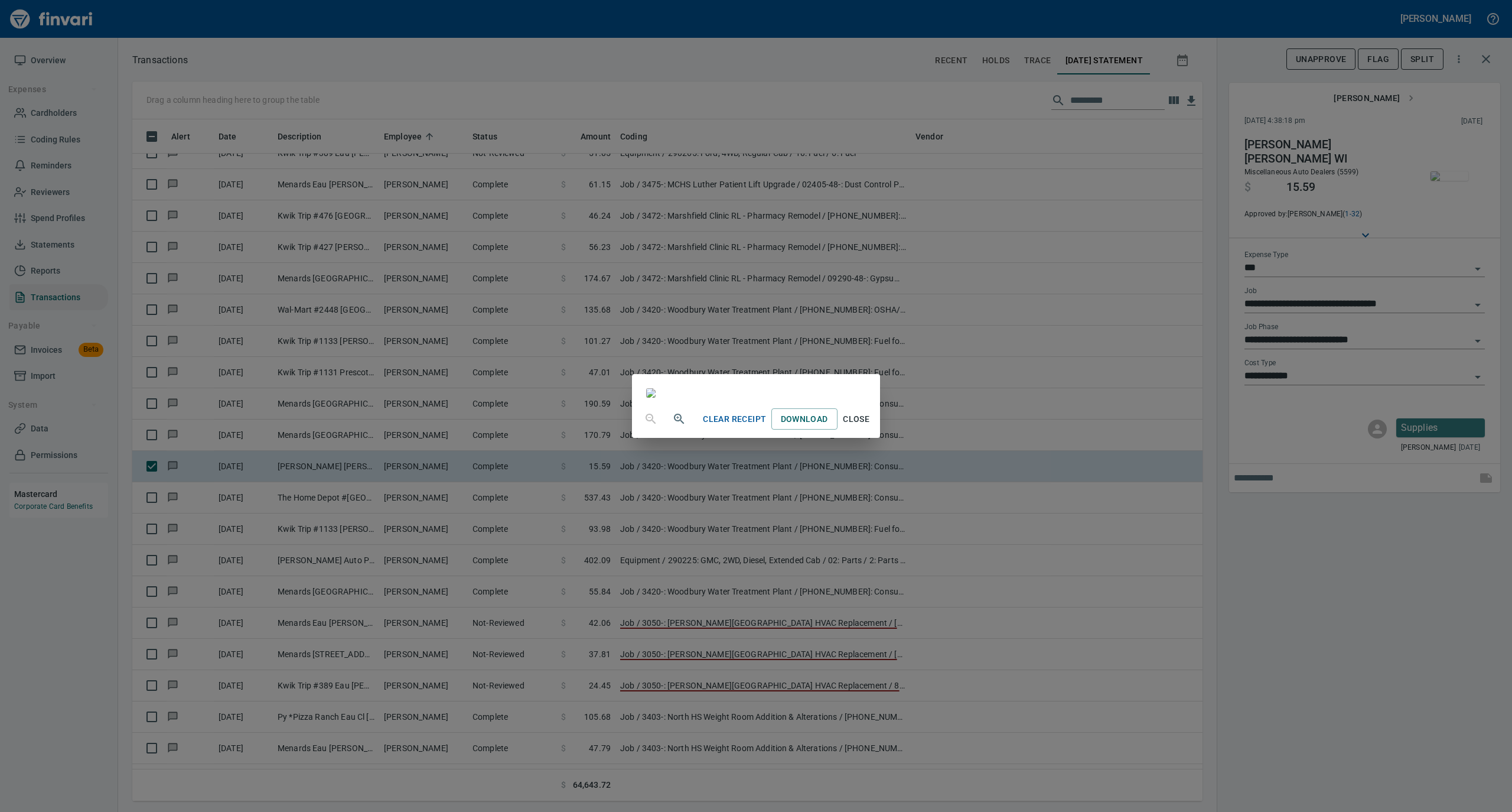
click at [870, 427] on span "Close" at bounding box center [856, 419] width 28 height 14
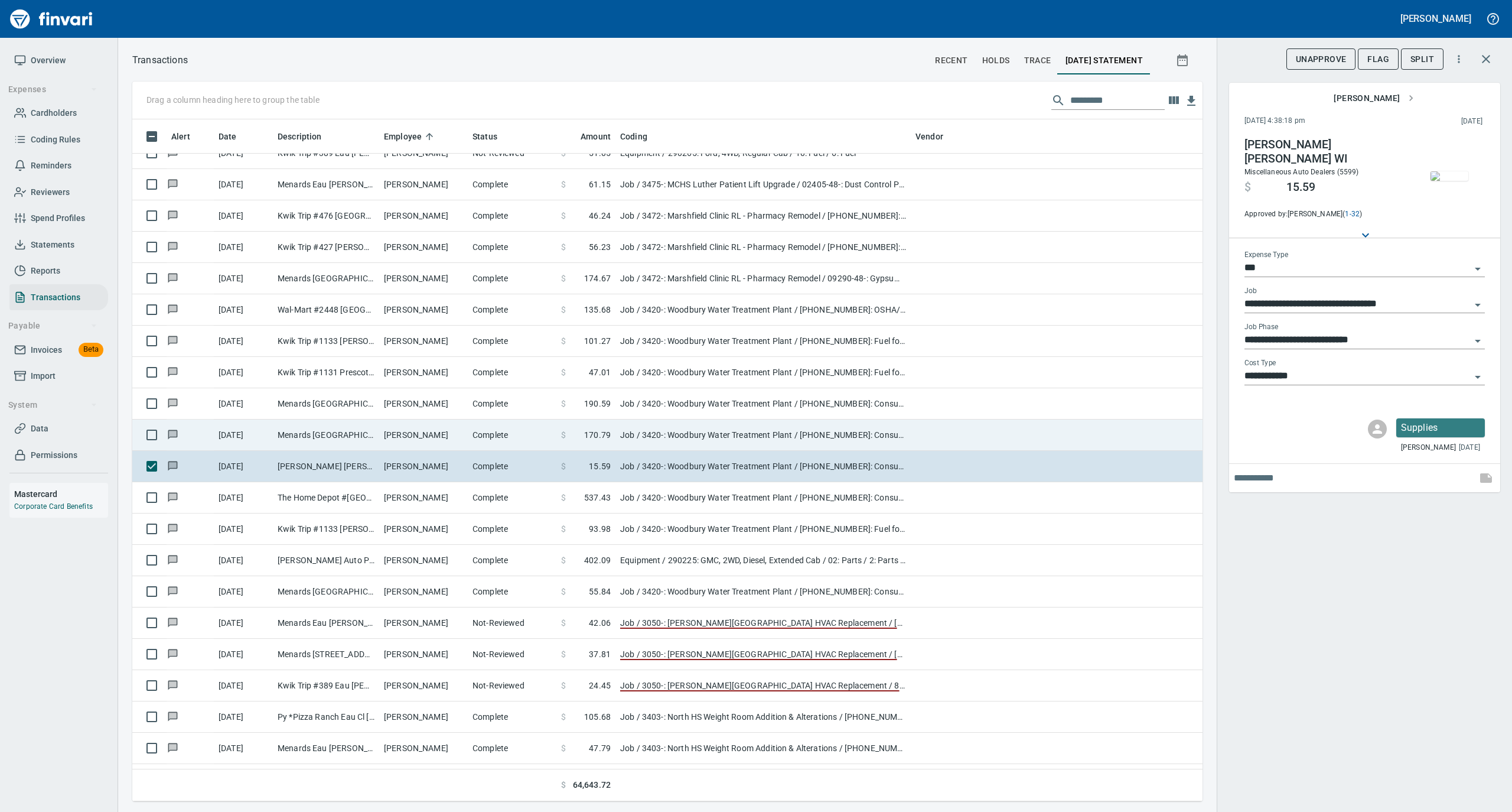
click at [473, 442] on td "Complete" at bounding box center [512, 435] width 89 height 31
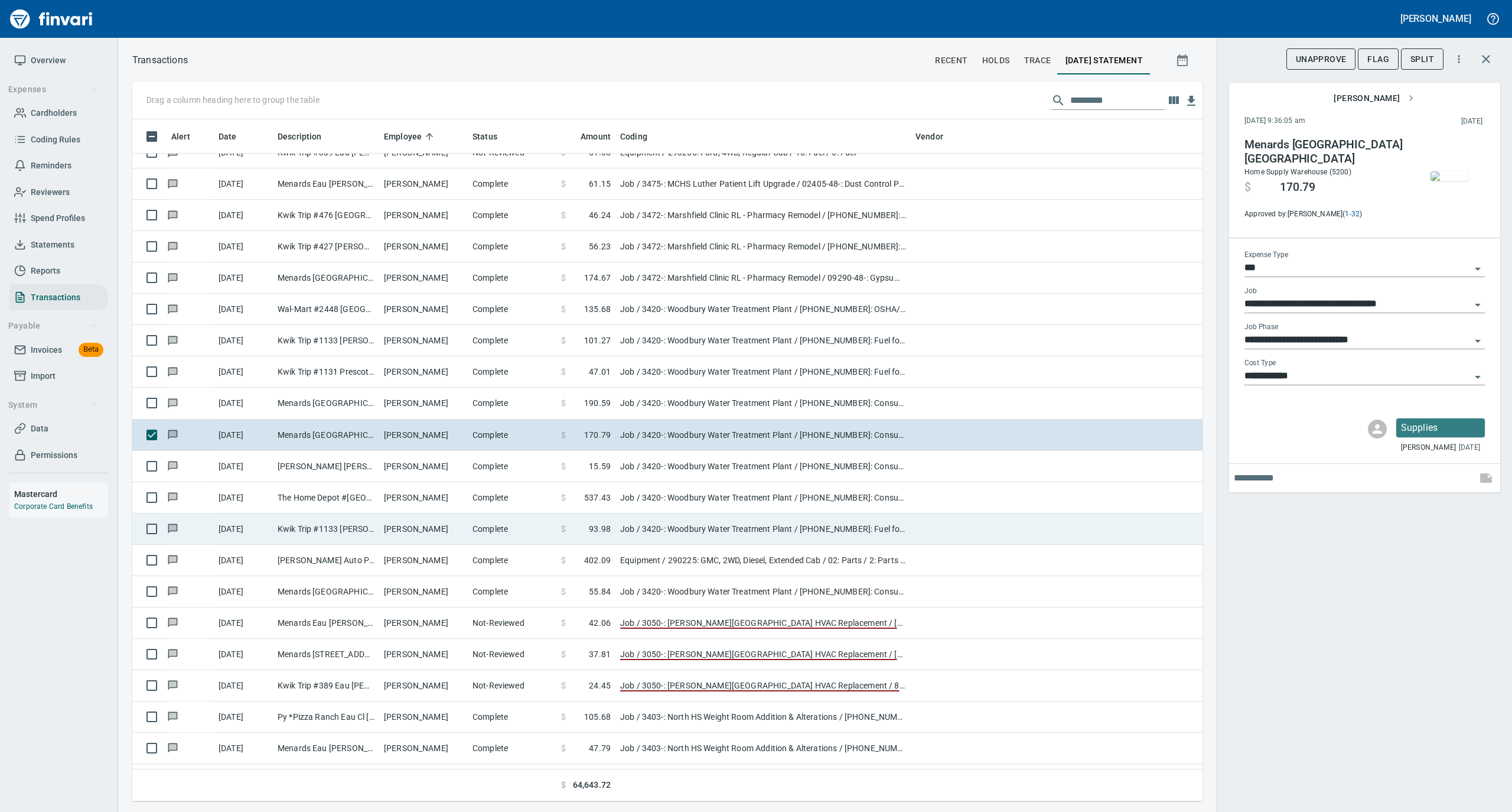
scroll to position [6301, 0]
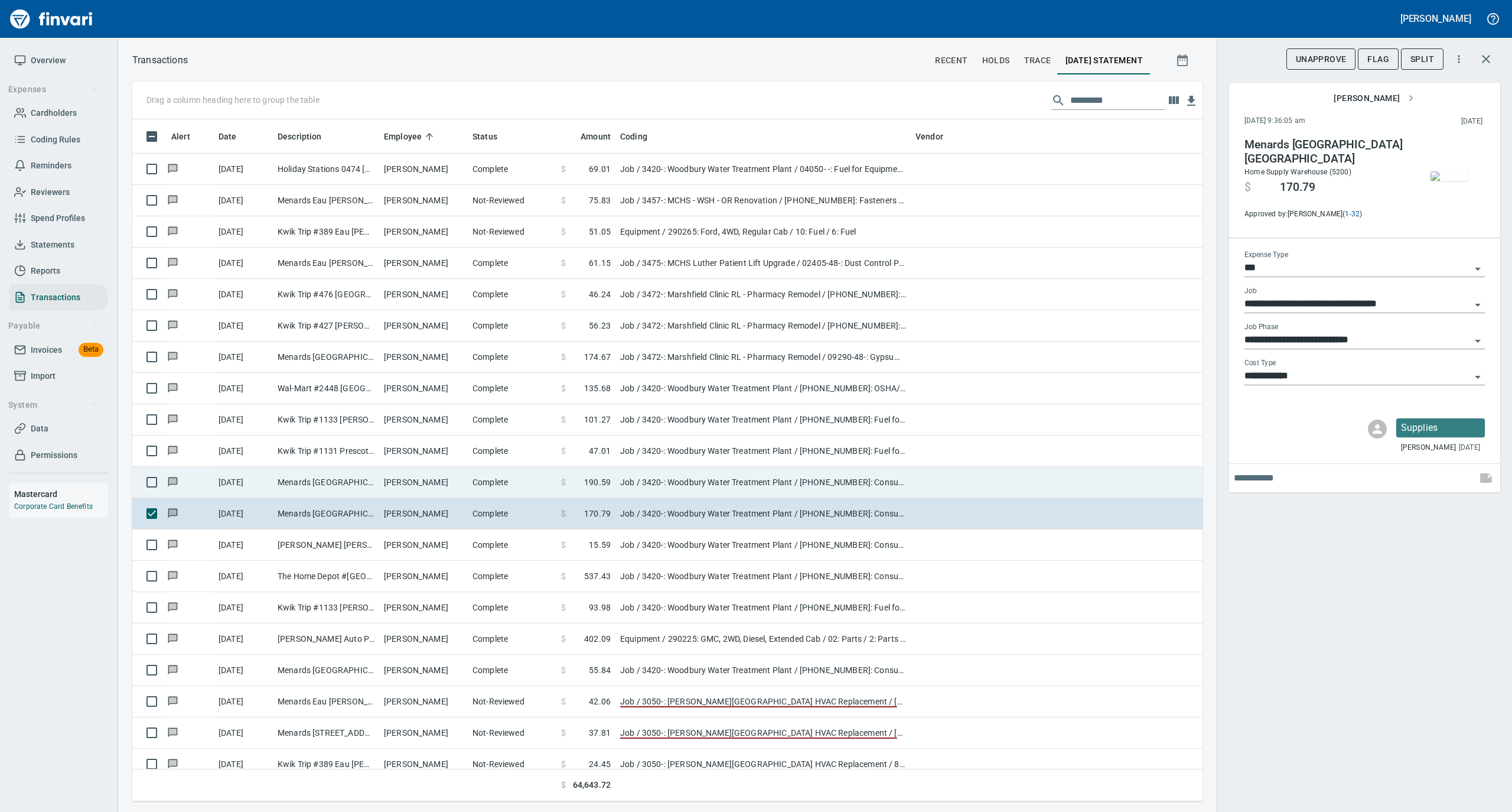
click at [526, 488] on td "Complete" at bounding box center [512, 483] width 89 height 31
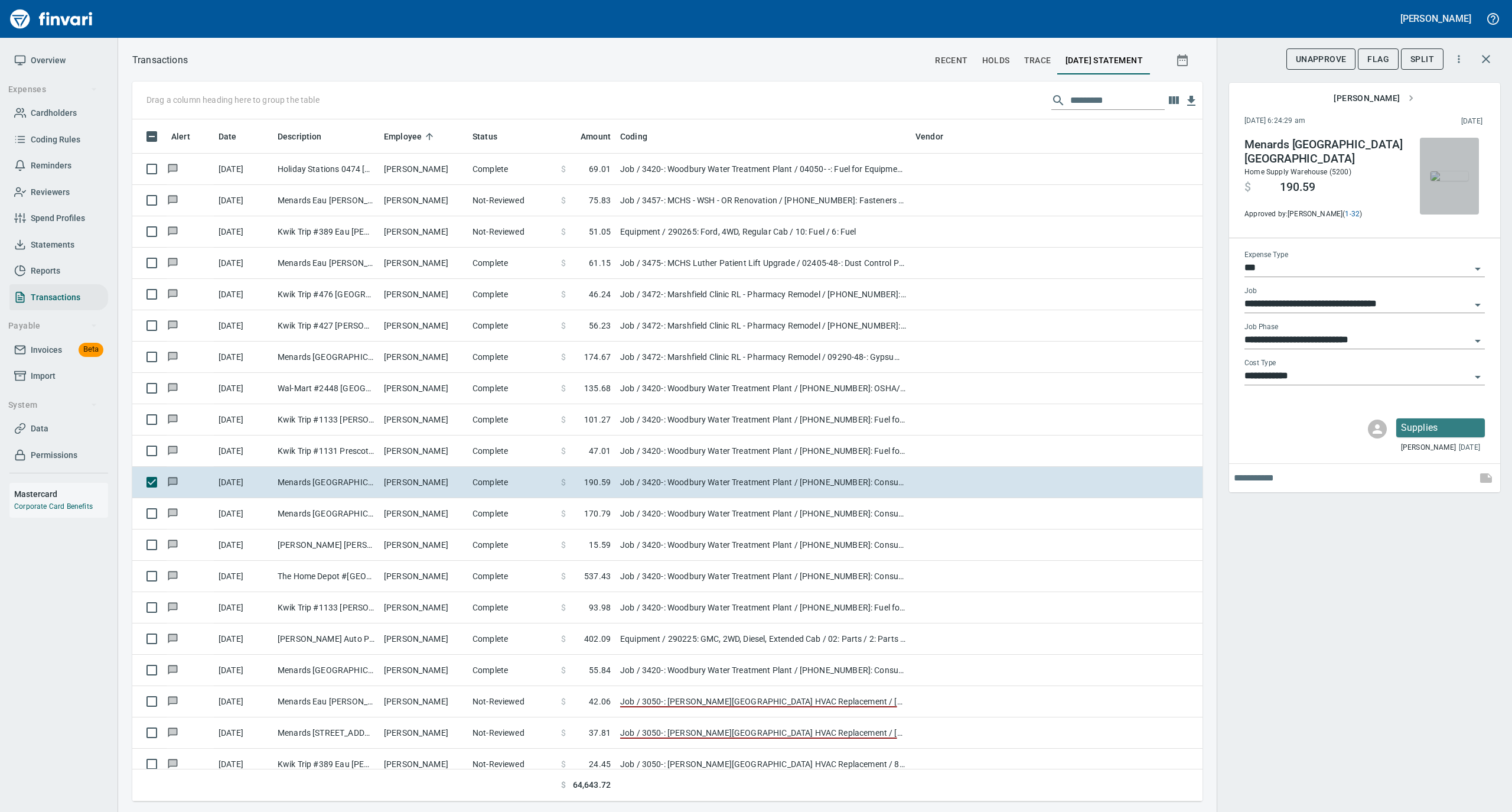
click at [1440, 172] on img "button" at bounding box center [1449, 176] width 38 height 10
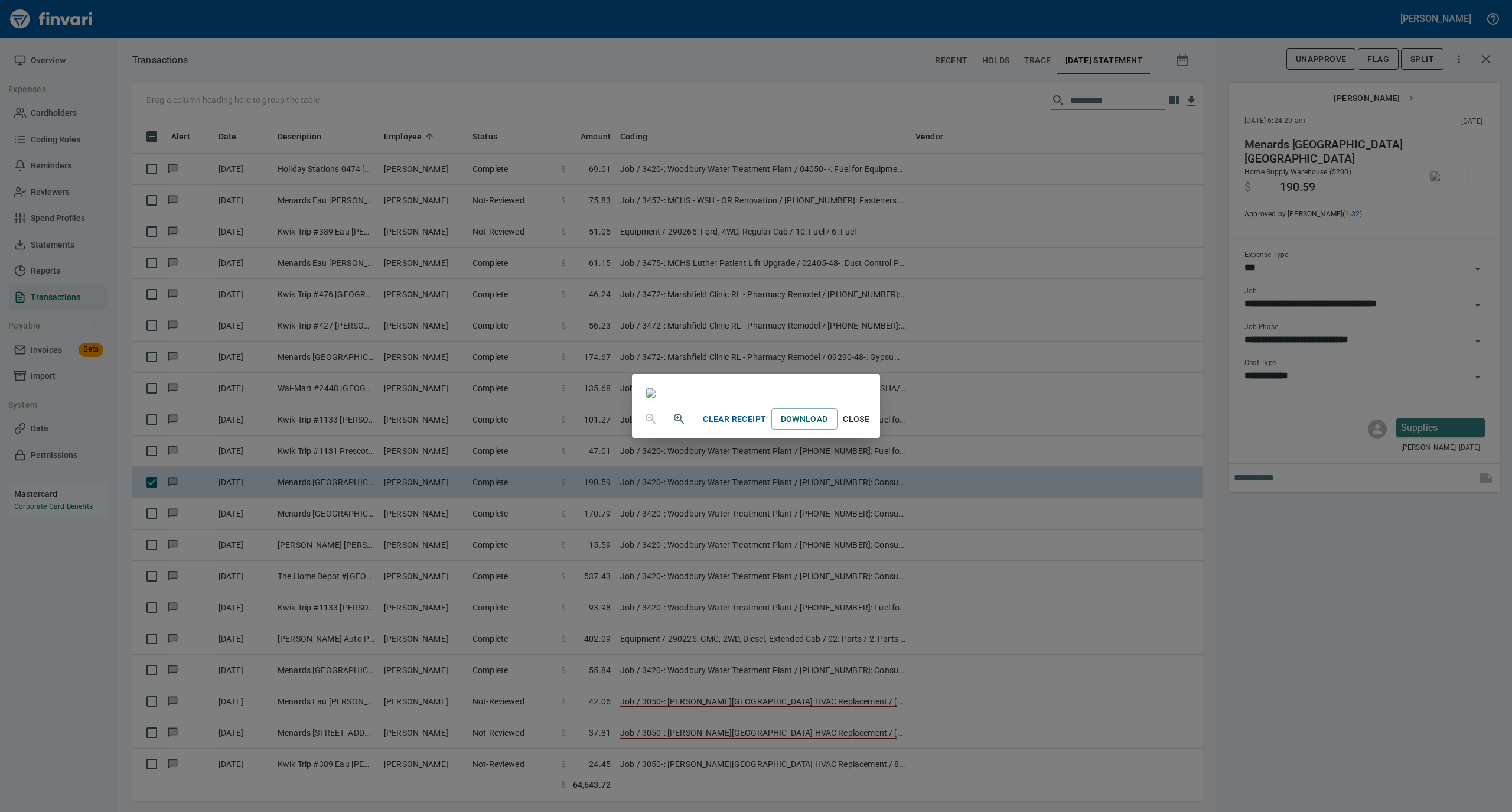
click at [870, 427] on span "Close" at bounding box center [856, 419] width 28 height 14
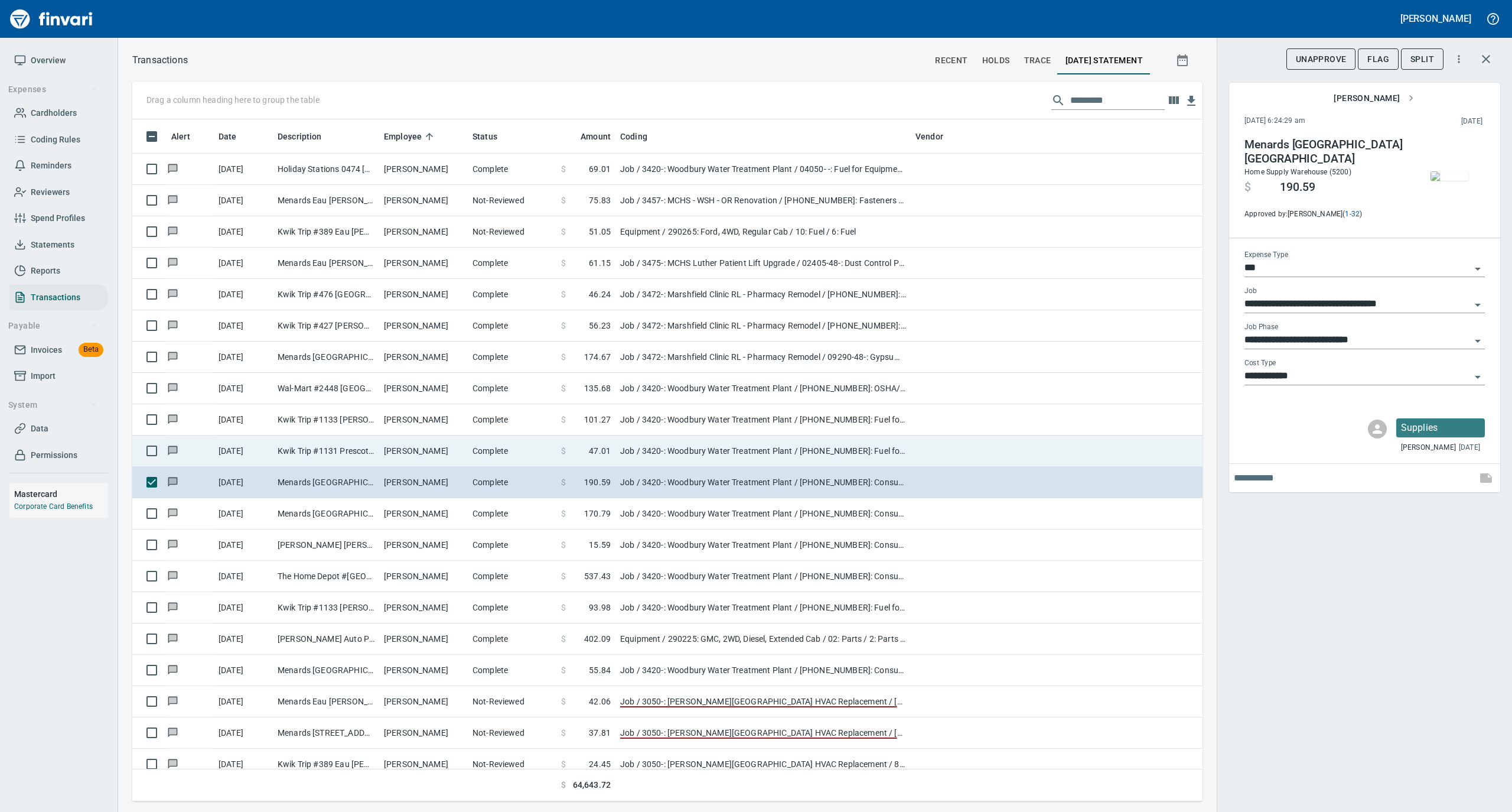
click at [464, 454] on td "[PERSON_NAME]" at bounding box center [423, 451] width 89 height 31
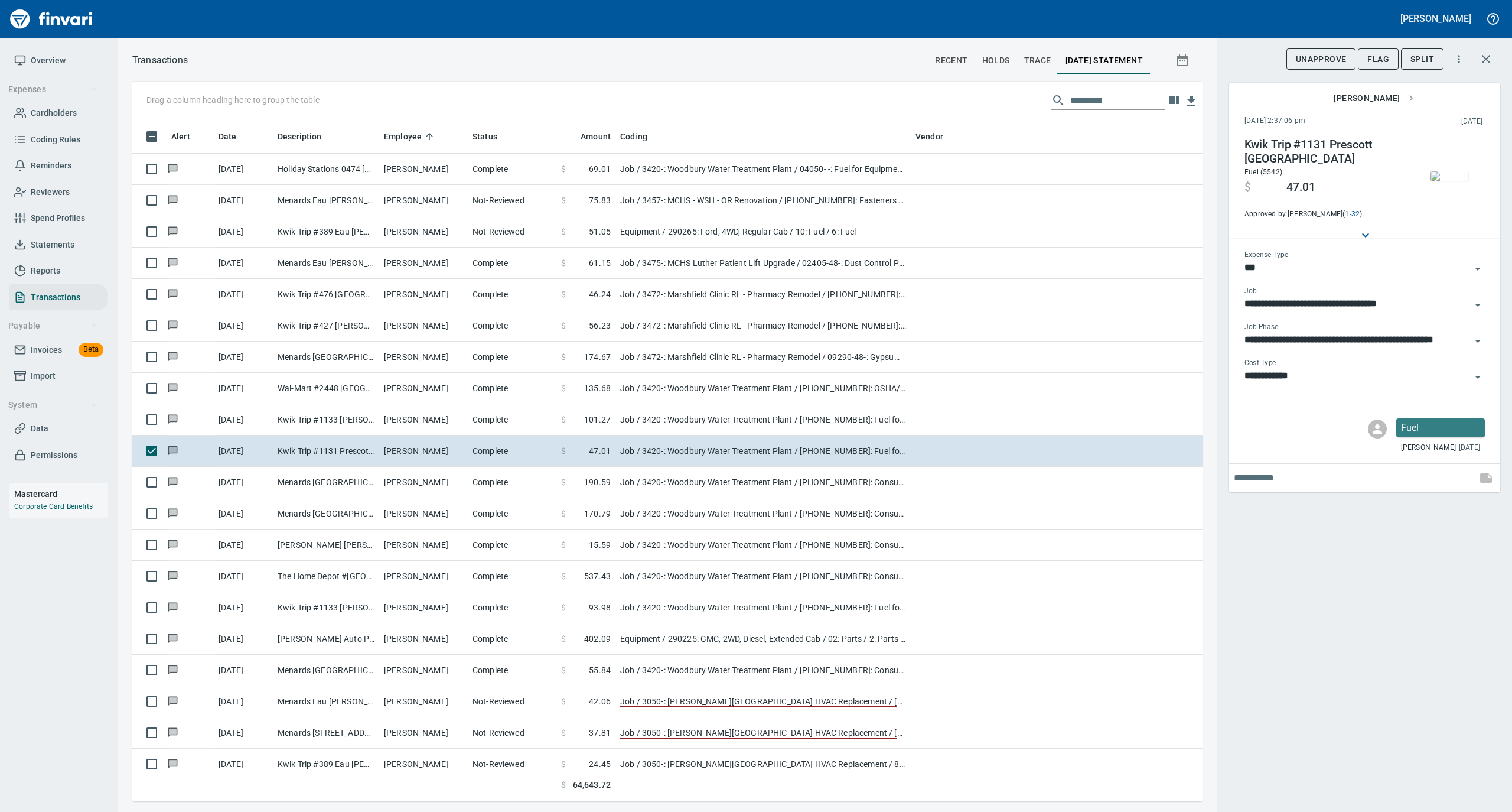
click at [1435, 172] on img "button" at bounding box center [1449, 176] width 38 height 10
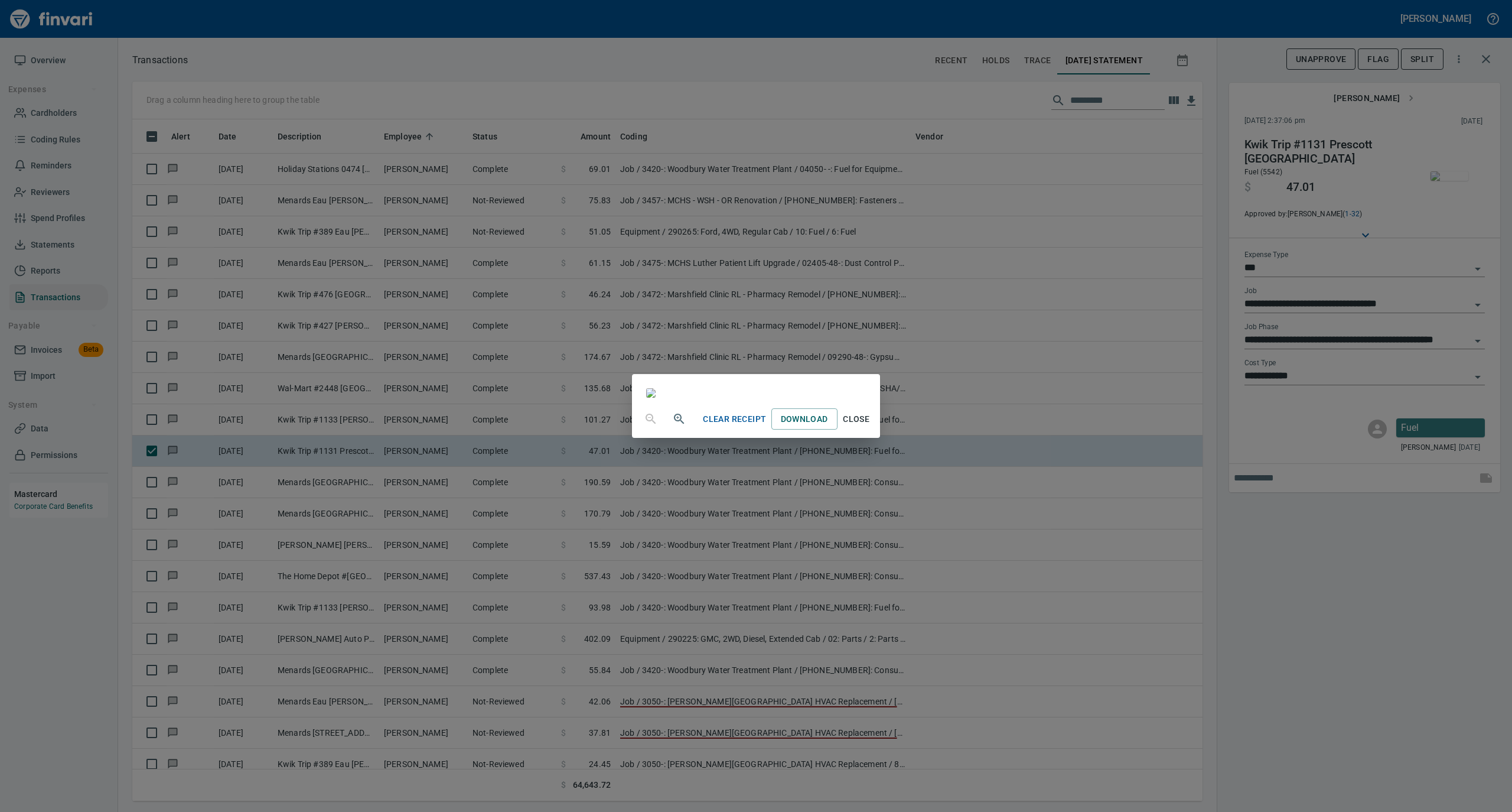
drag, startPoint x: 970, startPoint y: 714, endPoint x: 896, endPoint y: 625, distance: 115.7
click at [870, 427] on span "Close" at bounding box center [856, 419] width 28 height 14
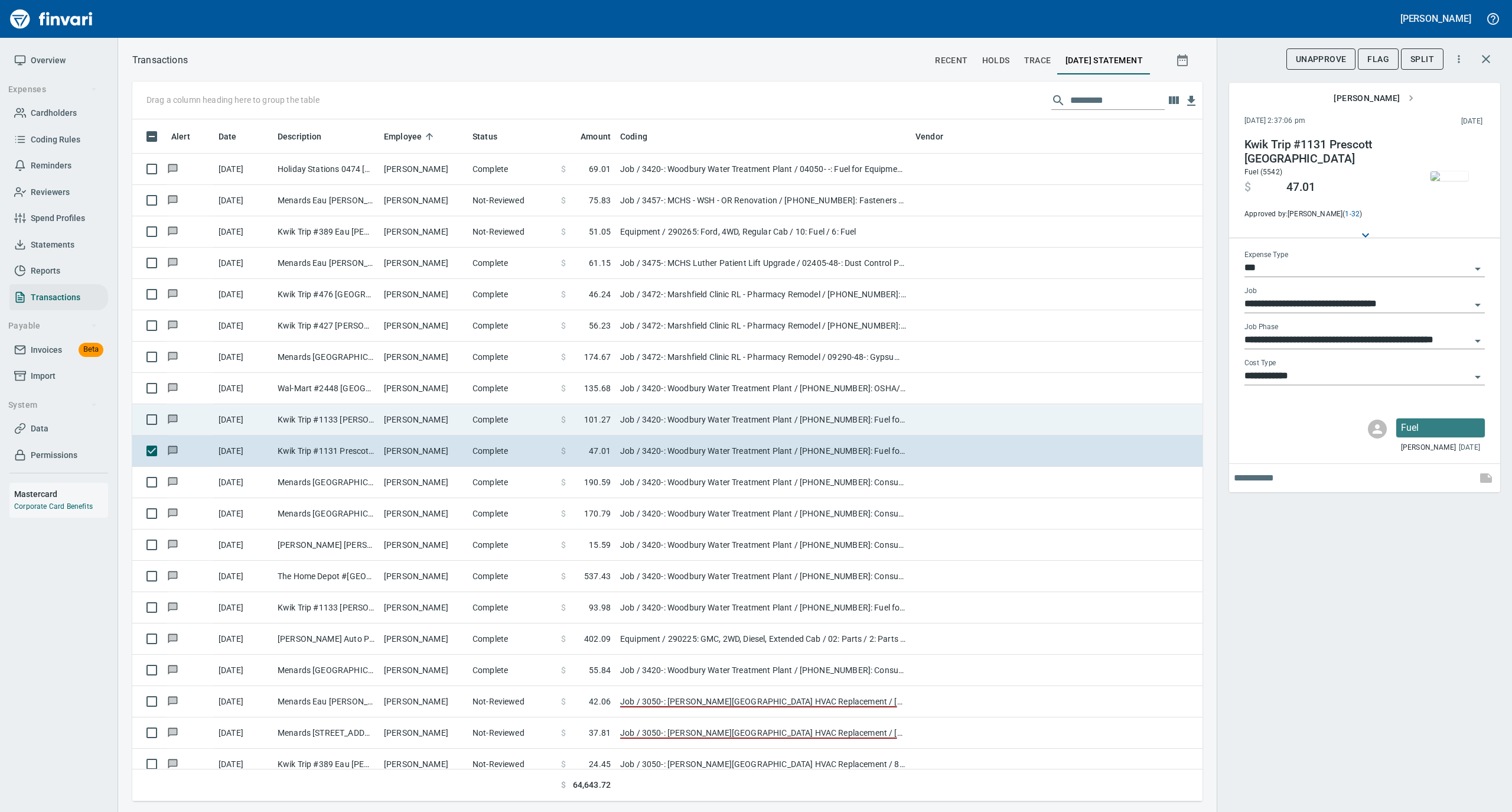
click at [488, 423] on td "Complete" at bounding box center [512, 420] width 89 height 31
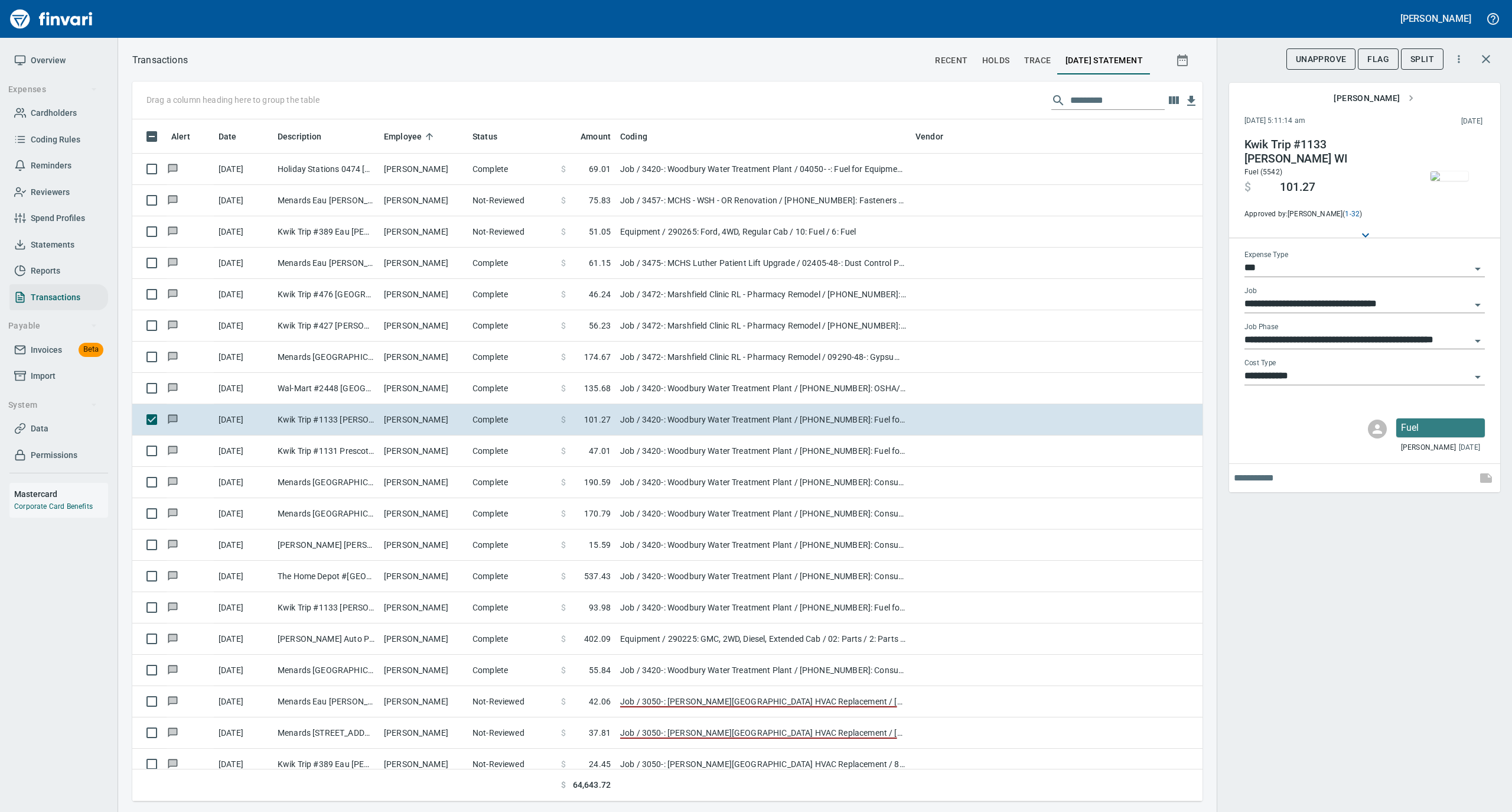
click at [1452, 172] on img "button" at bounding box center [1449, 176] width 38 height 10
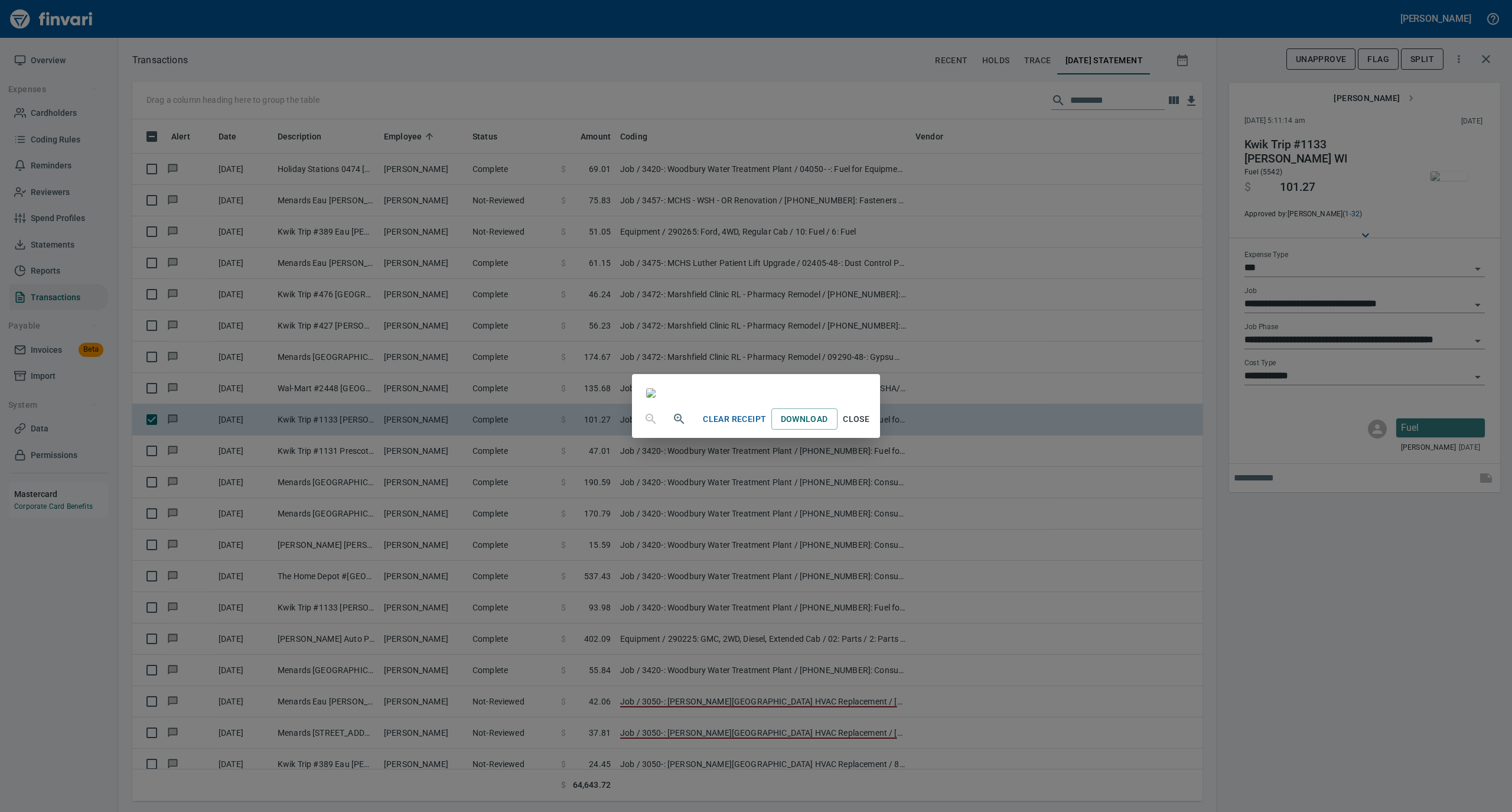
click at [870, 427] on span "Close" at bounding box center [856, 419] width 28 height 14
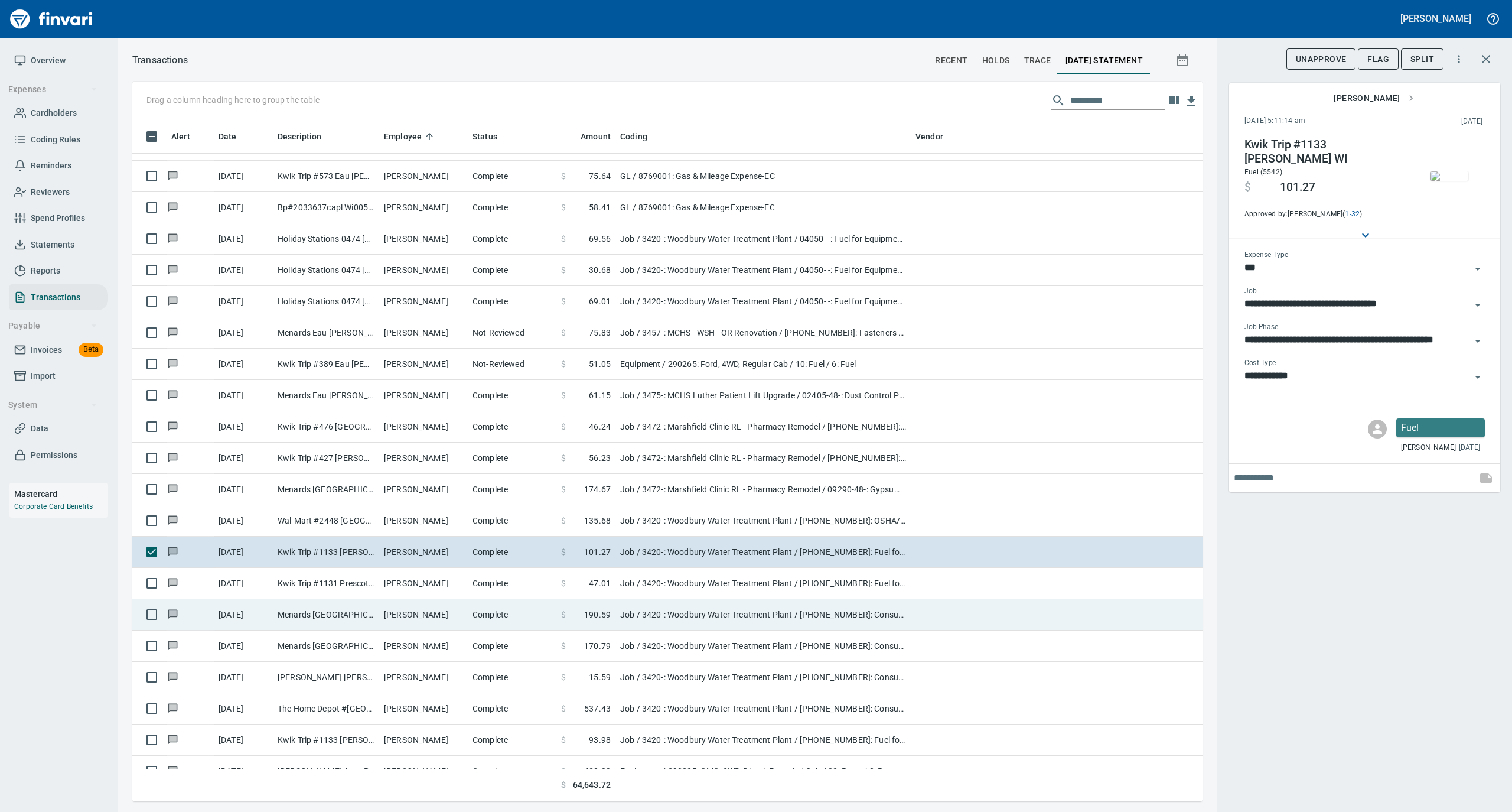
scroll to position [6144, 0]
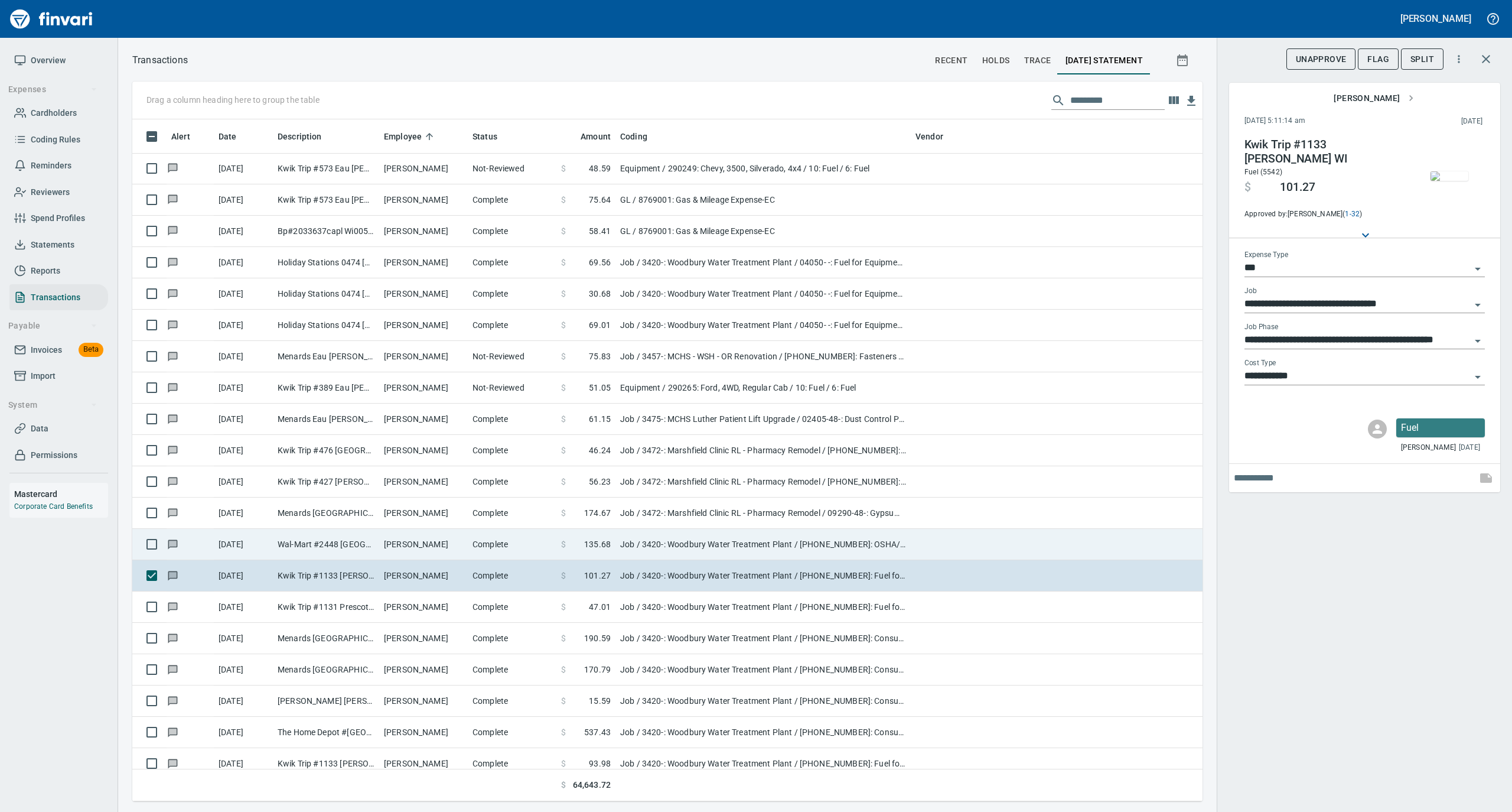
click at [523, 544] on td "Complete" at bounding box center [512, 544] width 89 height 31
type input "**********"
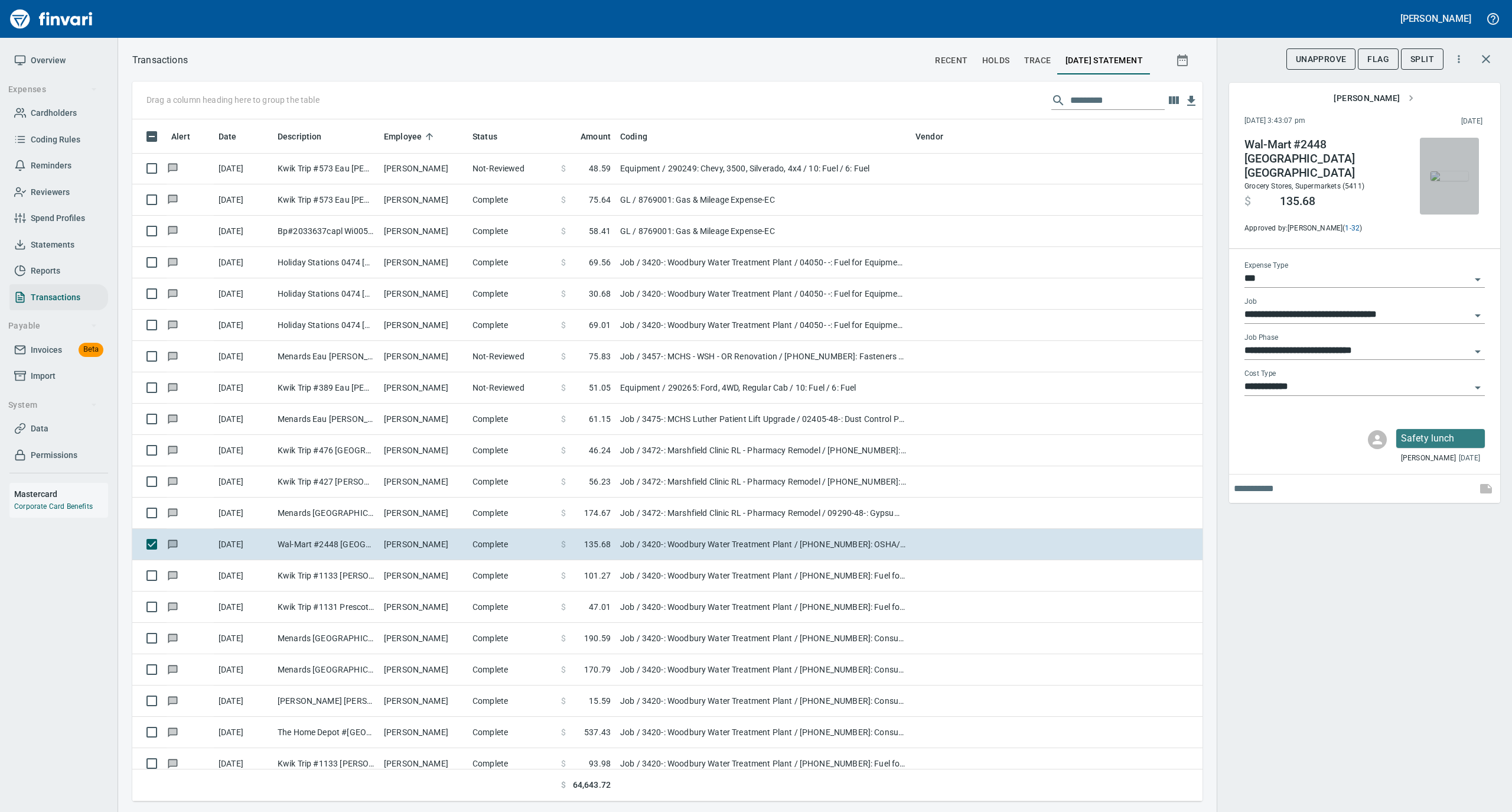
click at [1452, 175] on img "button" at bounding box center [1449, 176] width 38 height 10
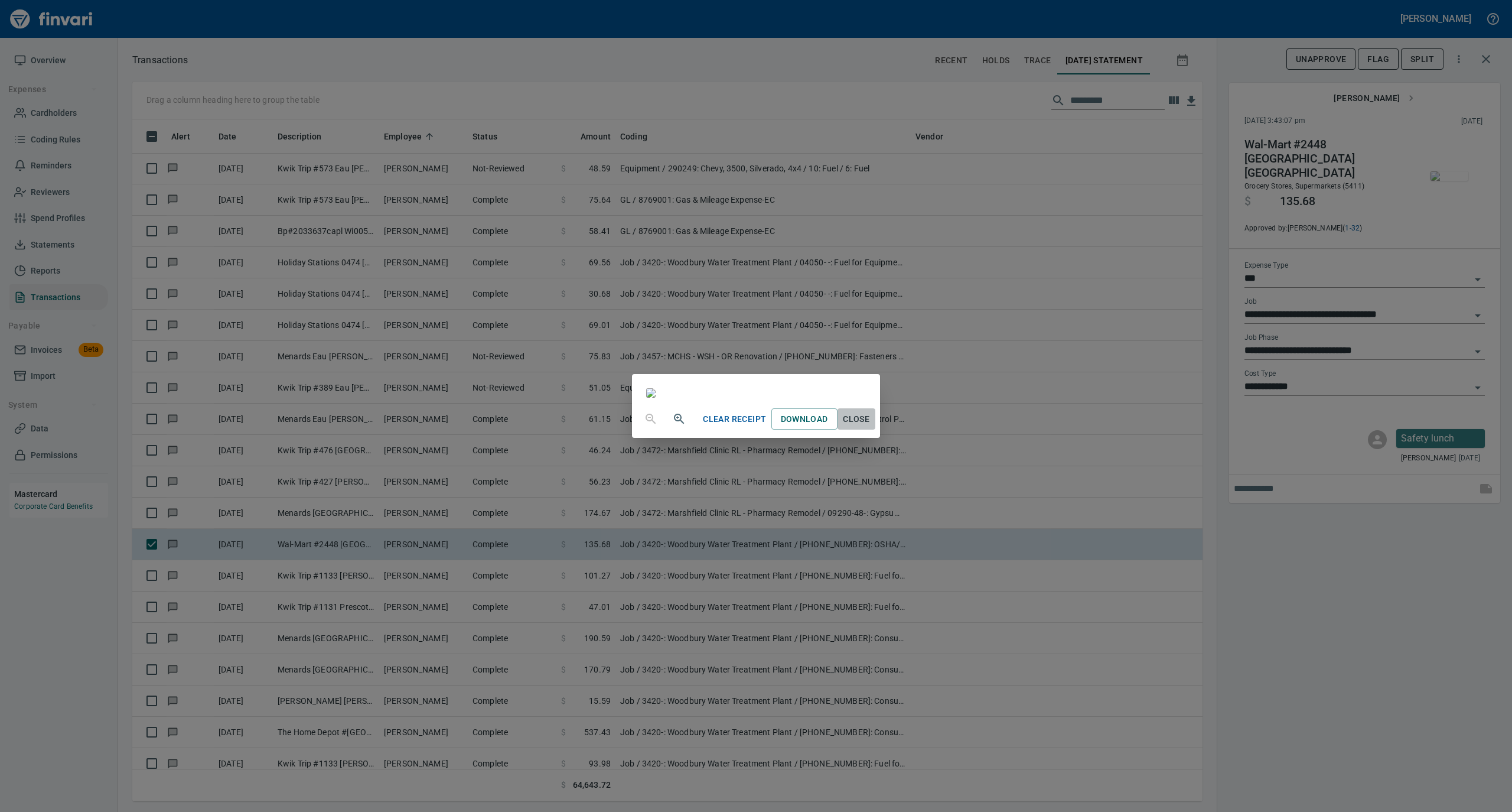
click at [870, 427] on span "Close" at bounding box center [856, 419] width 28 height 14
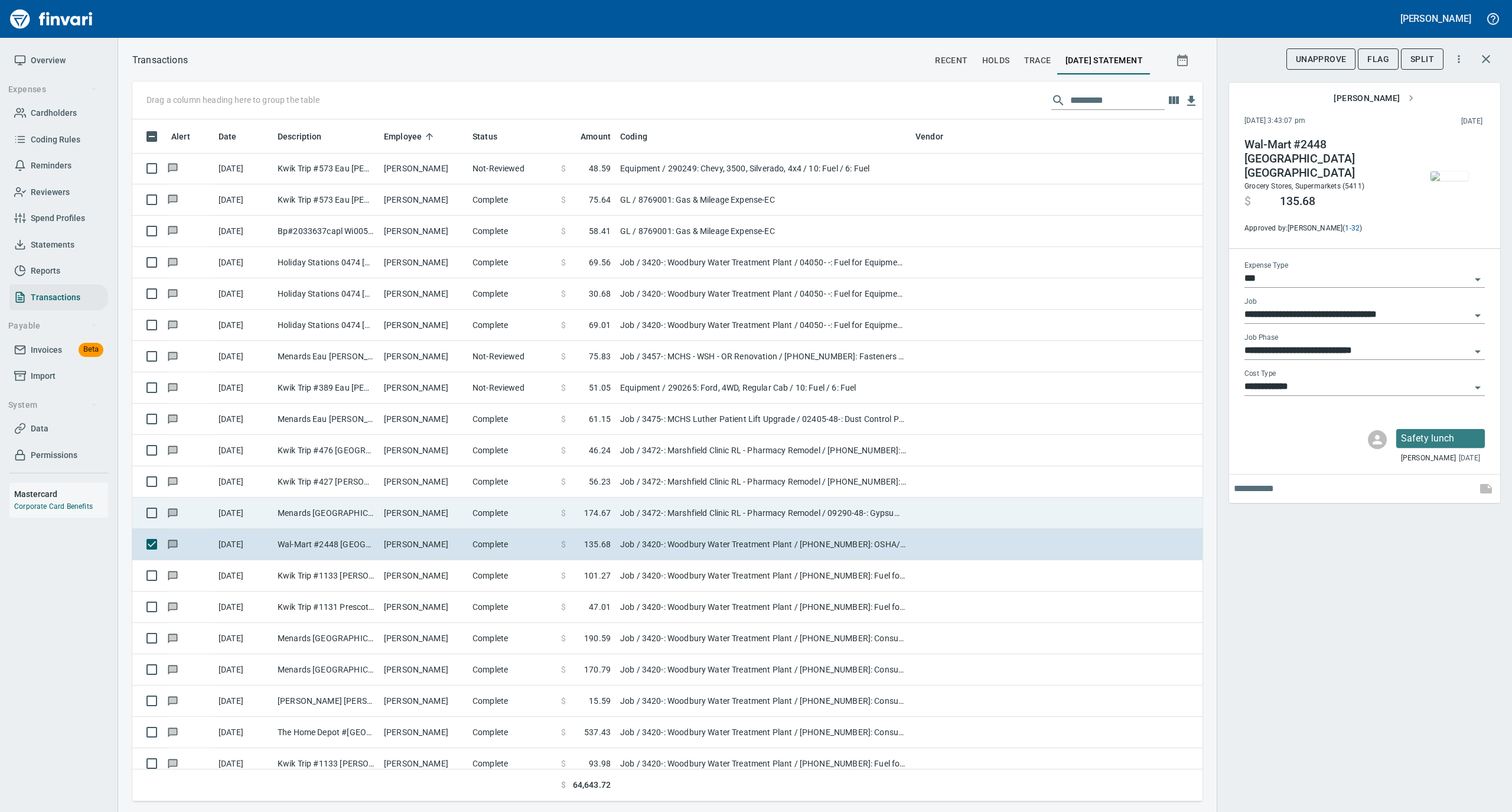
click at [455, 511] on td "[PERSON_NAME]" at bounding box center [423, 513] width 89 height 31
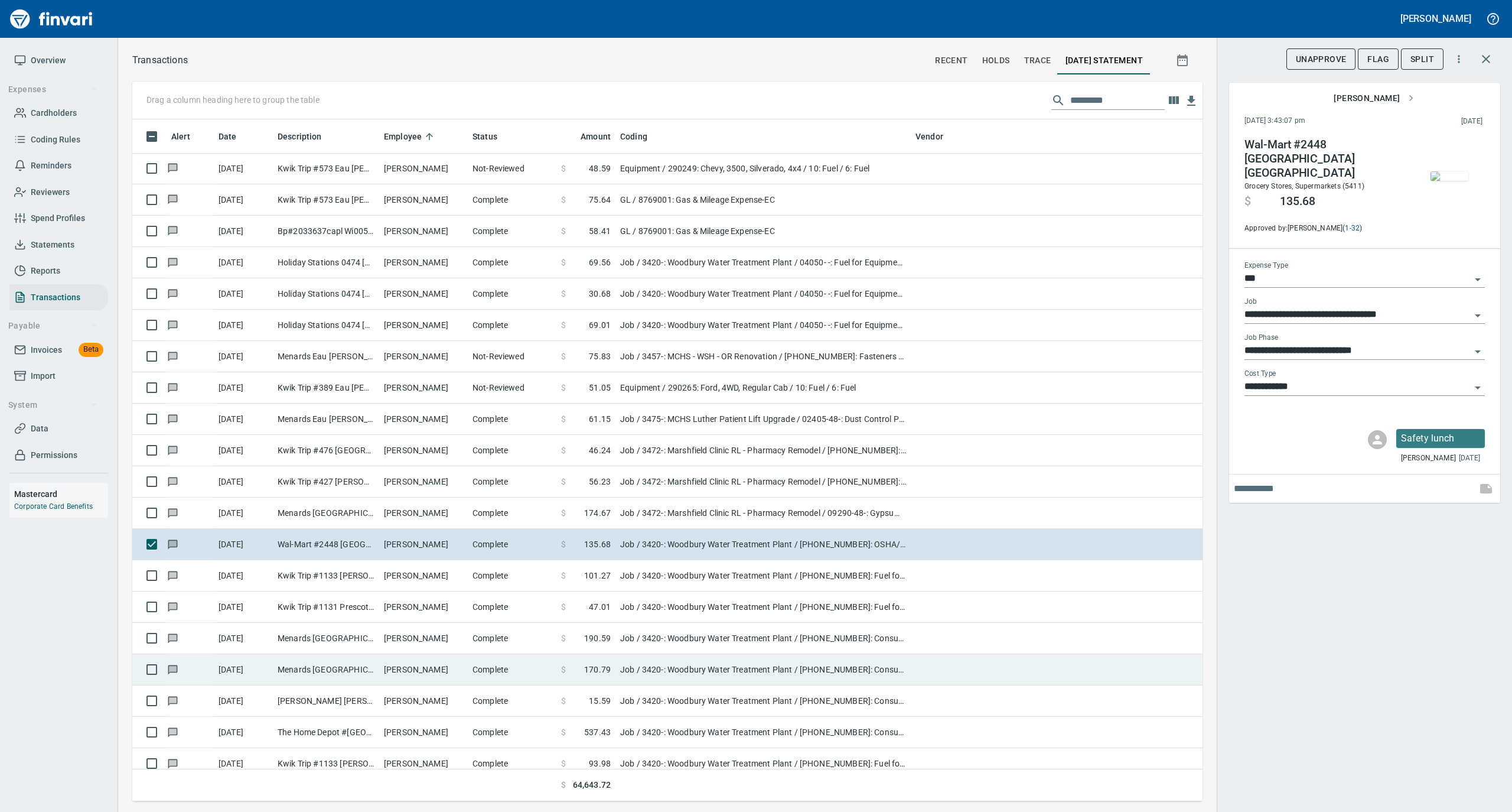
type input "**********"
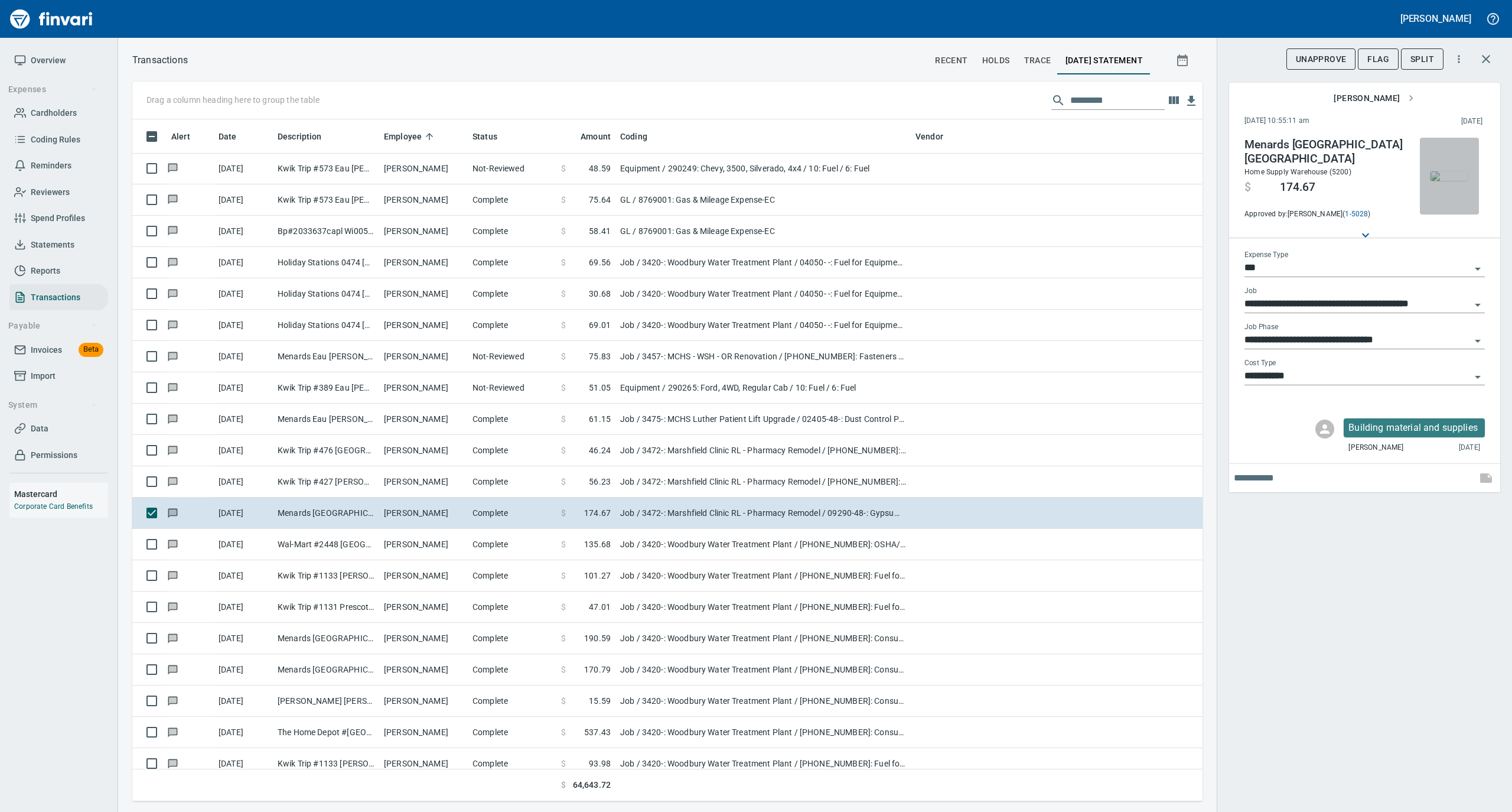
click at [1445, 181] on img "button" at bounding box center [1449, 176] width 38 height 10
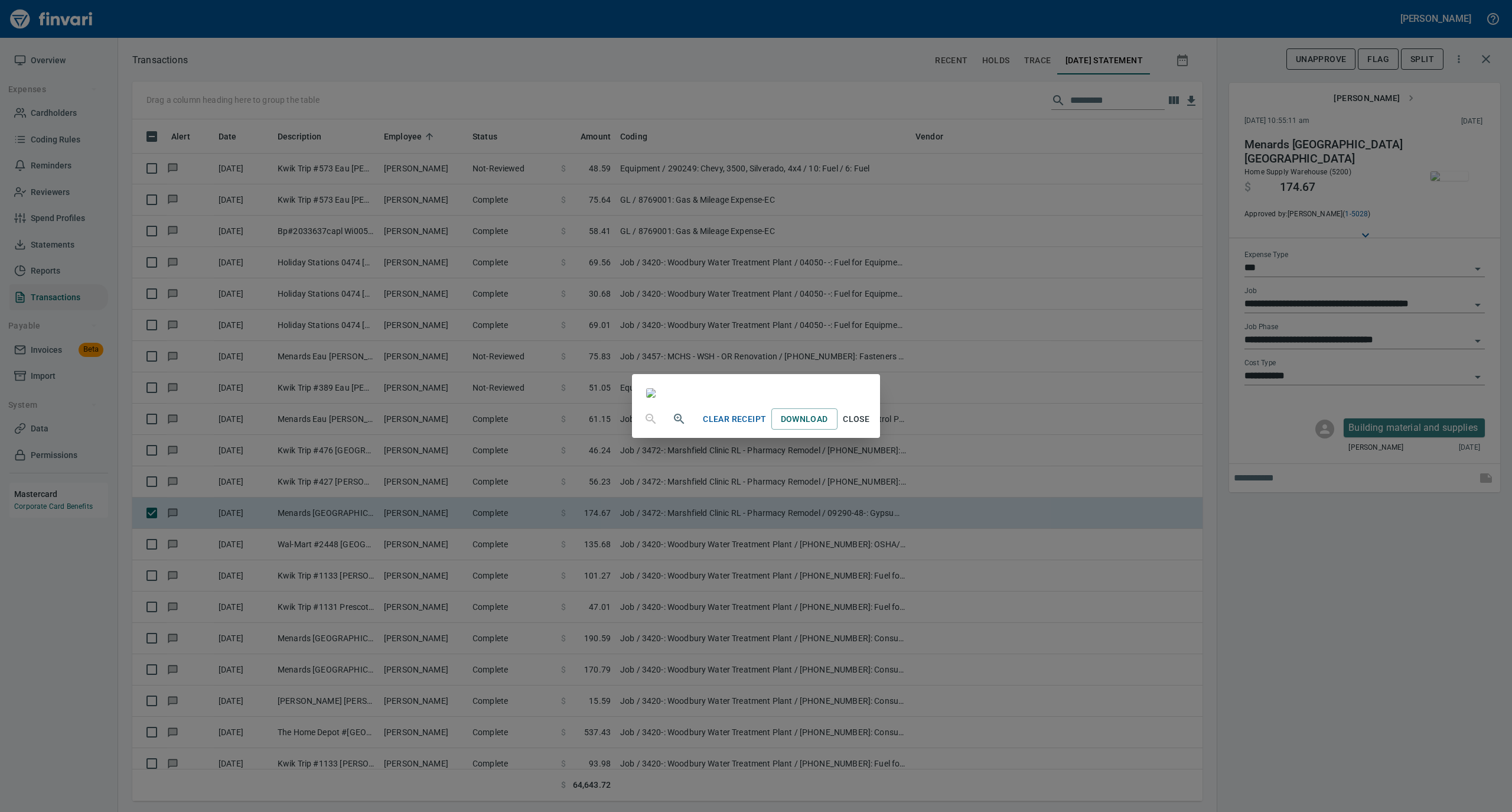
click at [870, 427] on span "Close" at bounding box center [856, 419] width 28 height 14
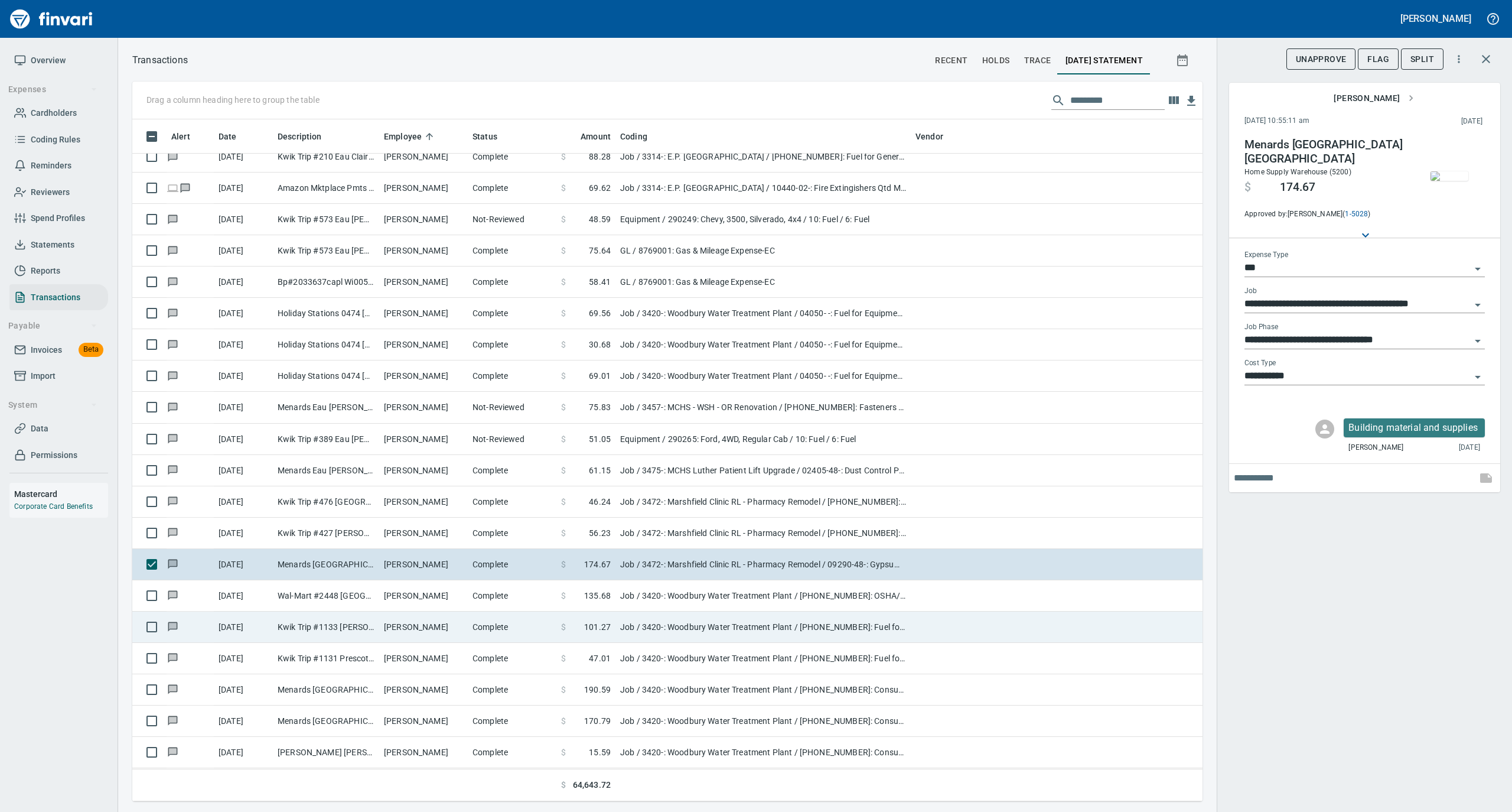
scroll to position [6065, 0]
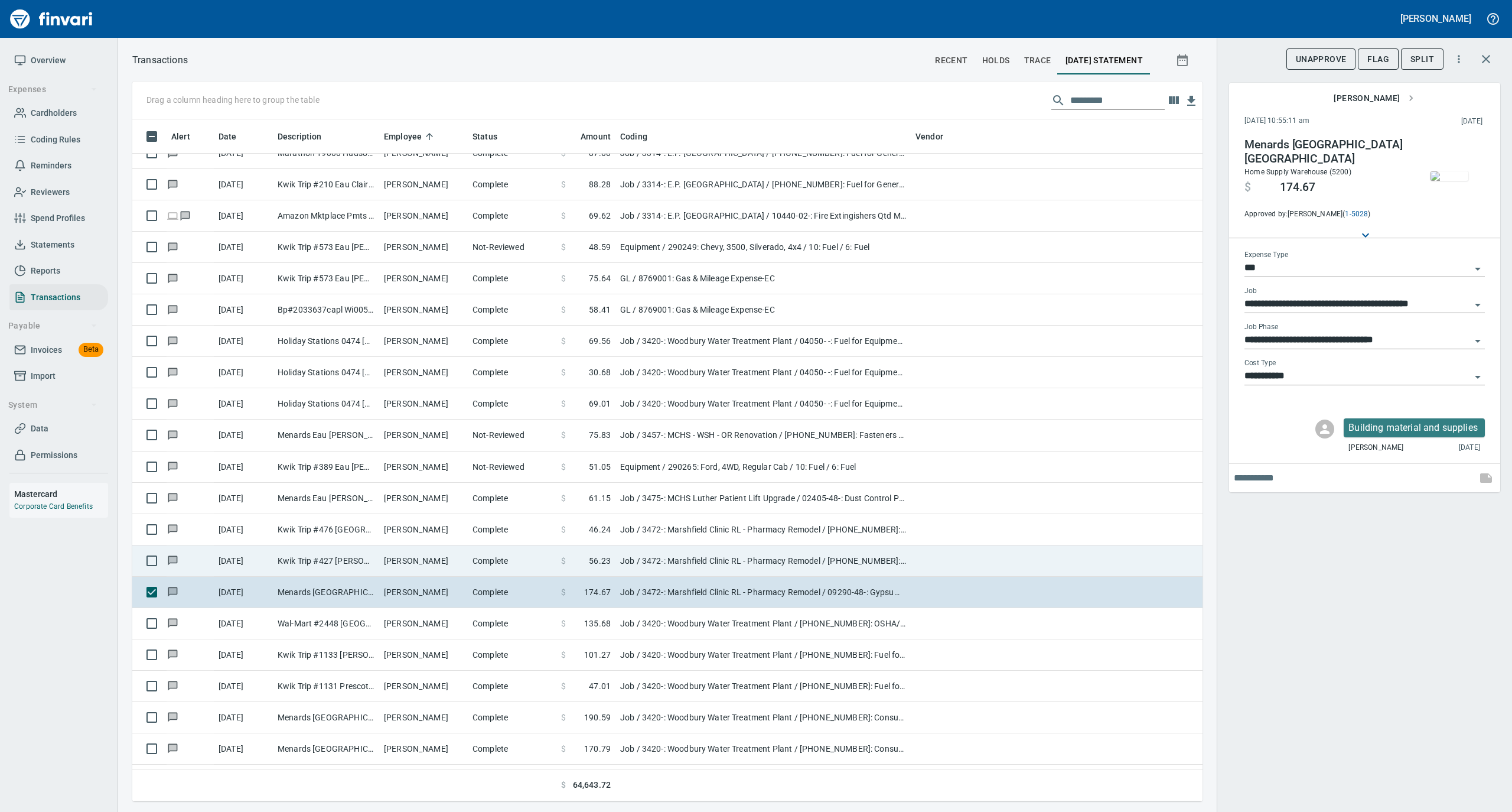
click at [460, 568] on td "[PERSON_NAME]" at bounding box center [423, 561] width 89 height 31
type input "**********"
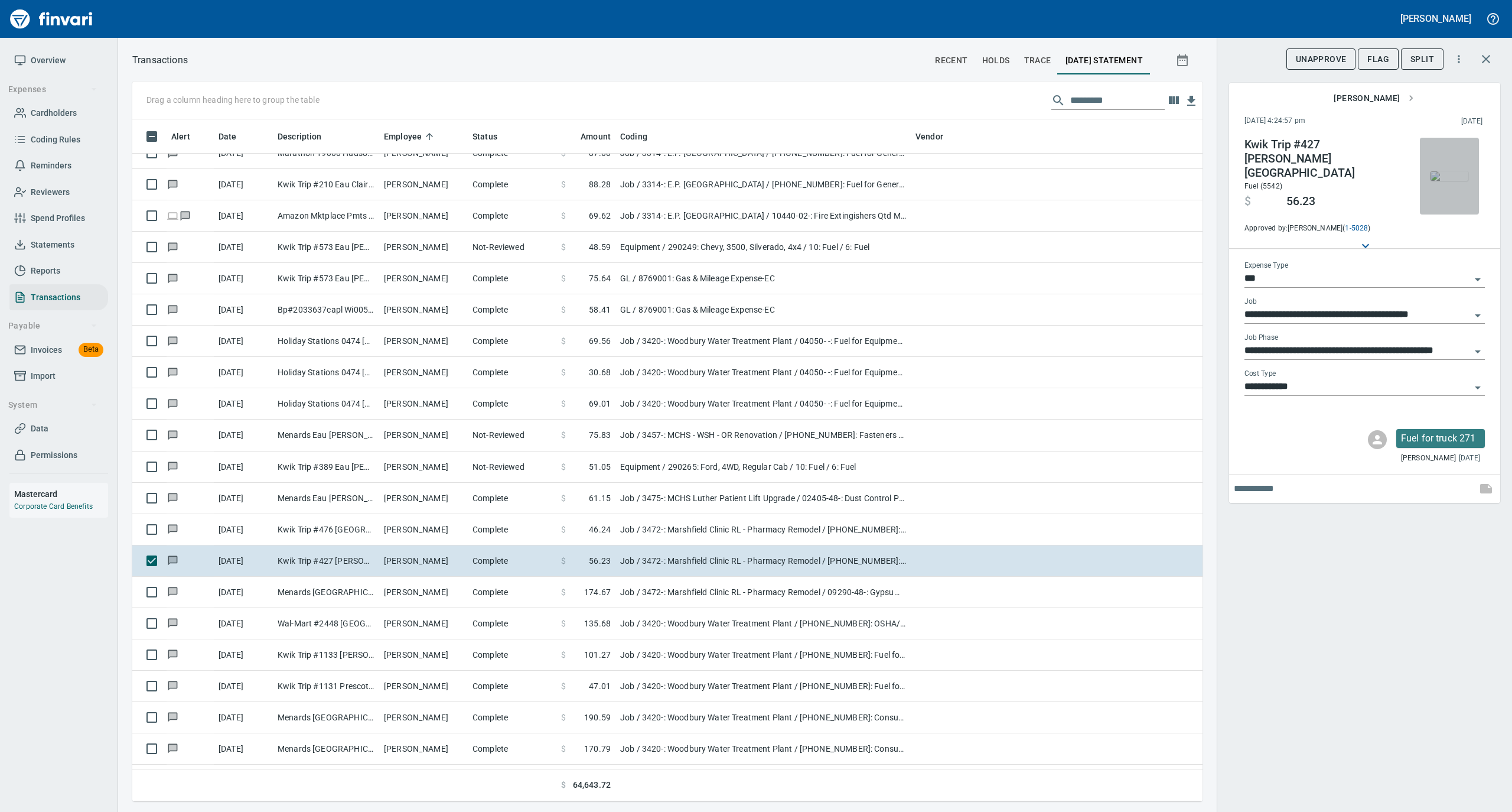
click at [1452, 179] on img "button" at bounding box center [1449, 176] width 38 height 10
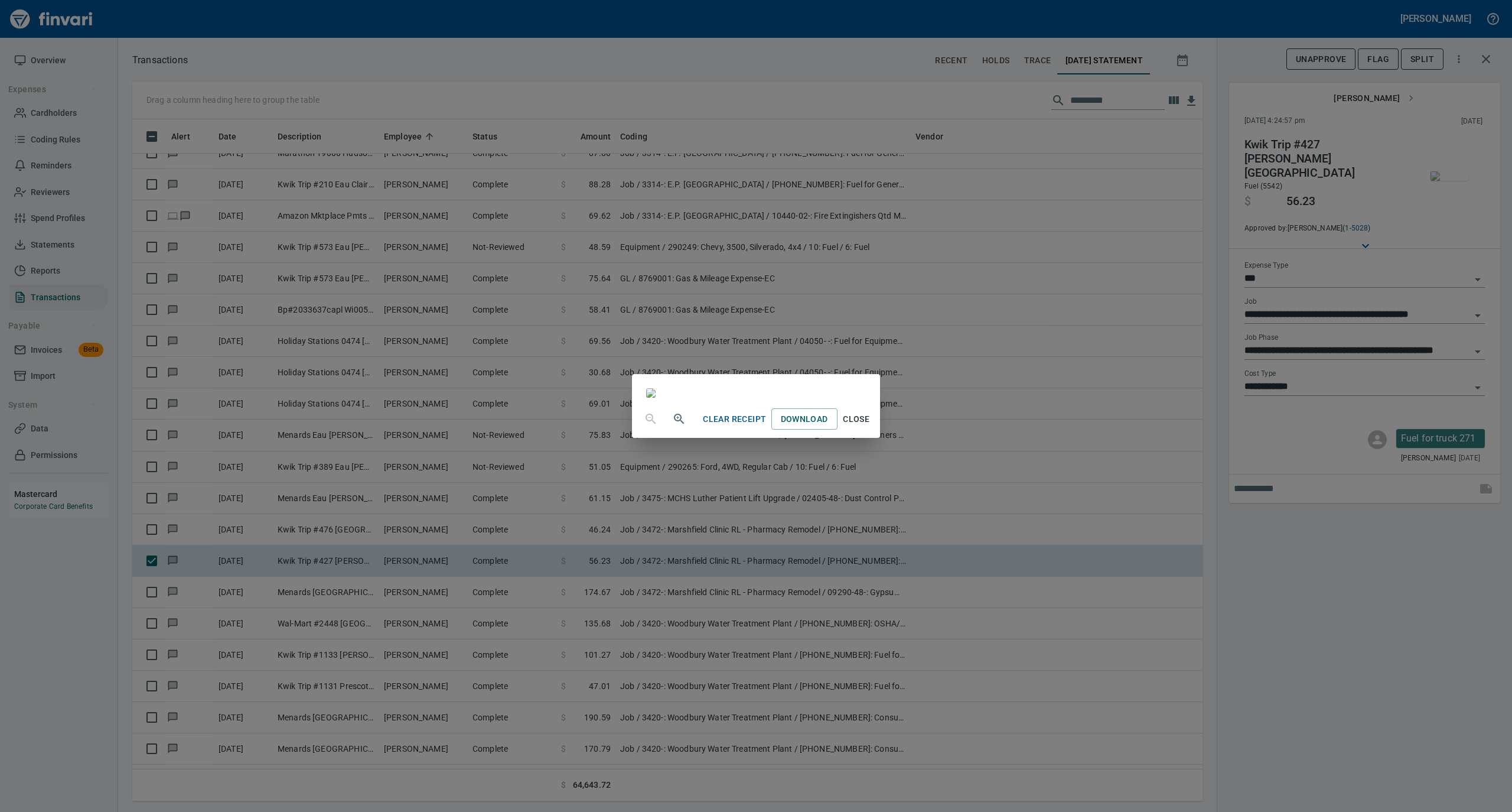
click at [870, 427] on span "Close" at bounding box center [856, 419] width 28 height 14
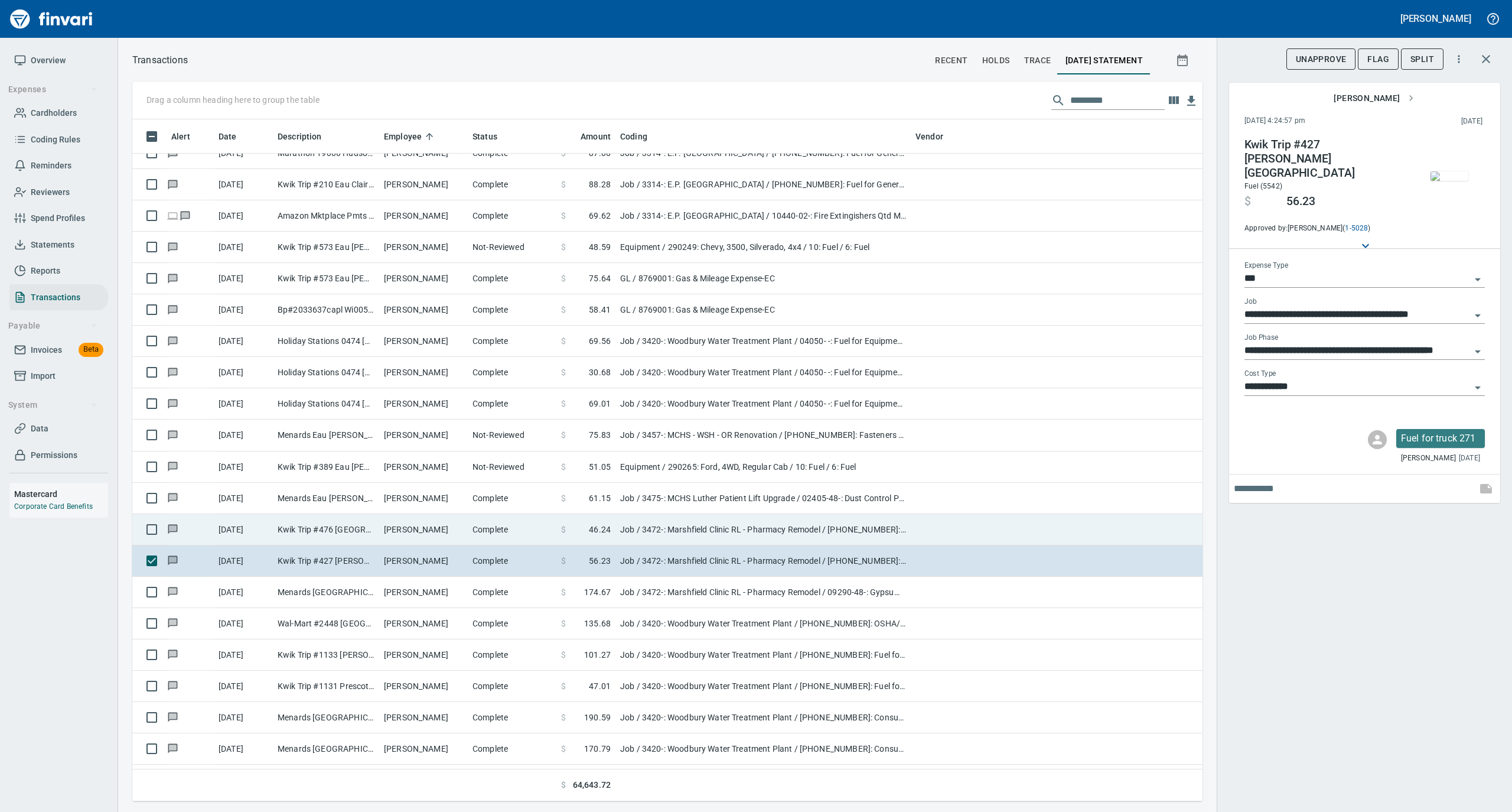
click at [471, 528] on td "Complete" at bounding box center [512, 530] width 89 height 31
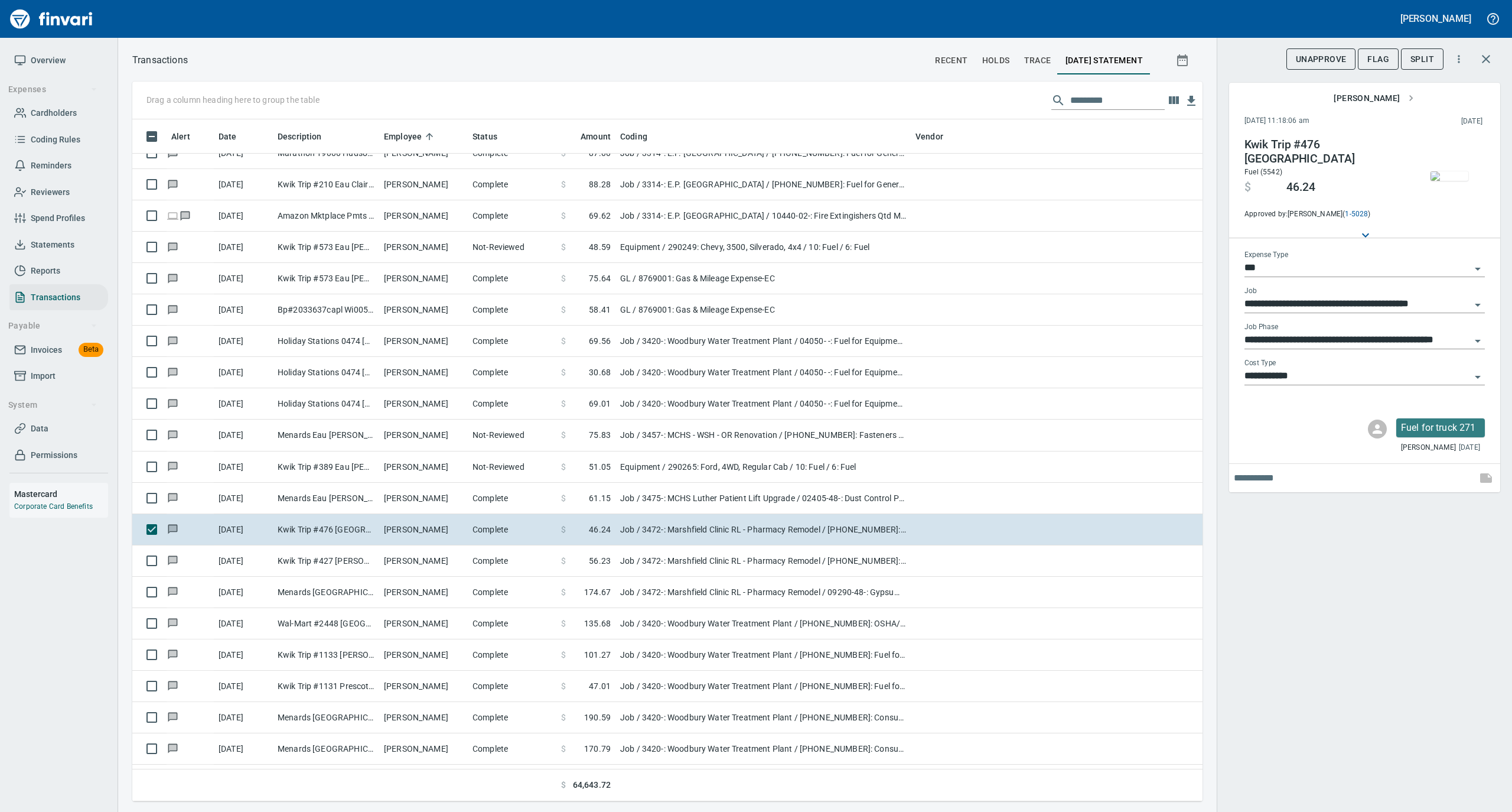
click at [1456, 179] on img "button" at bounding box center [1449, 176] width 38 height 10
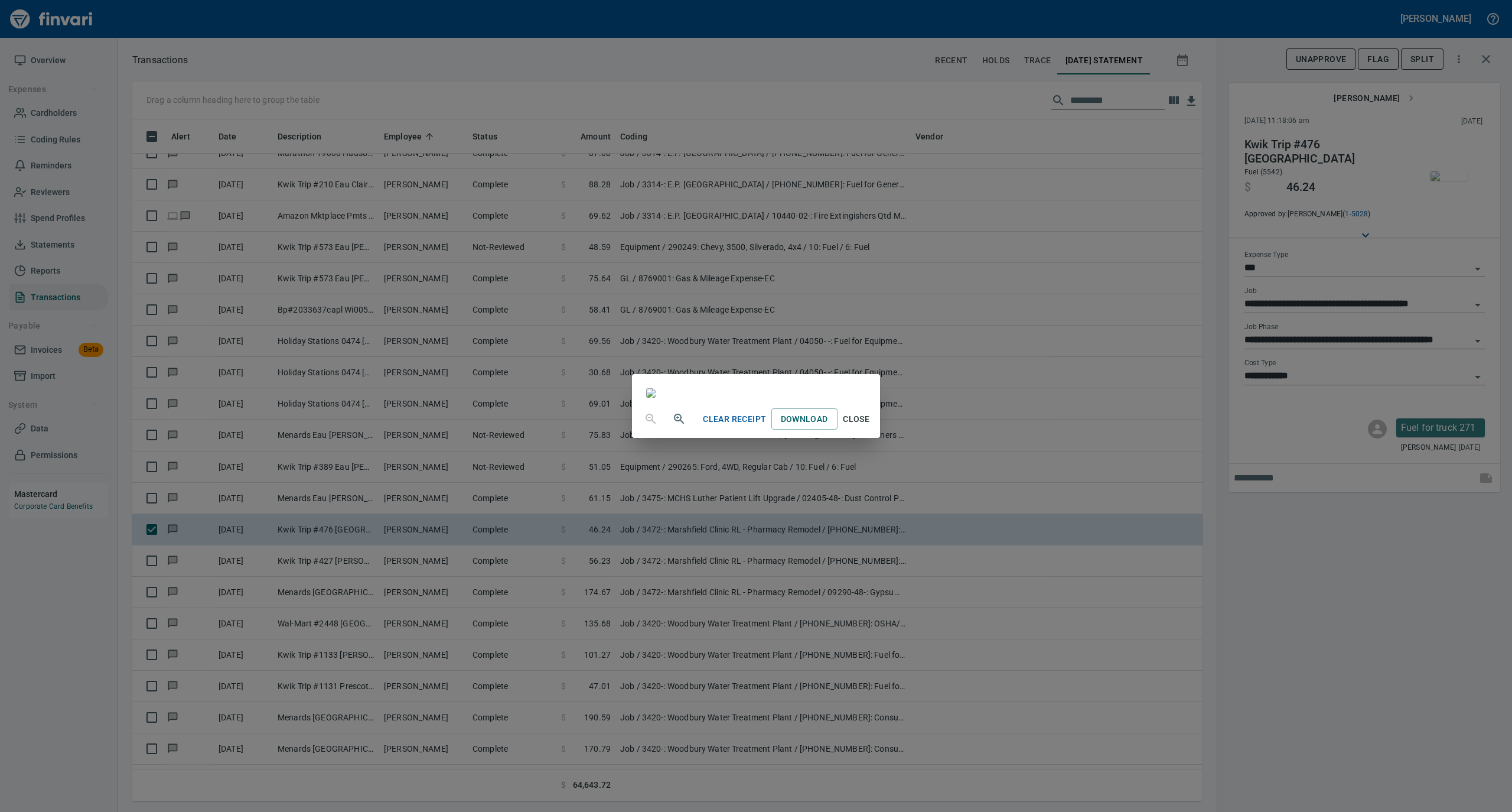
click at [870, 427] on span "Close" at bounding box center [856, 419] width 28 height 14
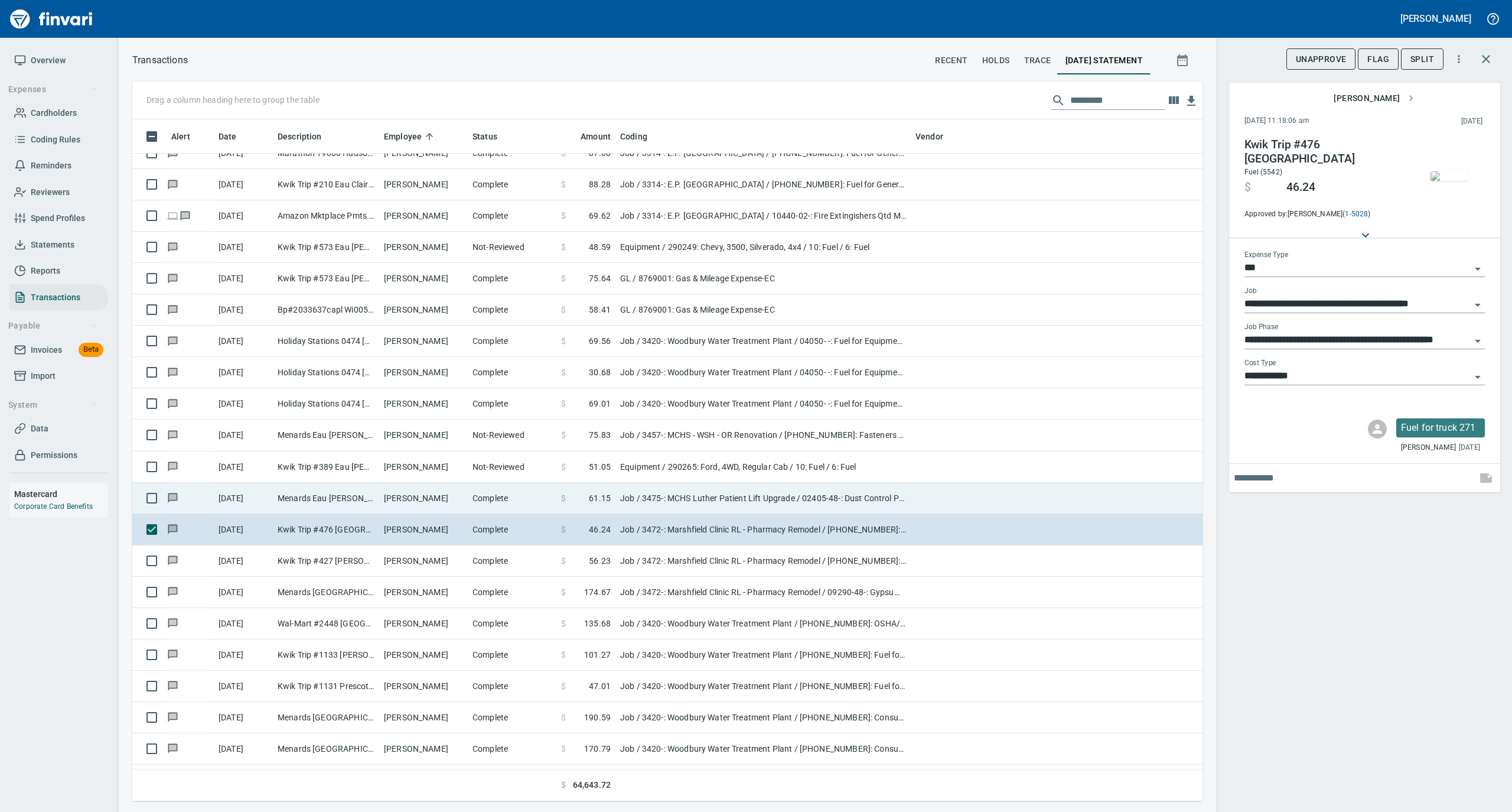
click at [518, 511] on td "Complete" at bounding box center [512, 498] width 89 height 31
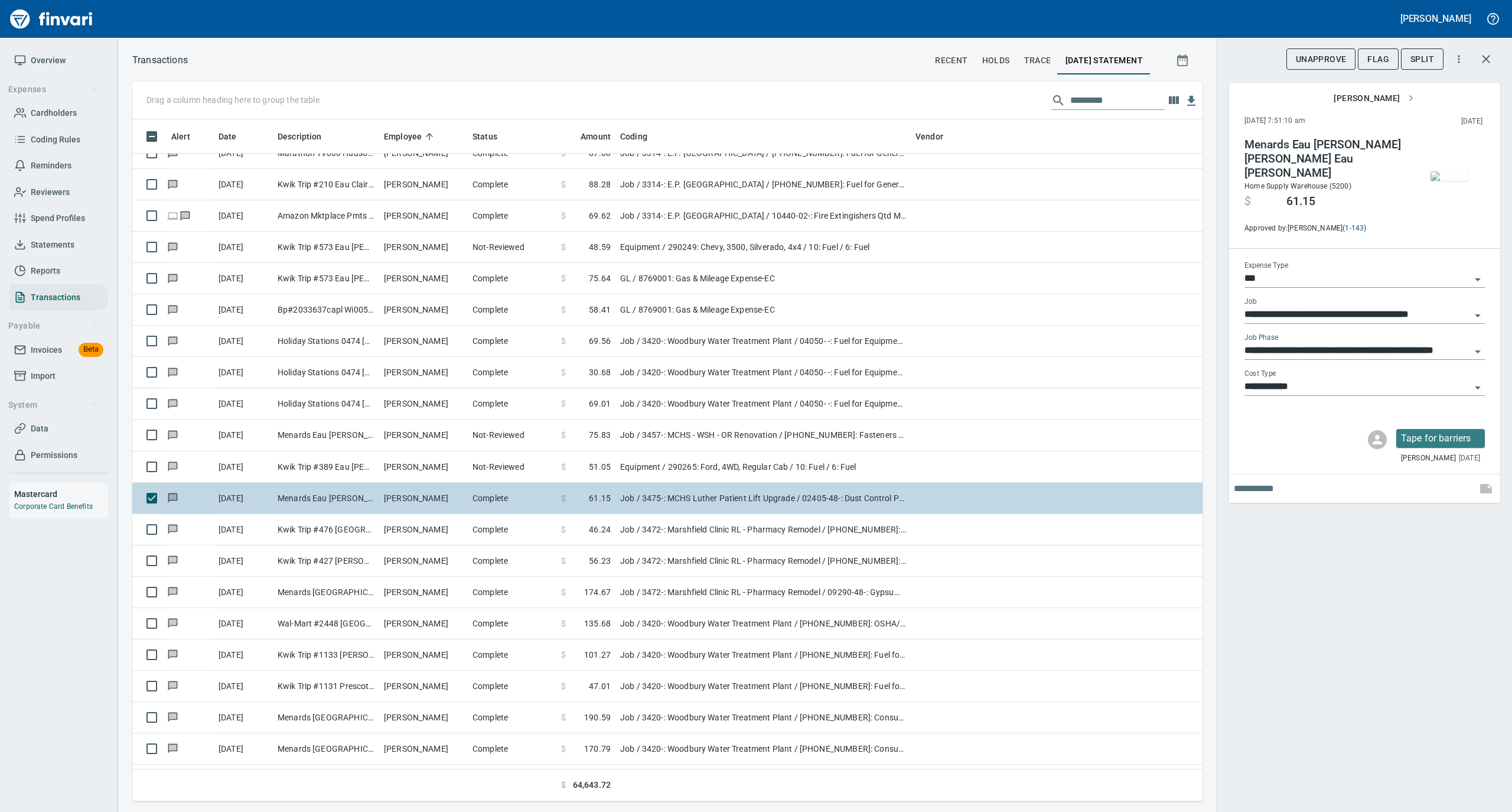
type input "**********"
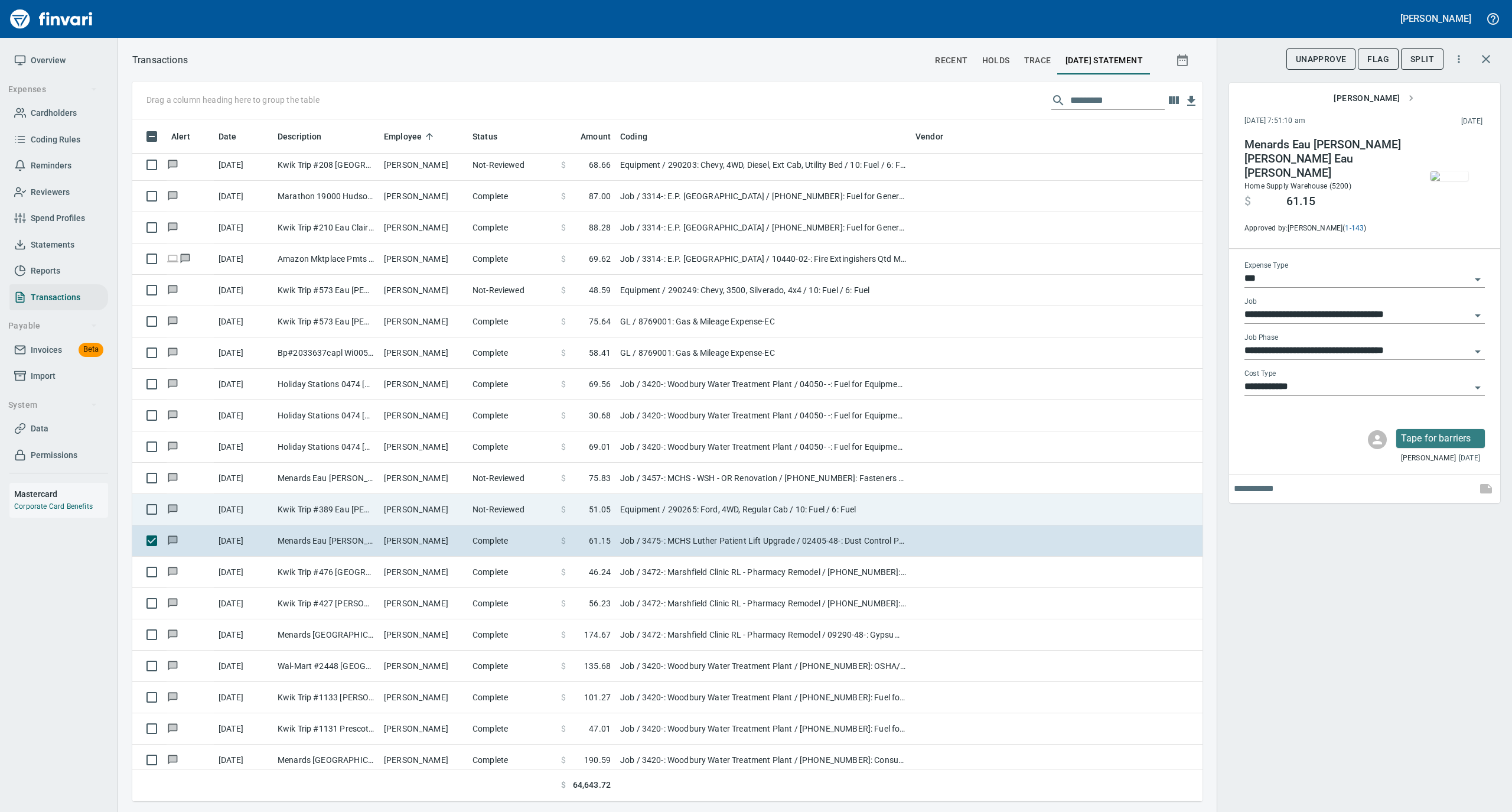
scroll to position [5987, 0]
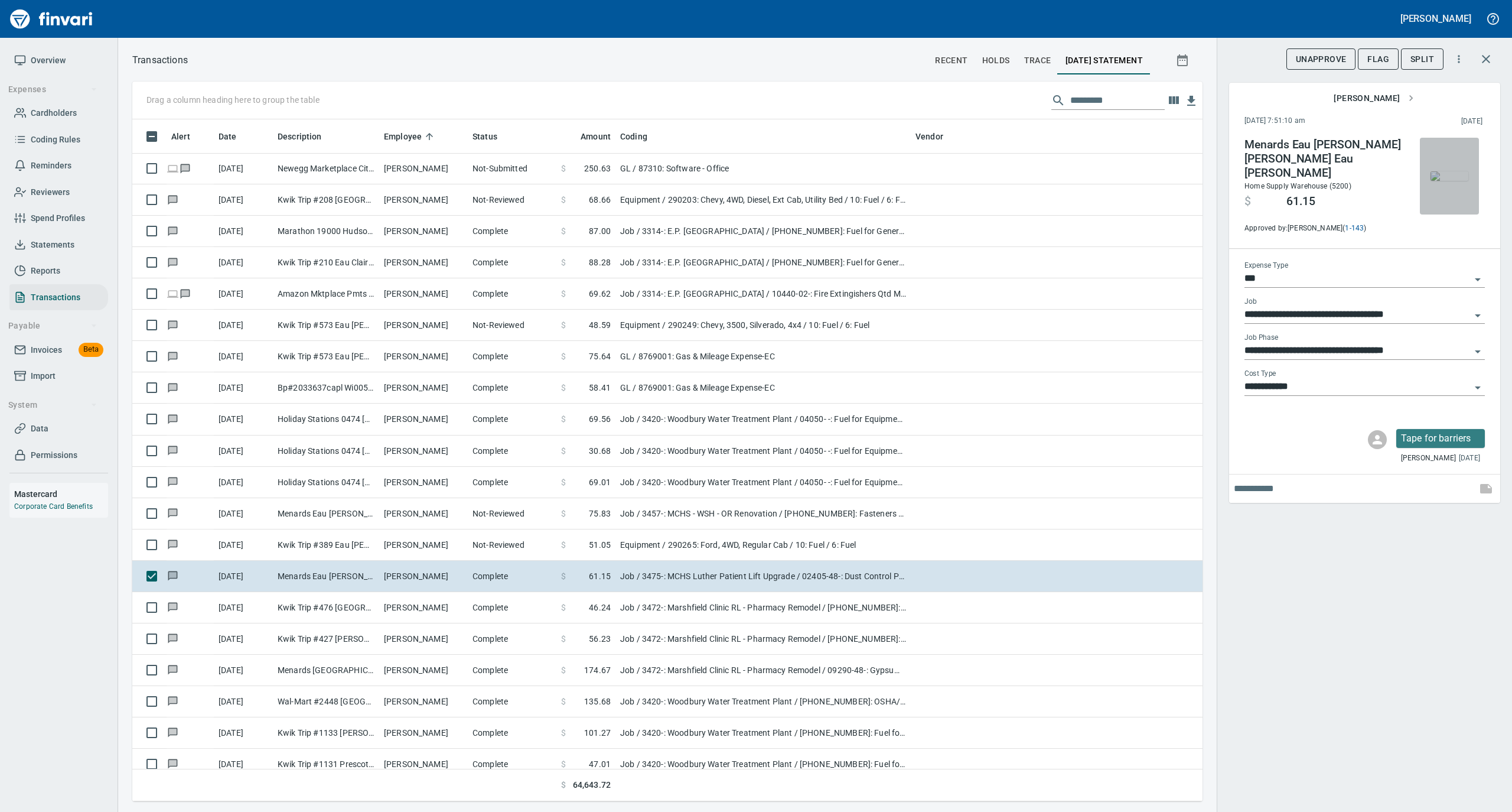
click at [1454, 173] on img "button" at bounding box center [1449, 176] width 38 height 10
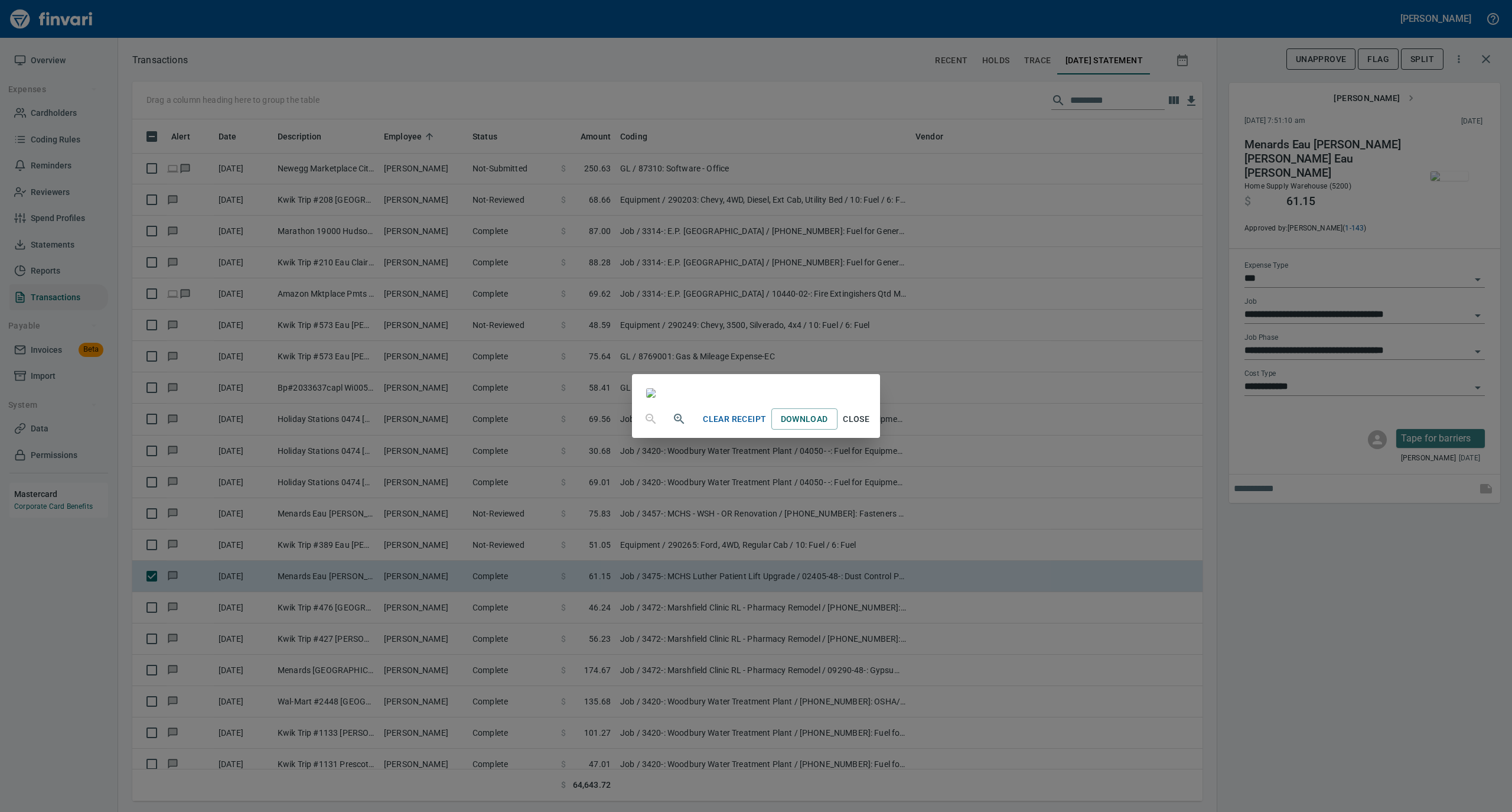
click at [870, 427] on span "Close" at bounding box center [856, 419] width 28 height 14
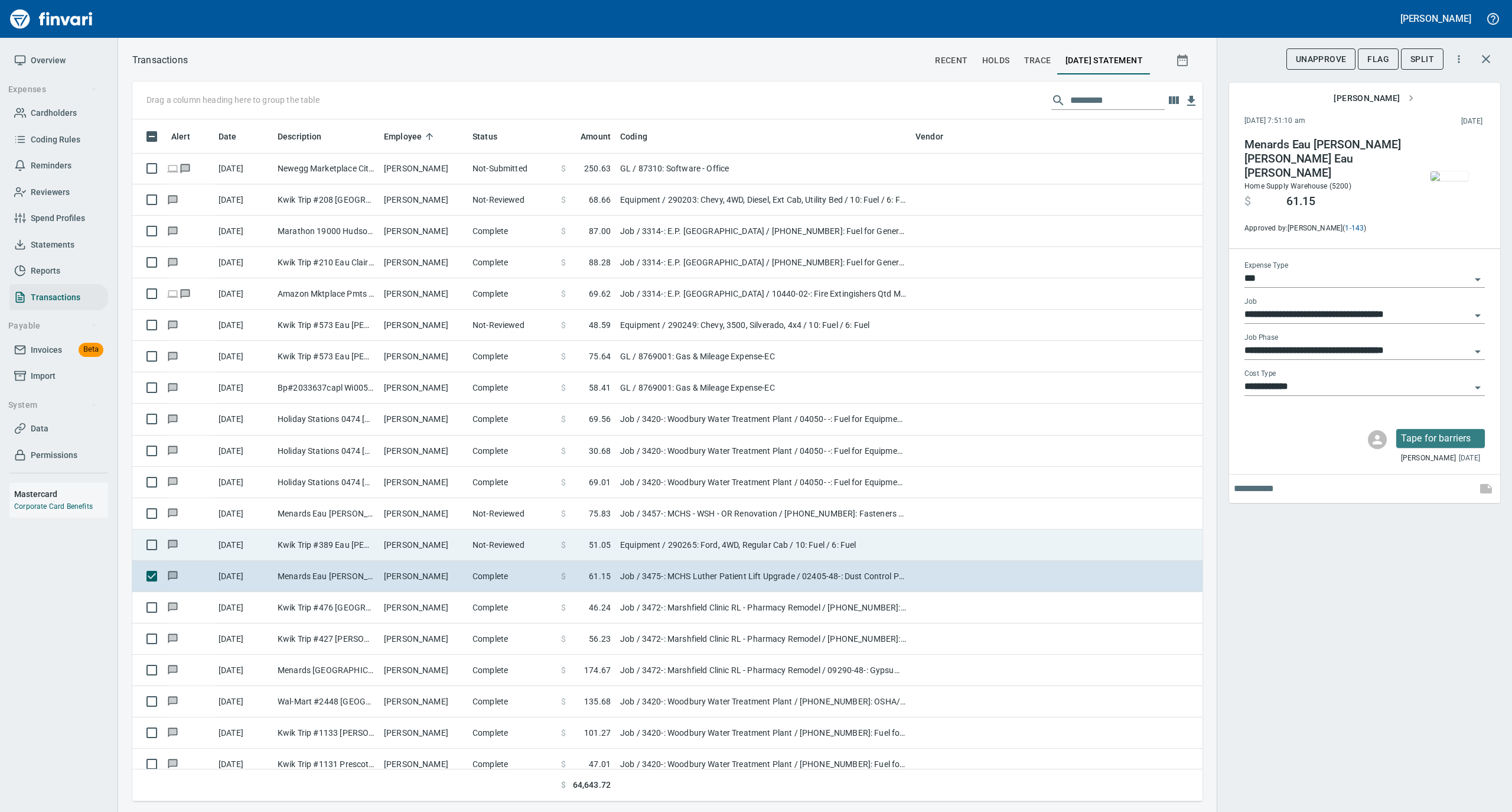
click at [530, 547] on td "Not-Reviewed" at bounding box center [512, 545] width 89 height 31
type input "*********"
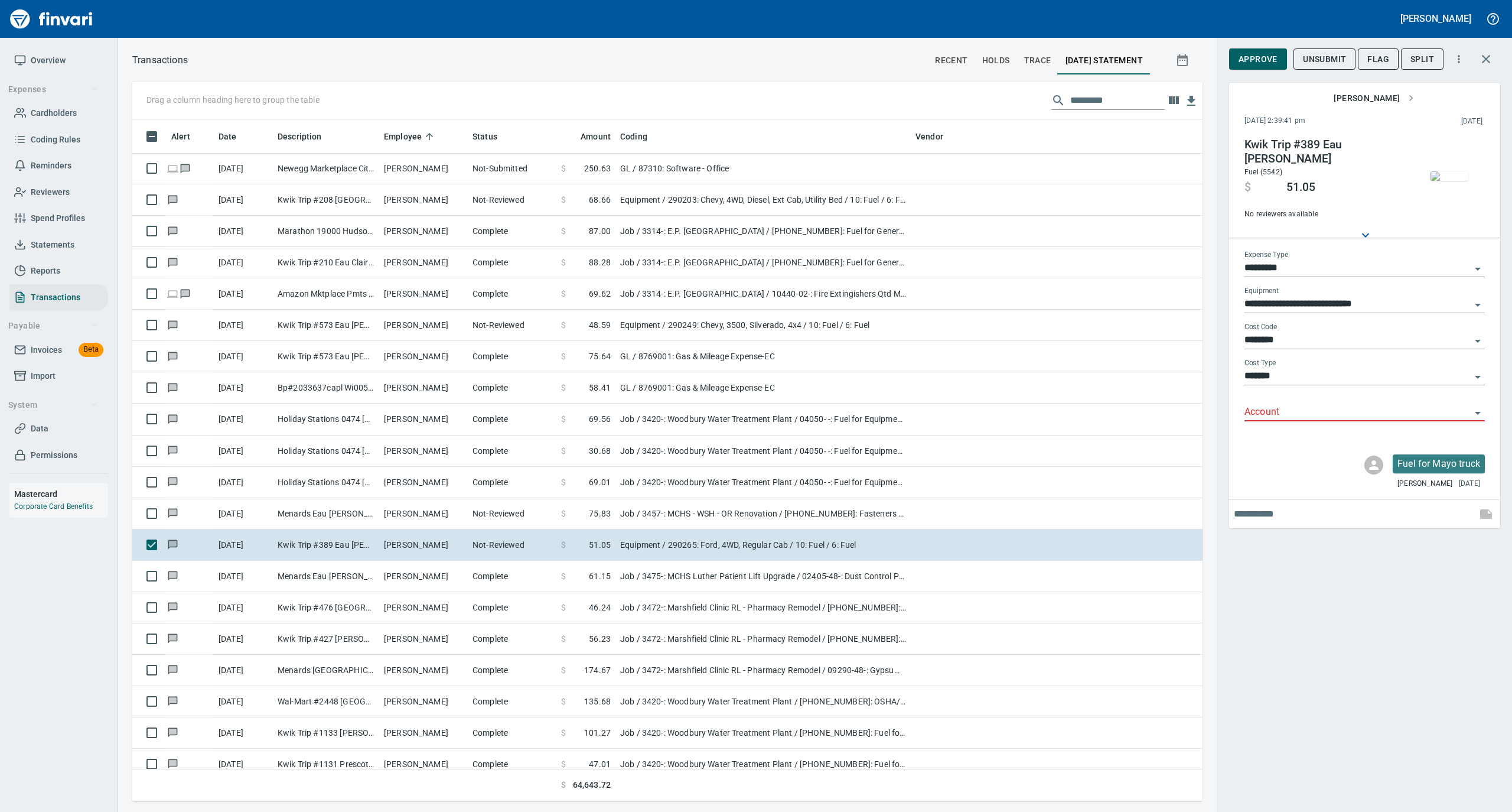
click at [1446, 175] on img "button" at bounding box center [1449, 176] width 38 height 10
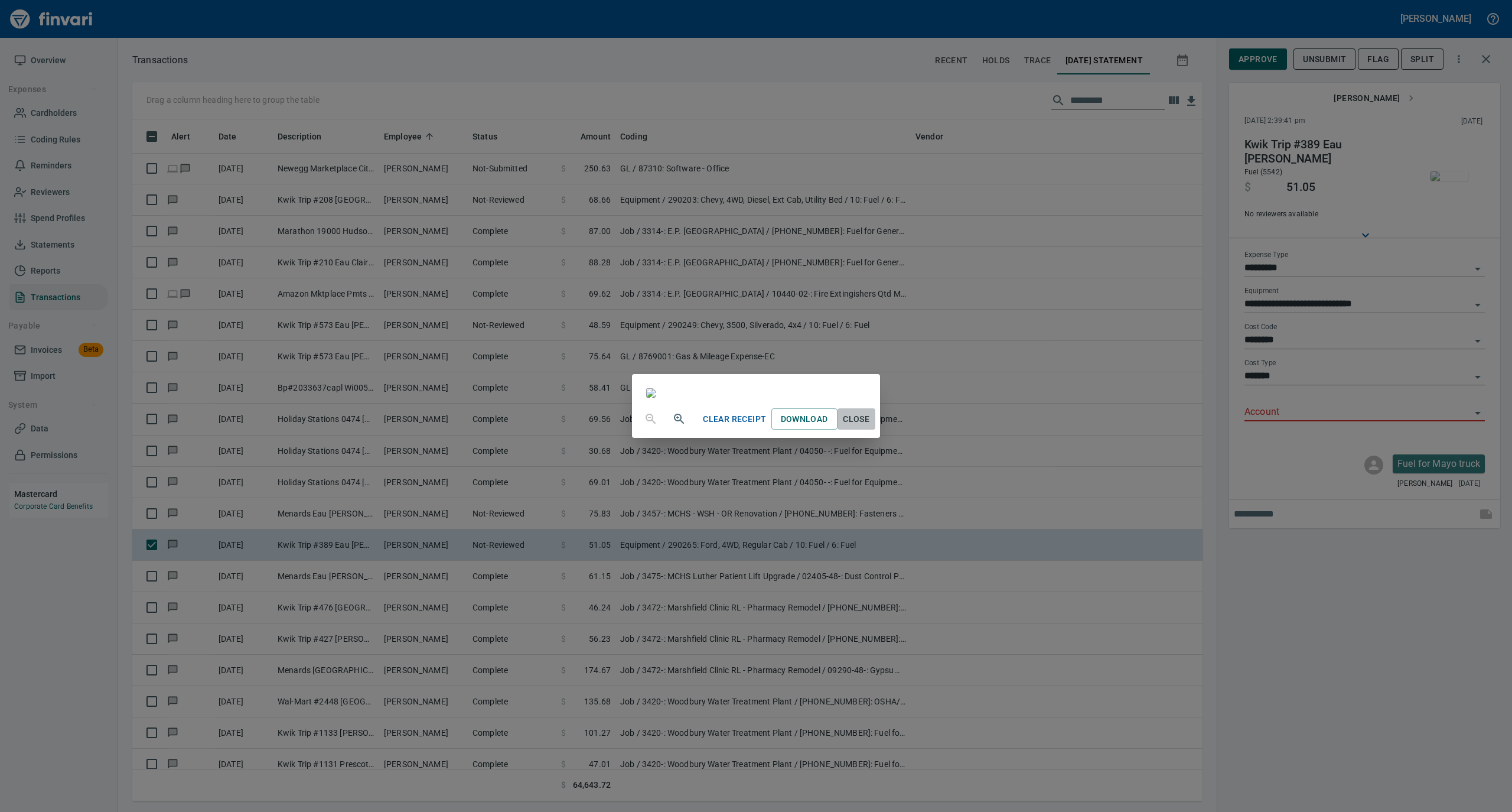
click at [870, 427] on span "Close" at bounding box center [856, 419] width 28 height 14
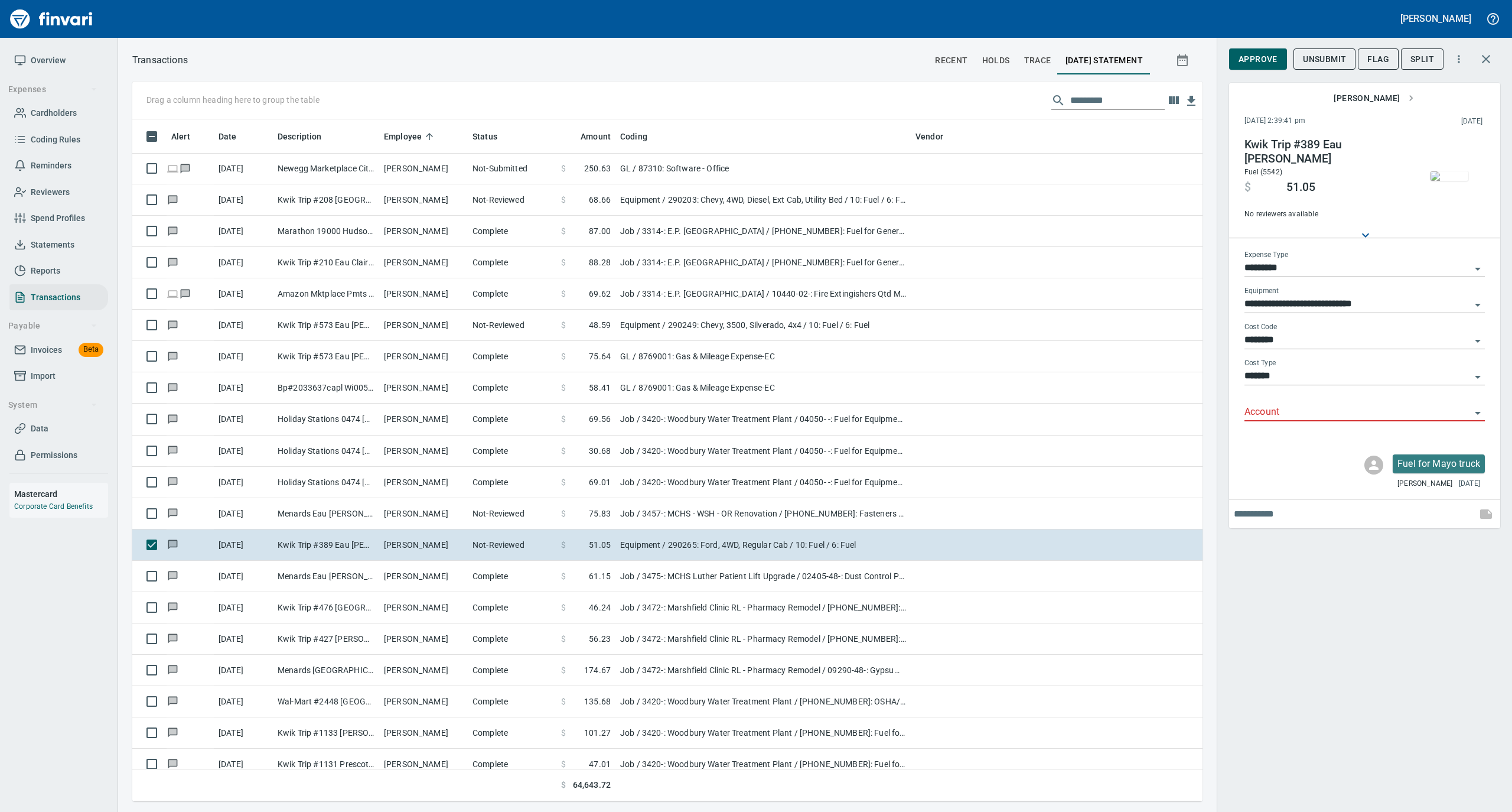
click at [1268, 407] on input "Account" at bounding box center [1357, 412] width 227 height 16
click at [1281, 430] on li "74050: Fuel & Lube Special Projects" at bounding box center [1364, 442] width 240 height 28
type input "**********"
click at [1261, 54] on span "Approve" at bounding box center [1258, 59] width 39 height 14
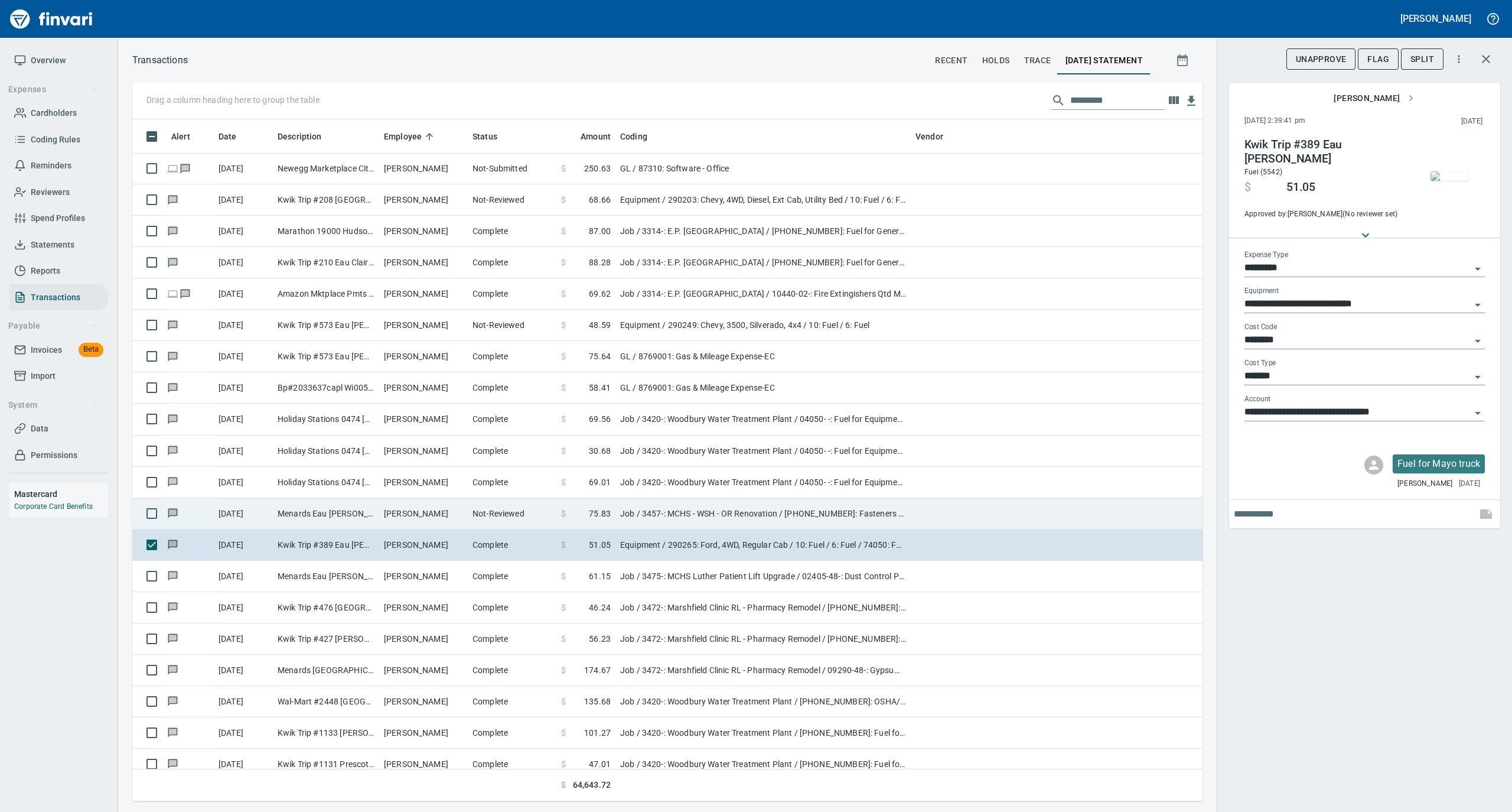
click at [442, 518] on td "[PERSON_NAME]" at bounding box center [423, 514] width 89 height 31
type input "***"
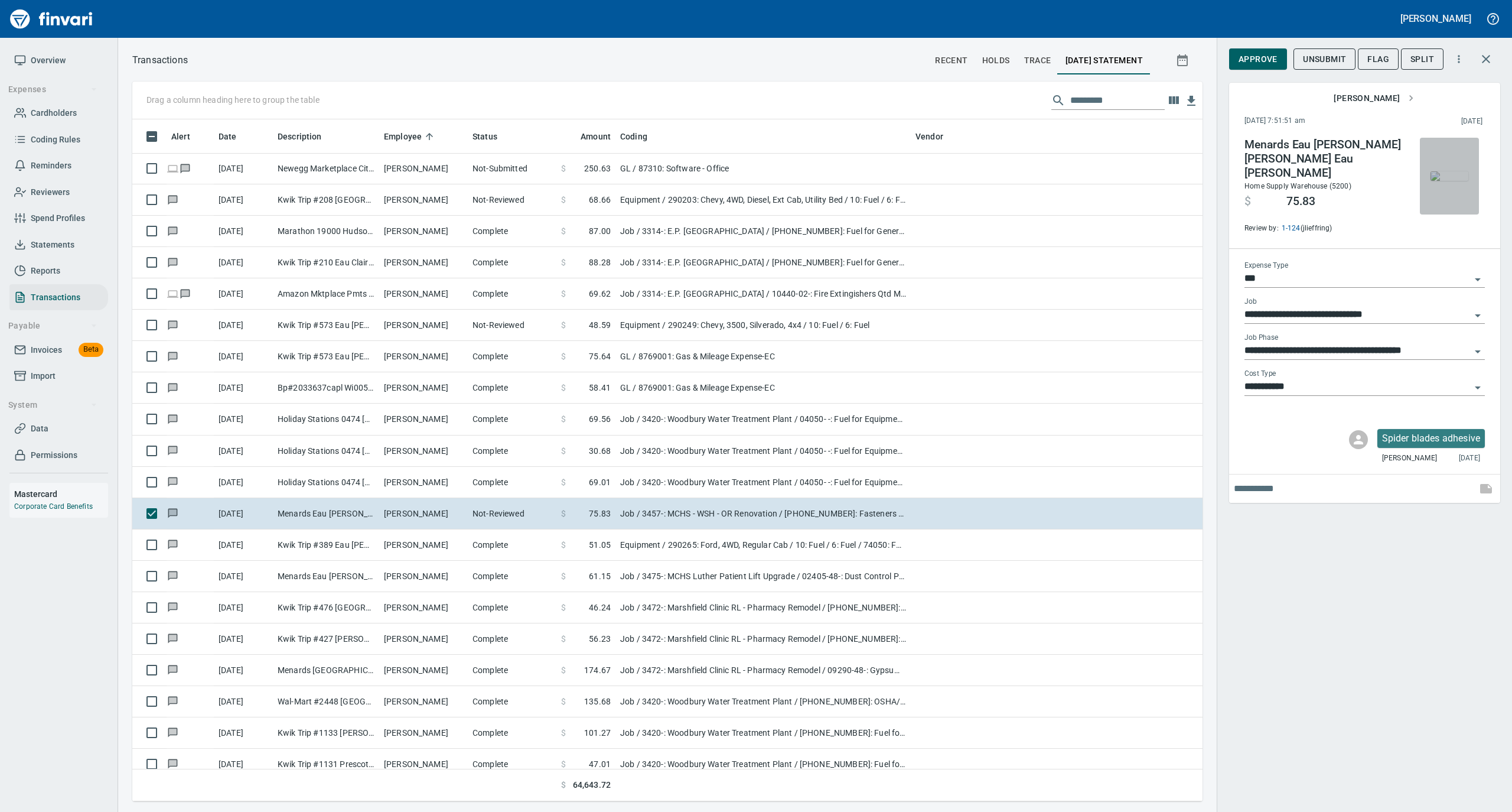
click at [1454, 172] on img "button" at bounding box center [1449, 176] width 38 height 10
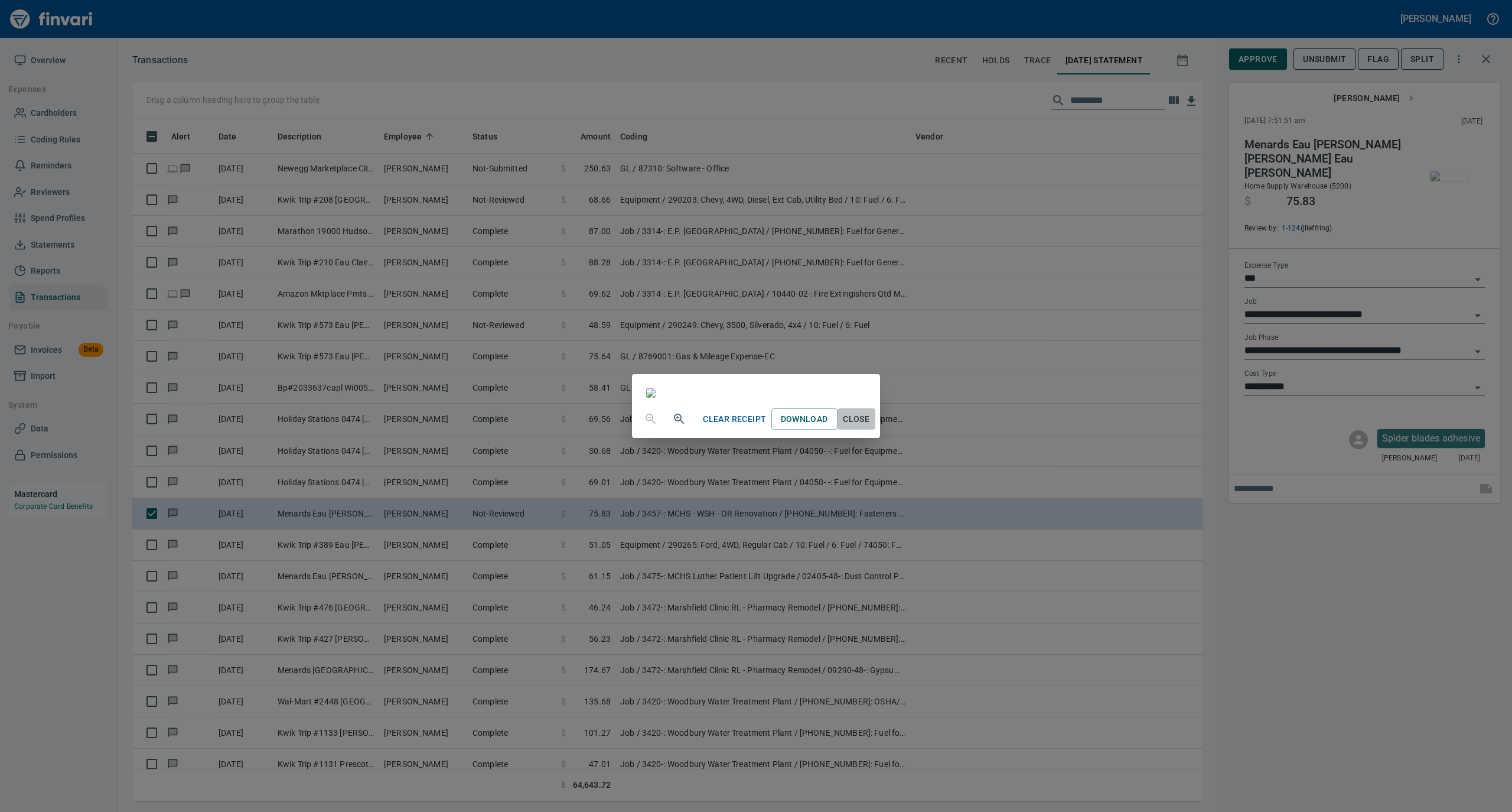
click at [870, 427] on span "Close" at bounding box center [856, 419] width 28 height 14
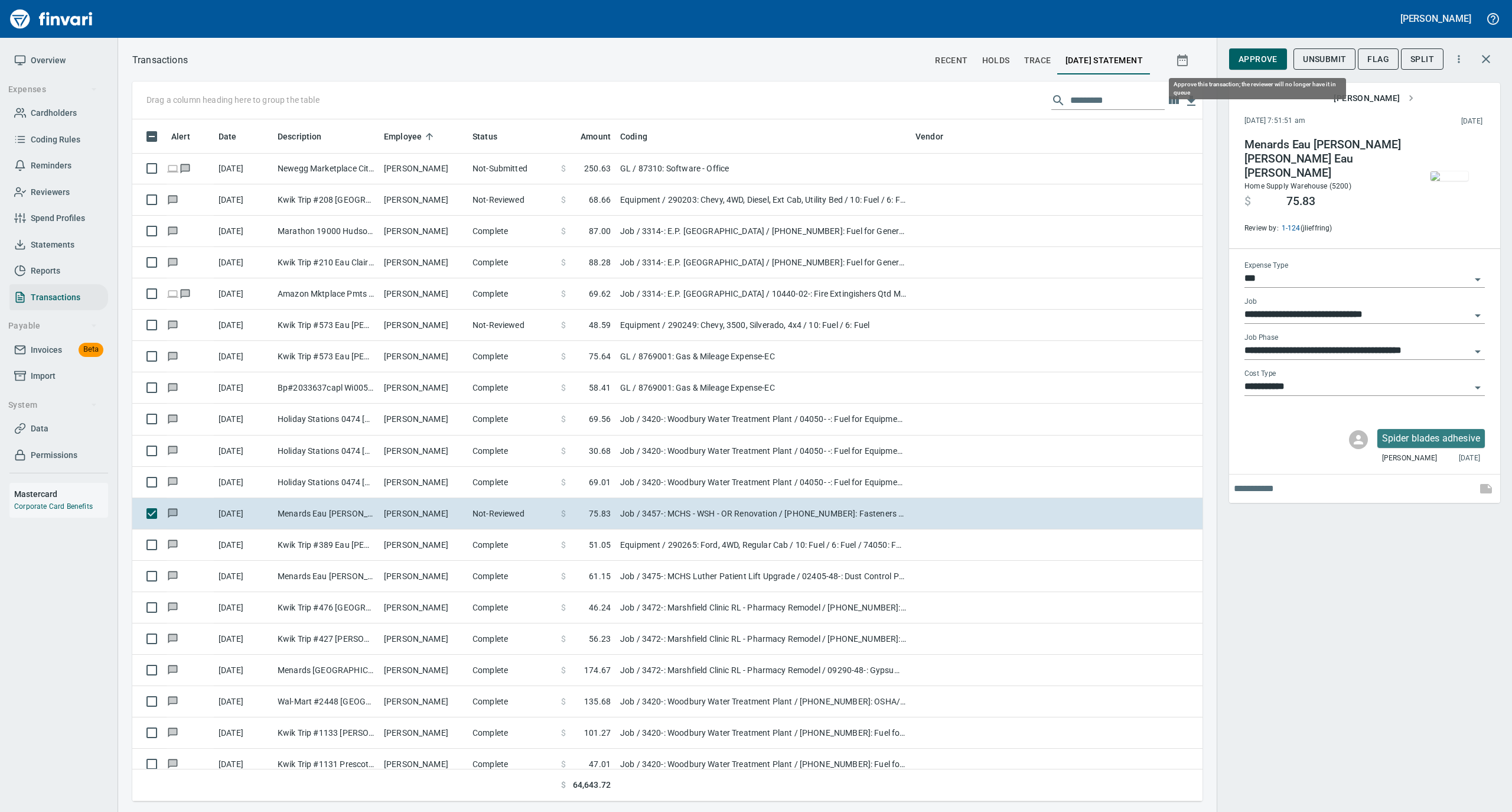
click at [1241, 56] on span "Approve" at bounding box center [1258, 59] width 39 height 14
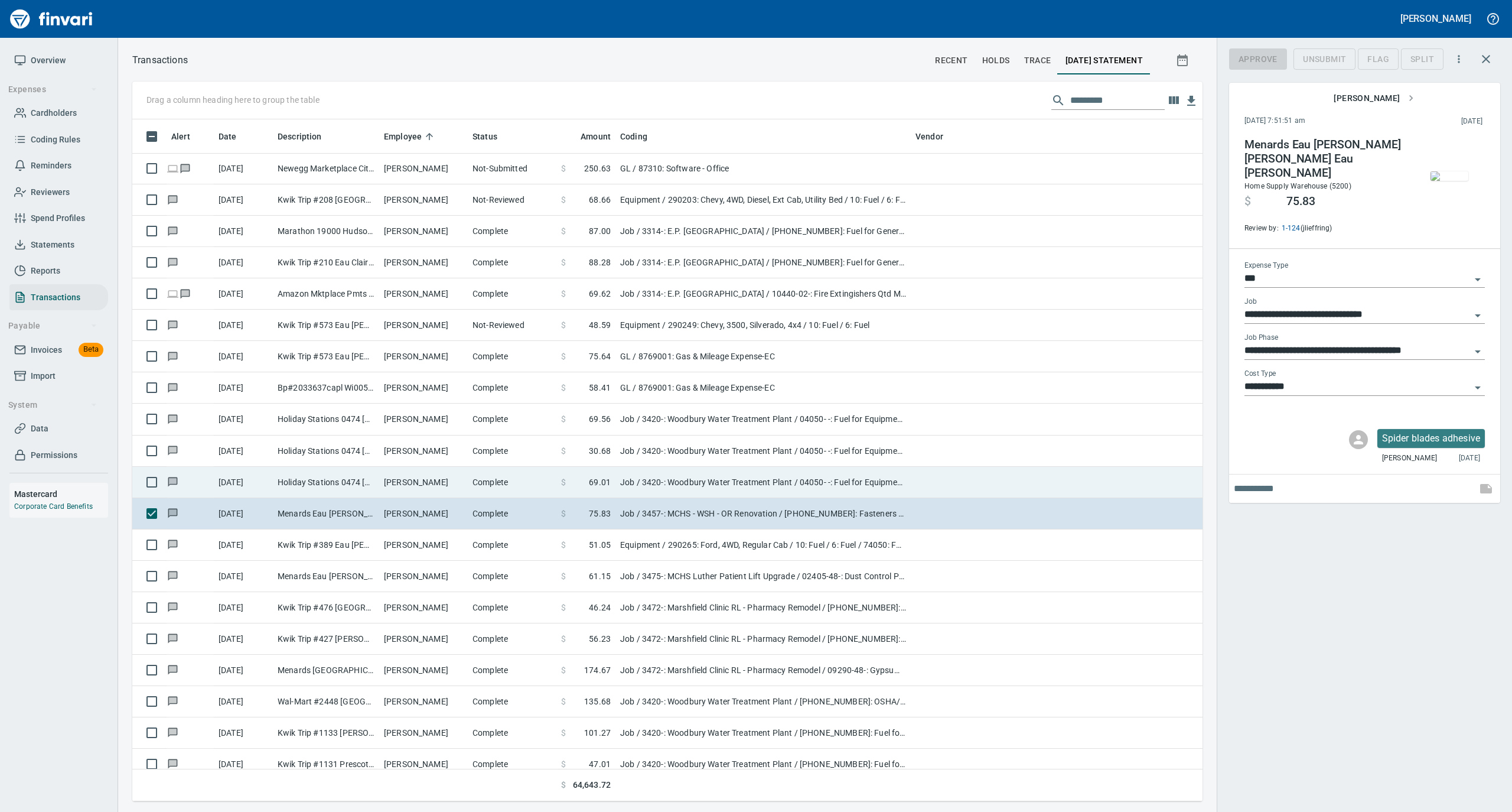
scroll to position [670, 1047]
click at [478, 488] on td "Complete" at bounding box center [512, 483] width 89 height 31
type input "**********"
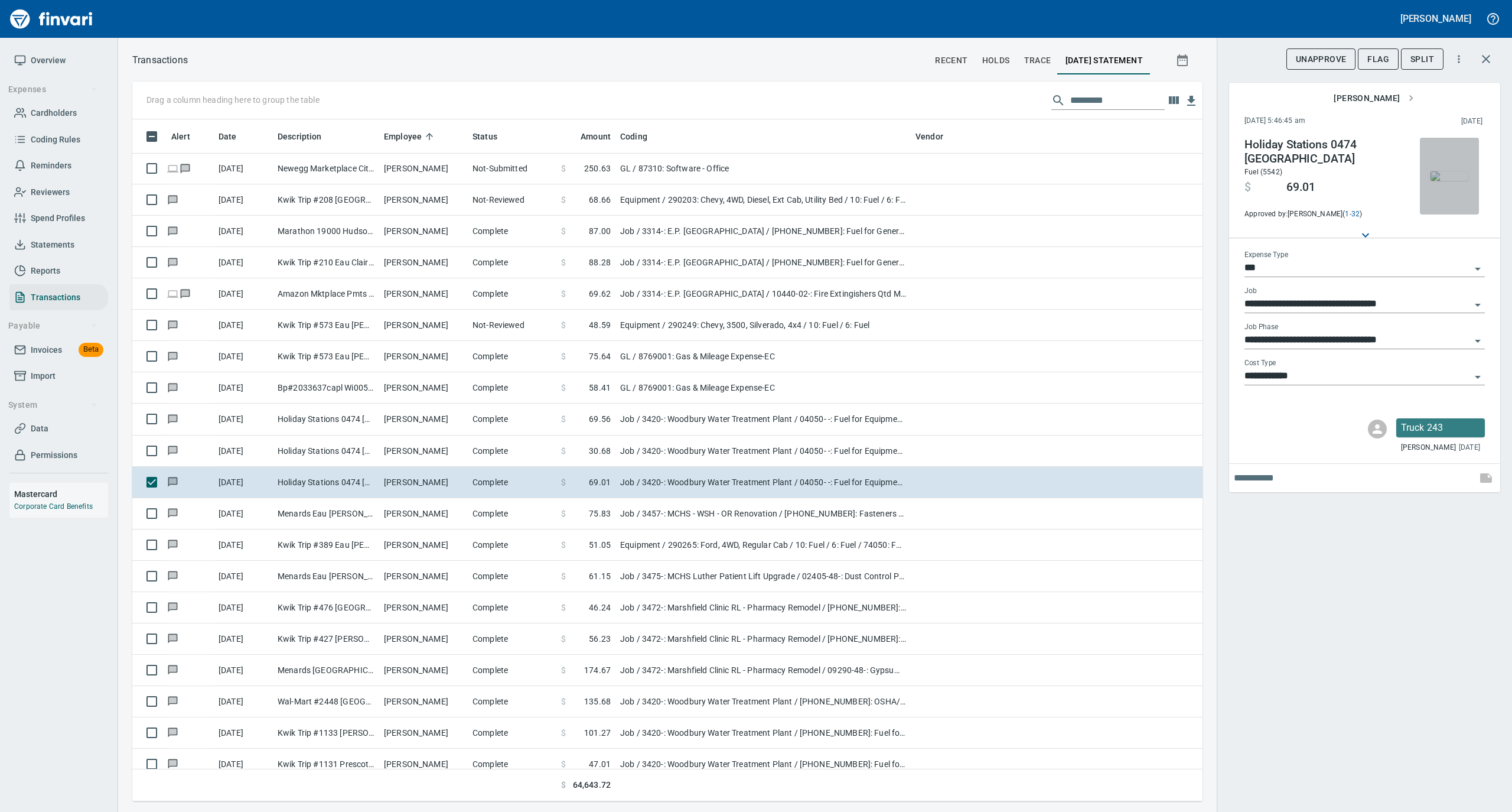
click at [1450, 179] on img "button" at bounding box center [1449, 176] width 38 height 10
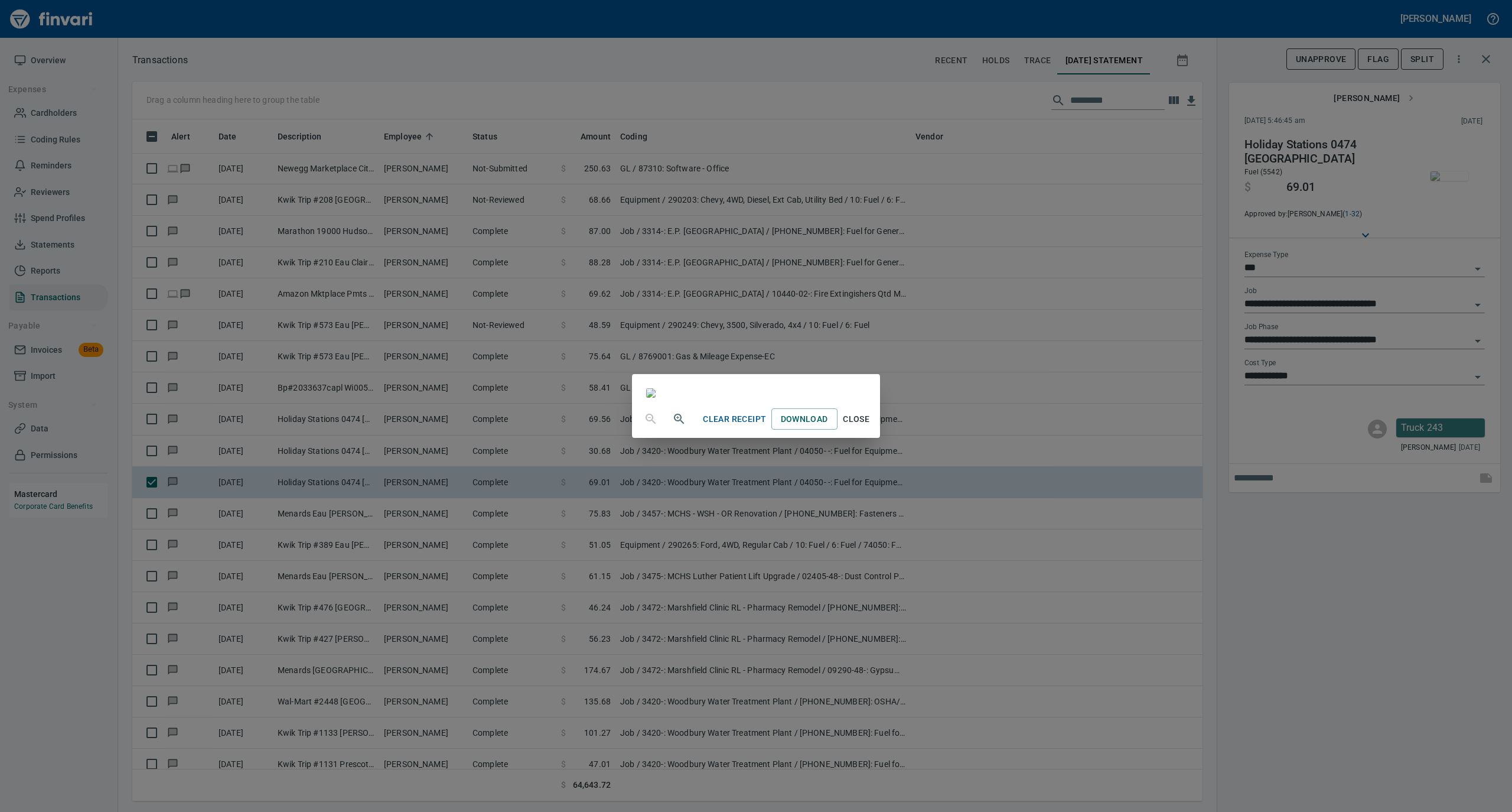
click at [870, 427] on span "Close" at bounding box center [856, 419] width 28 height 14
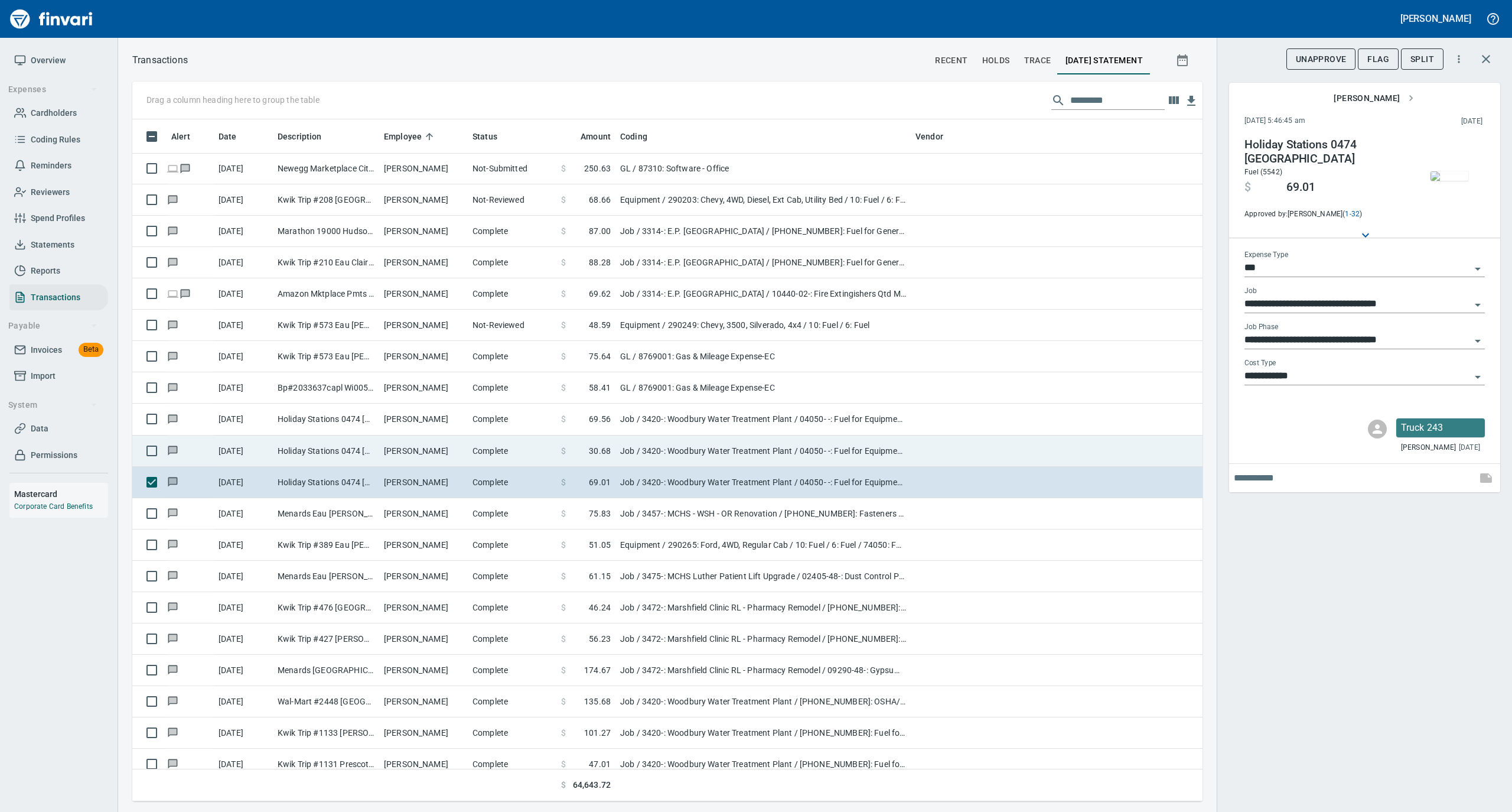
click at [440, 436] on td "[PERSON_NAME]" at bounding box center [423, 451] width 89 height 31
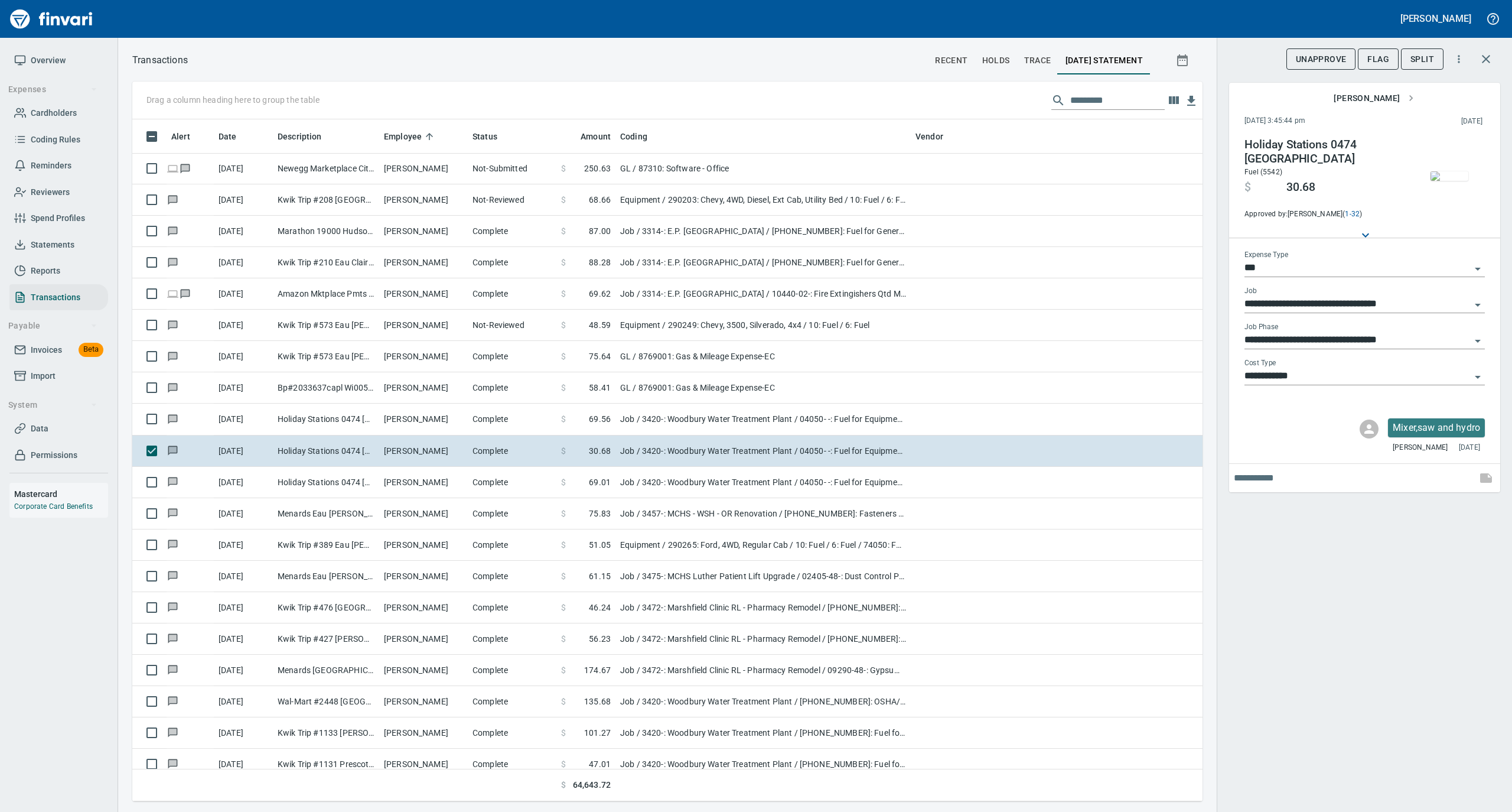
click at [1452, 177] on img "button" at bounding box center [1449, 176] width 38 height 10
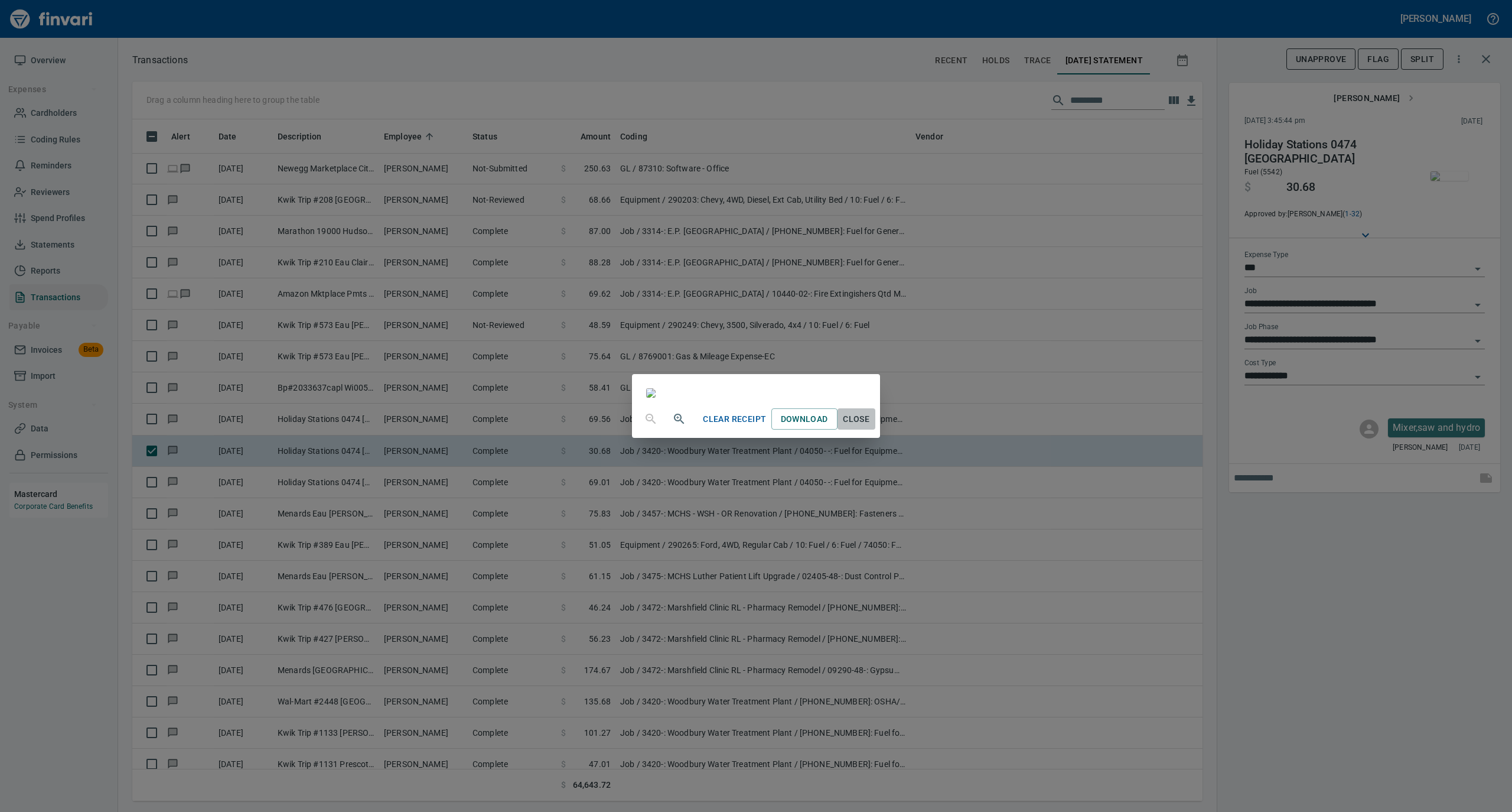
click at [870, 427] on span "Close" at bounding box center [856, 419] width 28 height 14
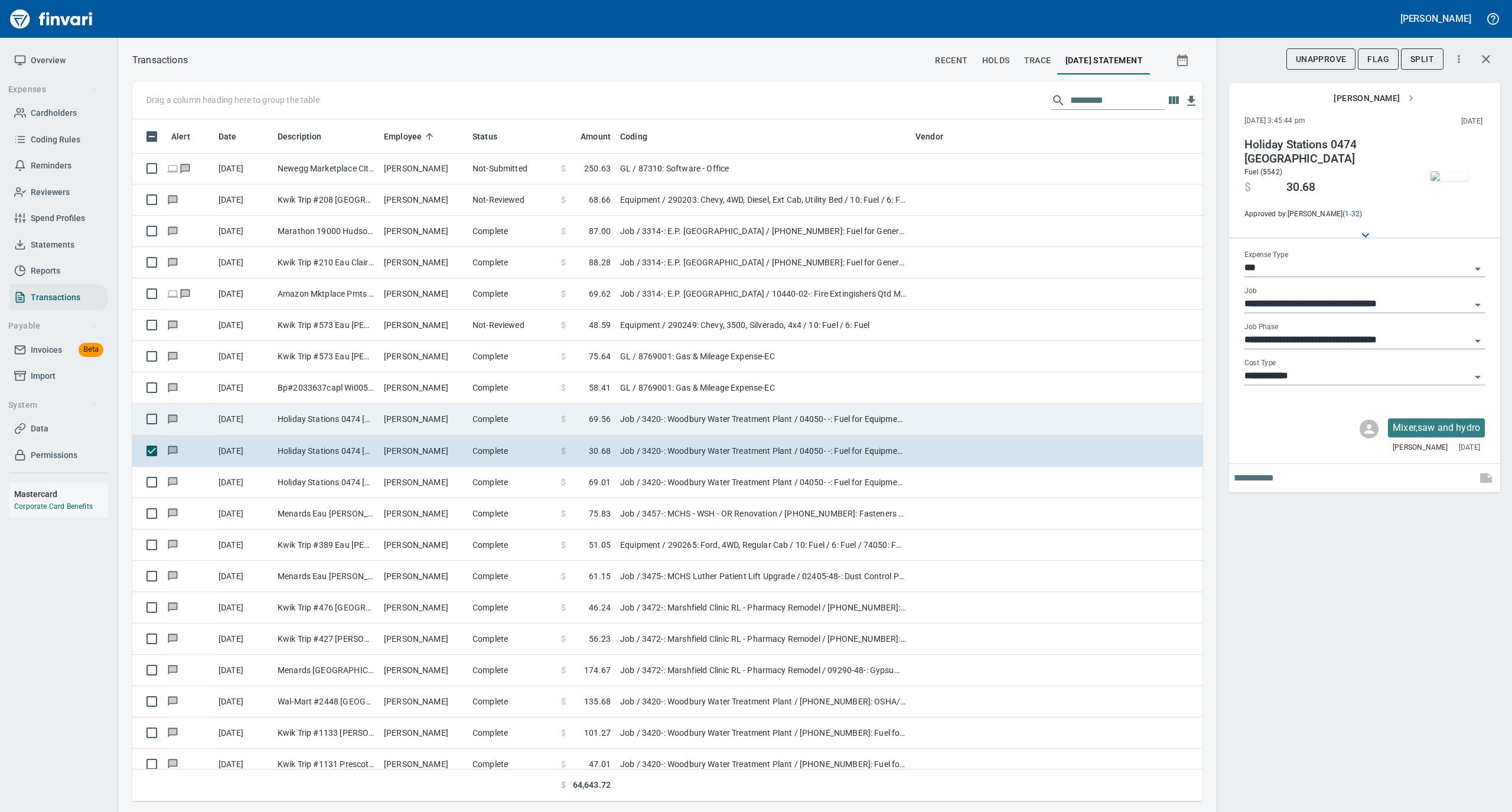
click at [431, 412] on td "[PERSON_NAME]" at bounding box center [423, 419] width 89 height 31
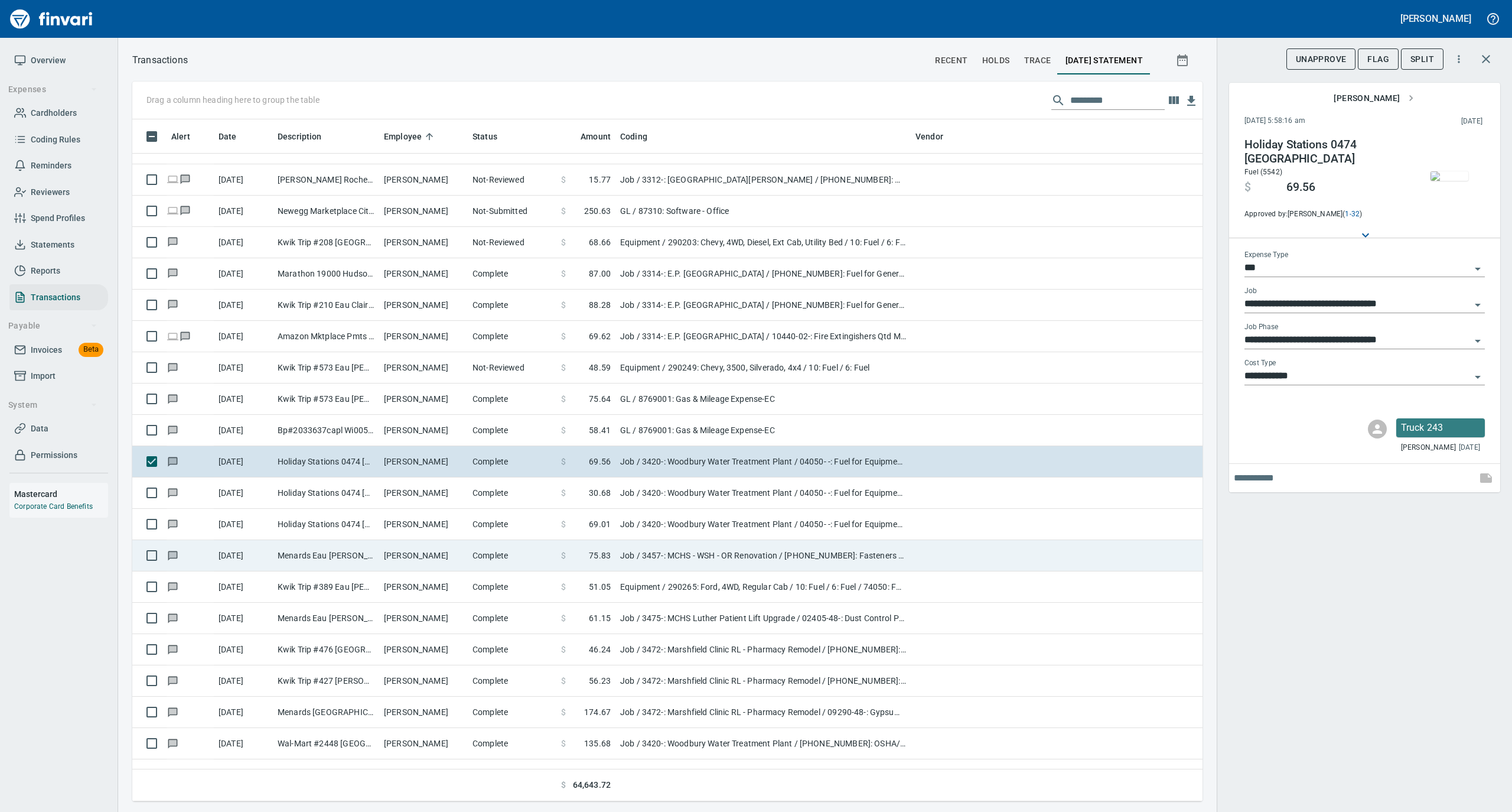
scroll to position [5908, 0]
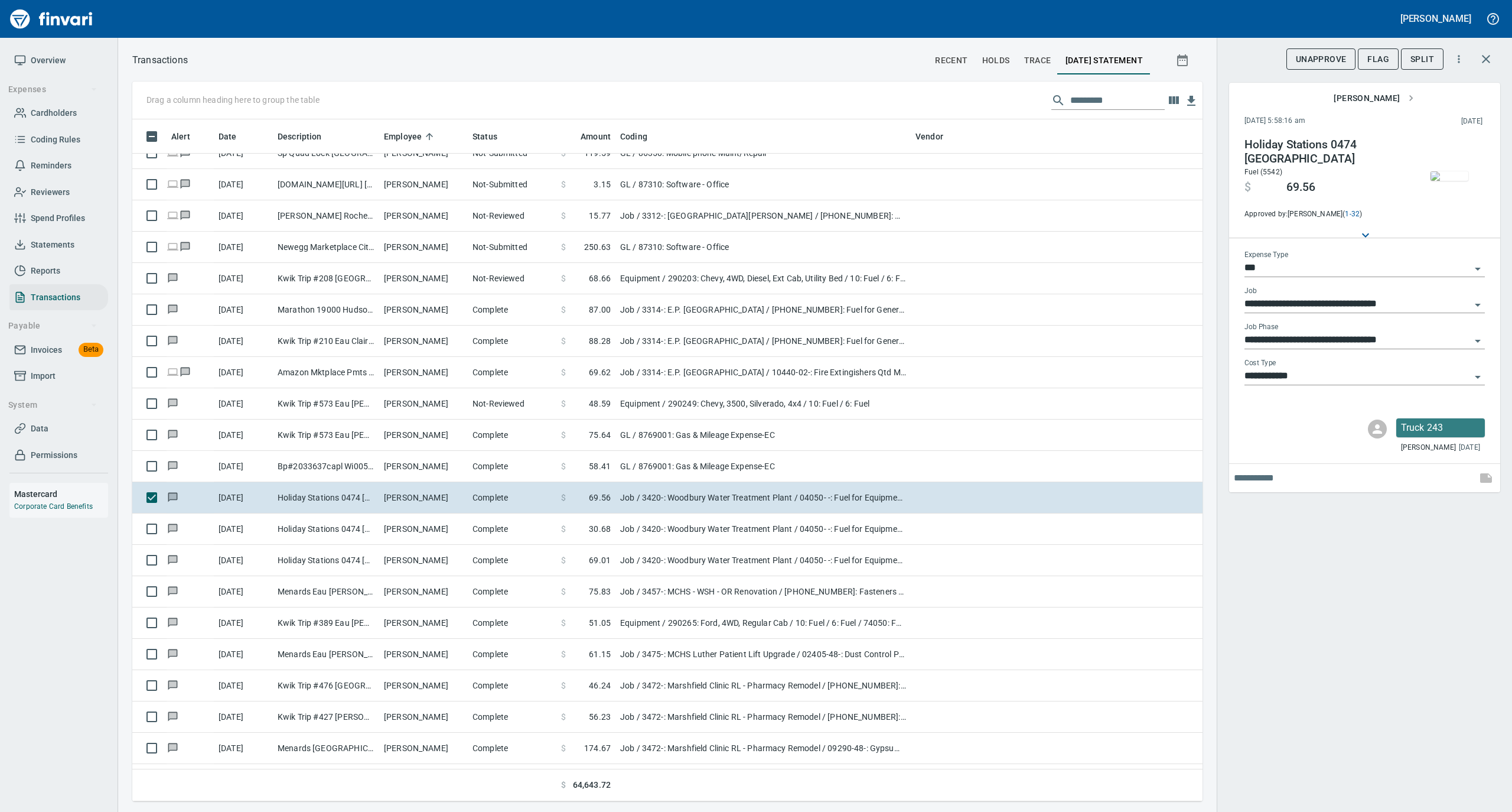
click at [1452, 175] on img "button" at bounding box center [1449, 176] width 38 height 10
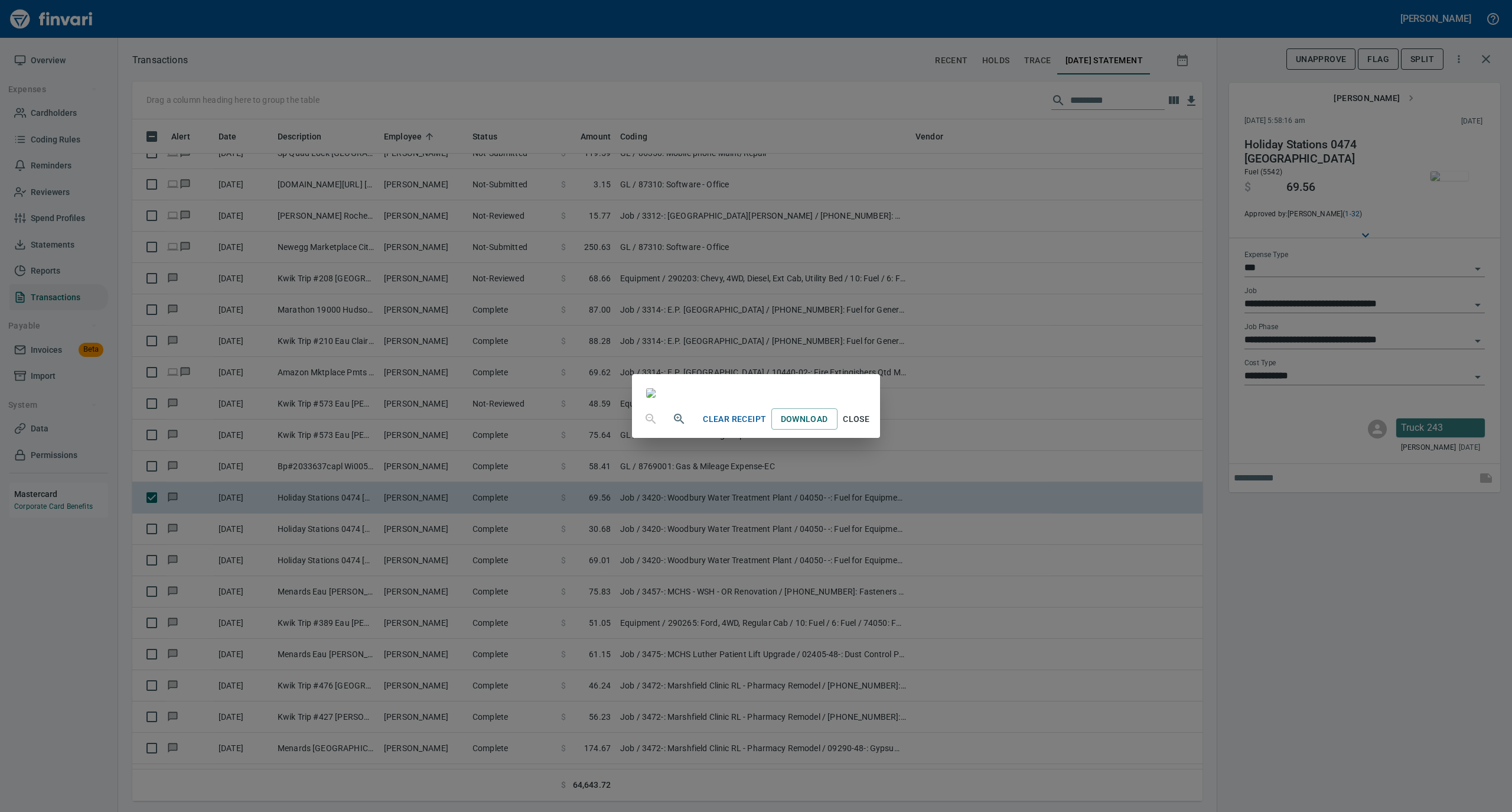
drag, startPoint x: 972, startPoint y: 717, endPoint x: 936, endPoint y: 700, distance: 39.8
click at [870, 427] on span "Close" at bounding box center [856, 419] width 28 height 14
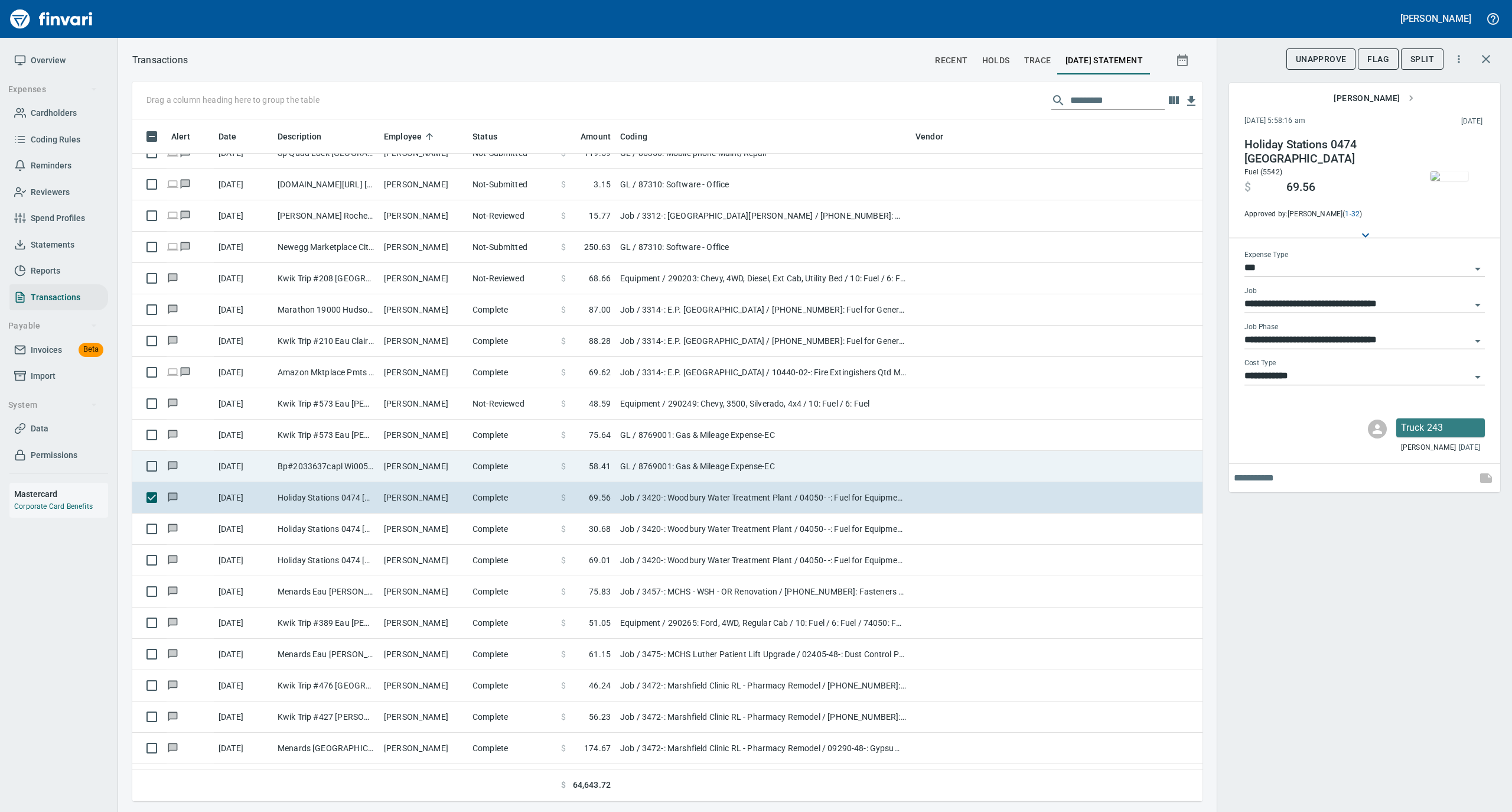
click at [523, 468] on td "Complete" at bounding box center [512, 466] width 89 height 31
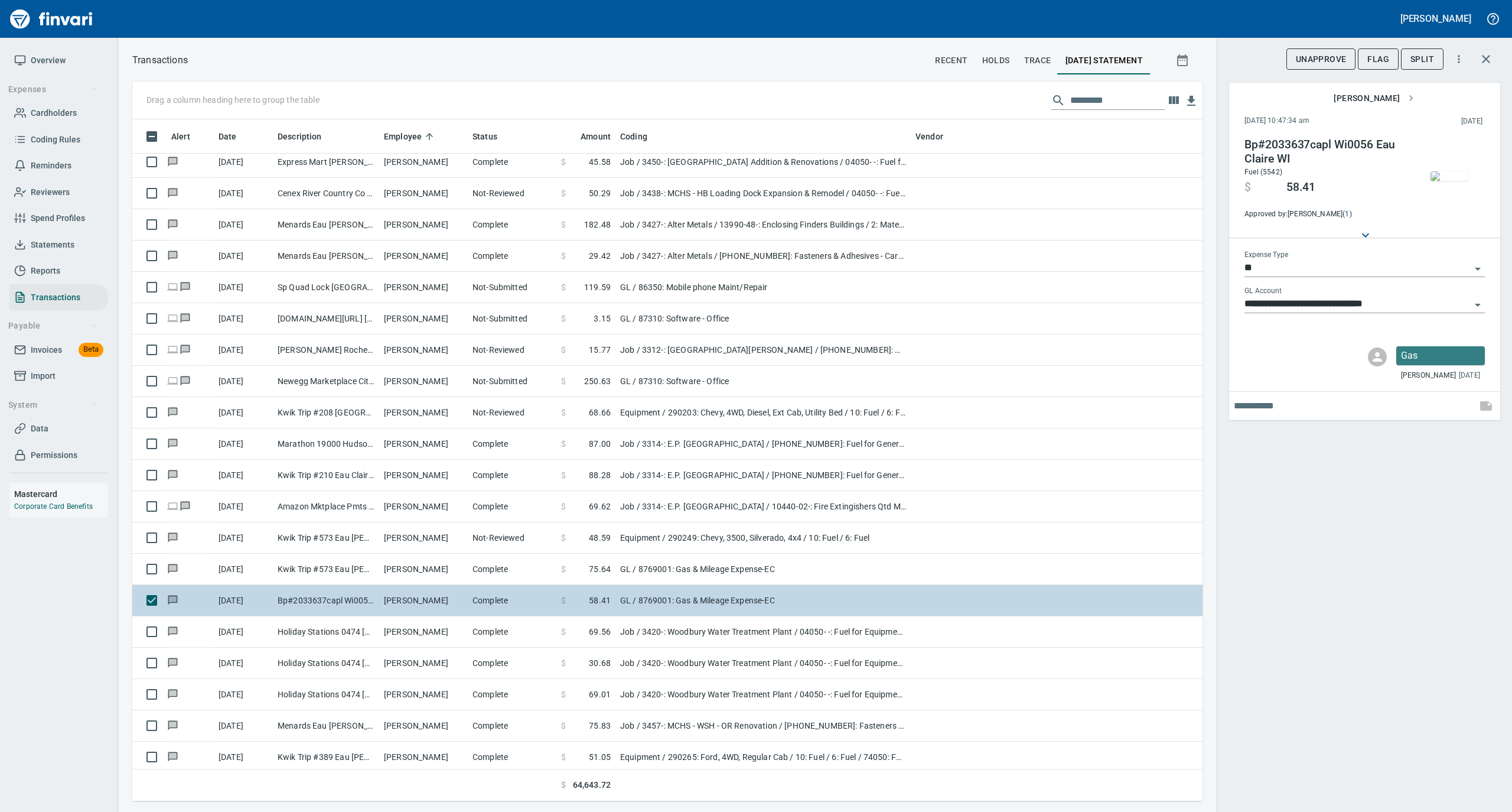
scroll to position [5750, 0]
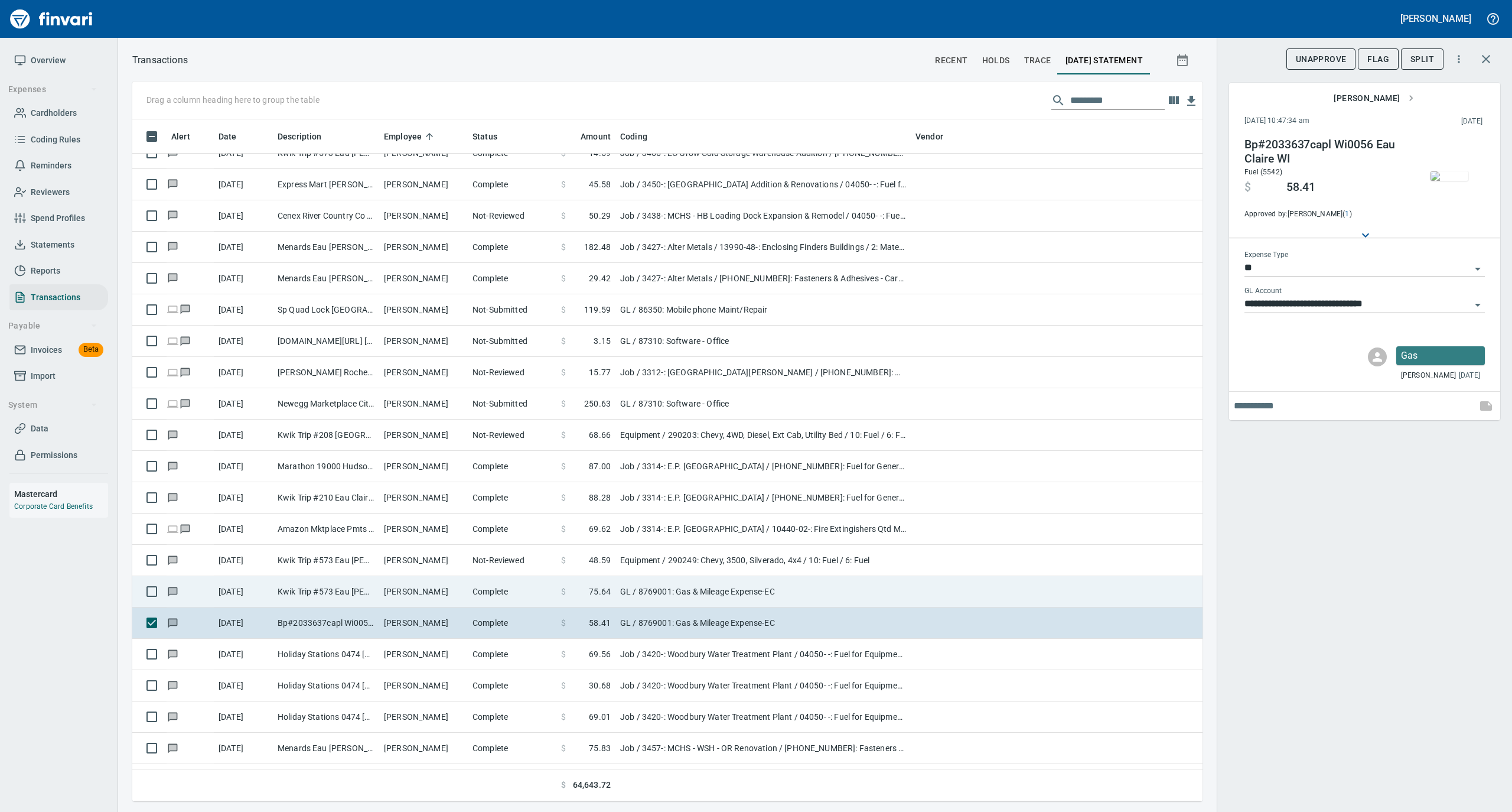
click at [475, 590] on td "Complete" at bounding box center [512, 591] width 89 height 31
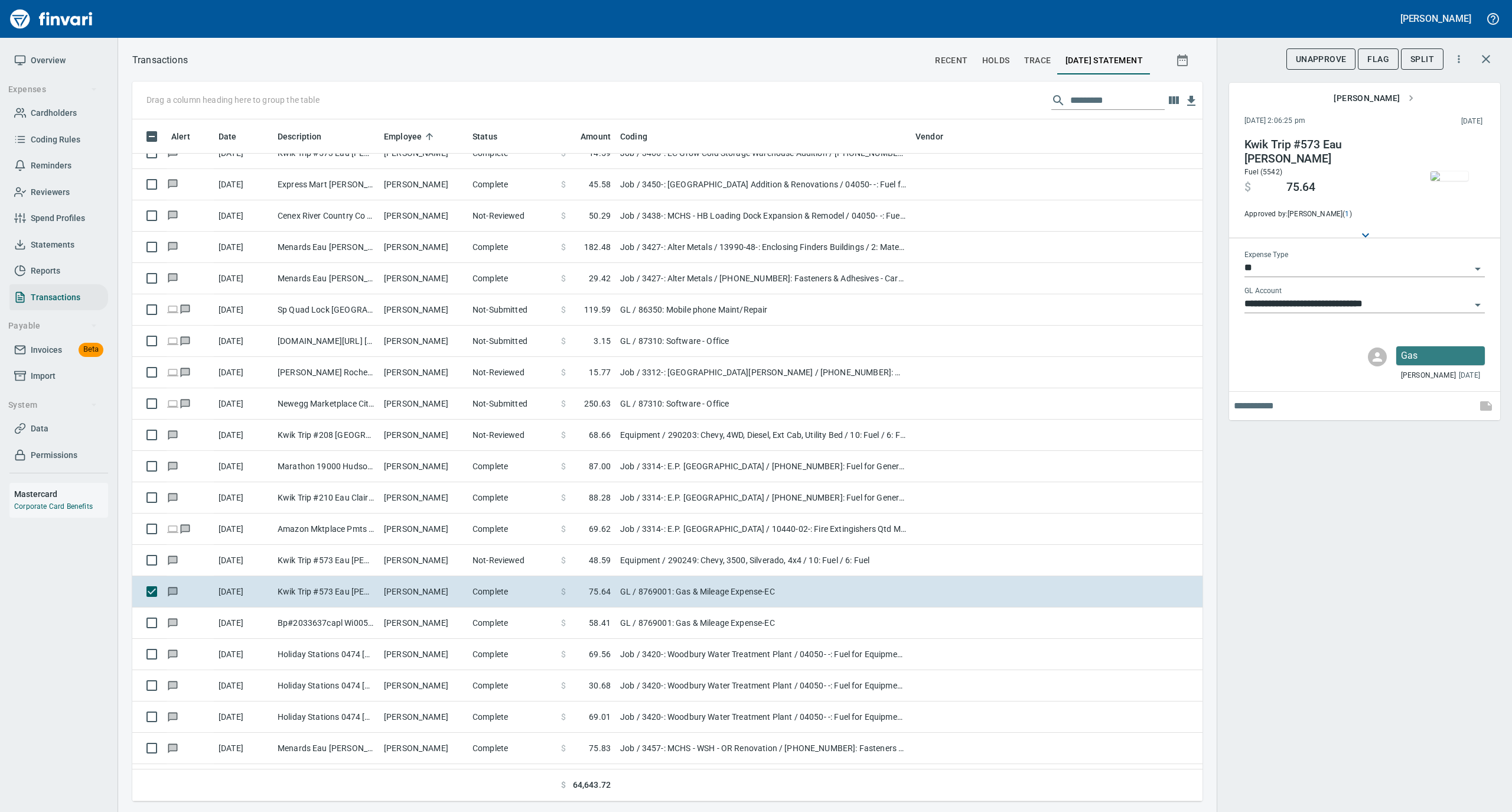
click at [1452, 177] on img "button" at bounding box center [1449, 176] width 38 height 10
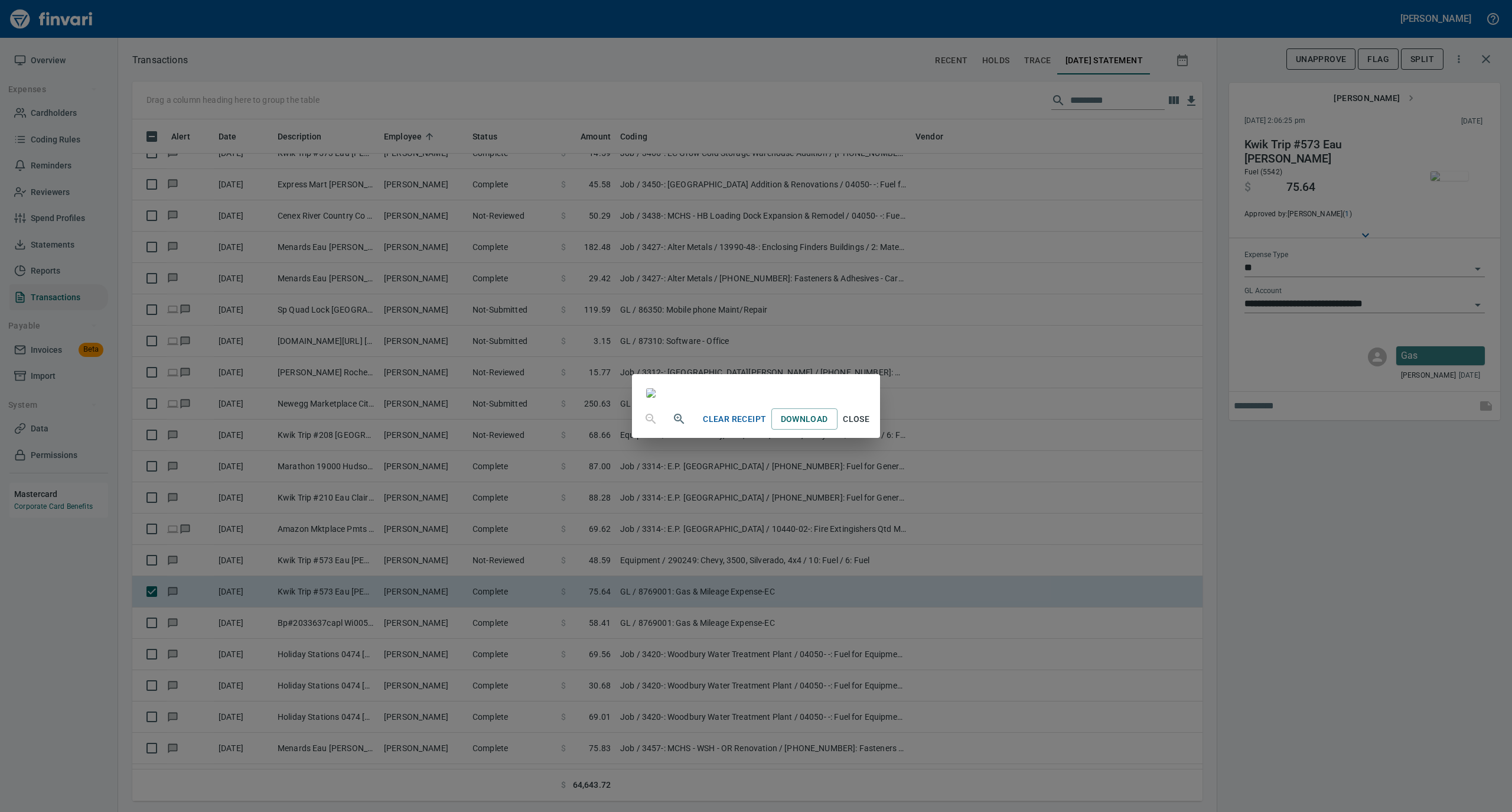
click at [870, 427] on span "Close" at bounding box center [856, 419] width 28 height 14
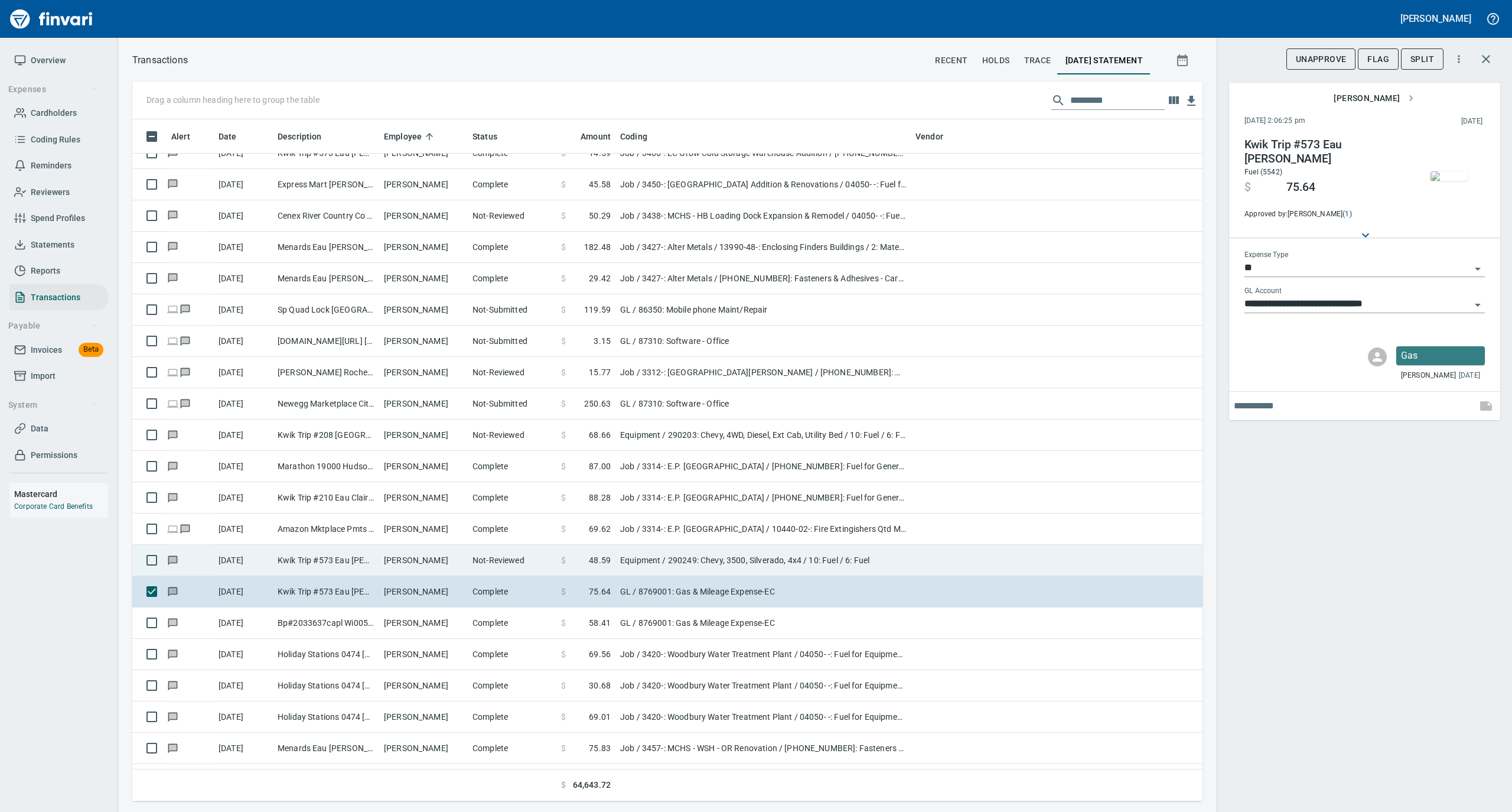
click at [475, 558] on td "Not-Reviewed" at bounding box center [512, 561] width 89 height 31
type input "*********"
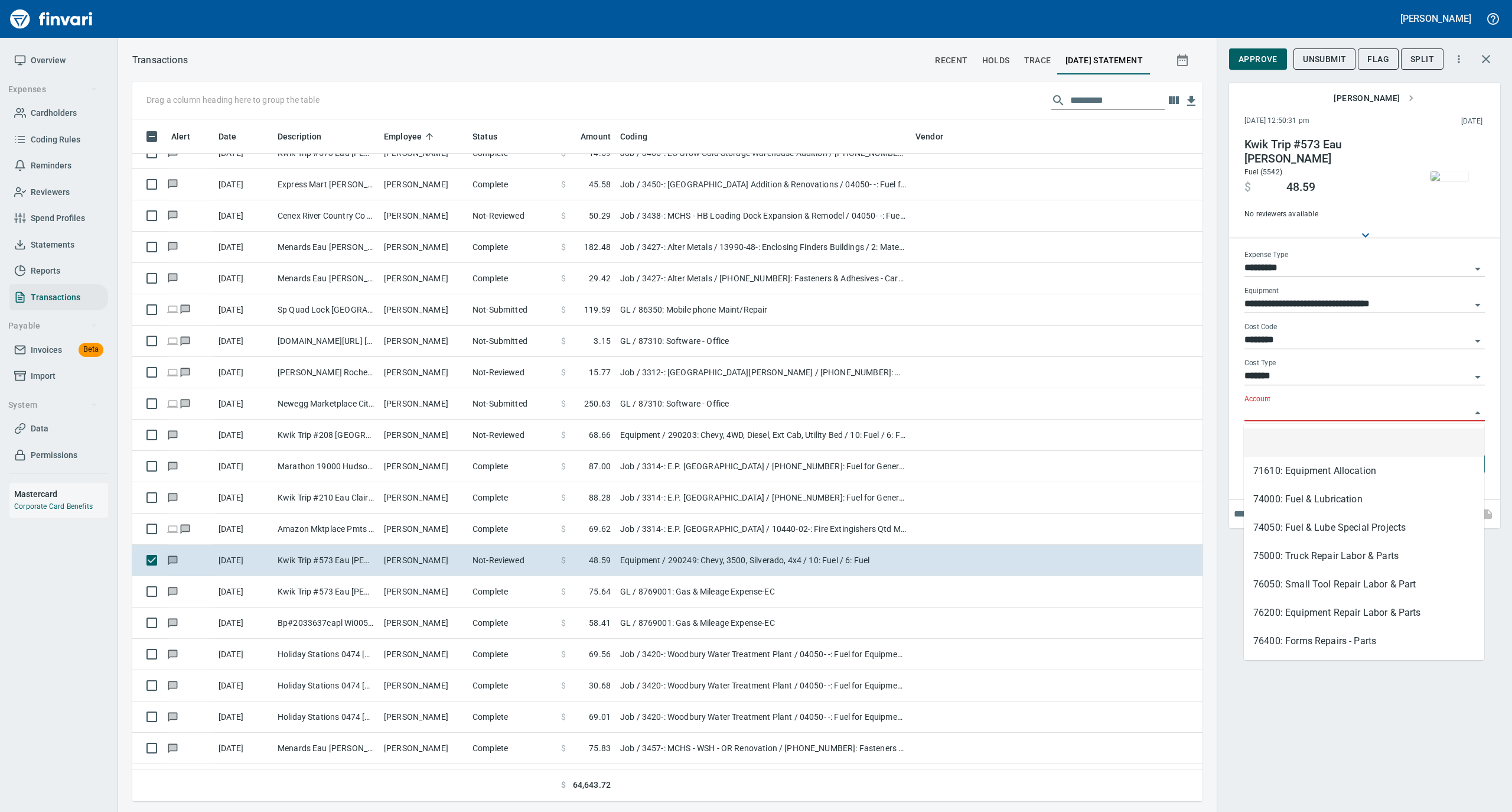
click at [1272, 414] on input "Account" at bounding box center [1357, 412] width 227 height 16
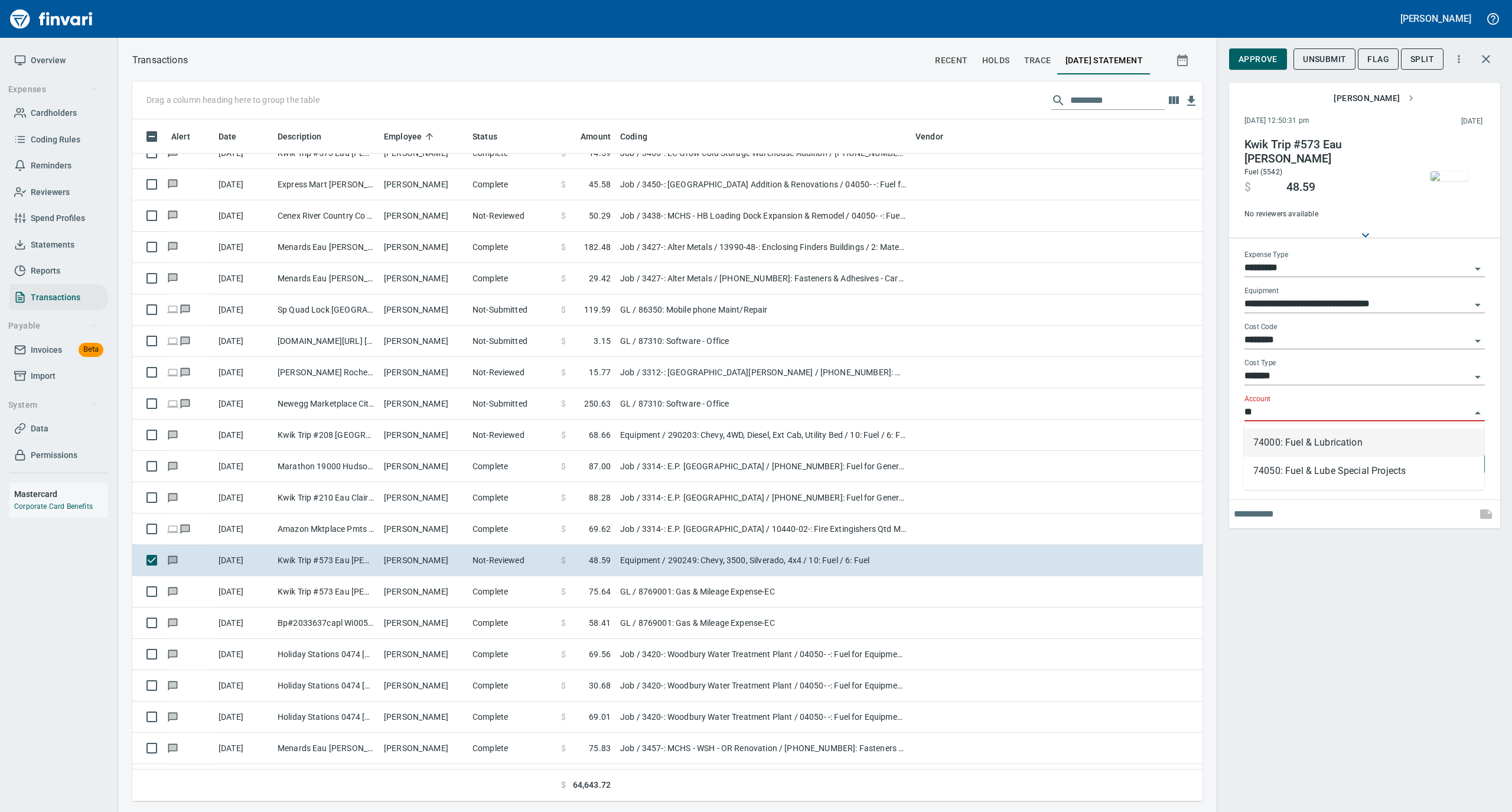
click at [1350, 443] on li "74000: Fuel & Lubrication" at bounding box center [1364, 442] width 240 height 28
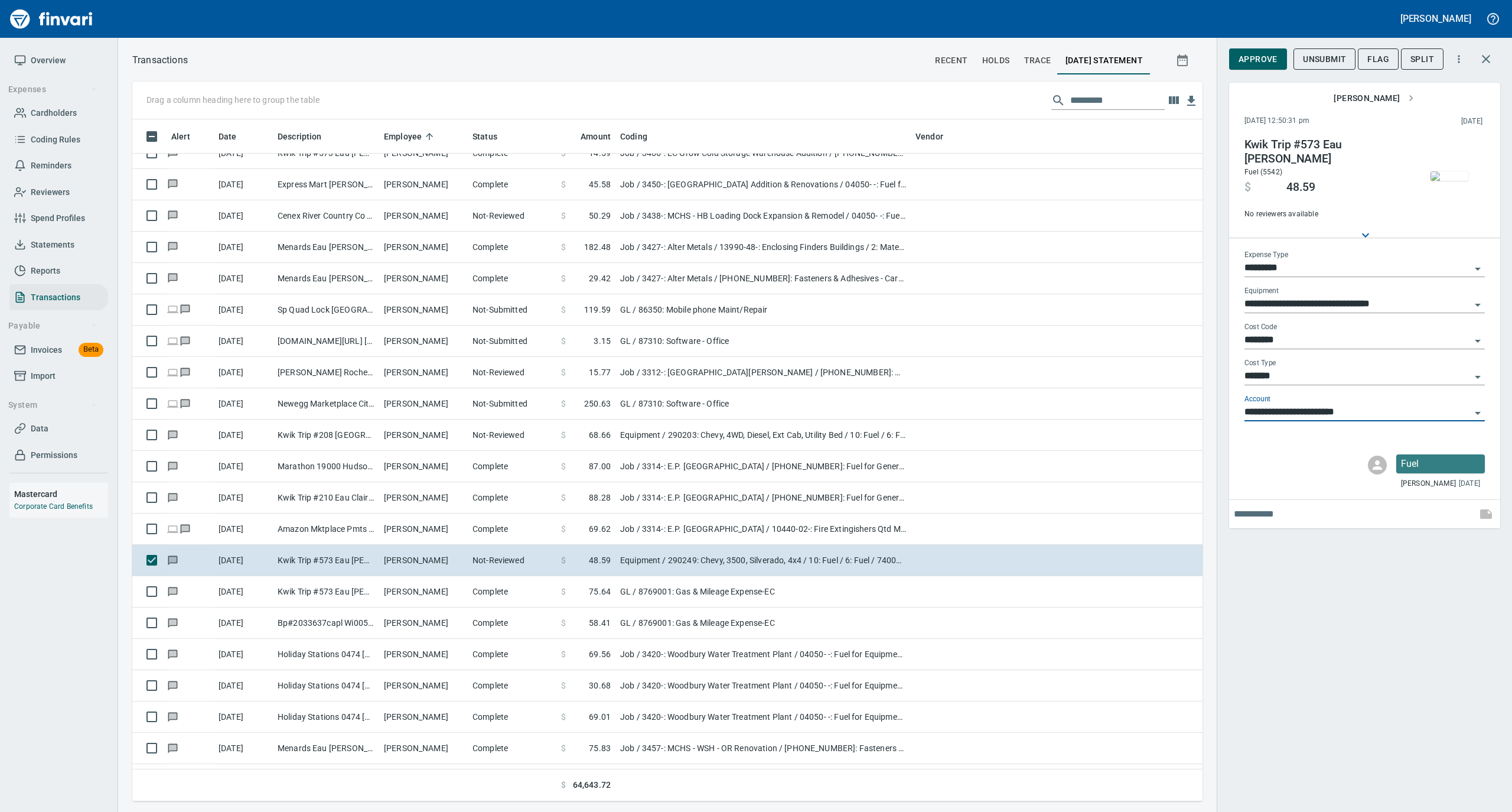
type input "**********"
click at [1445, 172] on img "button" at bounding box center [1449, 176] width 38 height 10
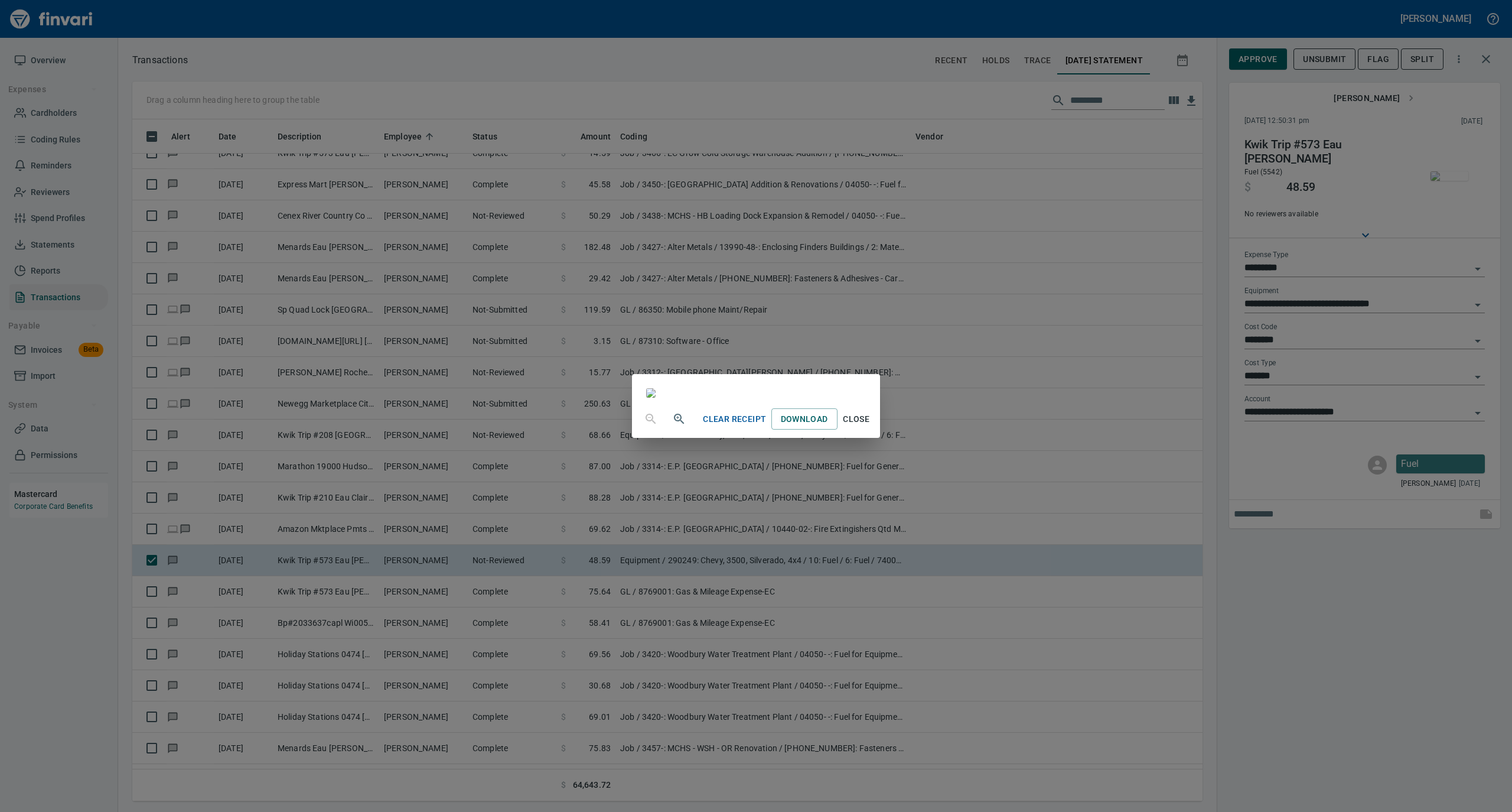
click at [870, 427] on span "Close" at bounding box center [856, 419] width 28 height 14
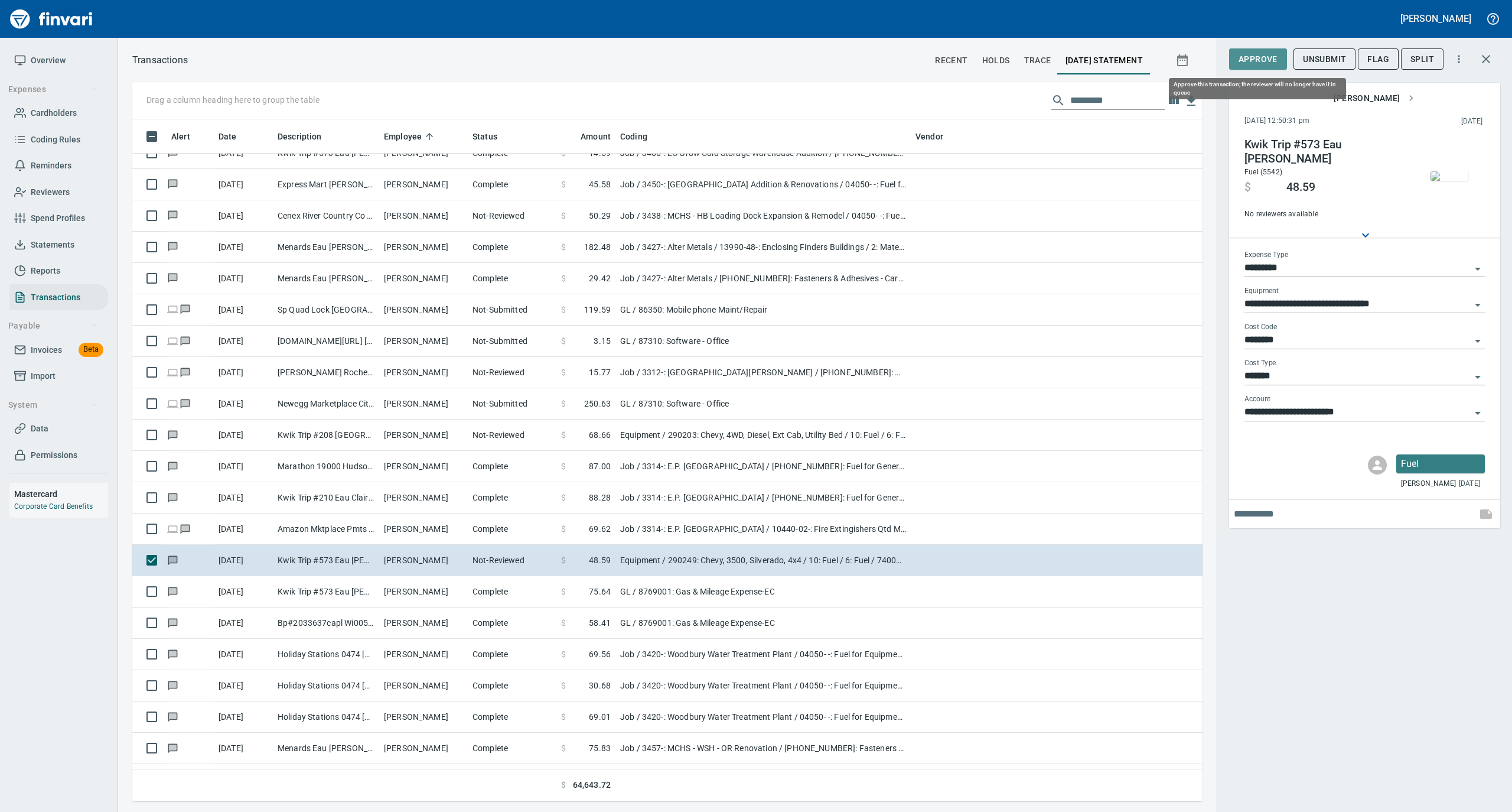
click at [1260, 58] on span "Approve" at bounding box center [1258, 59] width 39 height 14
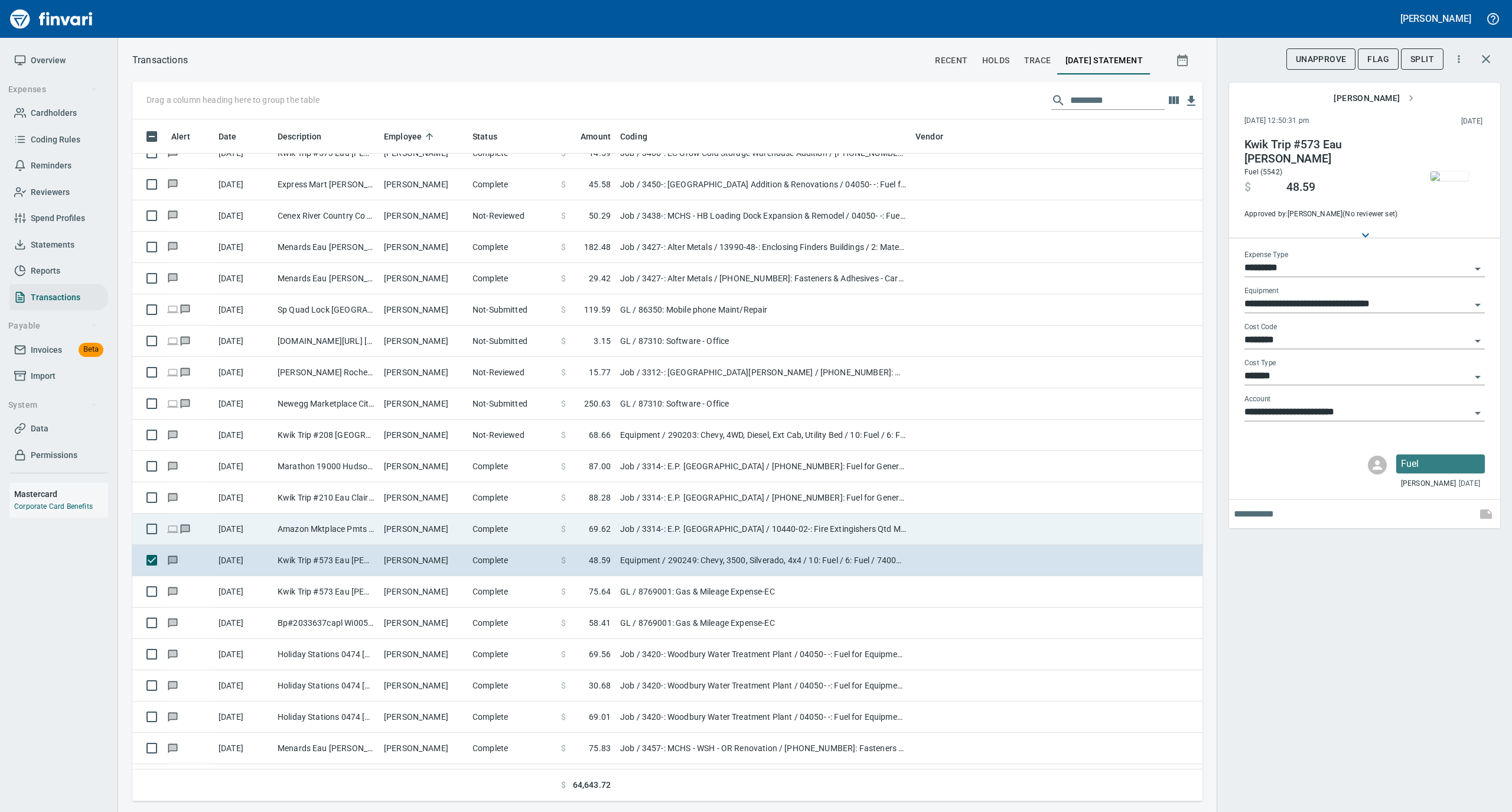
click at [475, 535] on td "Complete" at bounding box center [512, 529] width 89 height 31
type input "***"
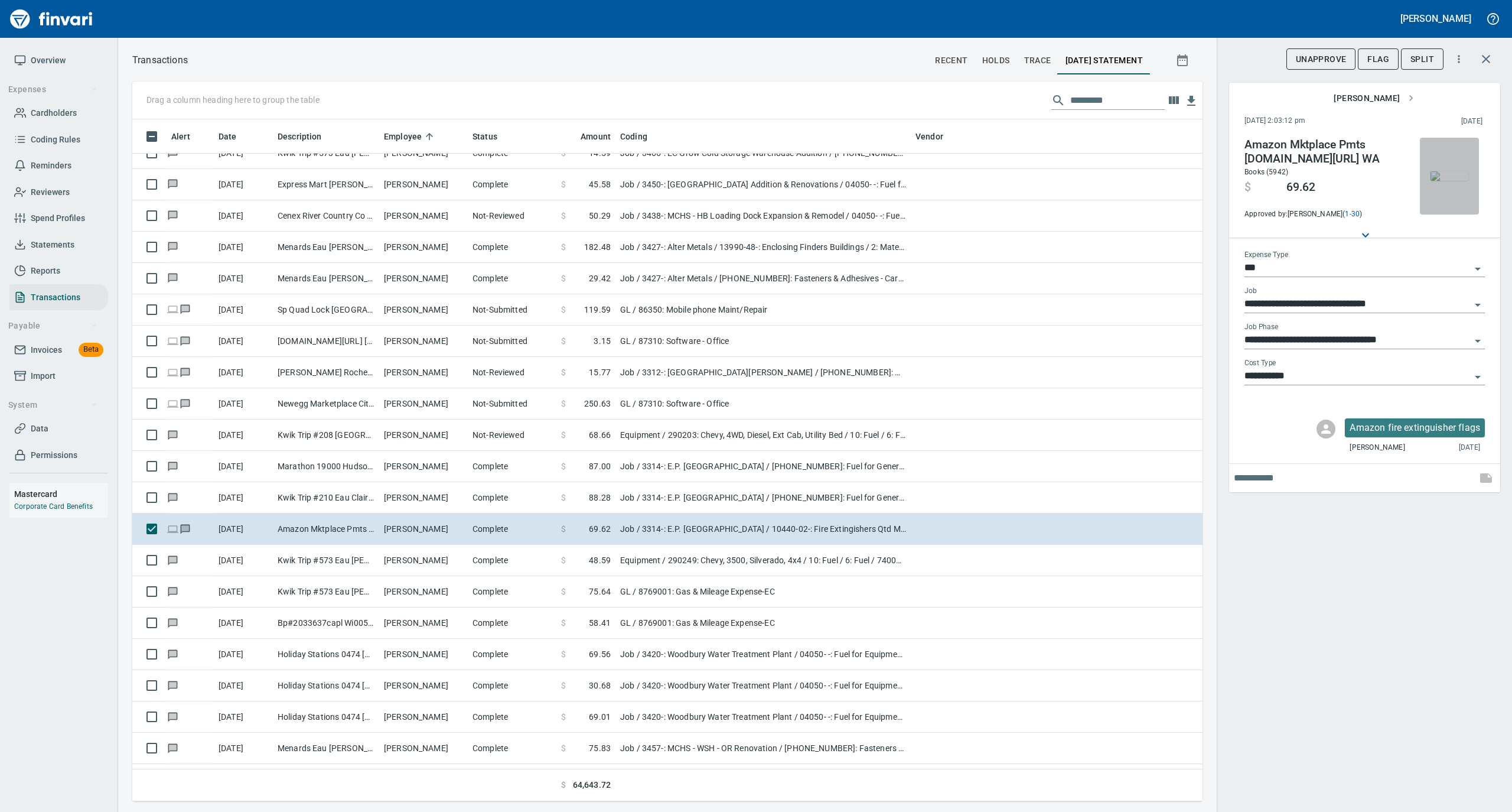
click at [1450, 172] on img "button" at bounding box center [1449, 176] width 38 height 10
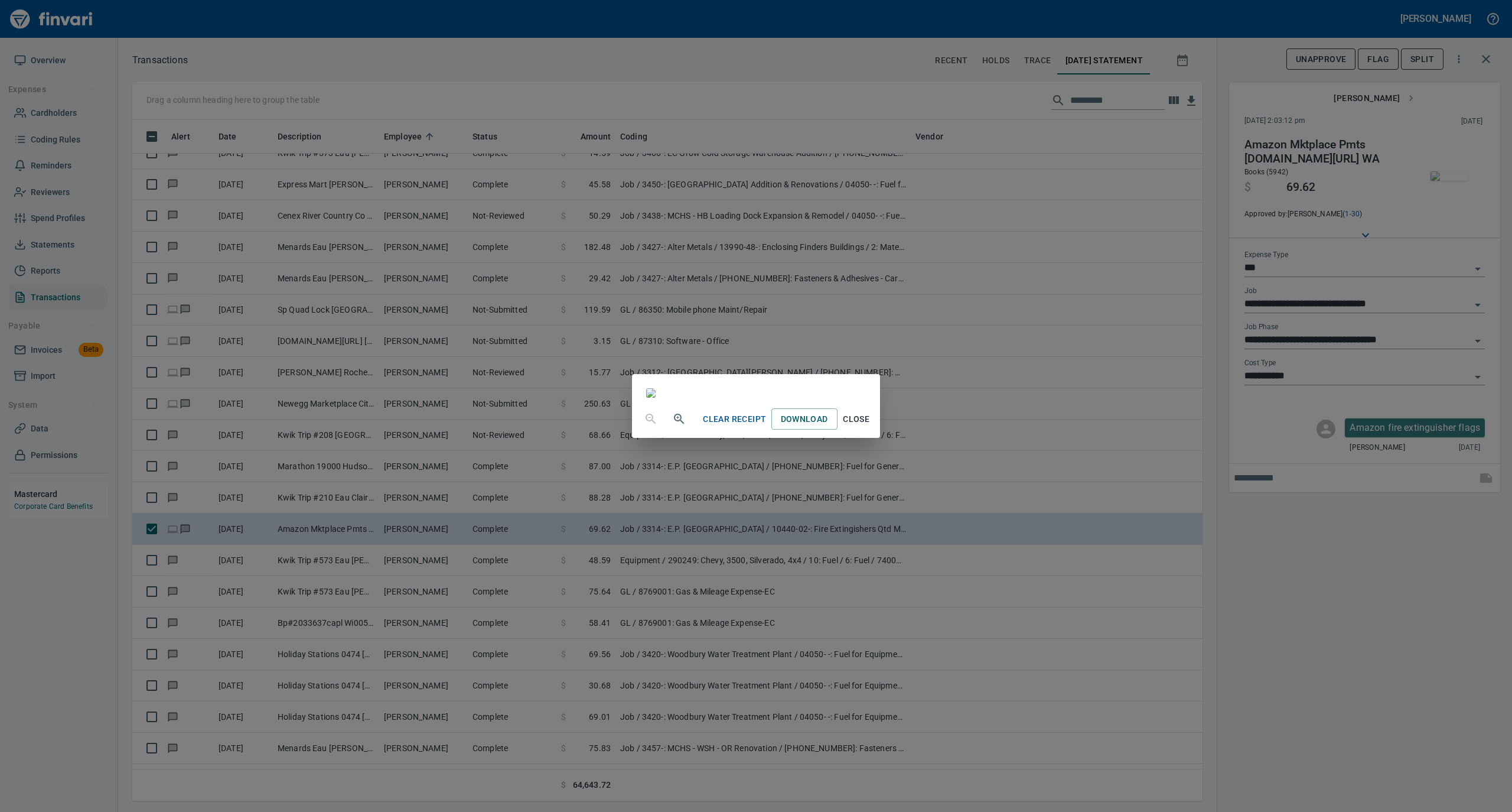
click at [870, 427] on span "Close" at bounding box center [856, 419] width 28 height 14
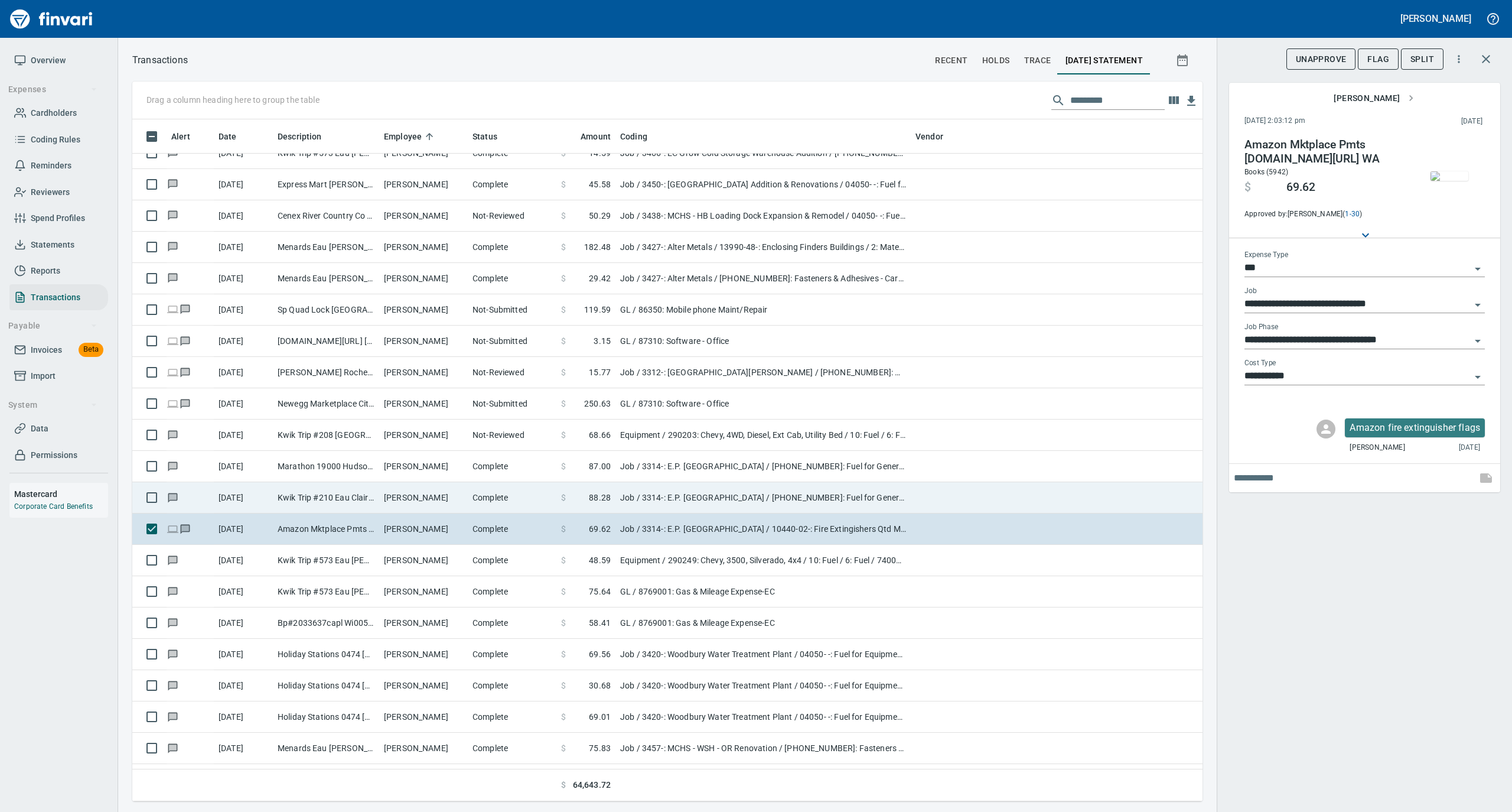
click at [450, 499] on td "[PERSON_NAME]" at bounding box center [423, 498] width 89 height 31
type input "**********"
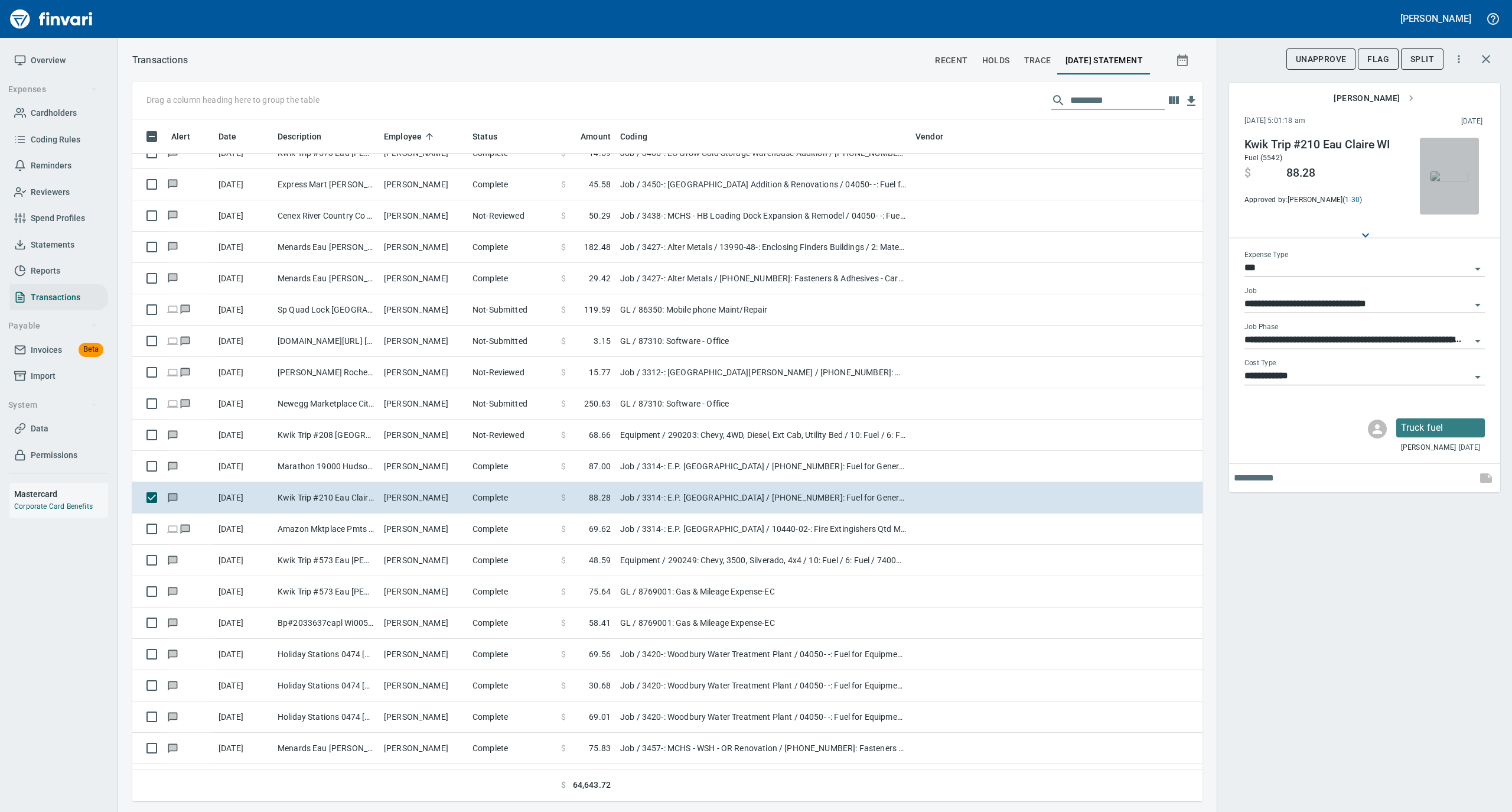
click at [1437, 172] on img "button" at bounding box center [1449, 176] width 38 height 10
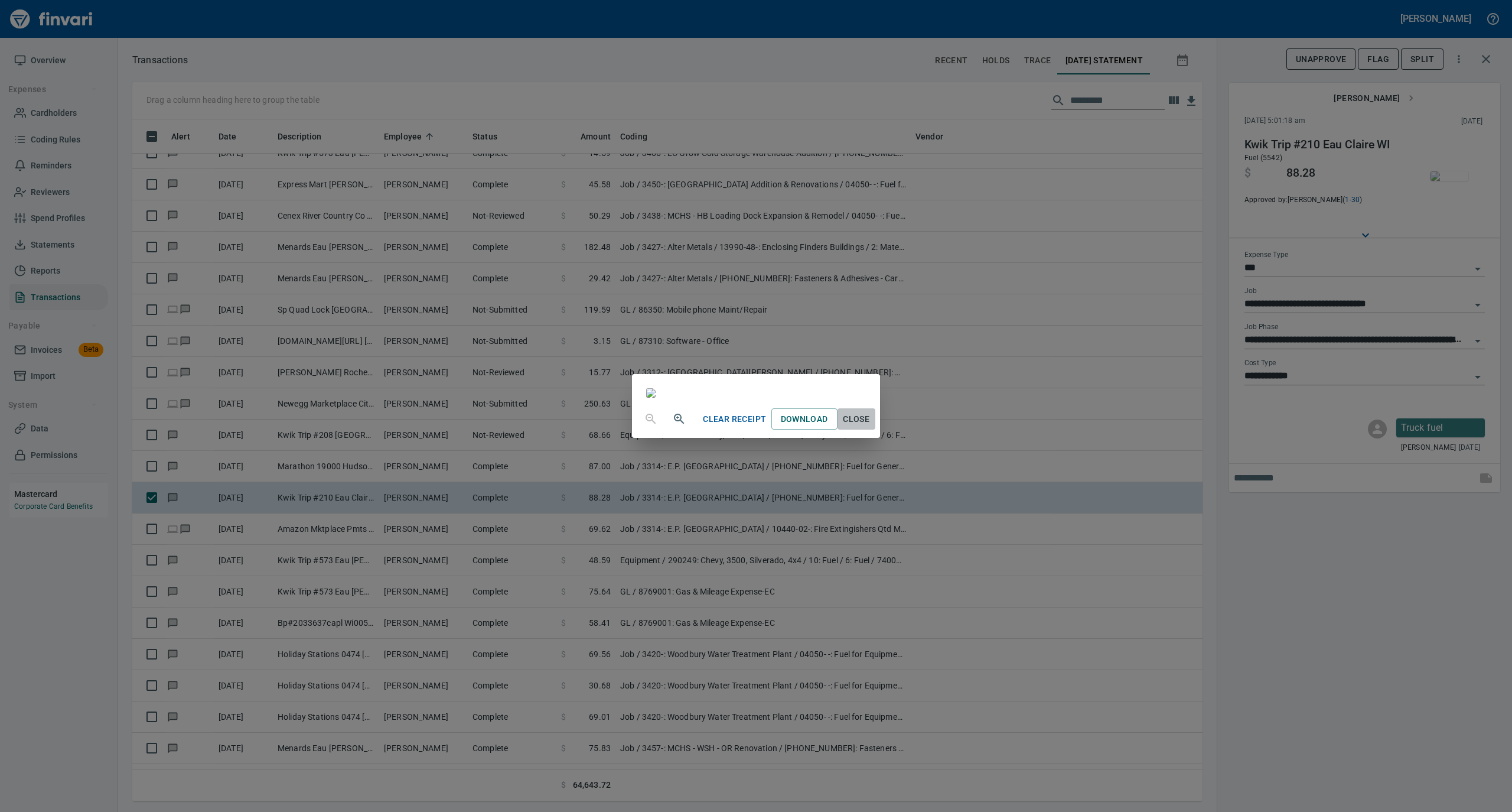
click at [870, 427] on span "Close" at bounding box center [856, 419] width 28 height 14
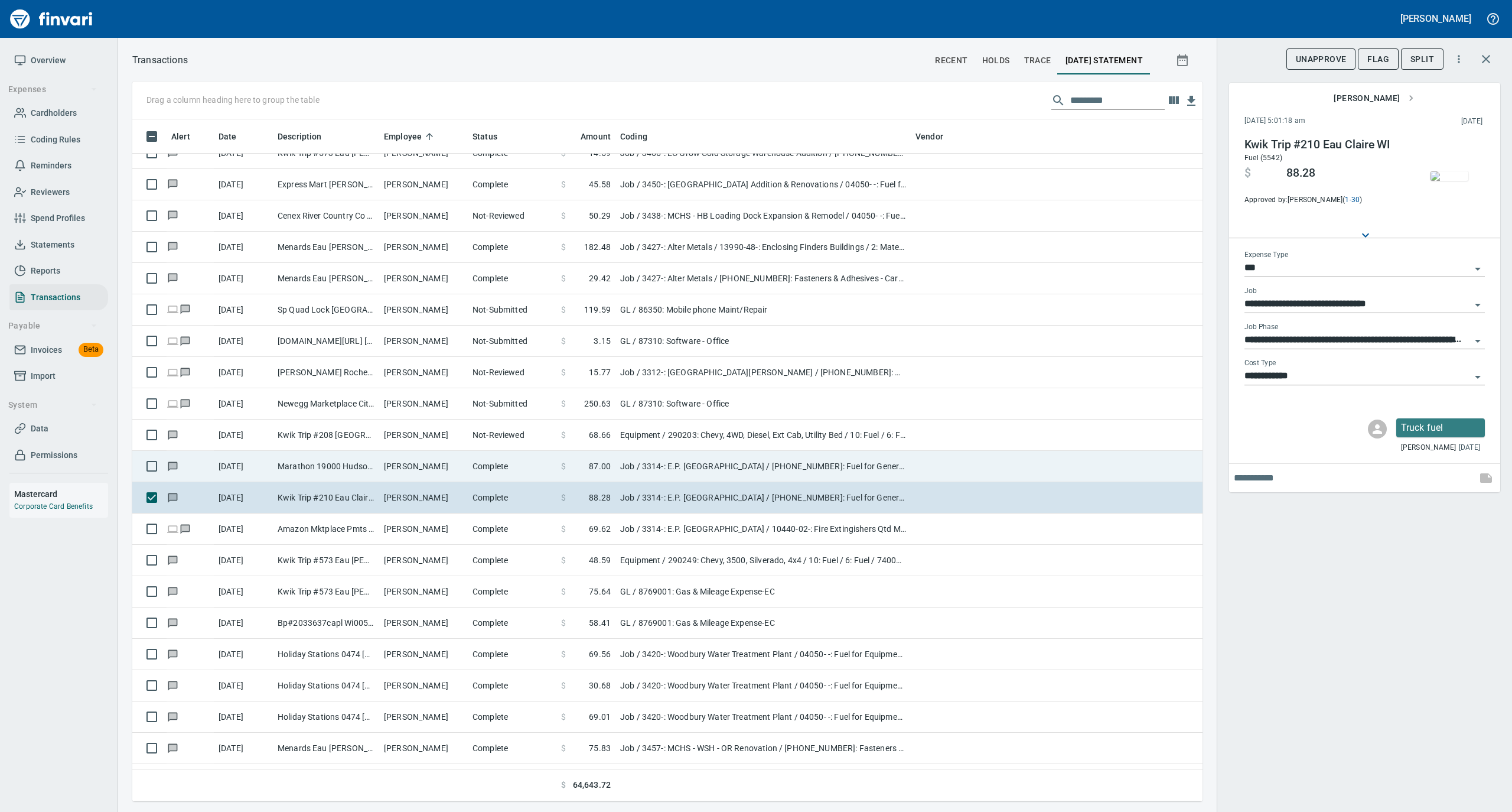
click at [511, 463] on td "Complete" at bounding box center [512, 466] width 89 height 31
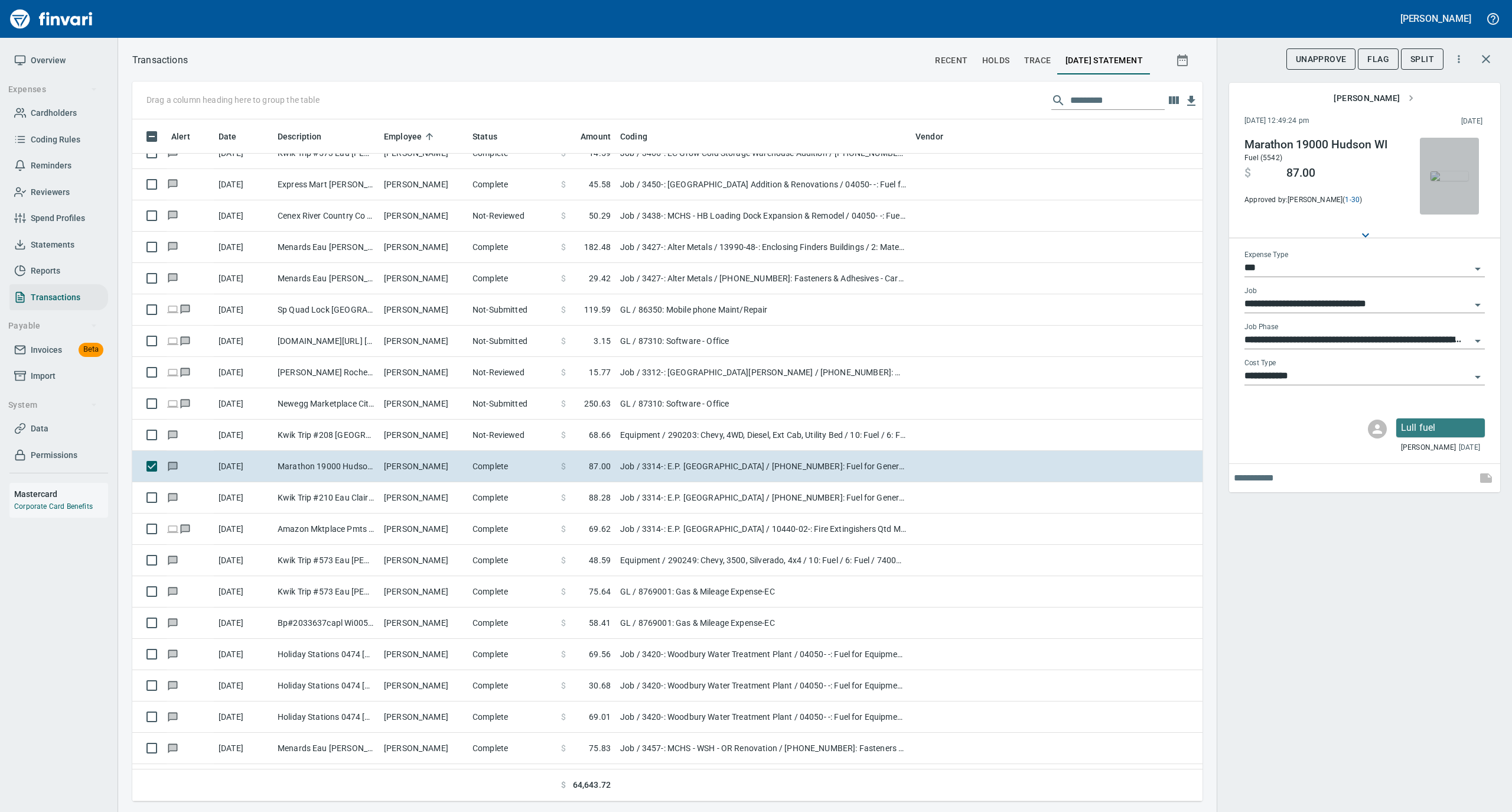
click at [1446, 181] on img "button" at bounding box center [1449, 176] width 38 height 10
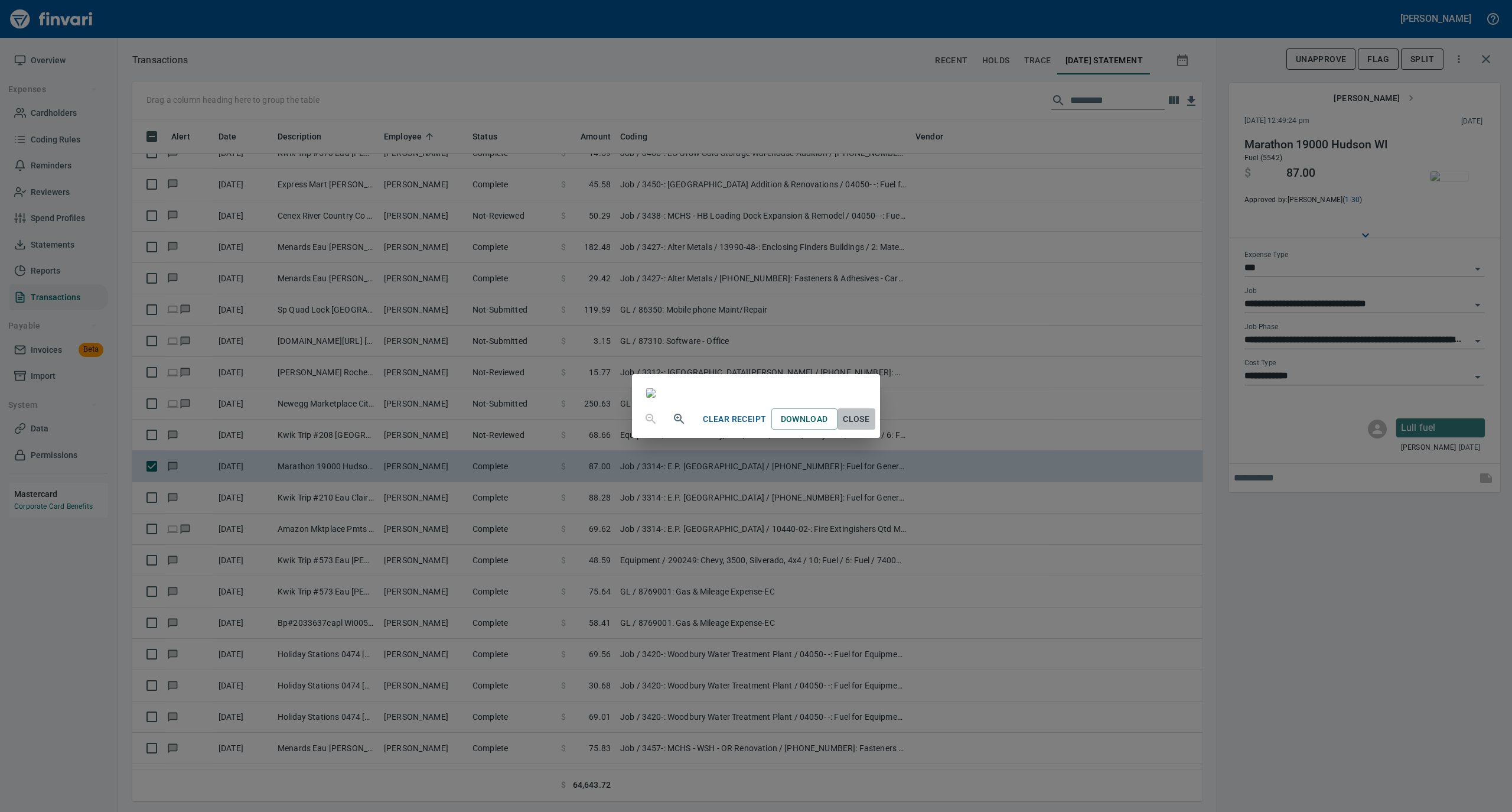
click at [870, 427] on span "Close" at bounding box center [856, 419] width 28 height 14
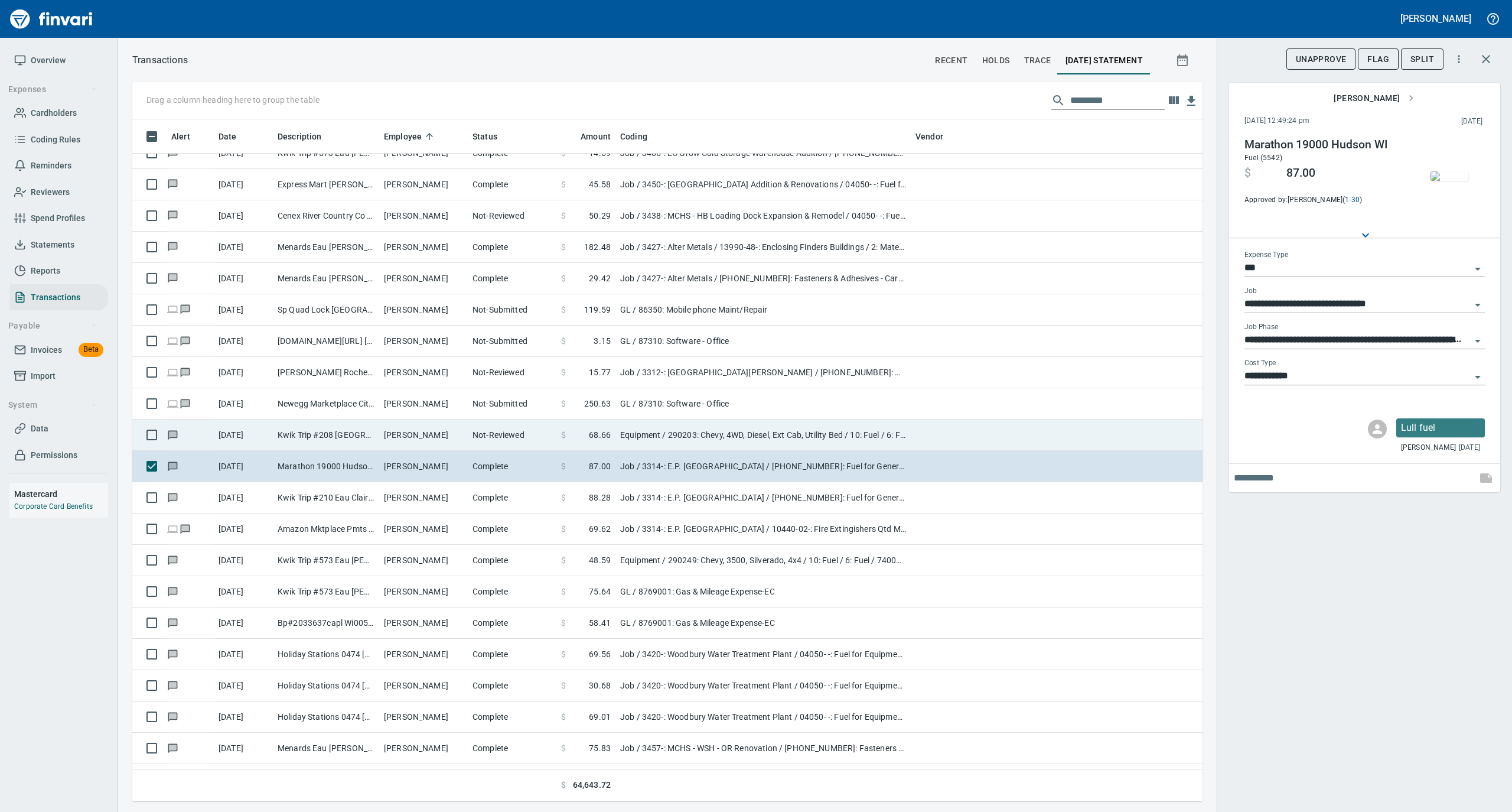
click at [495, 439] on td "Not-Reviewed" at bounding box center [512, 435] width 89 height 31
type input "*********"
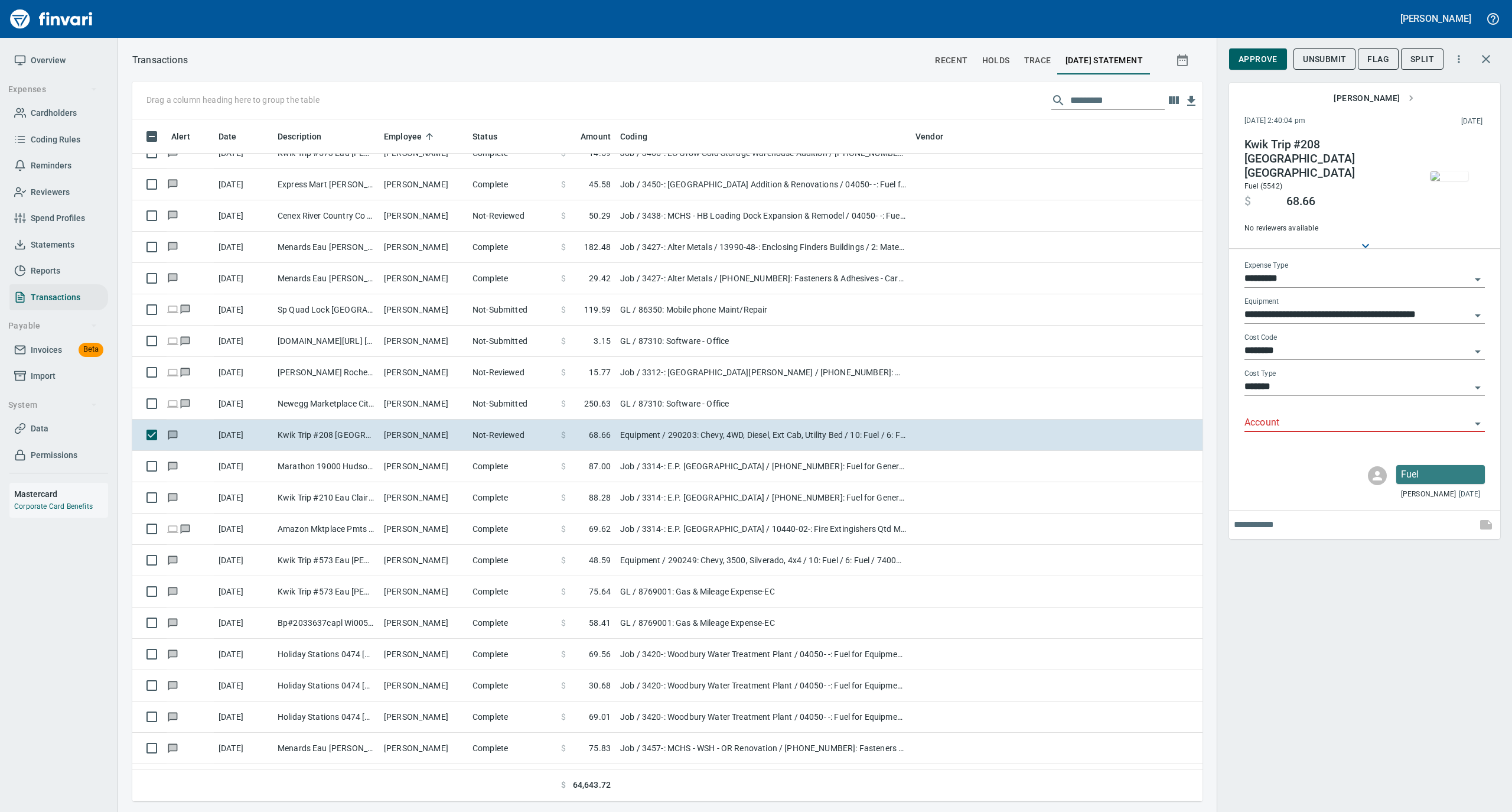
click at [1436, 172] on img "button" at bounding box center [1449, 176] width 38 height 10
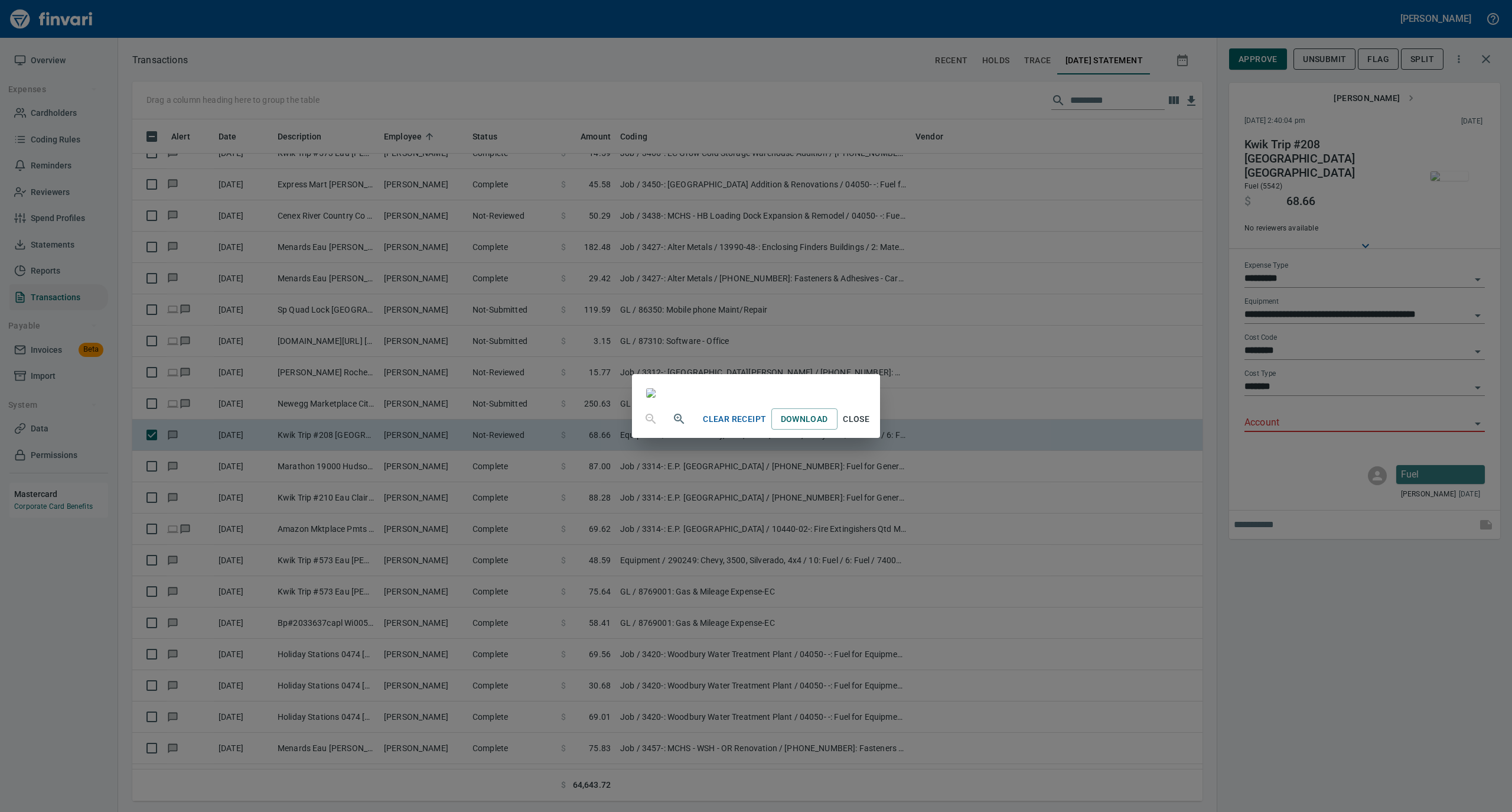
click at [870, 427] on span "Close" at bounding box center [856, 419] width 28 height 14
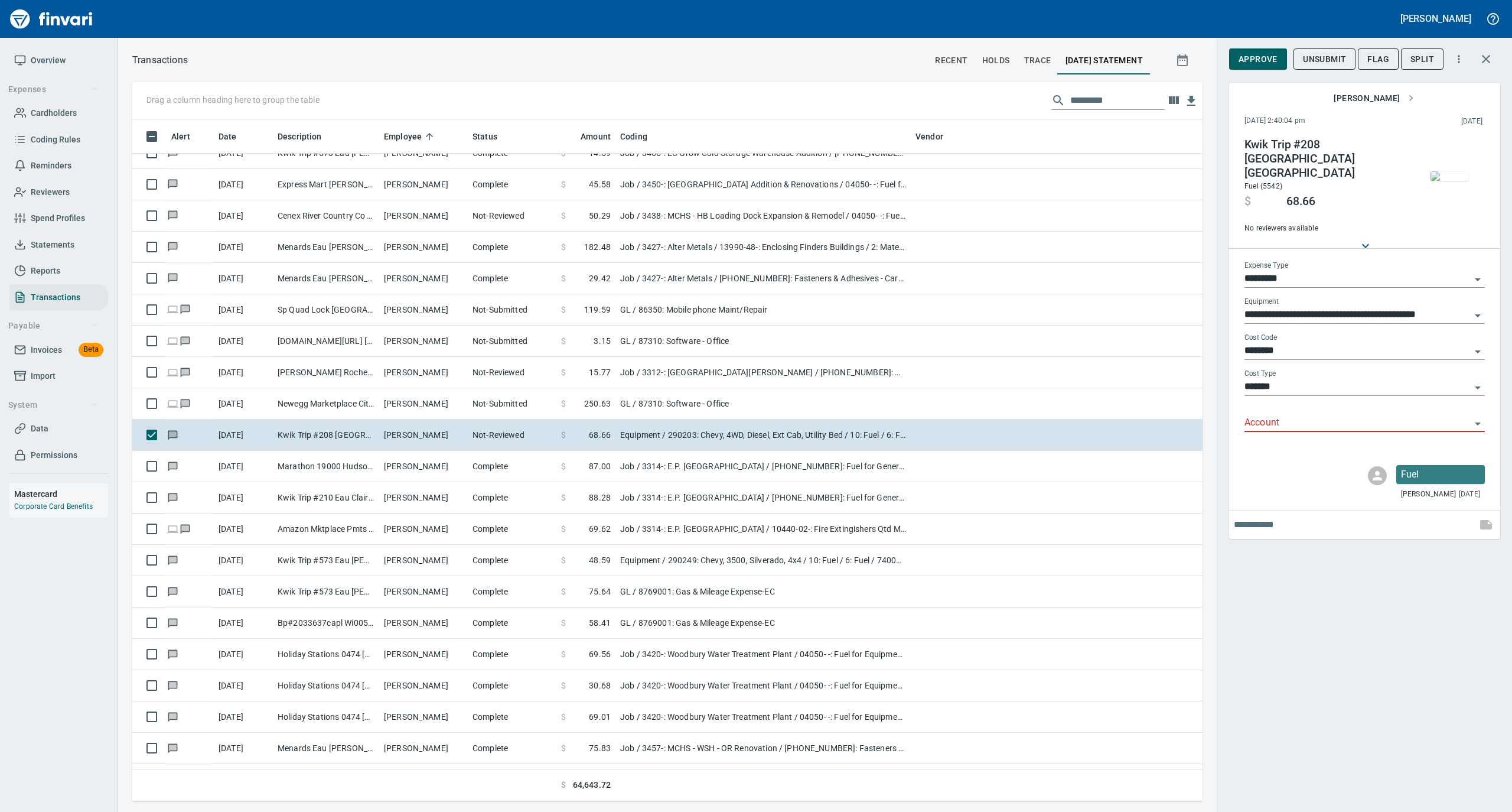
click at [1261, 416] on input "Account" at bounding box center [1357, 422] width 227 height 16
click at [1271, 445] on li "74000: Fuel & Lubrication" at bounding box center [1364, 442] width 240 height 28
type input "**********"
click at [1262, 57] on span "Approve" at bounding box center [1258, 59] width 39 height 14
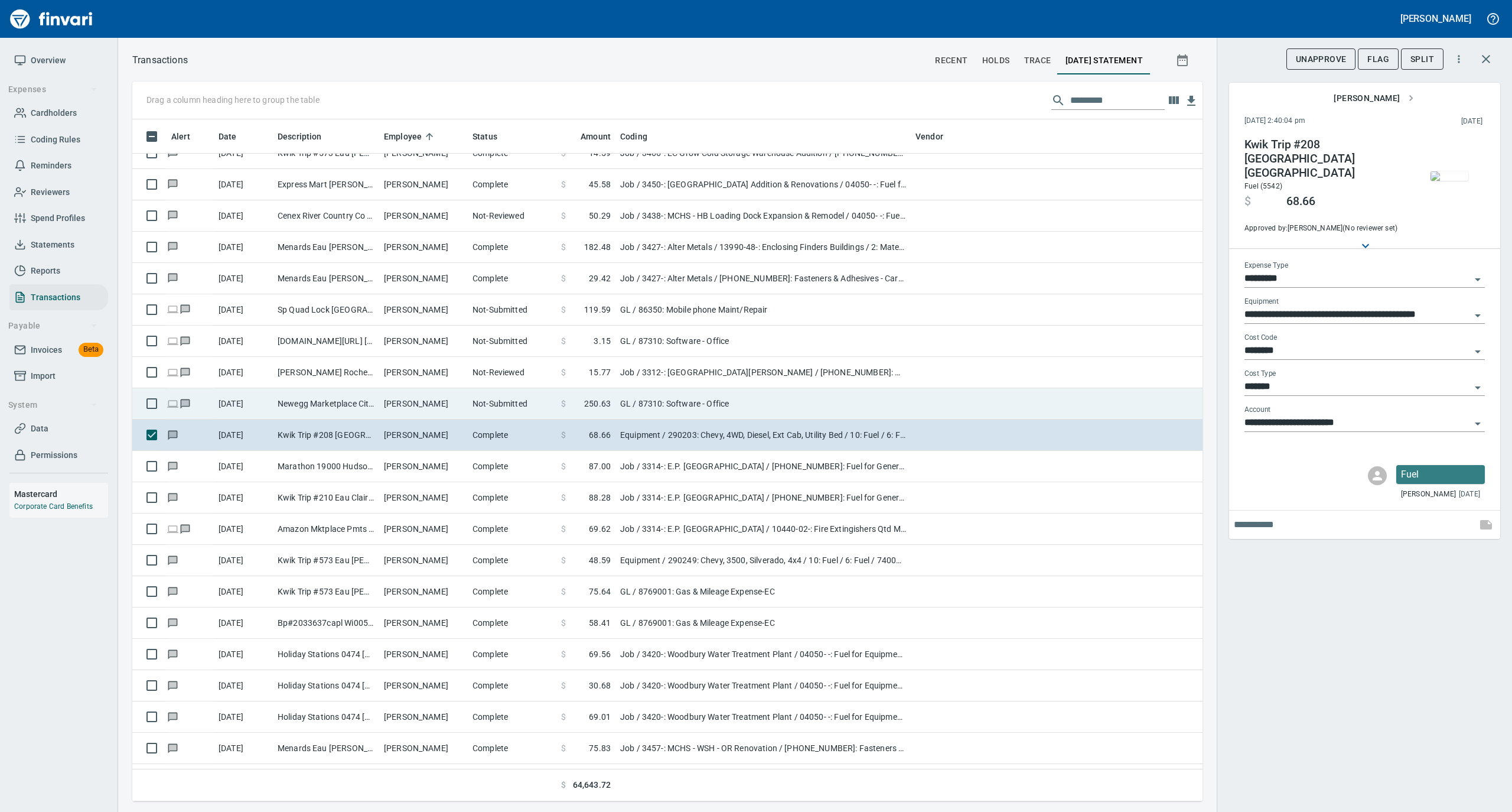
click at [423, 410] on td "[PERSON_NAME]" at bounding box center [423, 404] width 89 height 31
type input "**"
type input "**********"
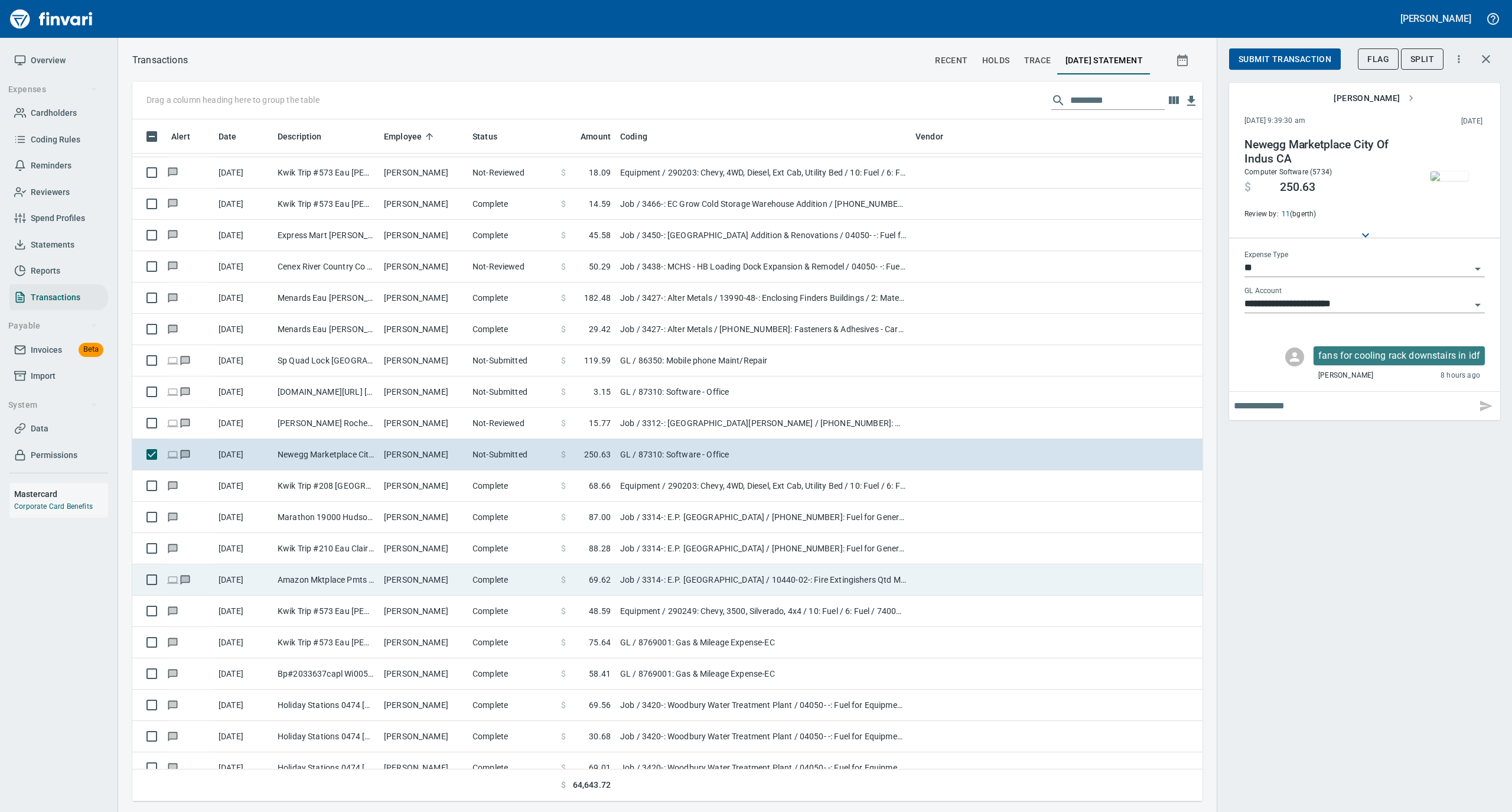
scroll to position [5672, 0]
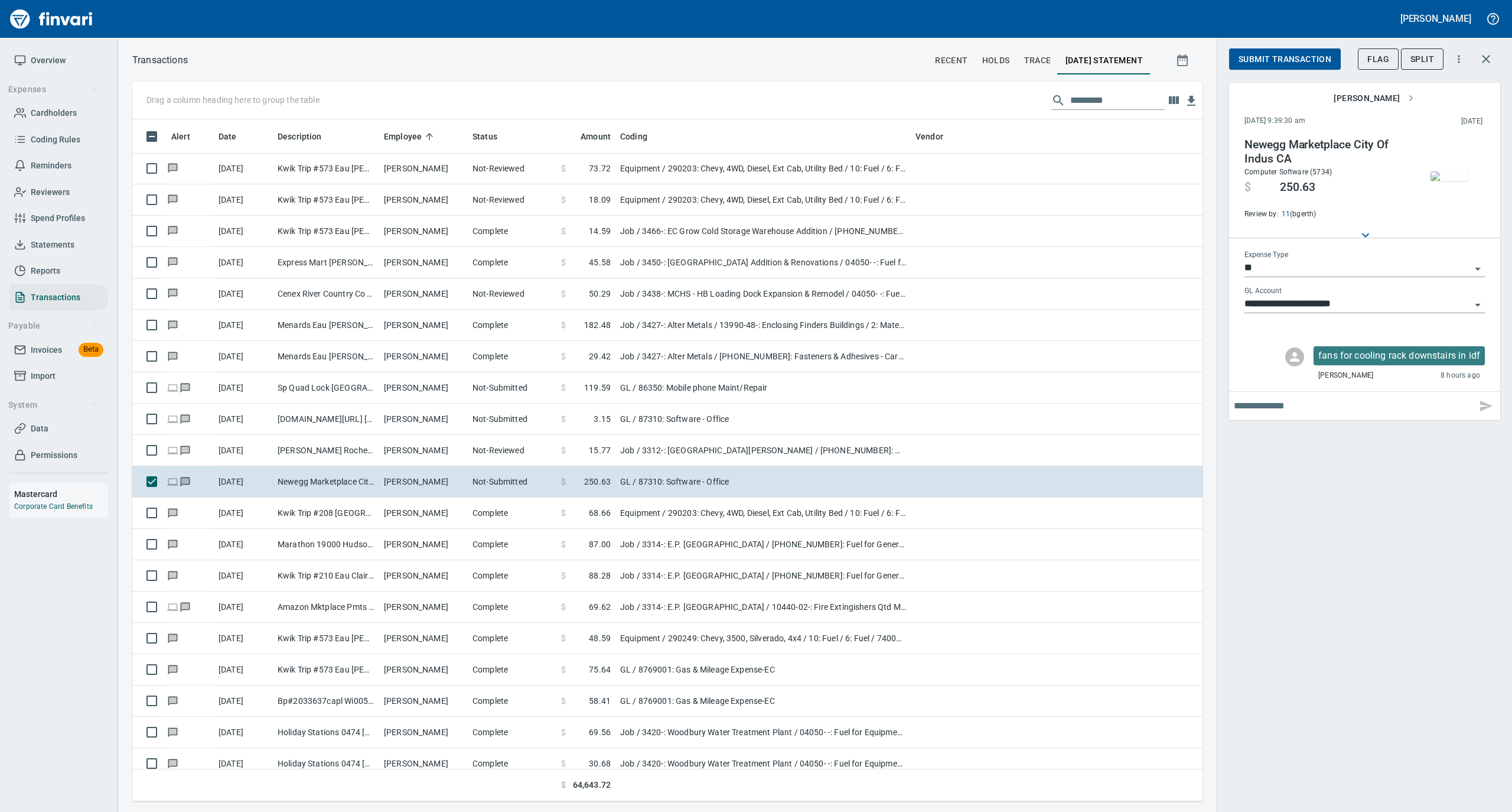
click at [1449, 181] on img "button" at bounding box center [1449, 176] width 38 height 10
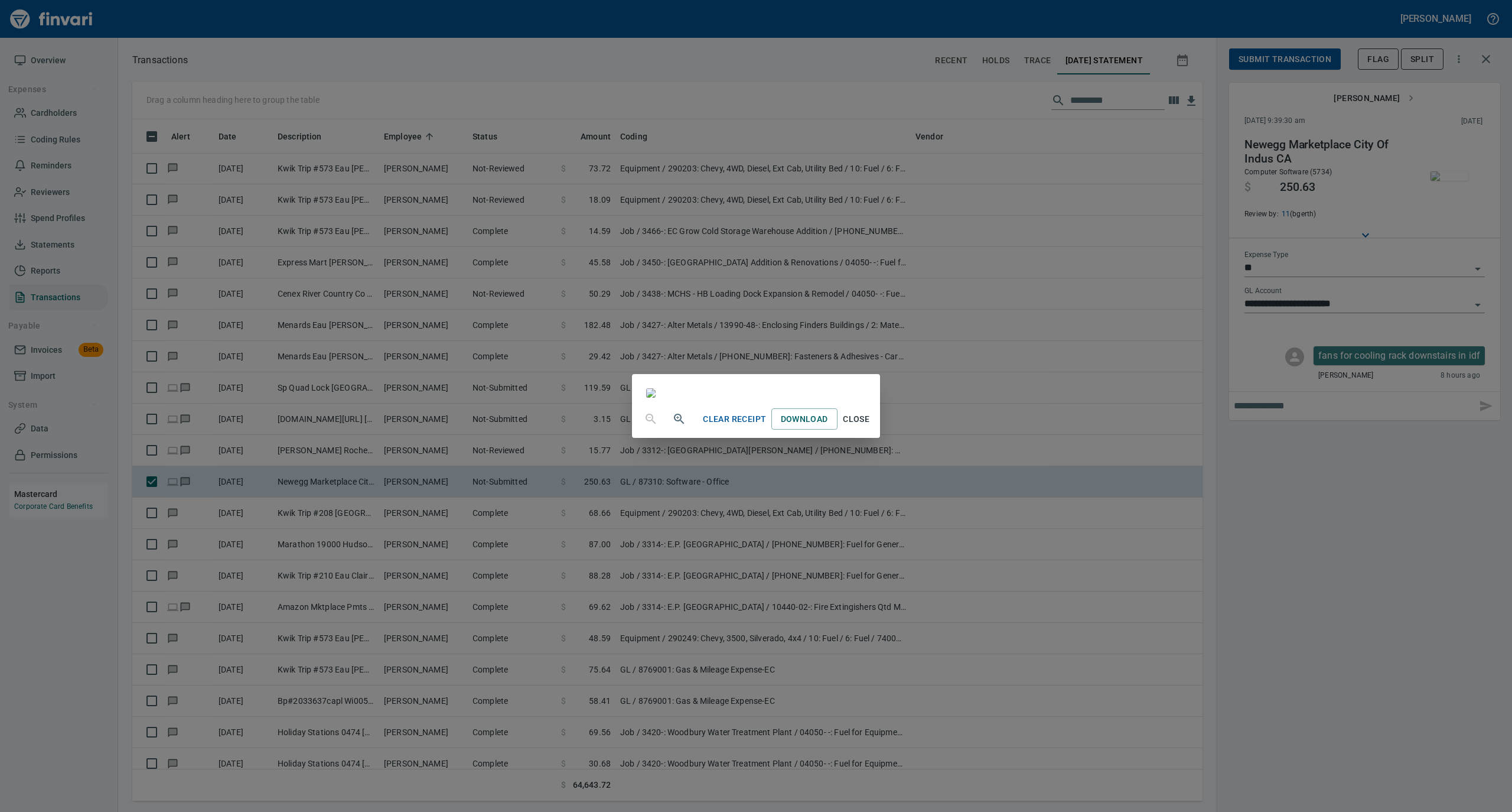
scroll to position [0, 0]
click at [870, 427] on span "Close" at bounding box center [856, 419] width 28 height 14
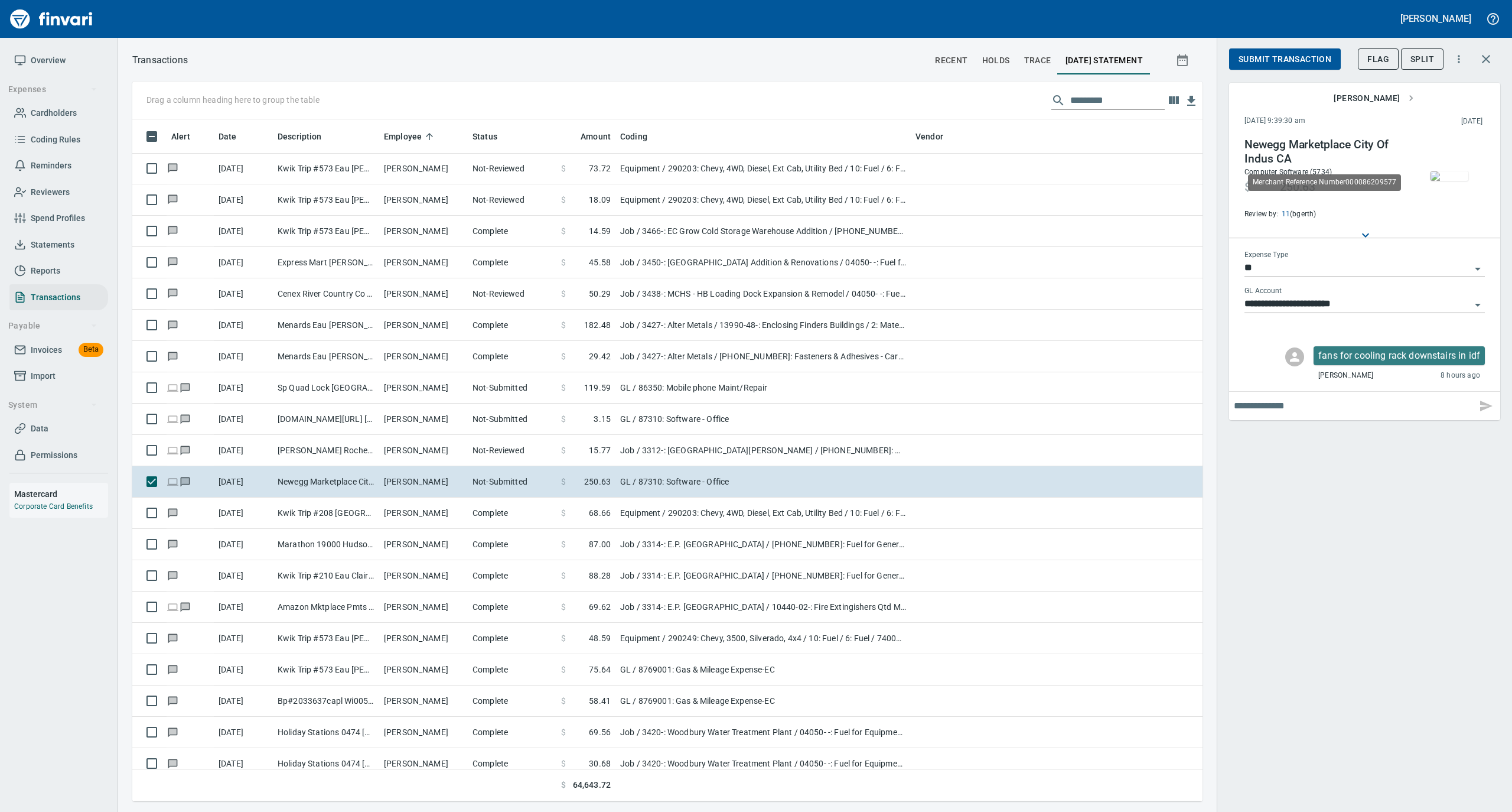
scroll to position [670, 1047]
click at [1312, 55] on span "Submit Transaction" at bounding box center [1285, 59] width 93 height 14
click at [1444, 181] on img "button" at bounding box center [1449, 176] width 38 height 10
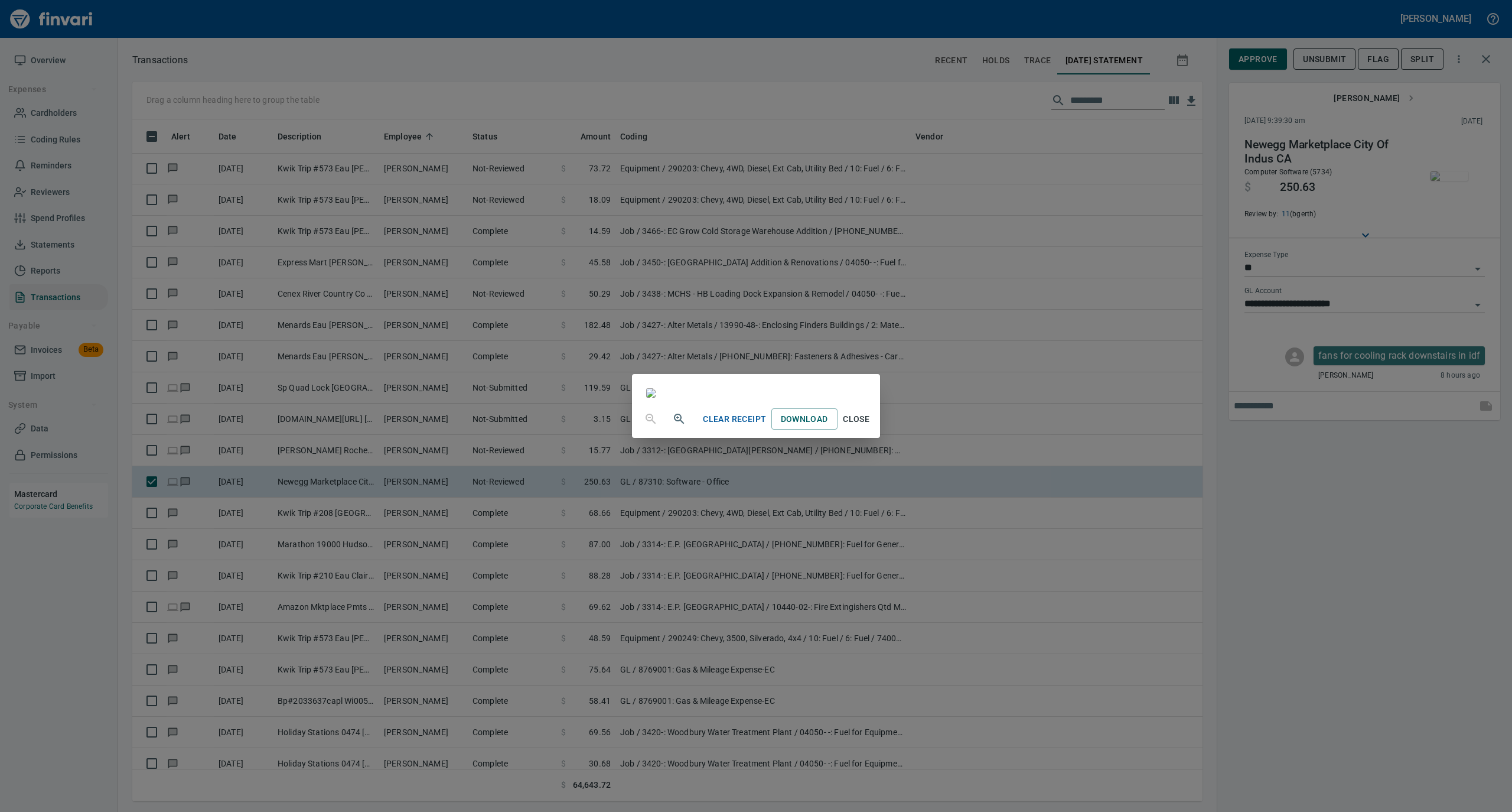
scroll to position [0, 0]
click at [870, 427] on span "Close" at bounding box center [856, 419] width 28 height 14
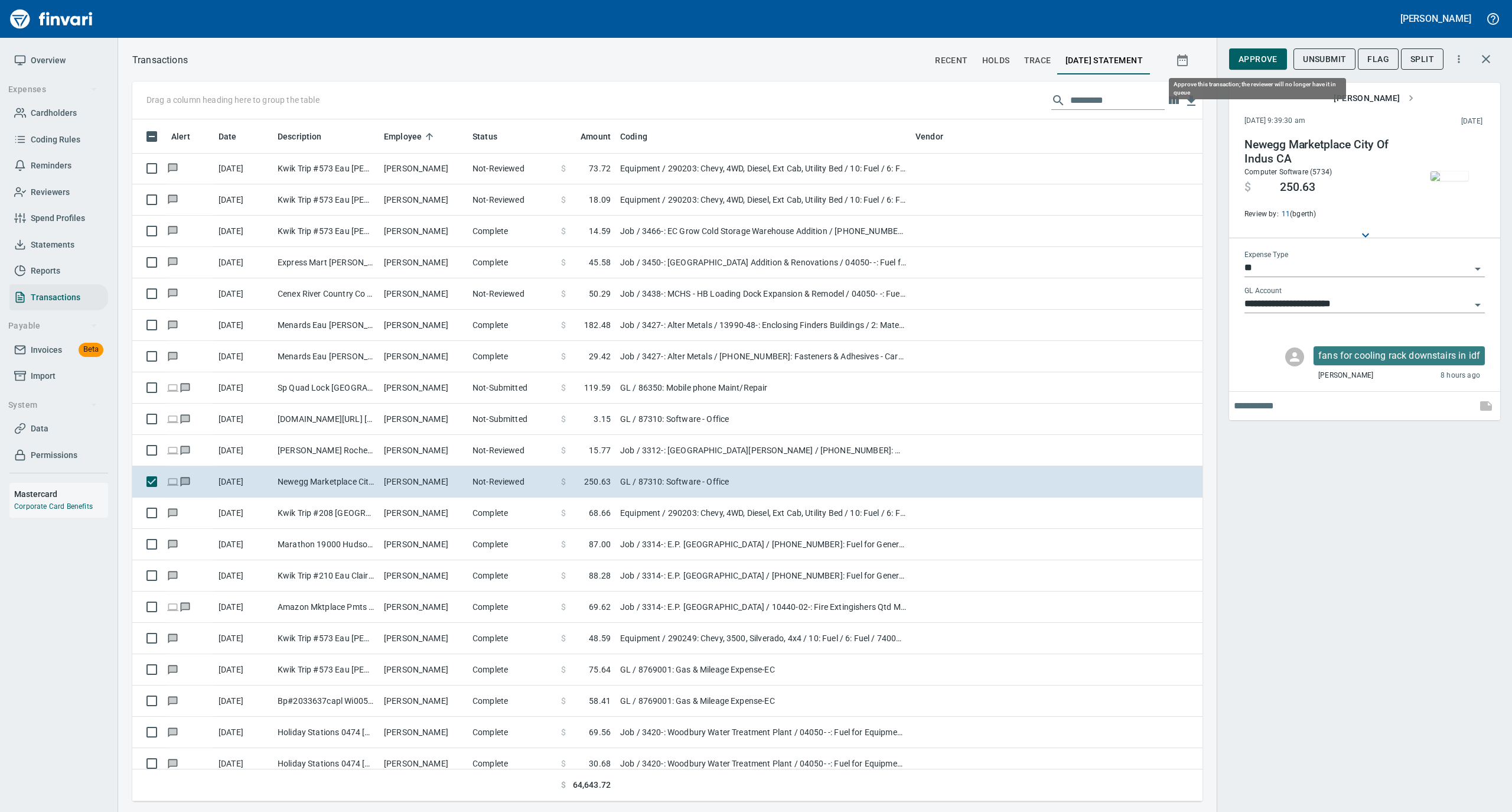
scroll to position [670, 1047]
click at [1269, 57] on span "Approve" at bounding box center [1258, 59] width 39 height 14
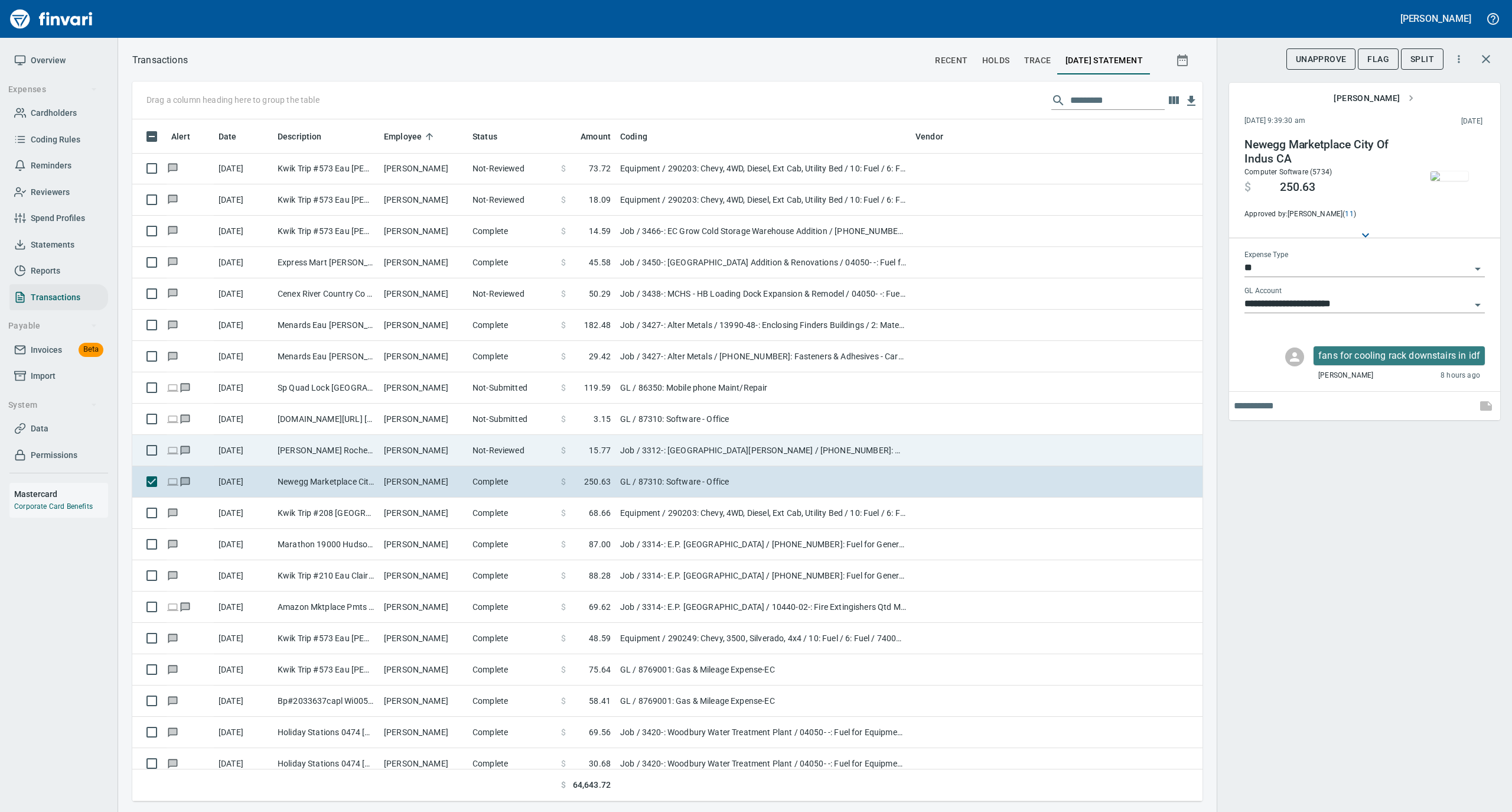
click at [516, 444] on td "Not-Reviewed" at bounding box center [512, 451] width 89 height 31
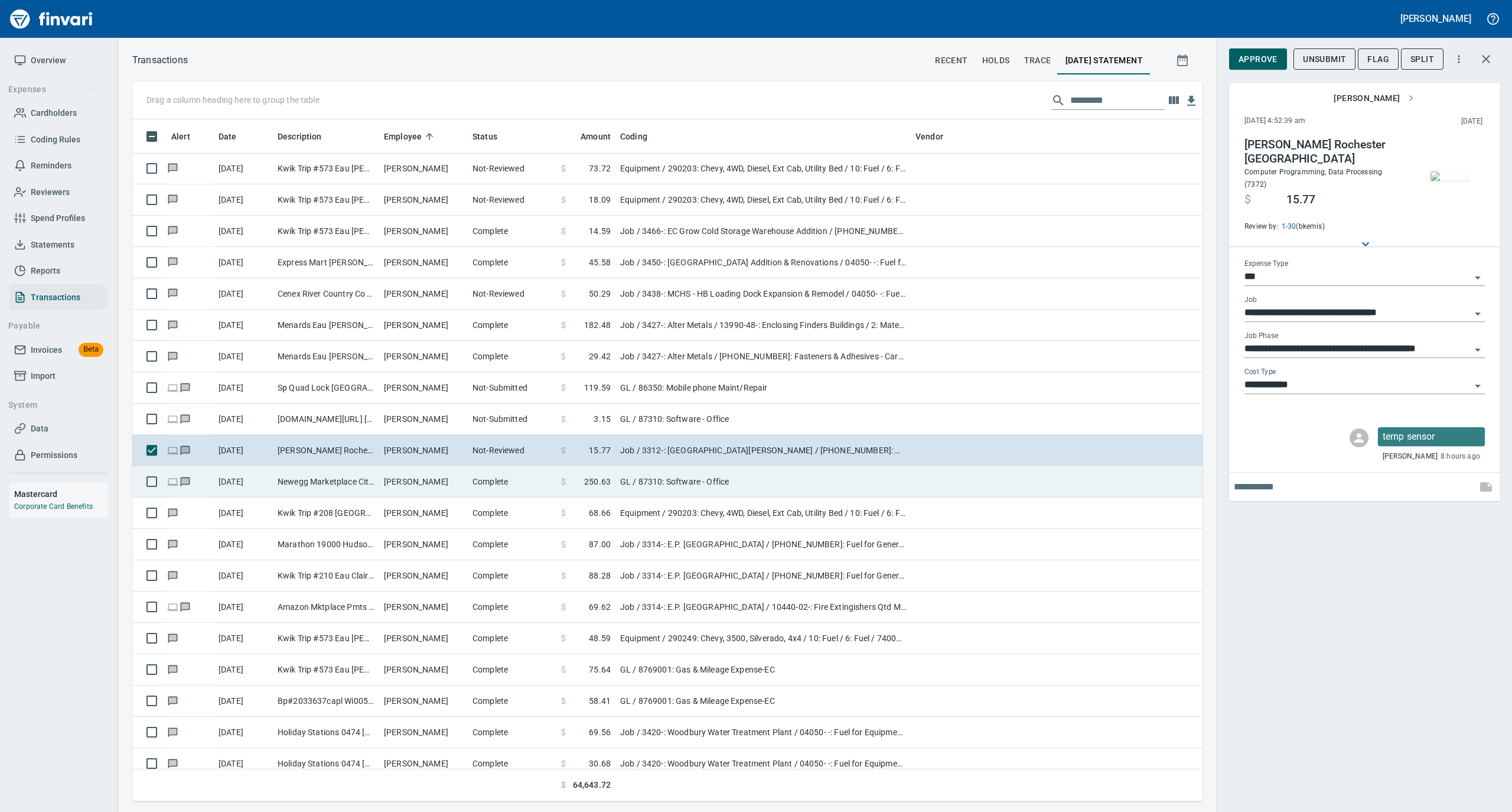
click at [501, 485] on td "Complete" at bounding box center [512, 482] width 89 height 31
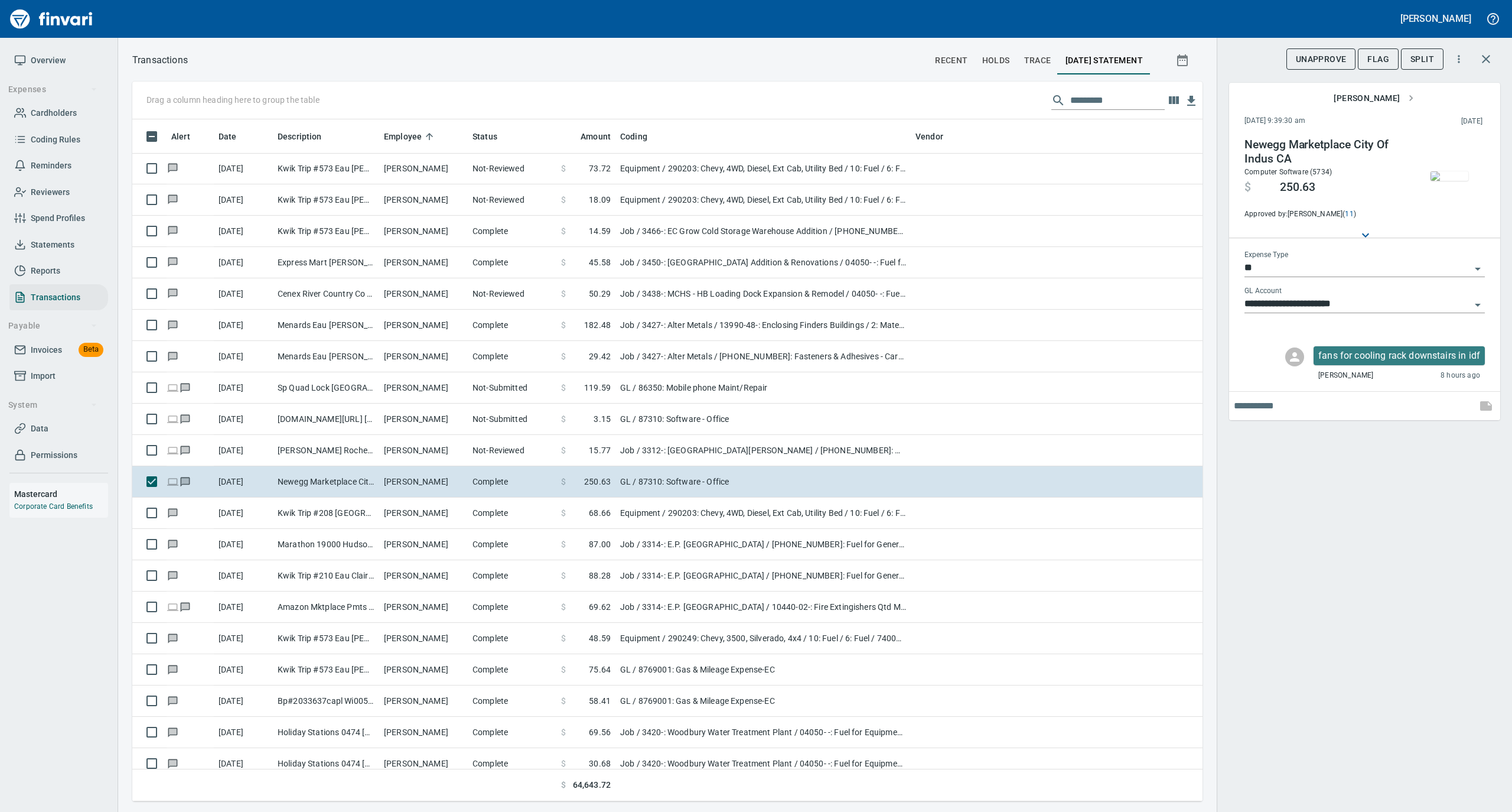
click at [1480, 307] on icon "Open" at bounding box center [1478, 305] width 6 height 3
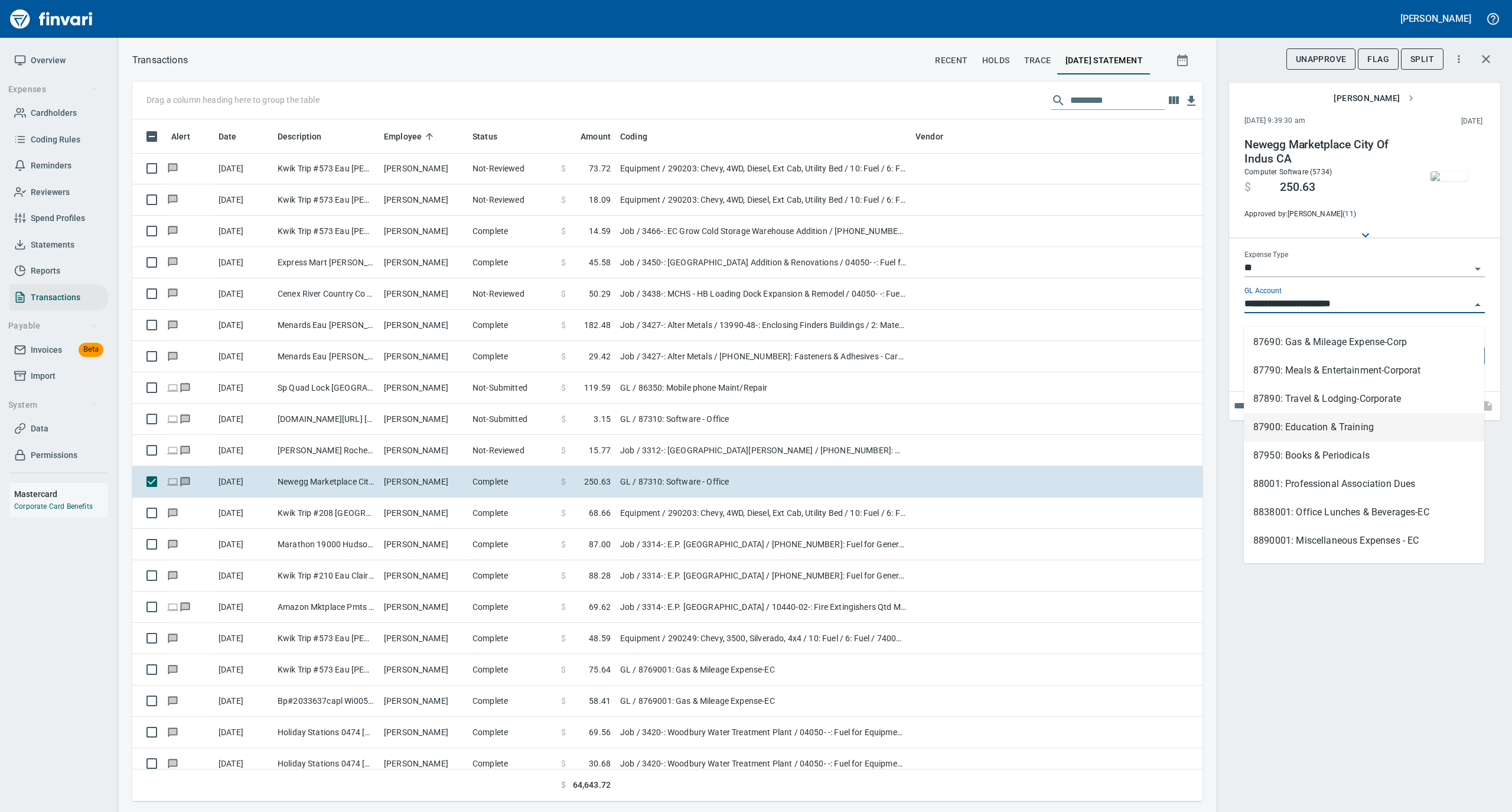
scroll to position [936, 0]
click at [1406, 627] on div "**********" at bounding box center [1364, 406] width 295 height 812
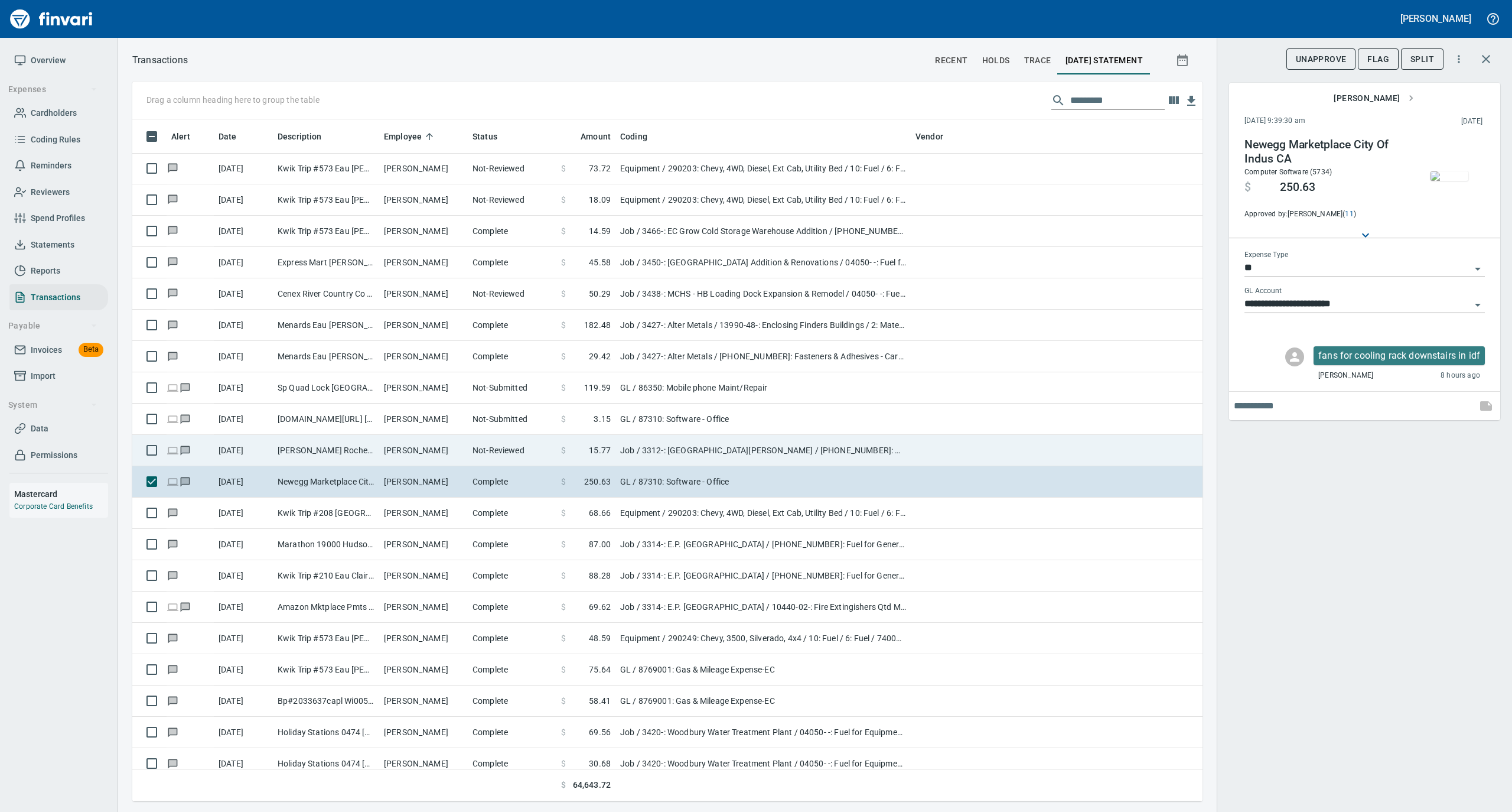
click at [466, 448] on td "[PERSON_NAME]" at bounding box center [423, 451] width 89 height 31
type input "***"
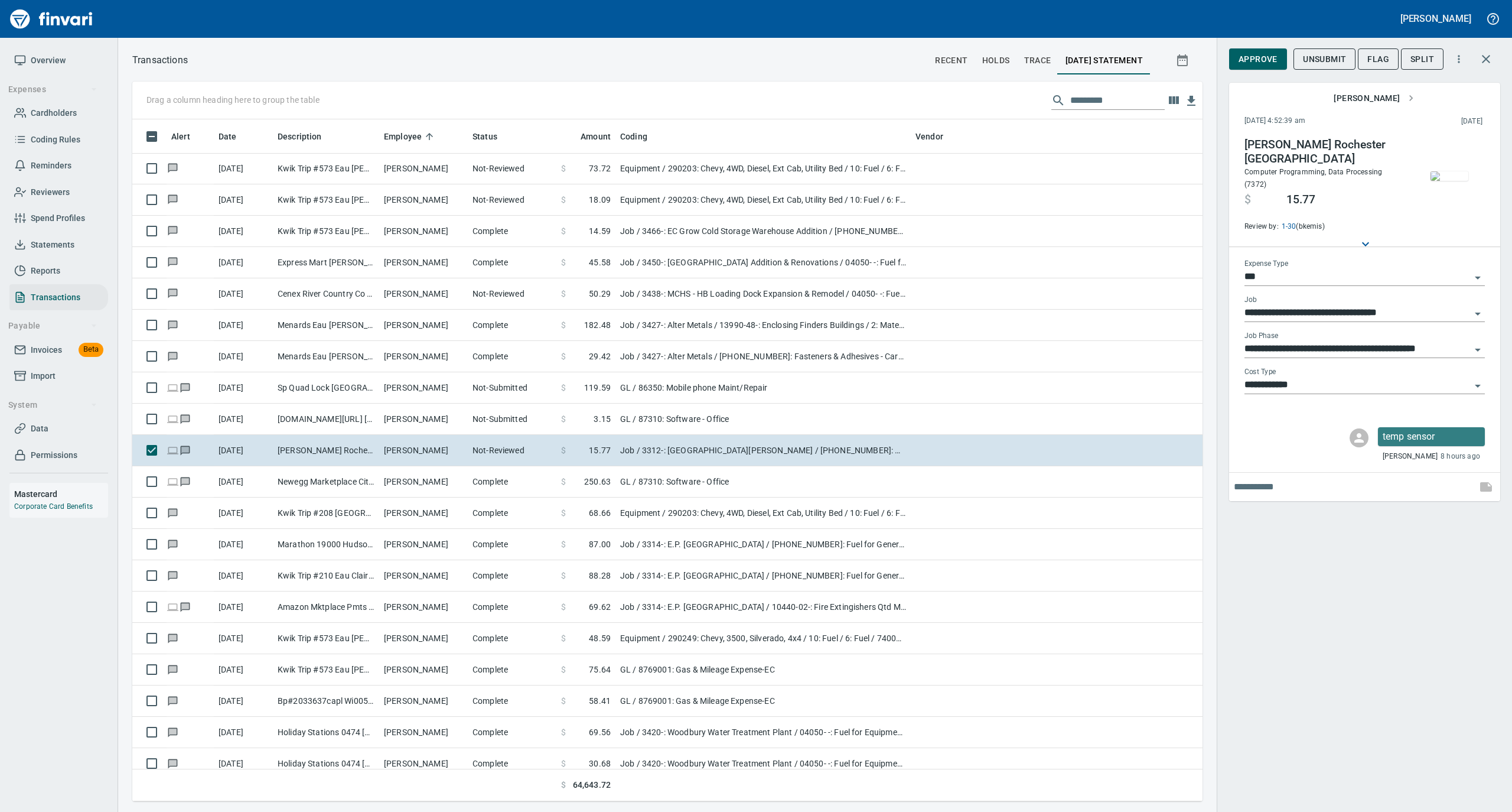
click at [1450, 177] on img "button" at bounding box center [1449, 176] width 38 height 10
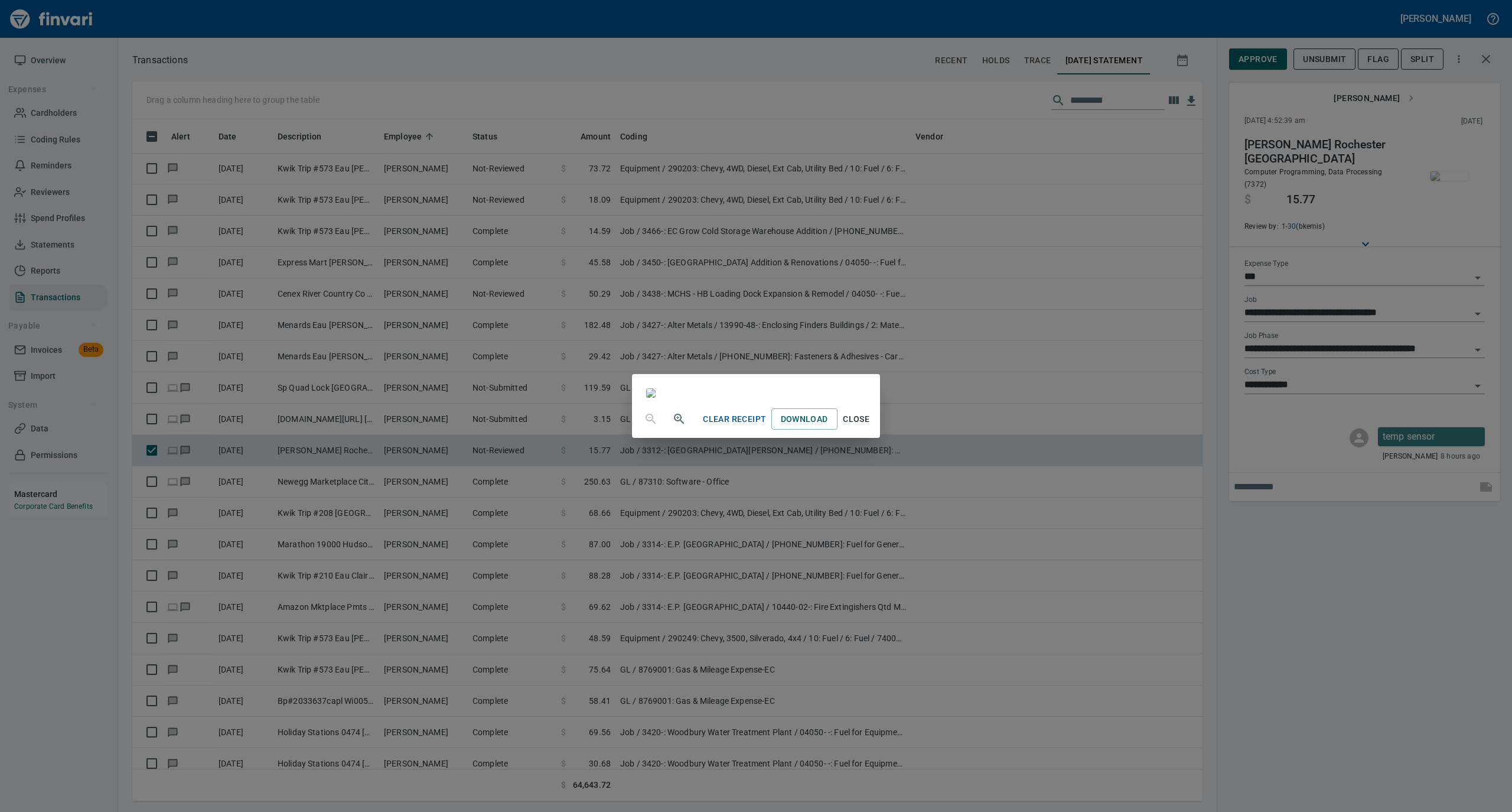
scroll to position [157, 0]
click at [870, 427] on span "Close" at bounding box center [856, 419] width 28 height 14
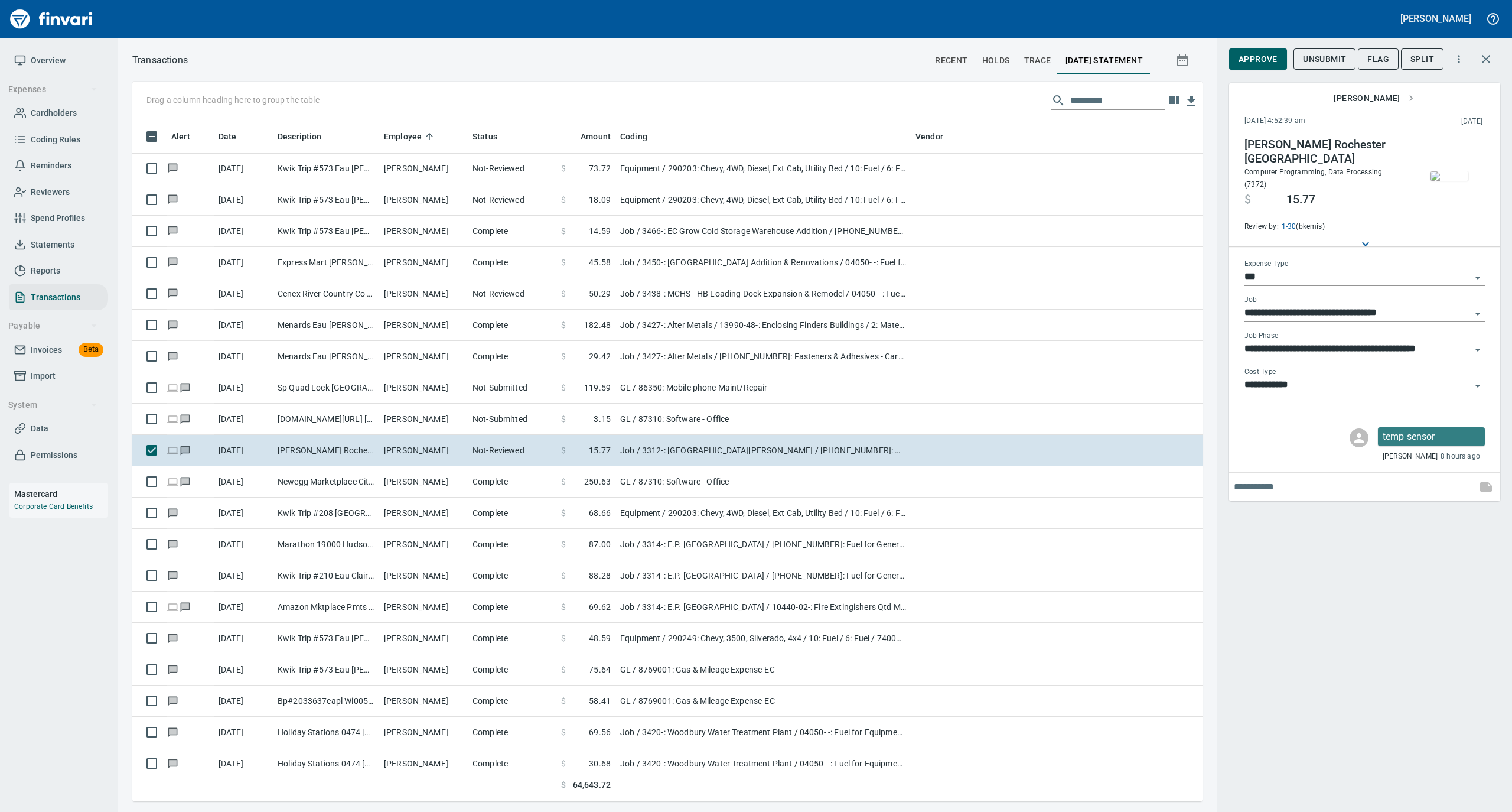
scroll to position [670, 1047]
click at [1478, 343] on icon "Open" at bounding box center [1478, 349] width 14 height 14
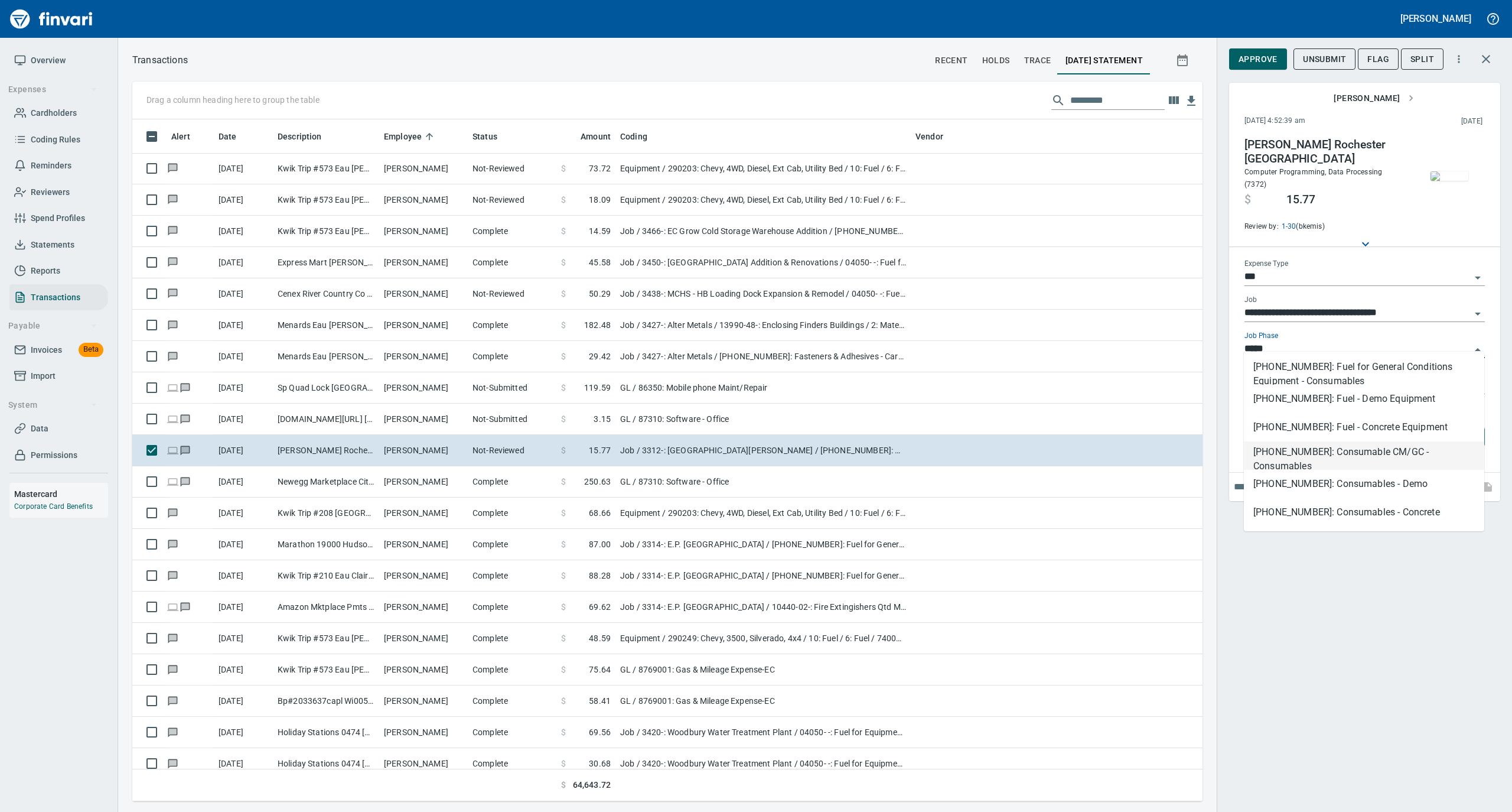
click at [1330, 450] on li "[PHONE_NUMBER]: Consumable CM/GC - Consumables" at bounding box center [1364, 455] width 240 height 28
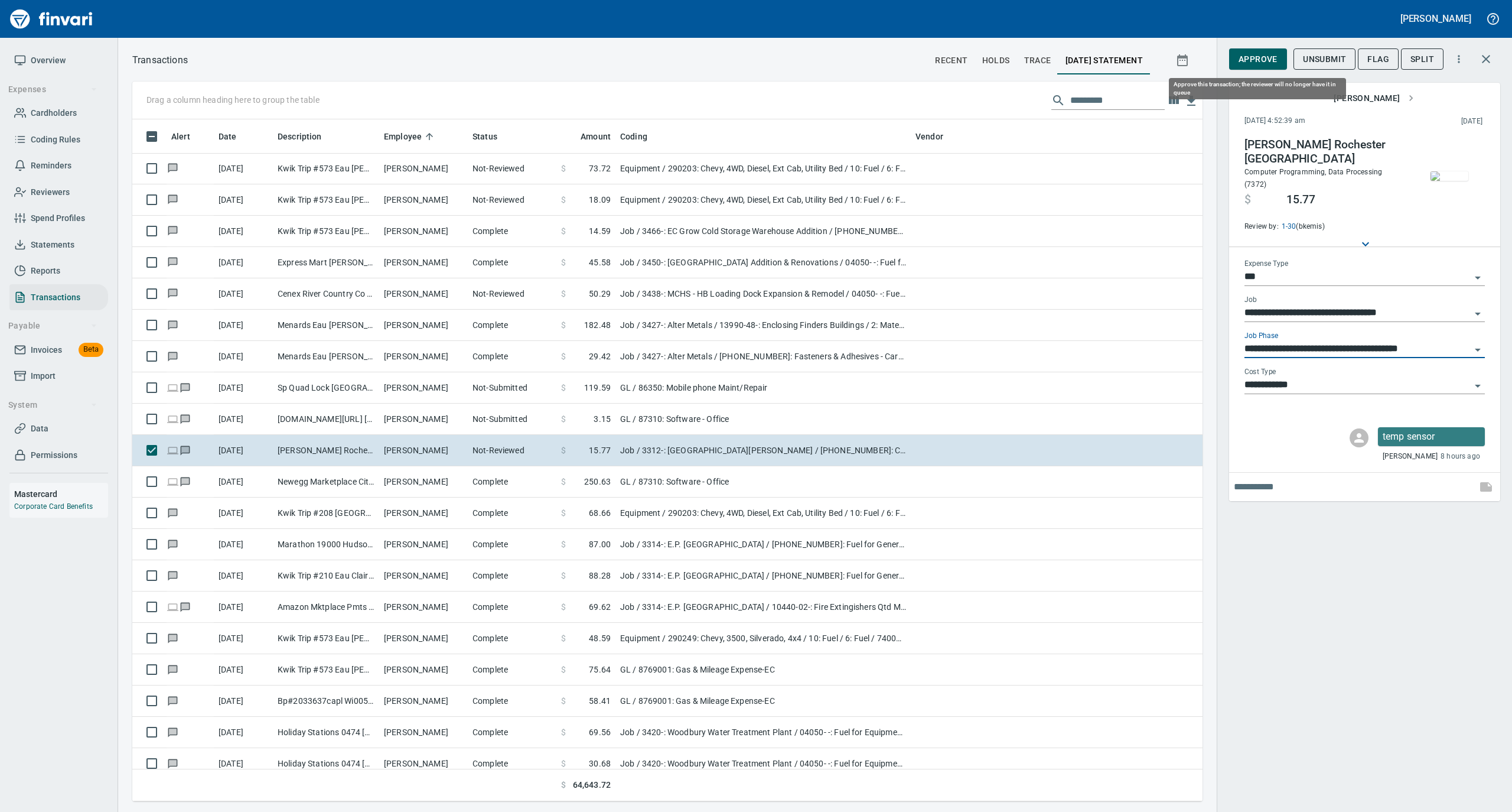
type input "**********"
click at [1256, 58] on span "Approve" at bounding box center [1258, 59] width 39 height 14
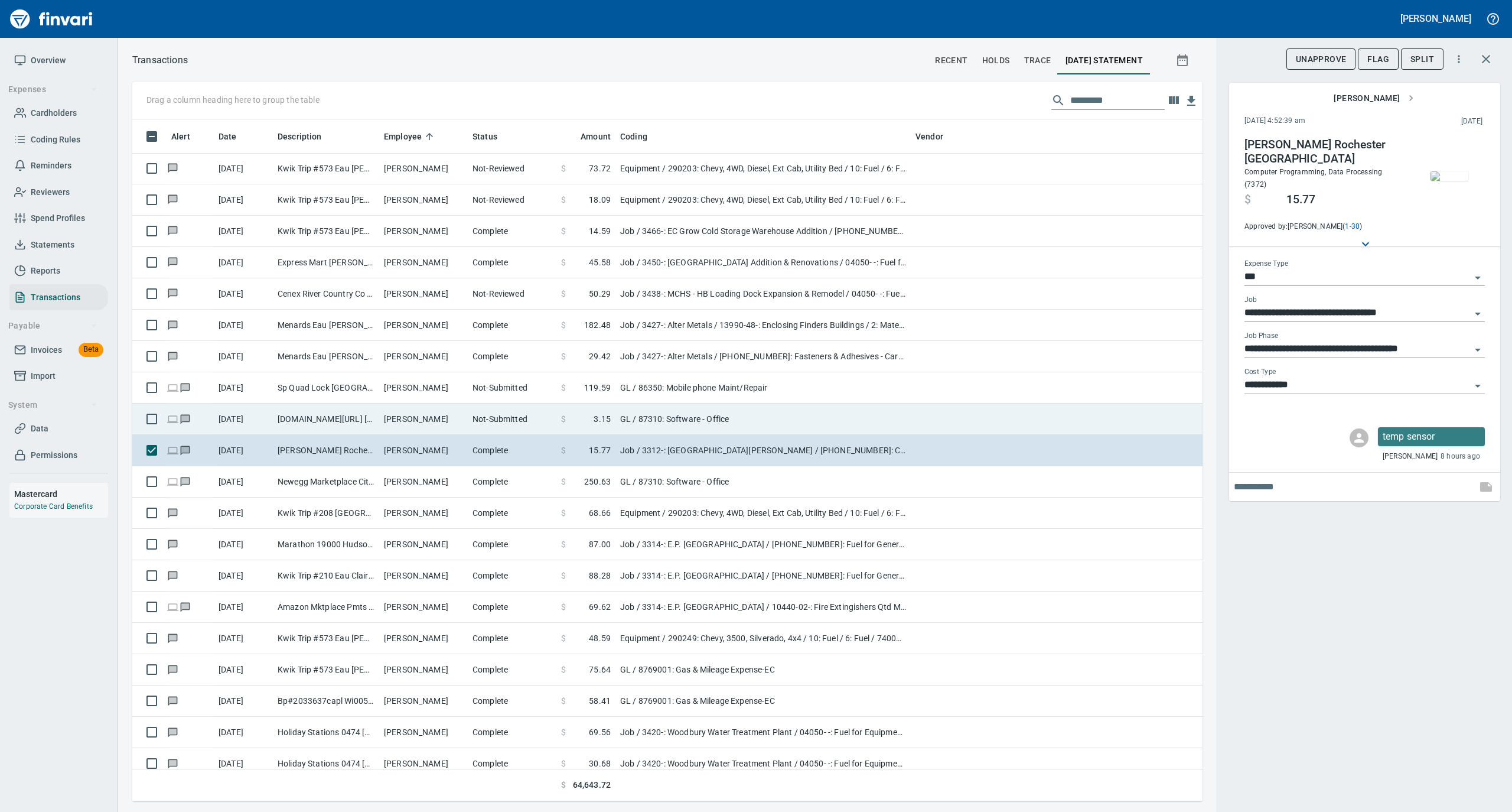
click at [468, 414] on td "Not-Submitted" at bounding box center [512, 419] width 89 height 31
type input "**"
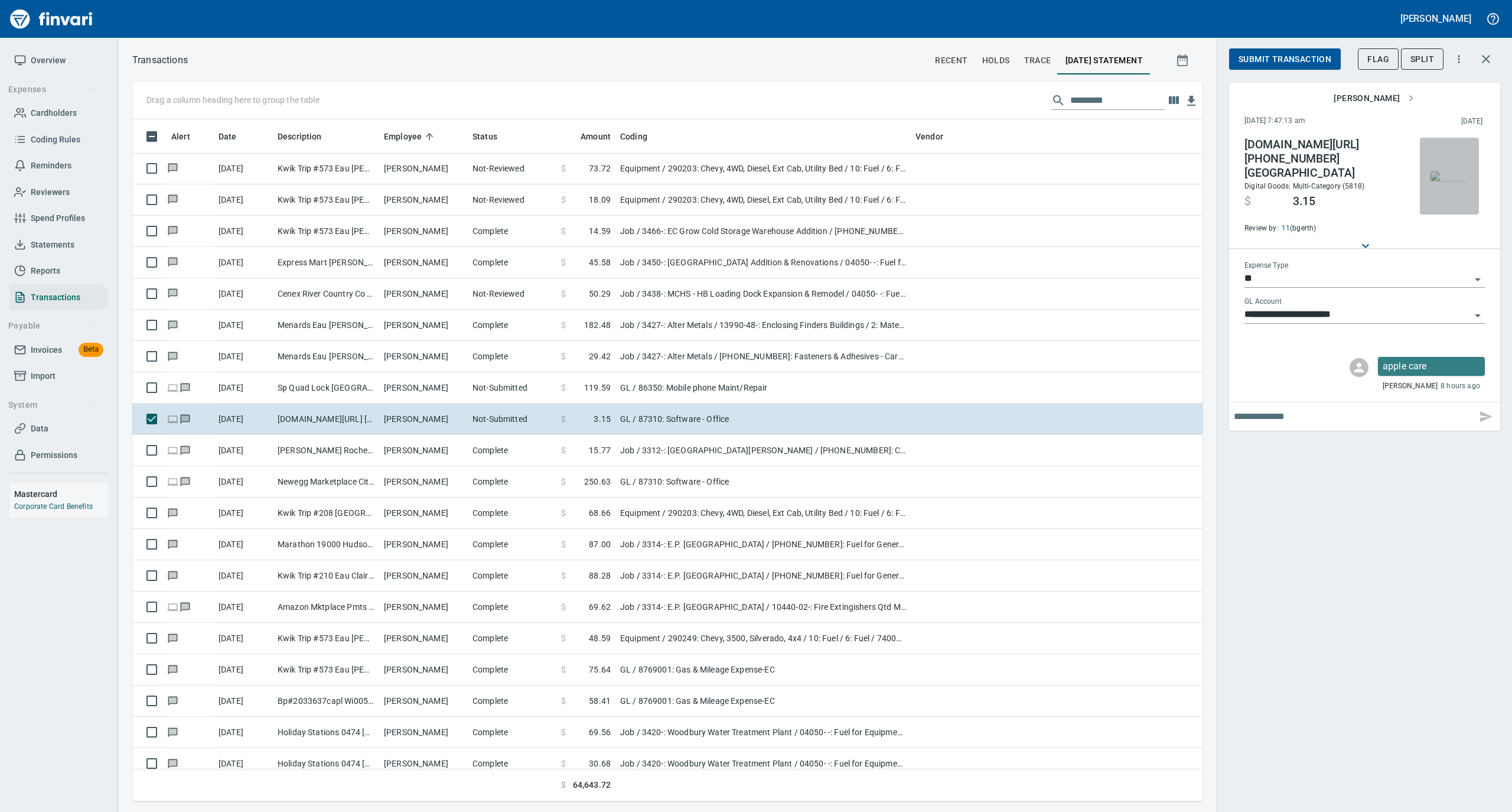
click at [1451, 172] on img "button" at bounding box center [1449, 176] width 38 height 10
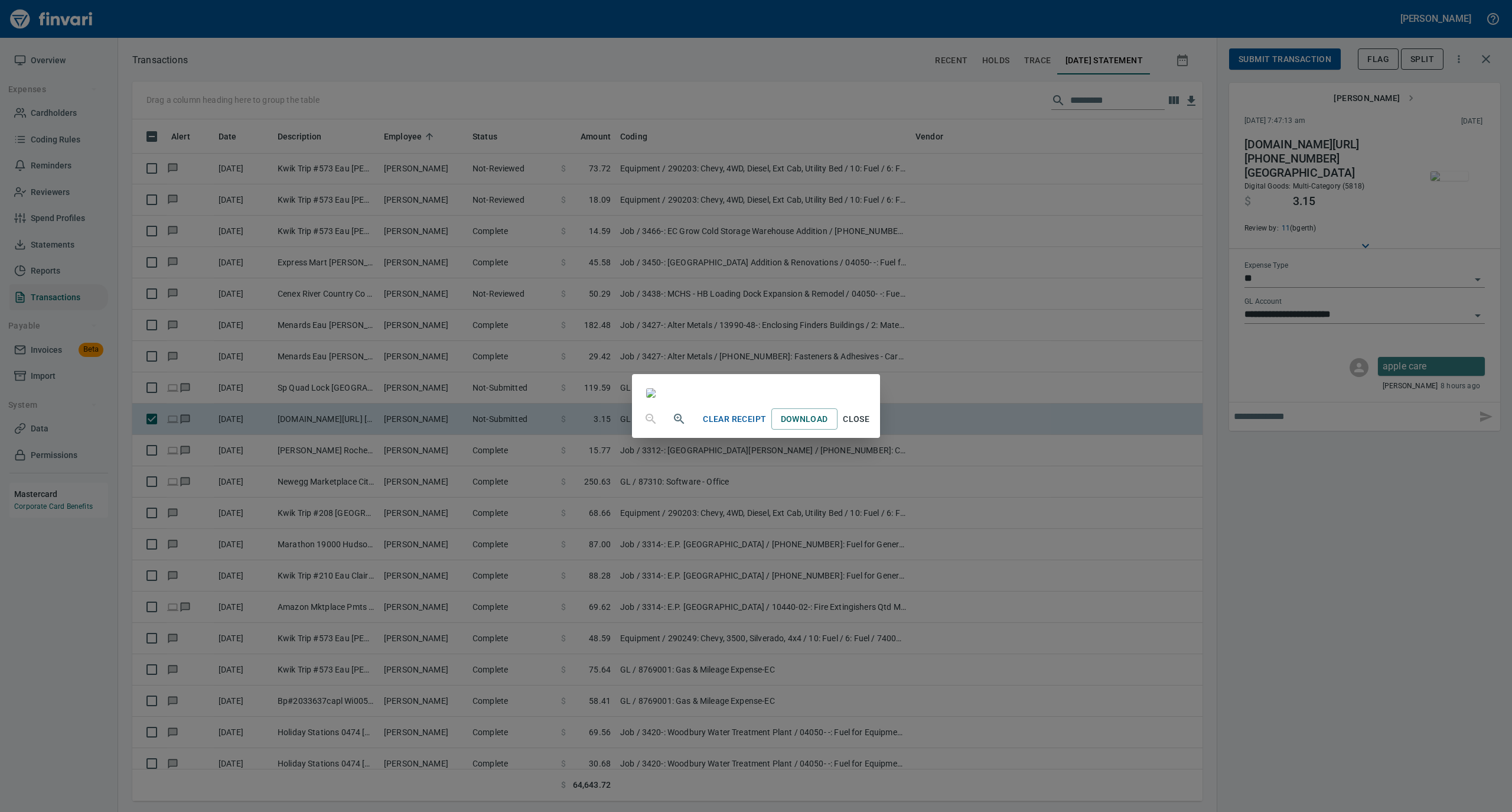
scroll to position [236, 0]
drag, startPoint x: 1456, startPoint y: 776, endPoint x: 1440, endPoint y: 717, distance: 61.1
click at [870, 427] on span "Close" at bounding box center [856, 419] width 28 height 14
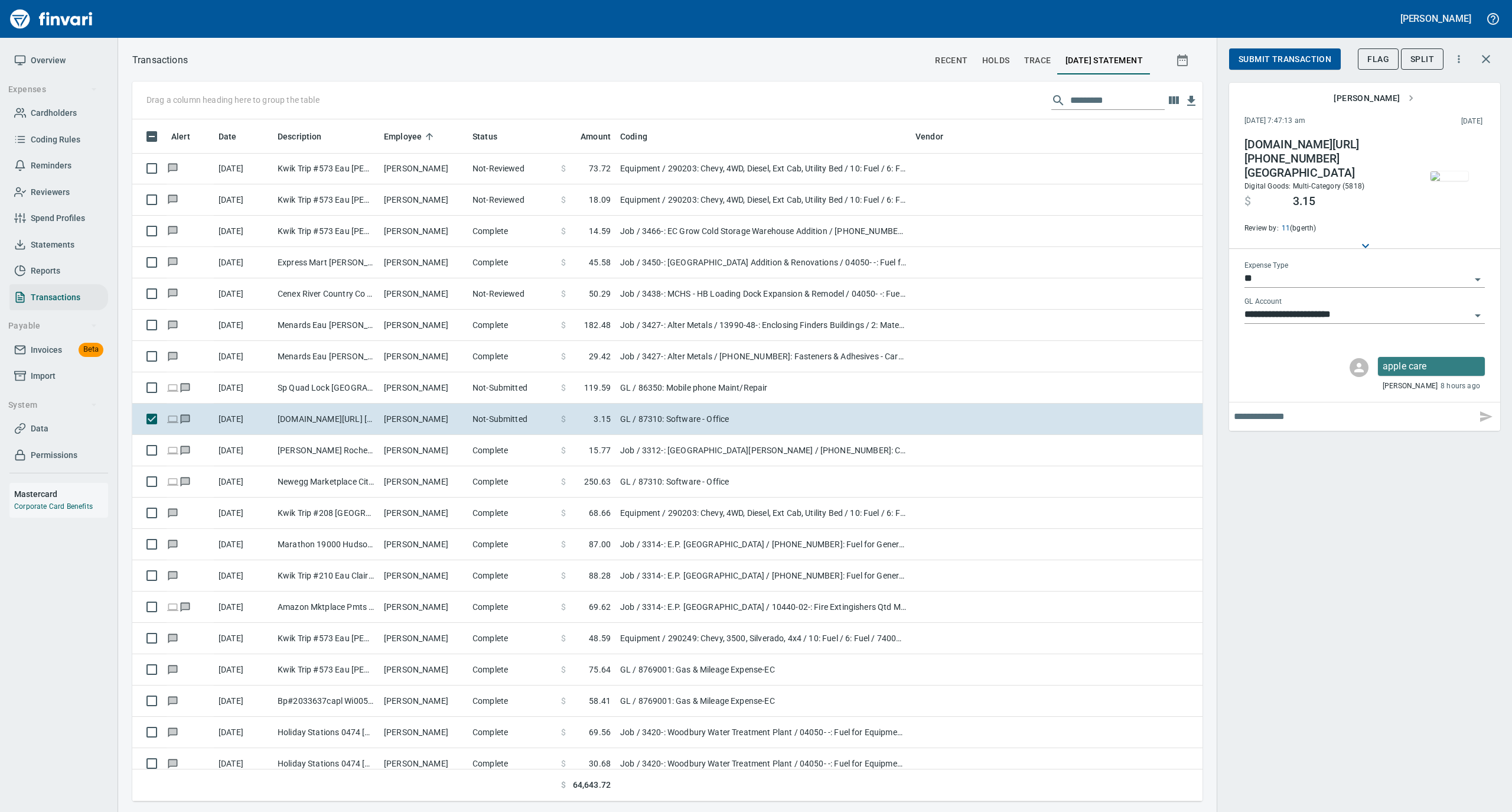
scroll to position [670, 1047]
click at [1258, 59] on span "Submit Transaction" at bounding box center [1285, 59] width 93 height 14
click at [1272, 59] on span "Approve" at bounding box center [1258, 59] width 39 height 14
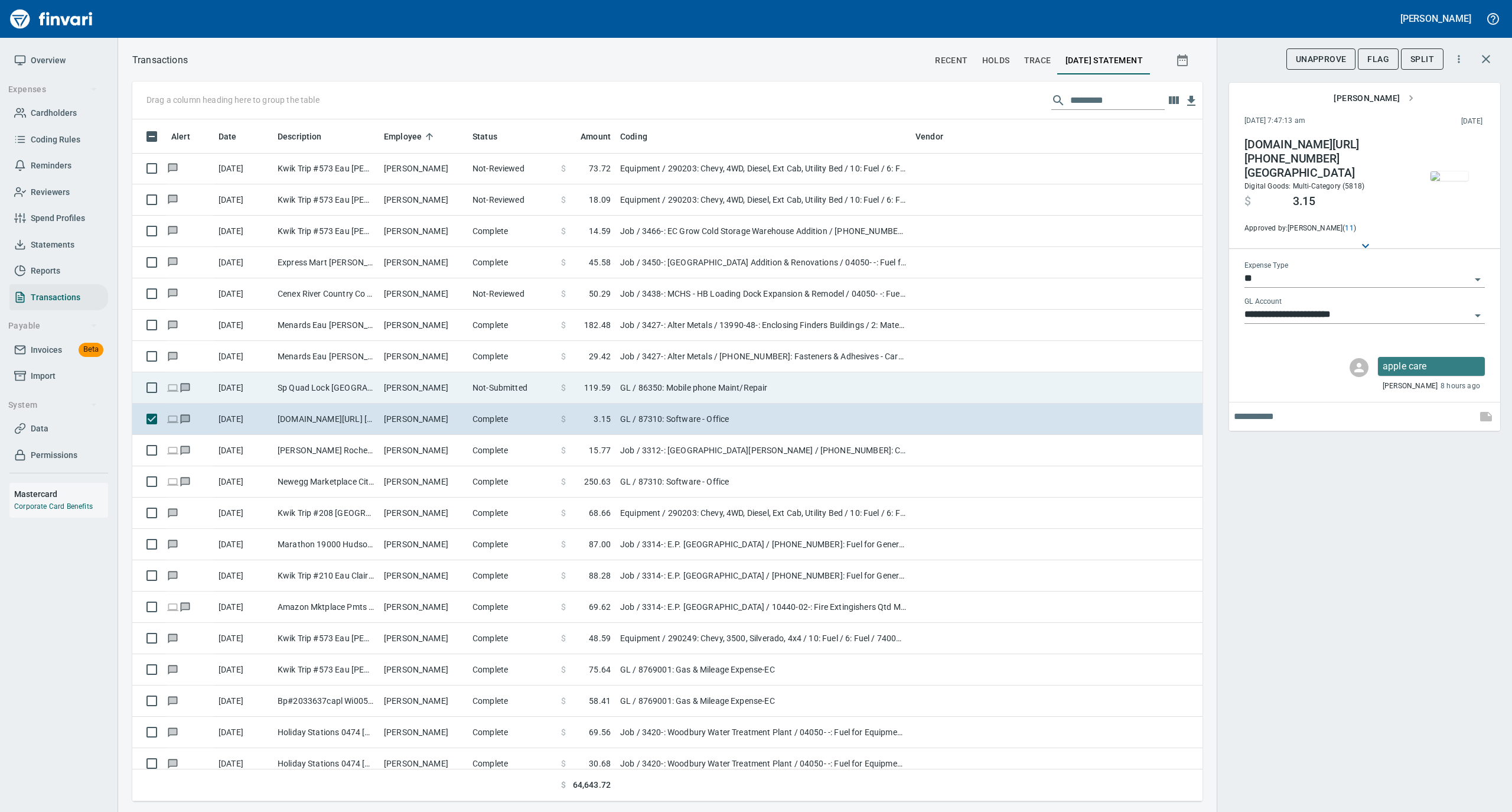
click at [482, 381] on td "Not-Submitted" at bounding box center [512, 388] width 89 height 31
type input "**********"
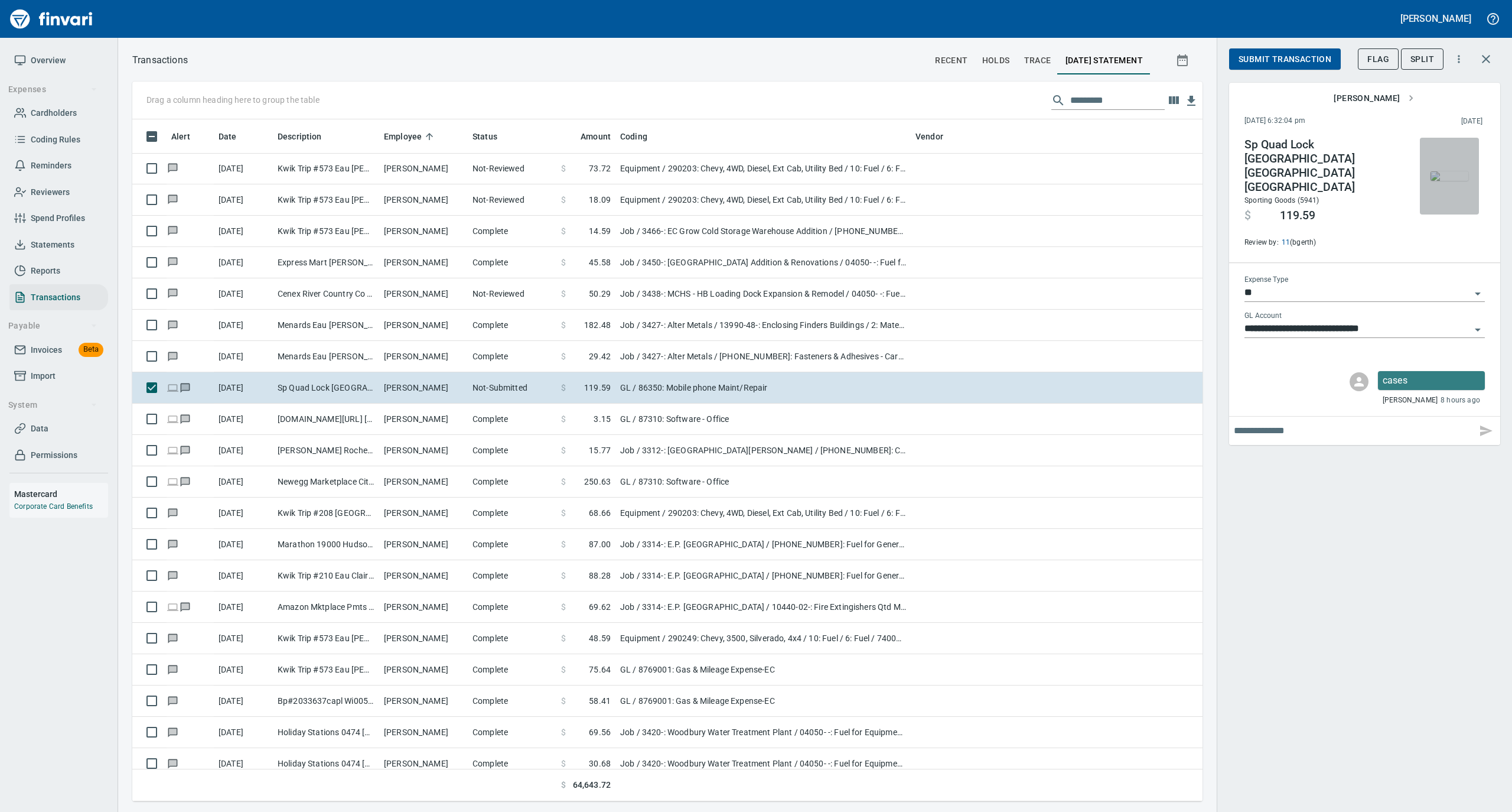
click at [1453, 172] on img "button" at bounding box center [1449, 176] width 38 height 10
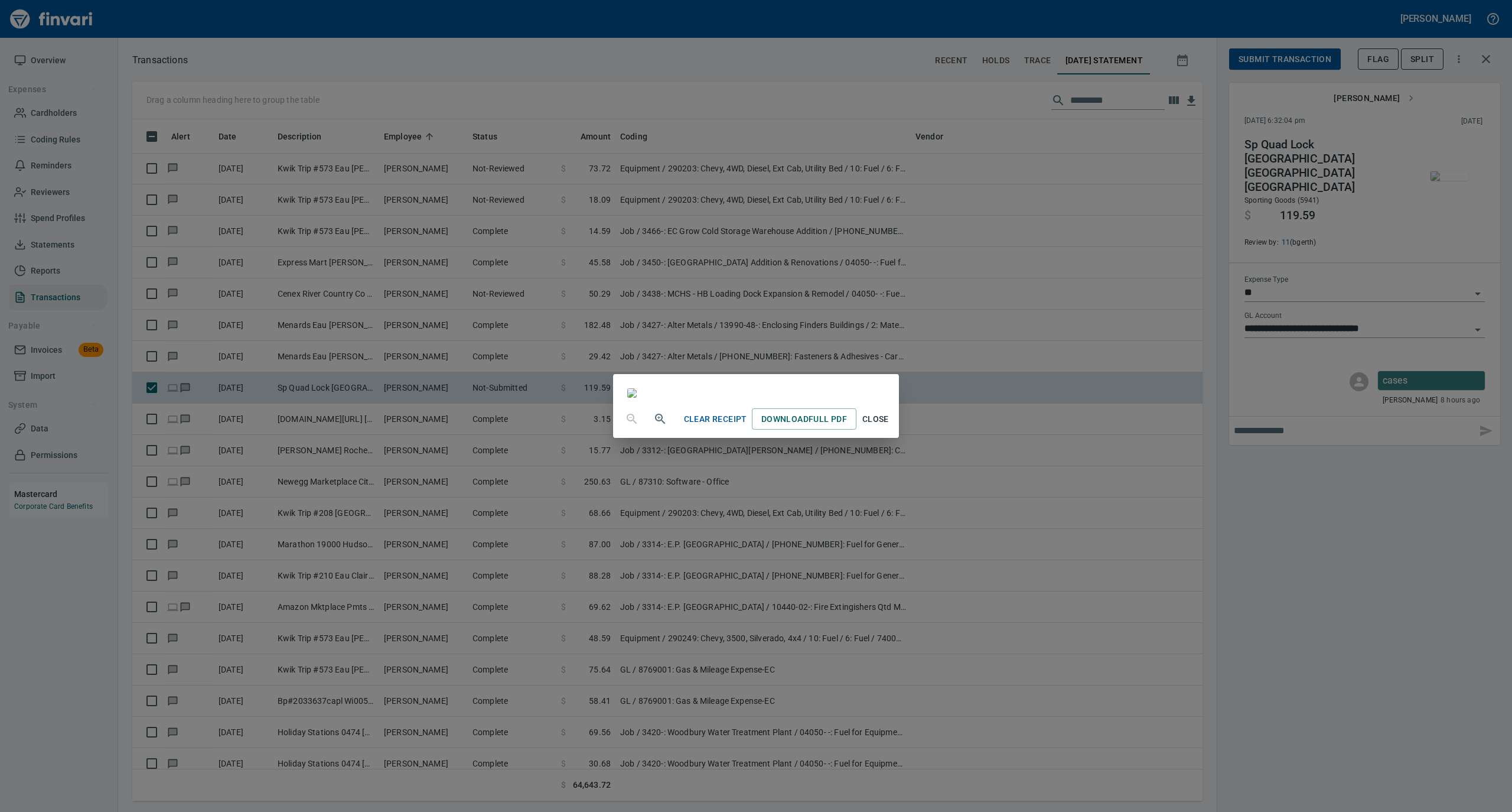
click at [890, 427] on span "Close" at bounding box center [875, 419] width 28 height 14
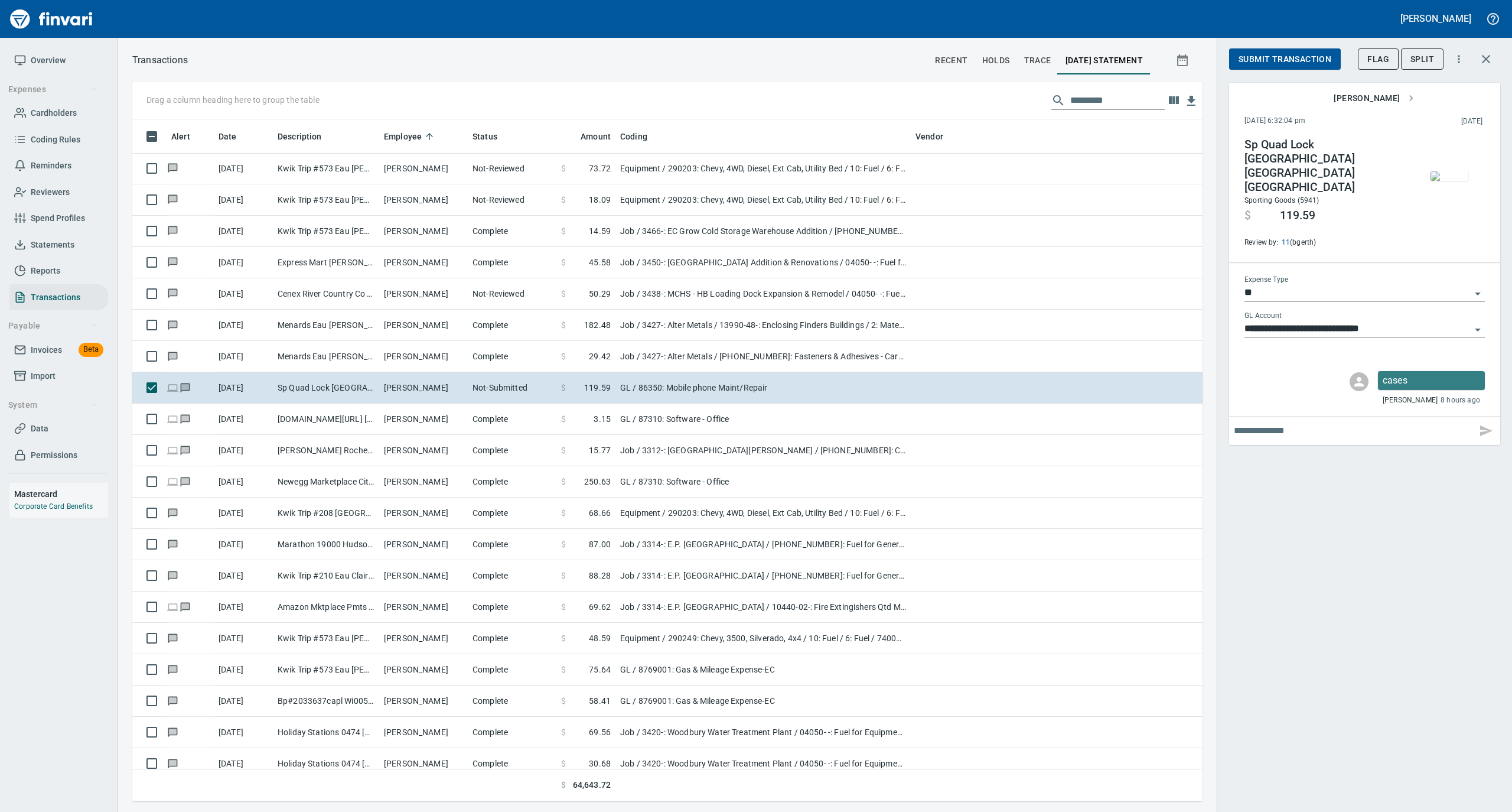
click at [1263, 57] on span "Submit Transaction" at bounding box center [1285, 59] width 93 height 14
click at [1267, 54] on span "Approve" at bounding box center [1258, 59] width 39 height 14
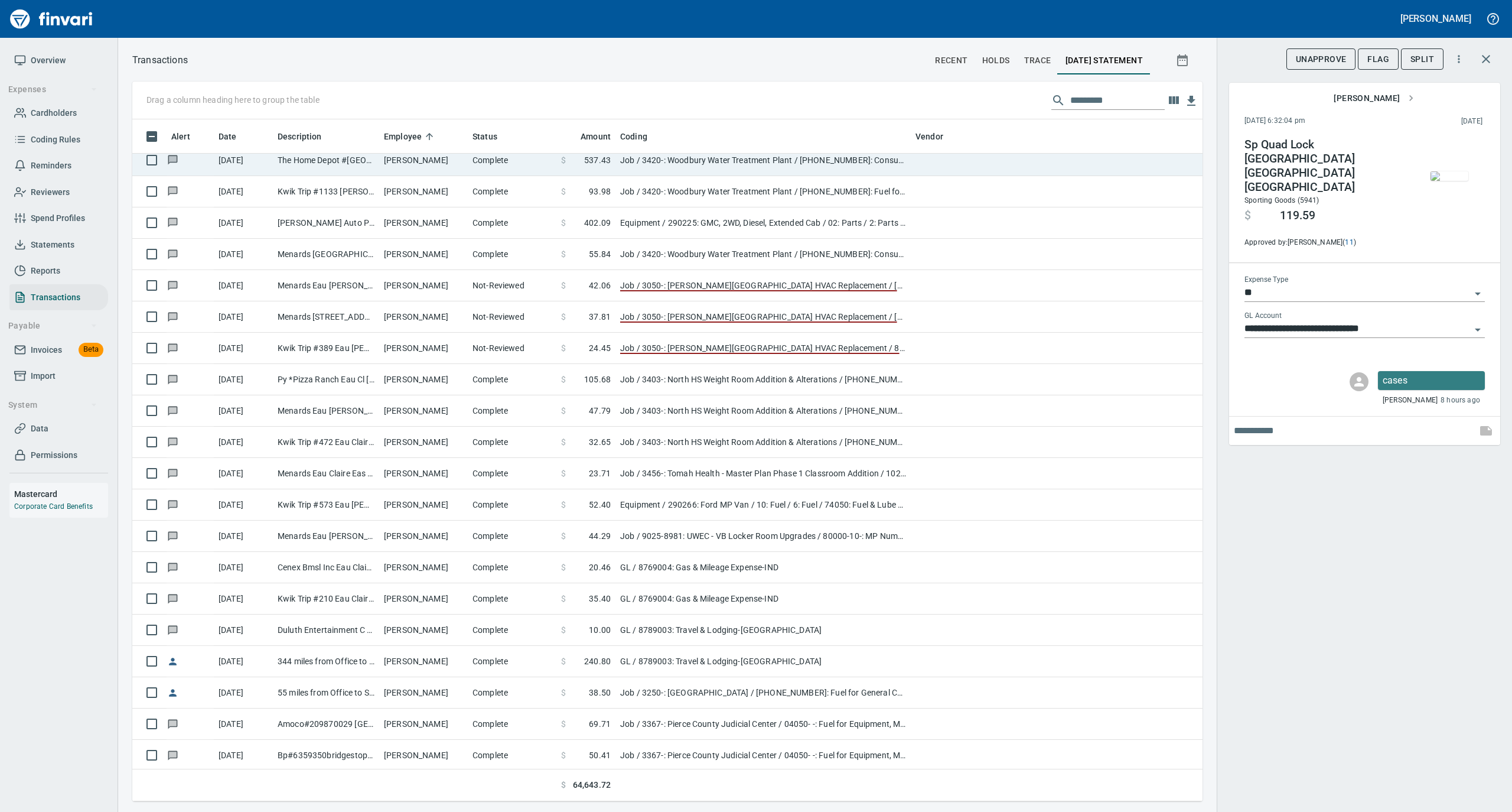
scroll to position [6695, 0]
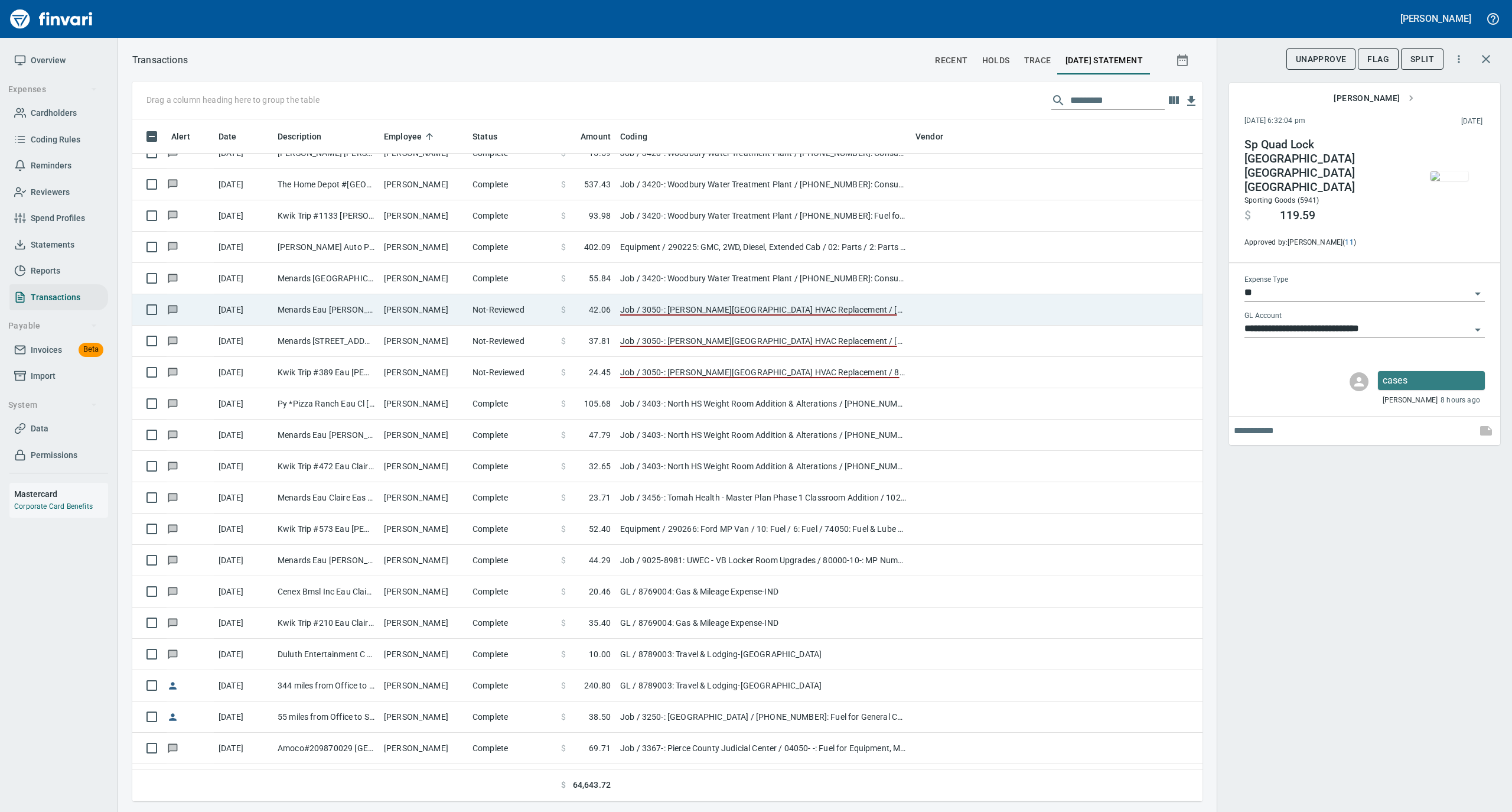
click at [522, 315] on td "Not-Reviewed" at bounding box center [512, 310] width 89 height 31
type input "***"
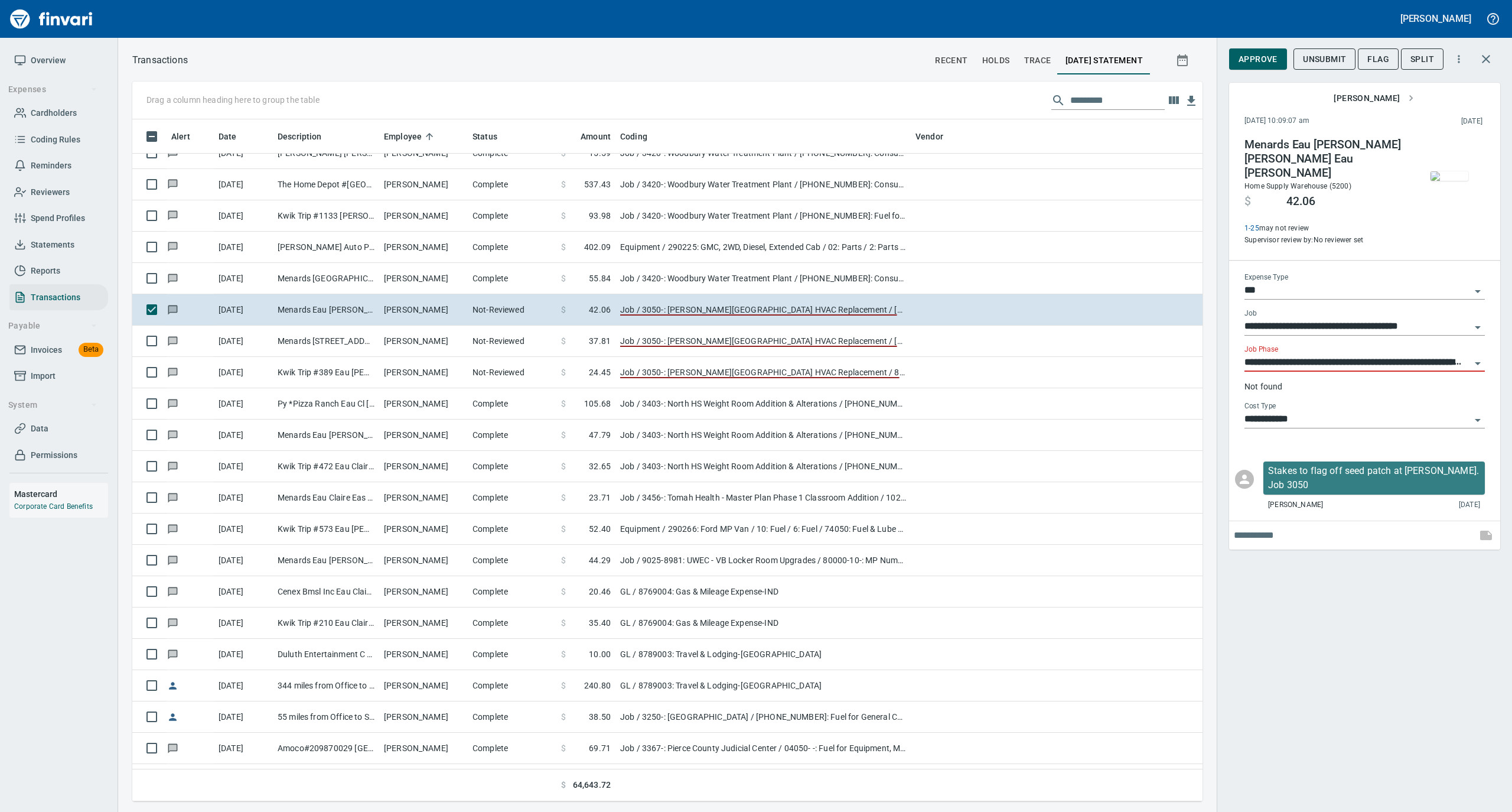
scroll to position [670, 1047]
click at [1246, 56] on span "Approve" at bounding box center [1258, 59] width 39 height 14
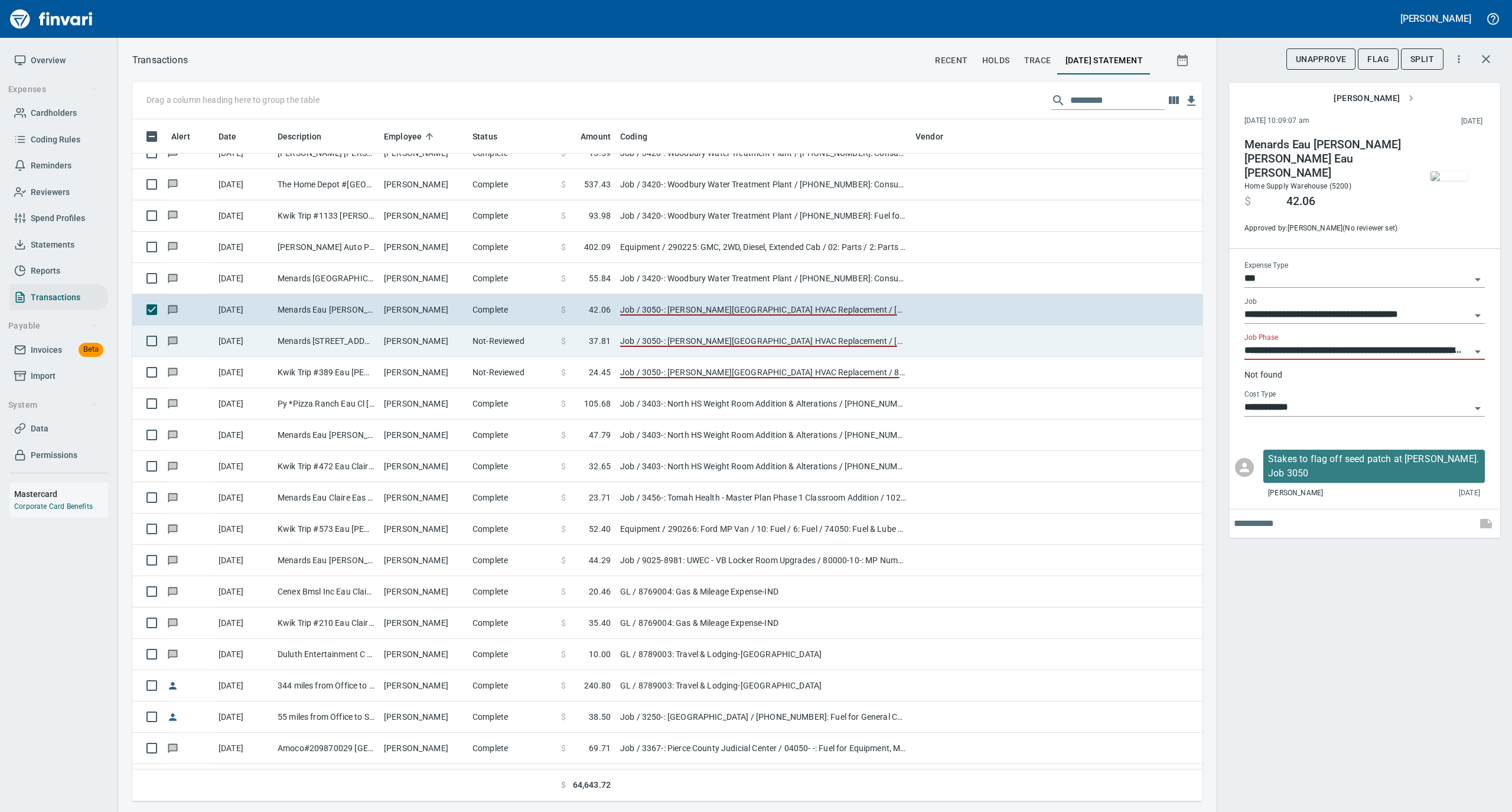
click at [471, 339] on td "Not-Reviewed" at bounding box center [512, 341] width 89 height 31
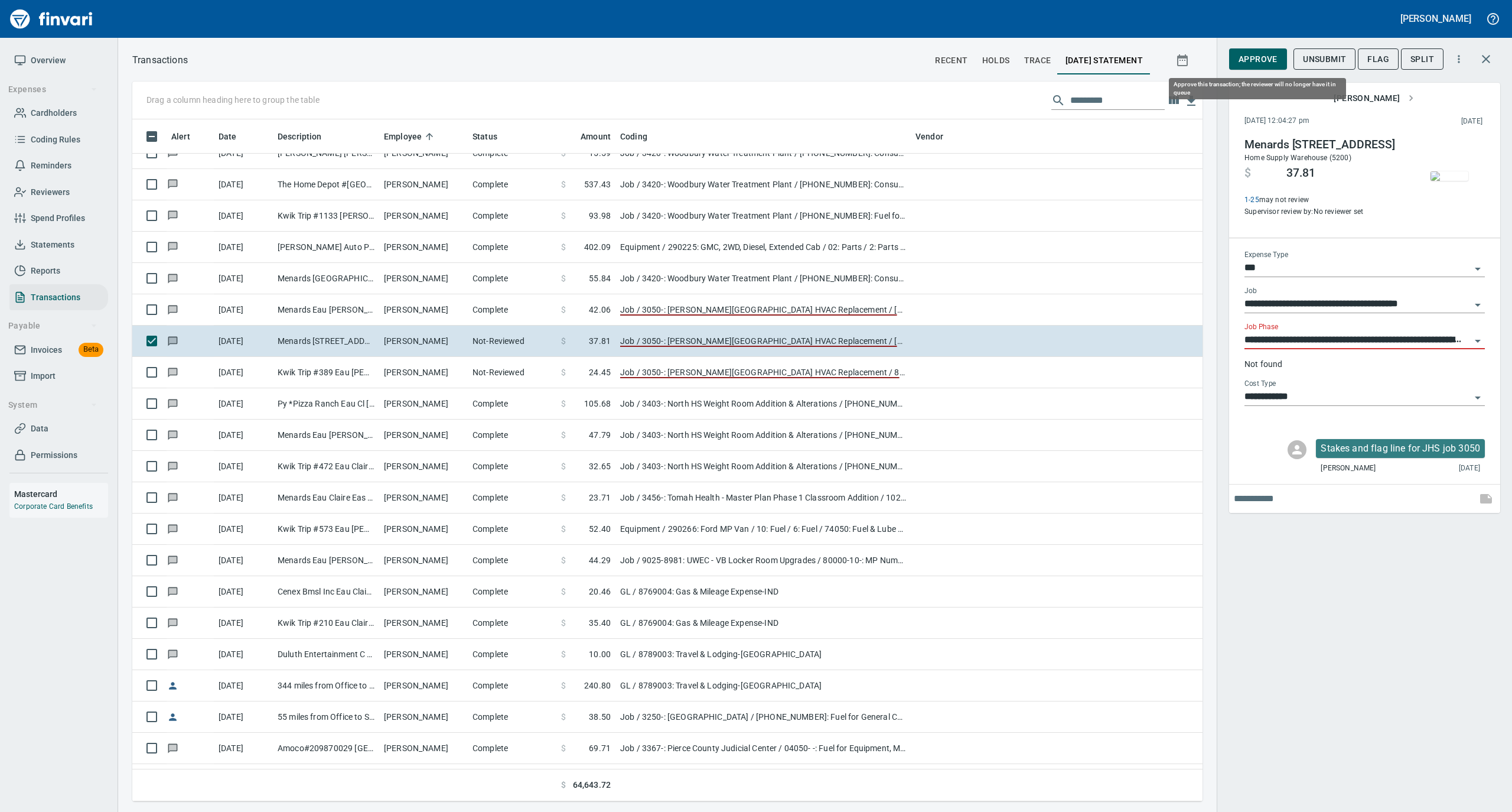
click at [1262, 59] on span "Approve" at bounding box center [1258, 59] width 39 height 14
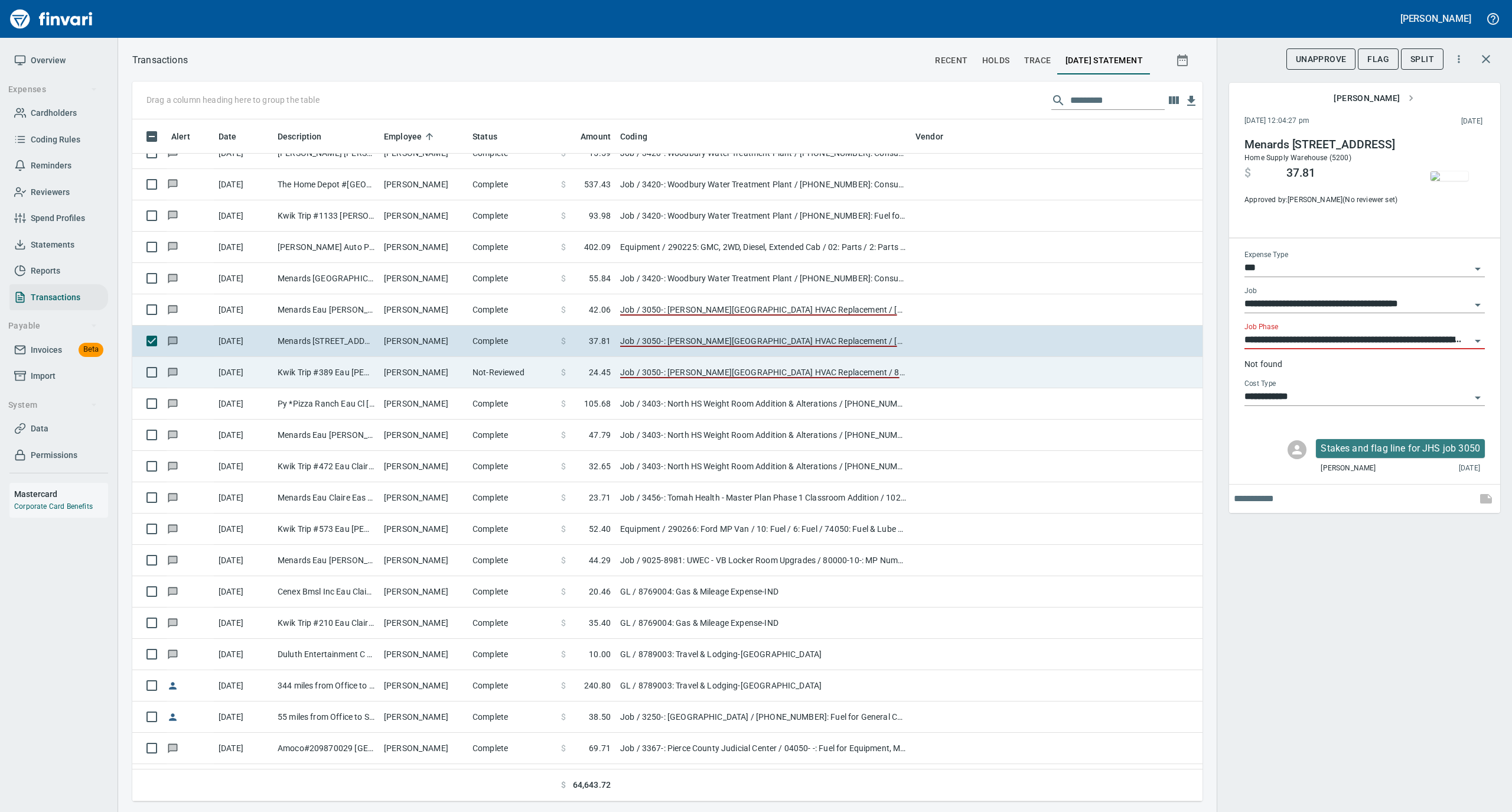
click at [440, 376] on td "[PERSON_NAME]" at bounding box center [423, 373] width 89 height 31
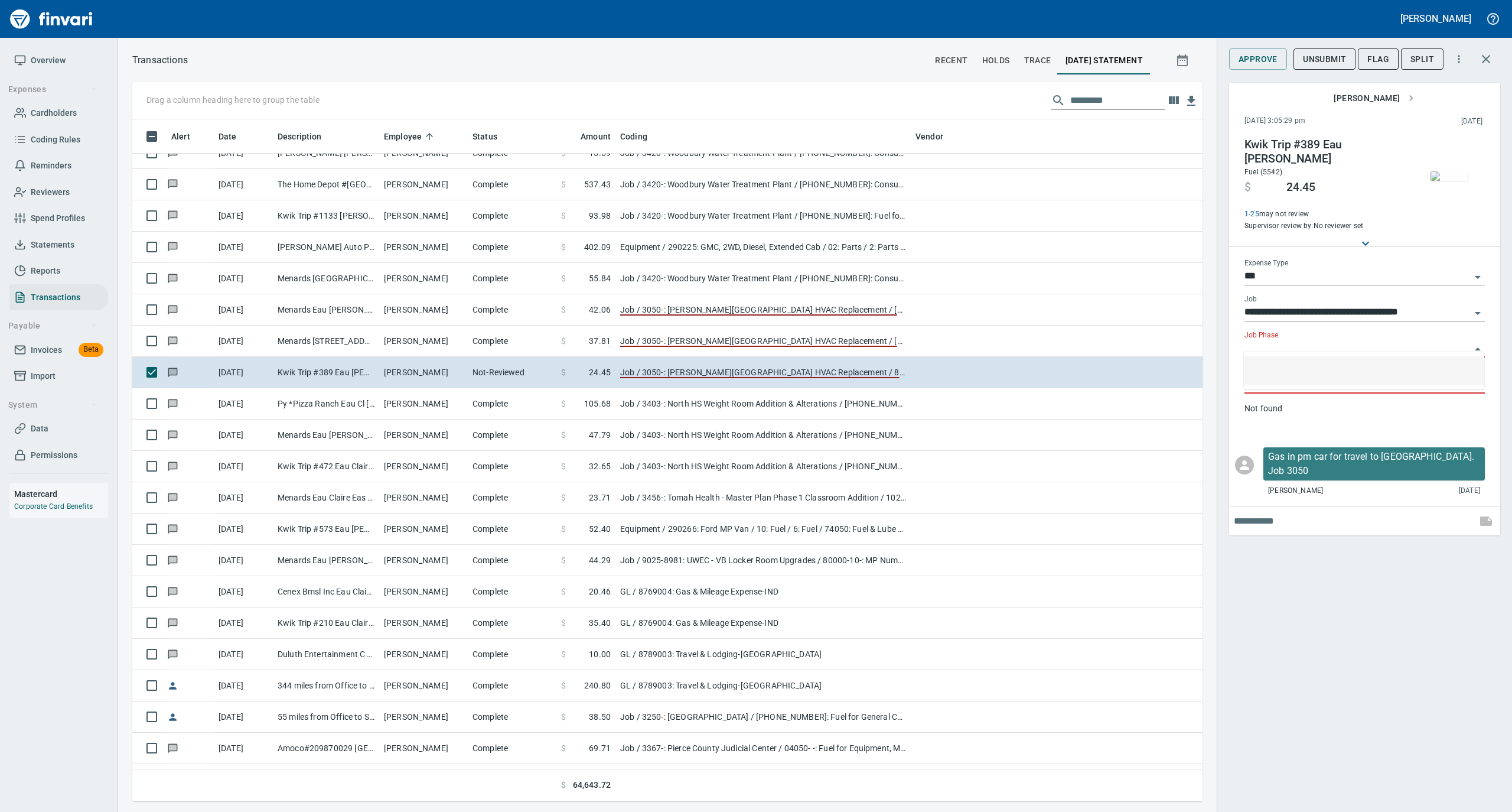
click at [1273, 340] on input "Job Phase" at bounding box center [1357, 348] width 227 height 16
type input "*****"
click at [1320, 533] on div "**********" at bounding box center [1364, 406] width 295 height 812
